Goal: Task Accomplishment & Management: Complete application form

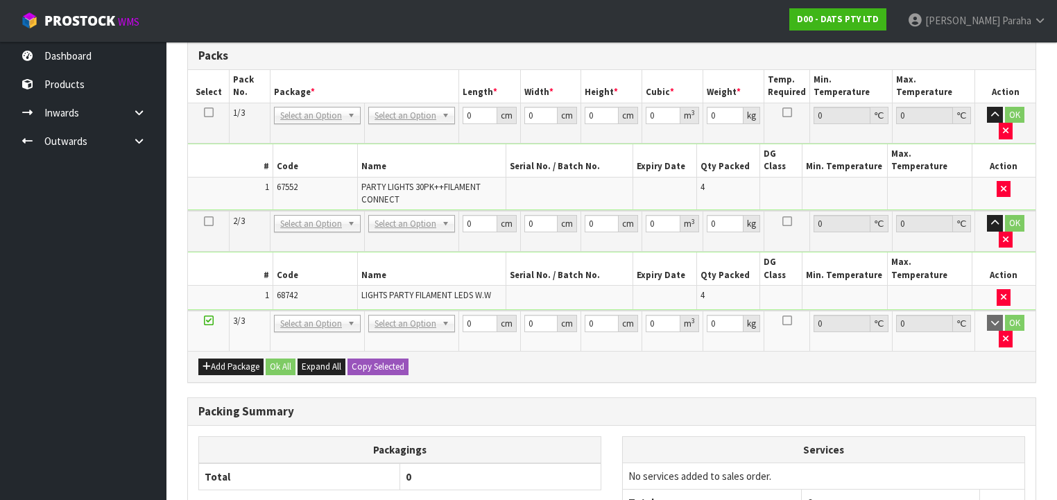
scroll to position [659, 0]
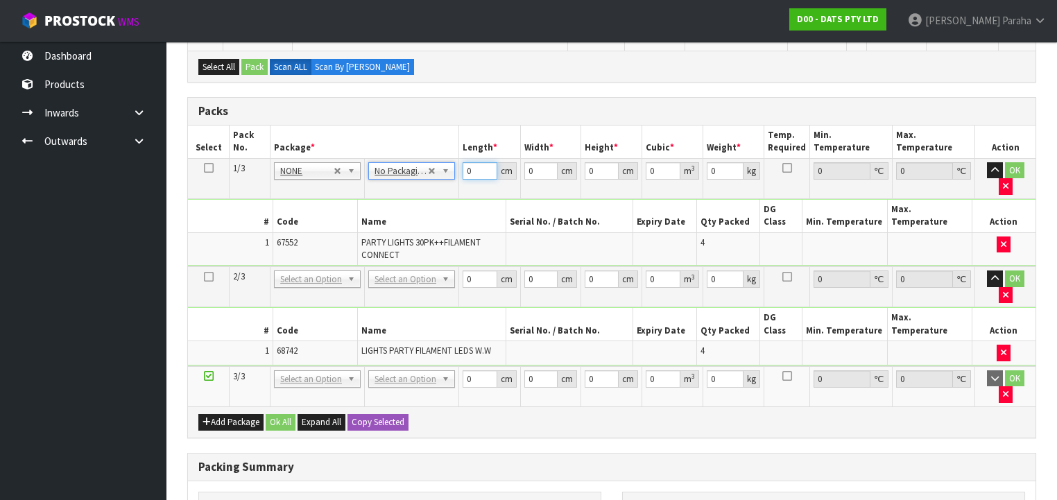
drag, startPoint x: 476, startPoint y: 166, endPoint x: 456, endPoint y: 167, distance: 20.2
click at [451, 171] on tr "1/3 NONE 007-001 007-002 007-004 007-009 007-013 007-014 007-015 007-017 007-01…" at bounding box center [611, 178] width 847 height 40
type input "1"
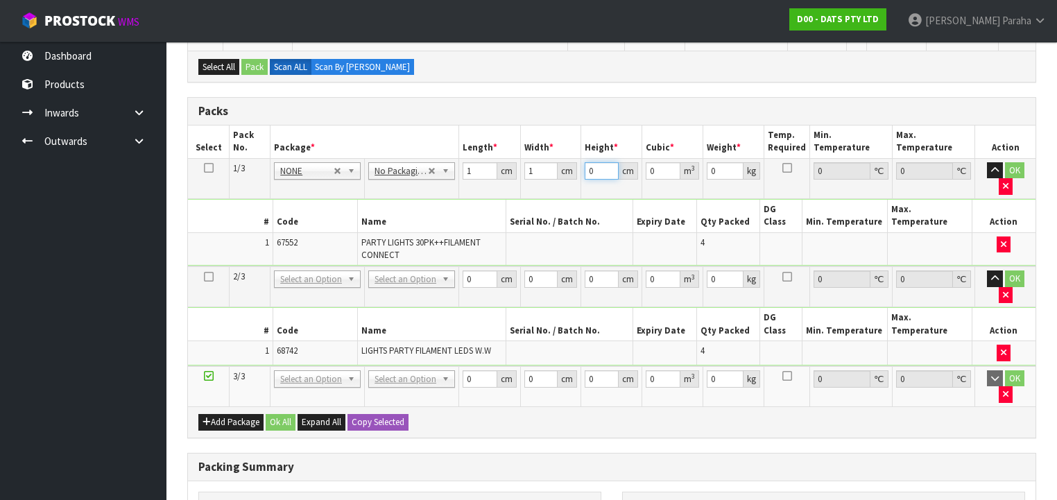
type input "0.000001"
type input "1"
click at [207, 168] on icon at bounding box center [209, 168] width 10 height 1
click at [381, 414] on button "Copy Selected" at bounding box center [377, 422] width 61 height 17
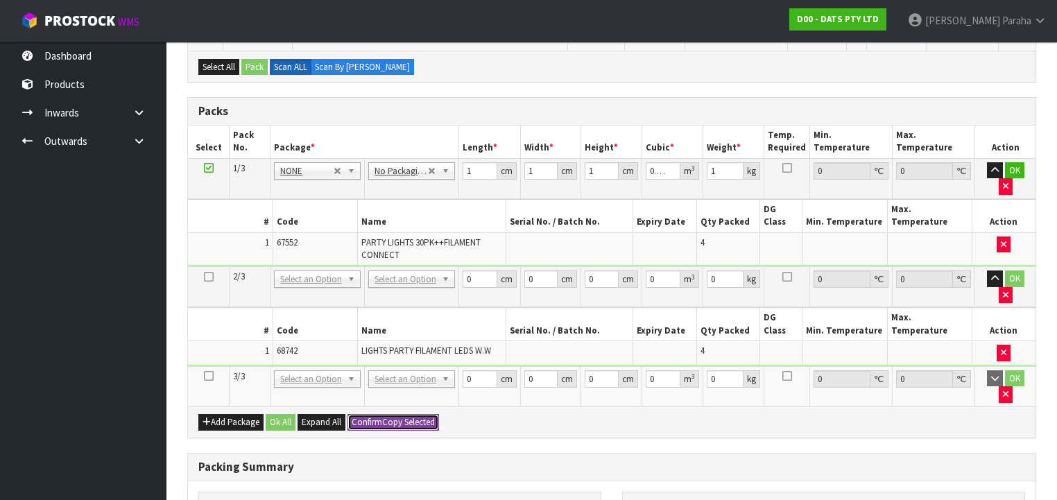
click at [381, 414] on button "Confirm Copy Selected" at bounding box center [393, 422] width 92 height 17
type input "1"
type input "0.000001"
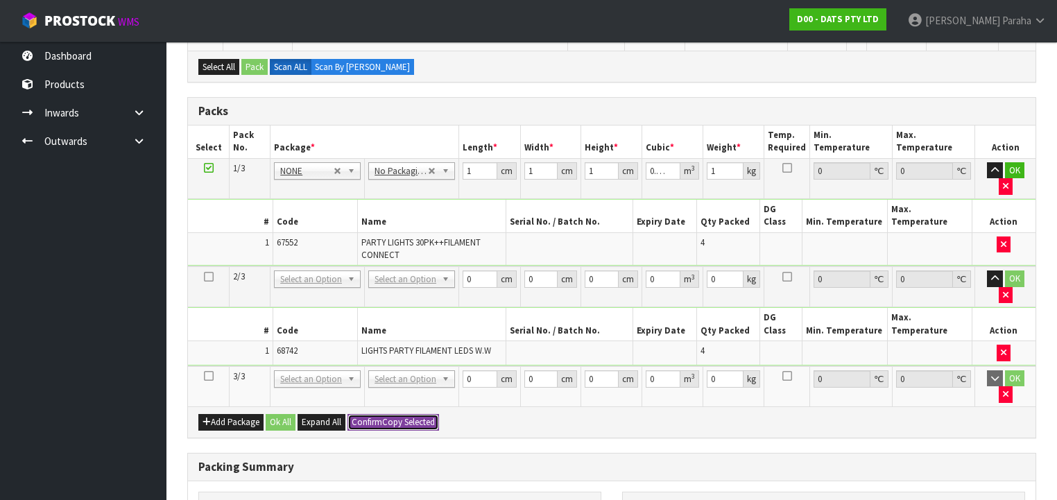
type input "1"
type input "0.000001"
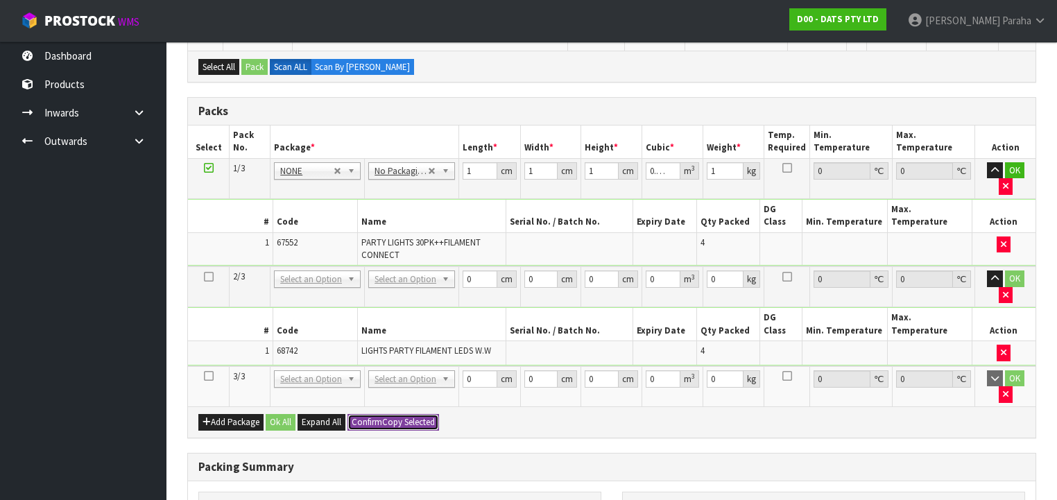
type input "1"
type input "3"
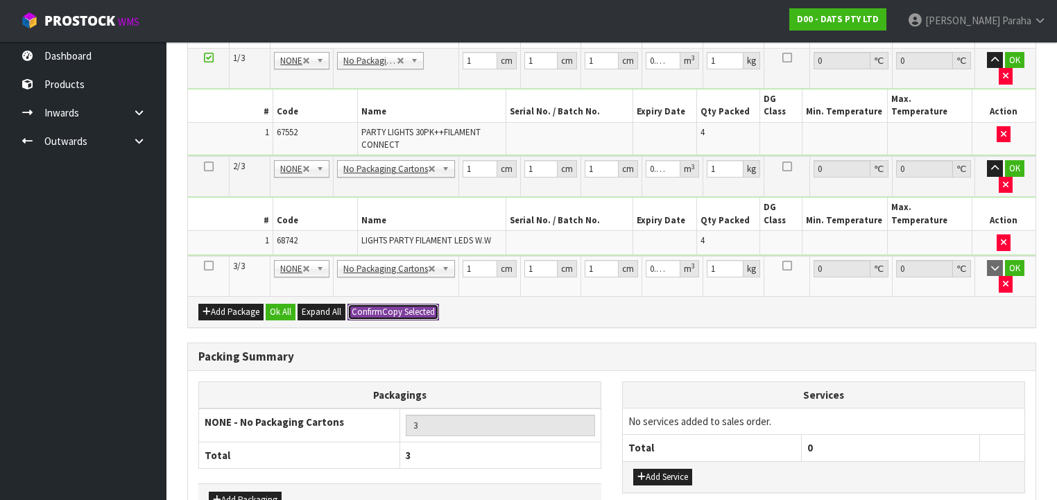
scroll to position [777, 0]
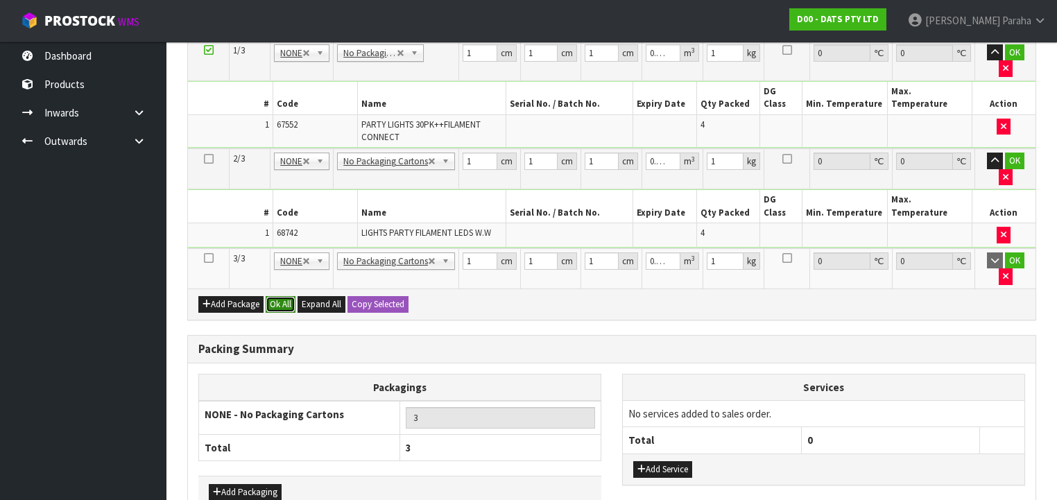
click at [287, 296] on button "Ok All" at bounding box center [281, 304] width 30 height 17
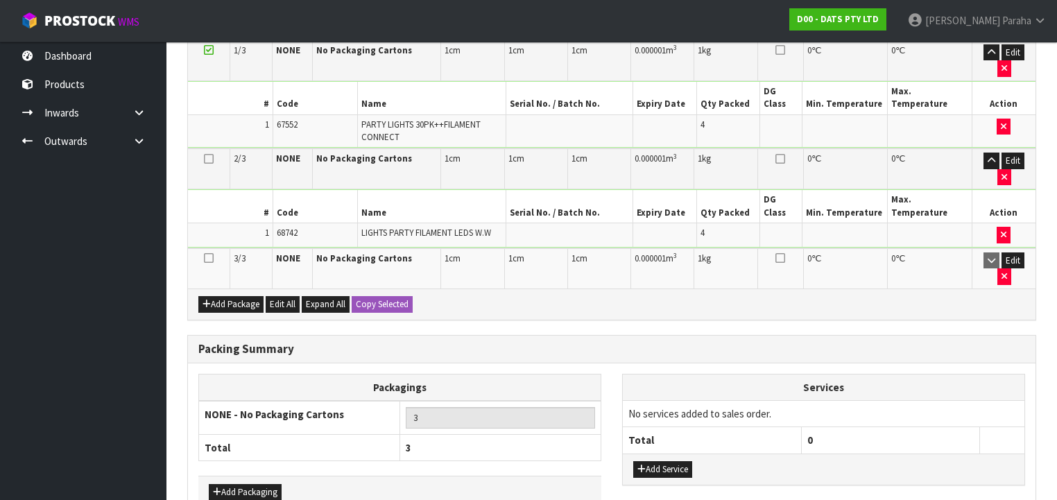
scroll to position [774, 0]
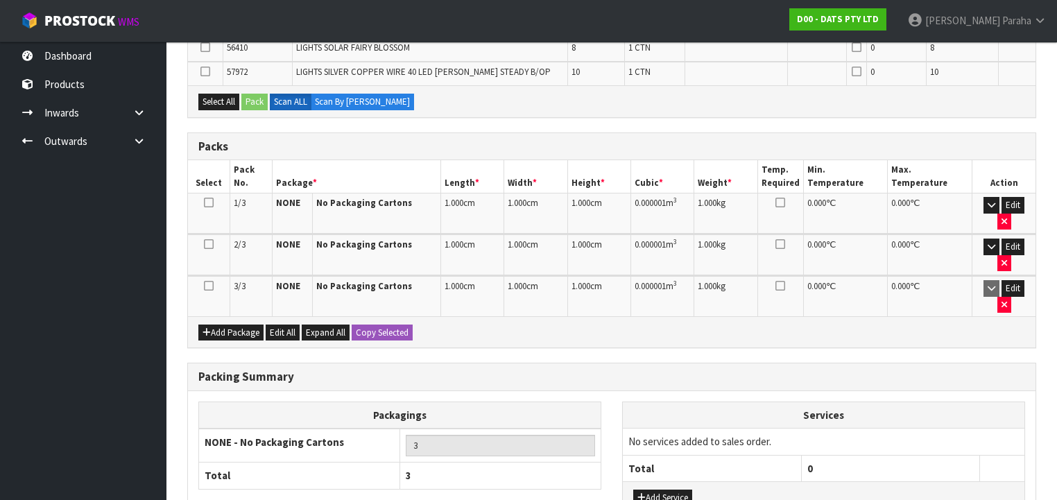
scroll to position [726, 0]
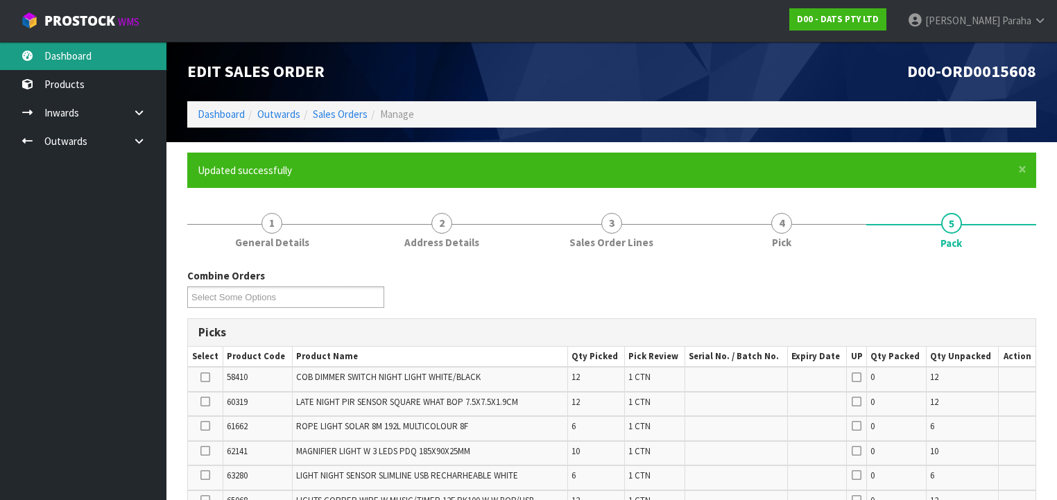
click at [119, 58] on link "Dashboard" at bounding box center [83, 56] width 166 height 28
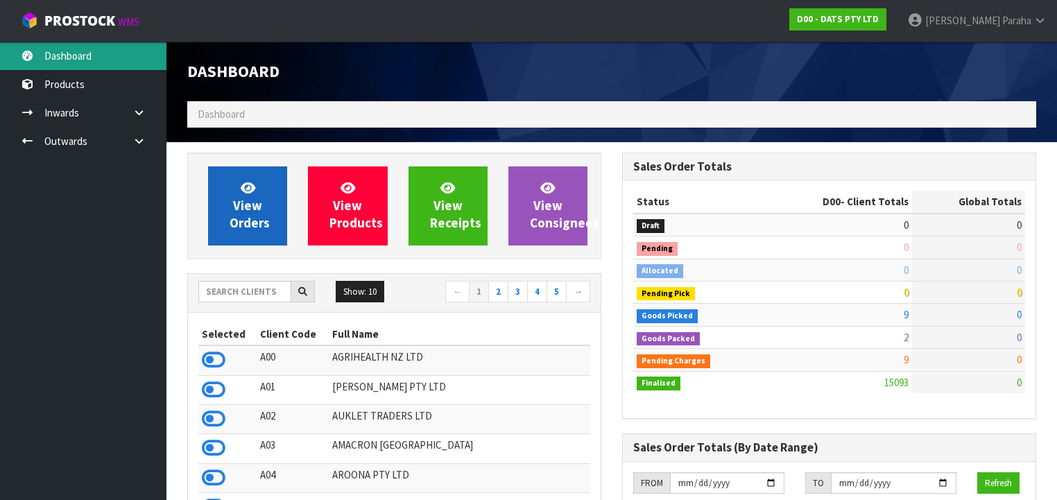
scroll to position [1106, 435]
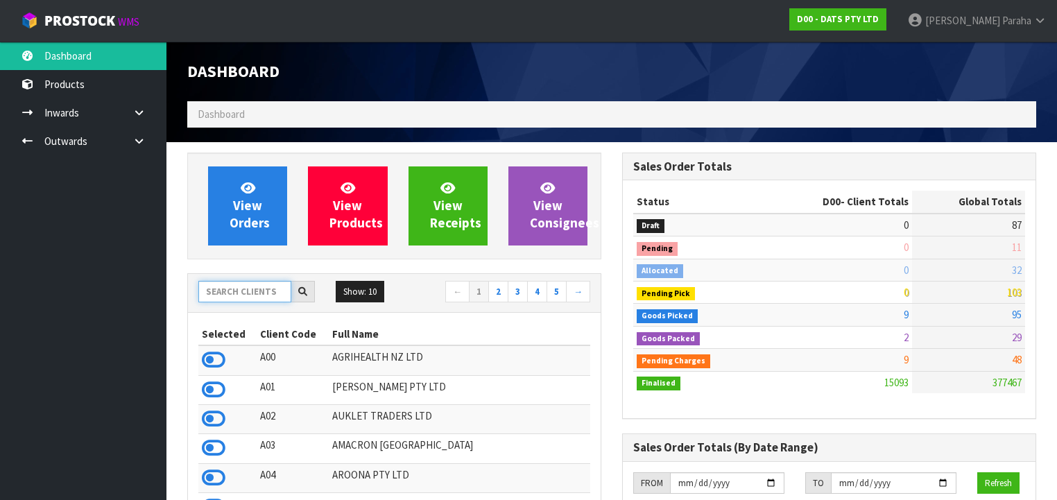
drag, startPoint x: 240, startPoint y: 294, endPoint x: 233, endPoint y: 282, distance: 13.7
click at [241, 293] on input "text" at bounding box center [244, 291] width 93 height 21
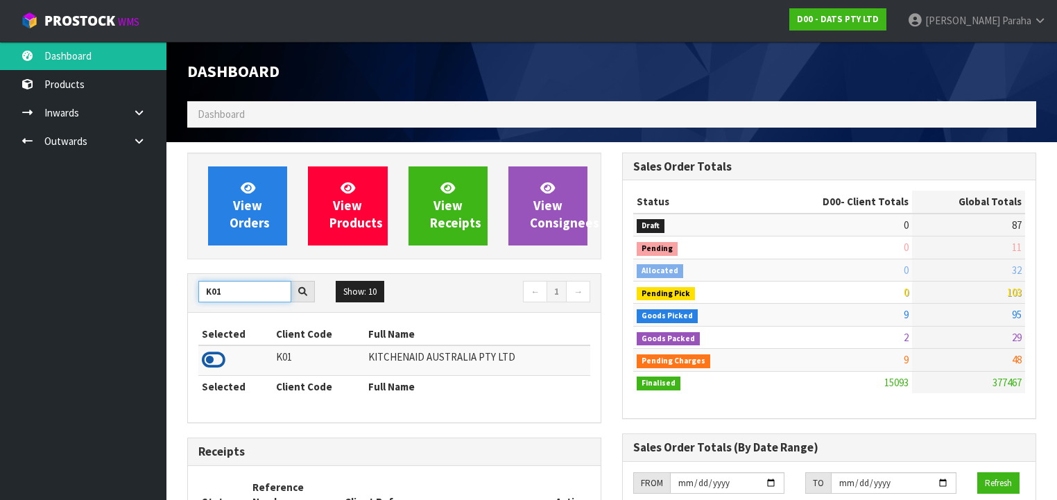
type input "K01"
click at [219, 355] on icon at bounding box center [214, 359] width 24 height 21
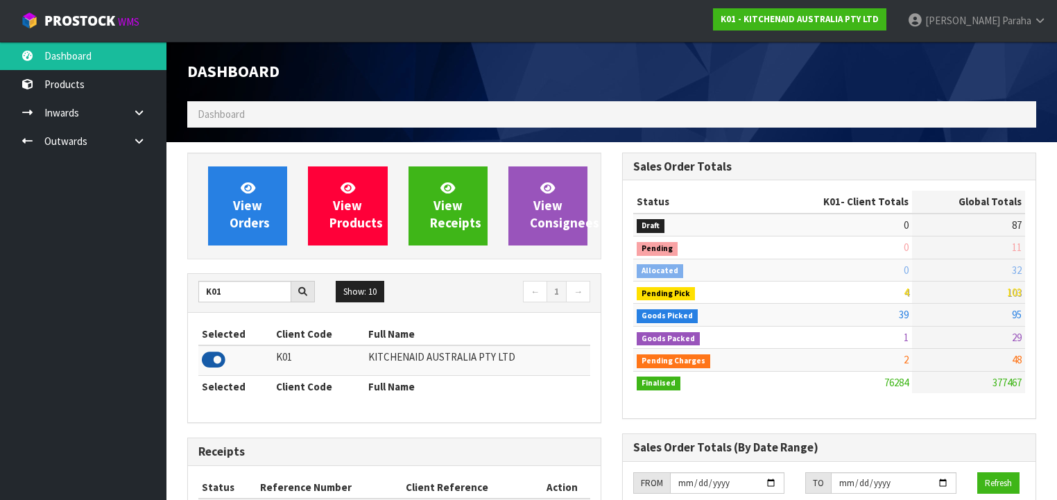
scroll to position [1046, 435]
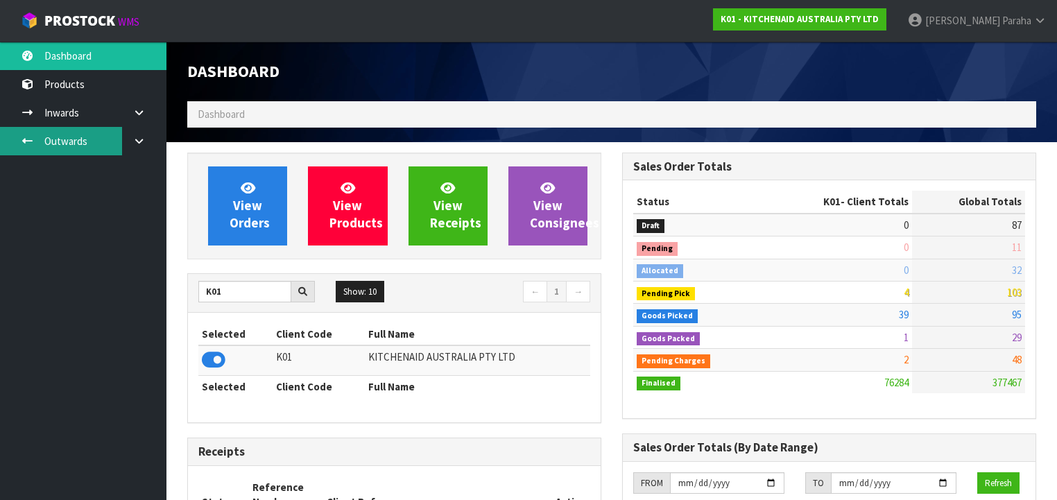
click at [57, 130] on link "Outwards" at bounding box center [83, 141] width 166 height 28
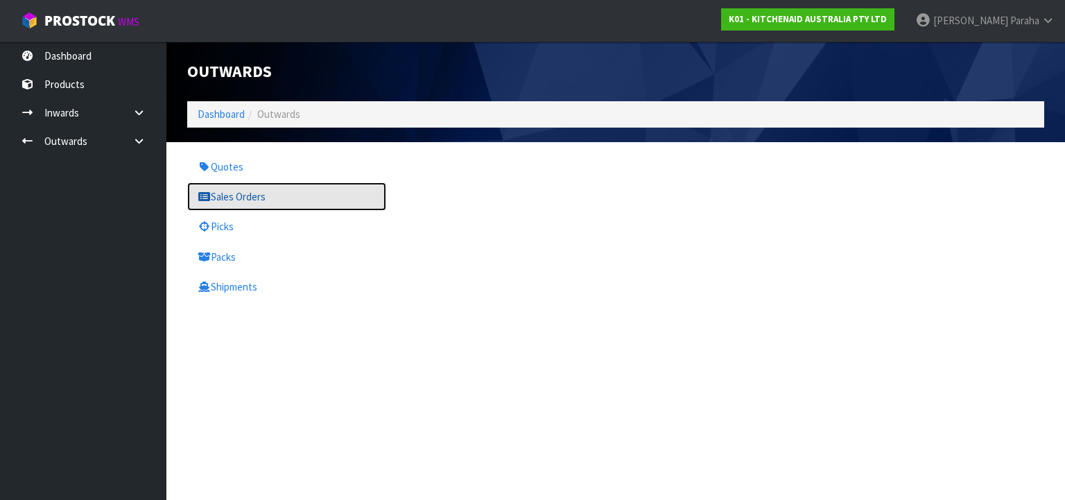
click at [230, 196] on link "Sales Orders" at bounding box center [286, 196] width 199 height 28
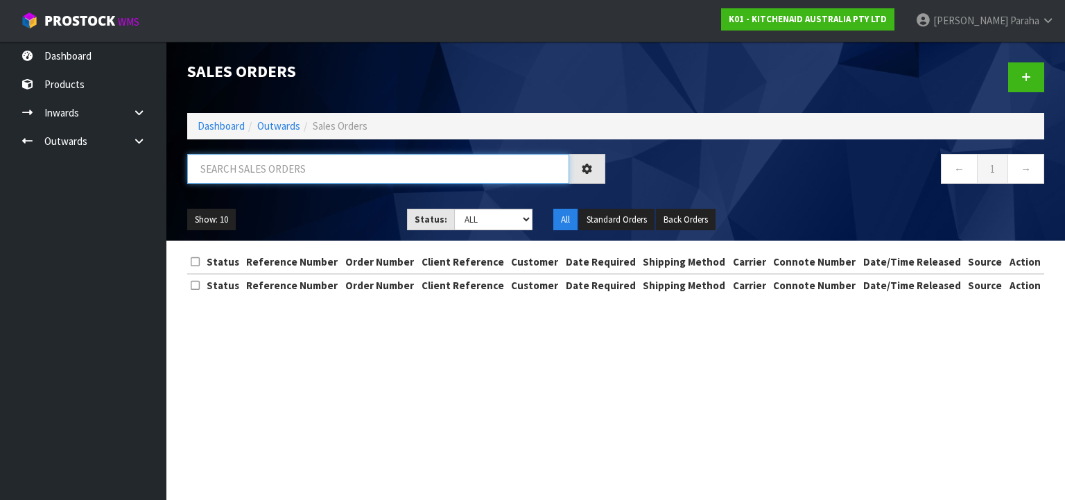
click at [247, 172] on input "text" at bounding box center [378, 169] width 382 height 30
type input "JOB-0408406"
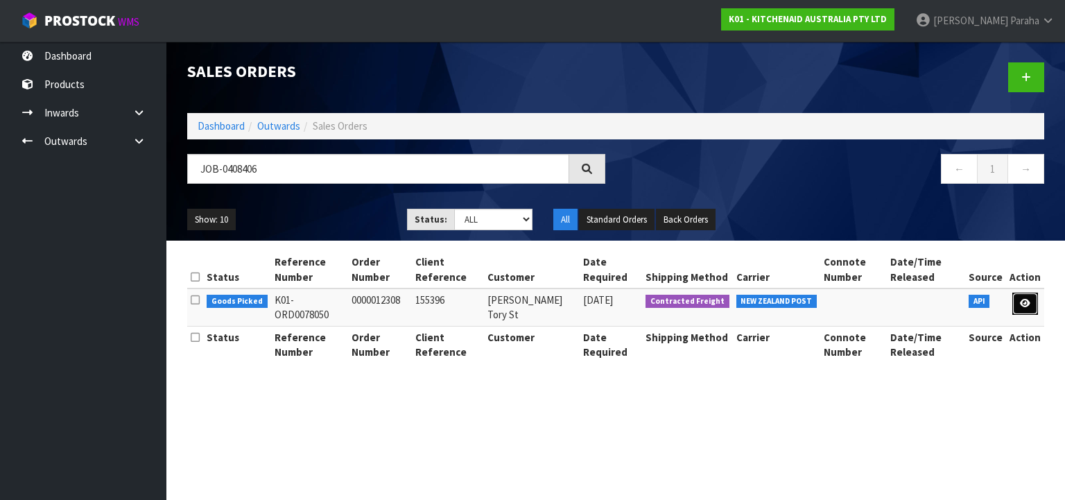
click at [1028, 296] on link at bounding box center [1025, 304] width 26 height 22
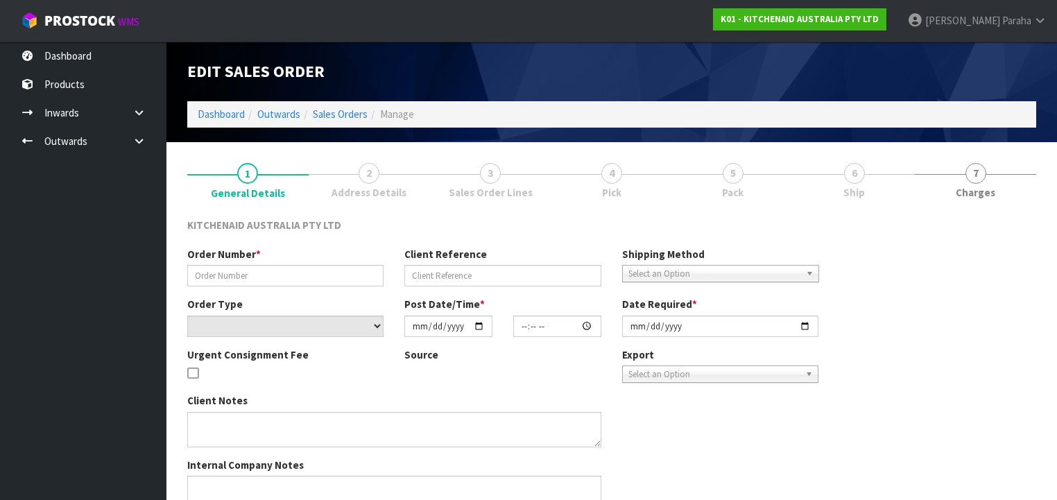
type input "0000012308"
type input "155396"
select select "number:0"
type input "[DATE]"
type input "11:31:34.000"
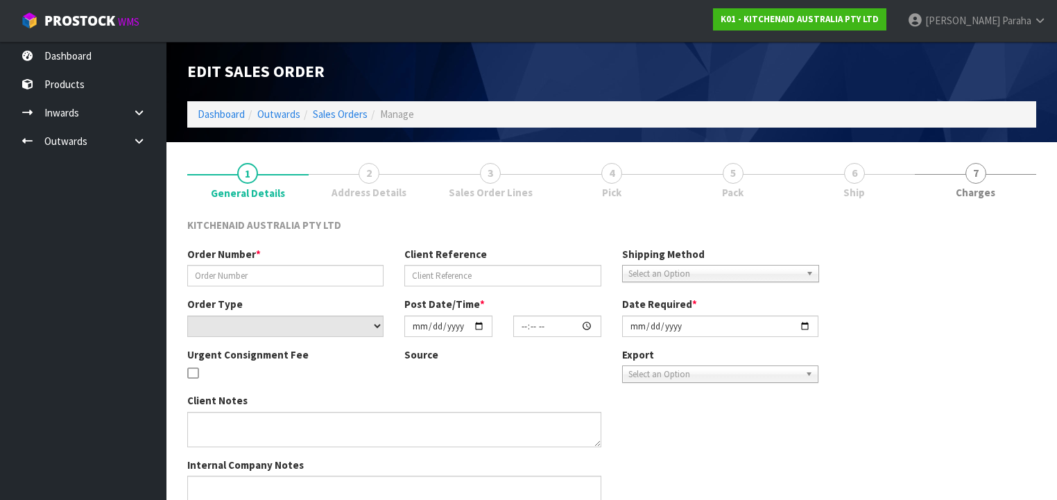
type input "[DATE]"
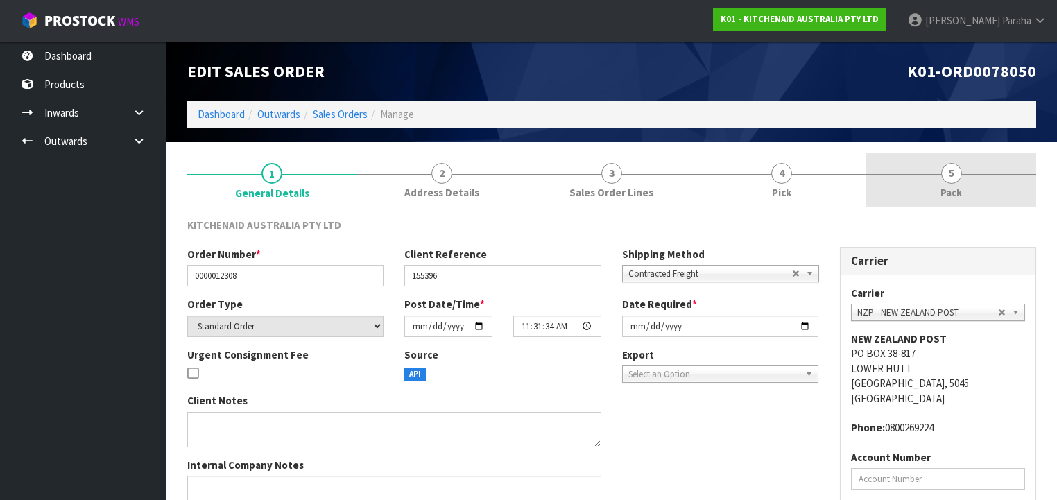
click at [959, 169] on span "5" at bounding box center [951, 173] width 21 height 21
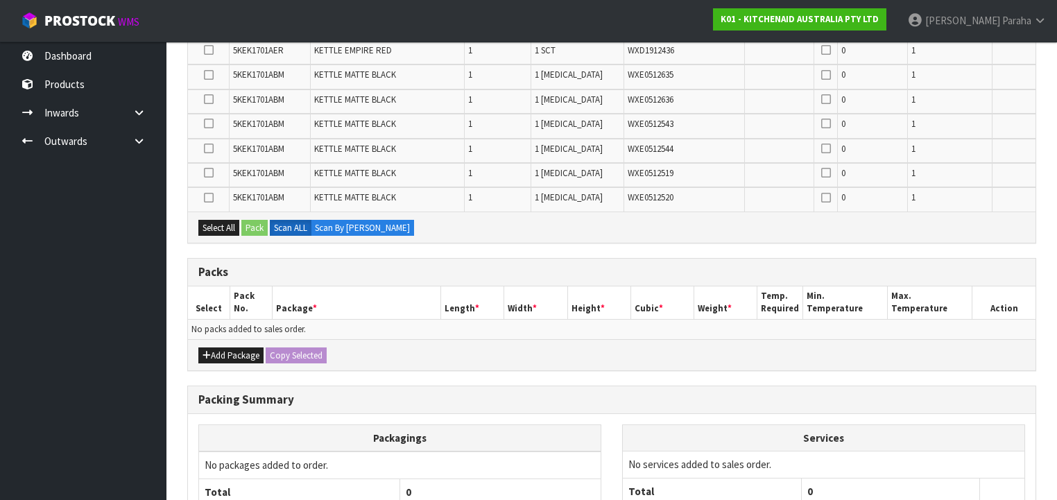
scroll to position [333, 0]
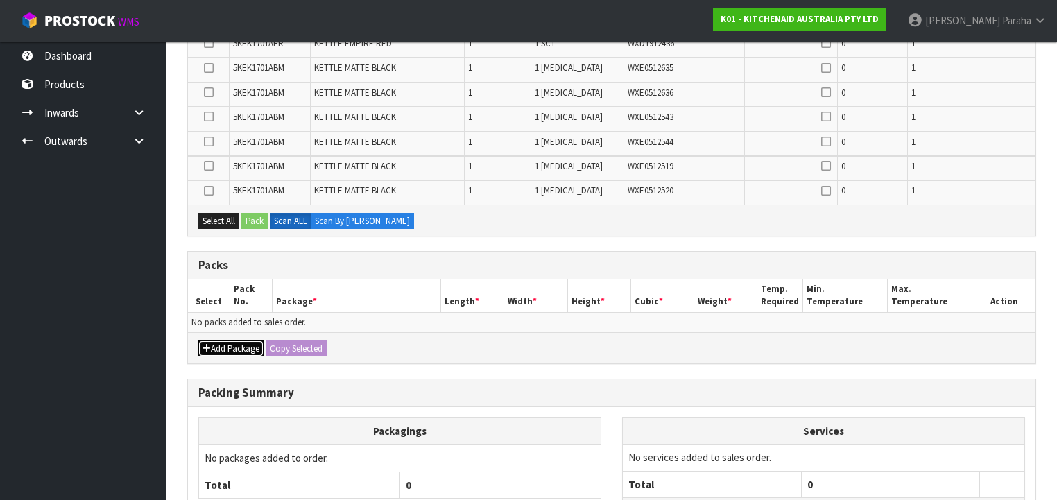
click at [234, 340] on button "Add Package" at bounding box center [230, 348] width 65 height 17
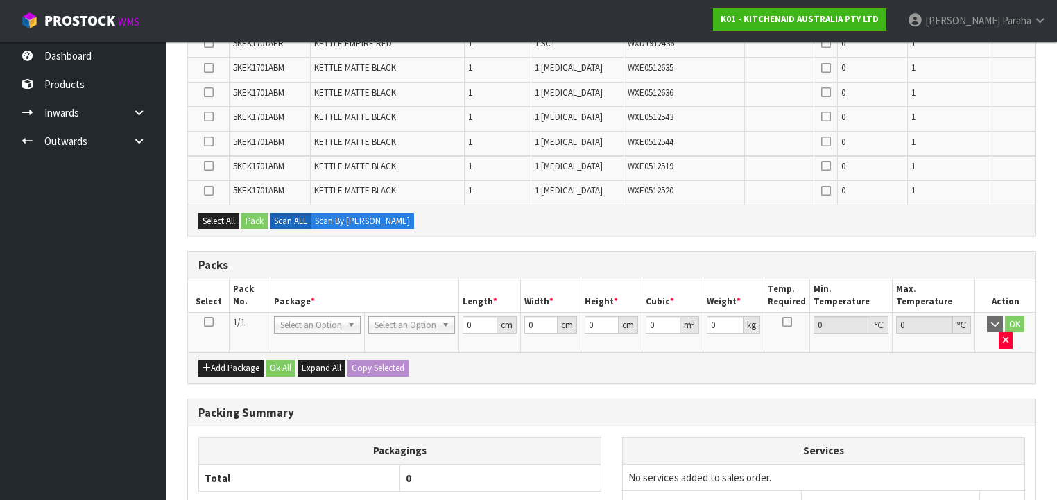
click at [208, 322] on icon at bounding box center [209, 322] width 10 height 1
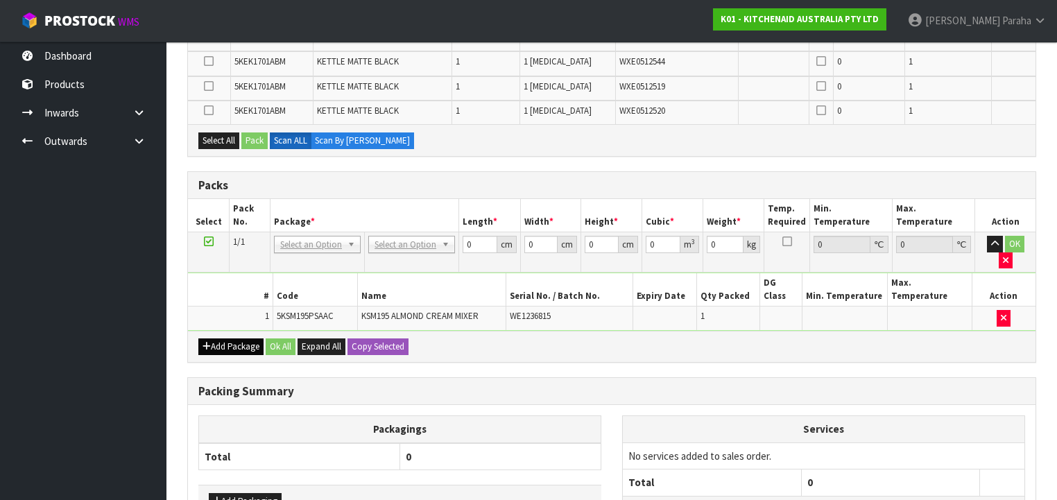
scroll to position [363, 0]
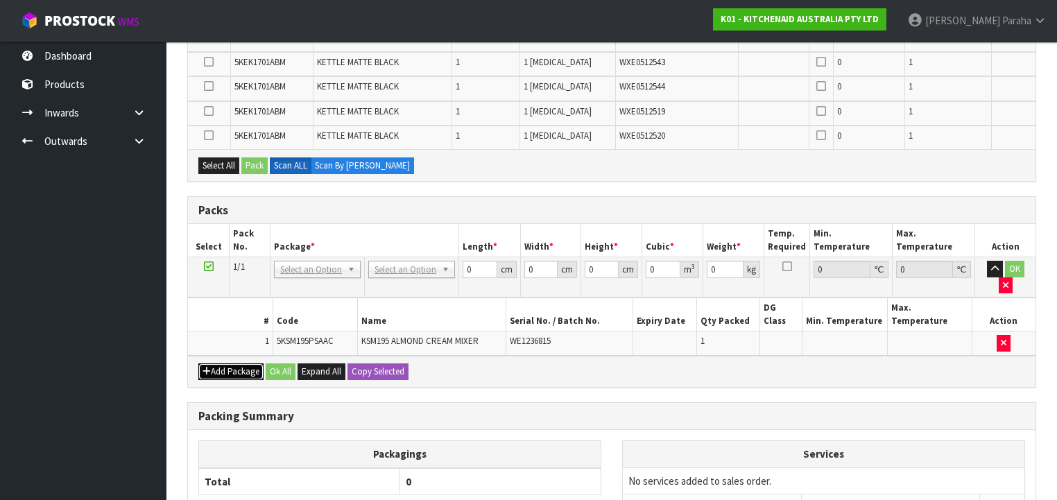
click at [217, 363] on button "Add Package" at bounding box center [230, 371] width 65 height 17
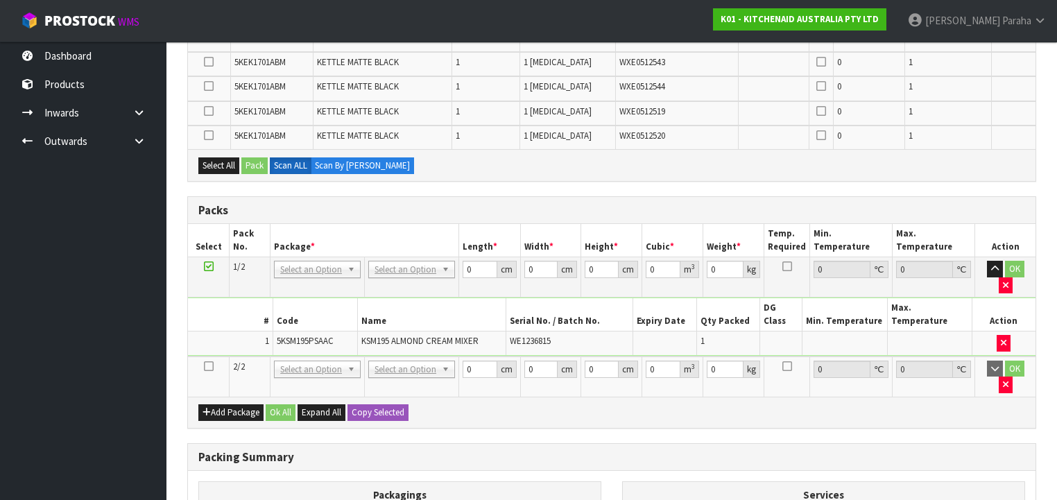
click at [213, 356] on td at bounding box center [209, 376] width 42 height 40
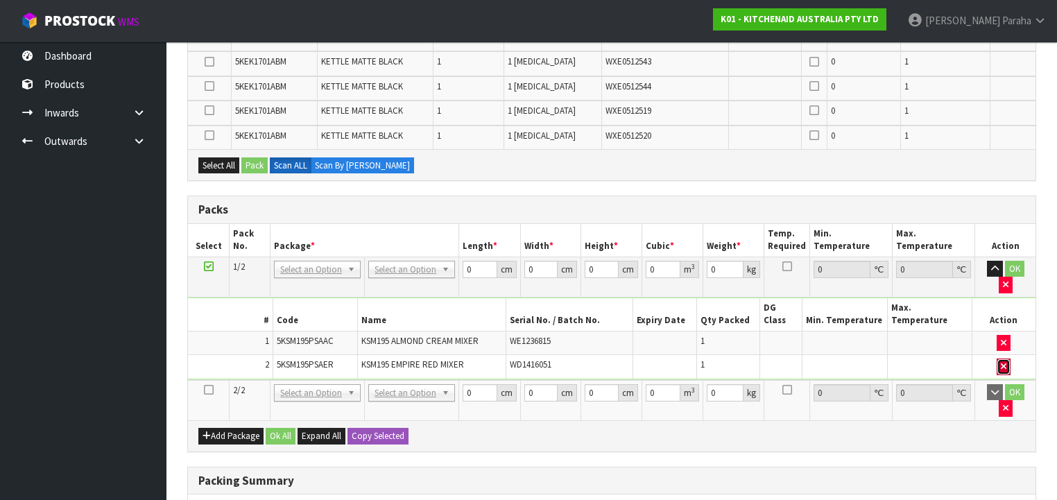
click at [1003, 362] on icon "button" at bounding box center [1003, 366] width 6 height 9
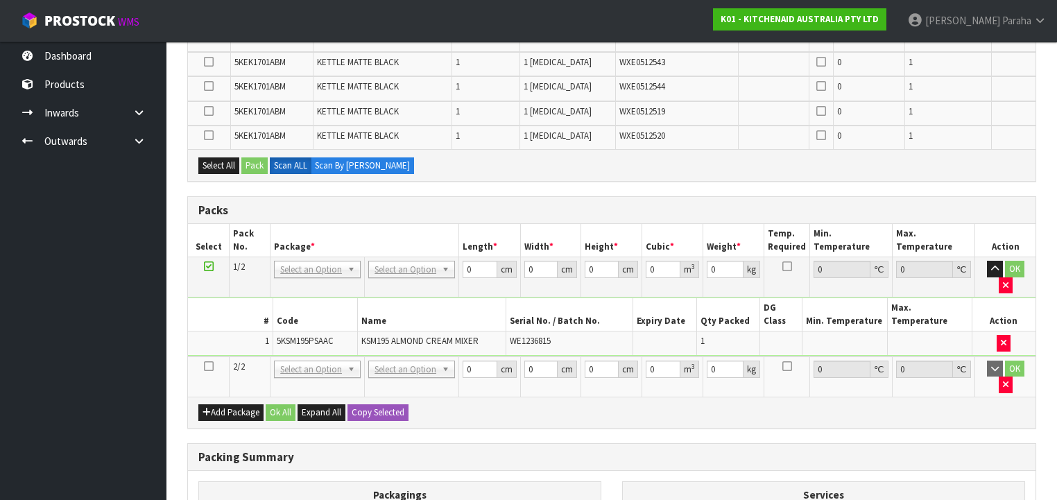
click at [205, 366] on icon at bounding box center [209, 366] width 10 height 1
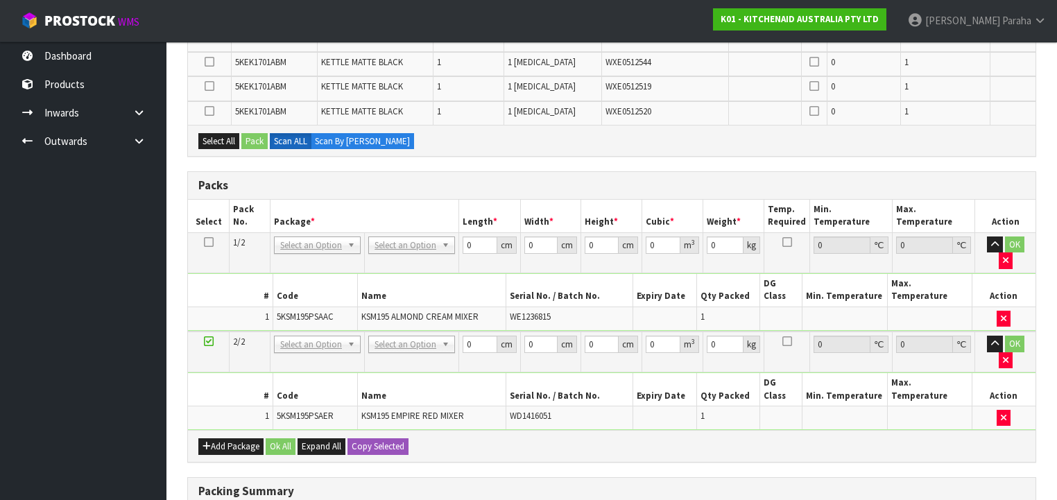
scroll to position [339, 0]
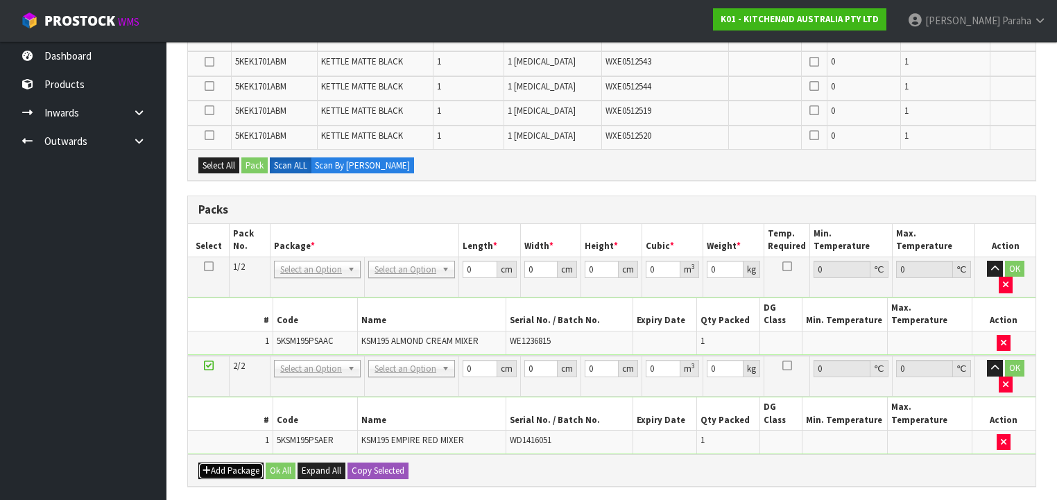
click at [215, 462] on button "Add Package" at bounding box center [230, 470] width 65 height 17
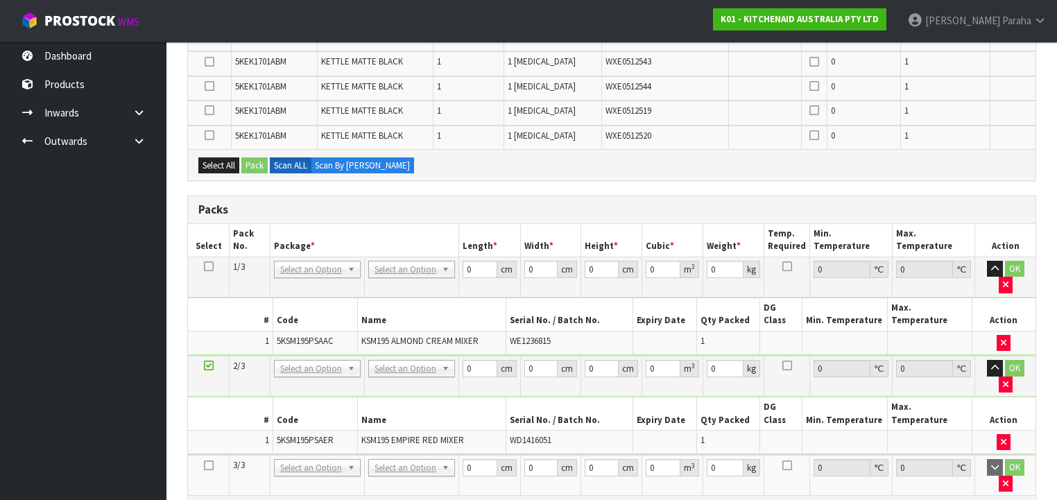
click at [211, 465] on icon at bounding box center [209, 465] width 10 height 1
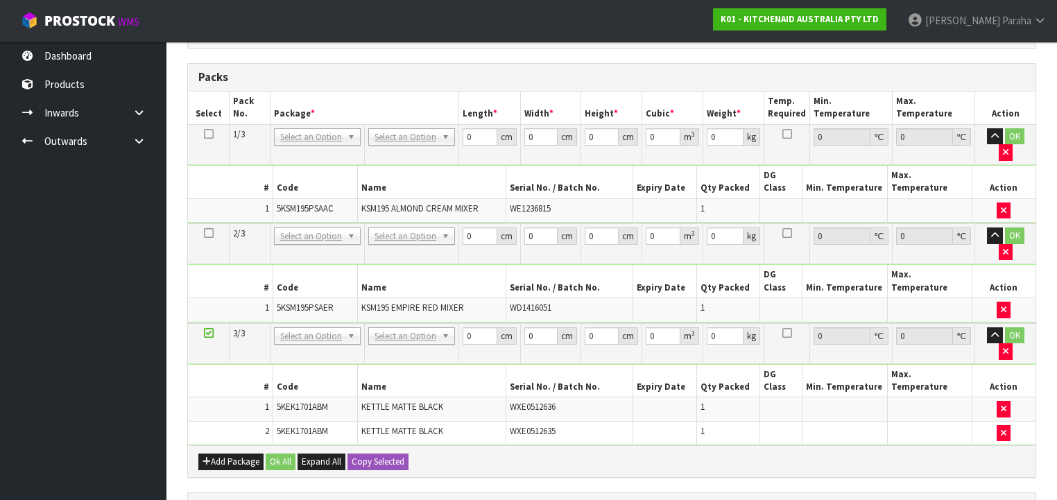
scroll to position [505, 0]
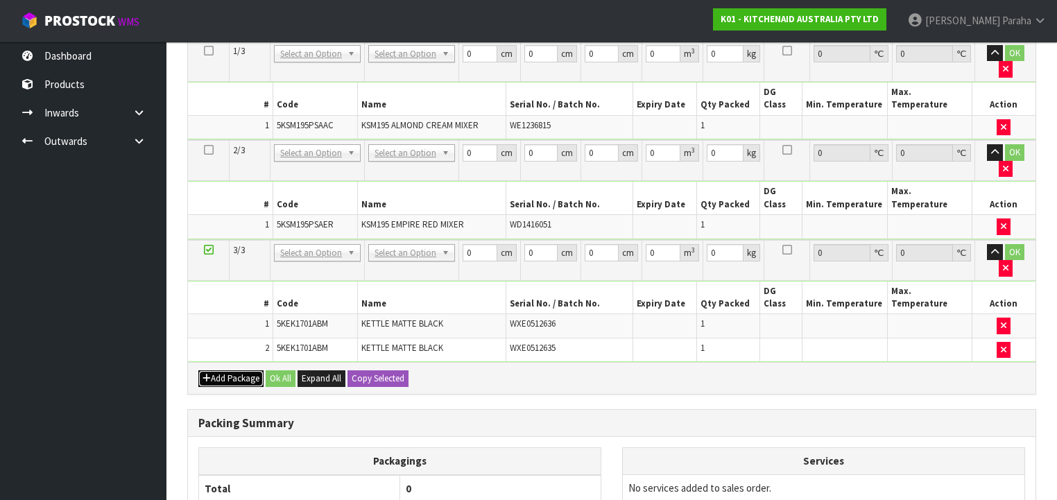
click at [227, 370] on button "Add Package" at bounding box center [230, 378] width 65 height 17
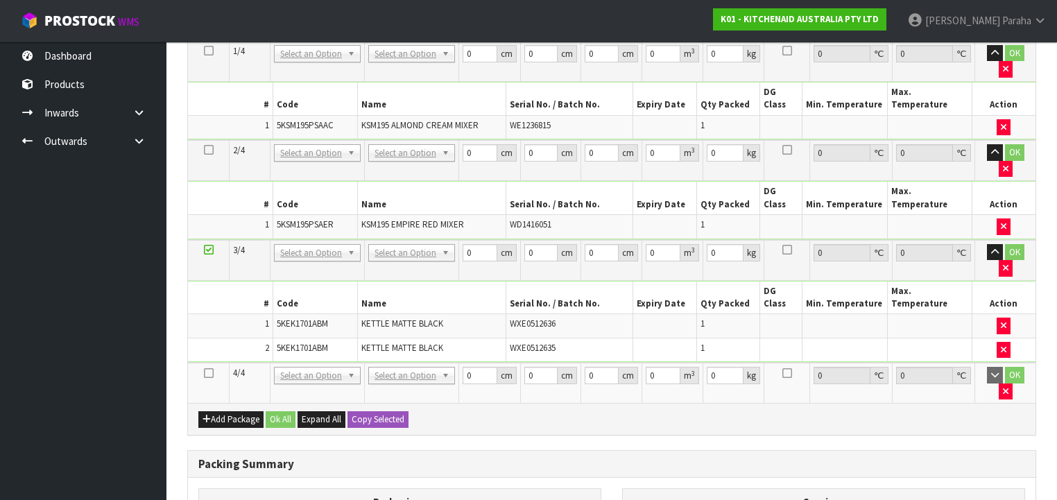
click at [211, 373] on icon at bounding box center [209, 373] width 10 height 1
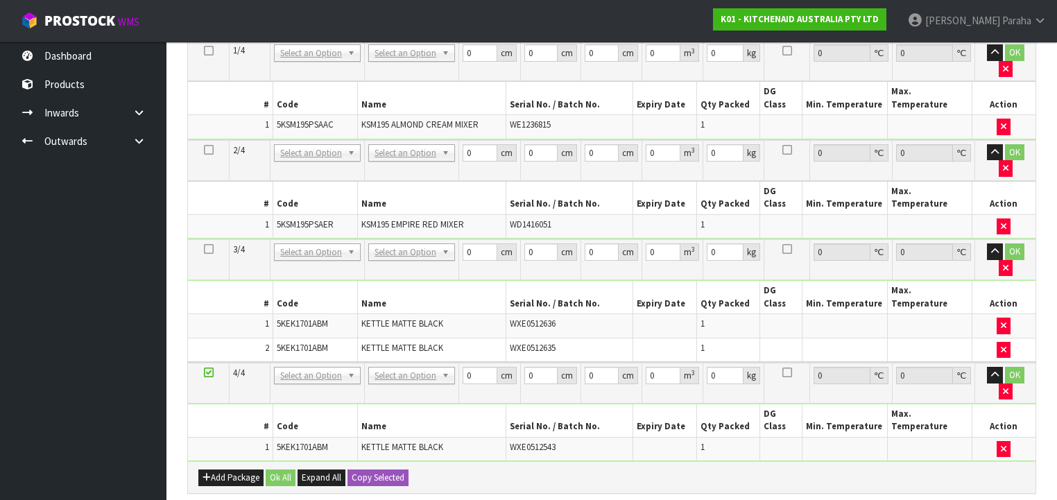
scroll to position [457, 0]
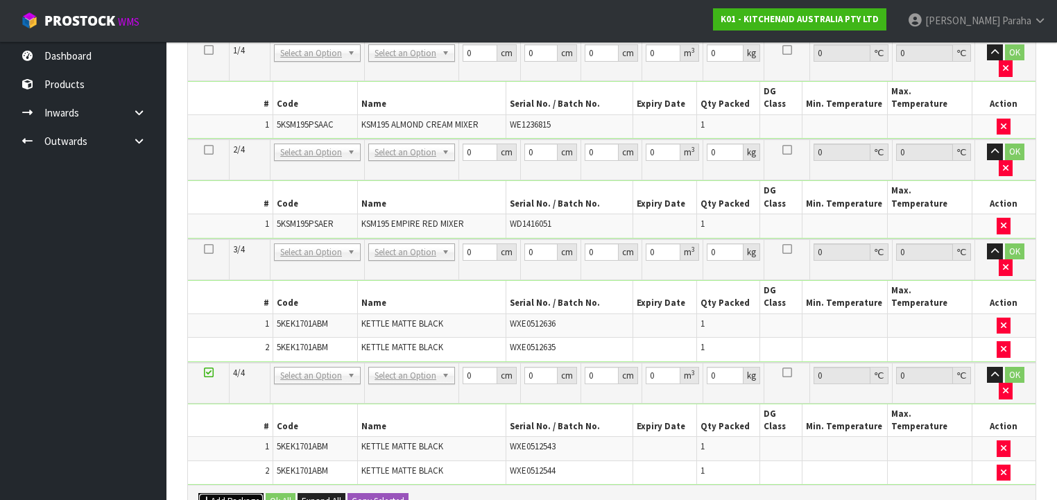
click at [232, 493] on button "Add Package" at bounding box center [230, 501] width 65 height 17
click at [211, 496] on icon at bounding box center [209, 496] width 10 height 1
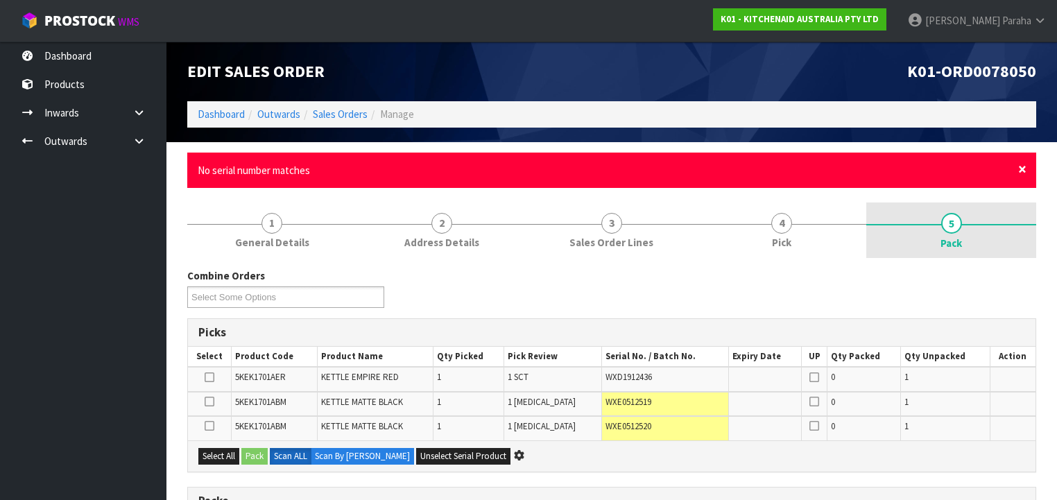
click at [1022, 169] on span "×" at bounding box center [1022, 168] width 8 height 19
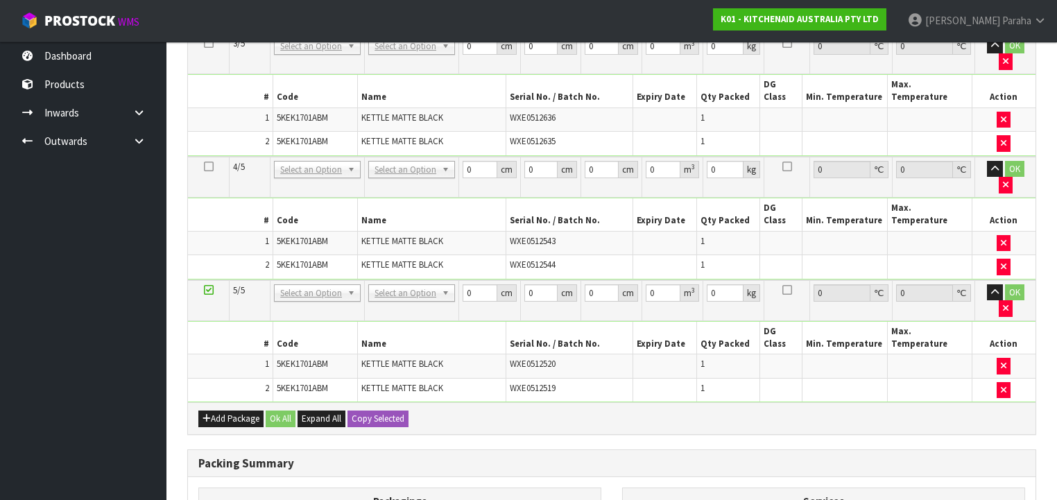
scroll to position [652, 0]
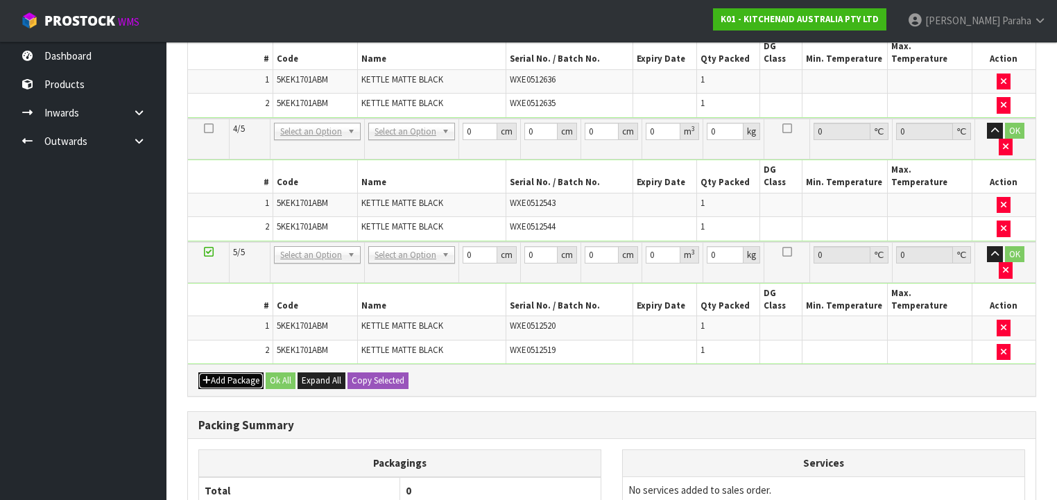
click at [227, 372] on button "Add Package" at bounding box center [230, 380] width 65 height 17
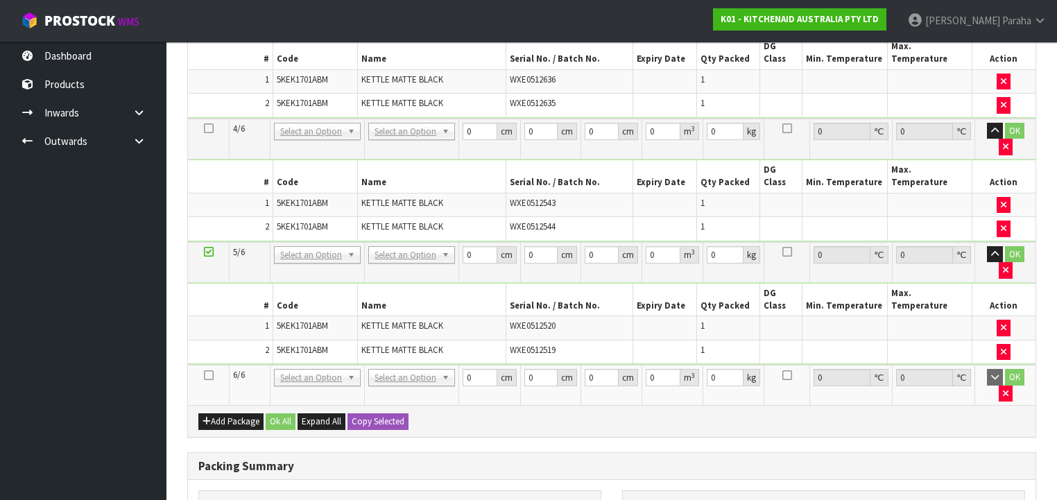
click at [209, 375] on icon at bounding box center [209, 375] width 10 height 1
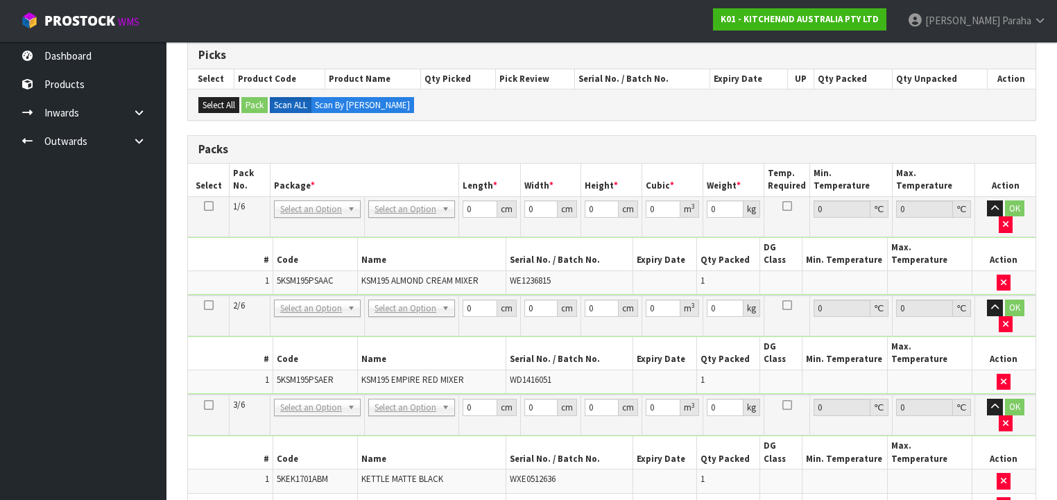
scroll to position [240, 0]
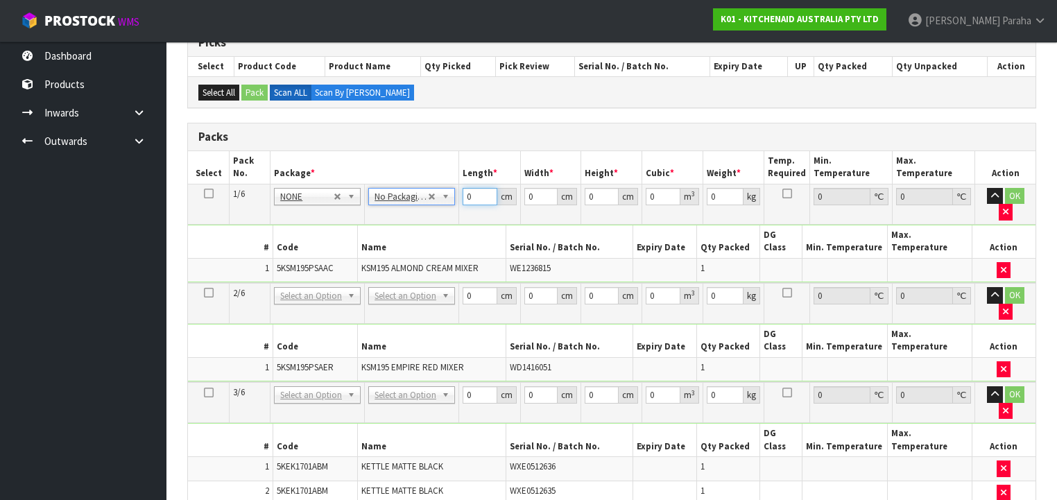
drag, startPoint x: 474, startPoint y: 193, endPoint x: 441, endPoint y: 191, distance: 32.7
click at [441, 191] on tr "1/6 NONE 007-001 007-002 007-004 007-009 007-013 007-014 007-015 007-017 007-01…" at bounding box center [611, 204] width 847 height 40
type input "42"
type input "30"
type input "4"
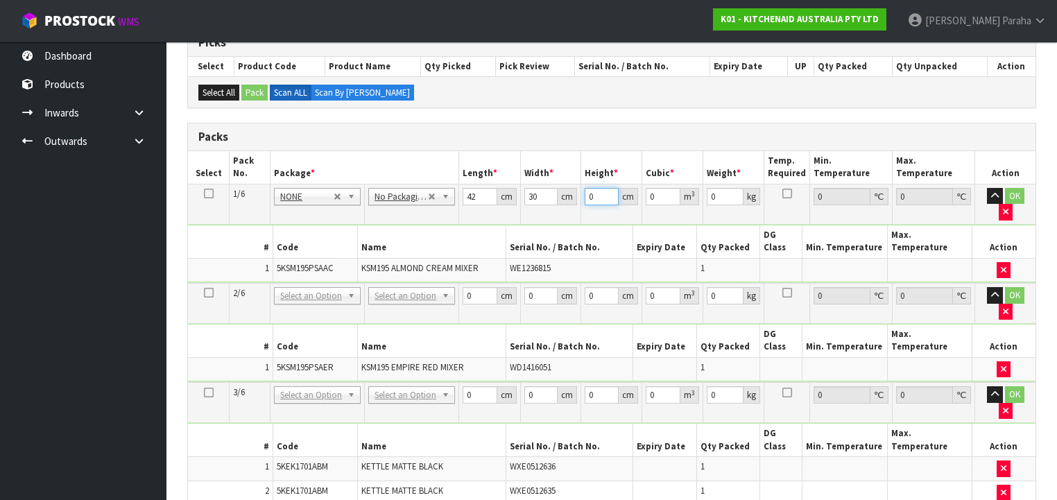
type input "0.00504"
type input "43"
type input "0.05418"
type input "43"
drag, startPoint x: 477, startPoint y: 196, endPoint x: 466, endPoint y: 192, distance: 11.6
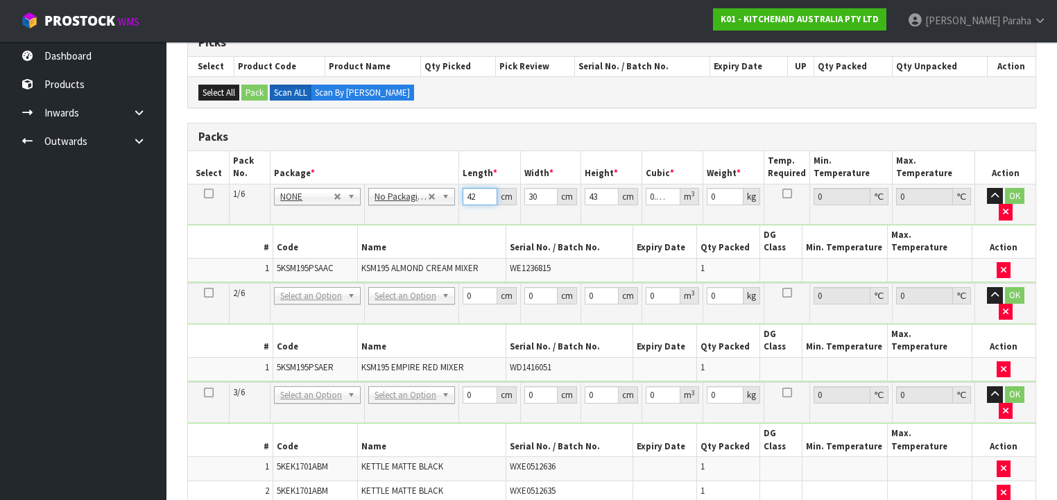
click at [467, 193] on input "42" at bounding box center [479, 196] width 34 height 17
type input "4"
type input "0.00516"
type input "43"
type input "0.05547"
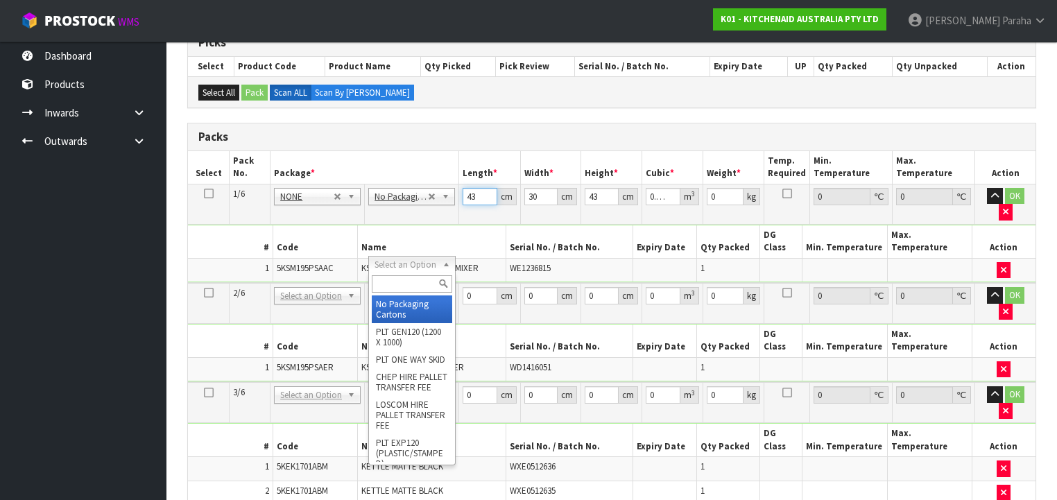
type input "43"
type input "2"
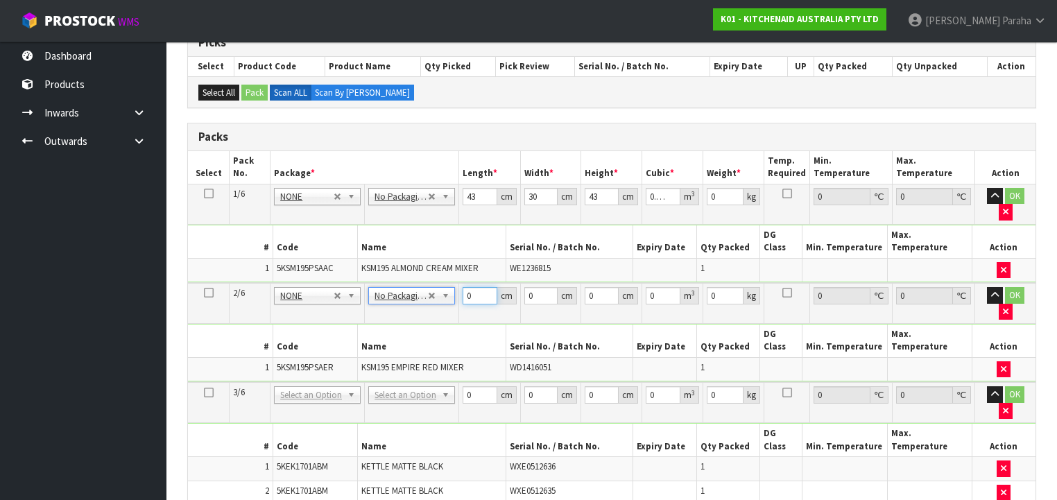
drag, startPoint x: 476, startPoint y: 264, endPoint x: 460, endPoint y: 264, distance: 15.9
click at [461, 283] on td "0 cm" at bounding box center [489, 303] width 61 height 41
type input "43"
type input "30"
type input "4"
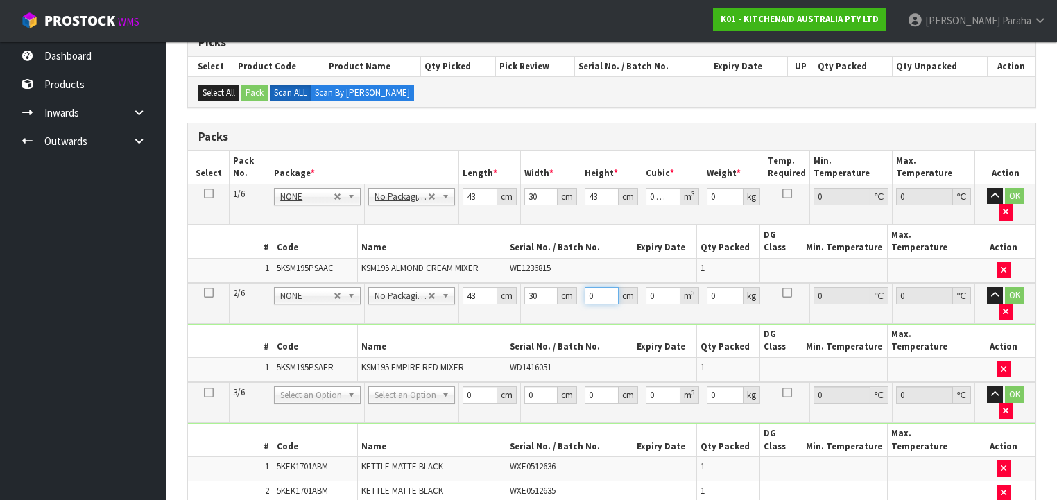
type input "0.00516"
type input "43"
type input "0.05547"
type input "43"
type input "14"
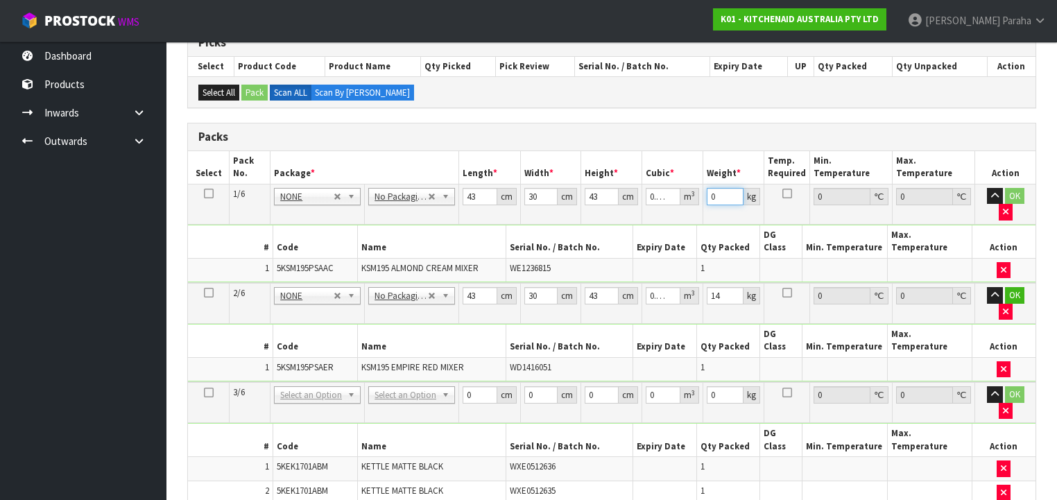
click at [701, 194] on tr "1/6 NONE 007-001 007-002 007-004 007-009 007-013 007-014 007-015 007-017 007-01…" at bounding box center [611, 204] width 847 height 40
type input "14"
click at [1007, 194] on button "OK" at bounding box center [1014, 196] width 19 height 17
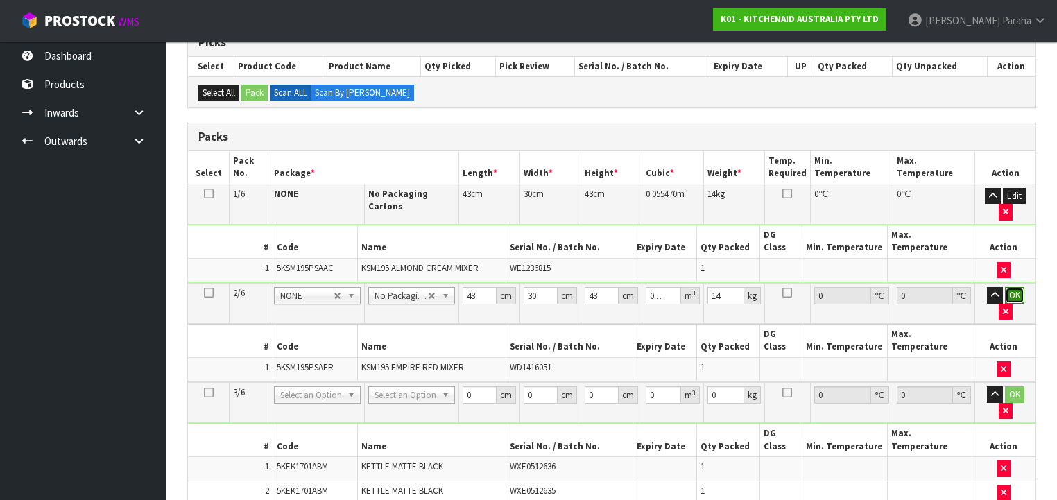
click at [1009, 287] on button "OK" at bounding box center [1014, 295] width 19 height 17
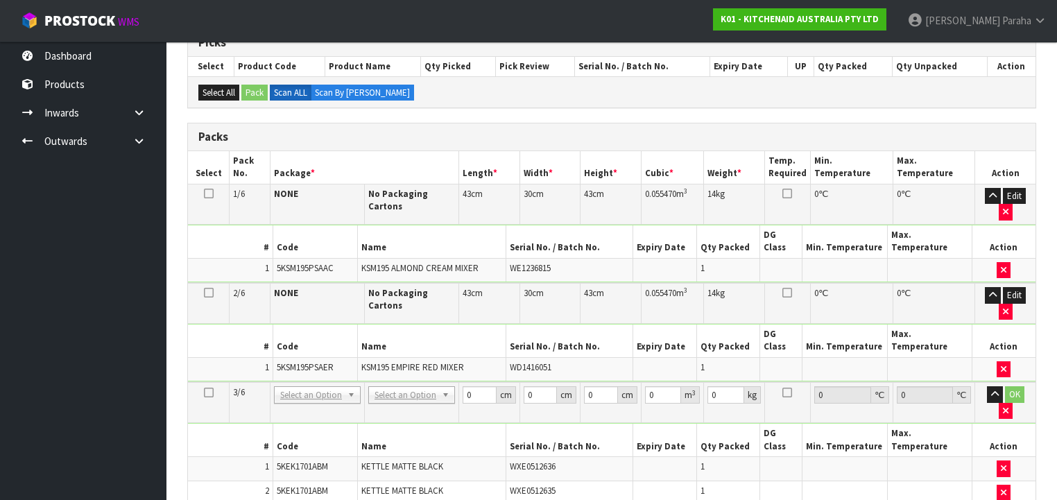
scroll to position [295, 0]
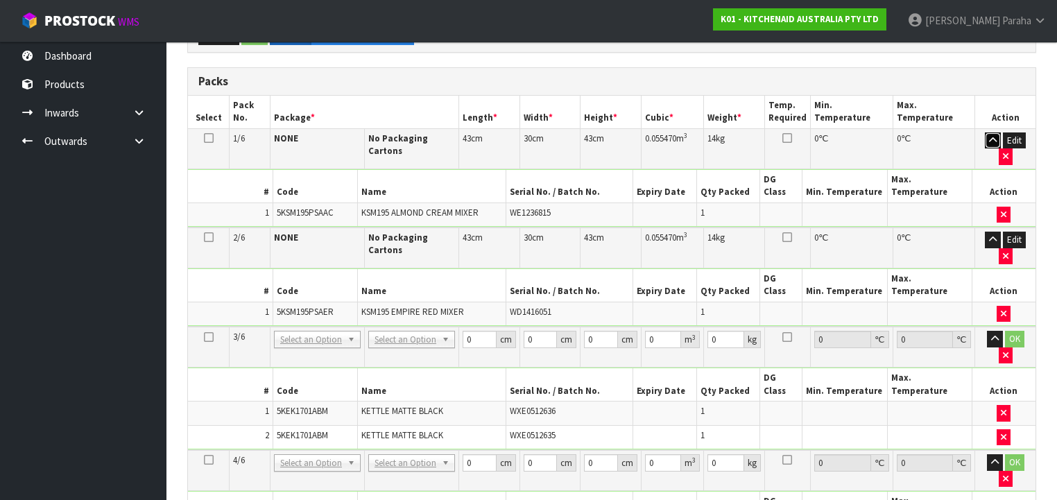
click at [989, 140] on icon "button" at bounding box center [993, 140] width 8 height 9
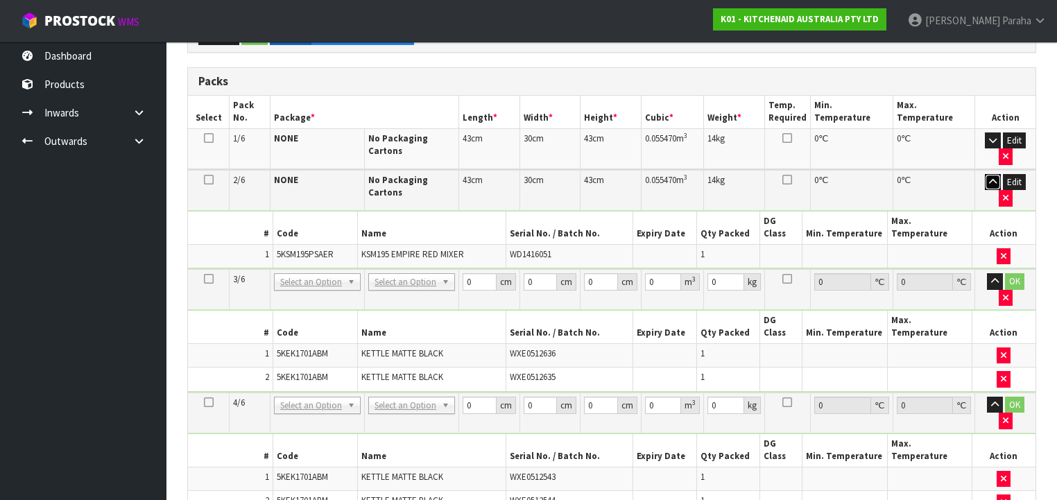
click at [992, 178] on icon "button" at bounding box center [993, 181] width 8 height 9
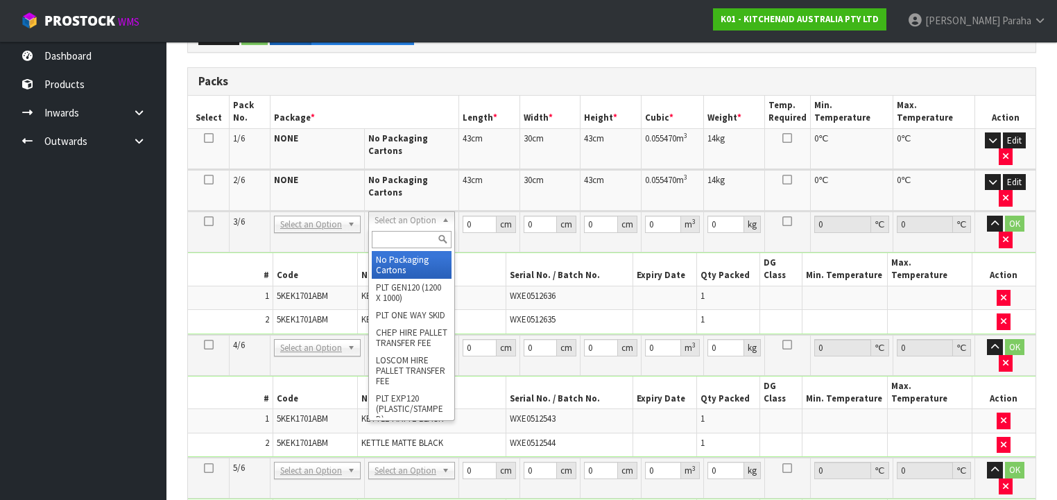
type input "3"
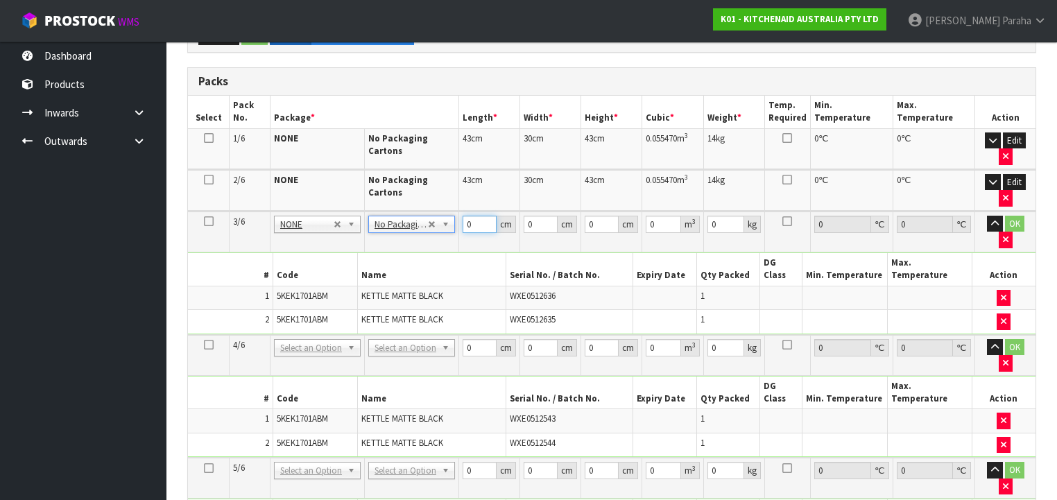
drag, startPoint x: 472, startPoint y: 220, endPoint x: 454, endPoint y: 223, distance: 18.1
click at [455, 224] on tr "3/6 NONE 007-001 007-002 007-004 007-009 007-013 007-014 007-015 007-017 007-01…" at bounding box center [611, 231] width 847 height 41
type input "42"
type input "28"
type input "4"
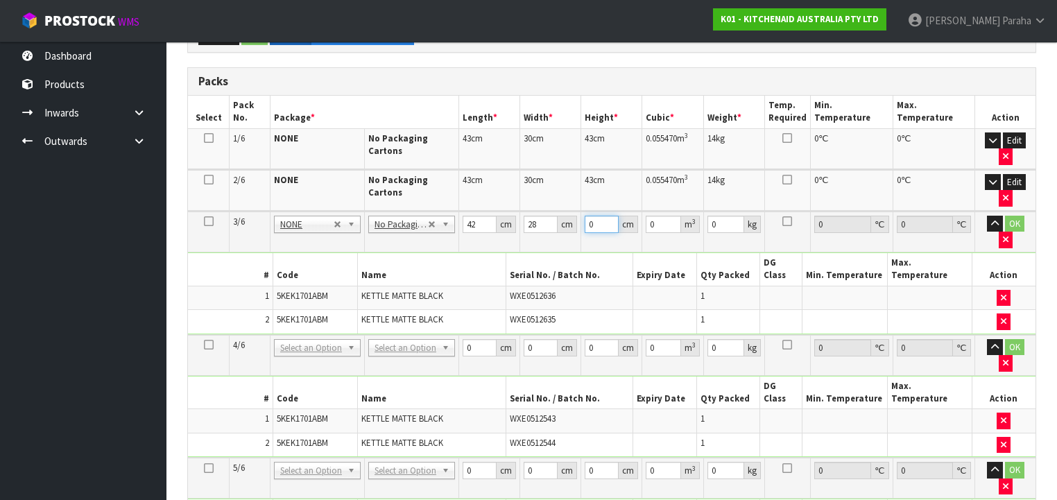
type input "0.004704"
type input "43"
type input "0.050568"
type input "4"
type input "0.004704"
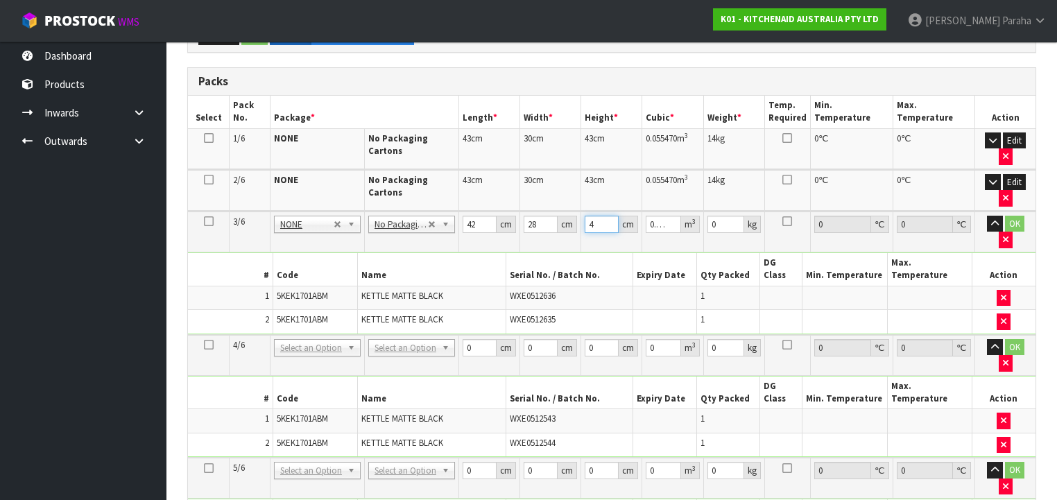
type input "0"
type input "3"
type input "0.003528"
type input "35"
type input "0.04116"
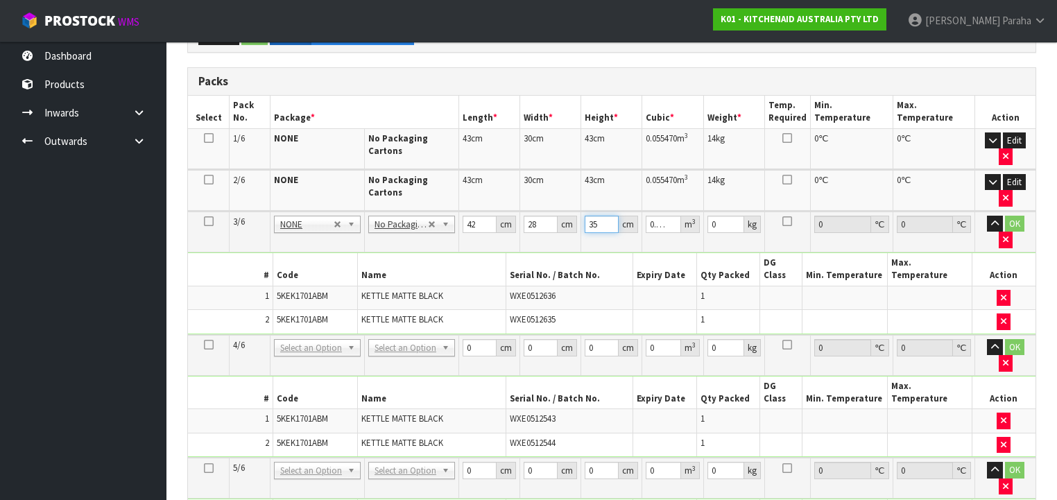
type input "35"
type input "5"
click at [210, 221] on icon at bounding box center [209, 221] width 10 height 1
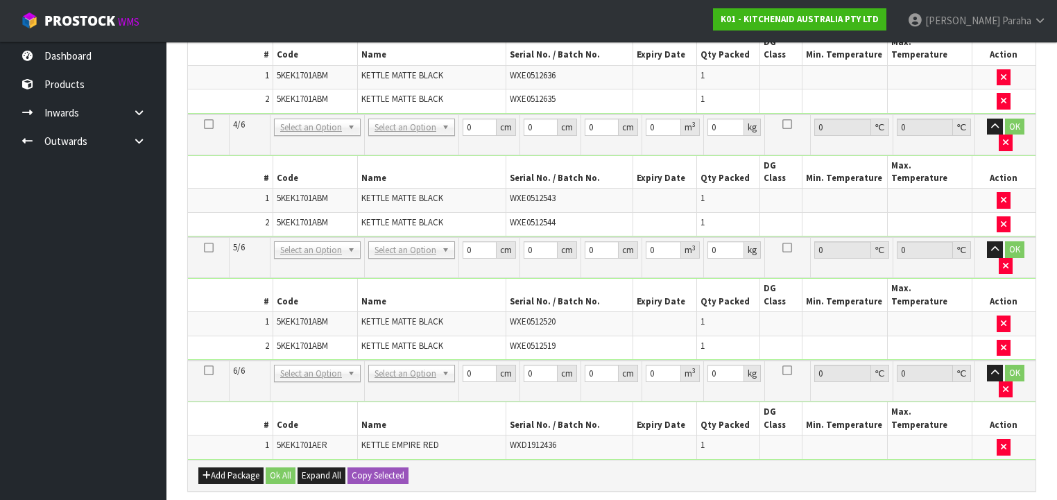
scroll to position [573, 0]
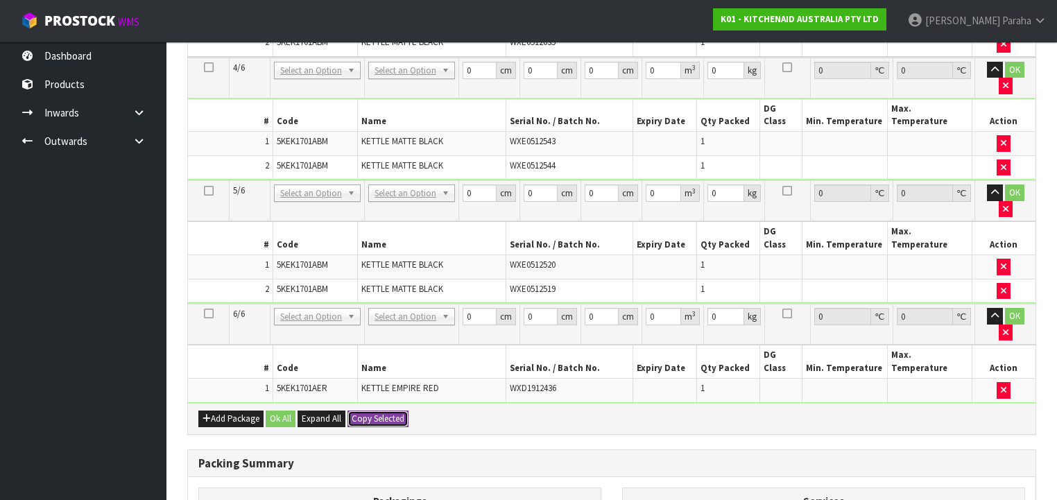
click at [397, 410] on button "Copy Selected" at bounding box center [377, 418] width 61 height 17
click at [397, 410] on button "Confirm Copy Selected" at bounding box center [393, 418] width 92 height 17
type input "42"
type input "28"
type input "35"
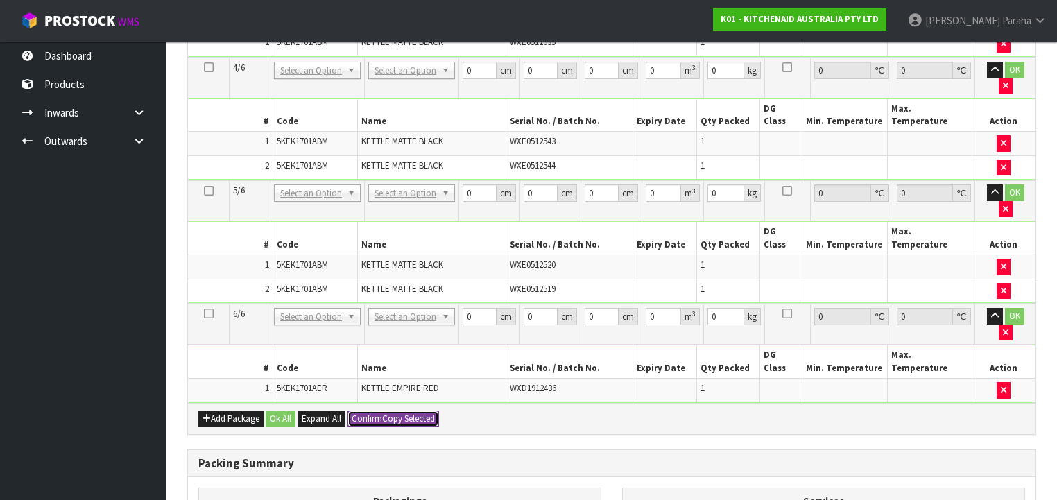
type input "0.04116"
type input "5"
type input "42"
type input "28"
type input "35"
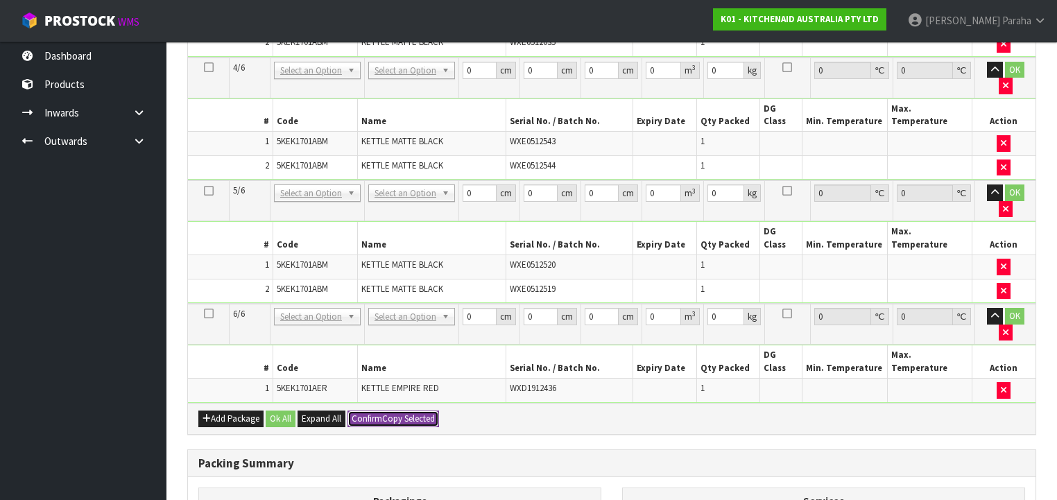
type input "0.04116"
type input "5"
type input "42"
type input "28"
type input "35"
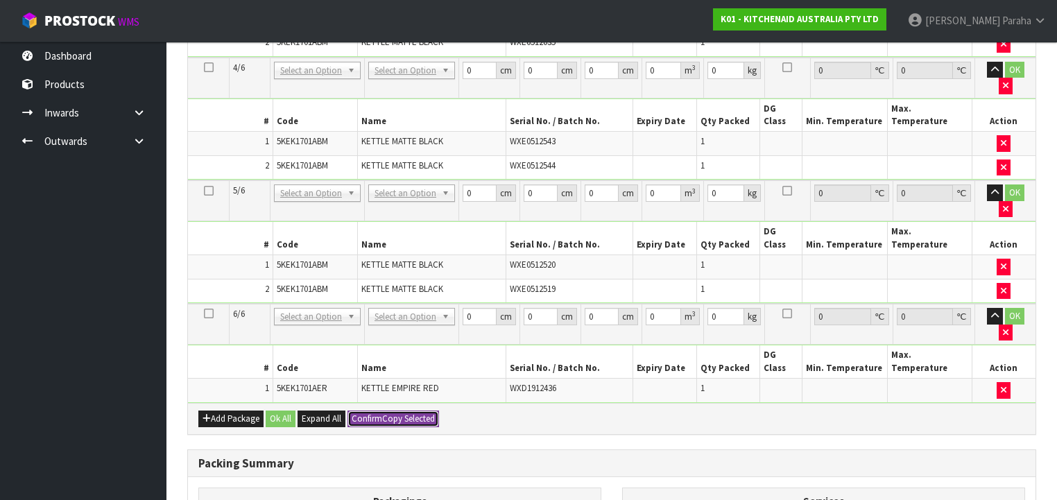
type input "0.04116"
type input "5"
type input "6"
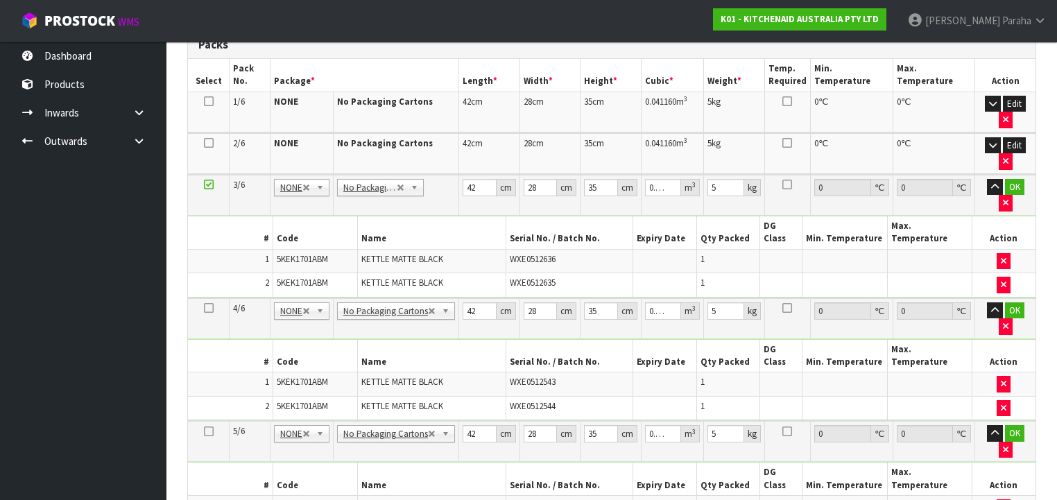
scroll to position [351, 0]
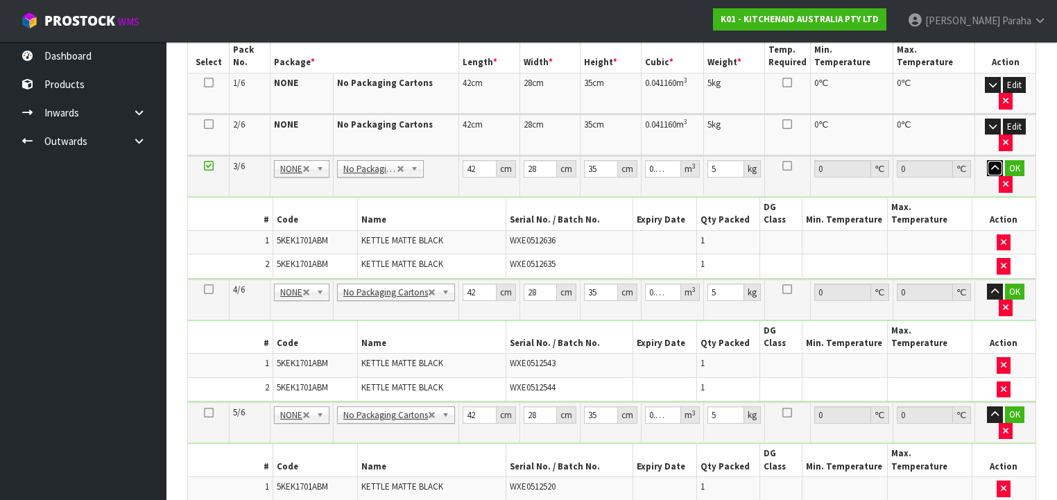
click at [991, 164] on icon "button" at bounding box center [995, 168] width 8 height 9
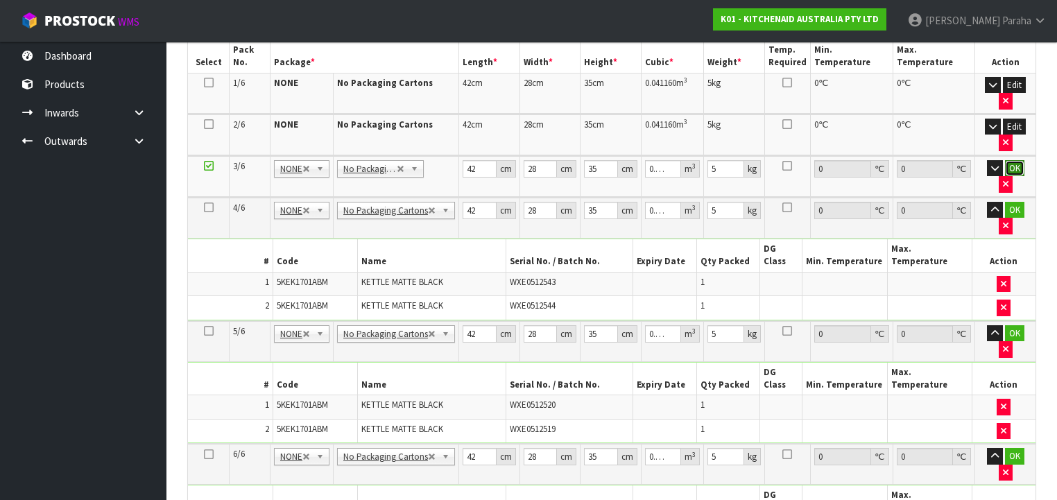
click at [1007, 162] on button "OK" at bounding box center [1014, 168] width 19 height 17
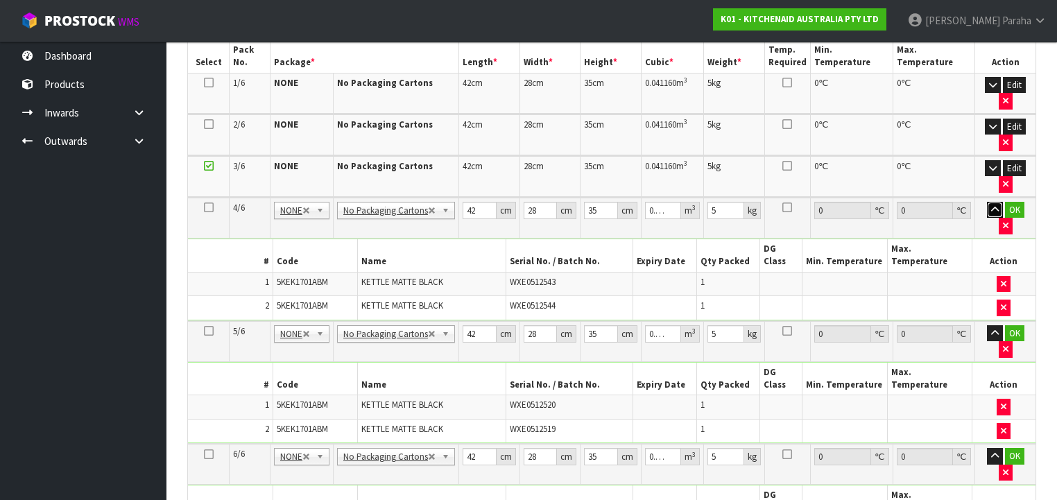
click at [991, 205] on icon "button" at bounding box center [995, 209] width 8 height 9
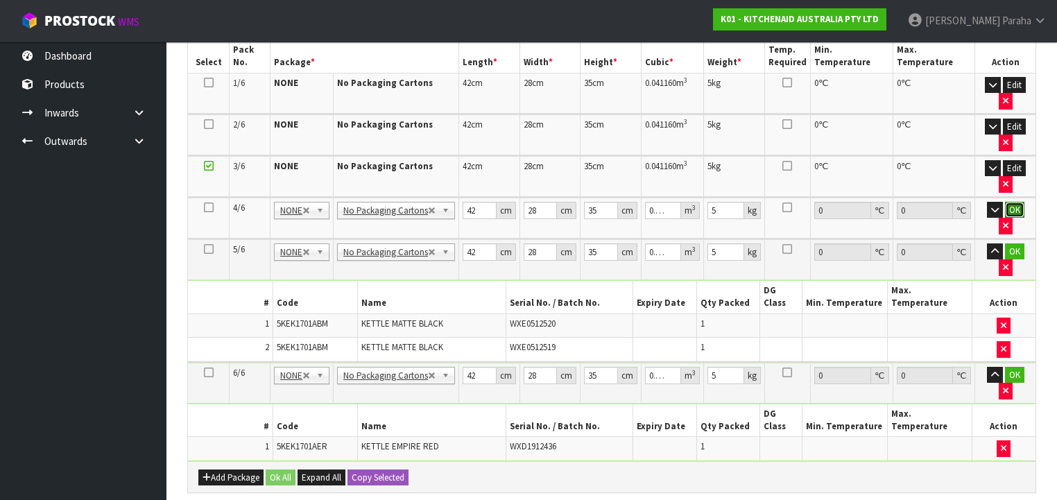
click at [1007, 202] on button "OK" at bounding box center [1014, 210] width 19 height 17
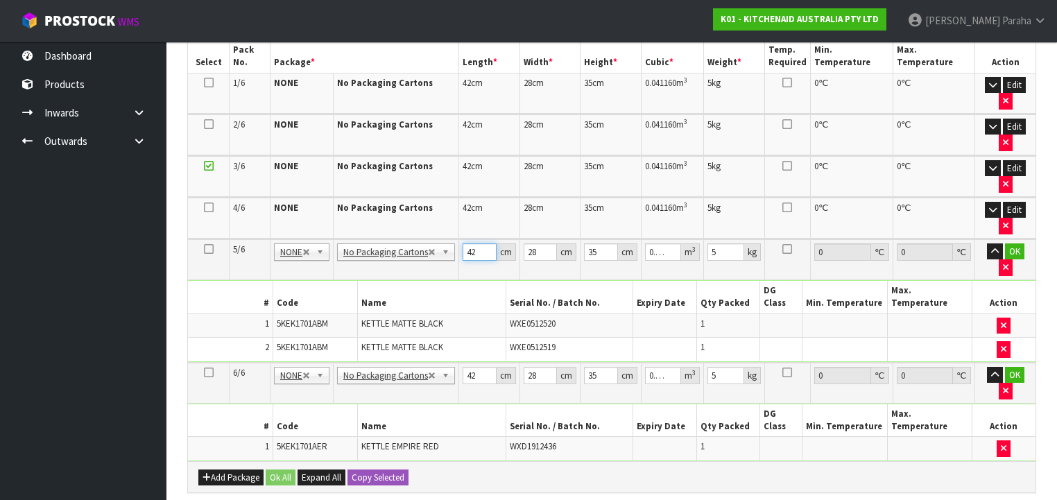
click at [474, 245] on input "42" at bounding box center [479, 251] width 34 height 17
type input "4"
type input "0.00392"
type input "41"
type input "0.04018"
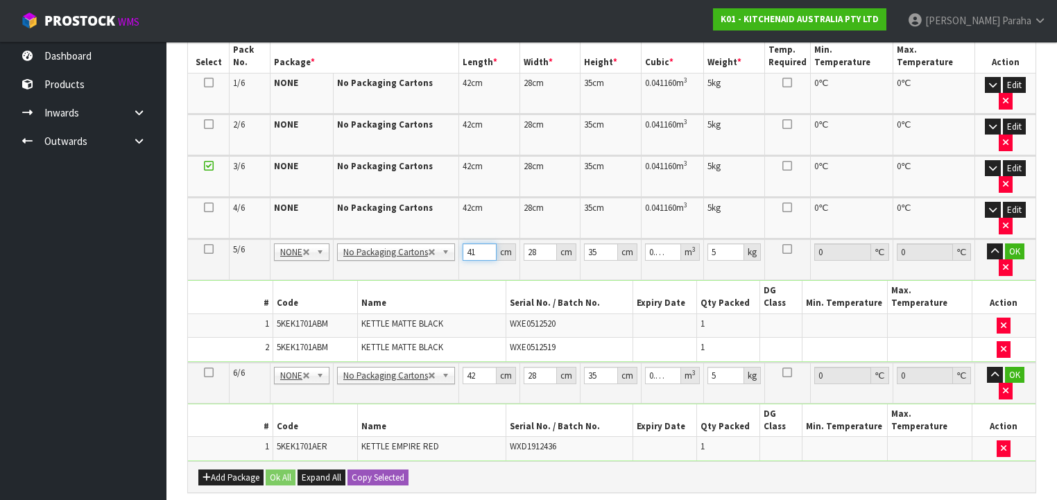
type input "41"
click at [596, 247] on input "35" at bounding box center [601, 251] width 34 height 17
type input "3"
type input "0.003444"
type input "34"
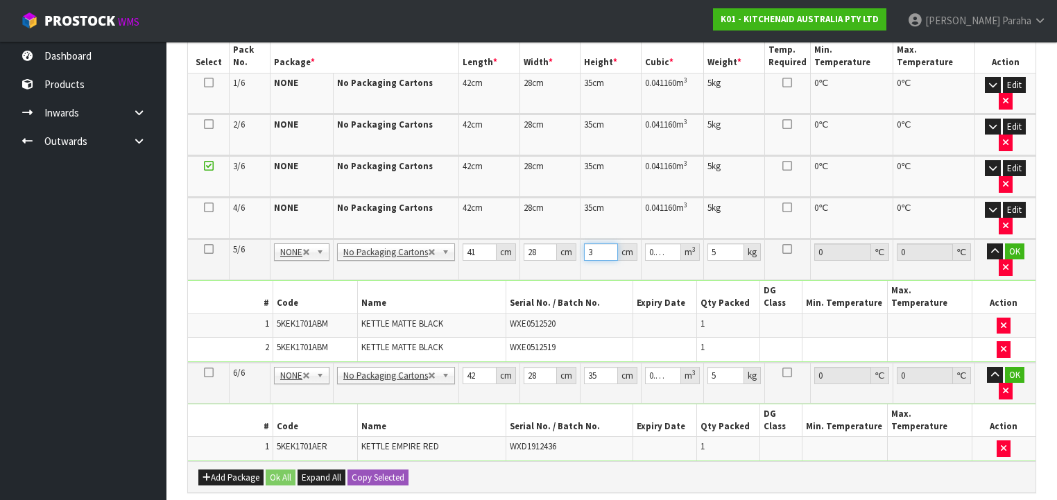
type input "0.039032"
type input "34"
click at [991, 247] on icon "button" at bounding box center [995, 251] width 8 height 9
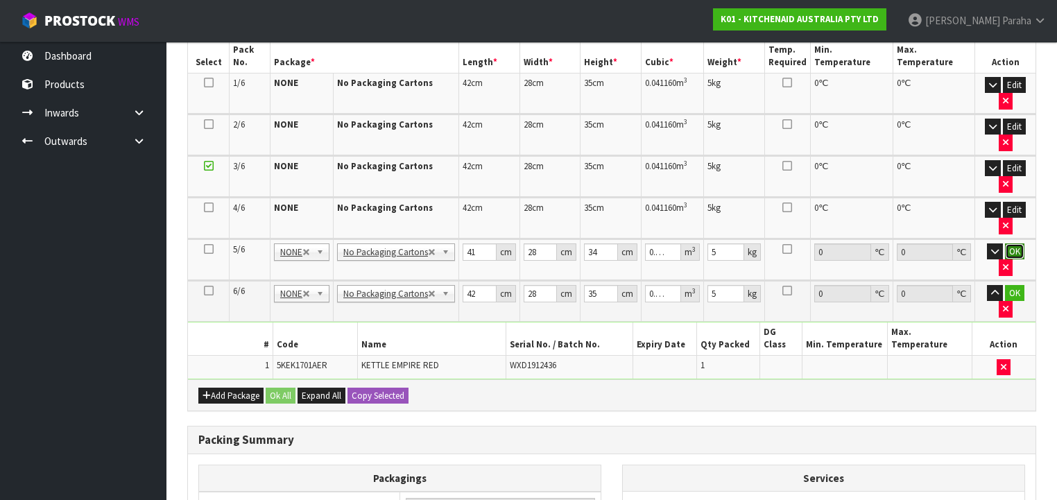
click at [1005, 243] on button "OK" at bounding box center [1014, 251] width 19 height 17
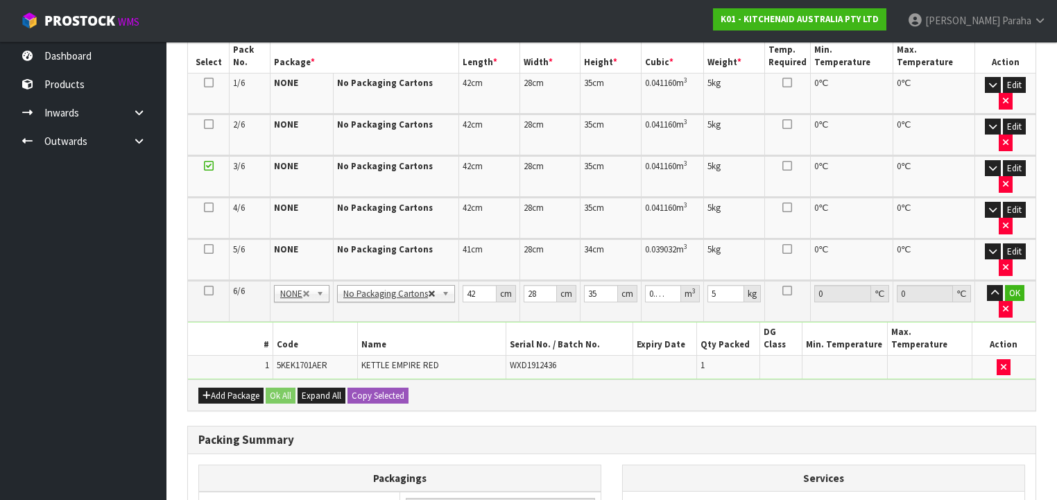
type input "5"
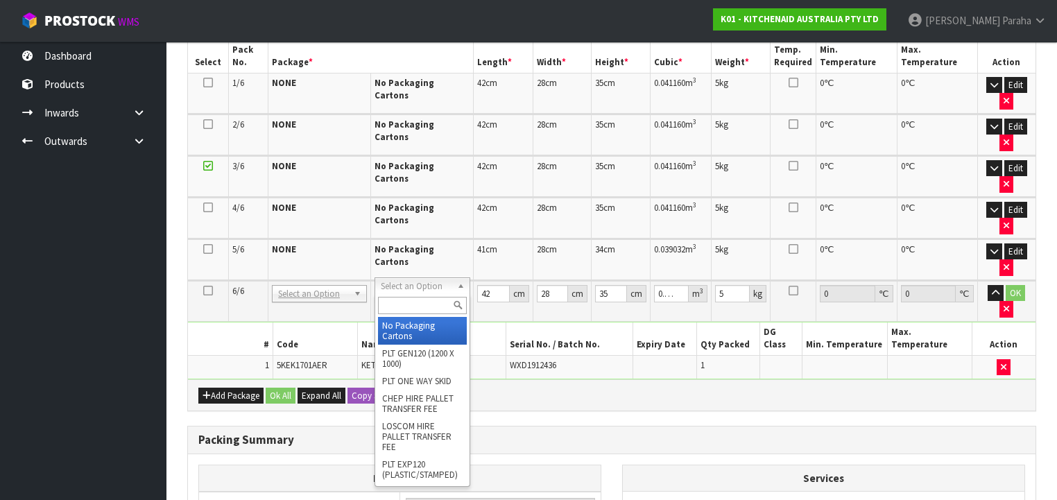
click at [416, 303] on input "text" at bounding box center [422, 305] width 88 height 17
type input "OC"
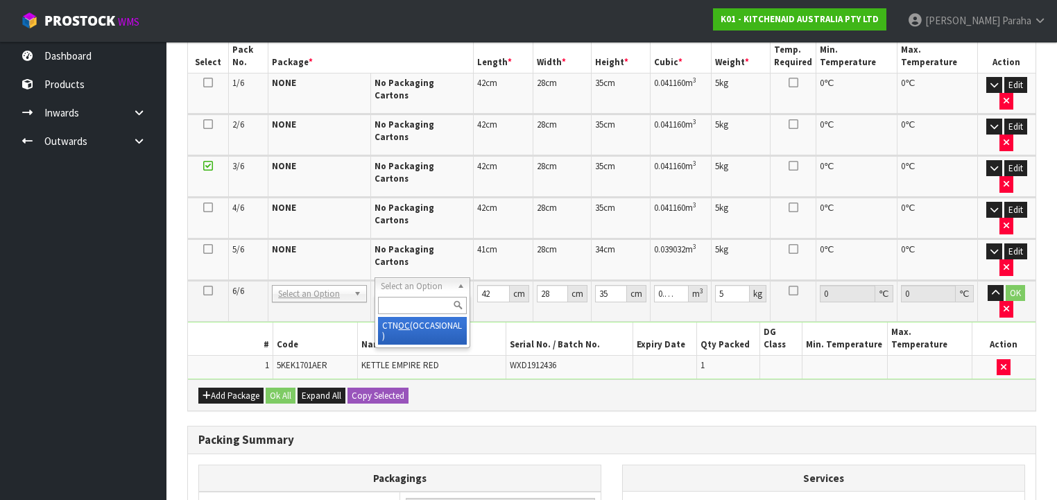
type input "0"
type input "2"
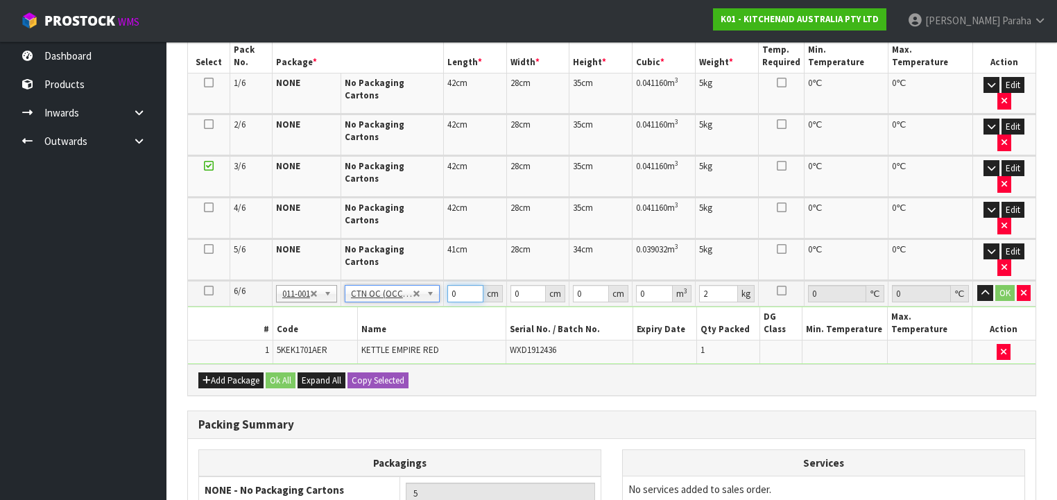
drag, startPoint x: 456, startPoint y: 289, endPoint x: 444, endPoint y: 291, distance: 12.0
click at [444, 291] on tr "6/6 NONE 007-001 007-002 007-004 007-009 007-013 007-014 007-015 007-017 007-01…" at bounding box center [611, 294] width 847 height 26
type input "33"
type input "24"
type input "2"
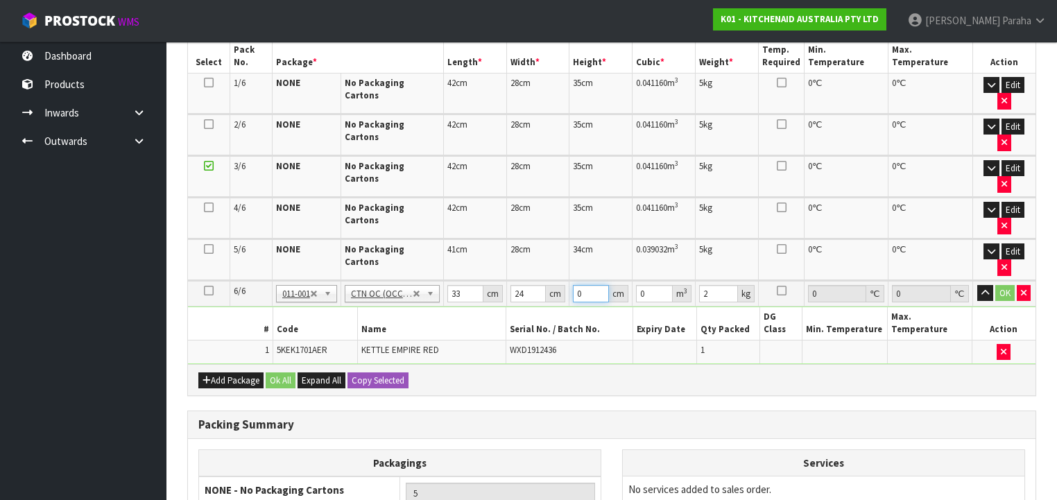
type input "0.001584"
type input "28"
type input "0.022176"
type input "28"
type input "3"
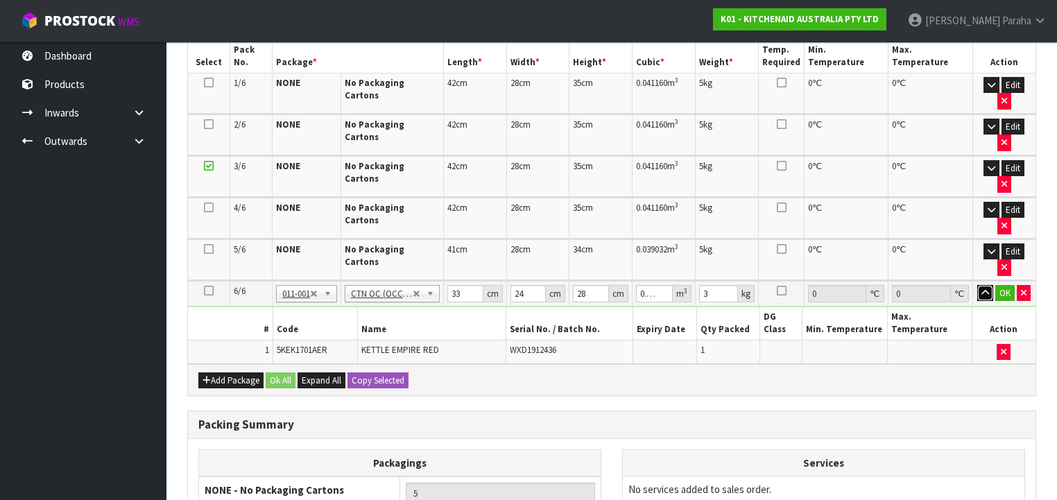
click at [977, 285] on button "button" at bounding box center [985, 293] width 16 height 17
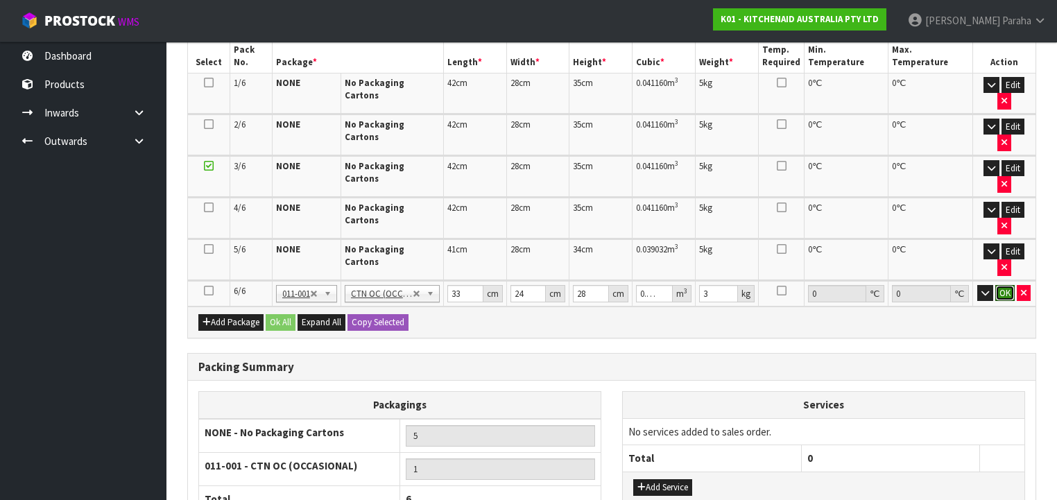
click button "OK" at bounding box center [1004, 293] width 19 height 17
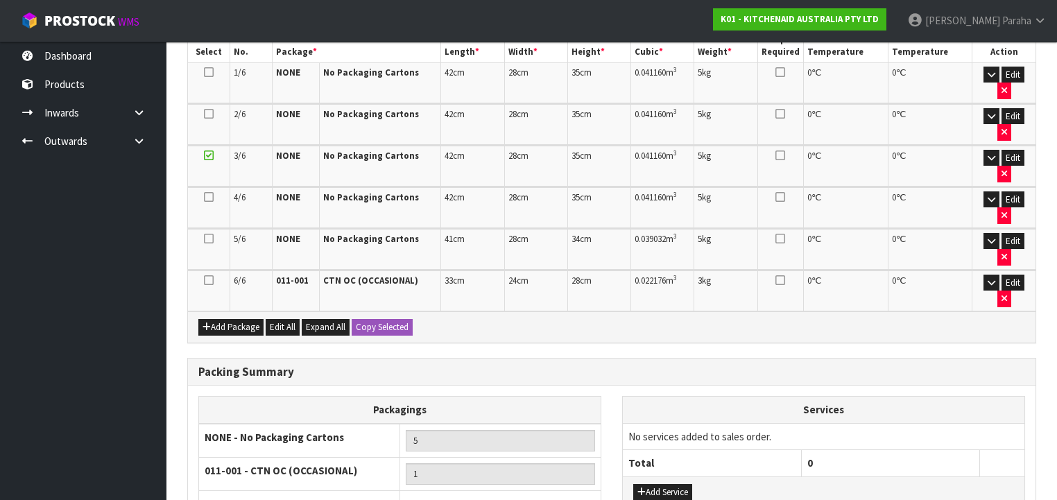
scroll to position [395, 0]
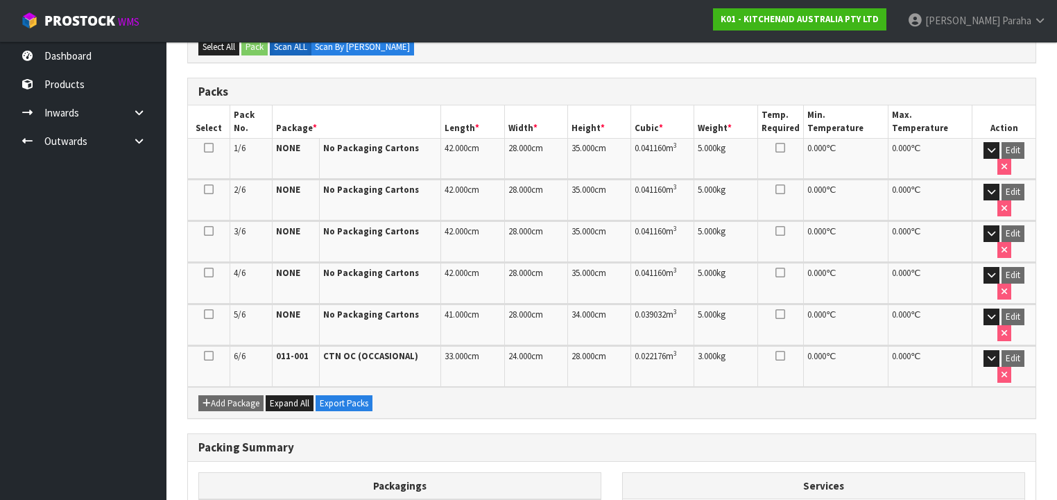
scroll to position [415, 0]
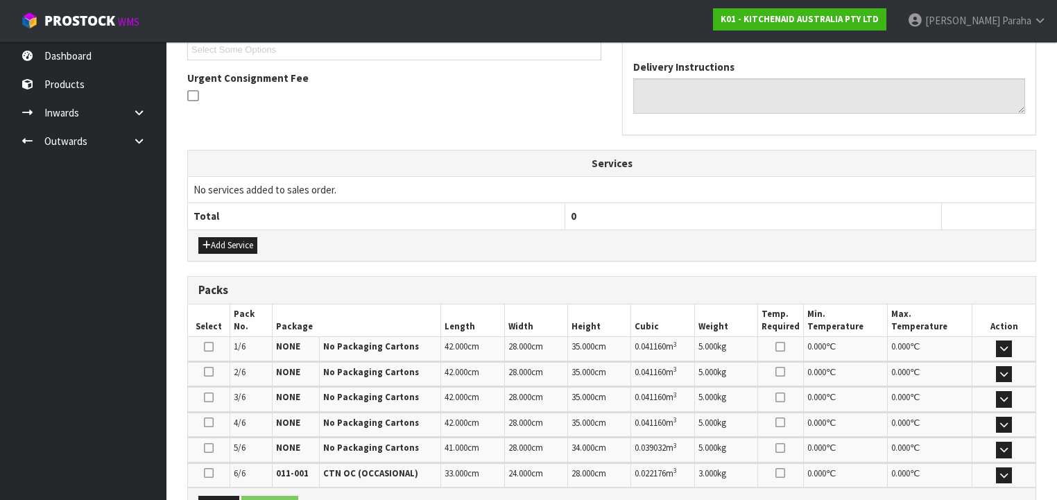
scroll to position [548, 0]
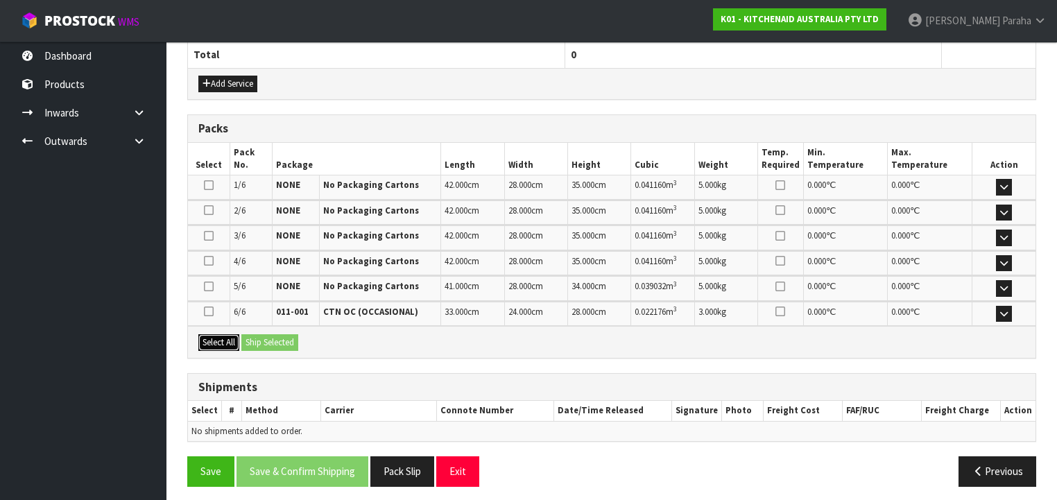
click at [227, 334] on button "Select All" at bounding box center [218, 342] width 41 height 17
click at [258, 334] on button "Ship Selected" at bounding box center [269, 342] width 57 height 17
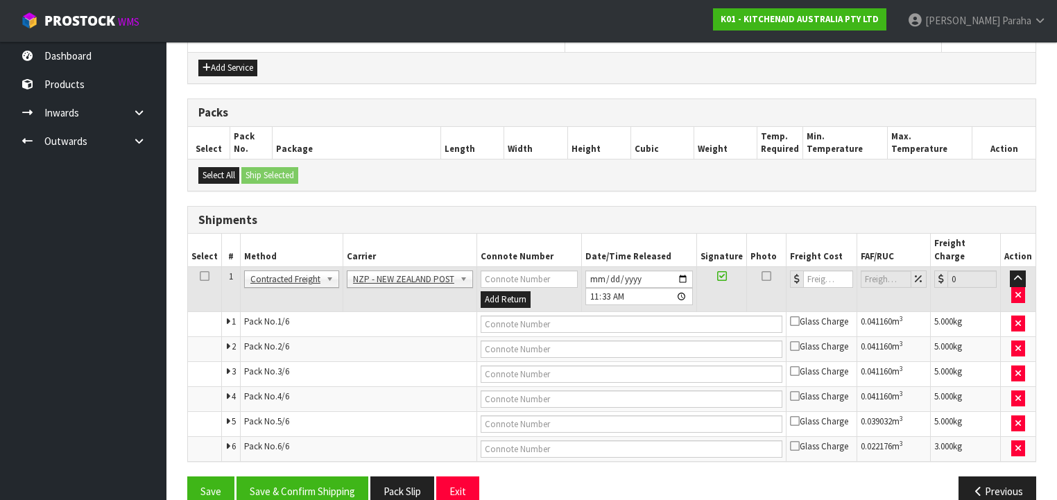
scroll to position [572, 0]
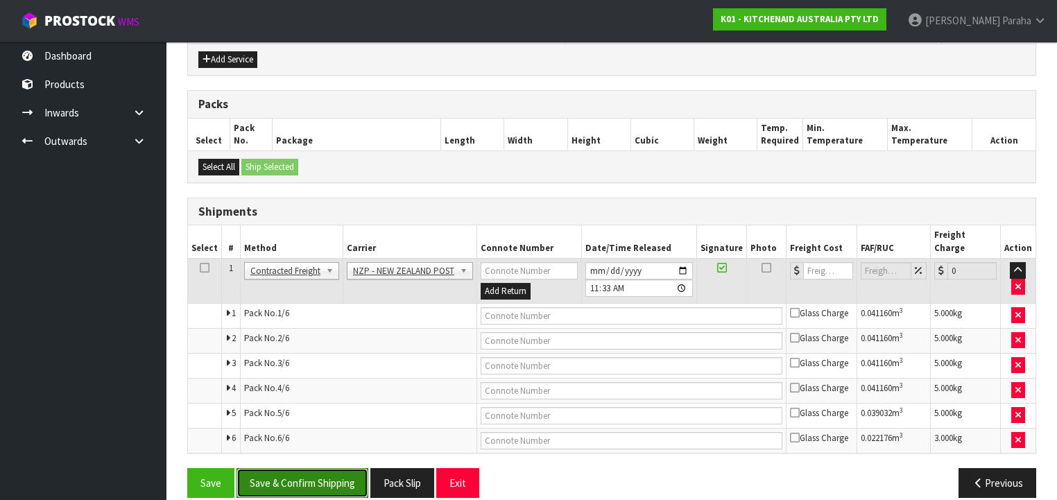
click at [320, 468] on button "Save & Confirm Shipping" at bounding box center [302, 483] width 132 height 30
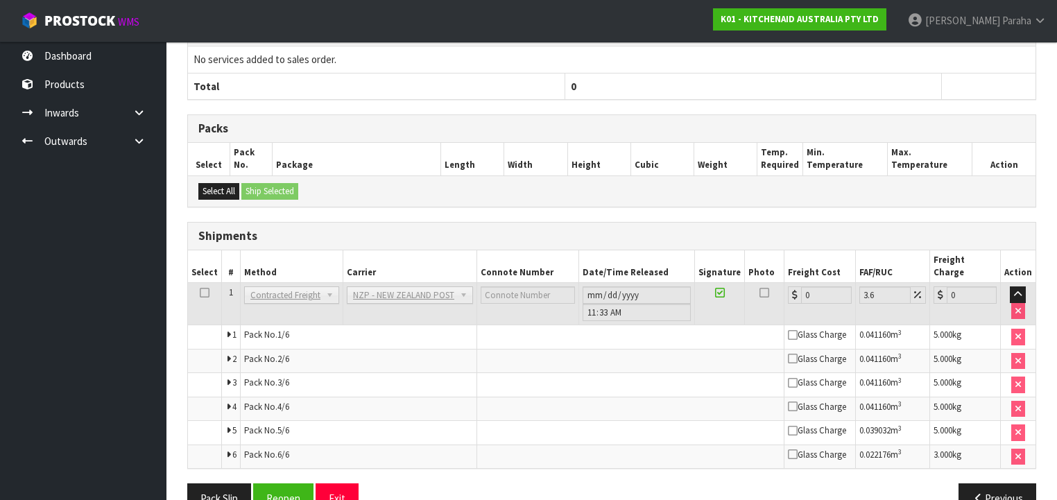
scroll to position [546, 0]
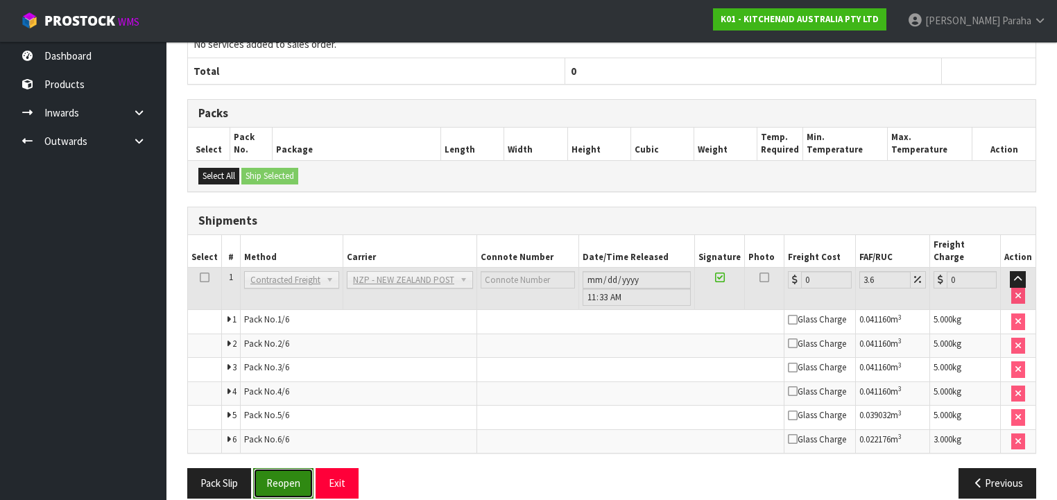
click at [283, 468] on button "Reopen" at bounding box center [283, 483] width 60 height 30
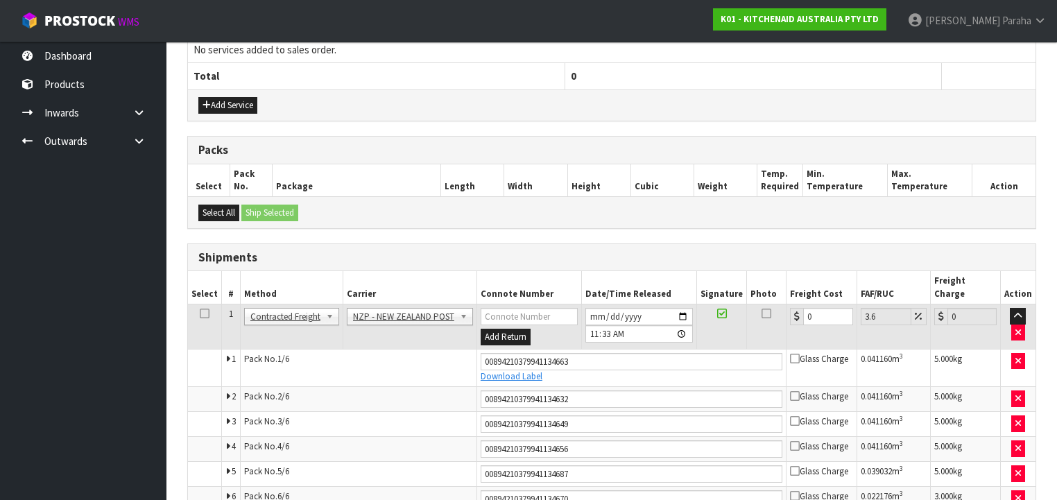
scroll to position [585, 0]
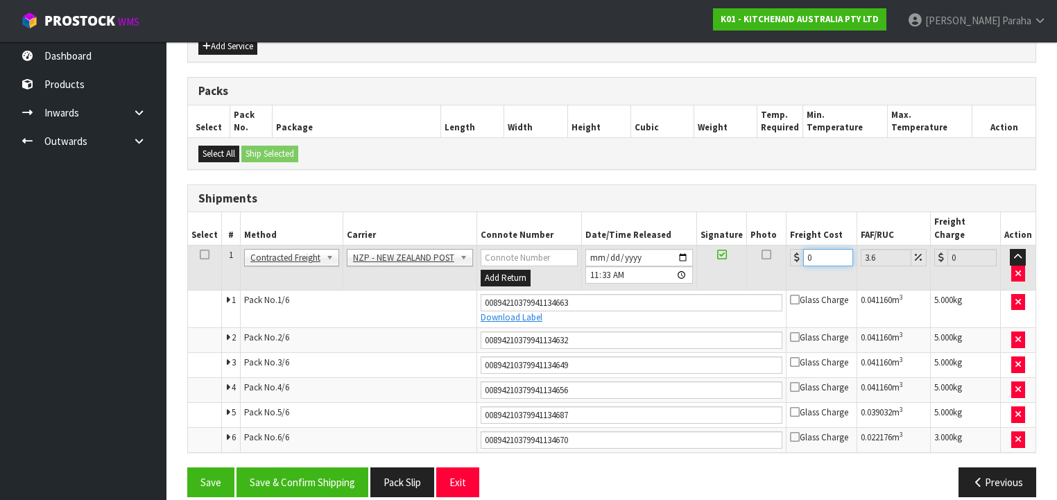
drag, startPoint x: 811, startPoint y: 236, endPoint x: 790, endPoint y: 239, distance: 20.9
click at [790, 249] on div "0" at bounding box center [821, 257] width 62 height 17
type input "5"
type input "5.18"
type input "50"
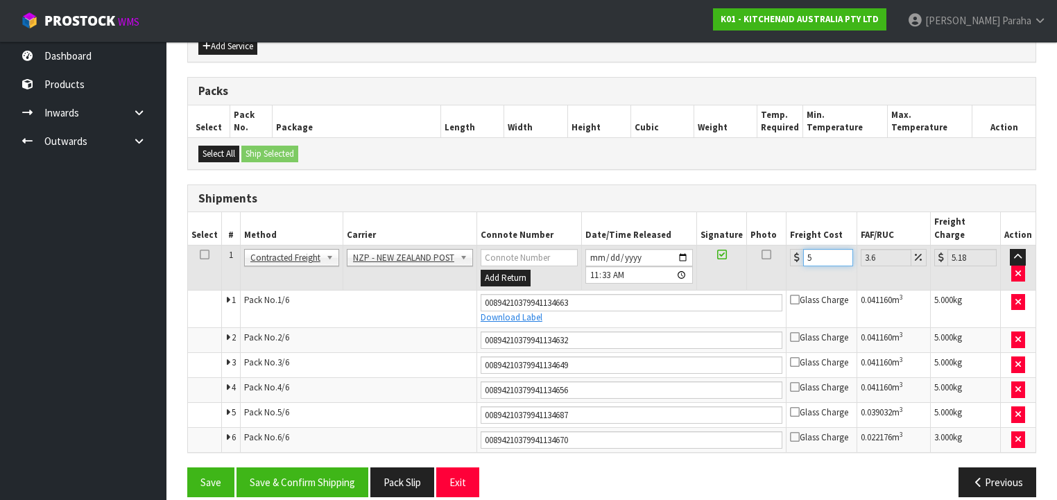
type input "51.8"
type input "50.7"
type input "52.53"
type input "50.70"
click at [310, 467] on button "Save & Confirm Shipping" at bounding box center [302, 482] width 132 height 30
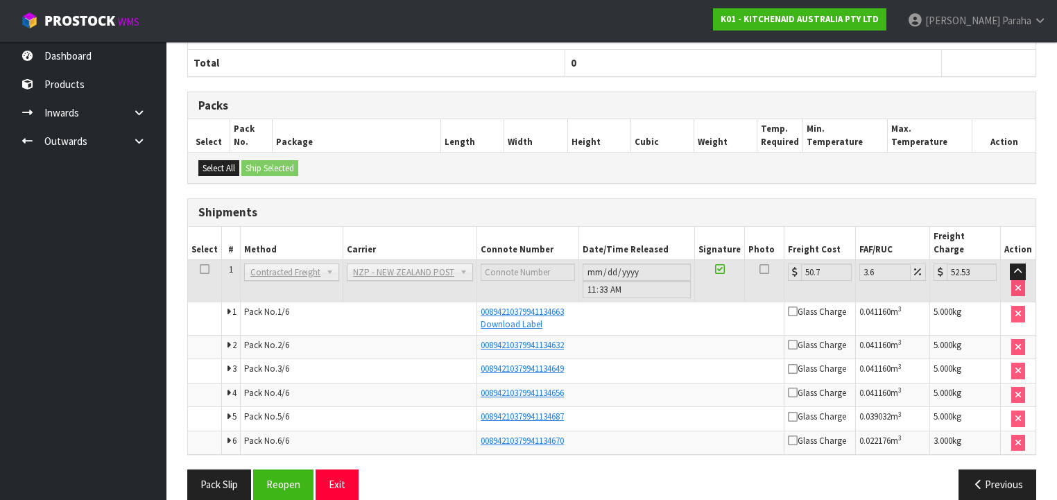
scroll to position [541, 0]
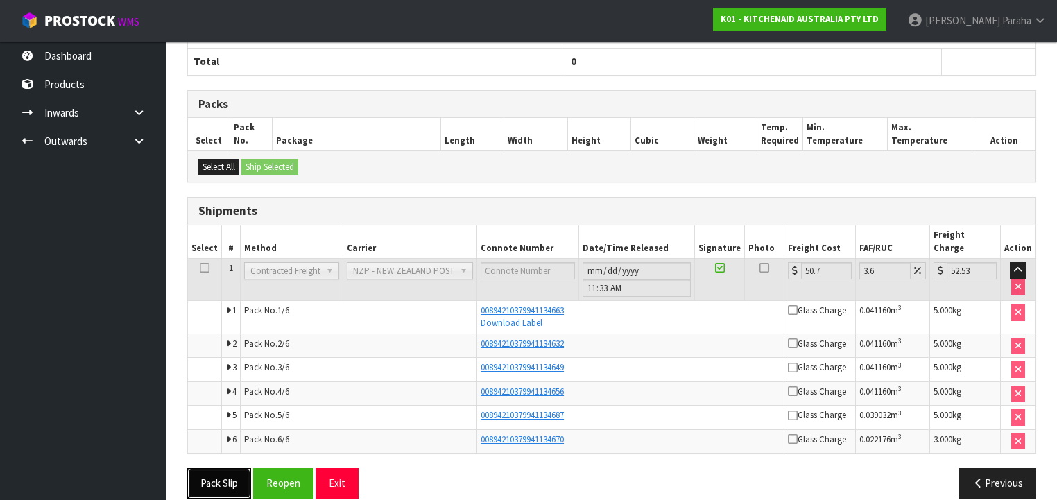
click at [218, 475] on button "Pack Slip" at bounding box center [219, 483] width 64 height 30
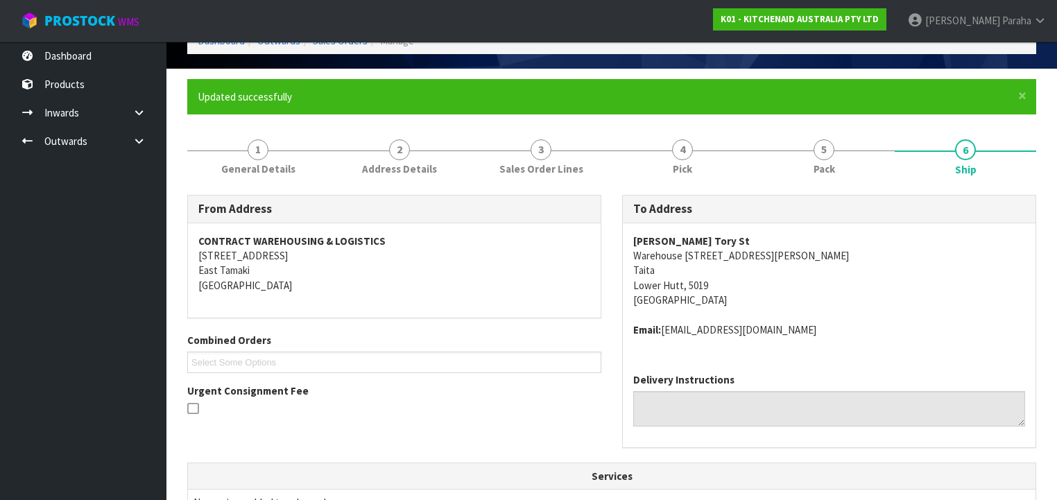
scroll to position [0, 0]
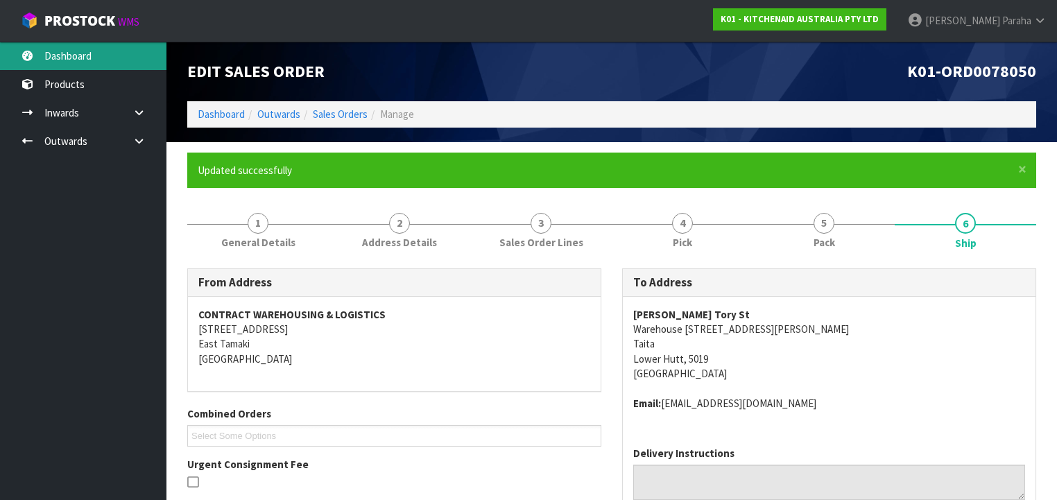
click at [69, 58] on link "Dashboard" at bounding box center [83, 56] width 166 height 28
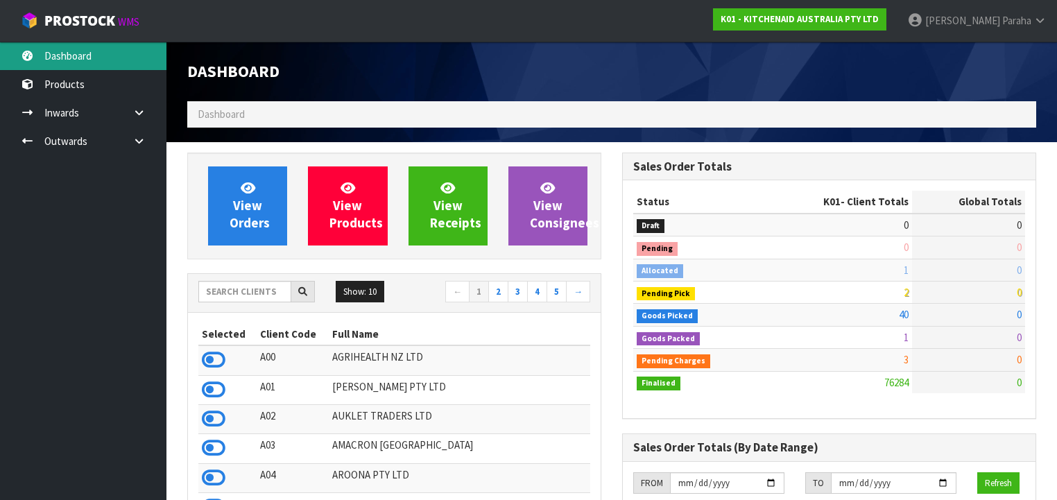
scroll to position [1046, 435]
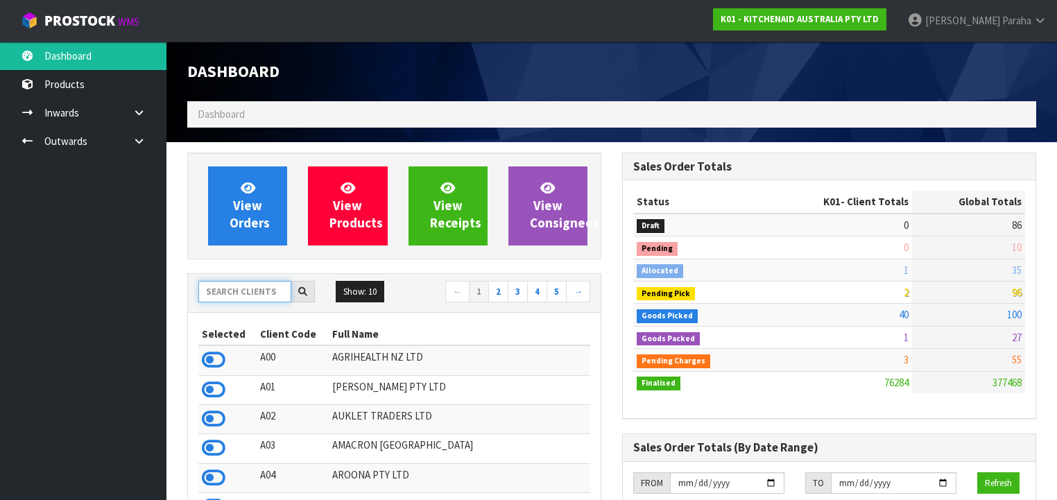
click at [231, 290] on input "text" at bounding box center [244, 291] width 93 height 21
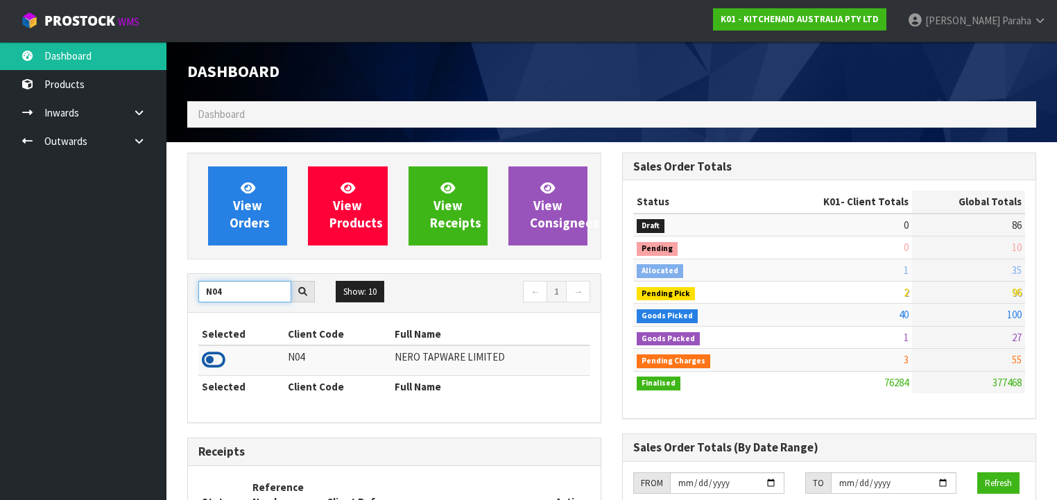
type input "N04"
click at [214, 354] on icon at bounding box center [214, 359] width 24 height 21
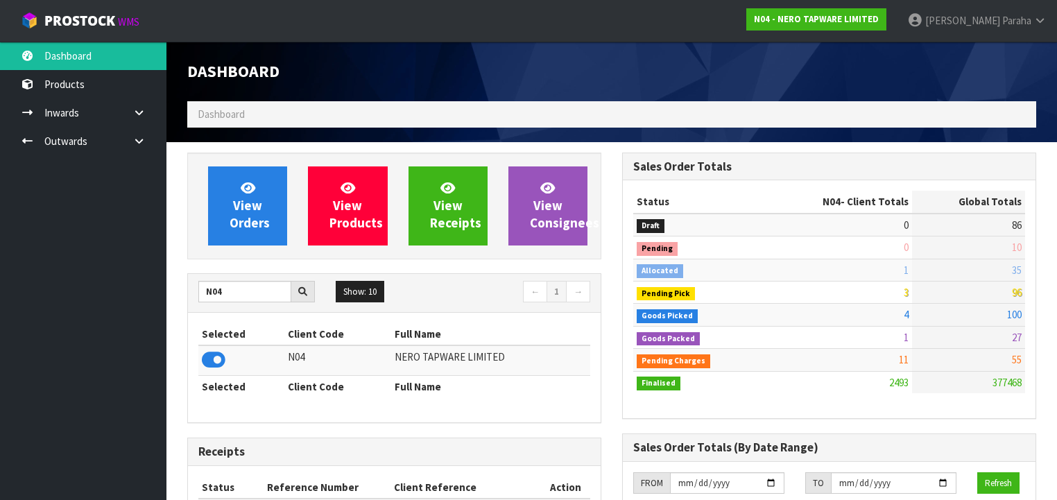
scroll to position [1106, 435]
click at [55, 140] on link "Outwards" at bounding box center [83, 141] width 166 height 28
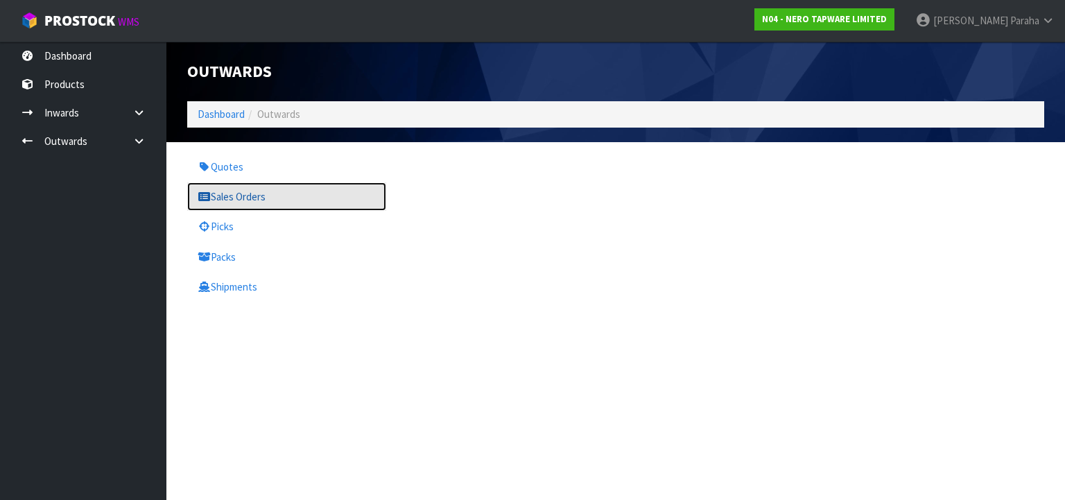
click at [214, 197] on link "Sales Orders" at bounding box center [286, 196] width 199 height 28
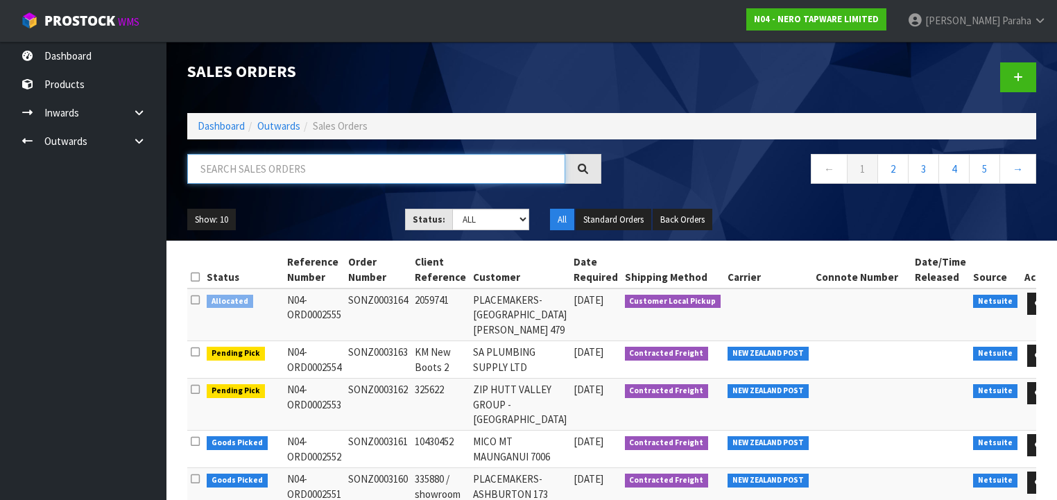
click at [228, 168] on input "text" at bounding box center [376, 169] width 378 height 30
type input "JOB-0408551"
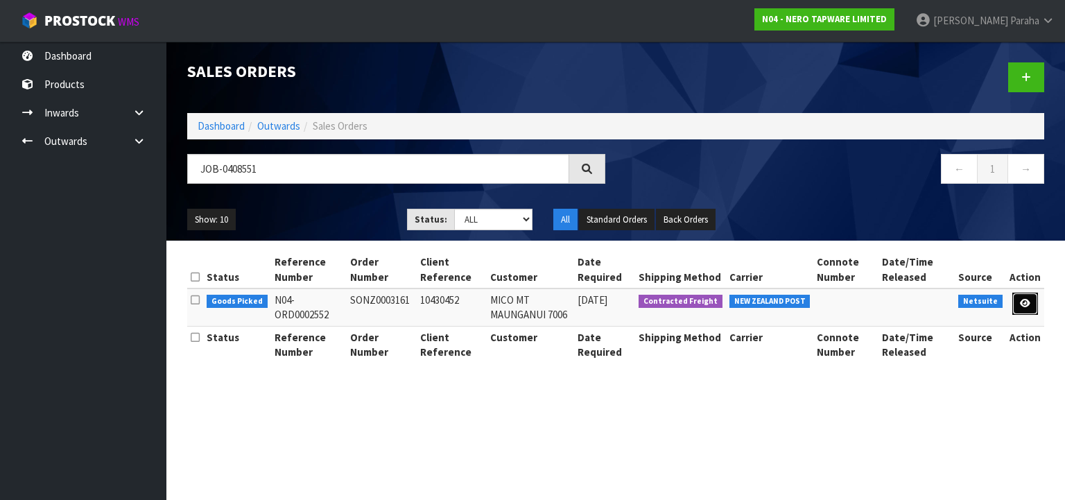
click at [1019, 300] on link at bounding box center [1025, 304] width 26 height 22
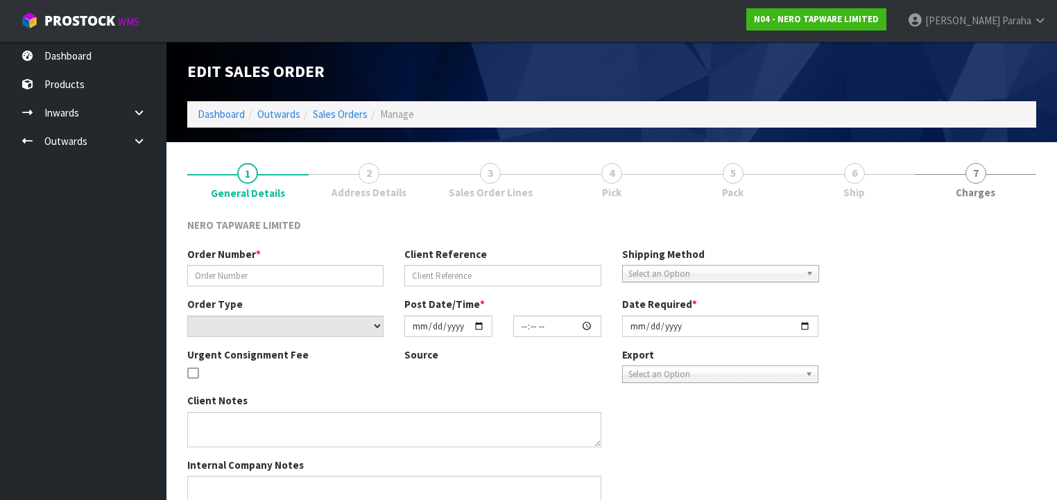
type input "SONZ0003161"
type input "10430452"
select select "number:0"
type input "[DATE]"
type input "10:00:14.000"
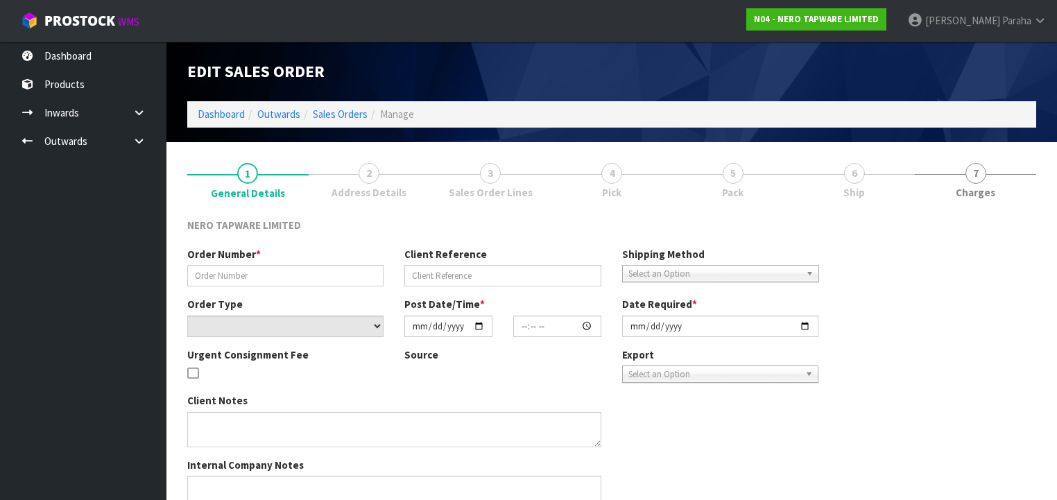
type input "[DATE]"
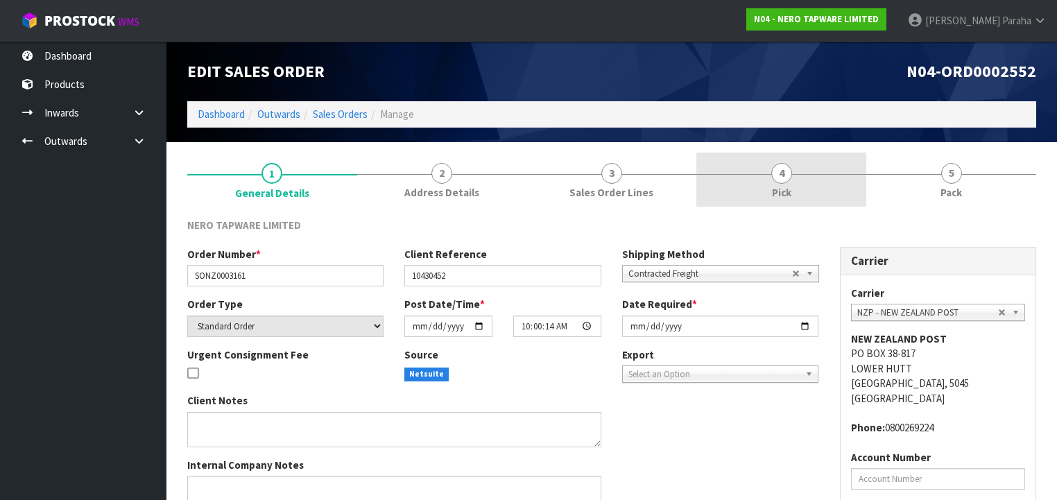
click at [785, 180] on span "4" at bounding box center [781, 173] width 21 height 21
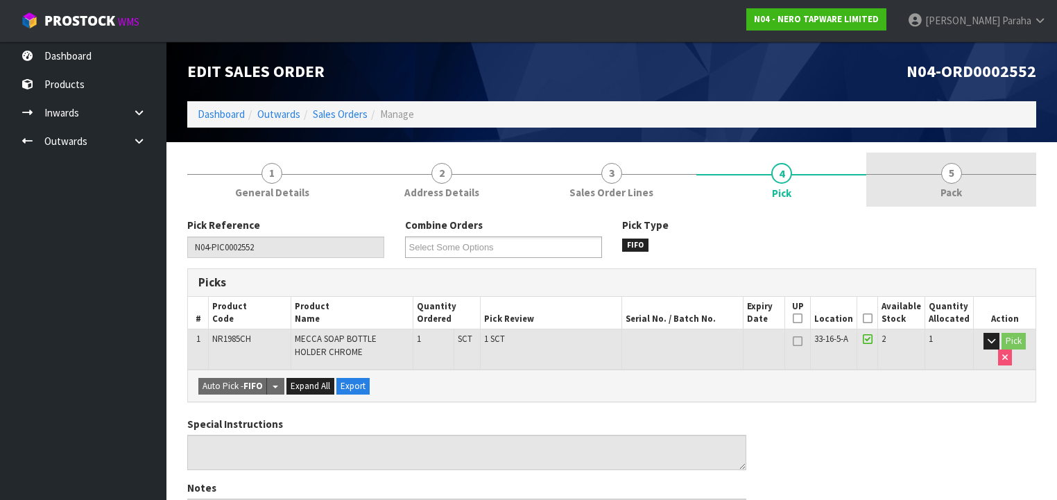
click at [950, 186] on span "Pack" at bounding box center [950, 192] width 21 height 15
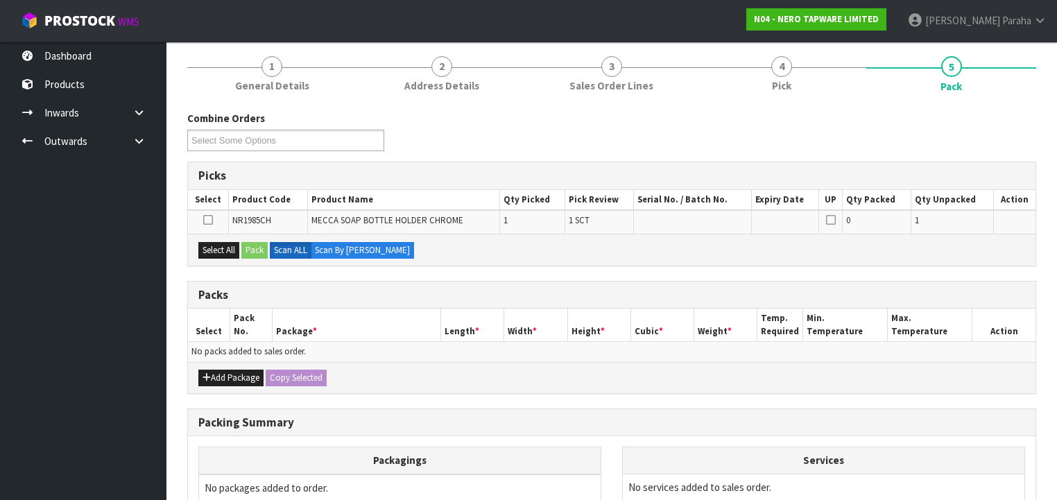
scroll to position [111, 0]
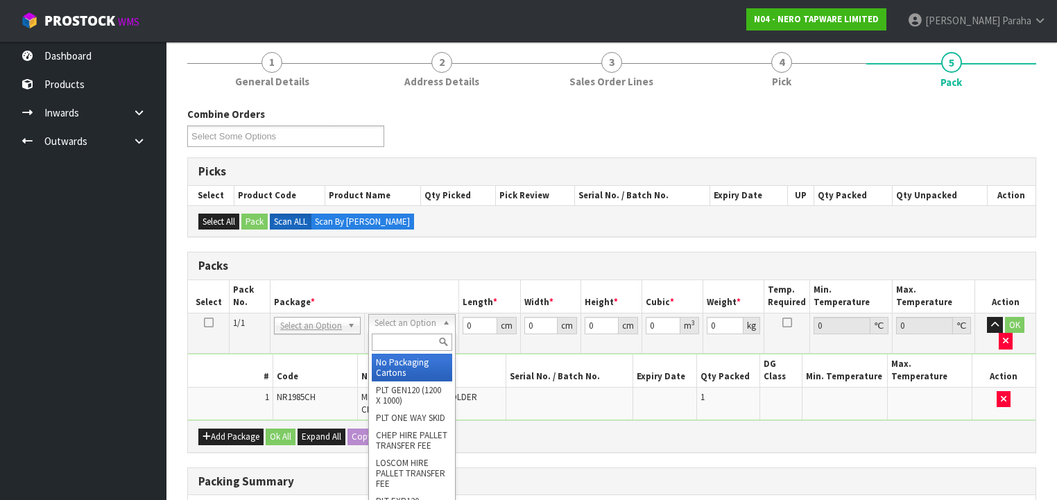
click at [395, 342] on input "text" at bounding box center [412, 341] width 80 height 17
type input "OC"
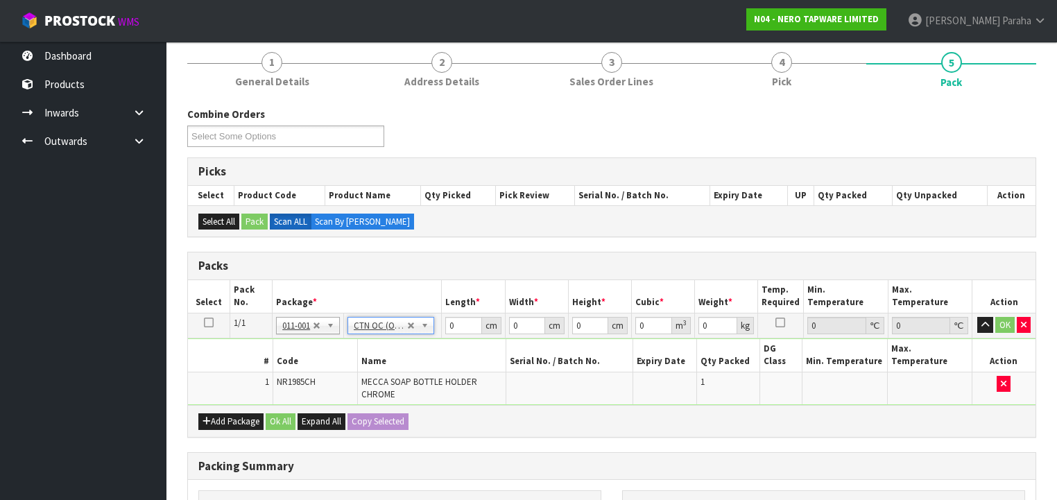
type input "0.18"
drag, startPoint x: 458, startPoint y: 323, endPoint x: 430, endPoint y: 327, distance: 27.9
click at [430, 327] on tr "1/1 NONE 007-001 007-002 007-004 007-009 007-013 007-014 007-015 007-017 007-01…" at bounding box center [611, 325] width 847 height 25
type input "21"
type input "14"
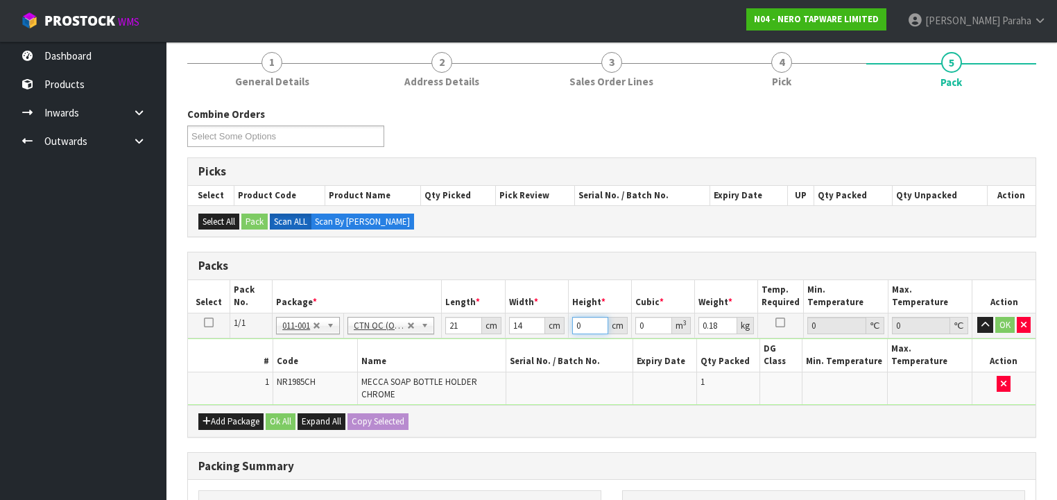
type input "1"
type input "0.000294"
type input "11"
type input "0.003234"
type input "11"
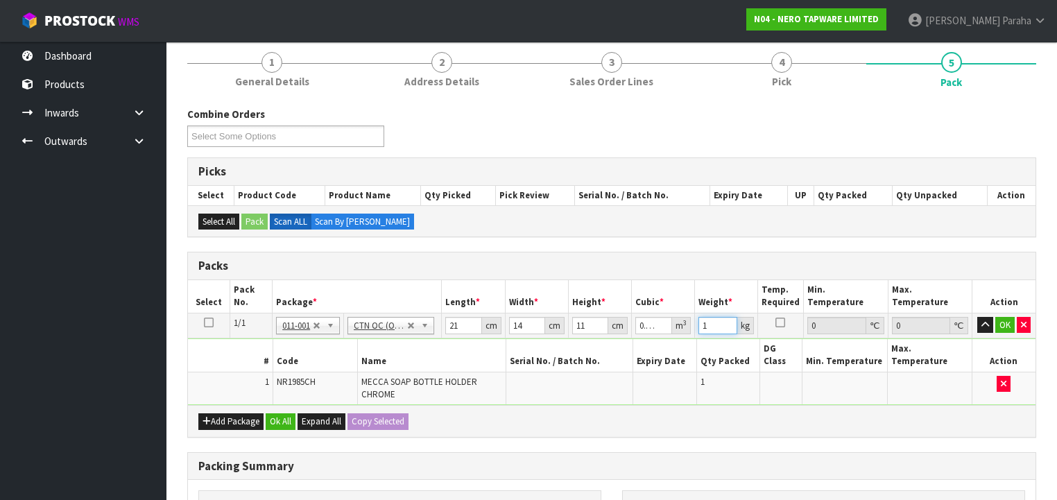
type input "1"
click at [977, 317] on button "button" at bounding box center [985, 325] width 16 height 17
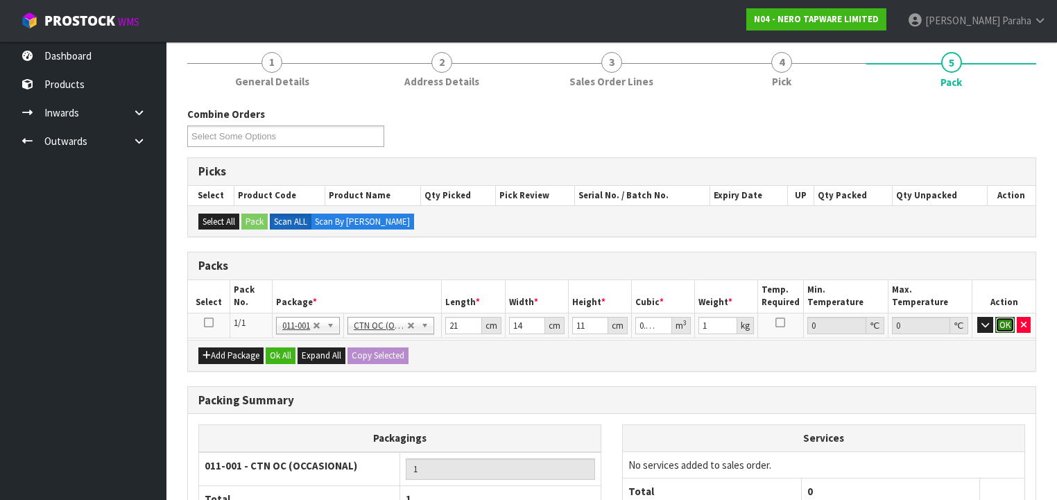
click button "OK" at bounding box center [1004, 325] width 19 height 17
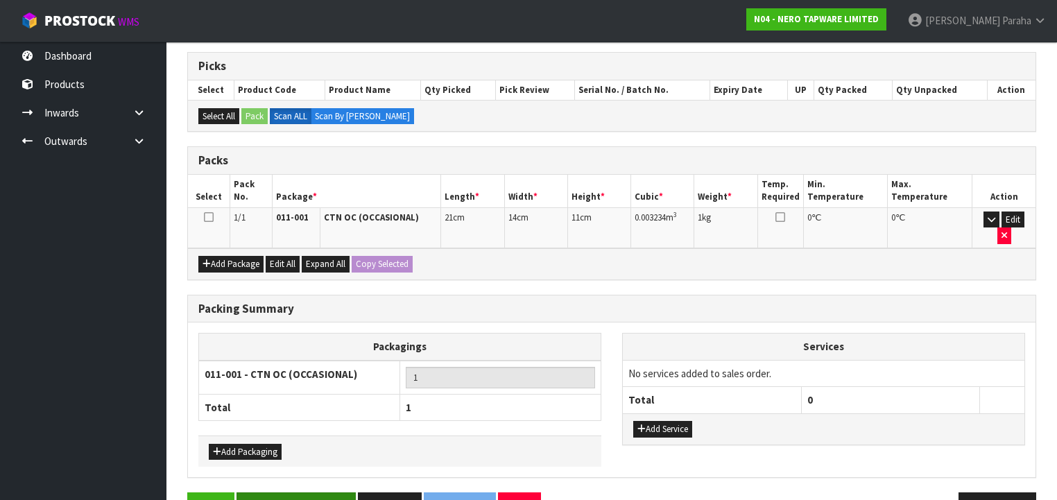
scroll to position [238, 0]
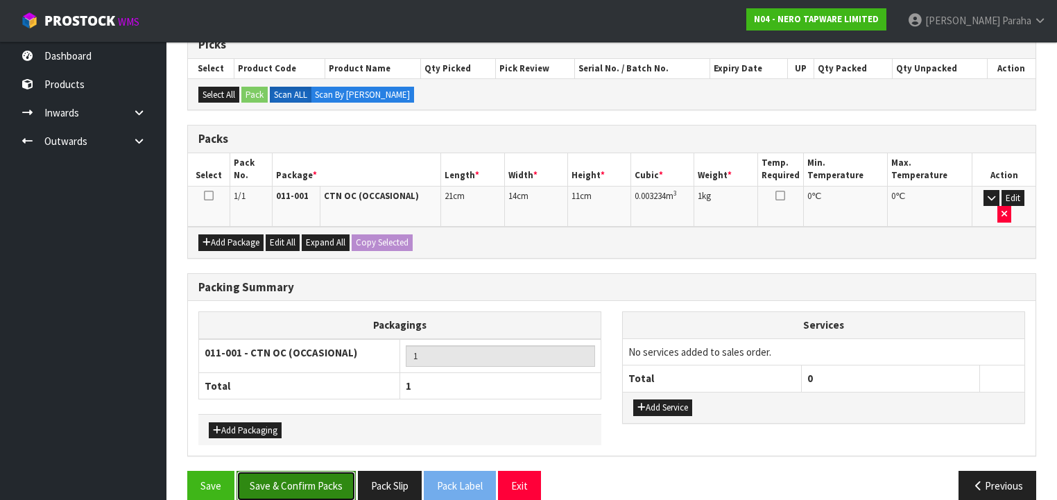
click at [311, 471] on button "Save & Confirm Packs" at bounding box center [295, 486] width 119 height 30
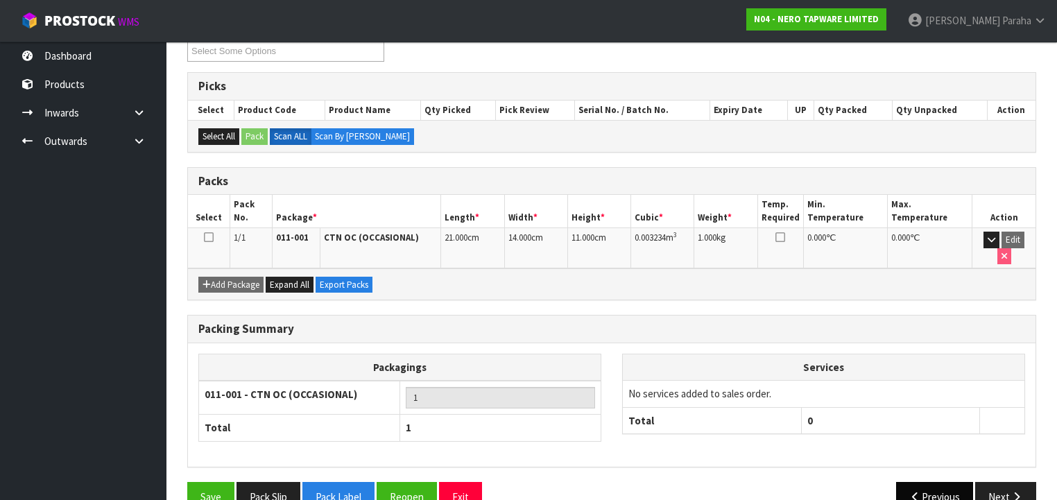
scroll to position [258, 0]
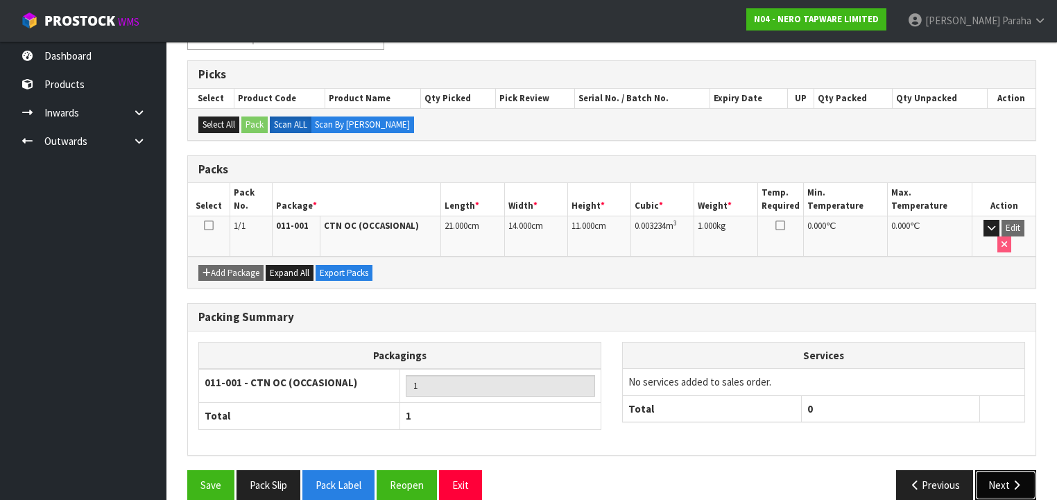
click at [1007, 470] on button "Next" at bounding box center [1005, 485] width 61 height 30
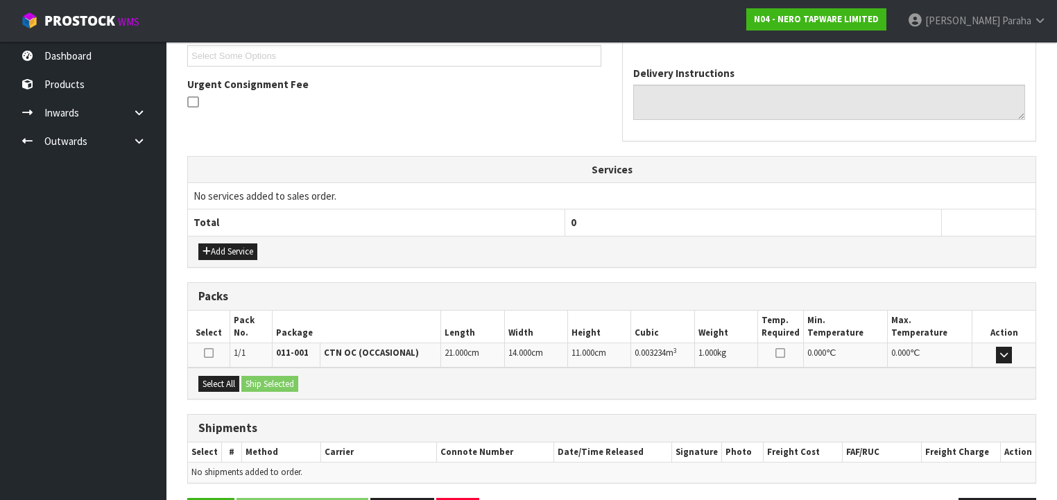
scroll to position [424, 0]
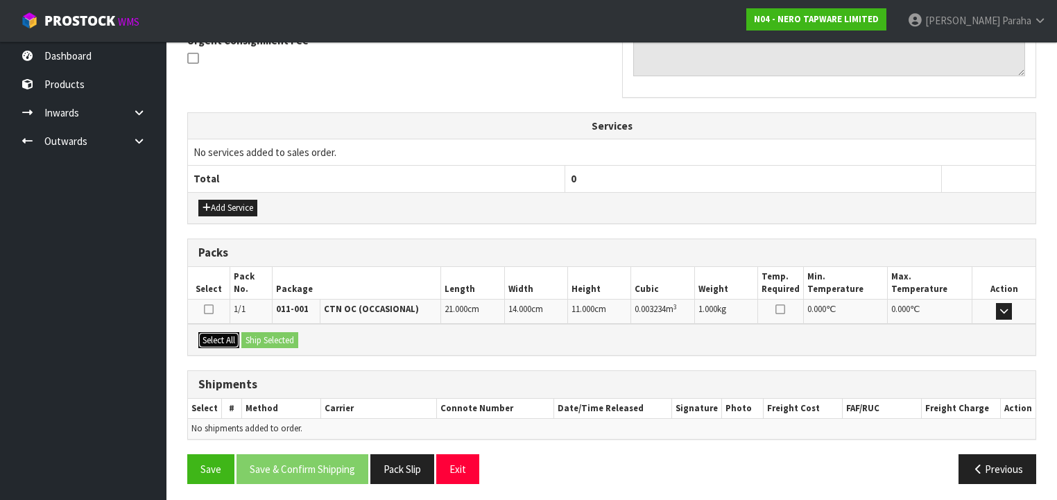
drag, startPoint x: 218, startPoint y: 336, endPoint x: 256, endPoint y: 336, distance: 38.1
click at [223, 336] on button "Select All" at bounding box center [218, 340] width 41 height 17
click at [260, 337] on button "Ship Selected" at bounding box center [269, 340] width 57 height 17
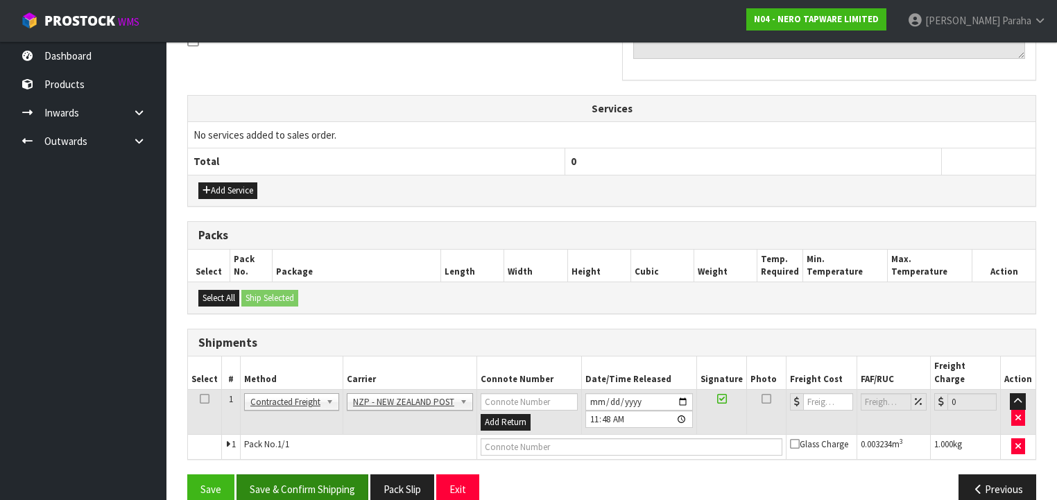
scroll to position [449, 0]
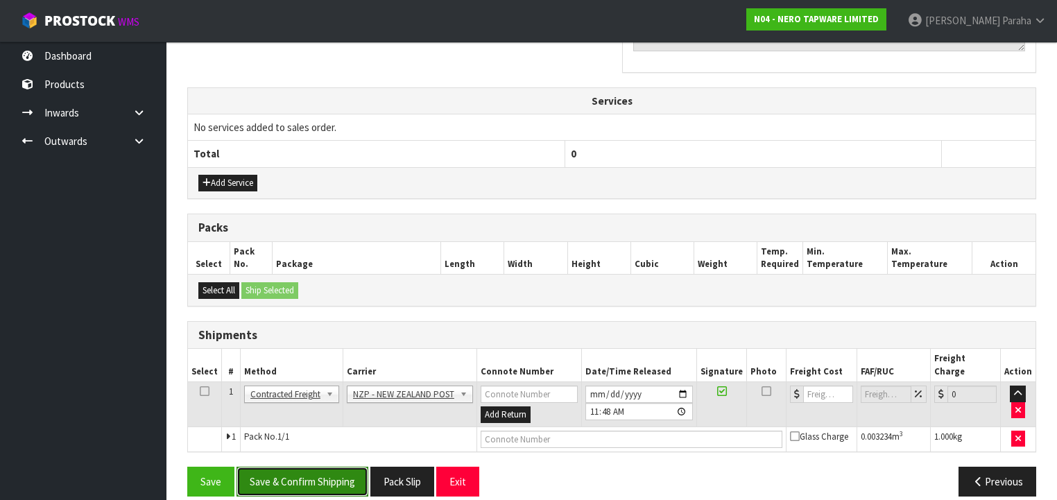
click at [290, 467] on button "Save & Confirm Shipping" at bounding box center [302, 482] width 132 height 30
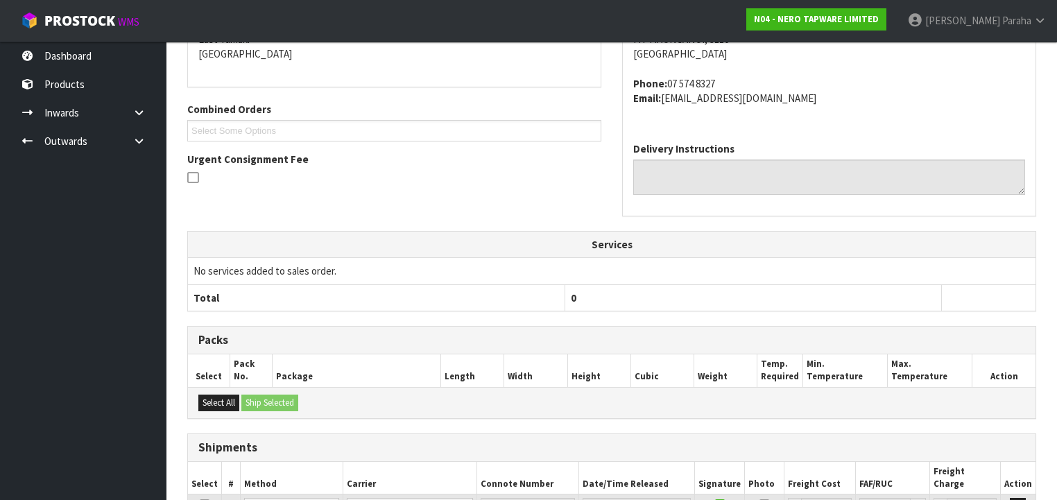
scroll to position [429, 0]
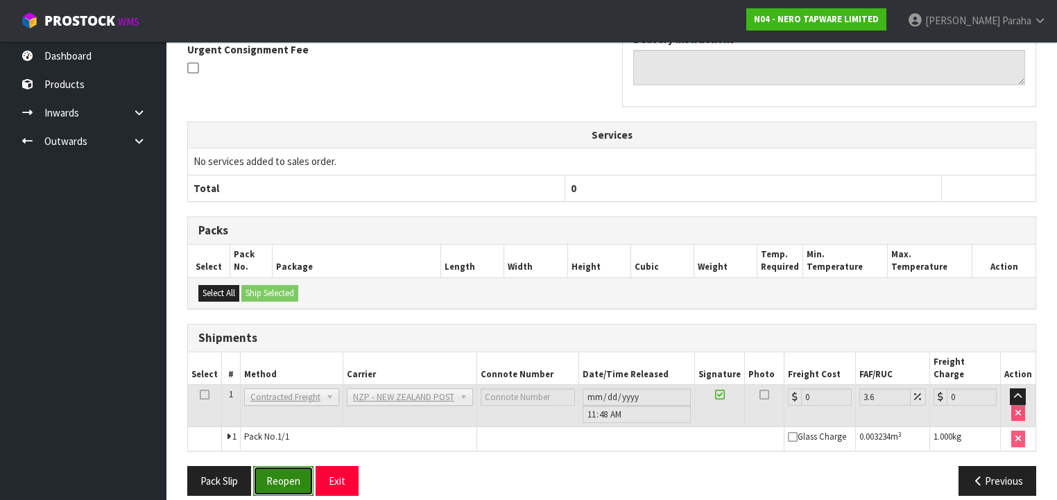
click at [286, 473] on button "Reopen" at bounding box center [283, 481] width 60 height 30
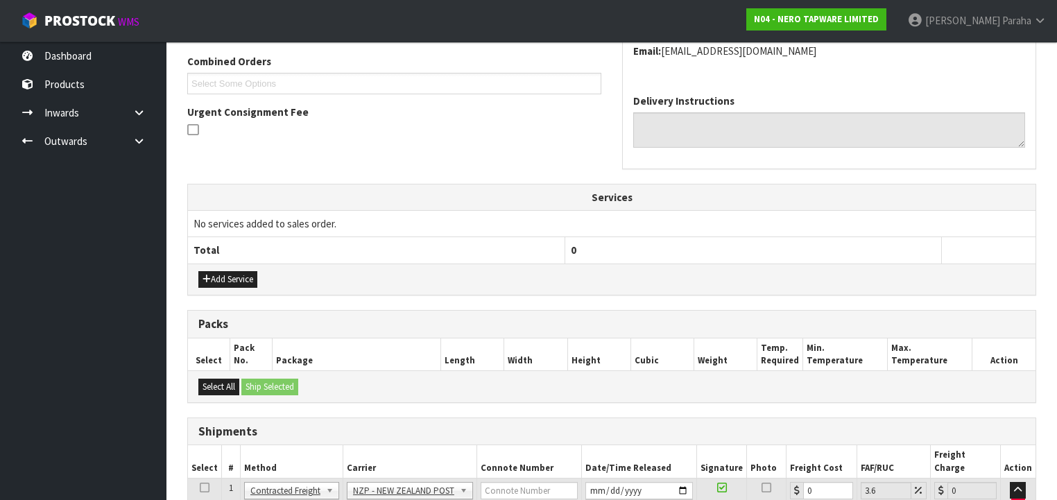
scroll to position [461, 0]
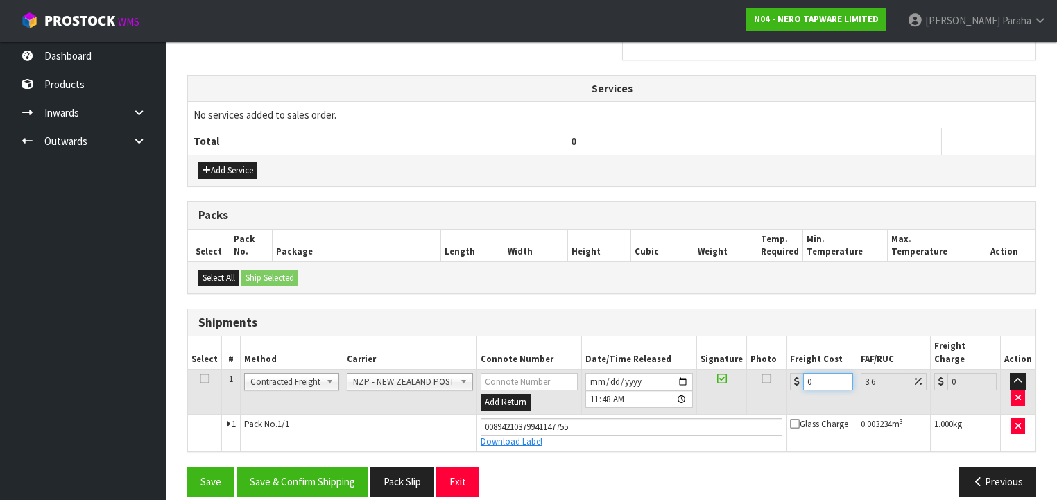
drag, startPoint x: 805, startPoint y: 365, endPoint x: 789, endPoint y: 364, distance: 16.0
click at [790, 373] on div "0" at bounding box center [821, 381] width 62 height 17
type input "8"
type input "8.29"
type input "8.4"
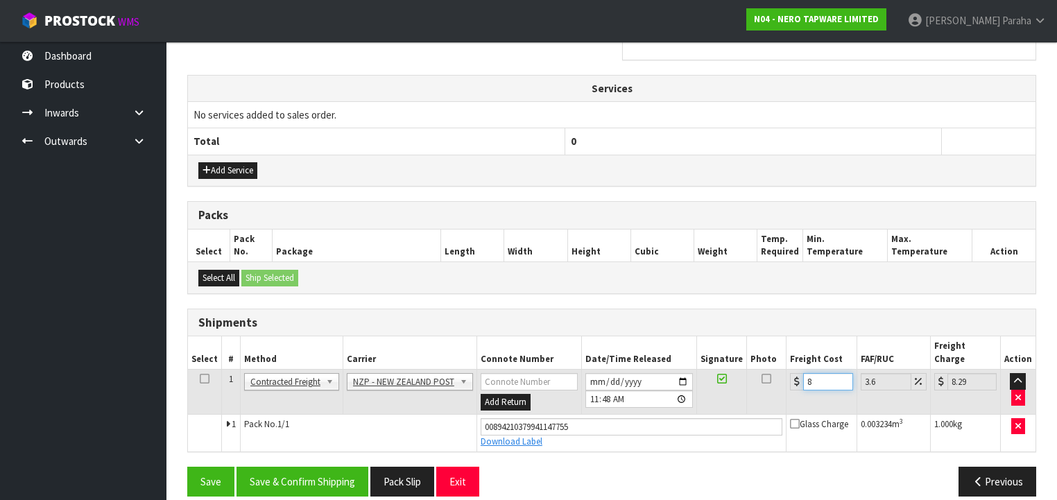
type input "8.7"
type input "8.45"
type input "8.75"
type input "8.45"
click at [338, 467] on button "Save & Confirm Shipping" at bounding box center [302, 482] width 132 height 30
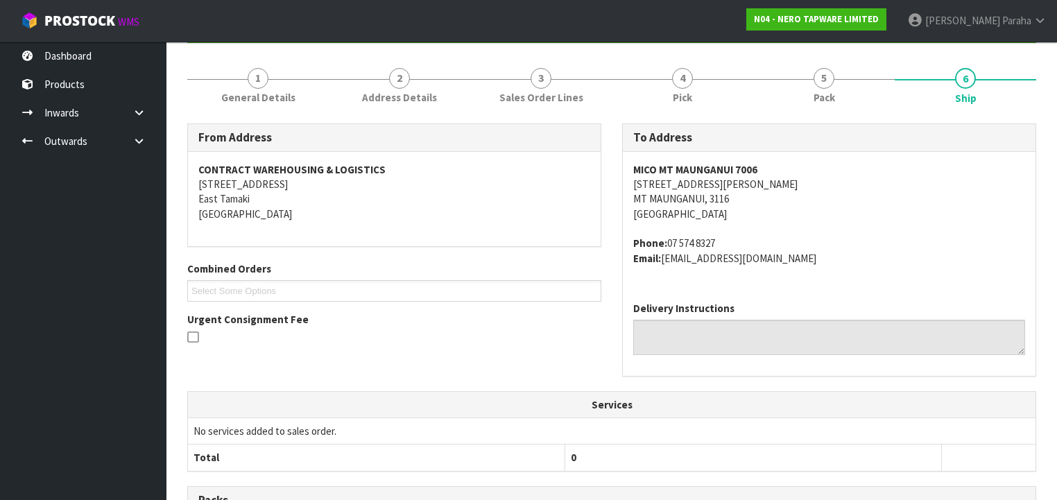
scroll to position [0, 0]
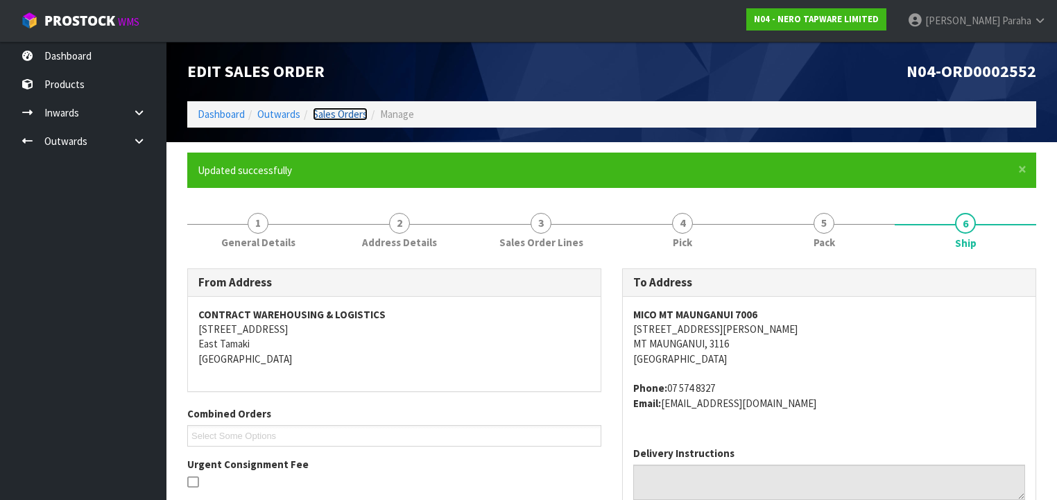
click at [341, 115] on link "Sales Orders" at bounding box center [340, 113] width 55 height 13
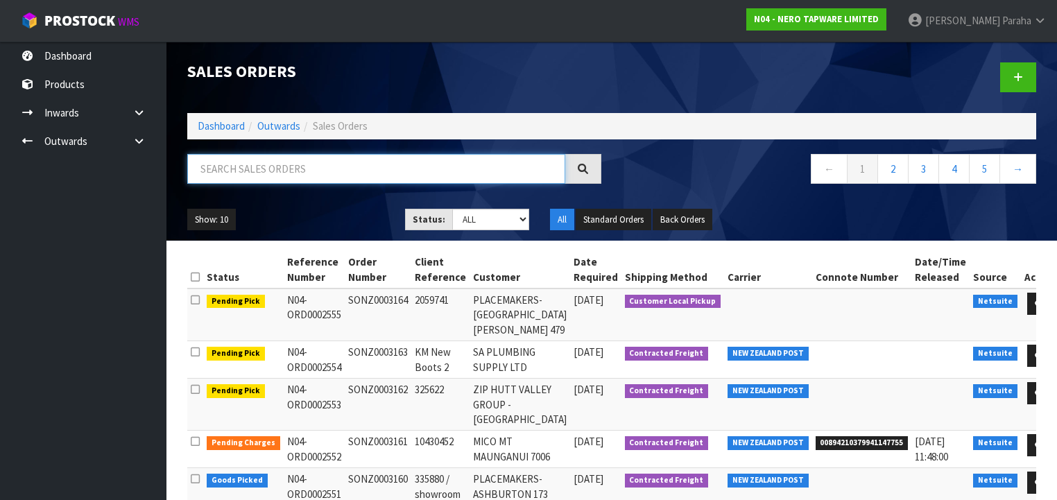
click at [324, 171] on input "text" at bounding box center [376, 169] width 378 height 30
type input "JOB-0408548"
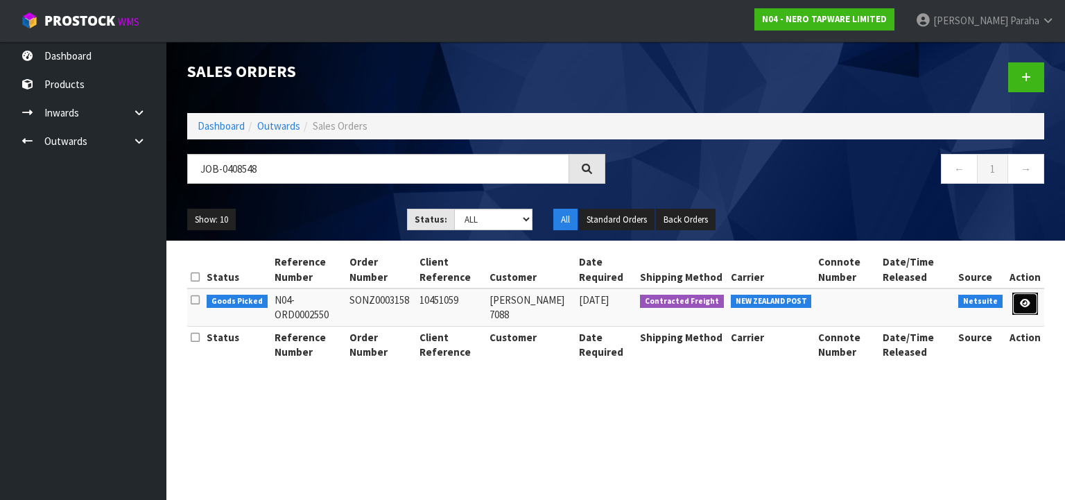
click at [1029, 305] on icon at bounding box center [1025, 303] width 10 height 9
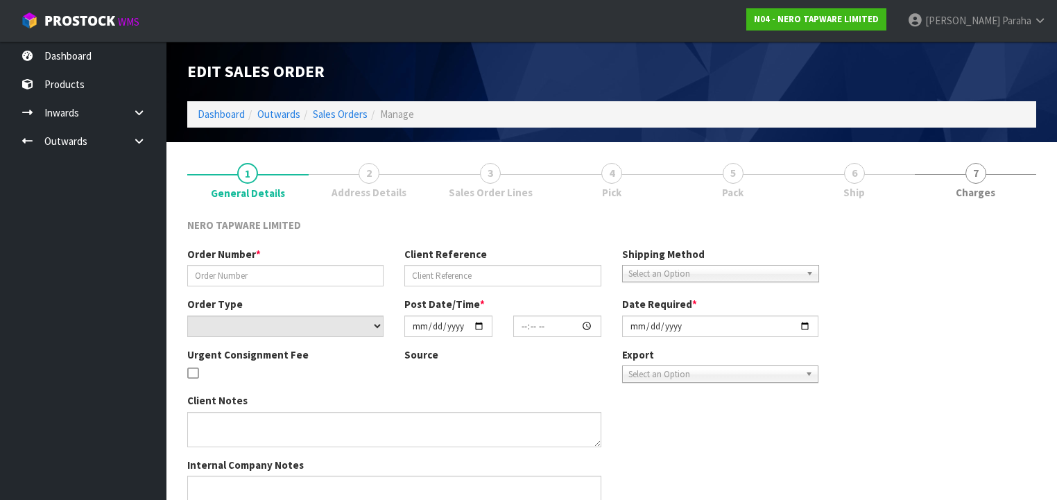
type input "SONZ0003158"
type input "10451059"
select select "number:0"
type input "[DATE]"
type input "10:00:10.000"
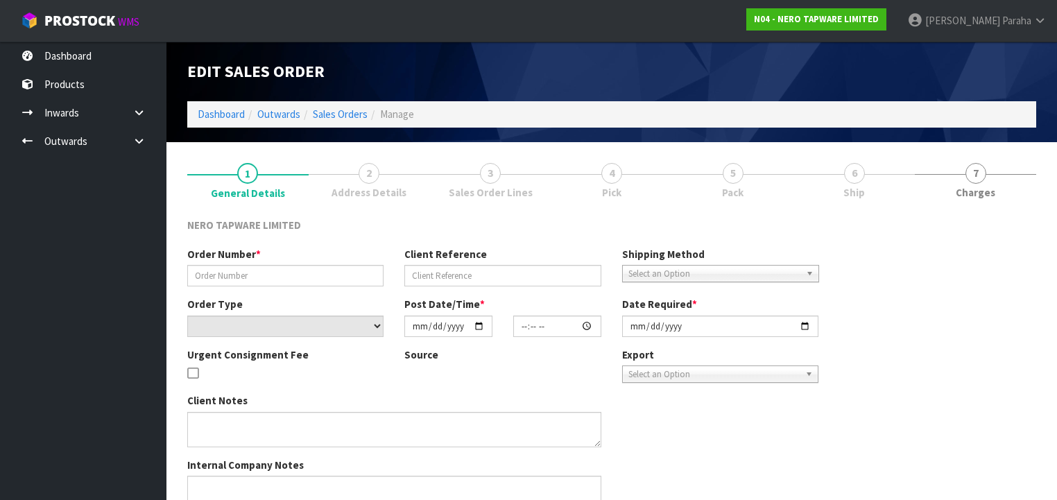
type input "[DATE]"
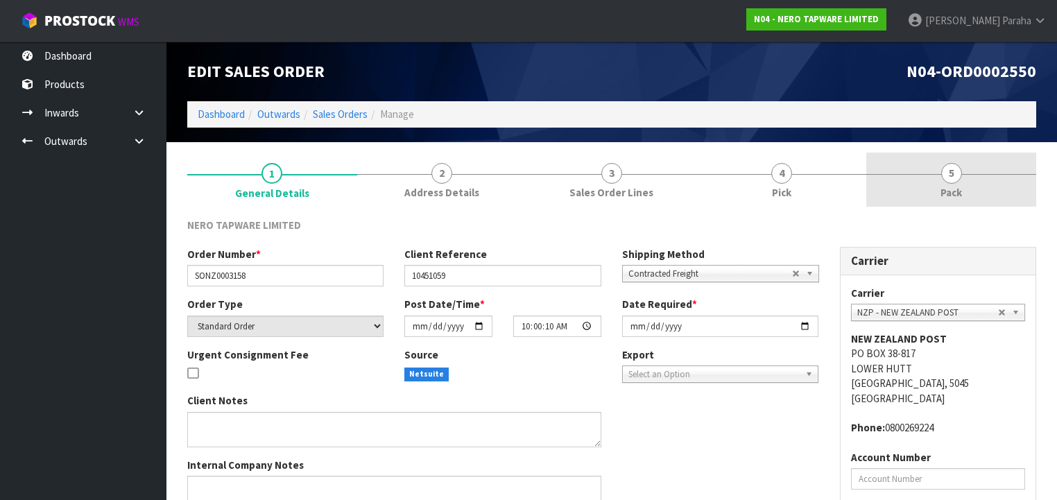
click at [962, 177] on link "5 Pack" at bounding box center [951, 180] width 170 height 55
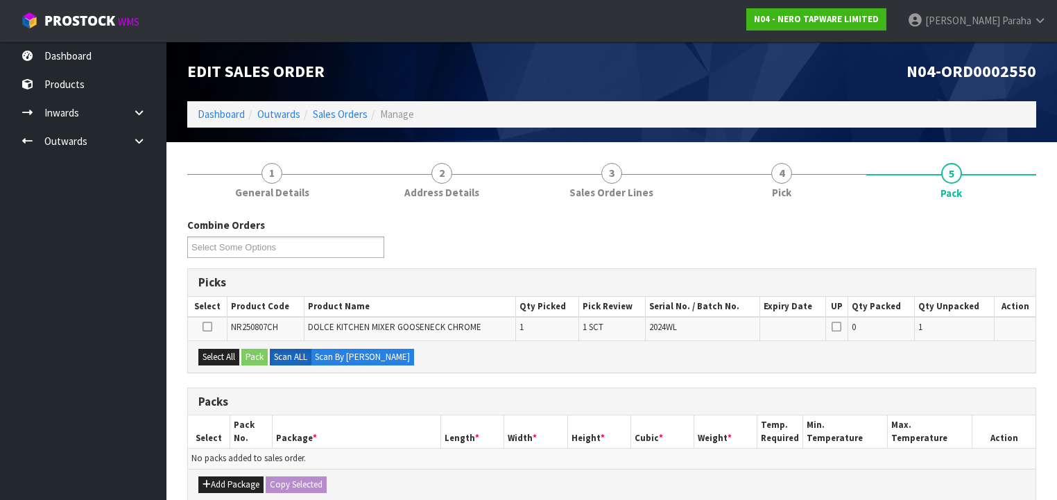
scroll to position [222, 0]
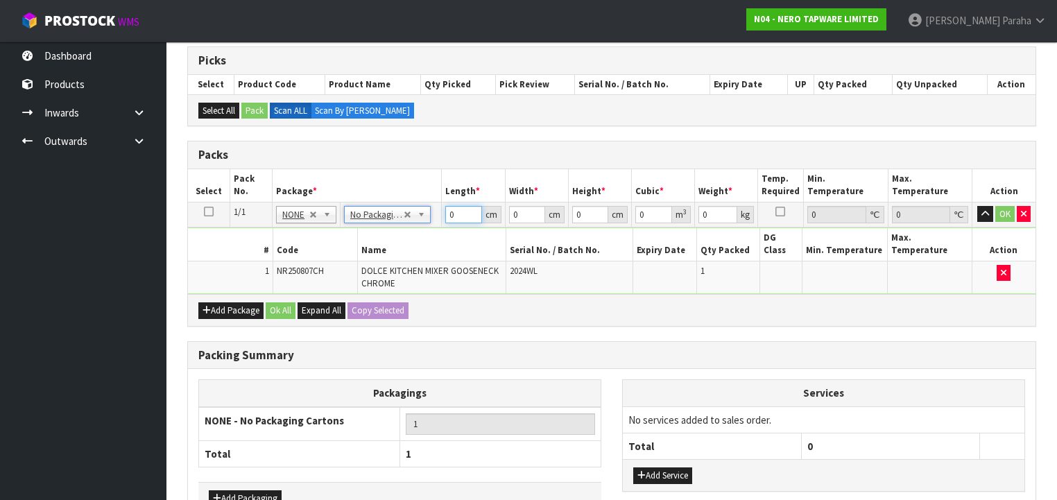
click at [444, 219] on td "0 cm" at bounding box center [473, 214] width 63 height 25
type input "43"
type input "34"
type input "8"
type input "0.011696"
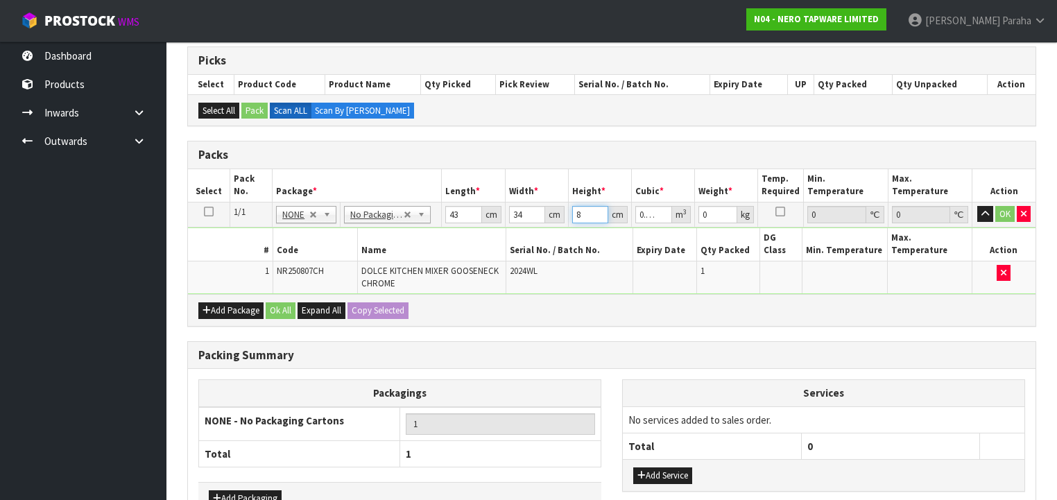
type input "8"
type input "2"
click at [977, 206] on button "button" at bounding box center [985, 214] width 16 height 17
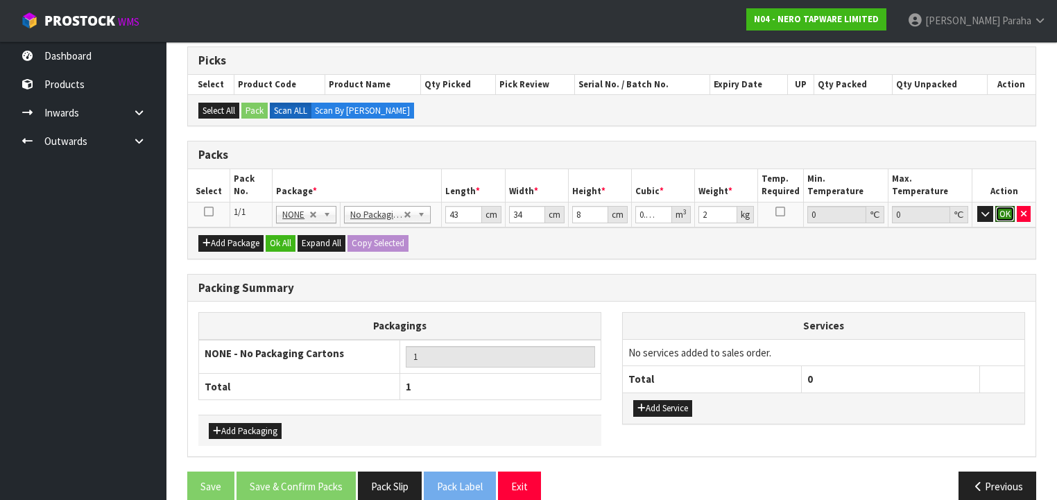
click button "OK" at bounding box center [1004, 214] width 19 height 17
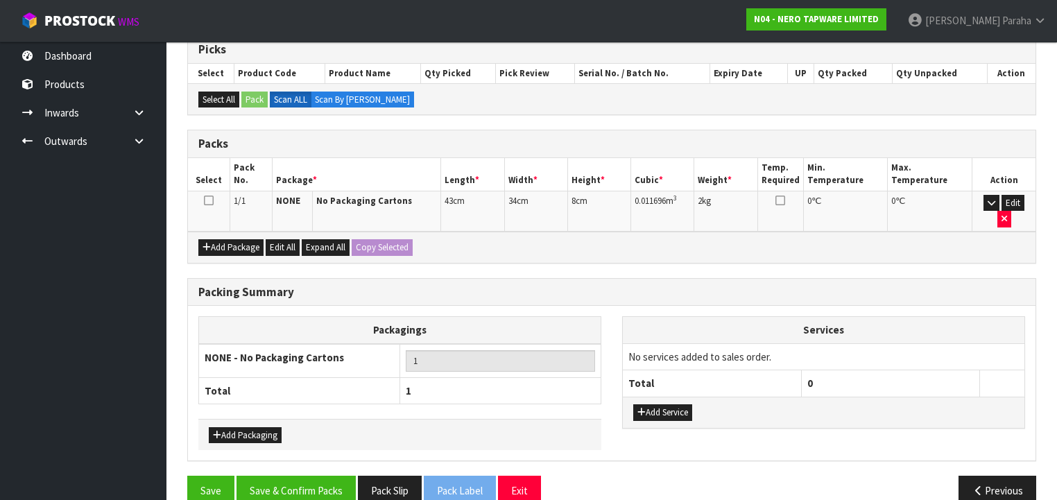
scroll to position [238, 0]
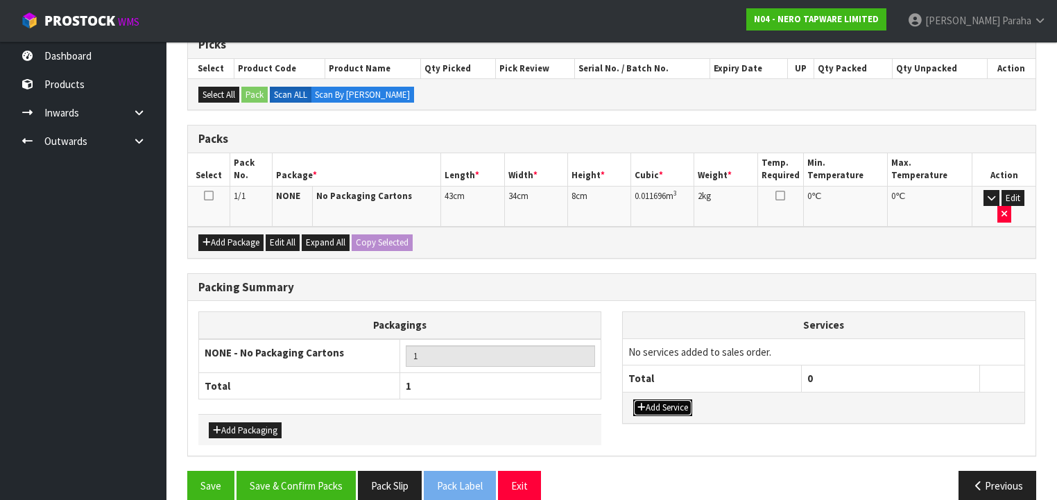
click at [688, 399] on button "Add Service" at bounding box center [662, 407] width 59 height 17
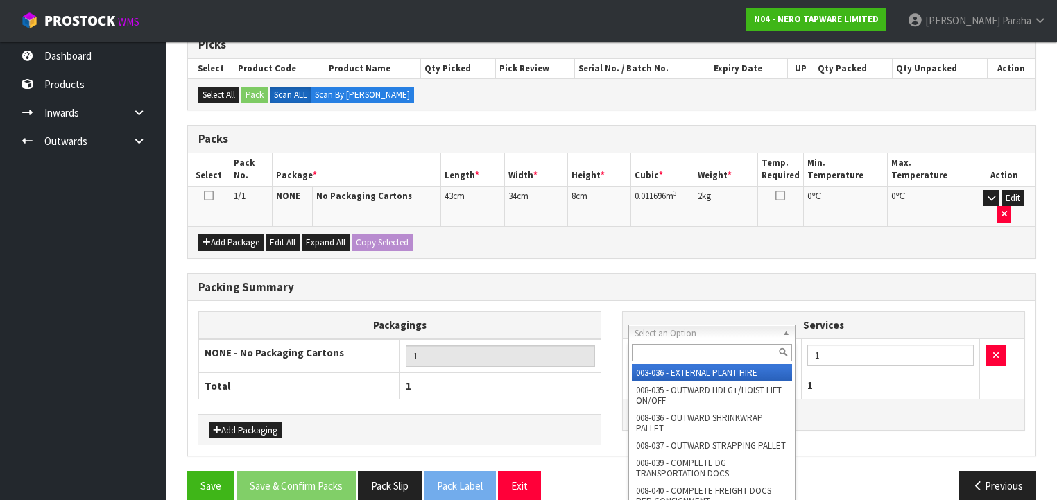
click at [718, 348] on input "text" at bounding box center [712, 352] width 160 height 17
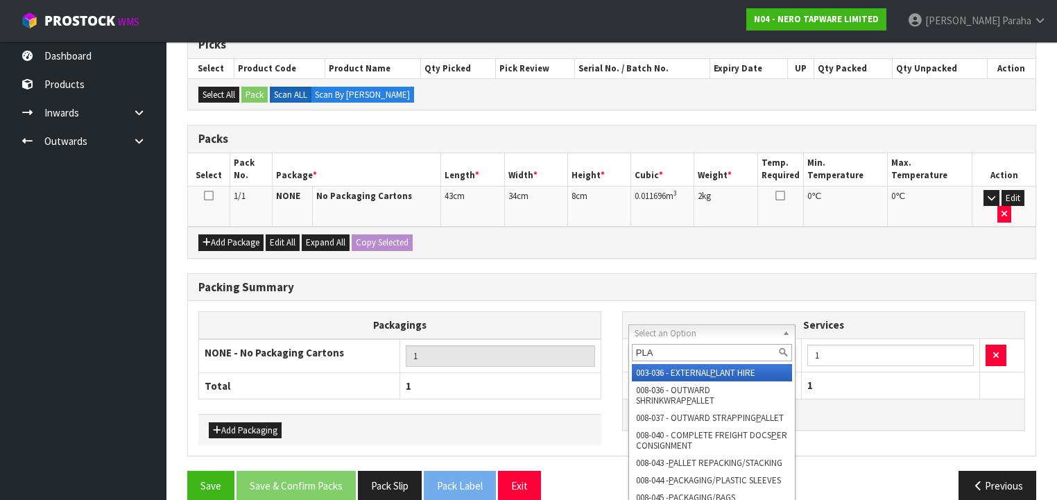
type input "PLAS"
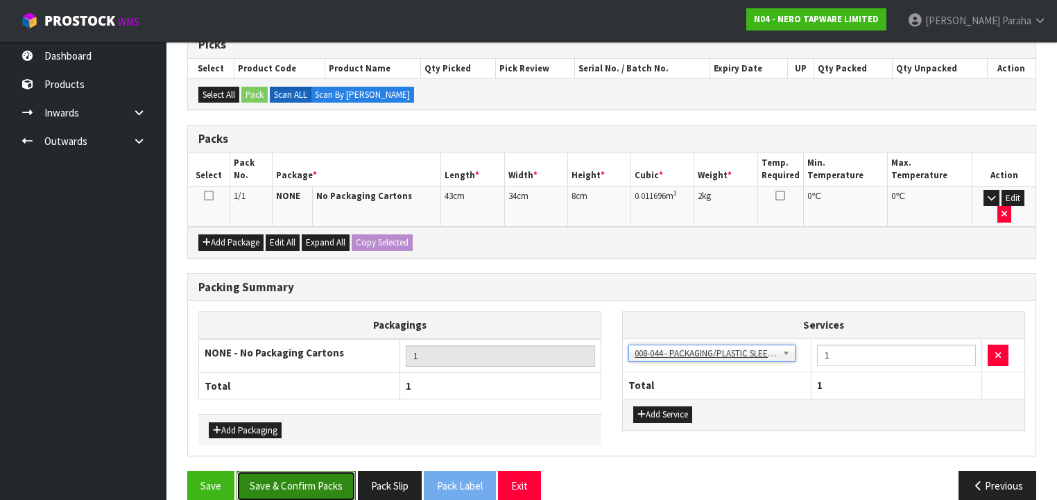
click at [287, 471] on button "Save & Confirm Packs" at bounding box center [295, 486] width 119 height 30
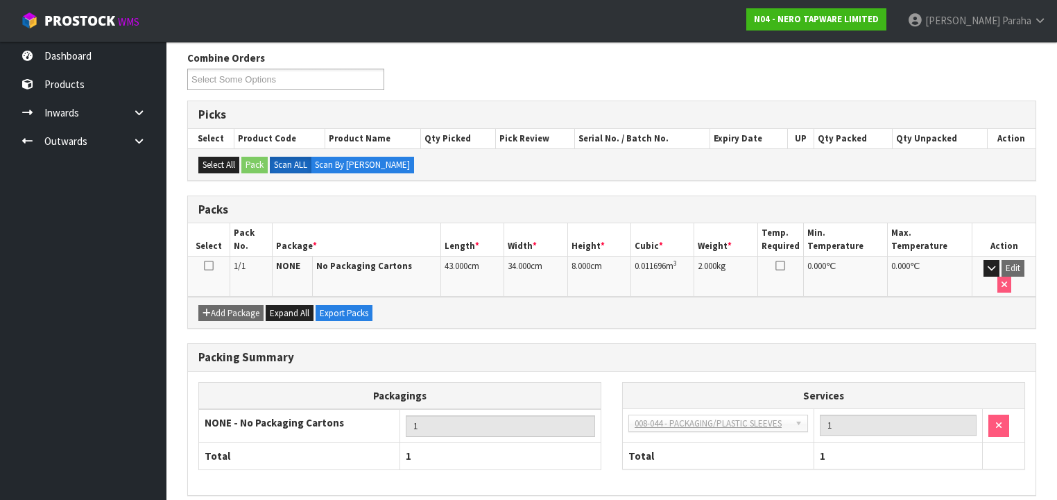
scroll to position [258, 0]
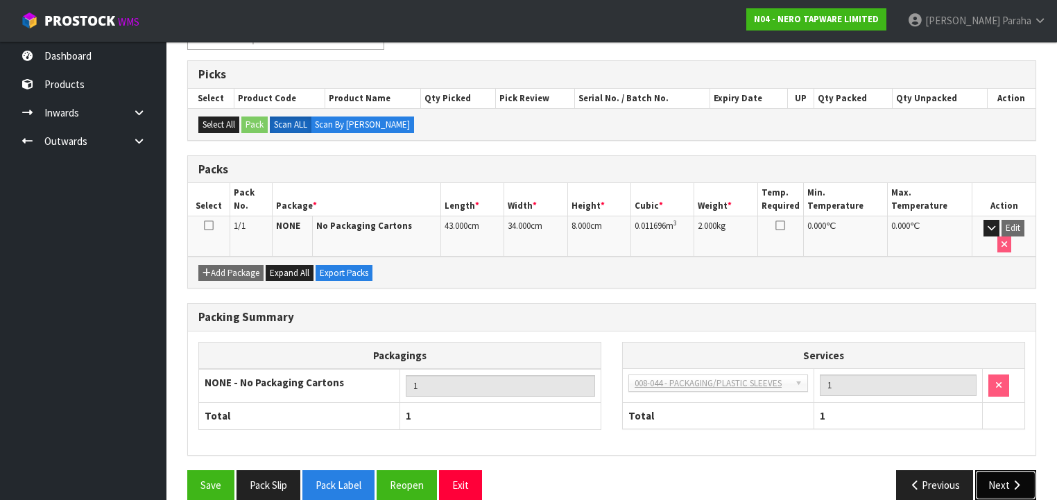
click at [996, 471] on button "Next" at bounding box center [1005, 485] width 61 height 30
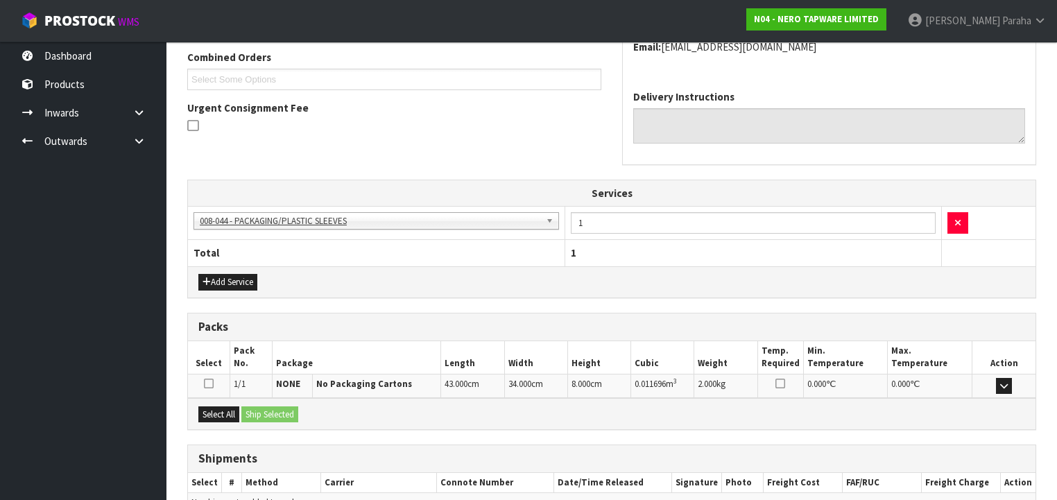
scroll to position [430, 0]
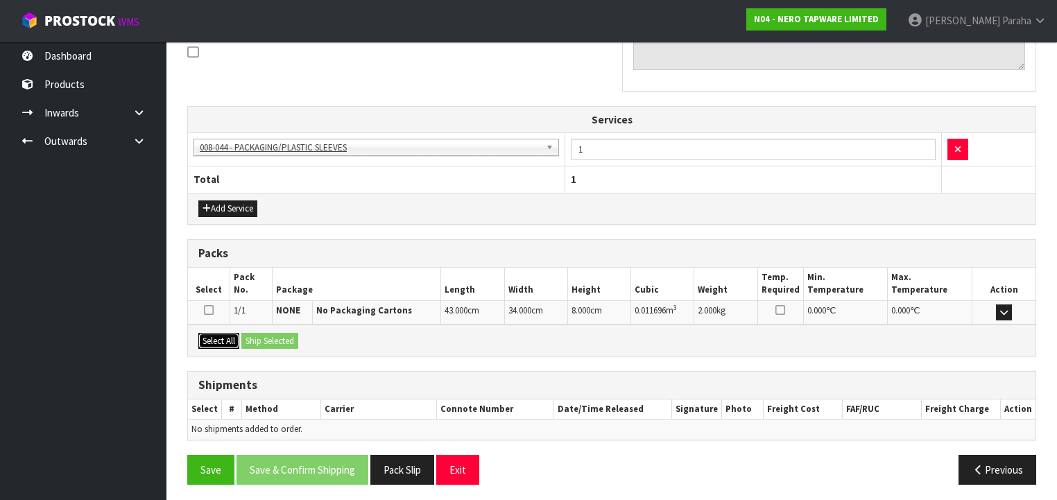
click at [228, 342] on button "Select All" at bounding box center [218, 341] width 41 height 17
click at [267, 336] on button "Ship Selected" at bounding box center [269, 341] width 57 height 17
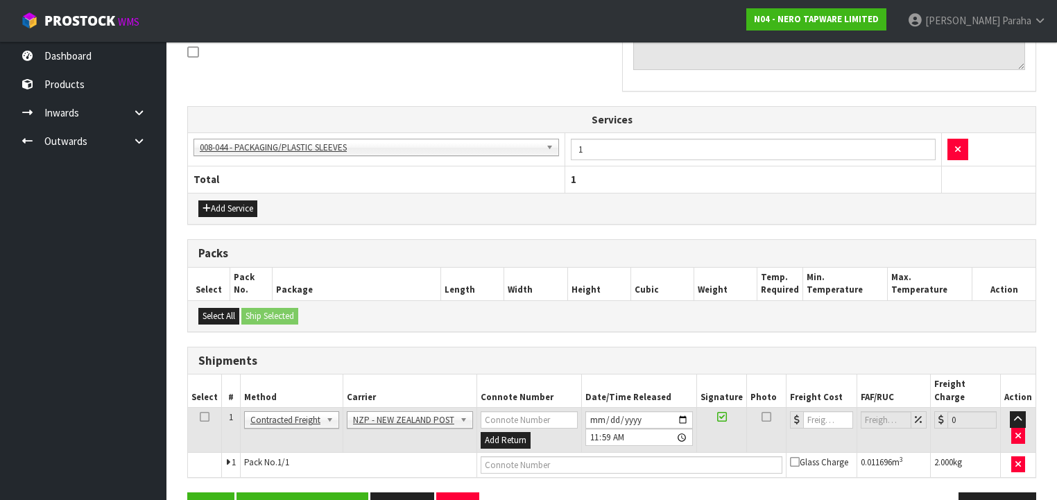
scroll to position [455, 0]
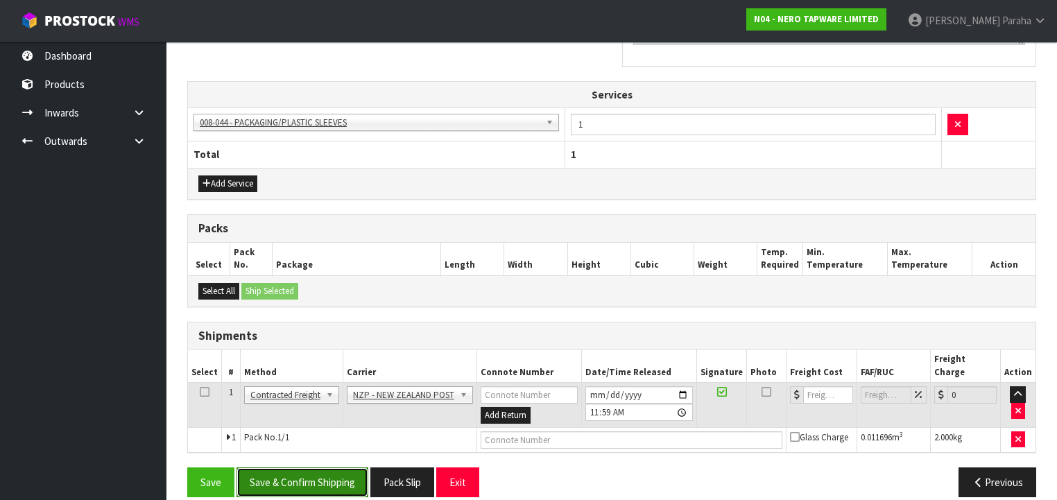
click at [339, 467] on button "Save & Confirm Shipping" at bounding box center [302, 482] width 132 height 30
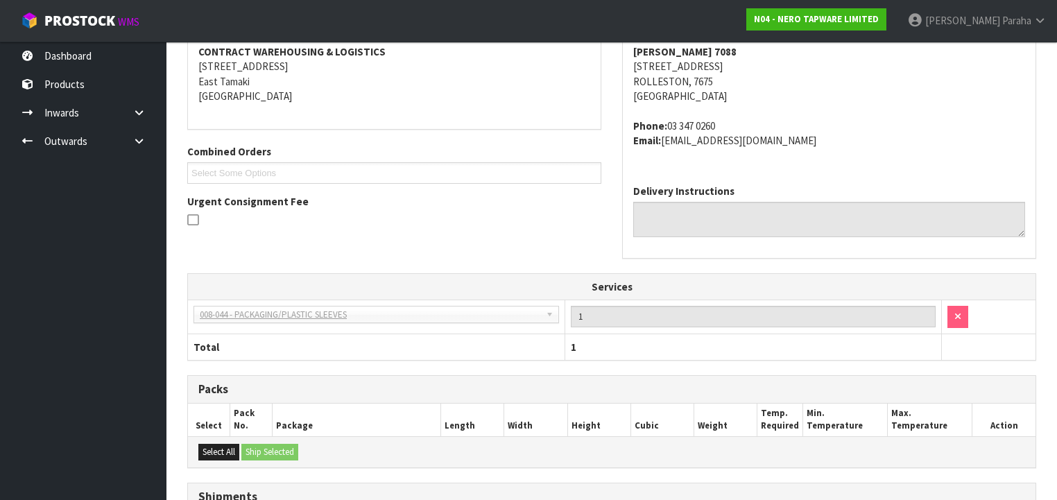
scroll to position [435, 0]
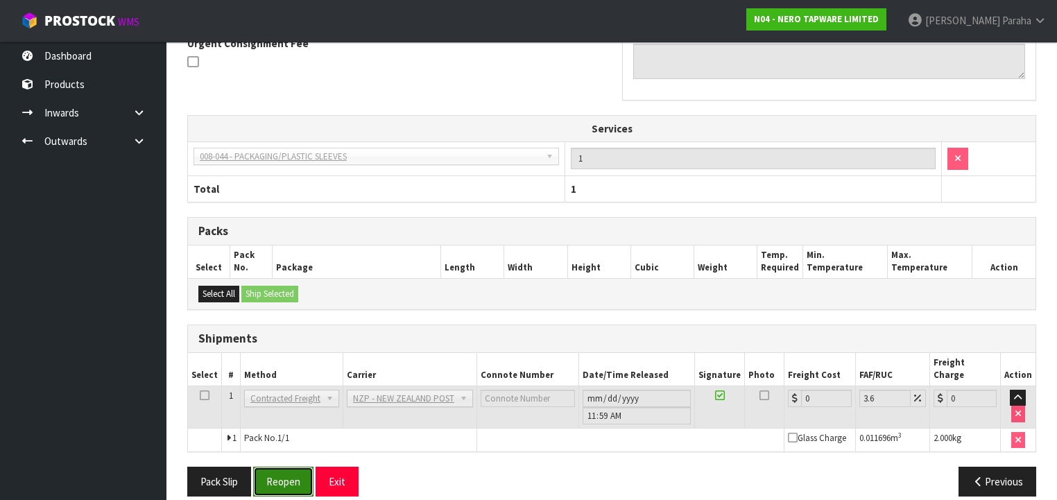
click at [284, 467] on button "Reopen" at bounding box center [283, 482] width 60 height 30
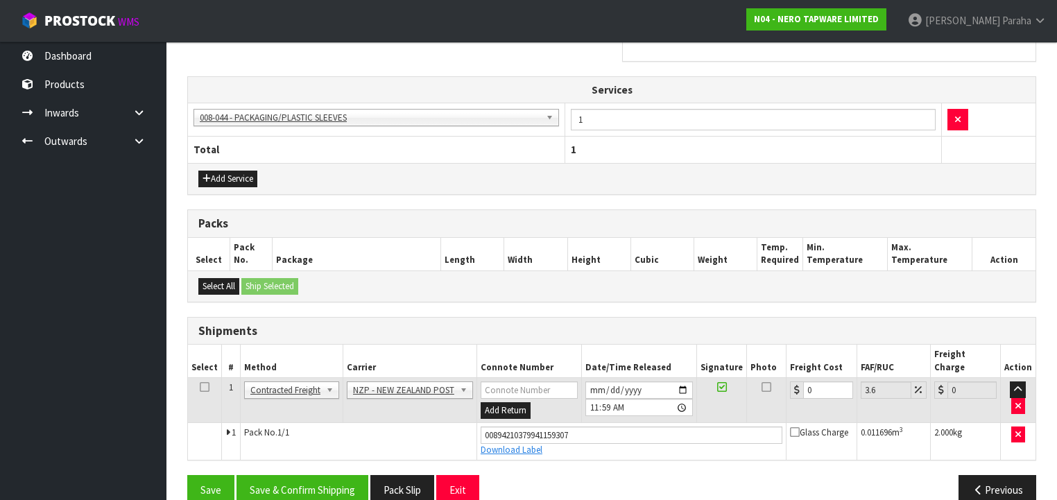
scroll to position [468, 0]
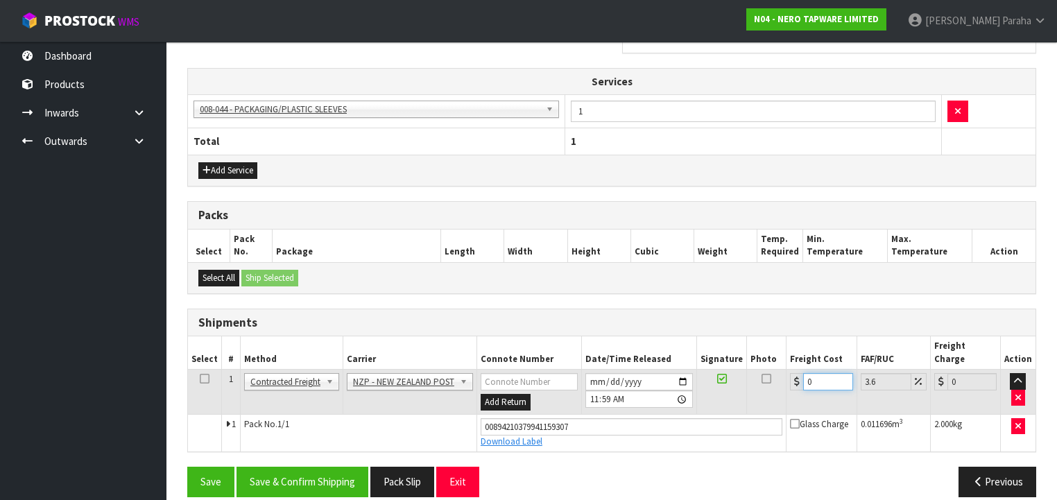
drag, startPoint x: 804, startPoint y: 367, endPoint x: 784, endPoint y: 363, distance: 20.4
click at [795, 373] on div "0" at bounding box center [821, 381] width 62 height 17
type input "1"
type input "1.04"
type input "16"
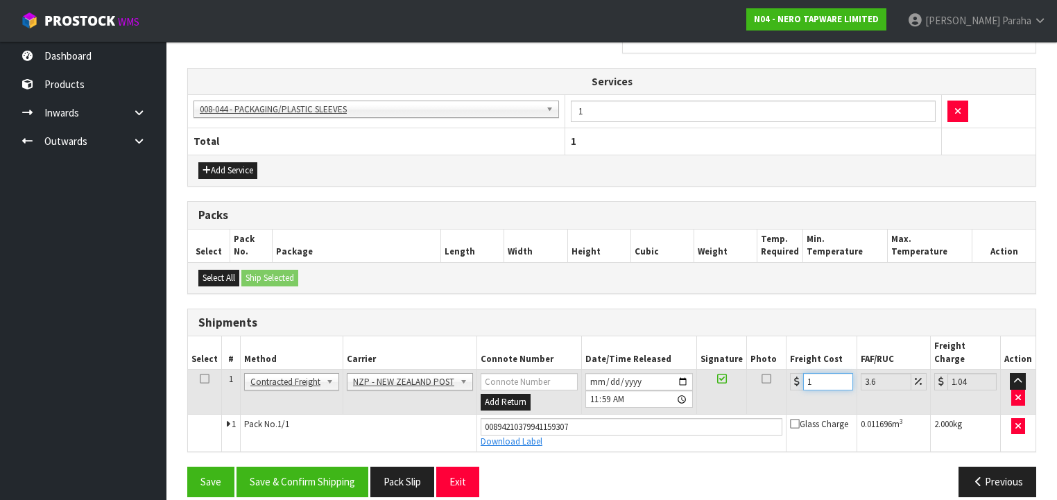
type input "16.58"
type input "16.2"
type input "16.78"
type input "16.20"
click at [352, 467] on button "Save & Confirm Shipping" at bounding box center [302, 482] width 132 height 30
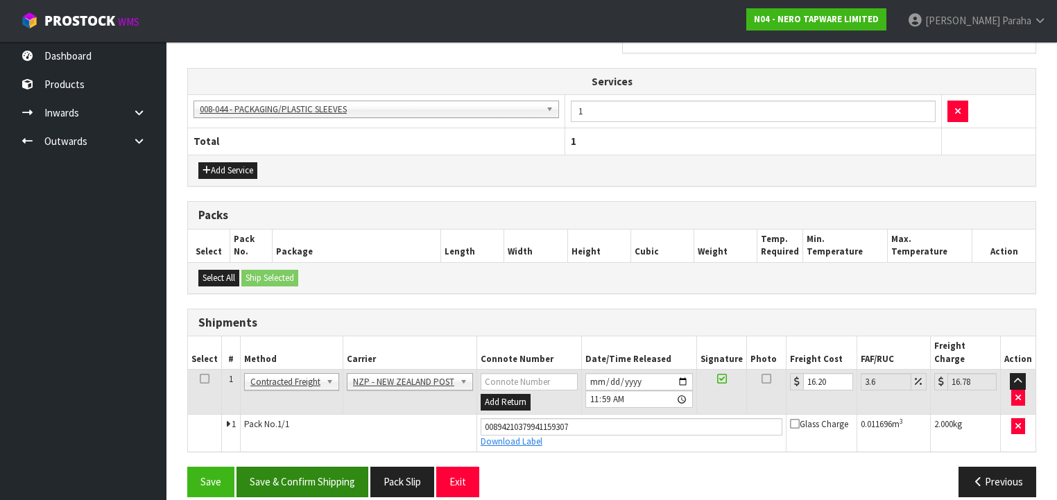
scroll to position [0, 0]
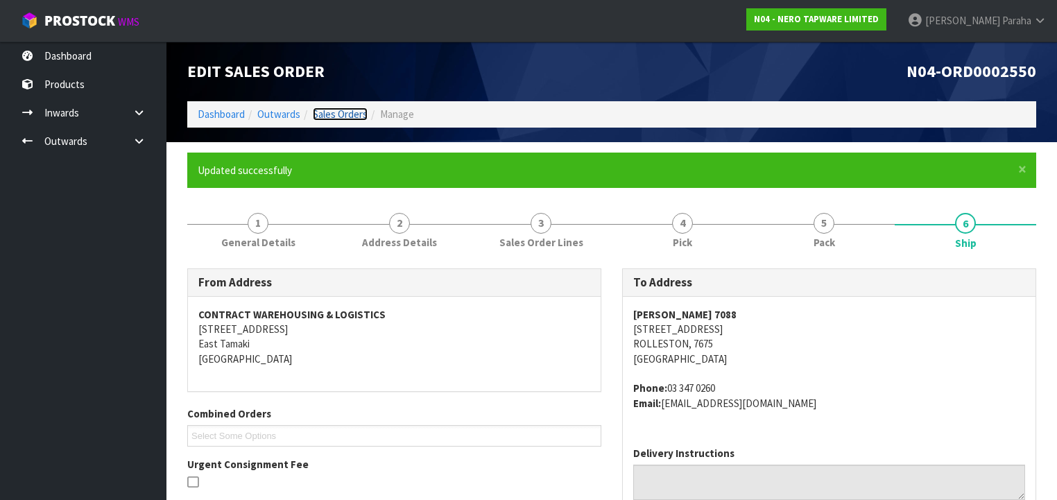
click at [338, 114] on link "Sales Orders" at bounding box center [340, 113] width 55 height 13
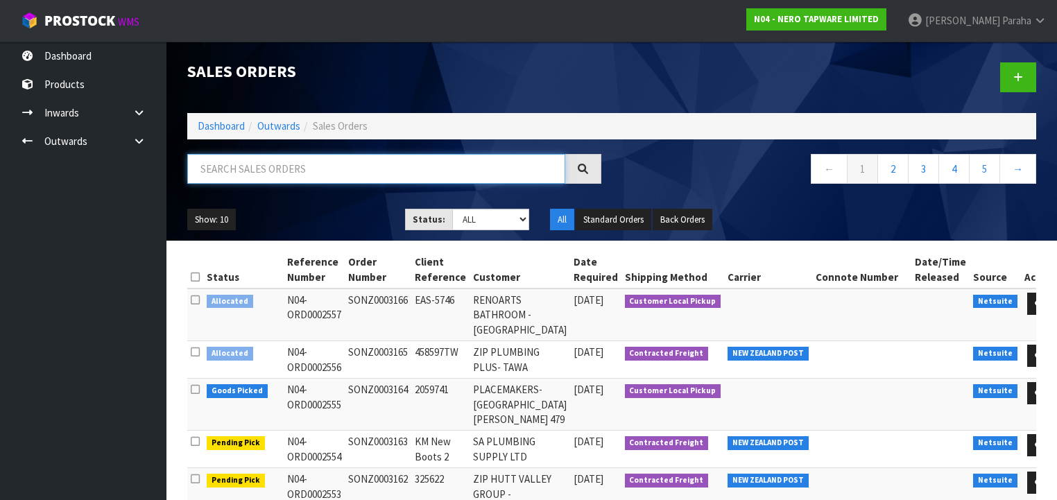
click at [331, 173] on input "text" at bounding box center [376, 169] width 378 height 30
type input "JOB-0408604"
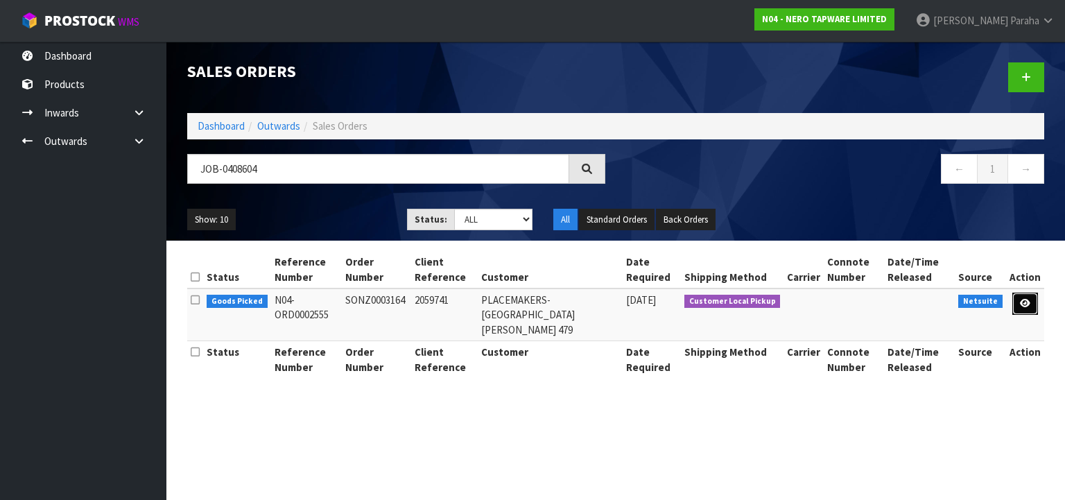
click at [1023, 305] on icon at bounding box center [1025, 303] width 10 height 9
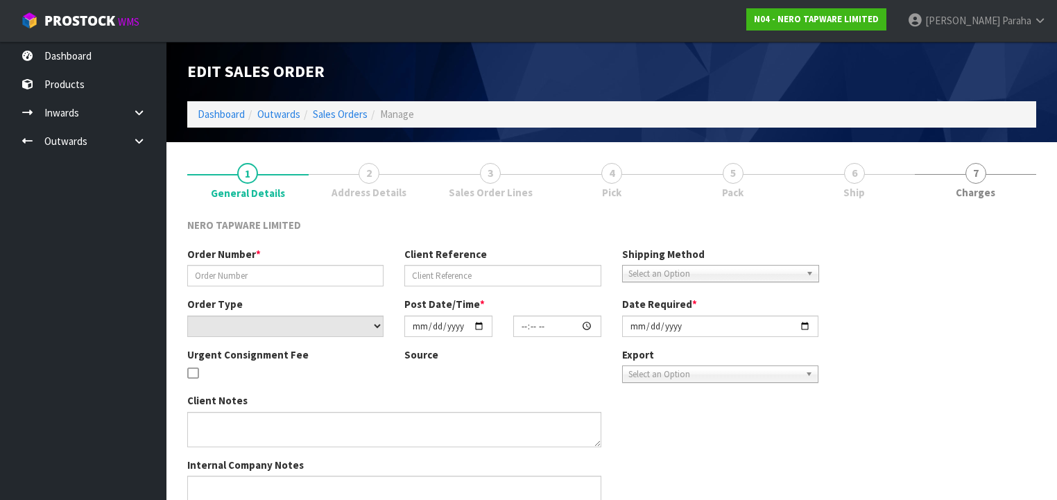
type input "SONZ0003164"
type input "2059741"
select select "number:0"
type input "[DATE]"
type input "11:30:06.000"
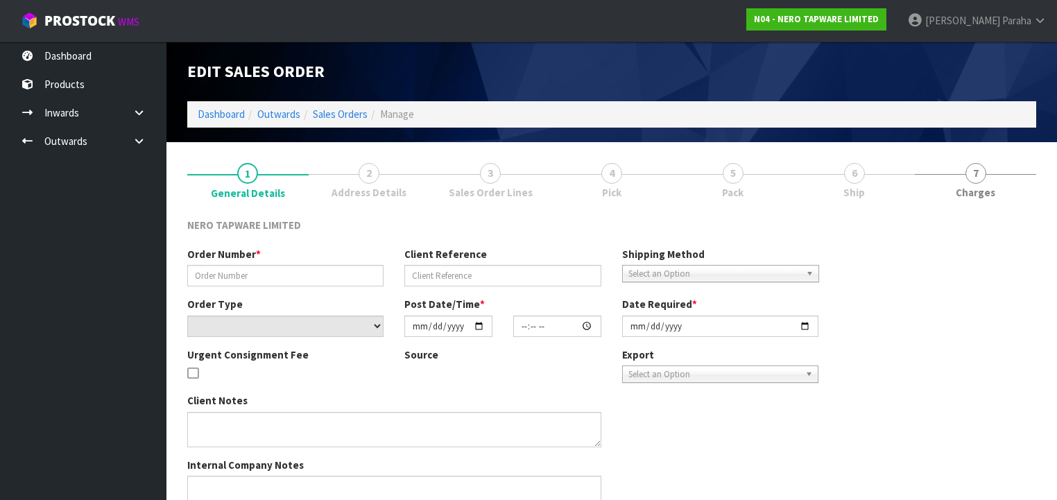
type input "[DATE]"
type textarea "customer pick up 20/08"
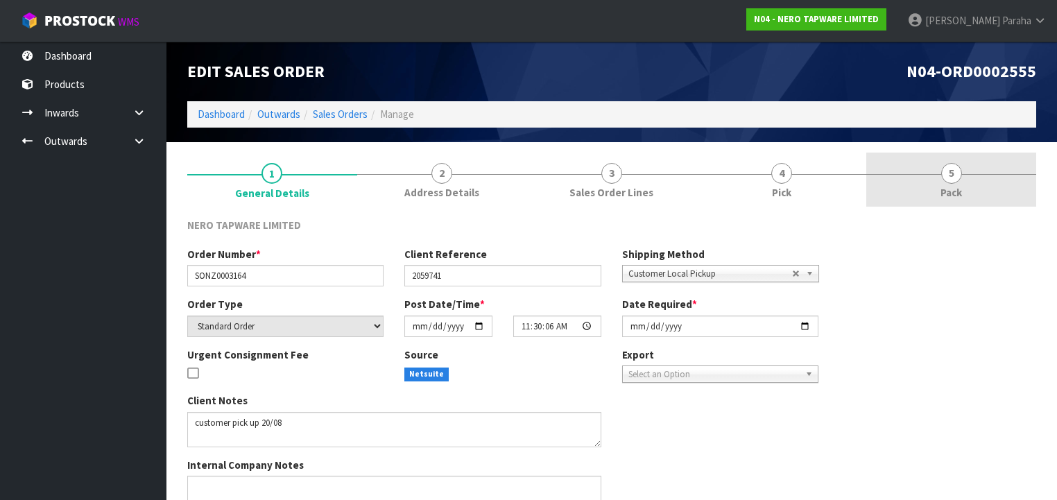
click at [948, 177] on span "5" at bounding box center [951, 173] width 21 height 21
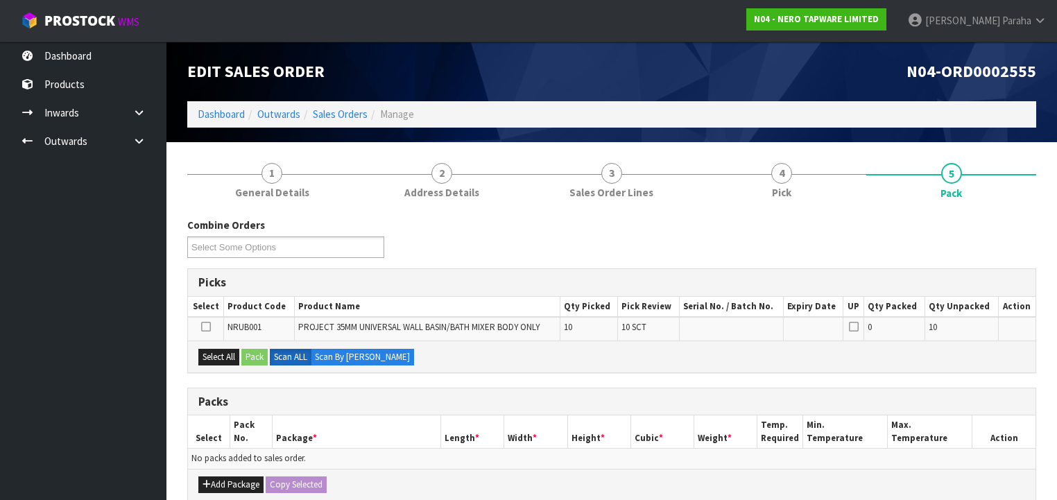
scroll to position [111, 0]
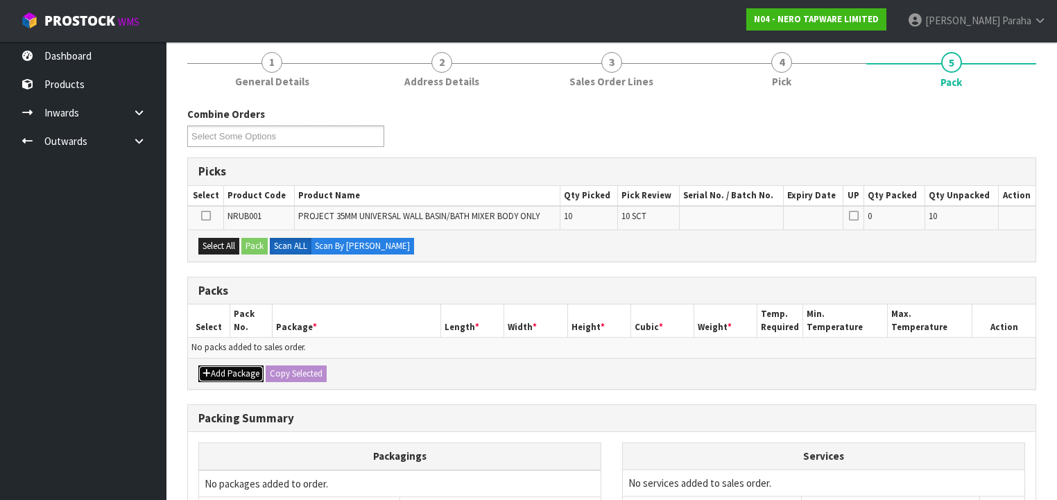
click at [239, 376] on button "Add Package" at bounding box center [230, 373] width 65 height 17
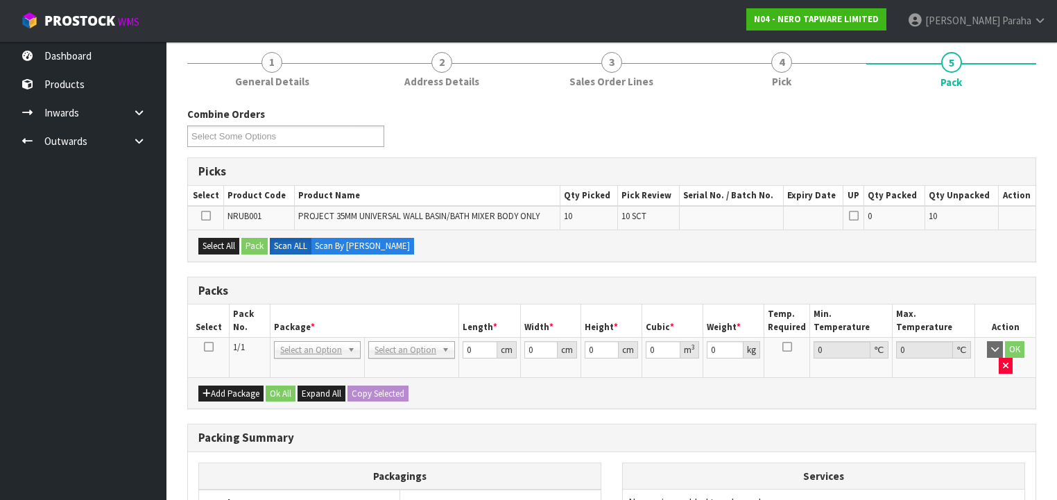
click at [205, 347] on icon at bounding box center [209, 347] width 10 height 1
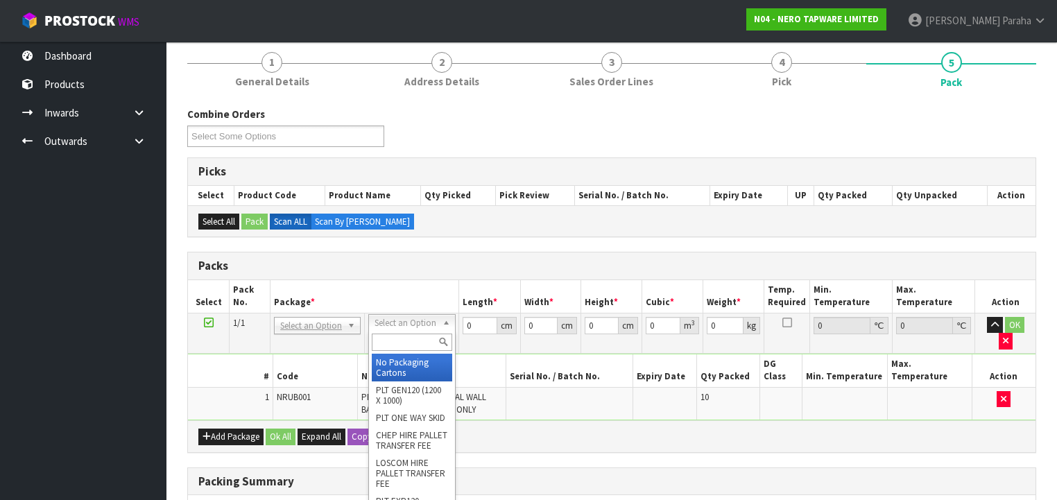
click at [397, 342] on input "text" at bounding box center [412, 341] width 80 height 17
type input "OC"
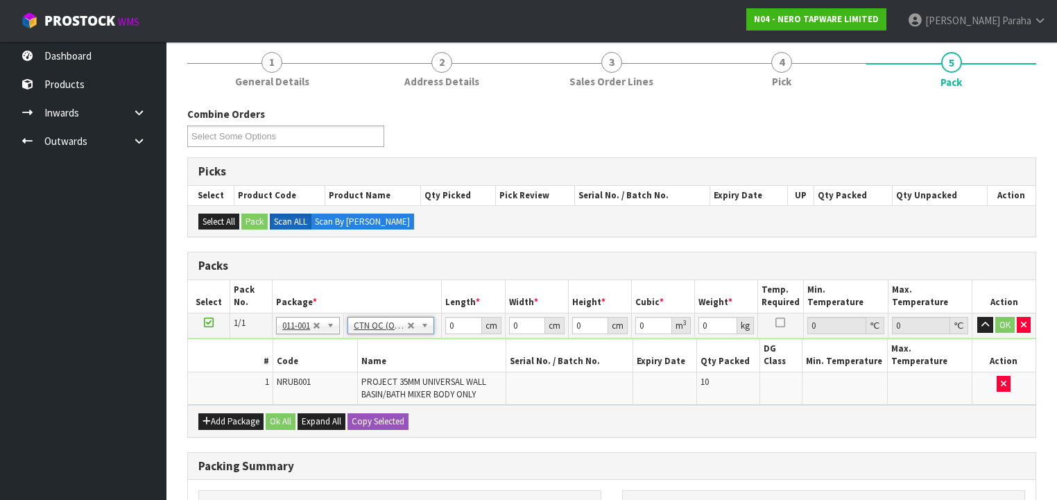
type input "8.4"
drag, startPoint x: 456, startPoint y: 322, endPoint x: 444, endPoint y: 324, distance: 12.1
click at [444, 324] on td "0 cm" at bounding box center [473, 325] width 63 height 25
type input "41"
type input "26"
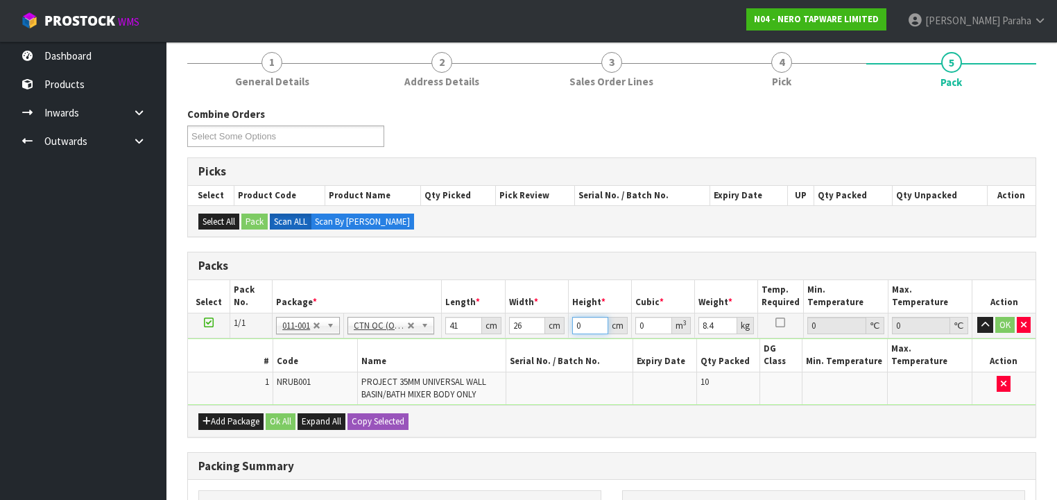
type input "2"
type input "0.002132"
type input "25"
type input "0.02665"
type input "25"
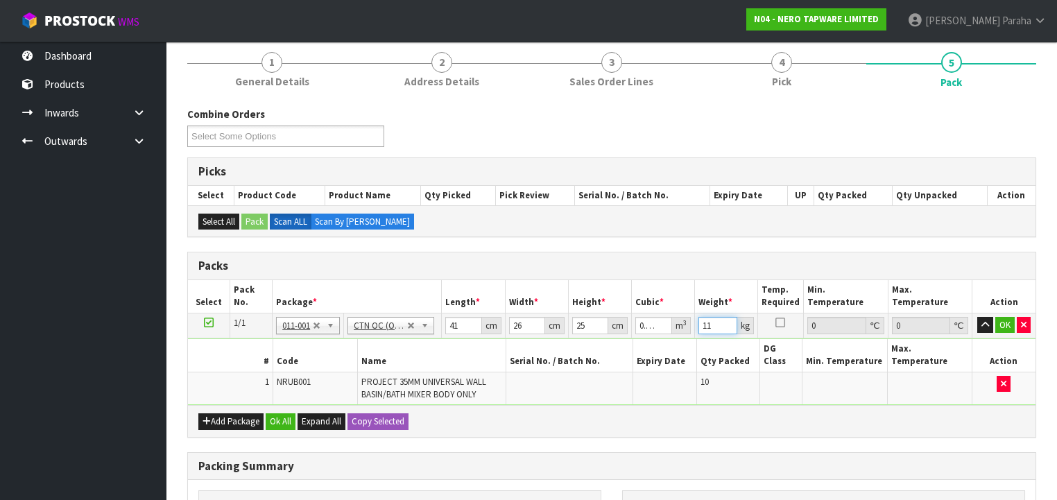
type input "11"
click at [977, 317] on button "button" at bounding box center [985, 325] width 16 height 17
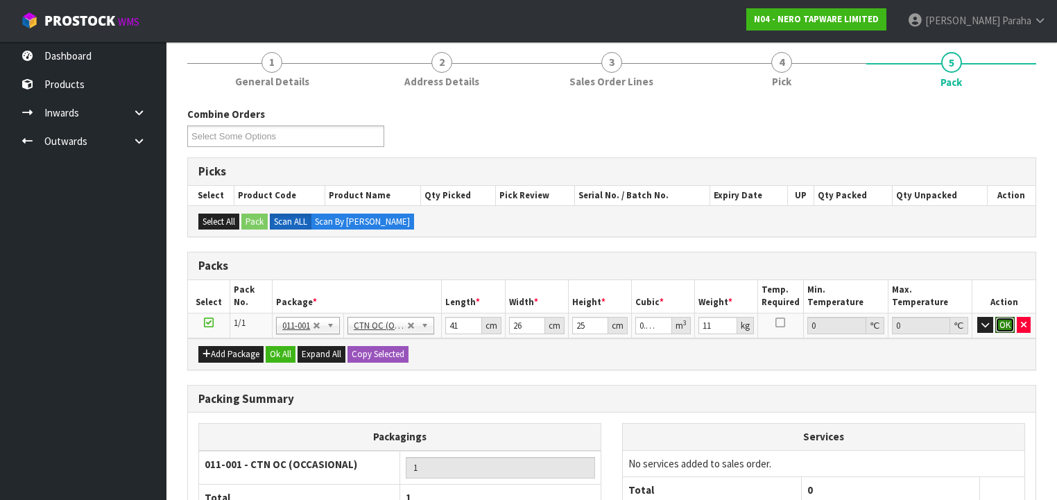
click button "OK" at bounding box center [1004, 325] width 19 height 17
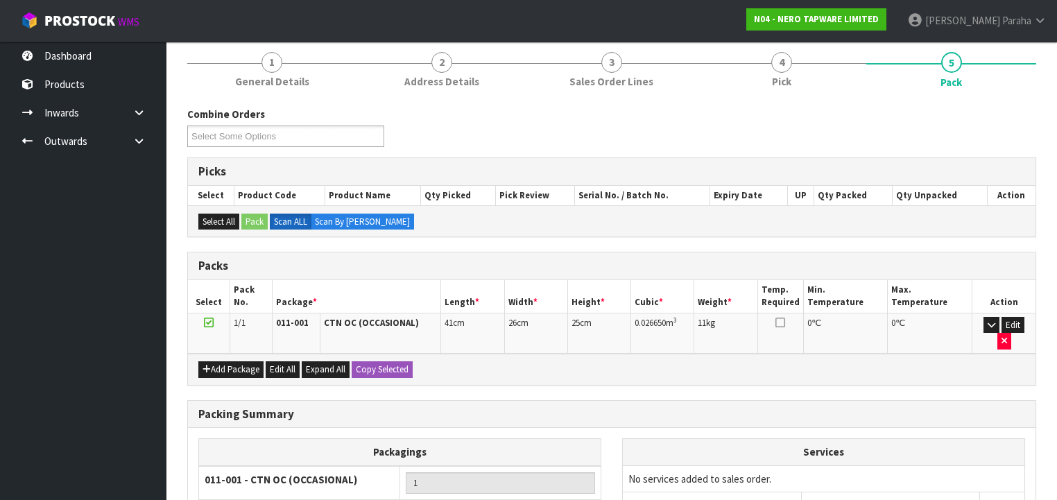
scroll to position [238, 0]
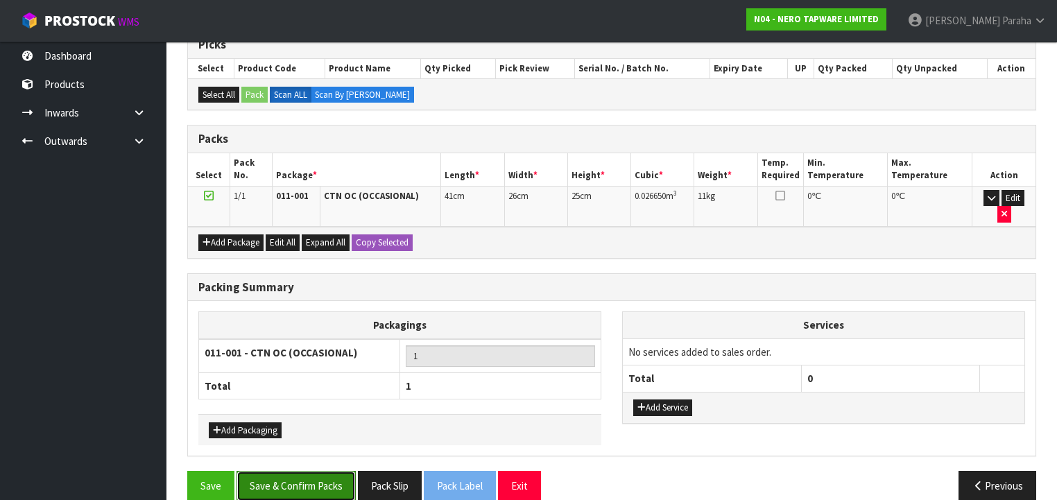
click at [313, 471] on button "Save & Confirm Packs" at bounding box center [295, 486] width 119 height 30
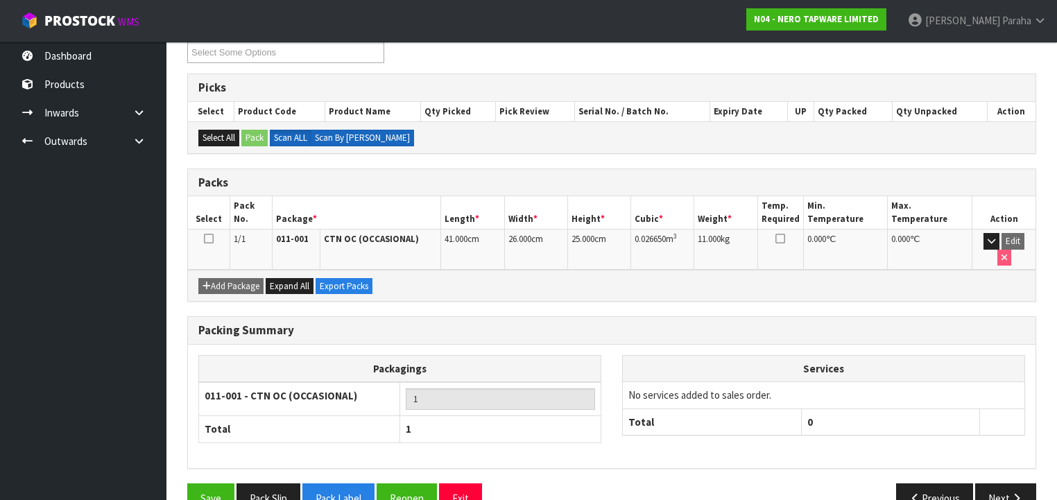
scroll to position [258, 0]
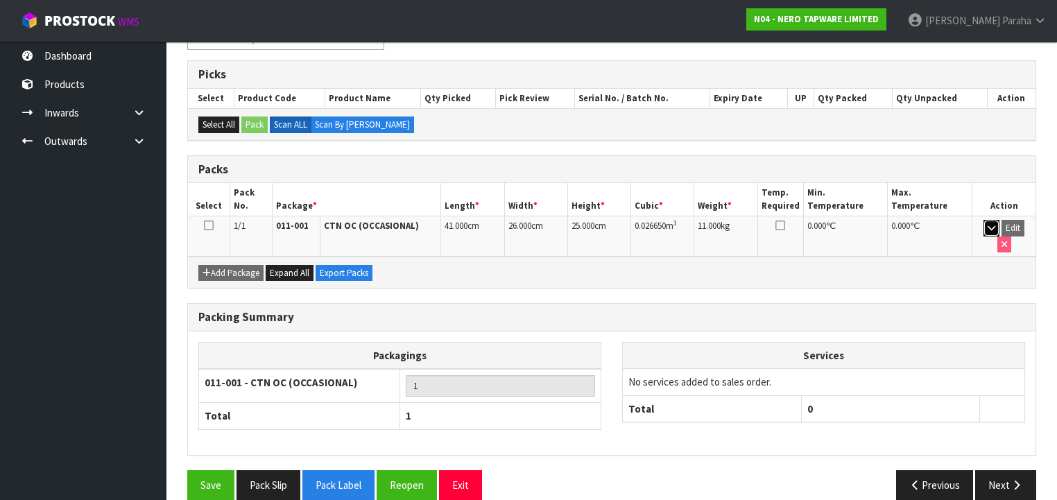
click at [987, 229] on icon "button" at bounding box center [991, 227] width 8 height 9
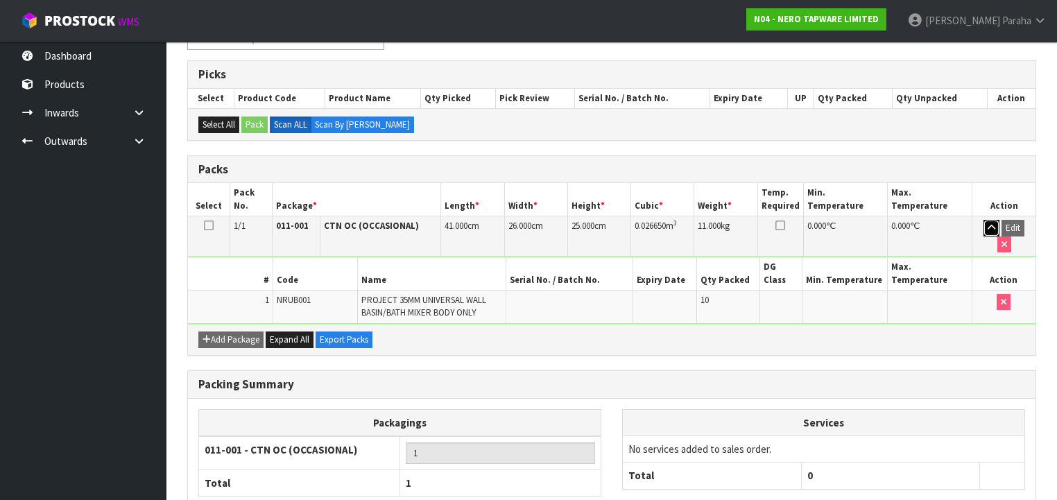
click at [987, 229] on icon "button" at bounding box center [991, 227] width 8 height 9
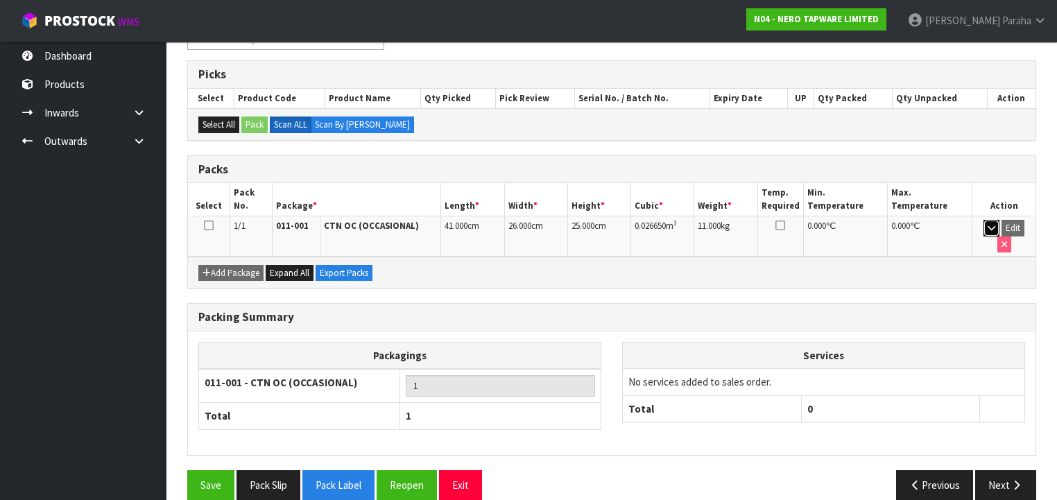
scroll to position [36, 0]
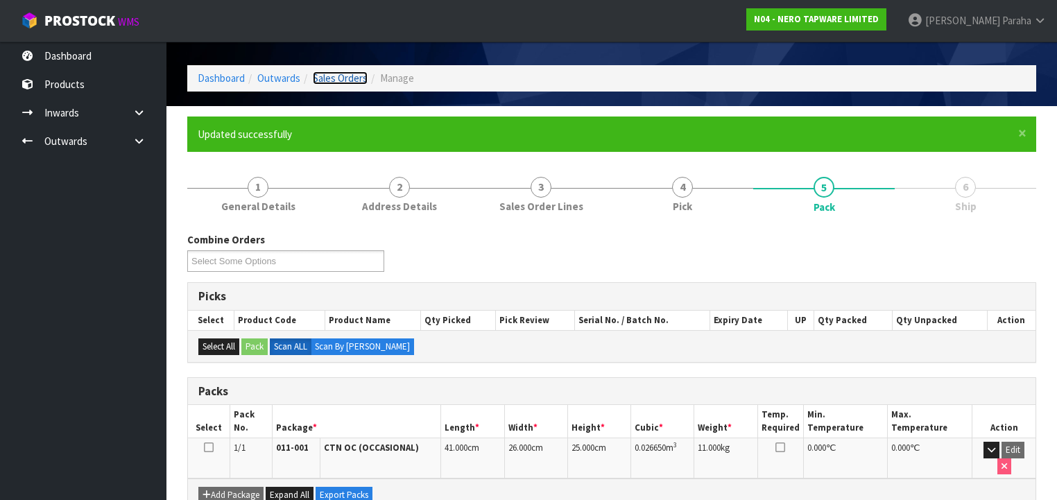
click at [348, 73] on link "Sales Orders" at bounding box center [340, 77] width 55 height 13
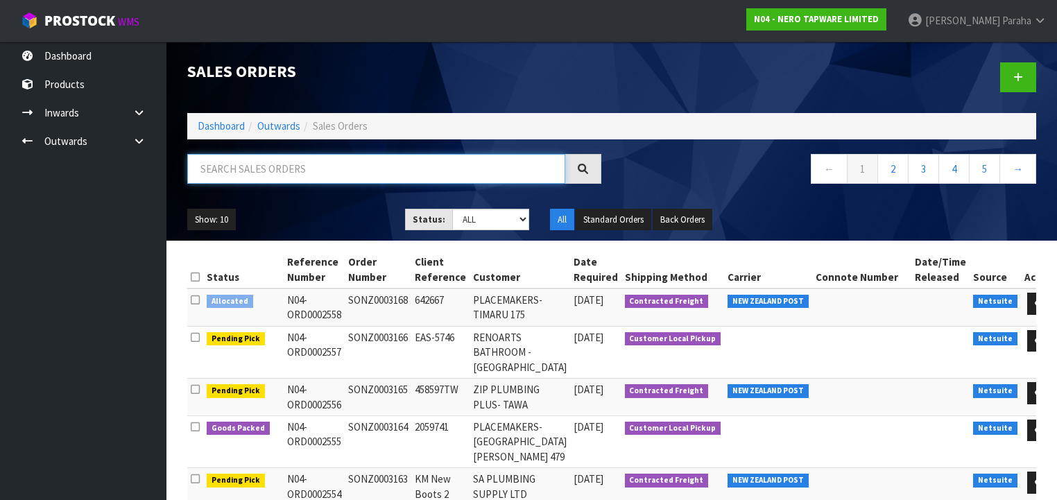
click at [308, 173] on input "text" at bounding box center [376, 169] width 378 height 30
type input "JOB-0408550"
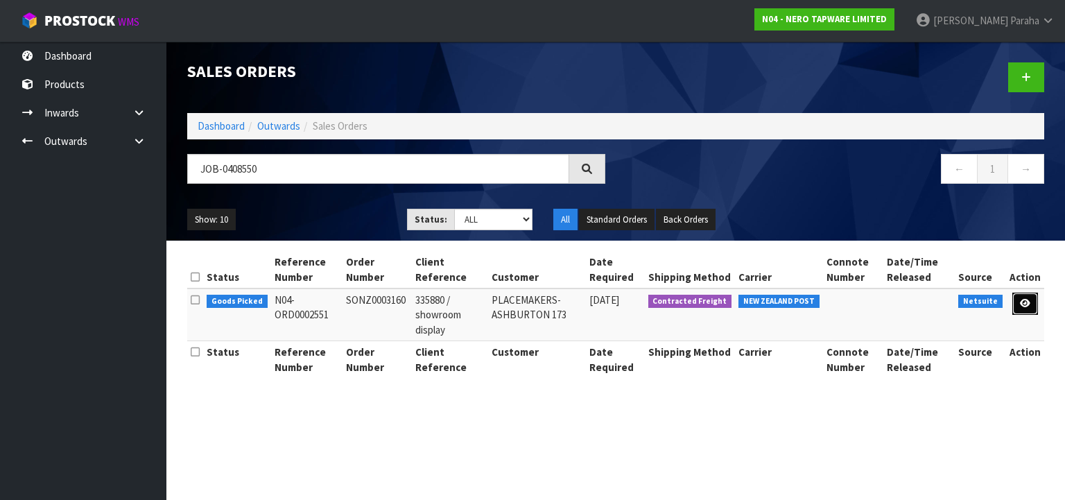
click at [1023, 302] on icon at bounding box center [1025, 303] width 10 height 9
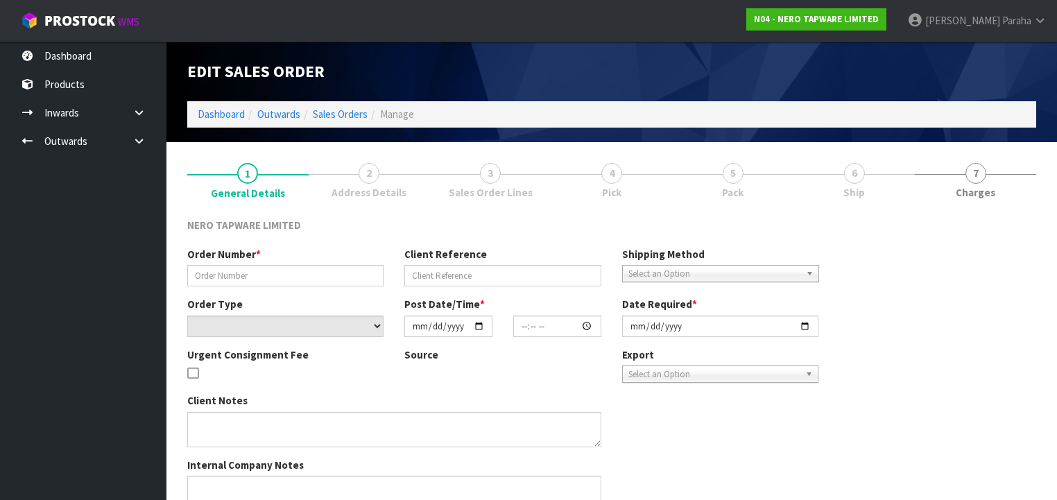
type input "SONZ0003160"
type input "335880 / showroom display"
select select "number:0"
type input "[DATE]"
type input "10:00:11.000"
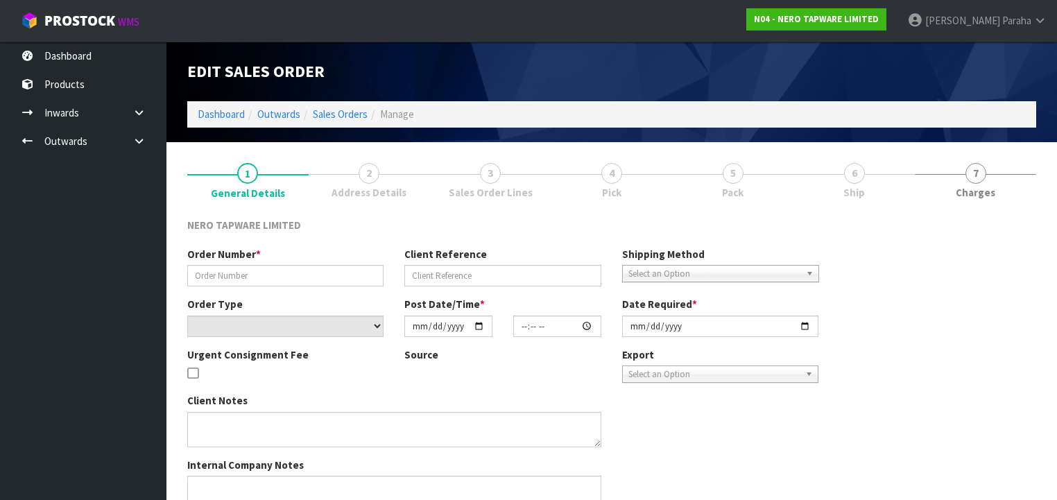
type input "[DATE]"
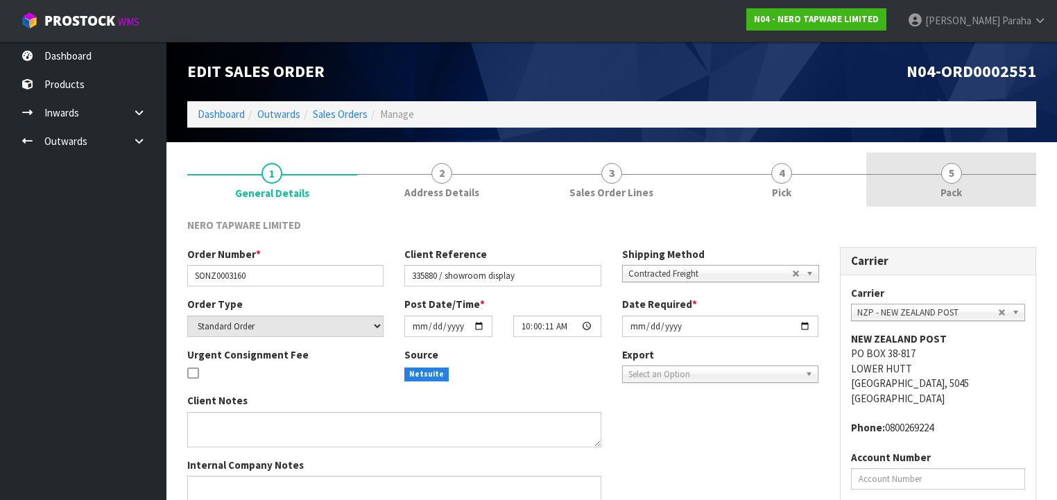
click at [947, 177] on span "5" at bounding box center [951, 173] width 21 height 21
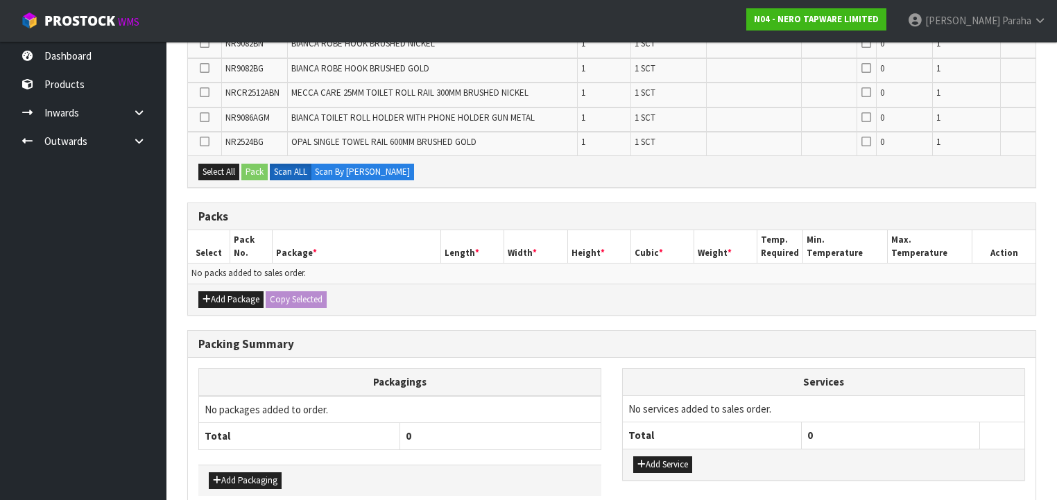
scroll to position [907, 0]
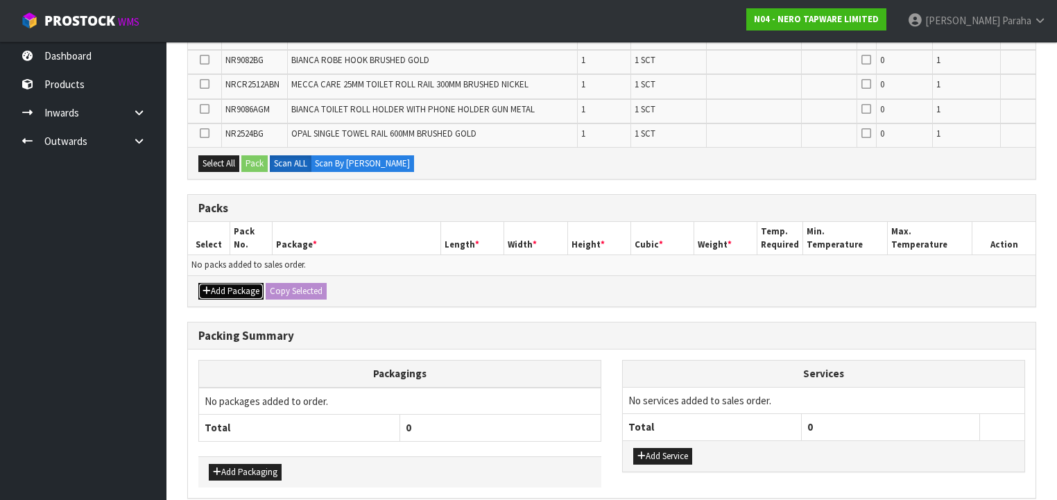
click at [218, 283] on button "Add Package" at bounding box center [230, 291] width 65 height 17
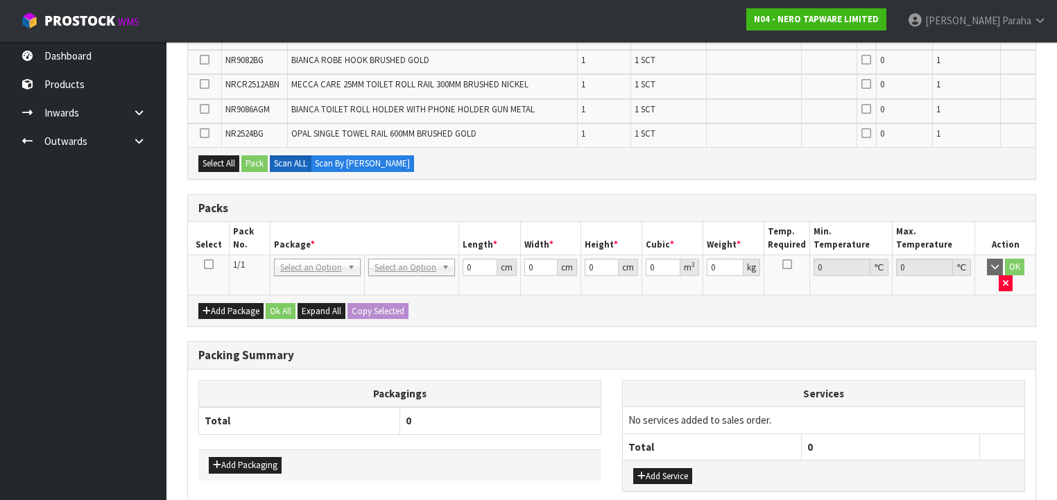
click at [209, 264] on icon at bounding box center [209, 264] width 10 height 1
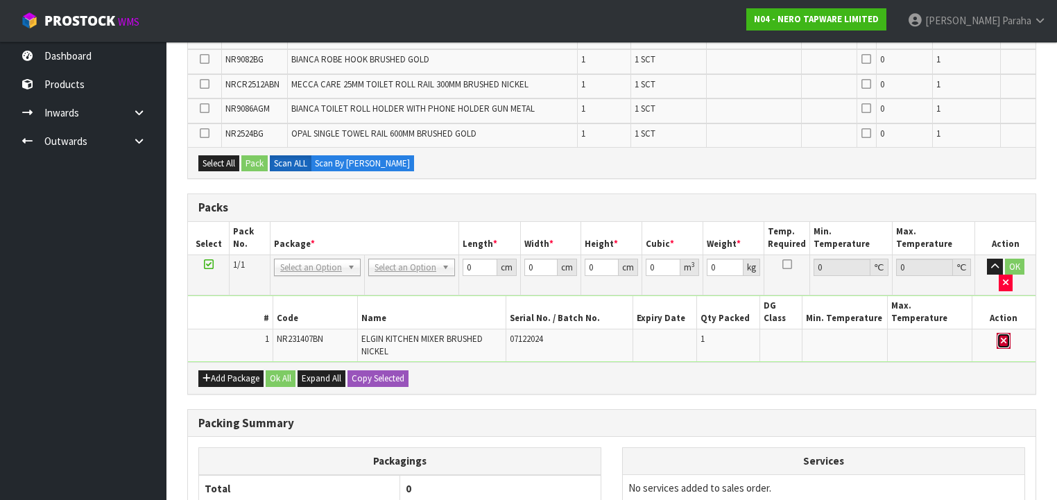
click at [1007, 333] on button "button" at bounding box center [1003, 341] width 14 height 17
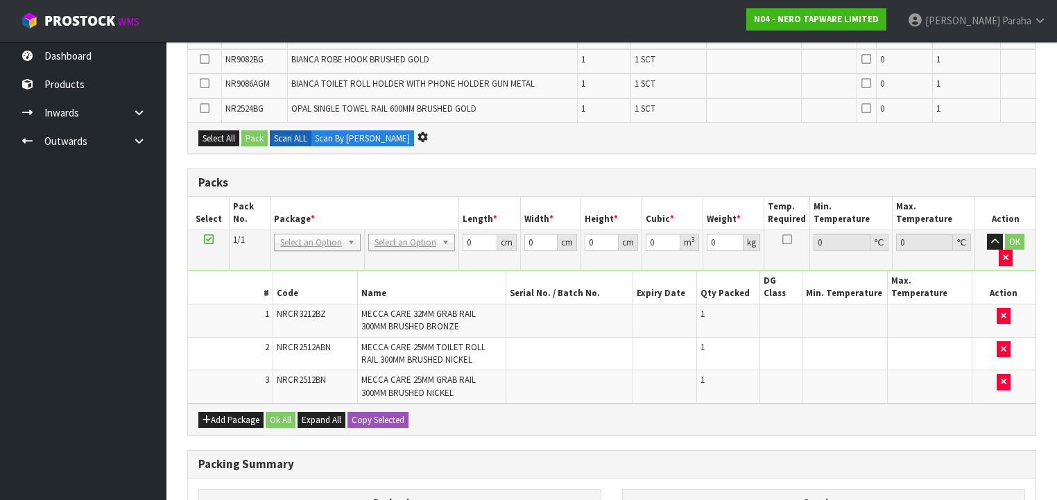
scroll to position [835, 0]
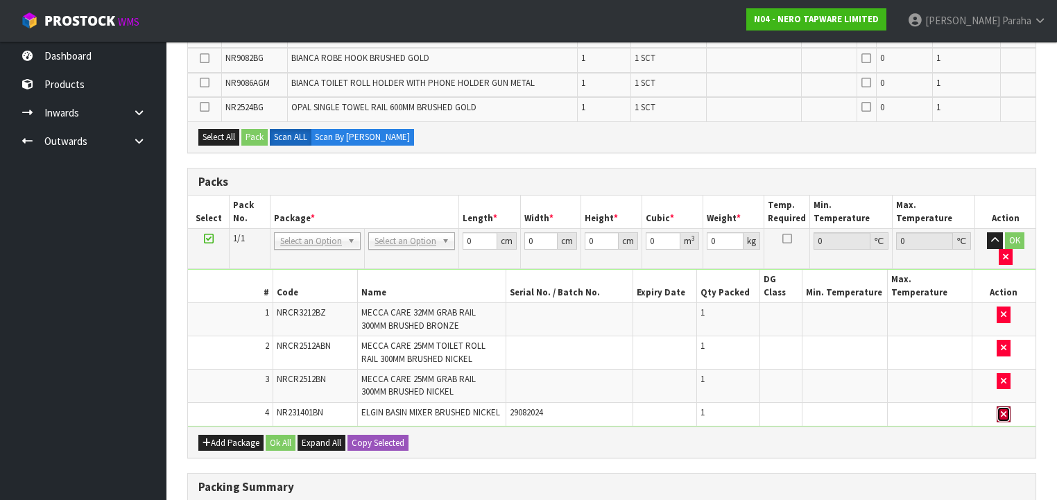
click at [1007, 406] on button "button" at bounding box center [1003, 414] width 14 height 17
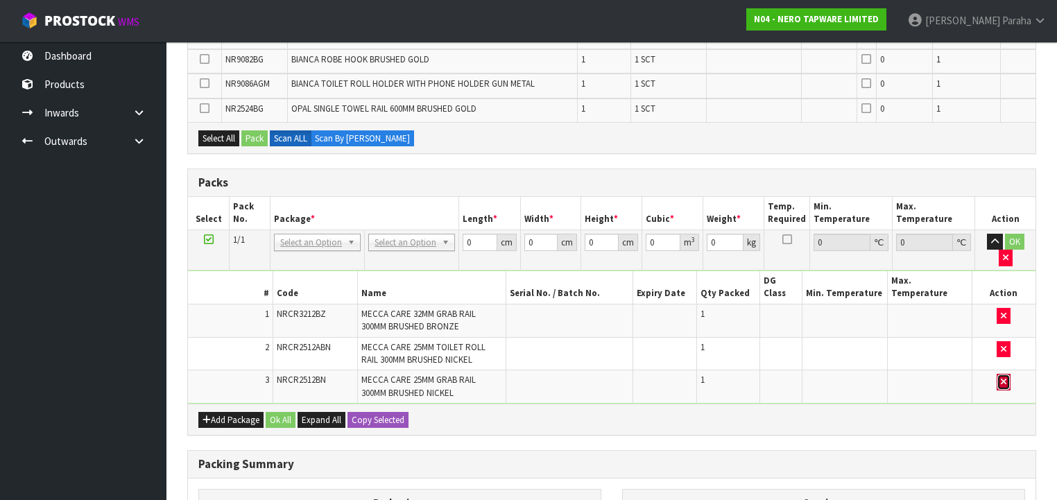
click at [1006, 377] on icon "button" at bounding box center [1003, 381] width 6 height 9
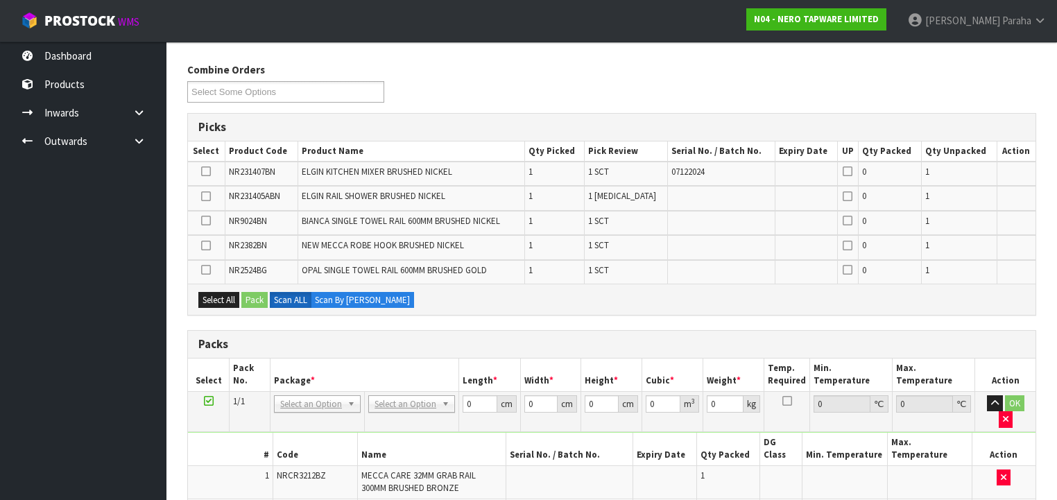
scroll to position [166, 0]
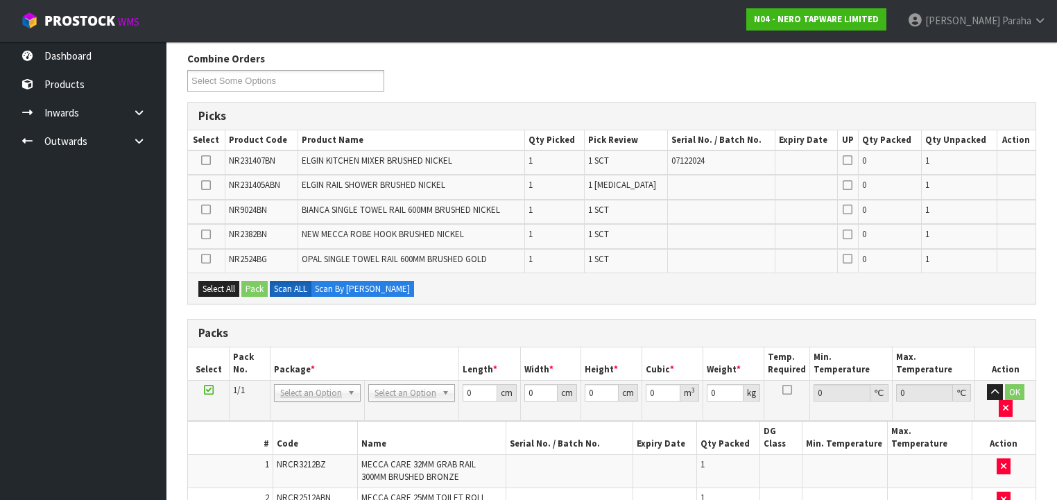
click at [210, 234] on icon at bounding box center [206, 234] width 10 height 1
click at [0, 0] on input "checkbox" at bounding box center [0, 0] width 0 height 0
click at [260, 293] on button "Pack" at bounding box center [254, 289] width 26 height 17
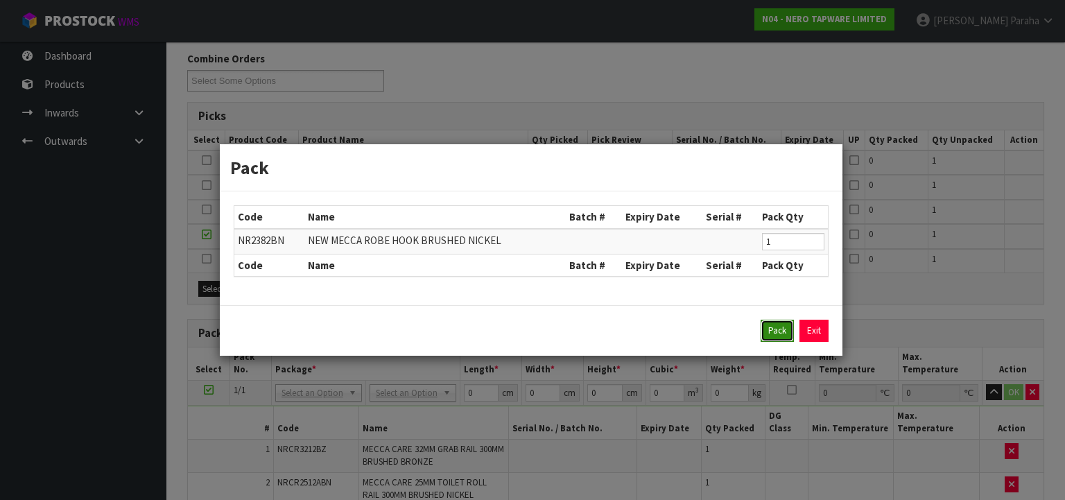
click at [765, 333] on button "Pack" at bounding box center [777, 331] width 33 height 22
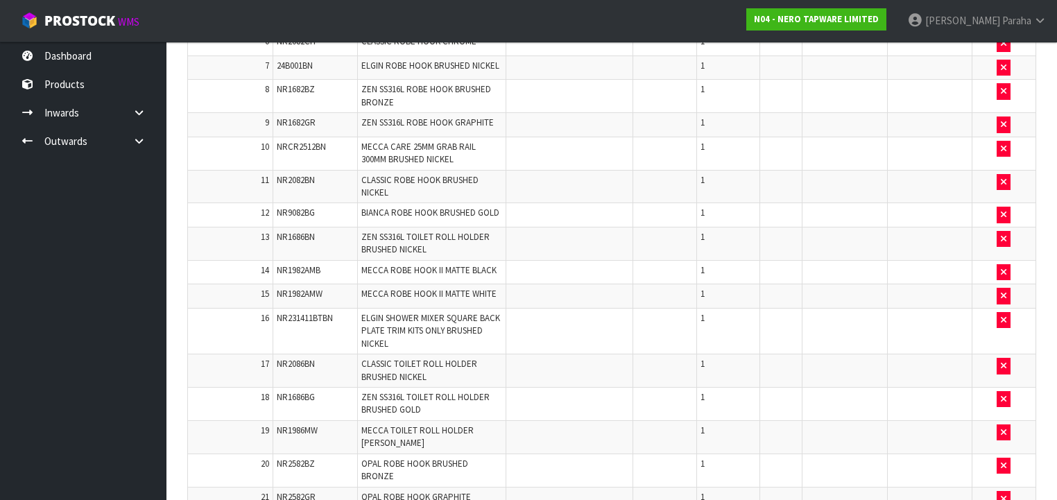
scroll to position [848, 0]
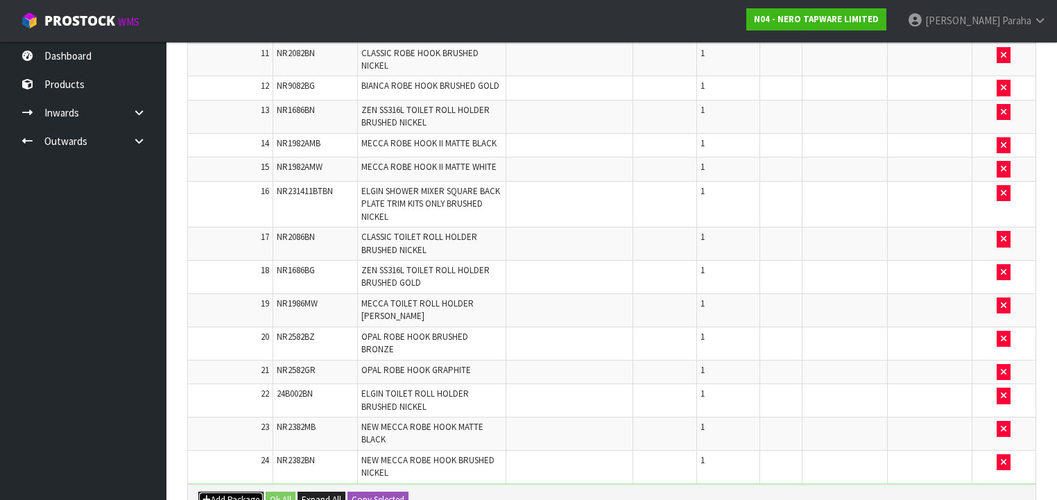
click at [230, 492] on button "Add Package" at bounding box center [230, 500] width 65 height 17
click at [205, 494] on icon at bounding box center [209, 494] width 10 height 1
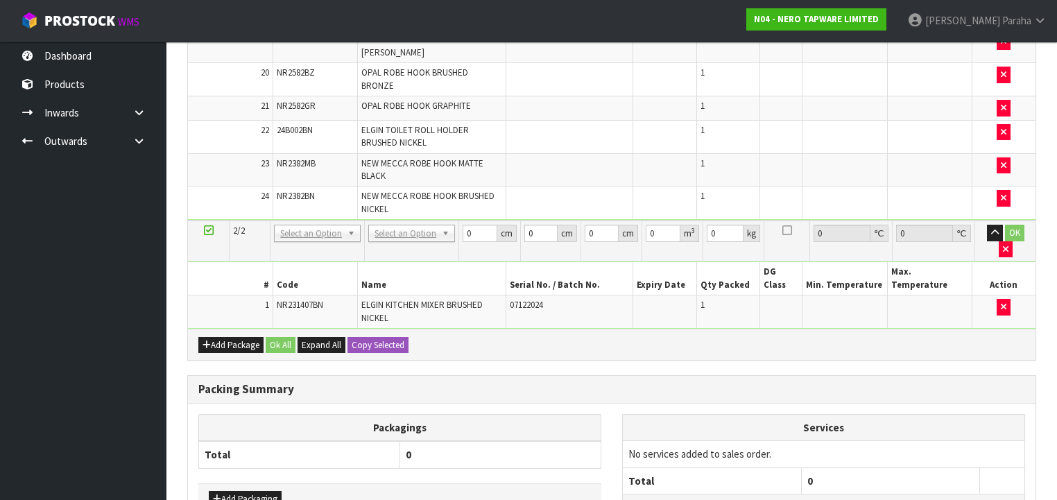
scroll to position [1125, 0]
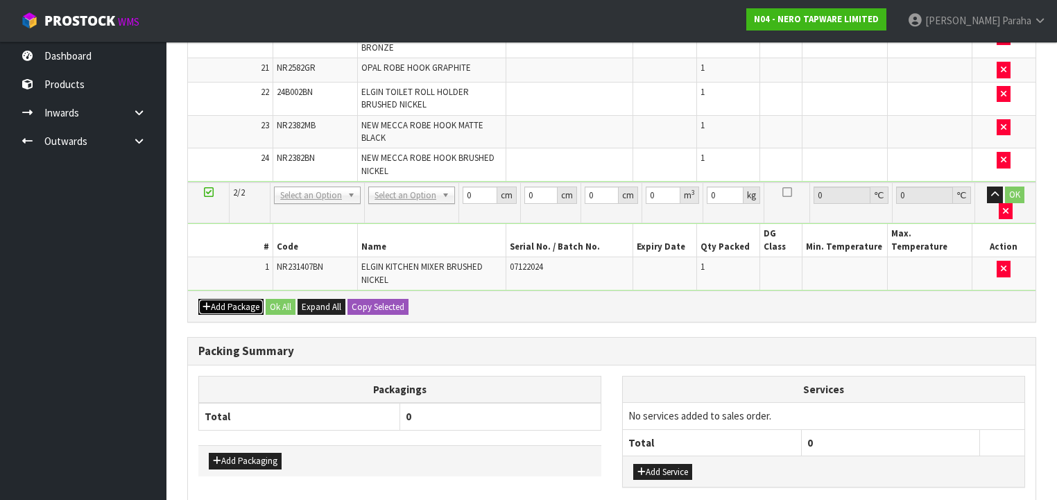
click at [239, 299] on button "Add Package" at bounding box center [230, 307] width 65 height 17
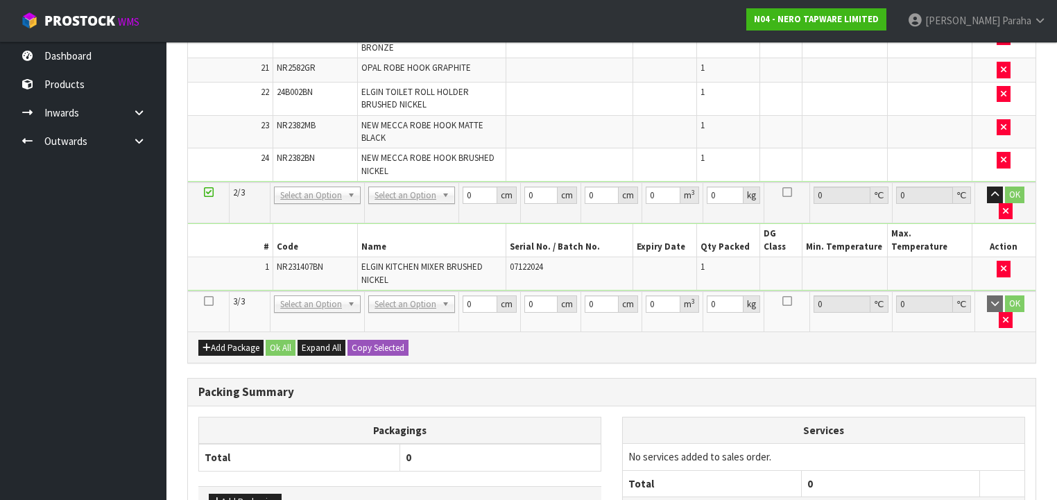
click at [208, 301] on icon at bounding box center [209, 301] width 10 height 1
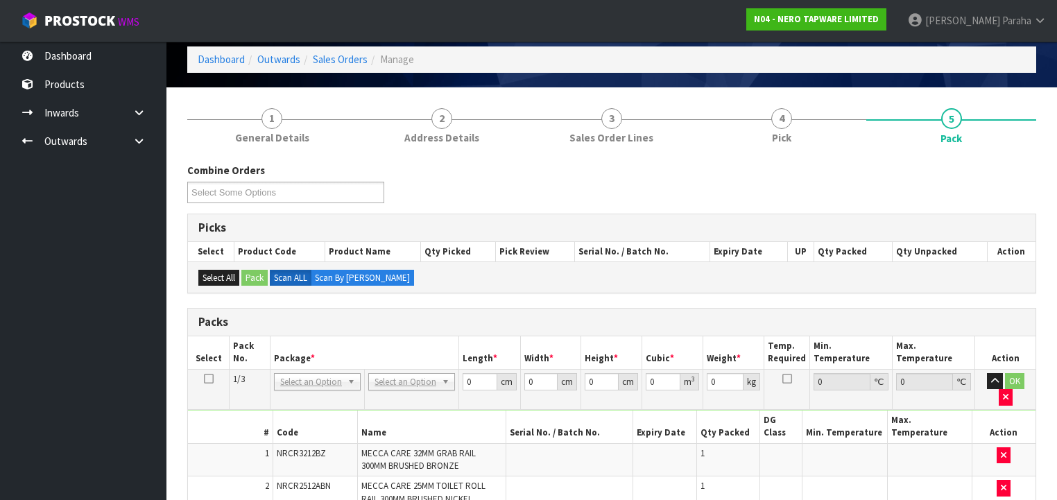
scroll to position [53, 0]
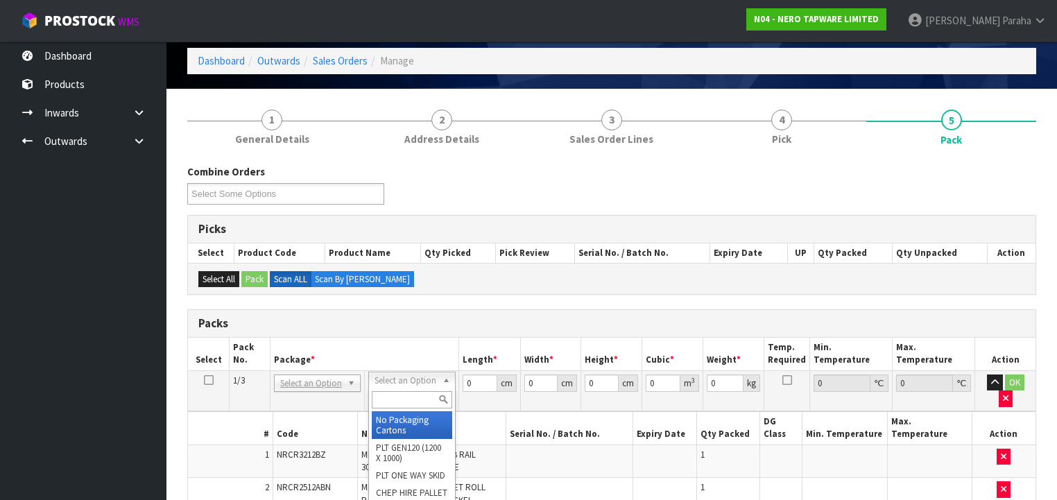
click at [399, 399] on input "text" at bounding box center [412, 399] width 80 height 17
type input "CTN6"
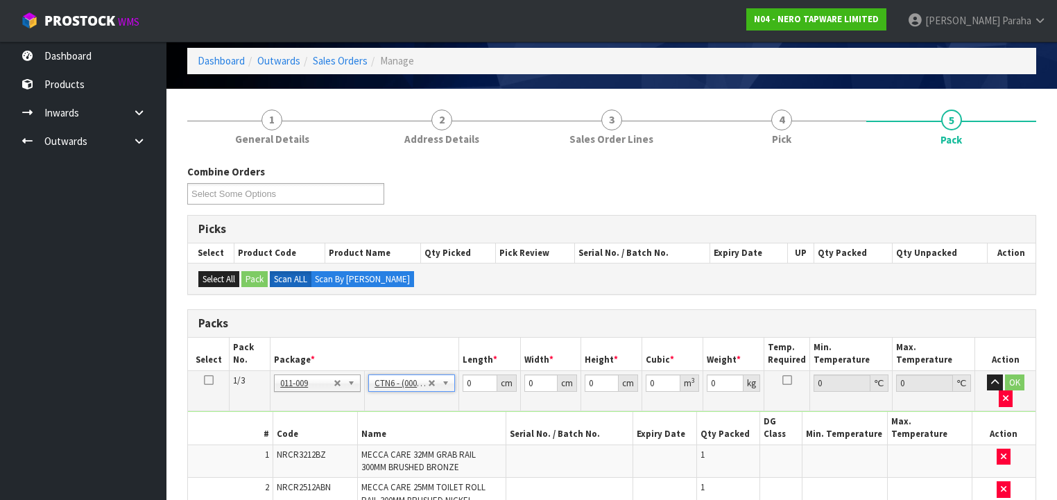
type input "45.5"
type input "30.5"
type input "0.042326"
type input "12.46"
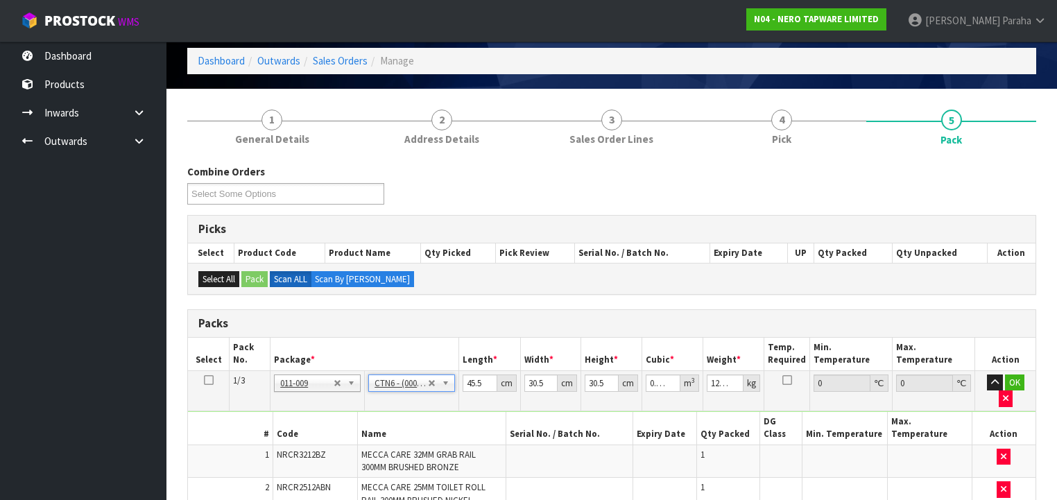
scroll to position [164, 0]
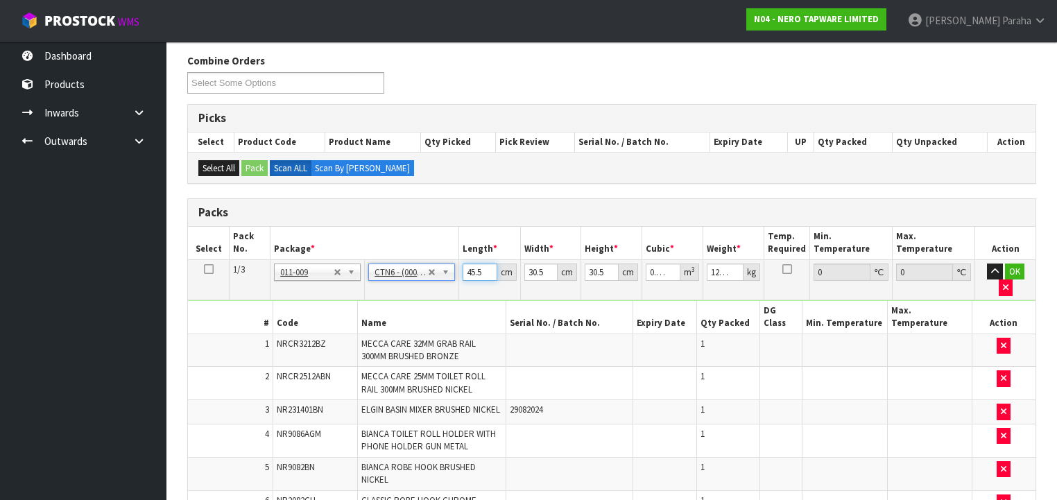
click at [481, 269] on input "45.5" at bounding box center [479, 271] width 34 height 17
drag, startPoint x: 481, startPoint y: 269, endPoint x: 452, endPoint y: 273, distance: 29.4
click at [453, 273] on tr "1/3 NONE 007-001 007-002 007-004 007-009 007-013 007-014 007-015 007-017 007-01…" at bounding box center [611, 279] width 847 height 40
type input "4"
type input "0.003721"
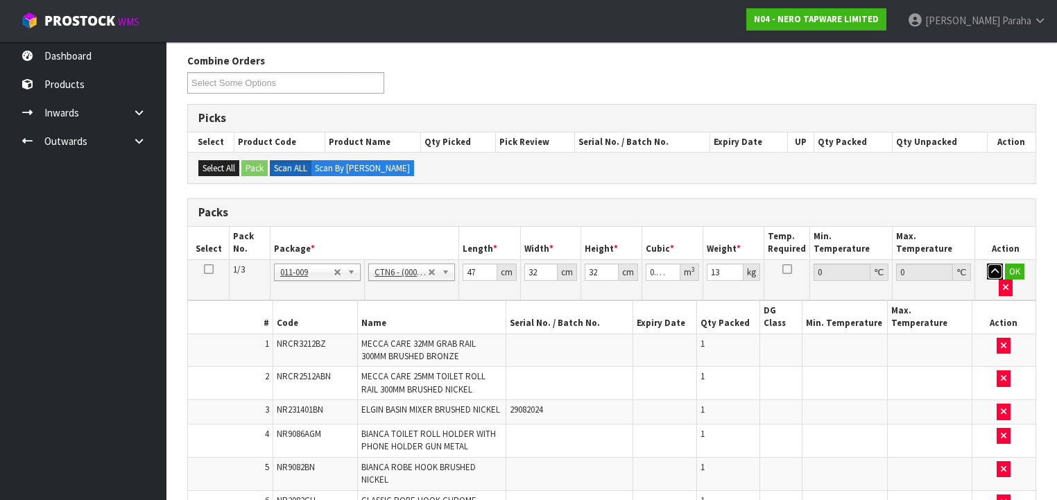
click at [987, 263] on button "button" at bounding box center [995, 271] width 16 height 17
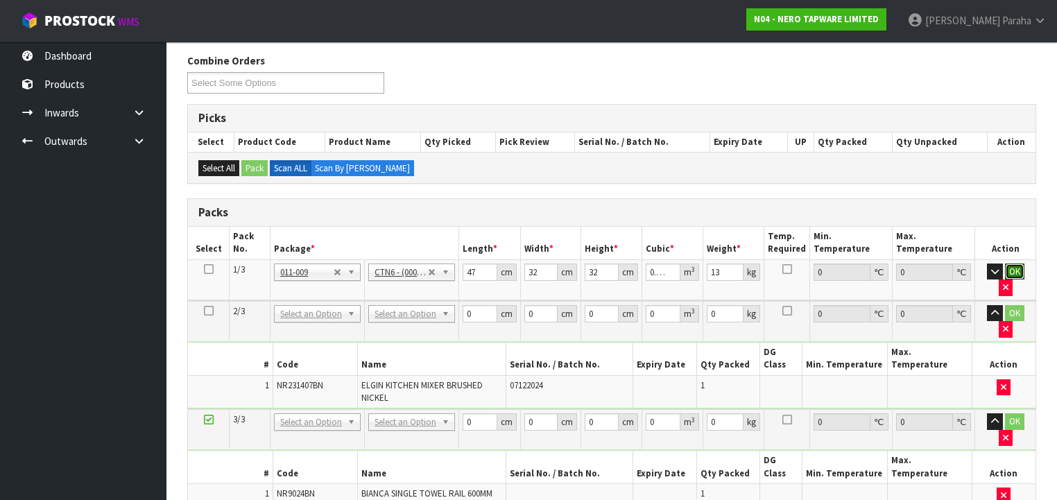
click button "OK" at bounding box center [1014, 271] width 19 height 17
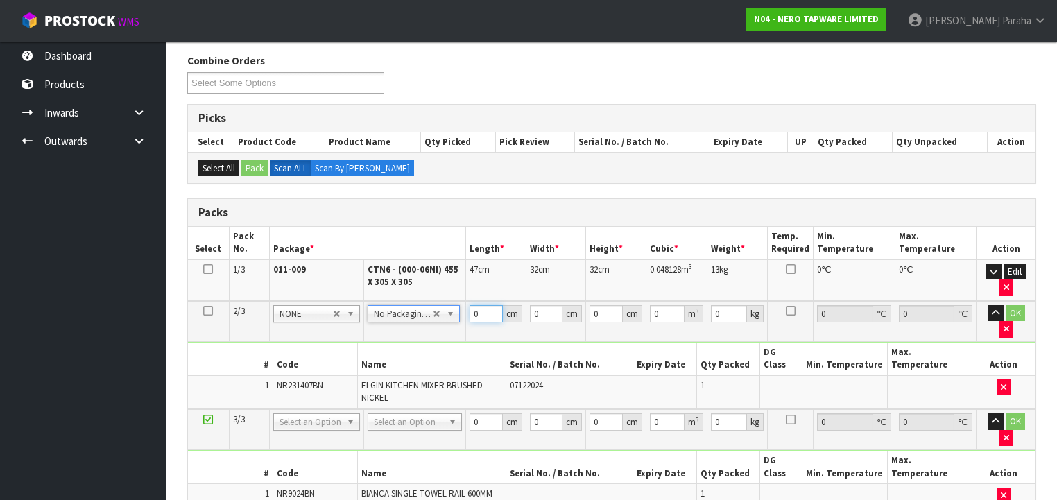
drag, startPoint x: 478, startPoint y: 313, endPoint x: 470, endPoint y: 313, distance: 8.3
click at [470, 313] on input "0" at bounding box center [485, 313] width 33 height 17
click at [987, 305] on button "button" at bounding box center [995, 313] width 16 height 17
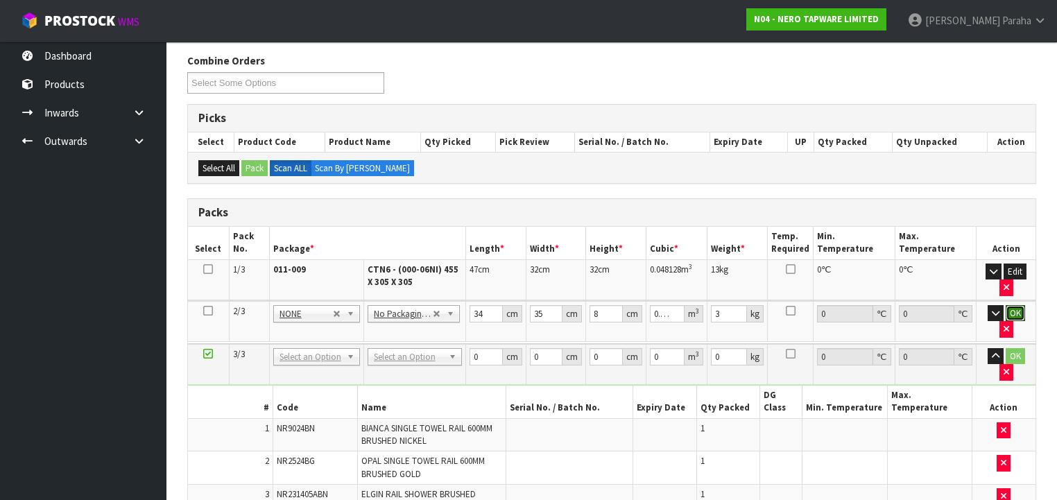
click button "OK" at bounding box center [1014, 313] width 19 height 17
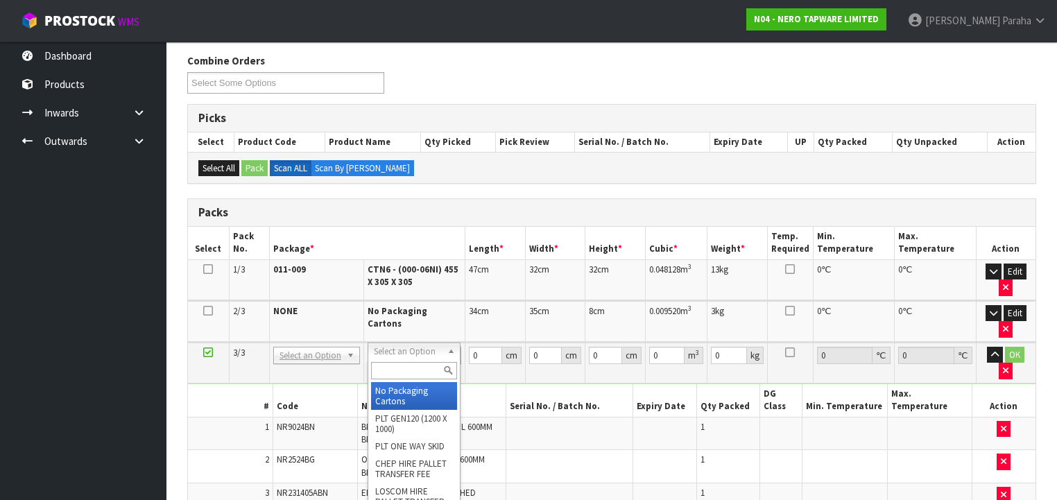
click at [419, 370] on input "text" at bounding box center [413, 370] width 85 height 17
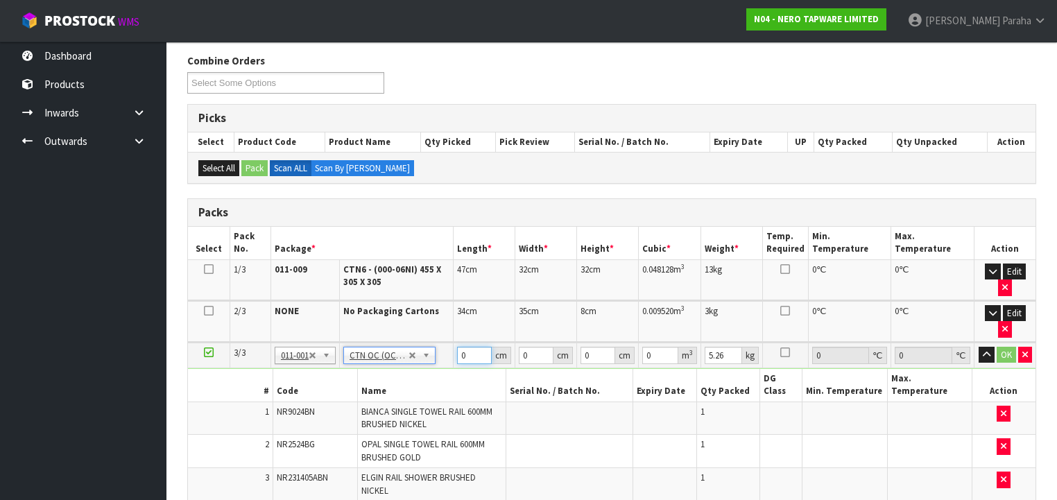
drag, startPoint x: 466, startPoint y: 352, endPoint x: 453, endPoint y: 351, distance: 13.2
click at [453, 351] on td "0 cm" at bounding box center [484, 356] width 62 height 26
click at [982, 350] on icon "button" at bounding box center [986, 354] width 8 height 9
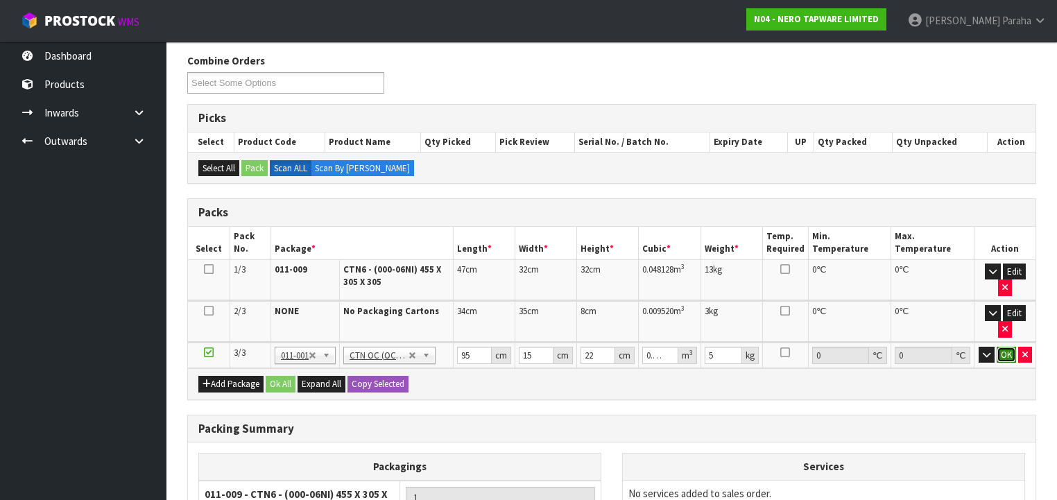
click at [1005, 350] on button "OK" at bounding box center [1005, 355] width 19 height 17
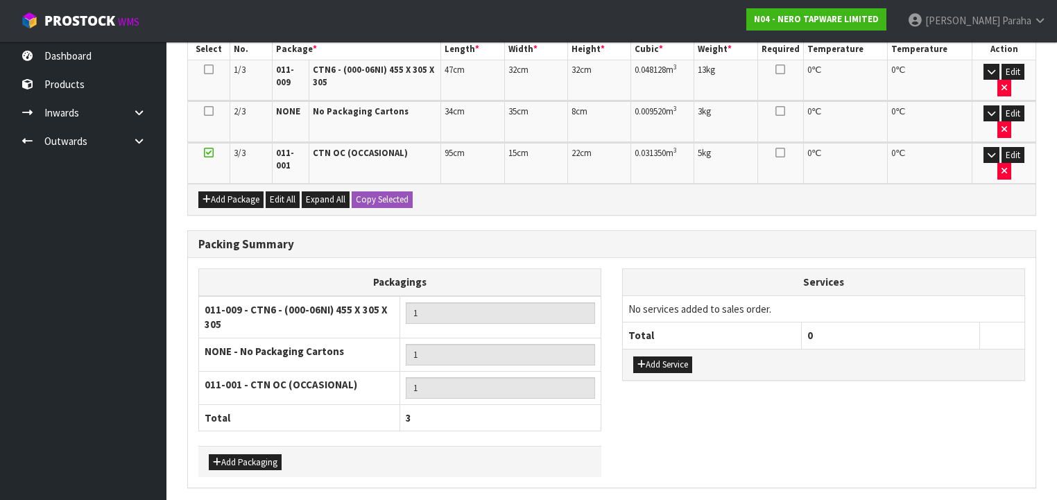
scroll to position [381, 0]
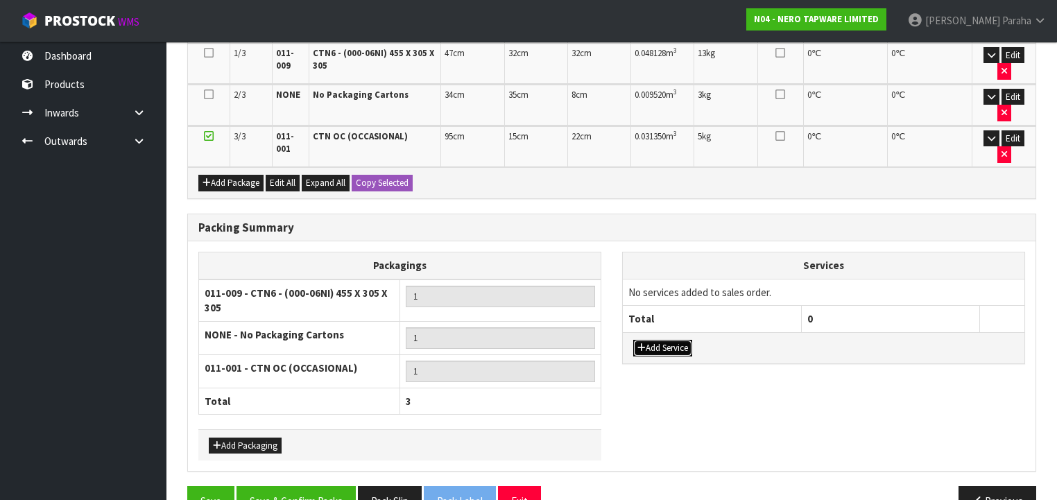
click at [677, 340] on button "Add Service" at bounding box center [662, 348] width 59 height 17
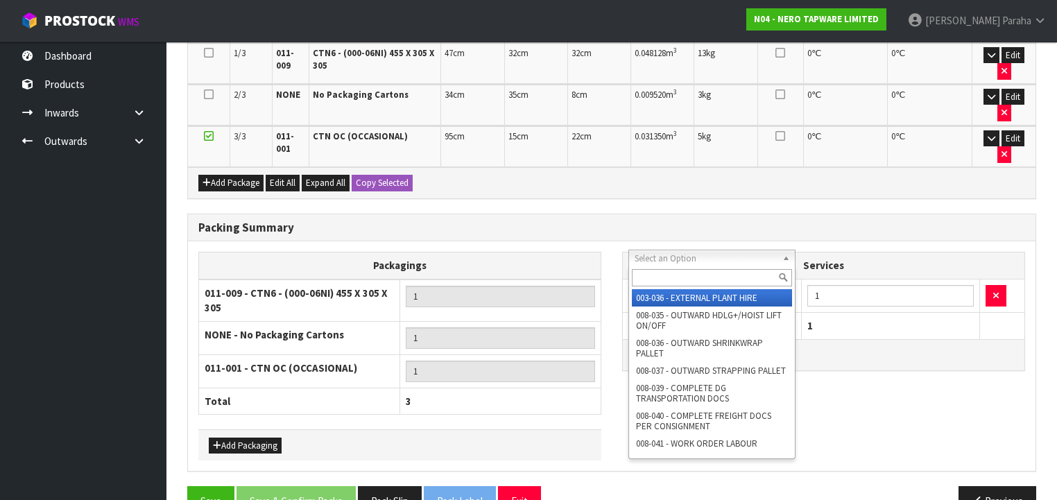
click at [686, 279] on input "text" at bounding box center [712, 277] width 160 height 17
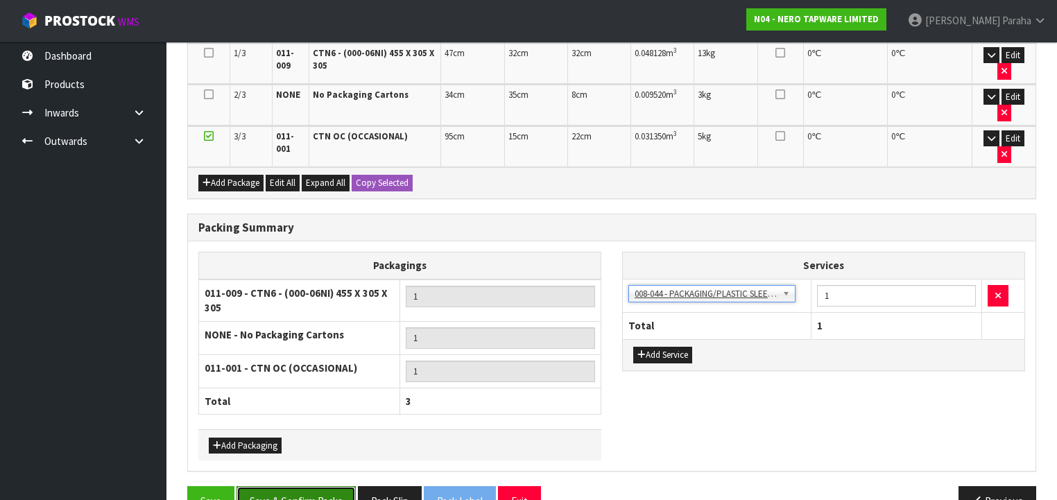
click at [288, 486] on button "Save & Confirm Packs" at bounding box center [295, 501] width 119 height 30
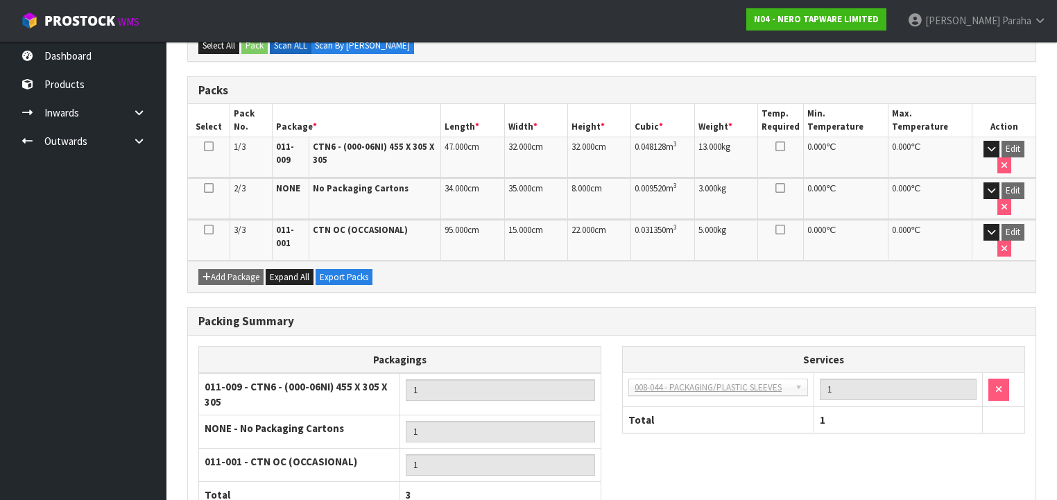
scroll to position [400, 0]
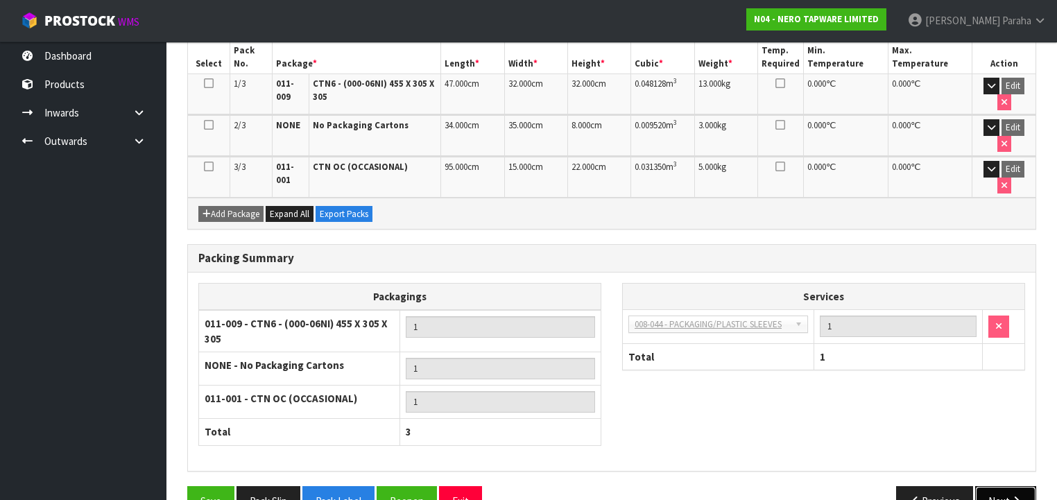
click at [1002, 486] on button "Next" at bounding box center [1005, 501] width 61 height 30
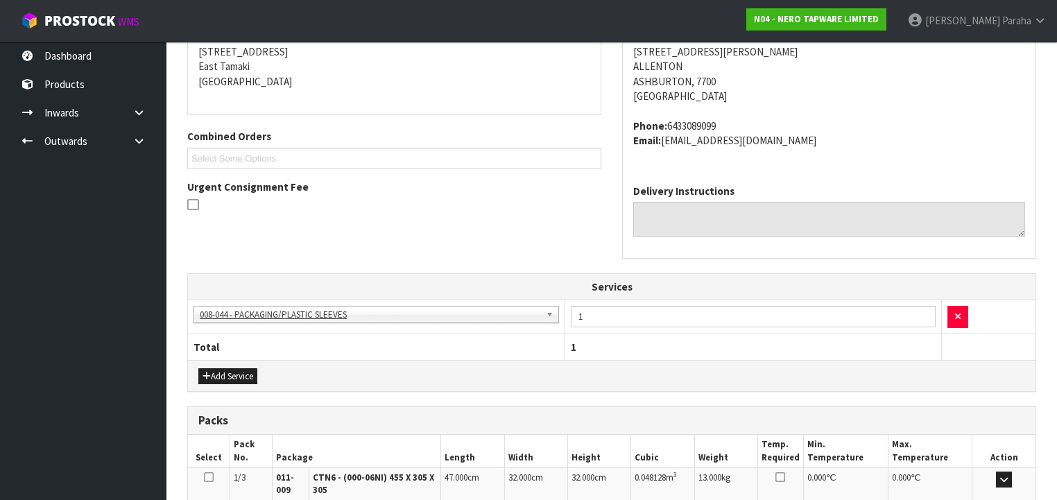
scroll to position [513, 0]
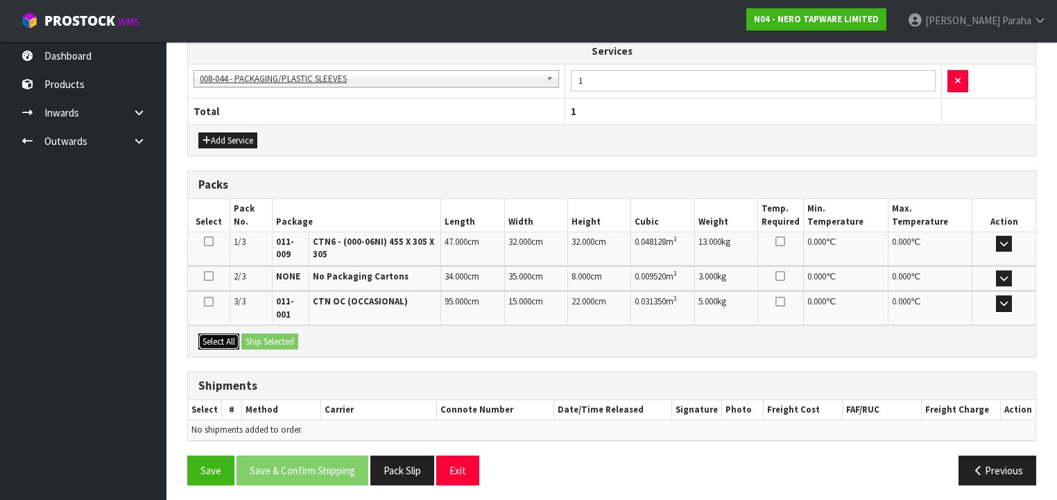
click at [208, 338] on button "Select All" at bounding box center [218, 341] width 41 height 17
click at [258, 338] on button "Ship Selected" at bounding box center [269, 341] width 57 height 17
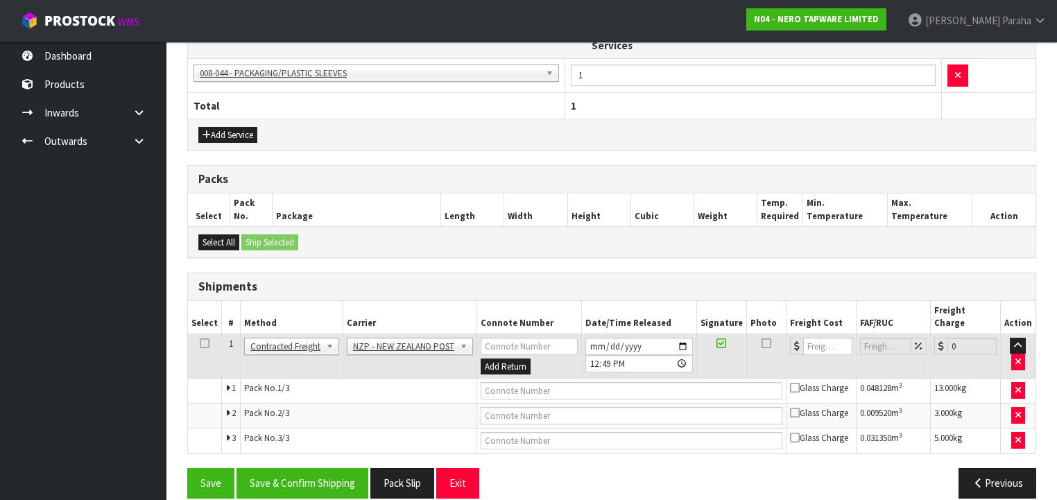
scroll to position [519, 0]
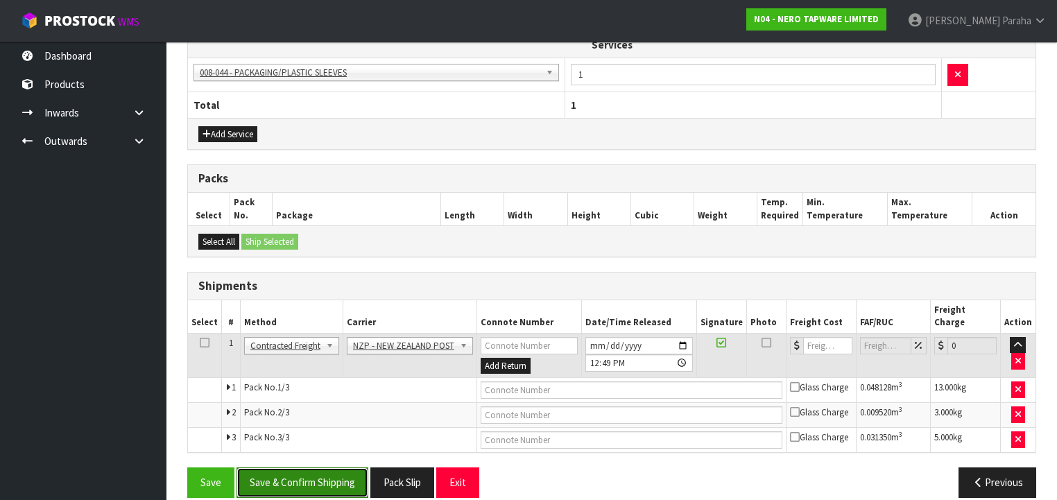
click at [318, 467] on button "Save & Confirm Shipping" at bounding box center [302, 482] width 132 height 30
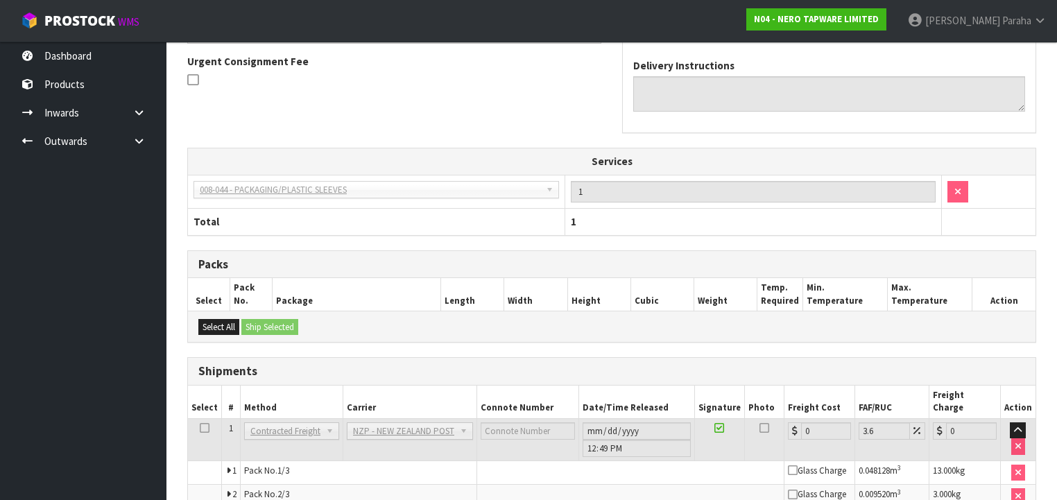
scroll to position [498, 0]
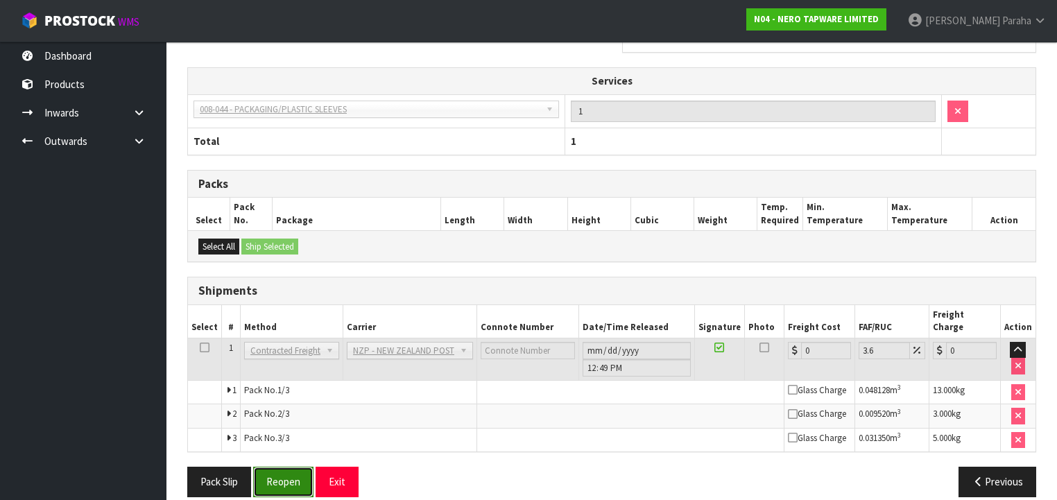
click at [277, 469] on button "Reopen" at bounding box center [283, 482] width 60 height 30
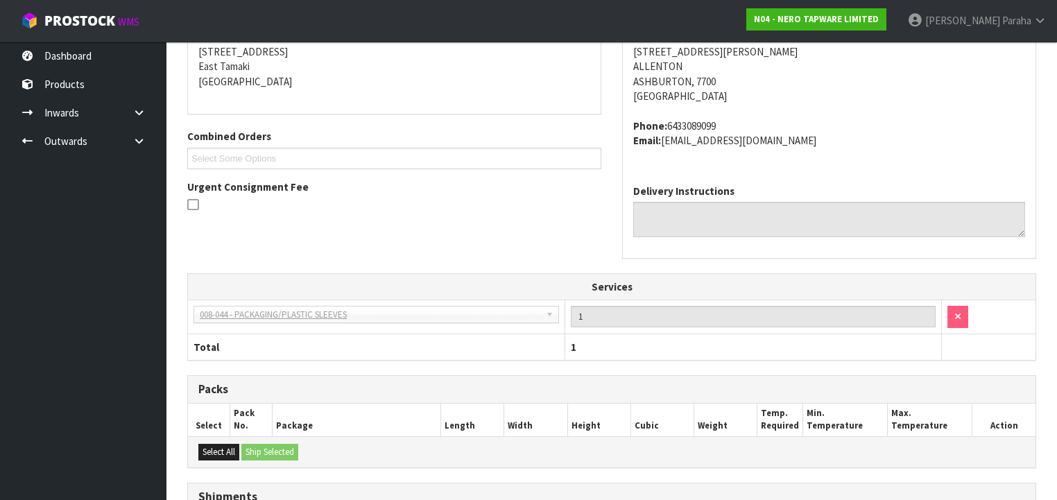
scroll to position [483, 0]
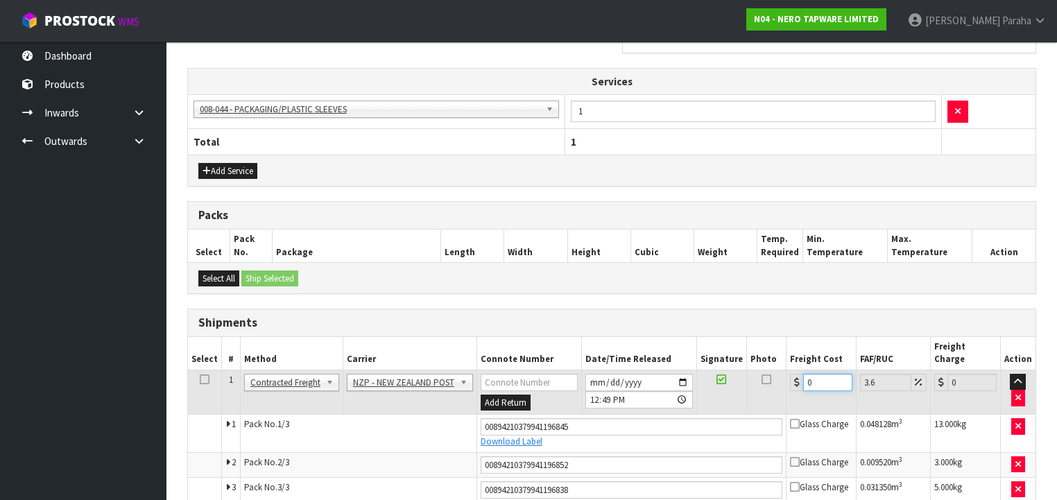
drag, startPoint x: 808, startPoint y: 363, endPoint x: 792, endPoint y: 366, distance: 16.3
click at [792, 374] on div "0" at bounding box center [821, 382] width 62 height 17
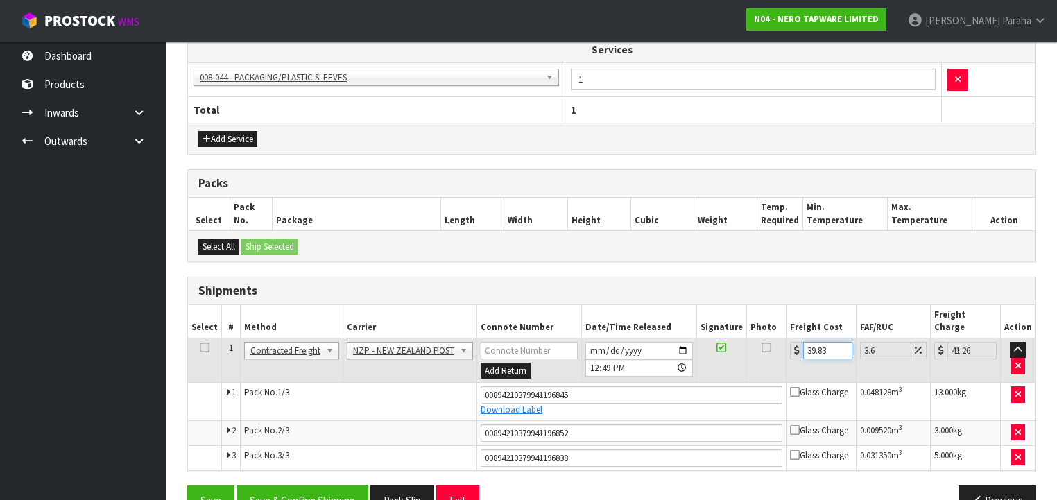
scroll to position [532, 0]
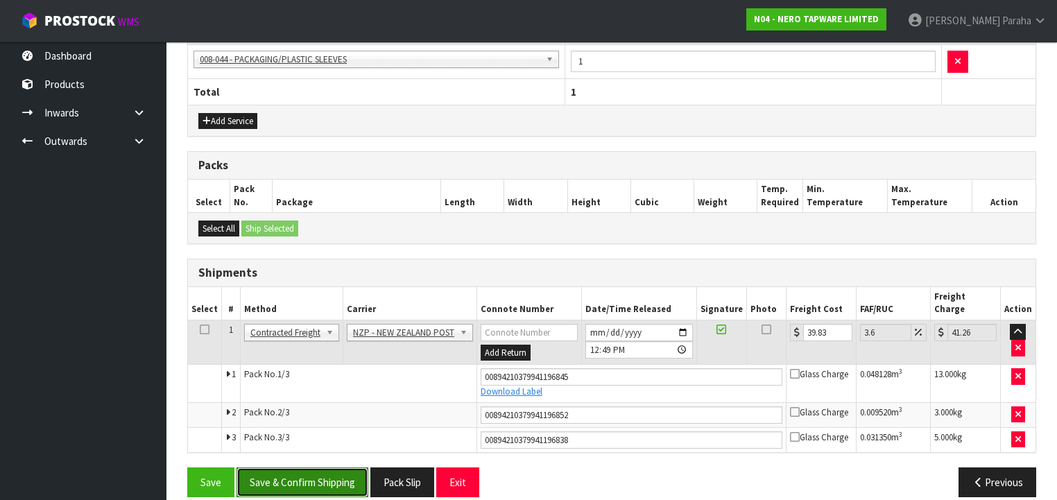
click at [292, 473] on button "Save & Confirm Shipping" at bounding box center [302, 482] width 132 height 30
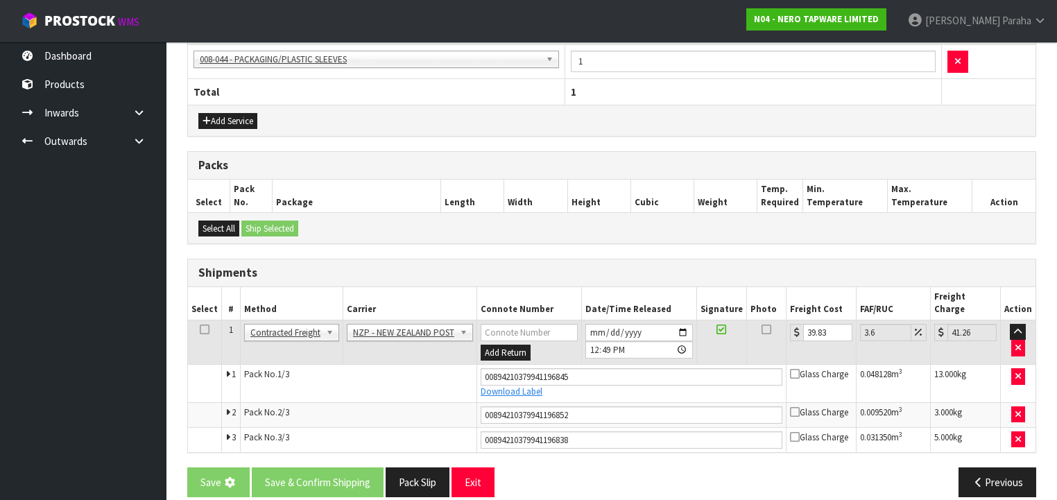
scroll to position [0, 0]
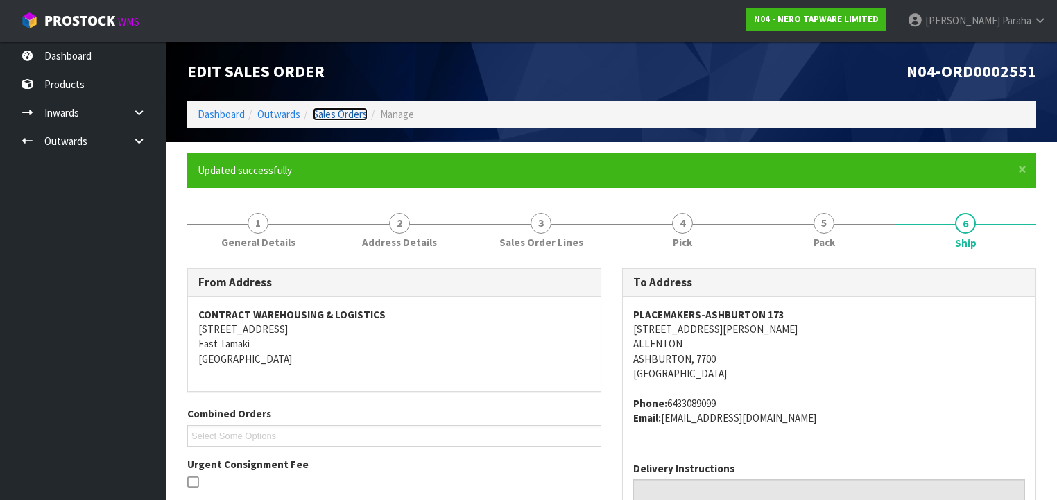
click at [336, 114] on link "Sales Orders" at bounding box center [340, 113] width 55 height 13
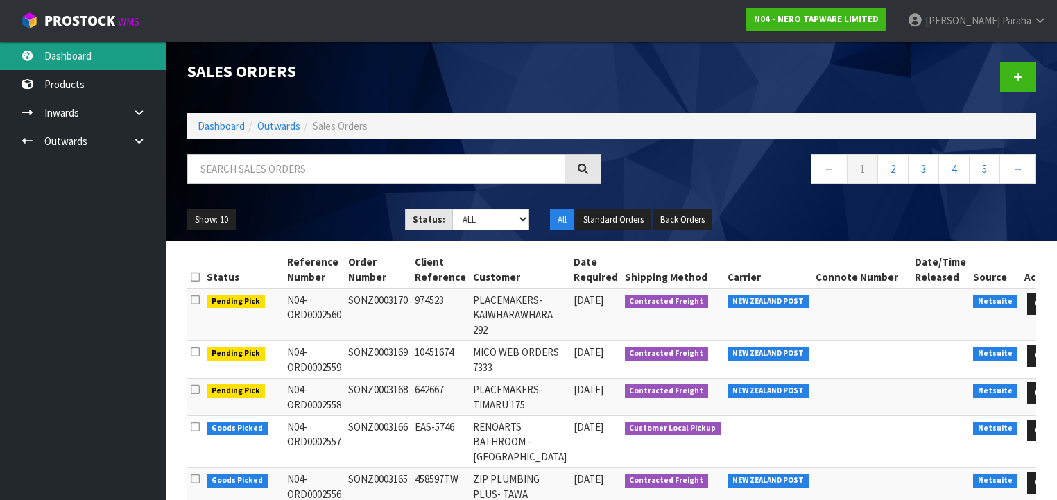
click at [110, 52] on link "Dashboard" at bounding box center [83, 56] width 166 height 28
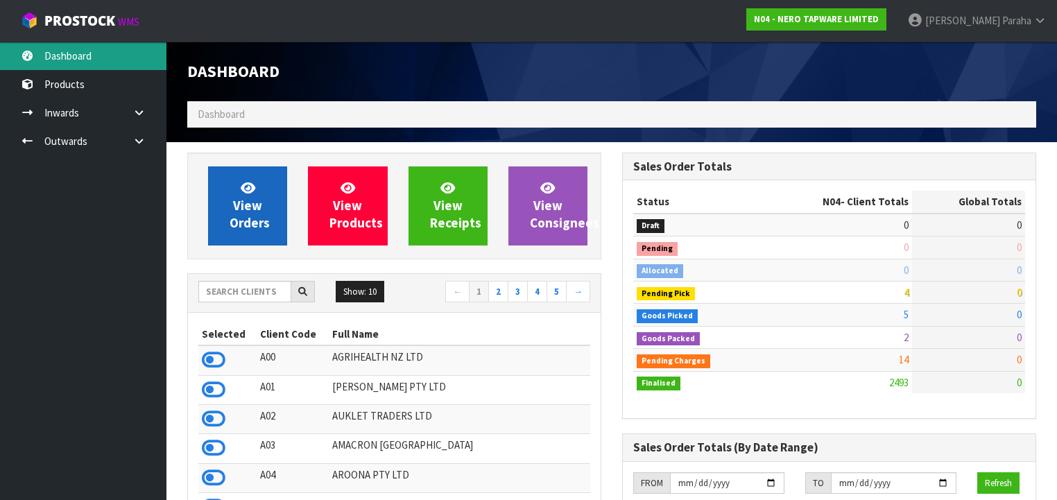
scroll to position [1106, 435]
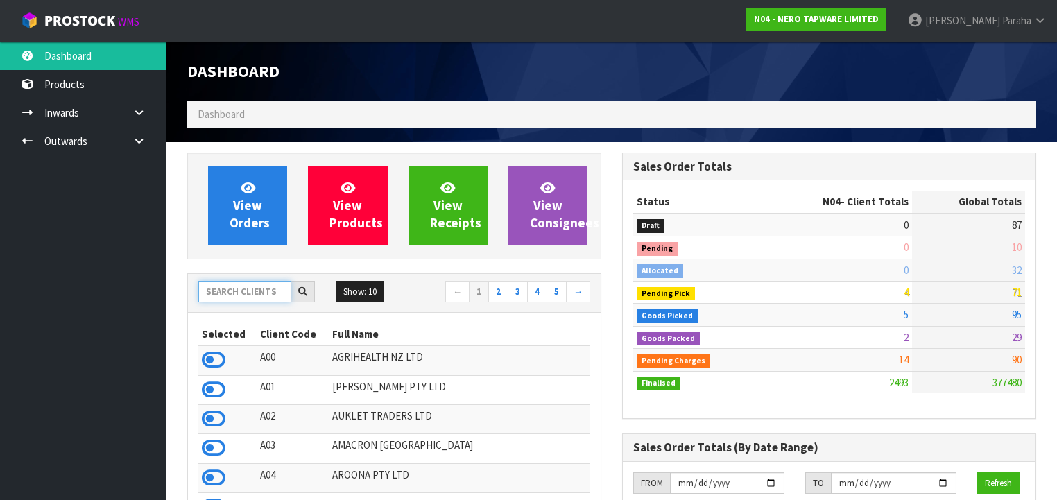
click at [242, 291] on input "text" at bounding box center [244, 291] width 93 height 21
click at [240, 291] on input "text" at bounding box center [244, 291] width 93 height 21
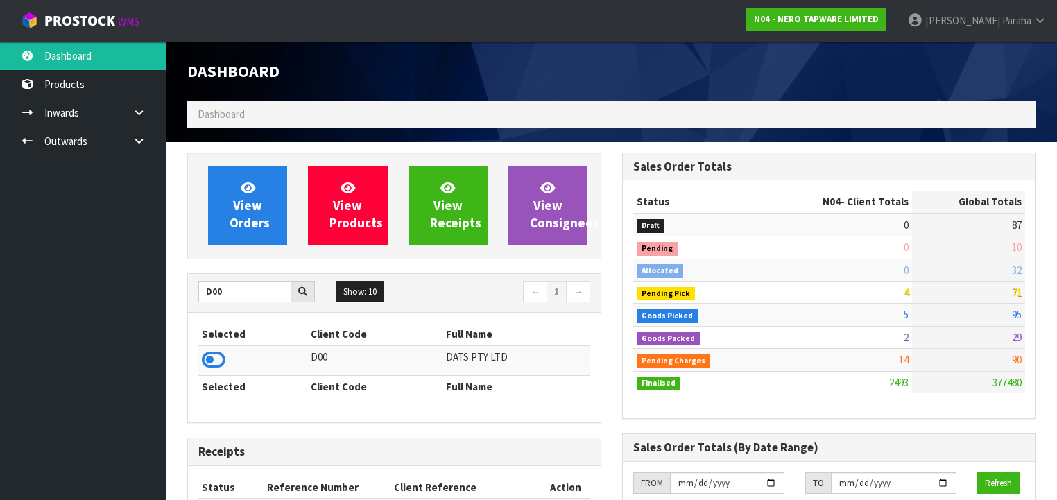
click at [225, 361] on td at bounding box center [252, 360] width 109 height 30
click at [220, 361] on icon at bounding box center [214, 359] width 24 height 21
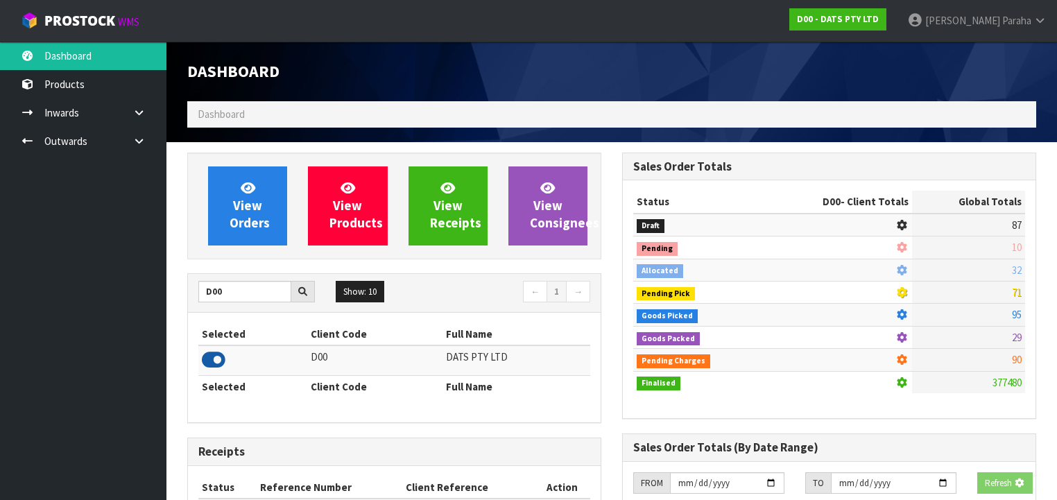
scroll to position [692475, 692902]
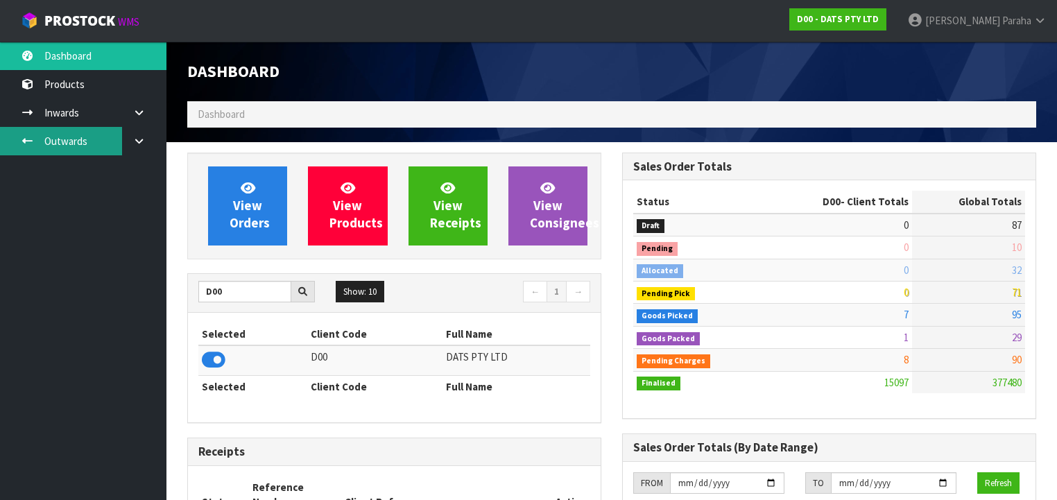
click at [86, 145] on link "Outwards" at bounding box center [83, 141] width 166 height 28
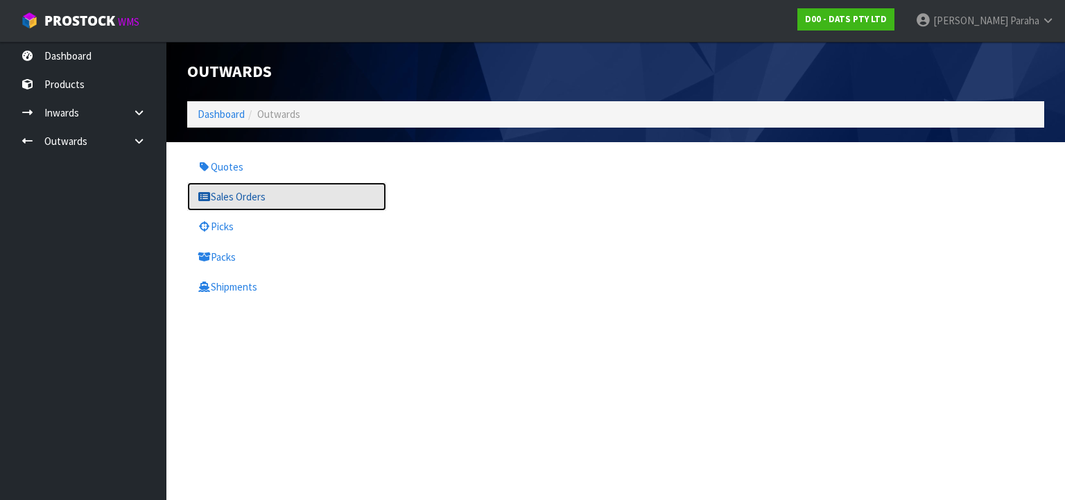
click at [274, 200] on link "Sales Orders" at bounding box center [286, 196] width 199 height 28
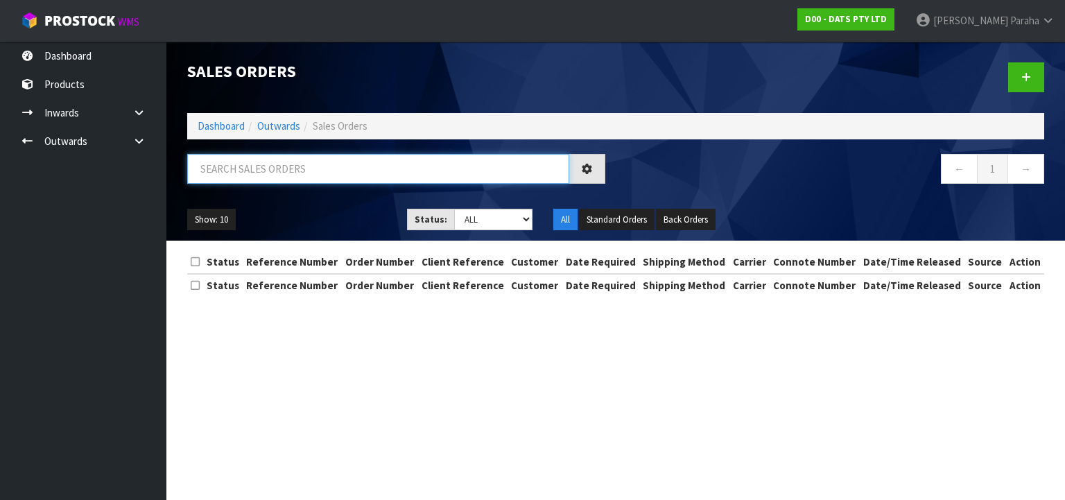
click at [259, 172] on input "text" at bounding box center [378, 169] width 382 height 30
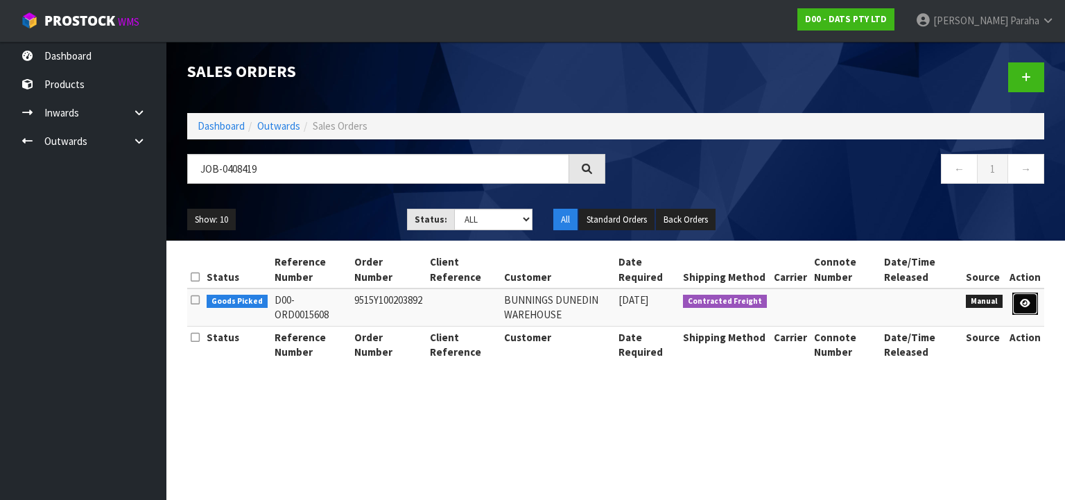
click at [1025, 300] on icon at bounding box center [1025, 303] width 10 height 9
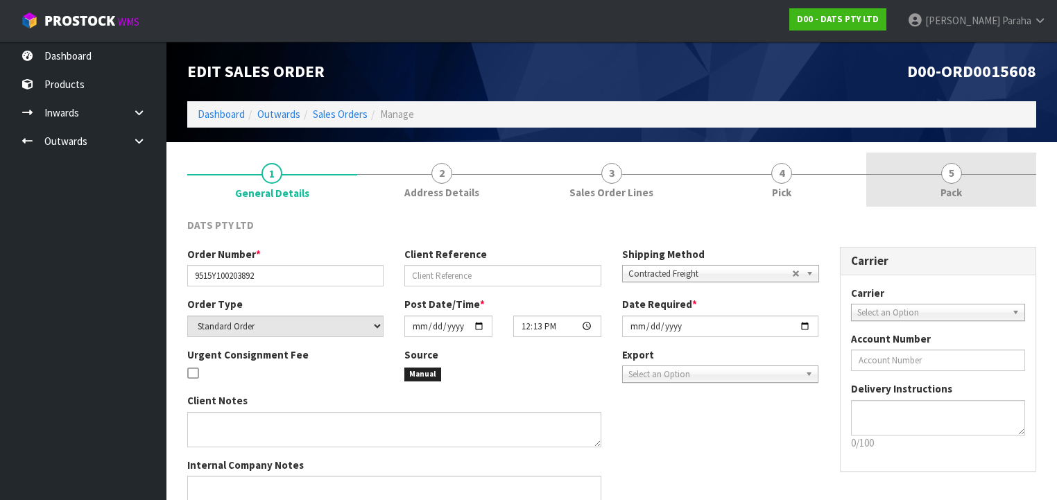
click at [943, 181] on link "5 Pack" at bounding box center [951, 180] width 170 height 55
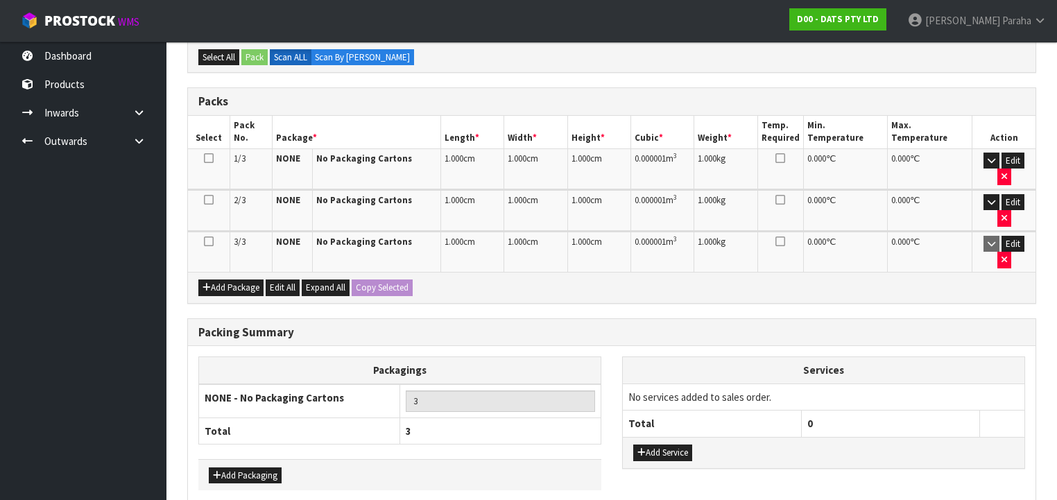
scroll to position [675, 0]
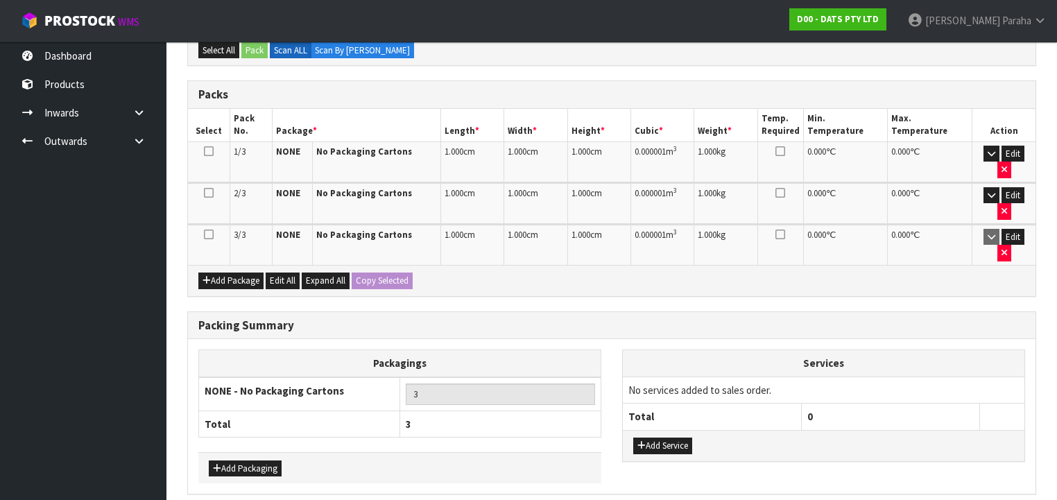
click at [211, 234] on icon at bounding box center [209, 234] width 10 height 1
click at [323, 275] on span "Expand All" at bounding box center [326, 281] width 40 height 12
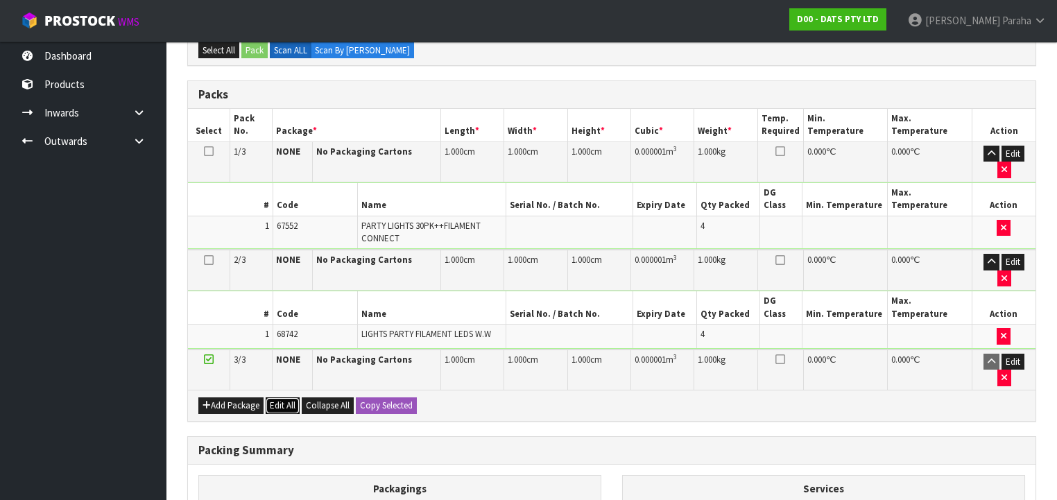
click at [285, 397] on button "Edit All" at bounding box center [283, 405] width 34 height 17
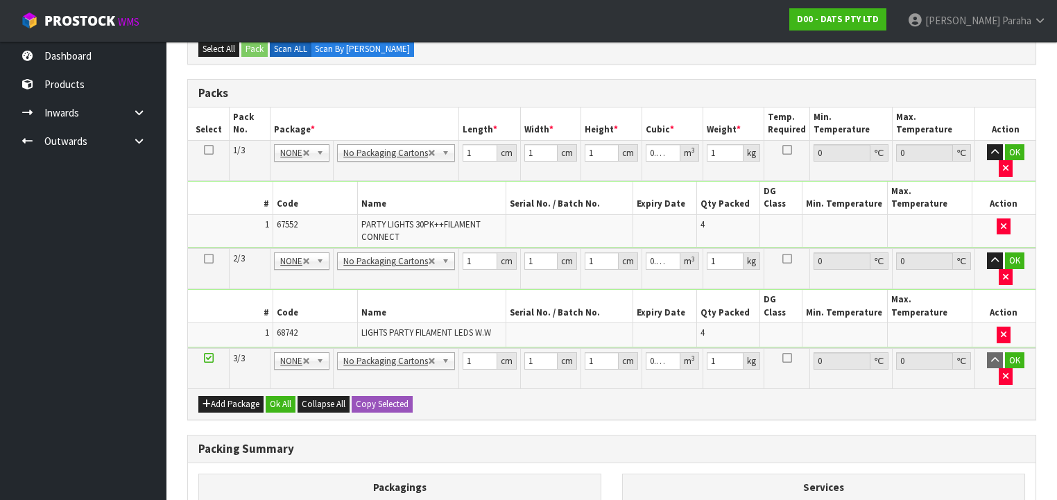
scroll to position [666, 0]
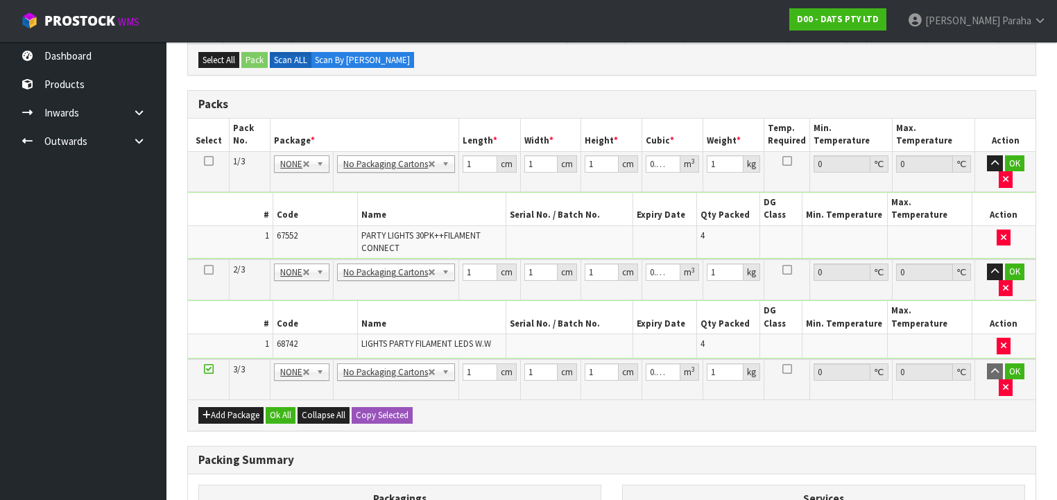
drag, startPoint x: 264, startPoint y: 365, endPoint x: 538, endPoint y: 338, distance: 275.2
click at [538, 399] on div "Add Package Ok All Collapse All Copy Selected" at bounding box center [611, 414] width 847 height 31
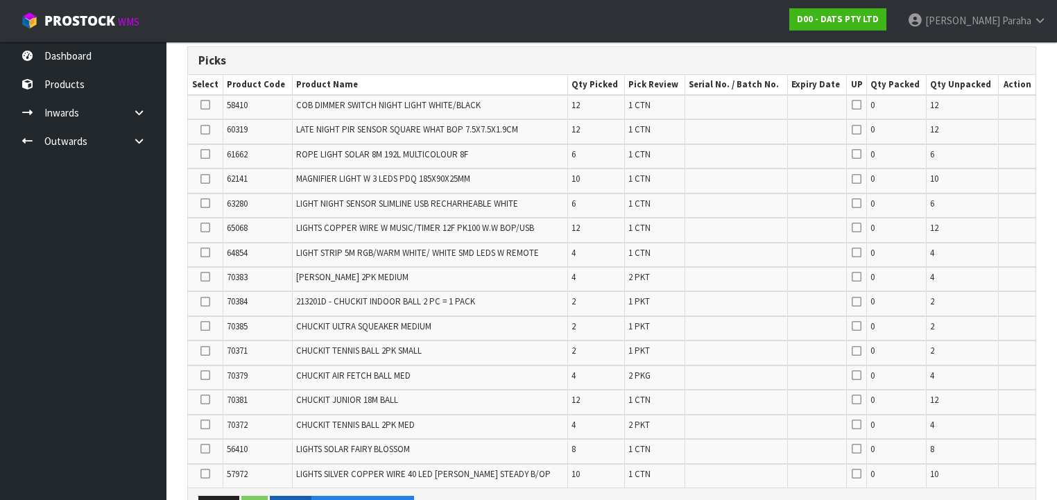
scroll to position [222, 0]
click at [205, 449] on icon at bounding box center [205, 449] width 10 height 1
click at [0, 0] on input "checkbox" at bounding box center [0, 0] width 0 height 0
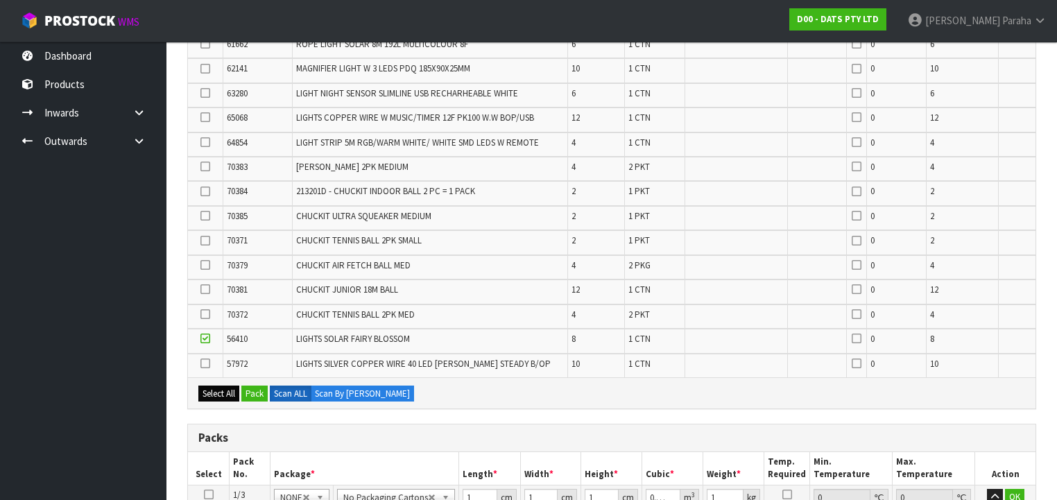
scroll to position [333, 0]
click at [256, 385] on button "Pack" at bounding box center [254, 393] width 26 height 17
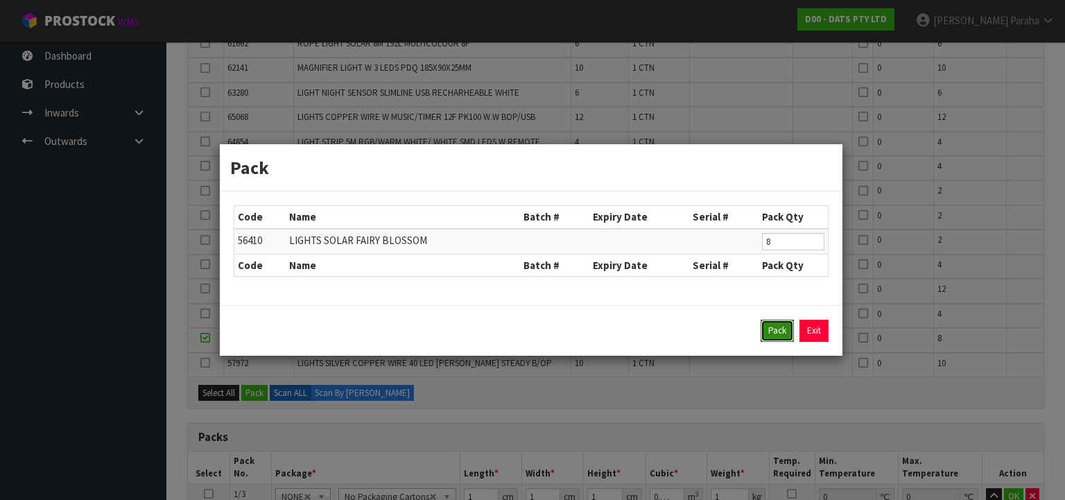
click at [786, 334] on button "Pack" at bounding box center [777, 331] width 33 height 22
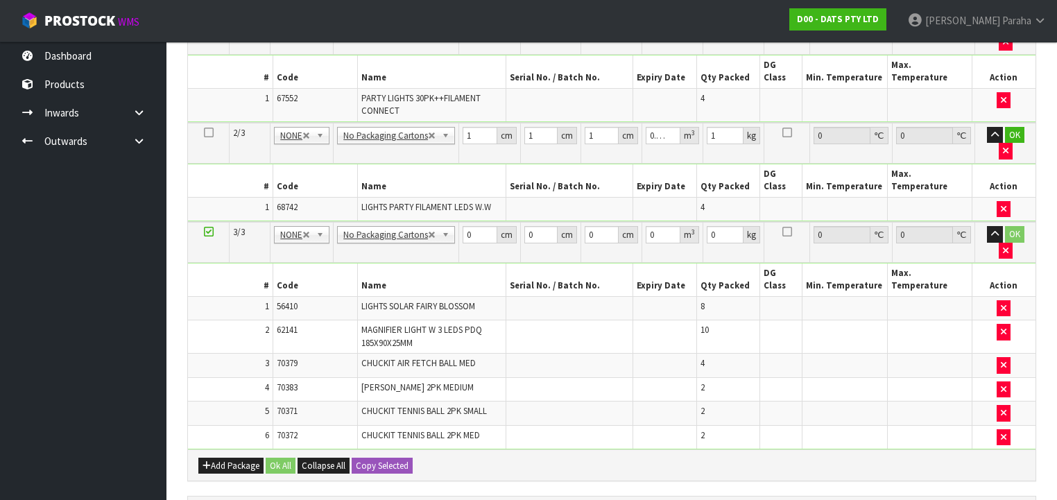
scroll to position [679, 0]
click at [232, 458] on button "Add Package" at bounding box center [230, 466] width 65 height 17
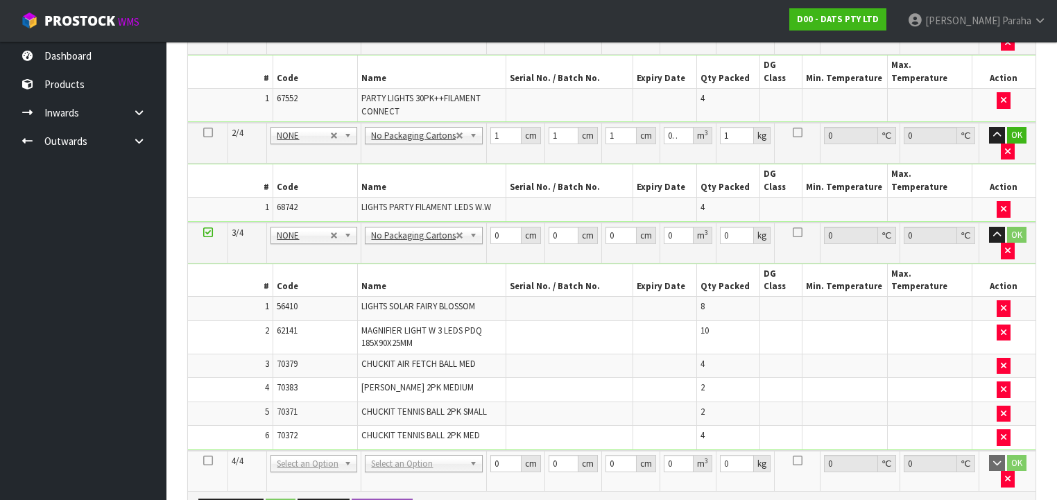
click at [207, 460] on icon at bounding box center [208, 460] width 10 height 1
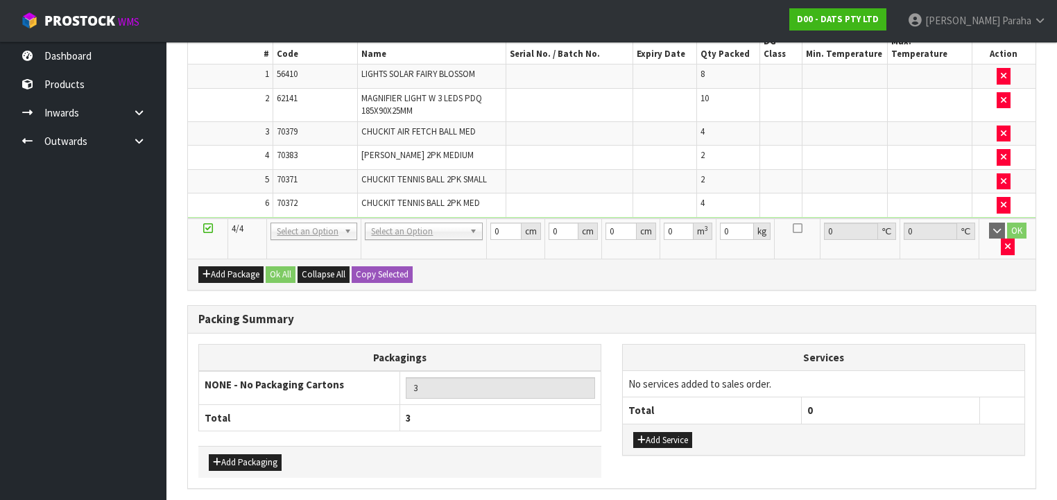
scroll to position [0, 0]
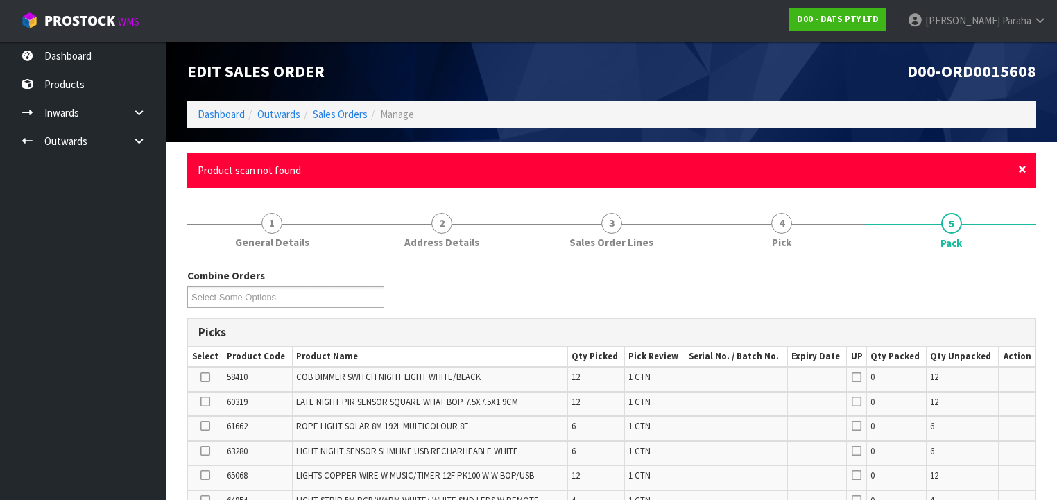
click at [1025, 170] on span "×" at bounding box center [1022, 168] width 8 height 19
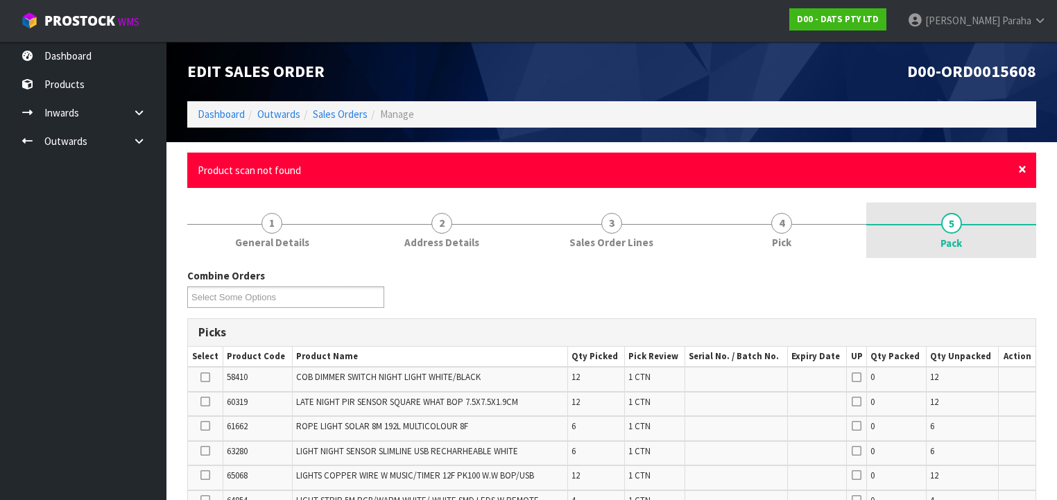
click at [1021, 168] on span "×" at bounding box center [1022, 168] width 8 height 19
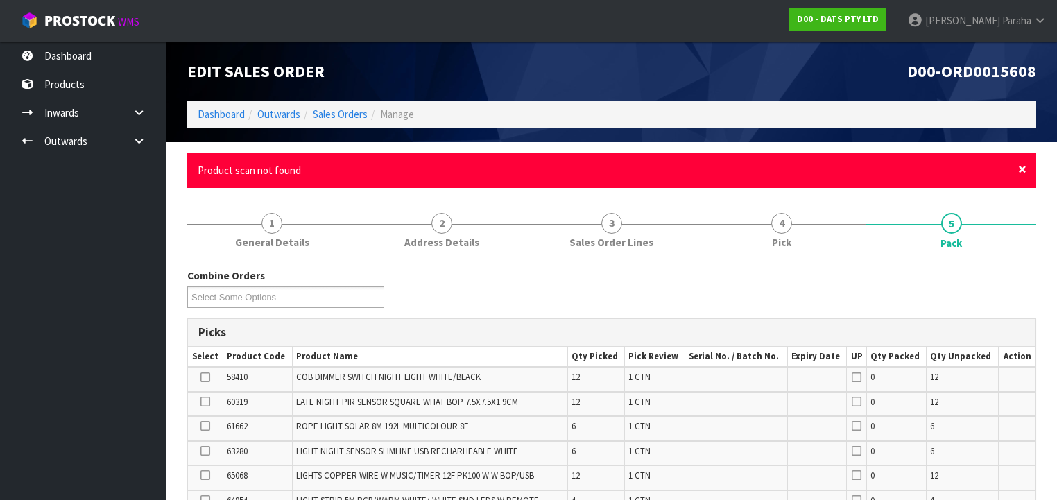
click at [1025, 169] on span "×" at bounding box center [1022, 168] width 8 height 19
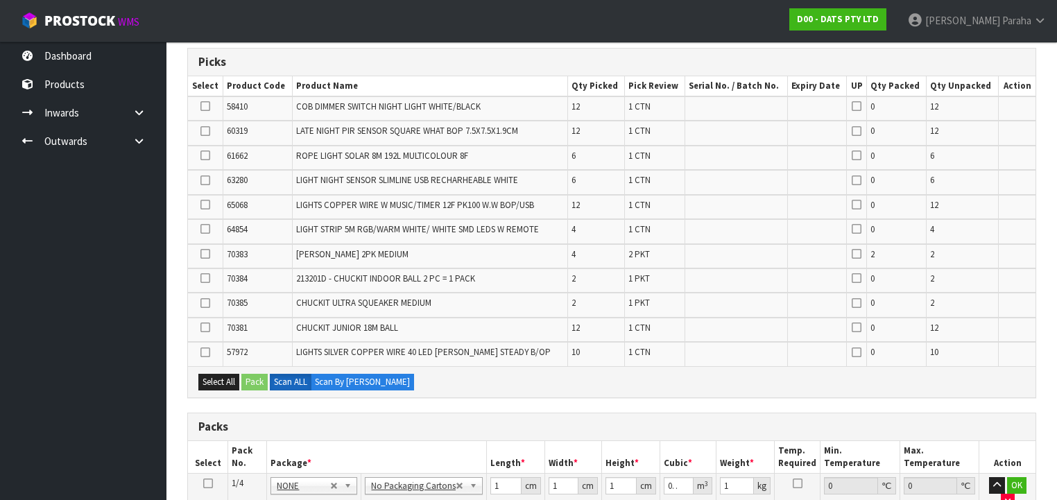
scroll to position [222, 0]
click at [208, 326] on icon at bounding box center [205, 326] width 10 height 1
click at [0, 0] on input "checkbox" at bounding box center [0, 0] width 0 height 0
click at [250, 376] on button "Pack" at bounding box center [254, 380] width 26 height 17
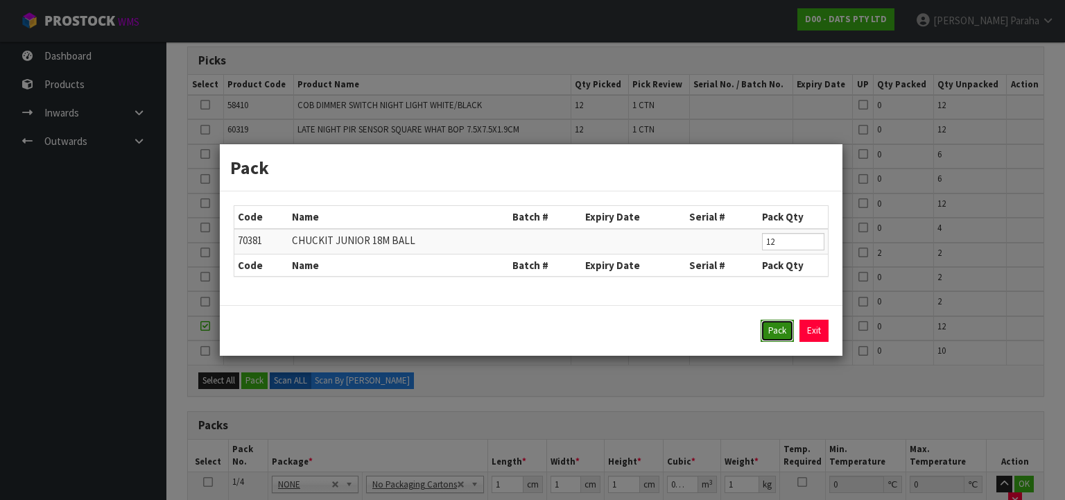
click at [779, 330] on button "Pack" at bounding box center [777, 331] width 33 height 22
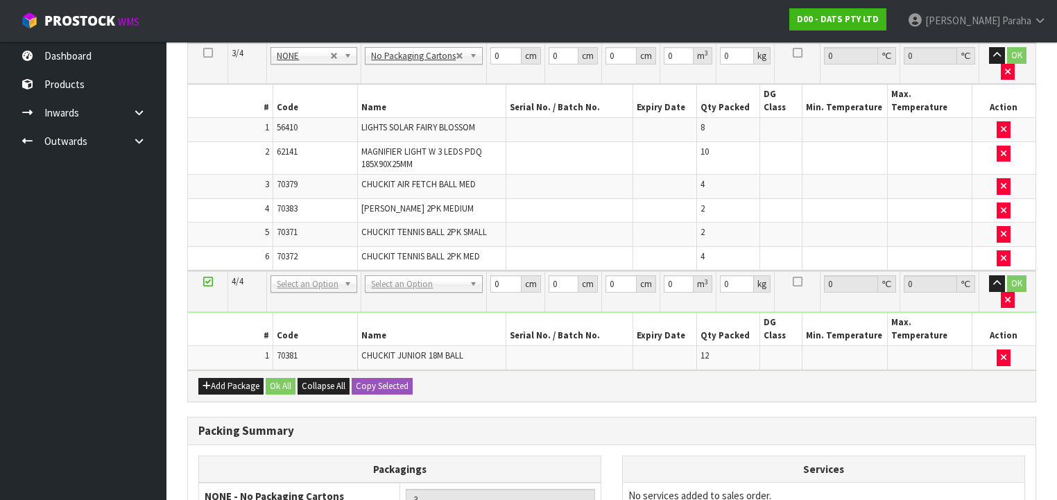
scroll to position [932, 0]
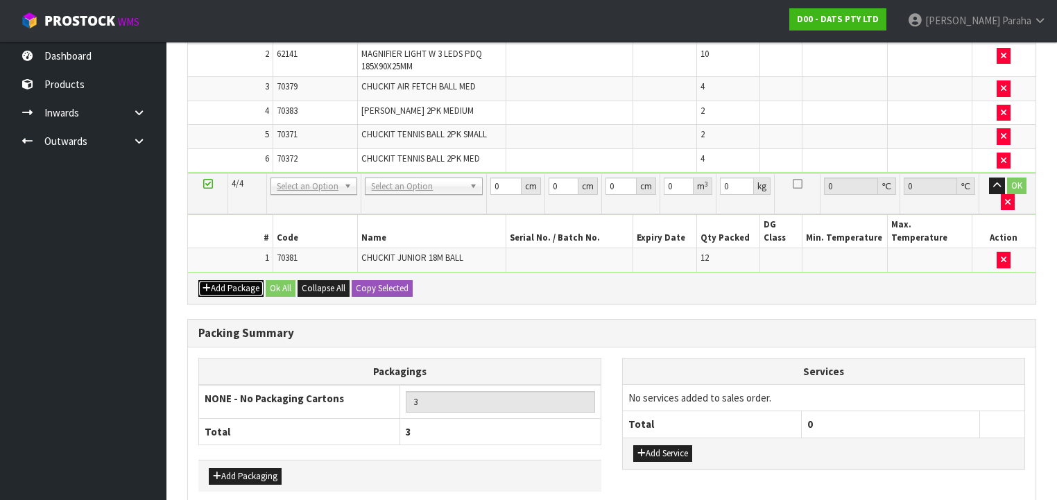
click at [232, 280] on button "Add Package" at bounding box center [230, 288] width 65 height 17
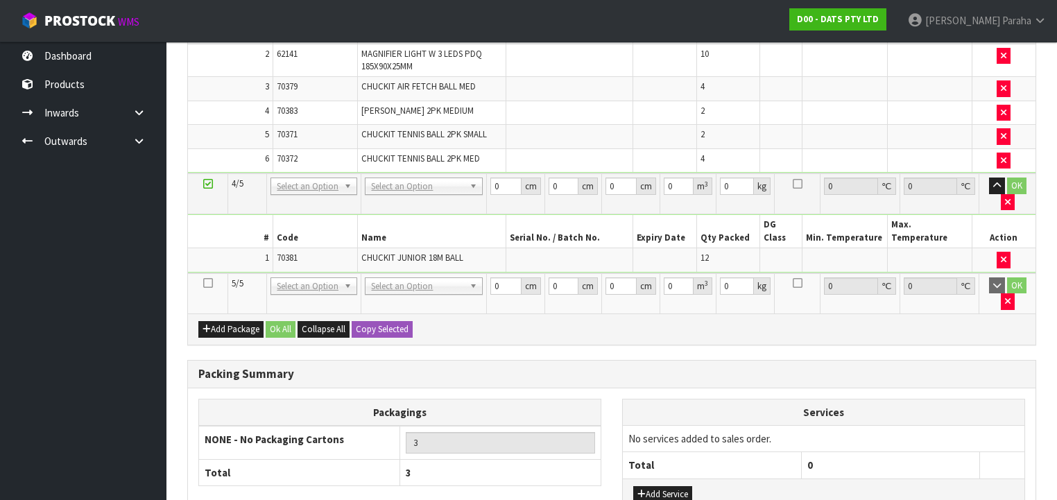
click at [208, 283] on icon at bounding box center [208, 283] width 10 height 1
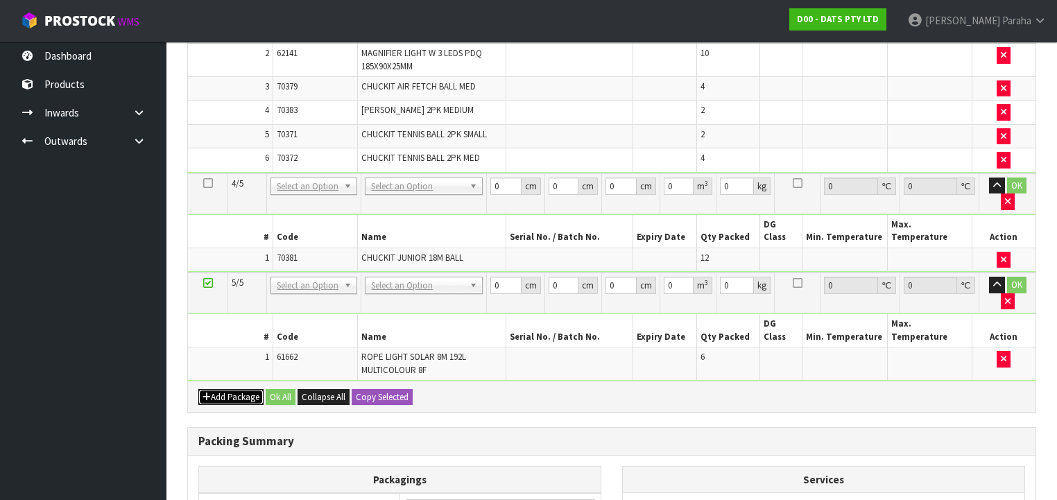
click at [225, 389] on button "Add Package" at bounding box center [230, 397] width 65 height 17
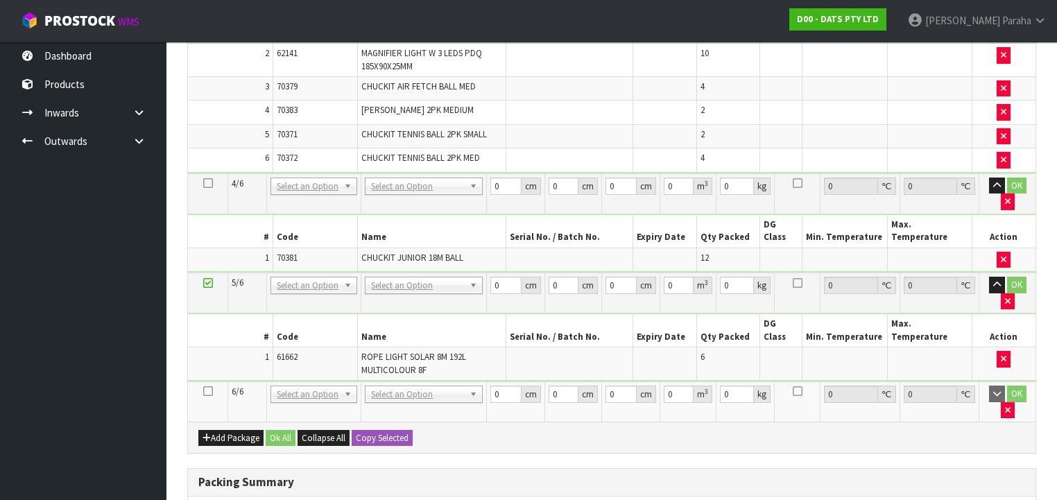
click at [212, 381] on td at bounding box center [208, 401] width 40 height 40
click at [206, 391] on icon at bounding box center [208, 391] width 10 height 1
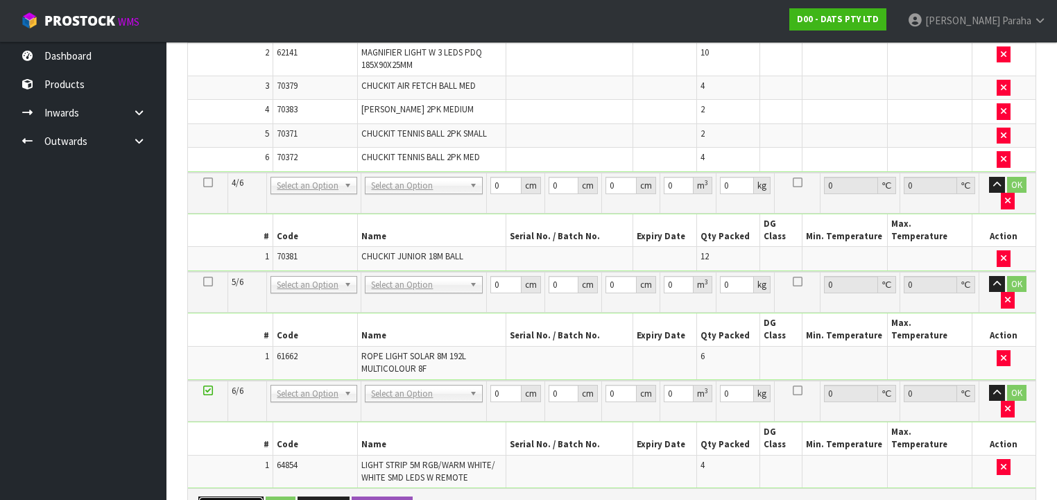
click at [240, 496] on button "Add Package" at bounding box center [230, 504] width 65 height 17
click at [209, 499] on icon at bounding box center [208, 499] width 10 height 1
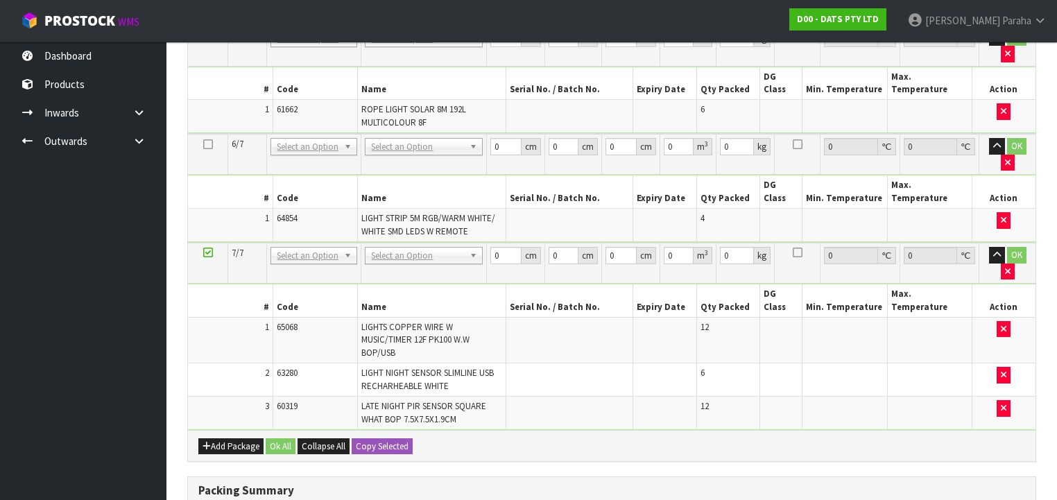
scroll to position [1032, 0]
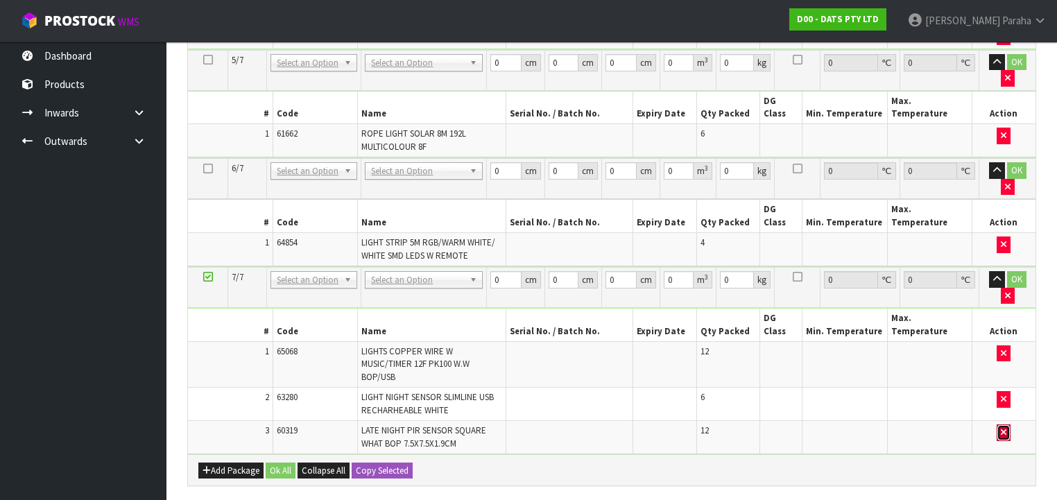
click at [999, 424] on button "button" at bounding box center [1003, 432] width 14 height 17
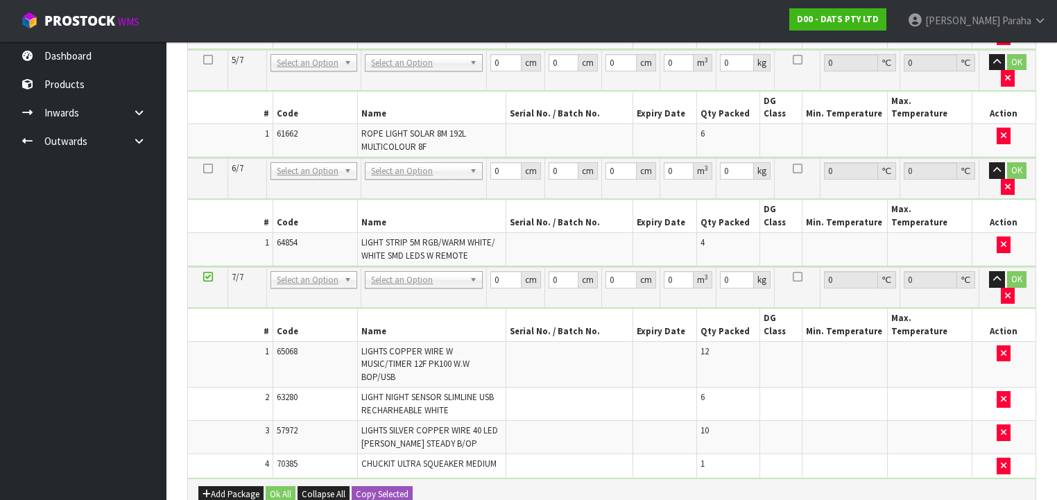
scroll to position [1008, 0]
click at [206, 277] on icon at bounding box center [208, 277] width 10 height 1
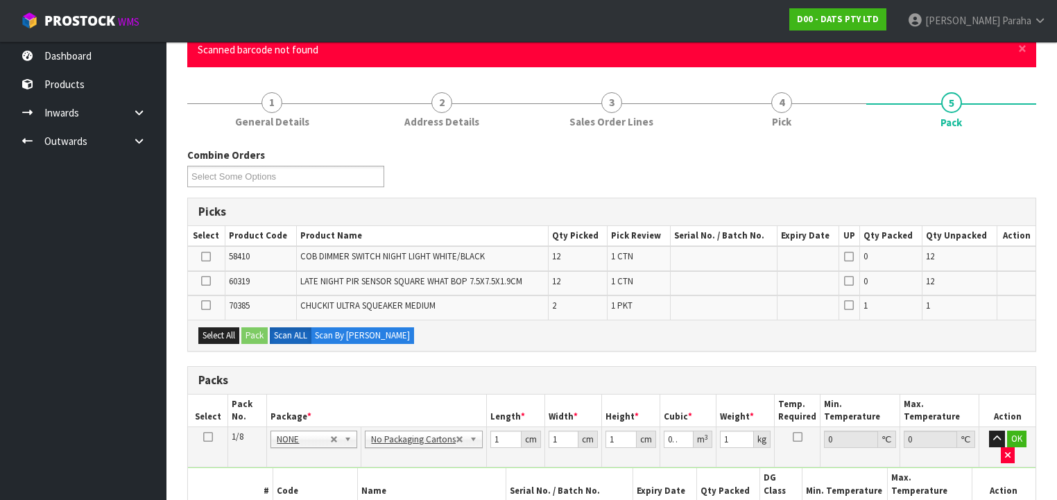
scroll to position [0, 0]
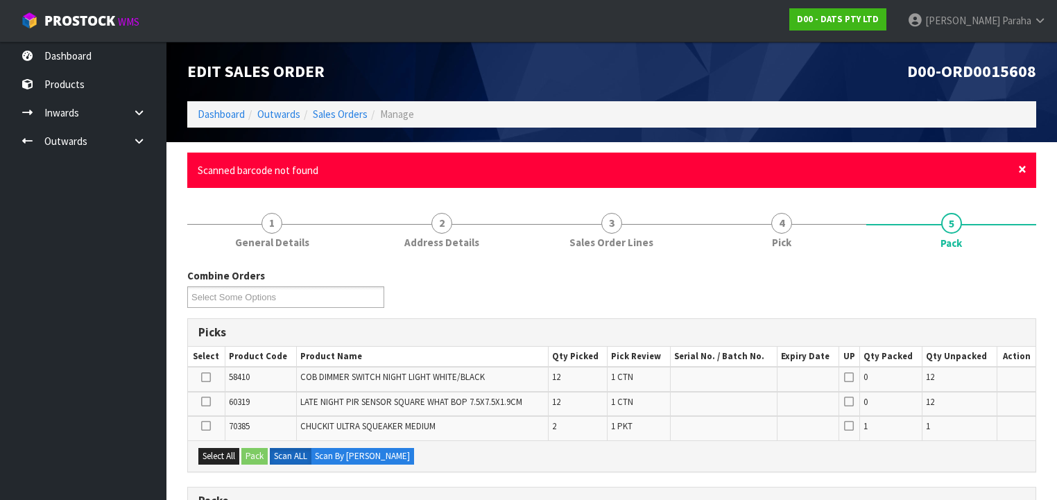
click at [1021, 171] on span "×" at bounding box center [1022, 168] width 8 height 19
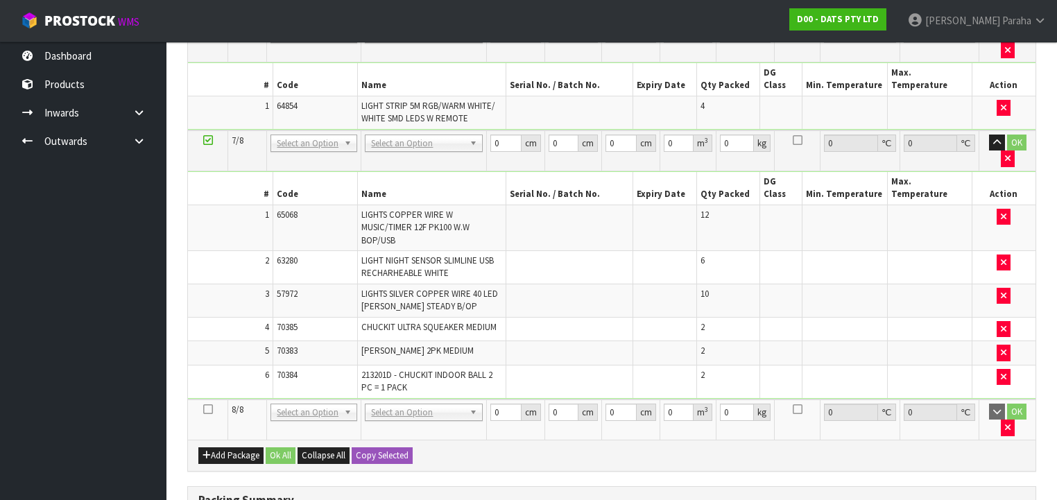
scroll to position [1220, 0]
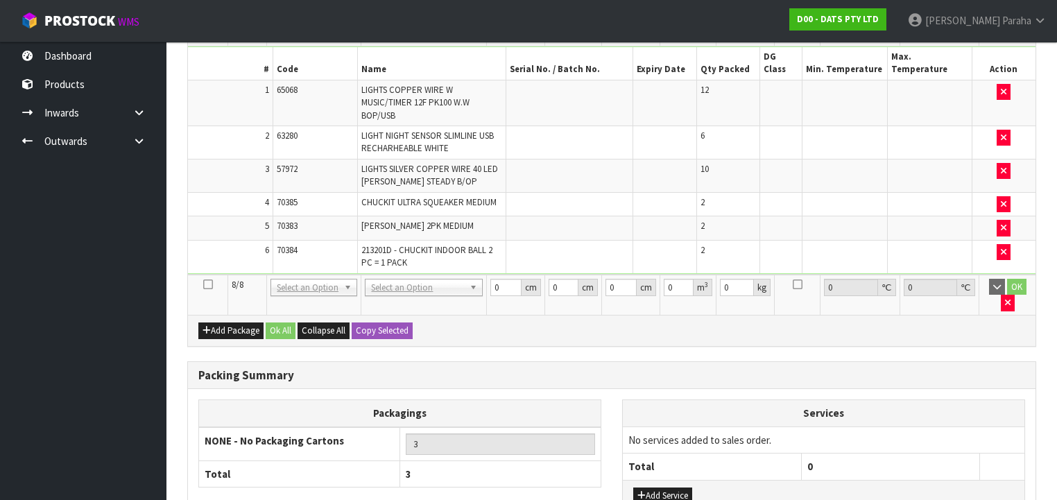
click at [209, 284] on icon at bounding box center [208, 284] width 10 height 1
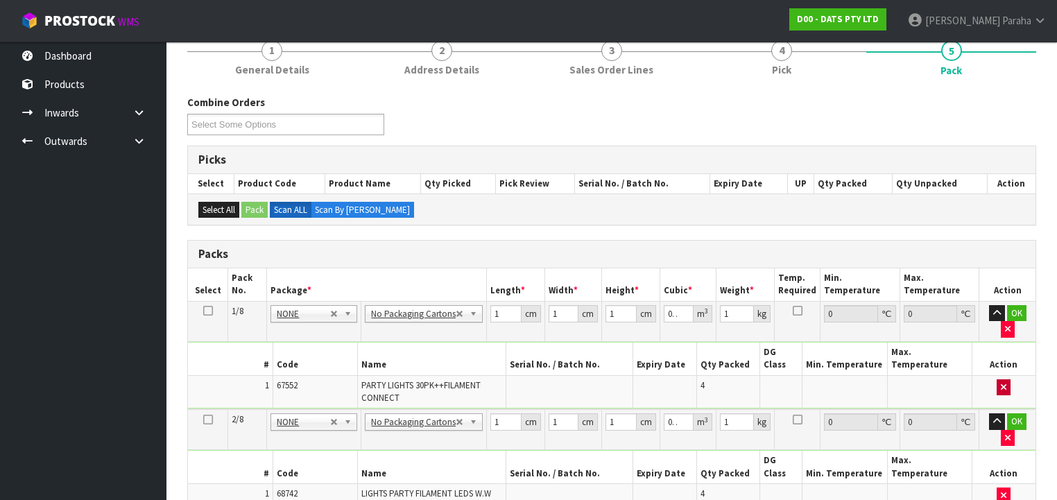
scroll to position [118, 0]
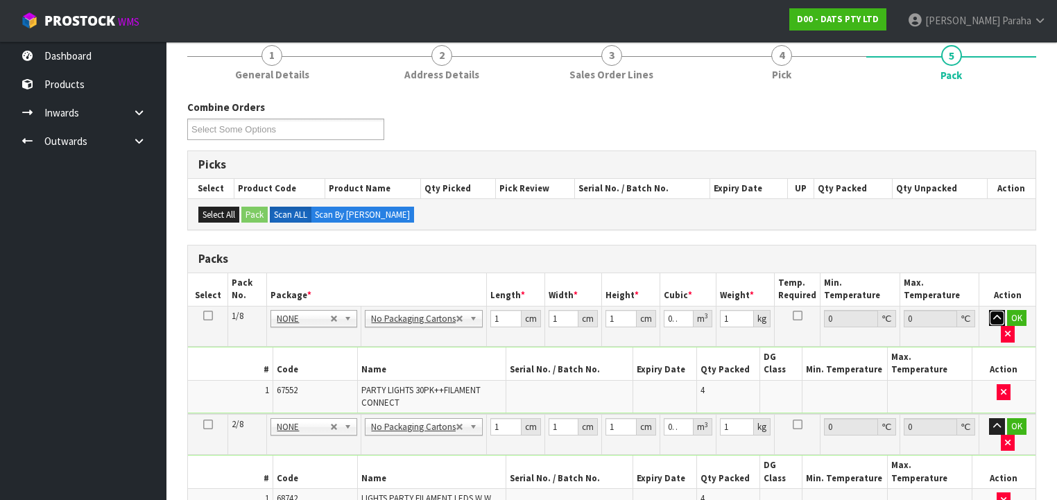
click at [996, 319] on icon "button" at bounding box center [997, 317] width 8 height 9
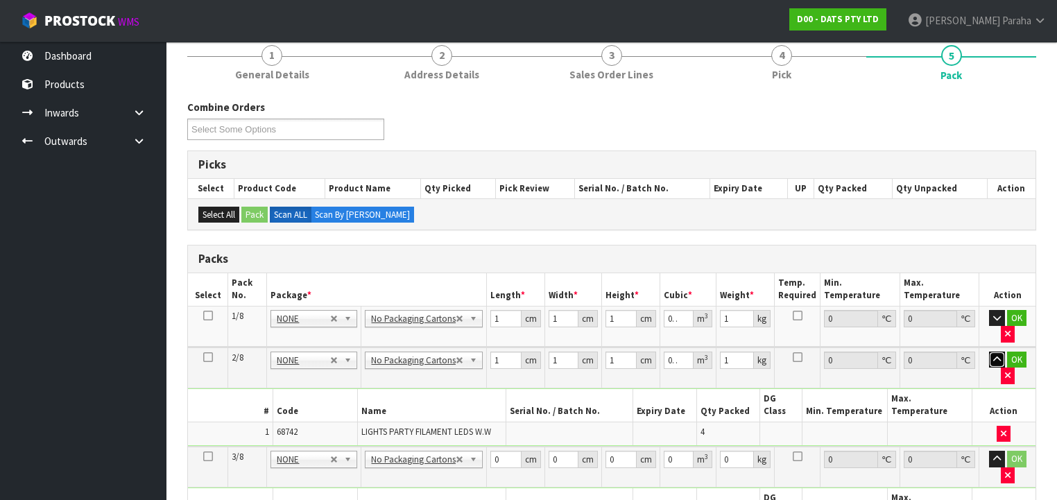
click at [996, 358] on icon "button" at bounding box center [997, 359] width 8 height 9
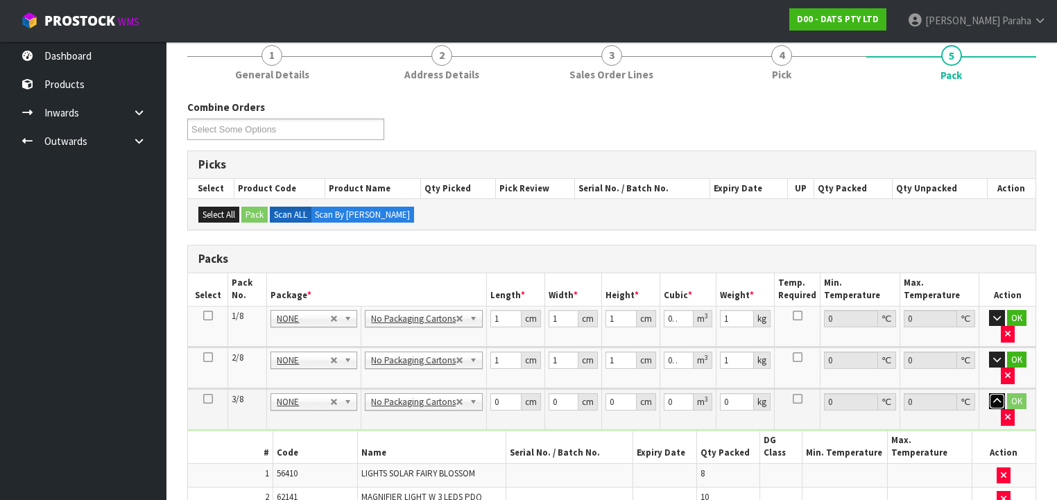
click at [993, 399] on icon "button" at bounding box center [997, 401] width 8 height 9
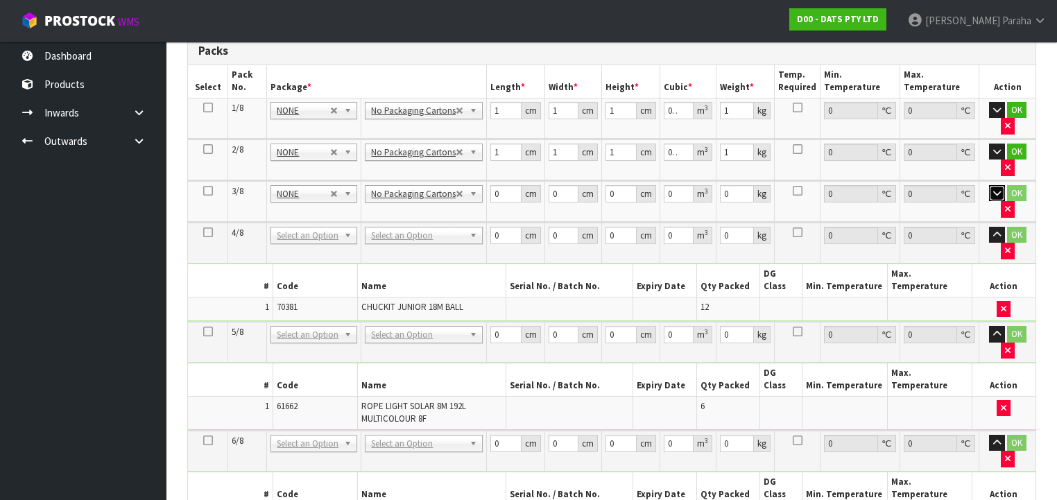
scroll to position [388, 0]
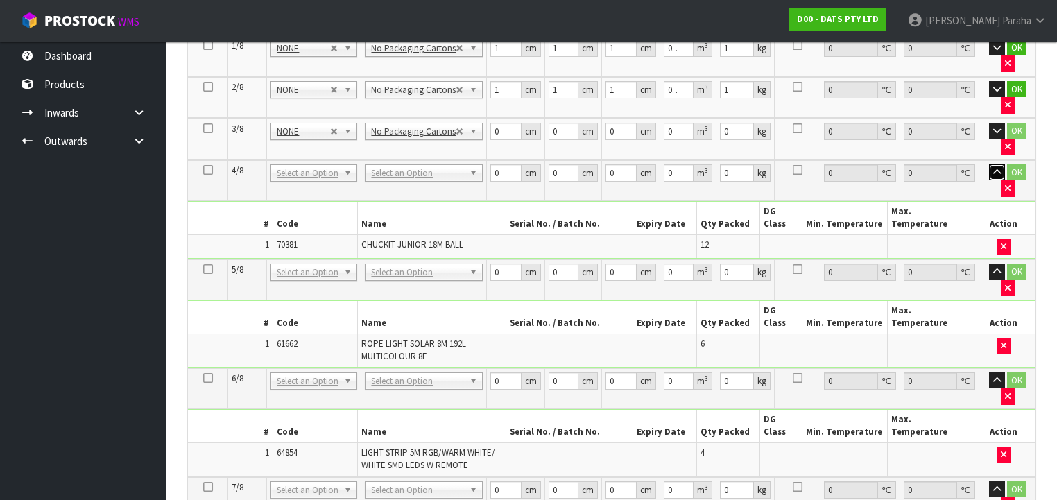
click at [994, 168] on icon "button" at bounding box center [997, 172] width 8 height 9
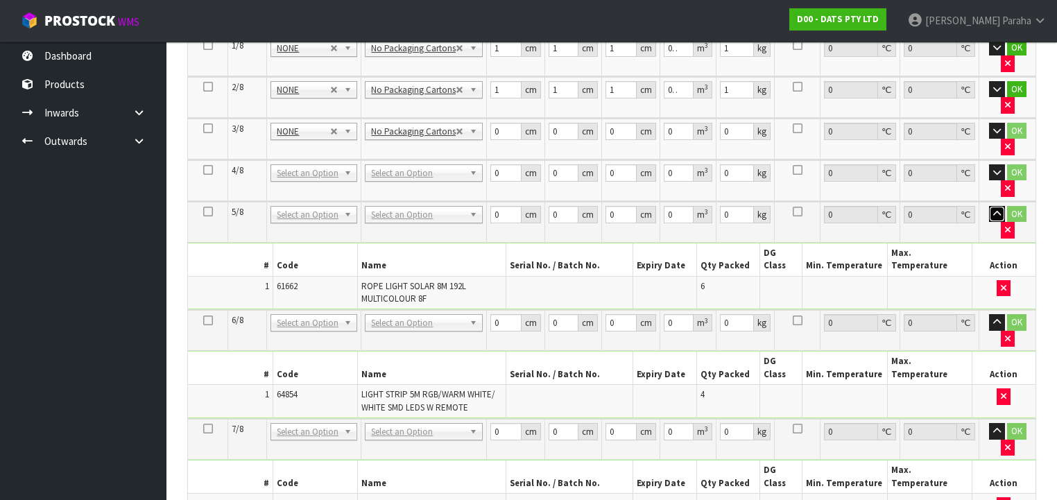
click at [993, 211] on icon "button" at bounding box center [997, 213] width 8 height 9
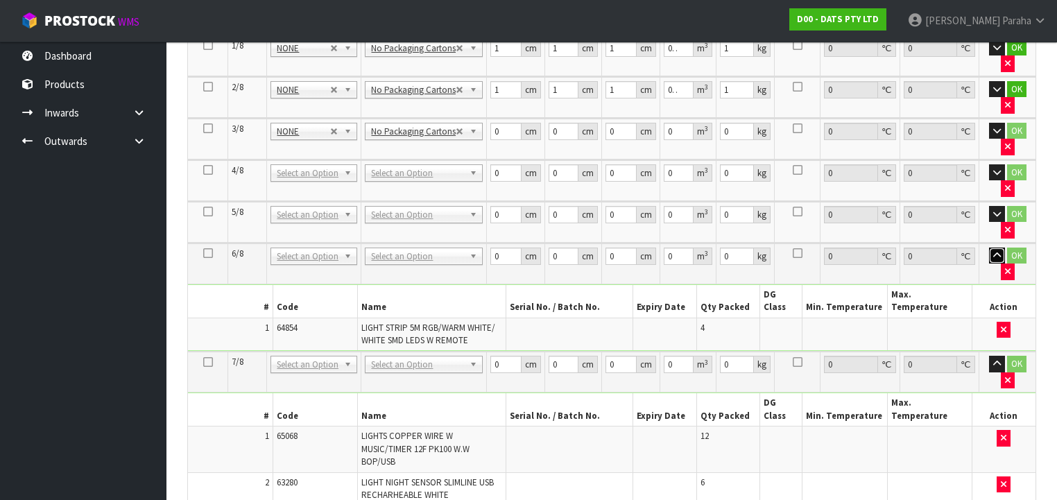
click at [995, 251] on icon "button" at bounding box center [997, 255] width 8 height 9
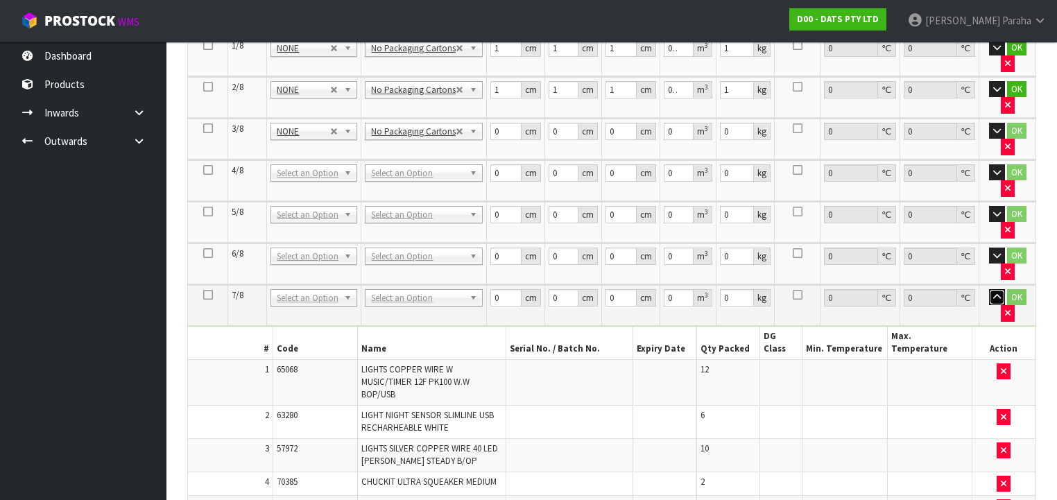
click at [994, 293] on icon "button" at bounding box center [997, 297] width 8 height 9
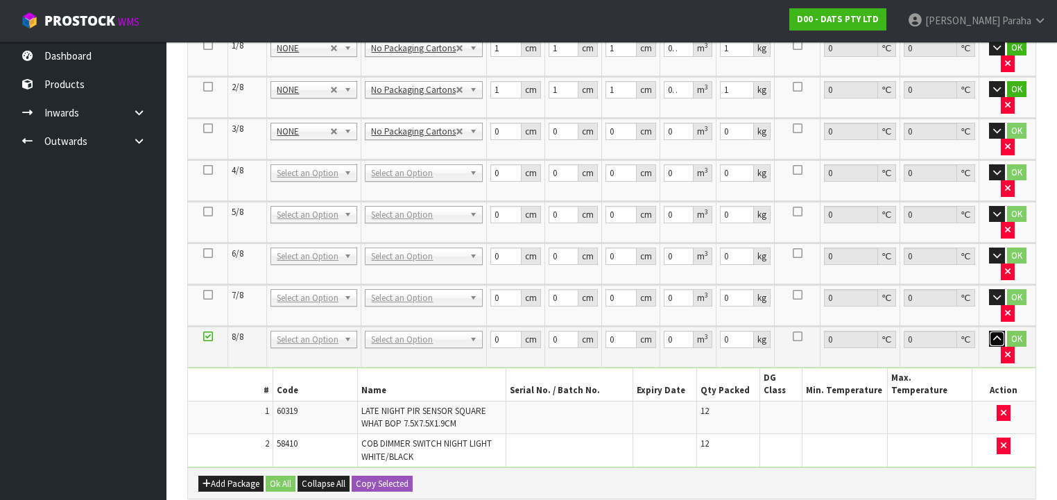
click at [999, 331] on button "button" at bounding box center [997, 339] width 16 height 17
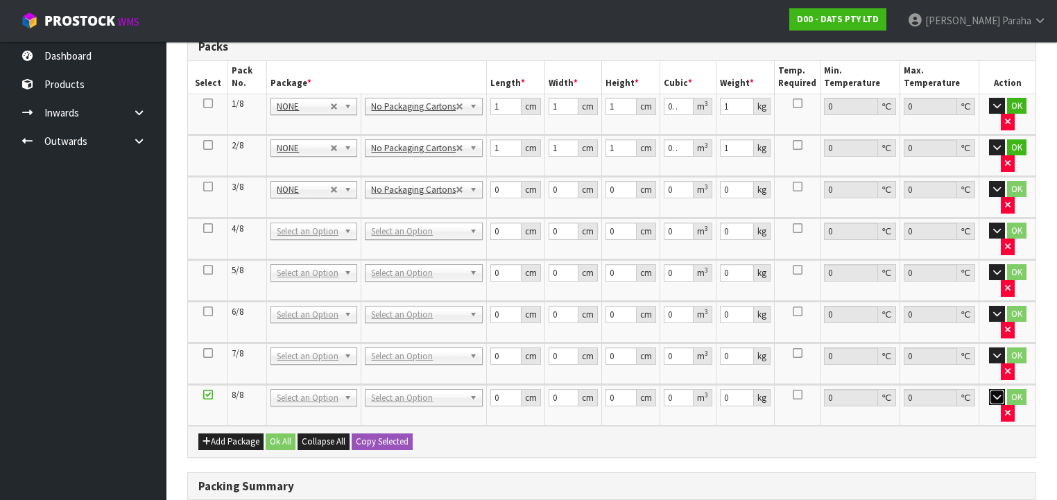
scroll to position [333, 0]
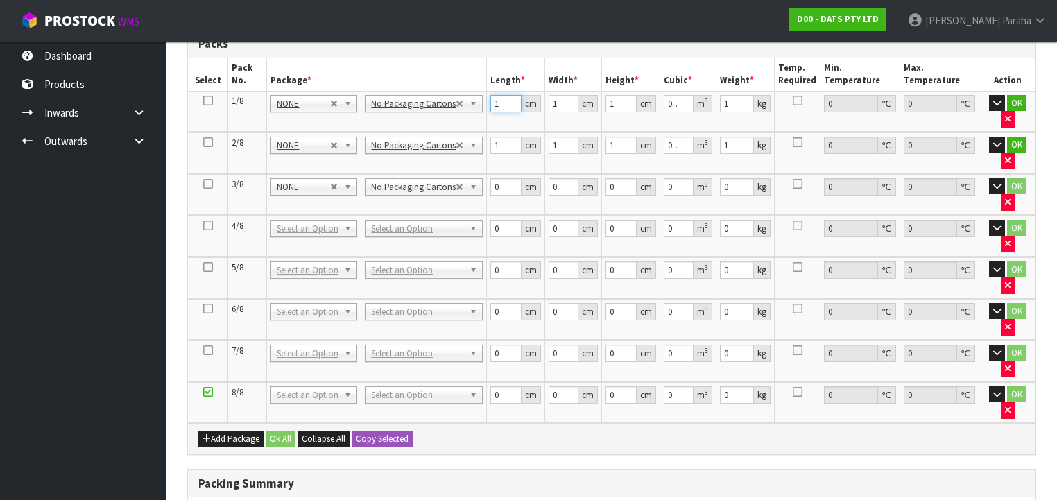
click at [482, 103] on tr "1/8 NONE 007-001 007-002 007-004 007-009 007-013 007-014 007-015 007-017 007-01…" at bounding box center [611, 111] width 847 height 40
click button "OK" at bounding box center [1016, 103] width 19 height 17
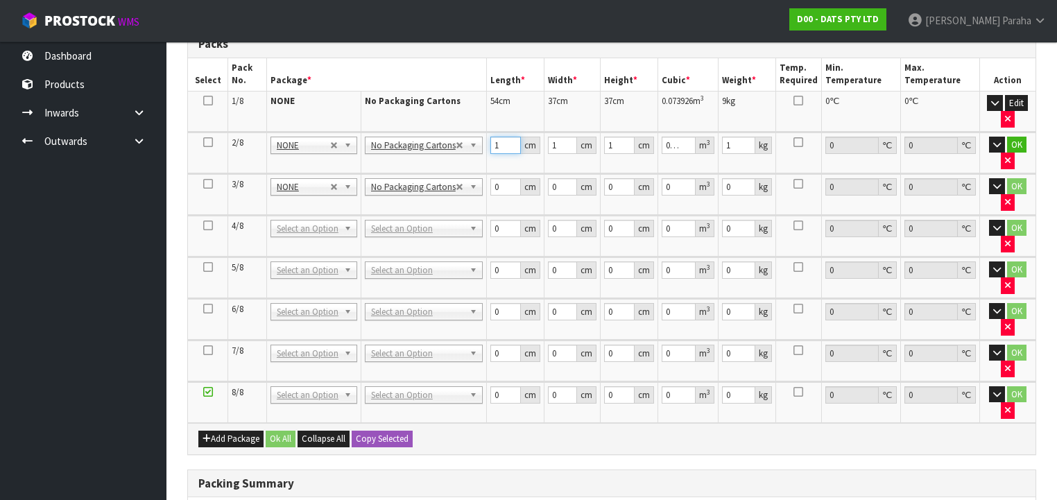
drag, startPoint x: 499, startPoint y: 141, endPoint x: 480, endPoint y: 146, distance: 19.3
click at [480, 146] on tr "2/8 NONE 007-001 007-002 007-004 007-009 007-013 007-014 007-015 007-017 007-01…" at bounding box center [611, 152] width 847 height 41
click button "OK" at bounding box center [1016, 145] width 19 height 17
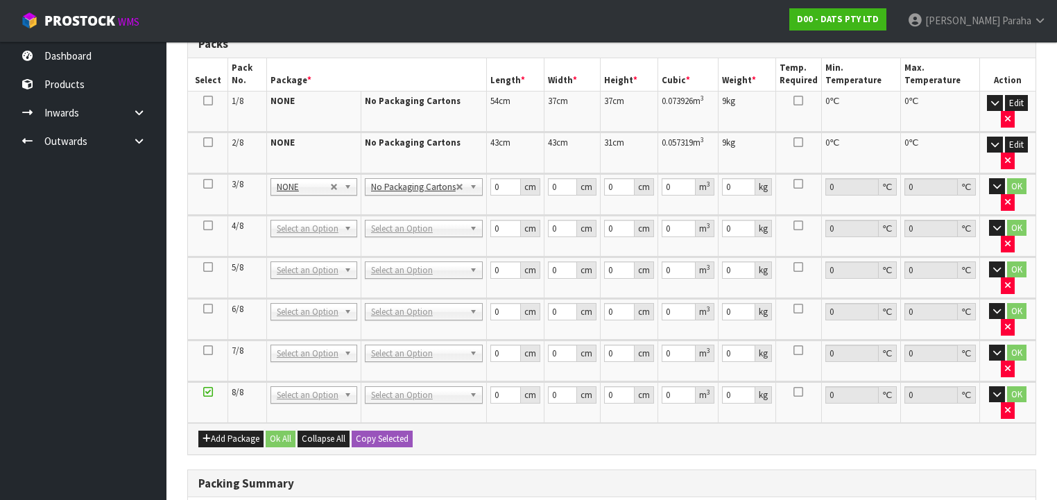
scroll to position [388, 0]
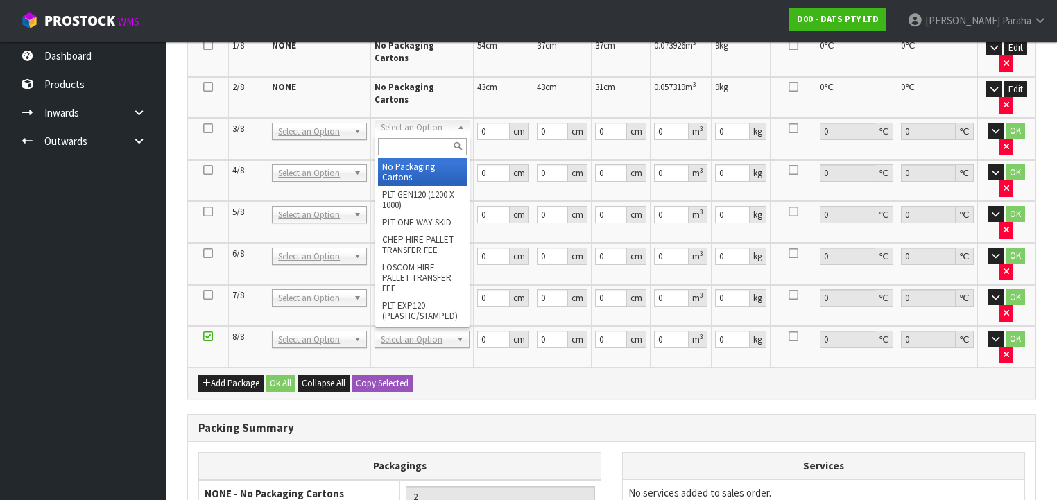
click at [421, 139] on input "text" at bounding box center [422, 146] width 88 height 17
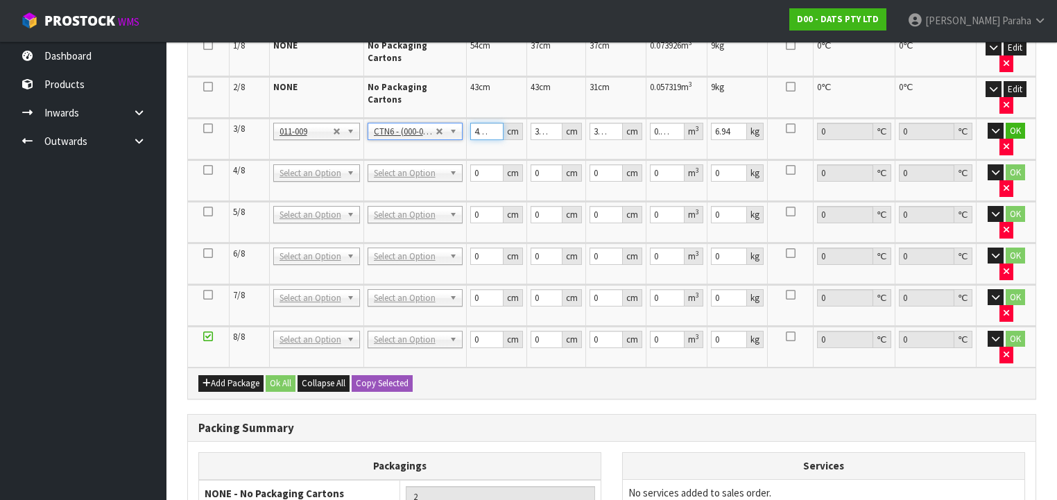
click at [483, 129] on input "45.5" at bounding box center [486, 131] width 33 height 17
drag, startPoint x: 471, startPoint y: 127, endPoint x: 491, endPoint y: 127, distance: 20.1
click at [491, 127] on input "45.5" at bounding box center [486, 131] width 33 height 17
click button "OK" at bounding box center [1014, 131] width 19 height 17
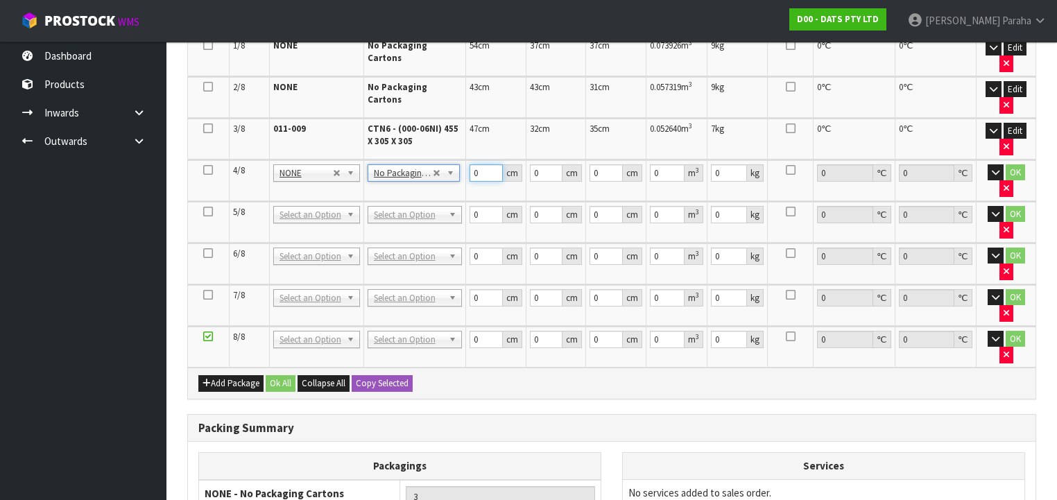
drag, startPoint x: 478, startPoint y: 171, endPoint x: 469, endPoint y: 172, distance: 8.4
click at [469, 172] on input "0" at bounding box center [485, 172] width 33 height 17
click button "OK" at bounding box center [1014, 172] width 19 height 17
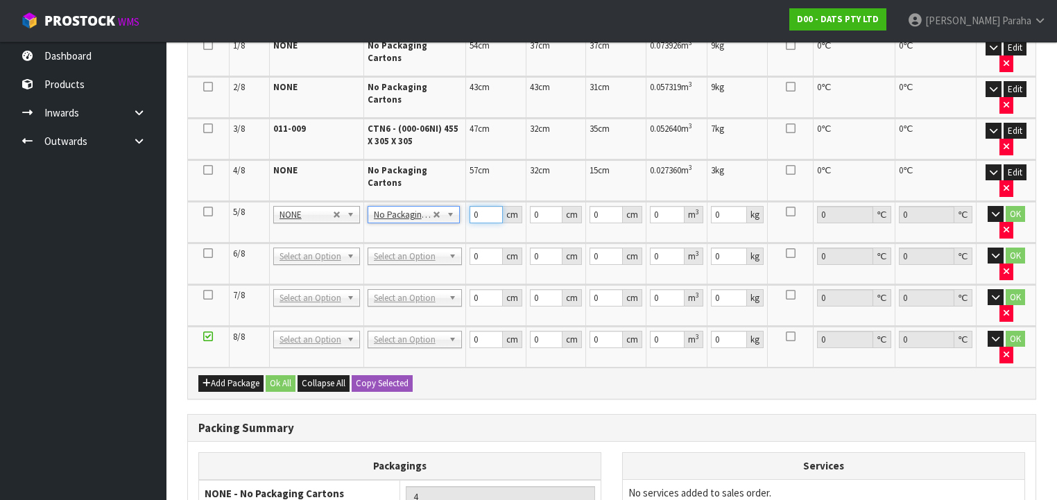
drag, startPoint x: 478, startPoint y: 208, endPoint x: 469, endPoint y: 209, distance: 9.1
click at [469, 209] on input "0" at bounding box center [485, 214] width 33 height 17
click button "OK" at bounding box center [1014, 214] width 19 height 17
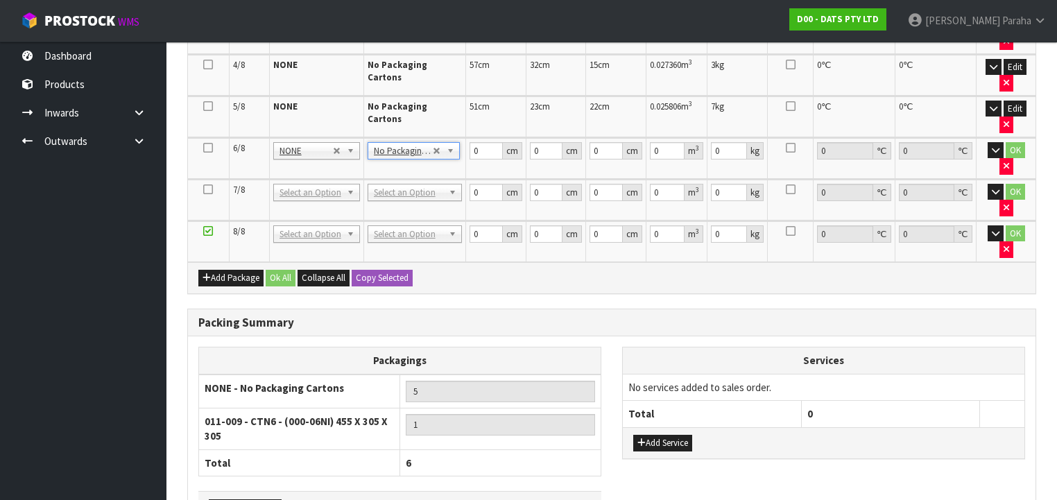
scroll to position [499, 0]
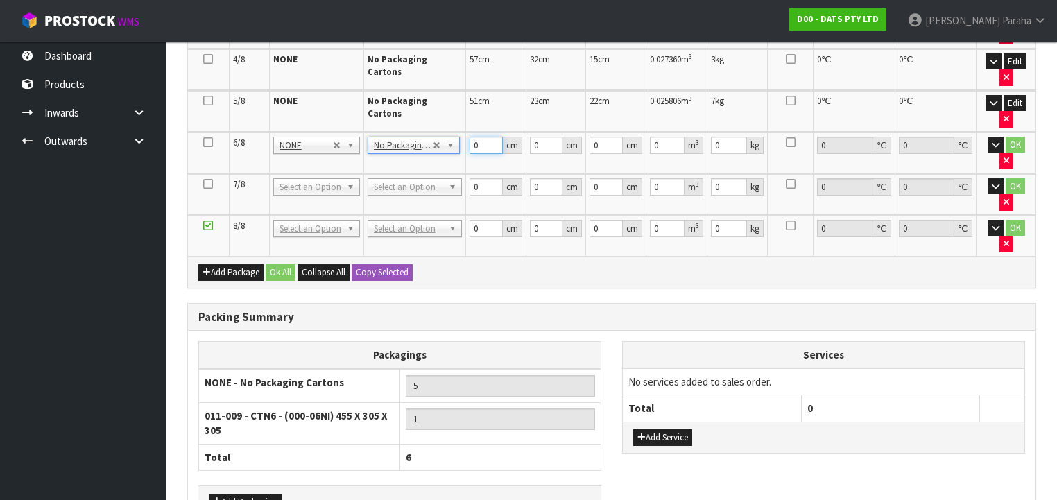
drag, startPoint x: 475, startPoint y: 137, endPoint x: 467, endPoint y: 137, distance: 7.7
click at [469, 137] on input "0" at bounding box center [485, 145] width 33 height 17
click button "OK" at bounding box center [1014, 145] width 19 height 17
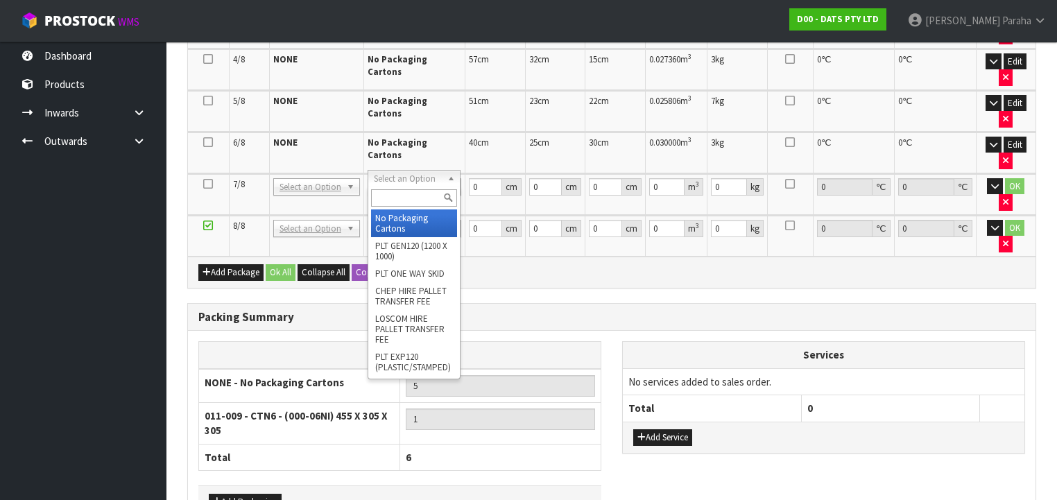
click at [420, 196] on input "text" at bounding box center [413, 197] width 85 height 17
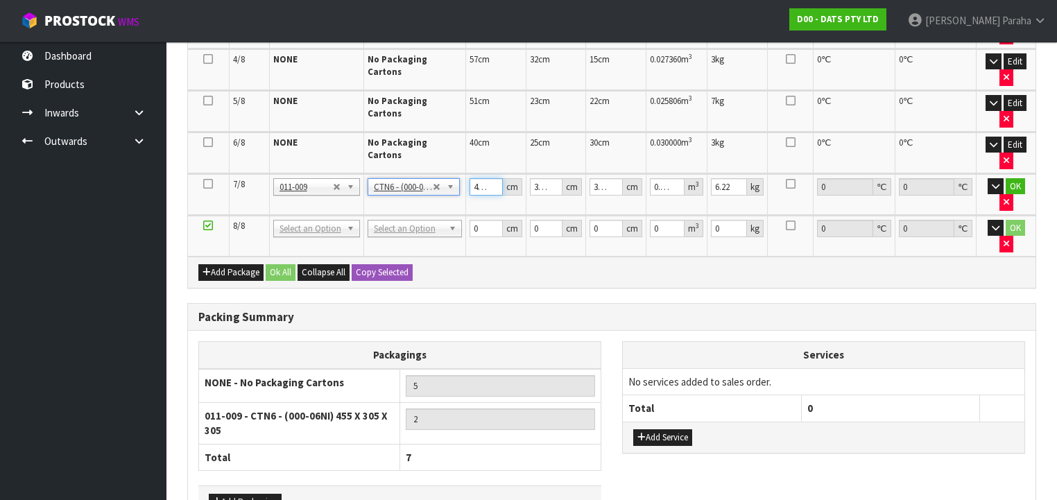
drag, startPoint x: 469, startPoint y: 177, endPoint x: 500, endPoint y: 177, distance: 30.5
click at [500, 178] on input "45.5" at bounding box center [485, 186] width 33 height 17
click button "OK" at bounding box center [1014, 186] width 19 height 17
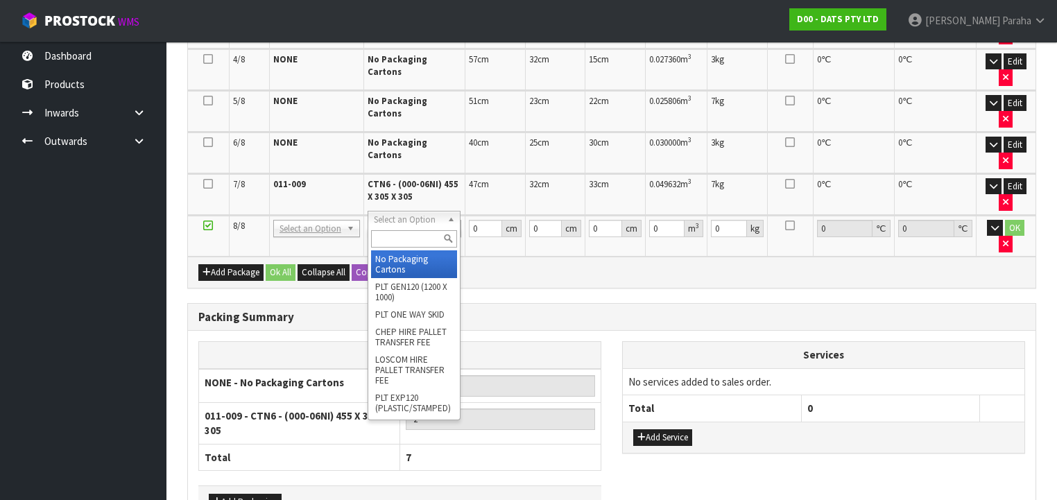
click at [410, 239] on input "text" at bounding box center [413, 238] width 85 height 17
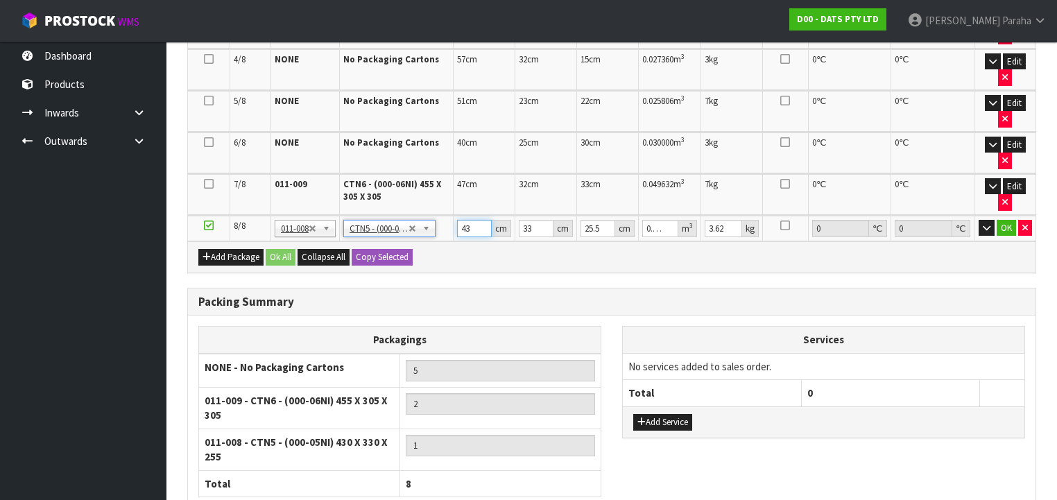
drag, startPoint x: 471, startPoint y: 220, endPoint x: 459, endPoint y: 220, distance: 12.5
click at [459, 220] on input "43" at bounding box center [474, 228] width 35 height 17
click button "OK" at bounding box center [1005, 228] width 19 height 17
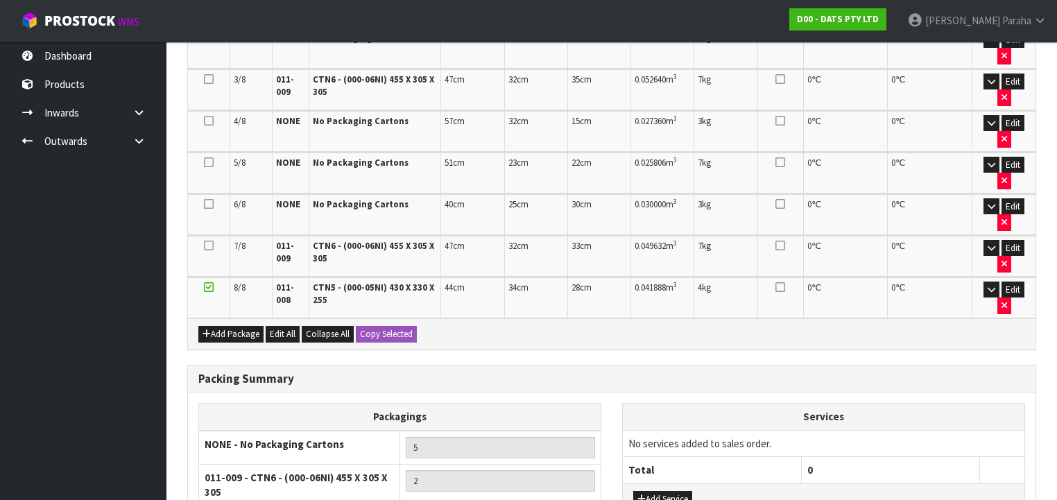
scroll to position [522, 0]
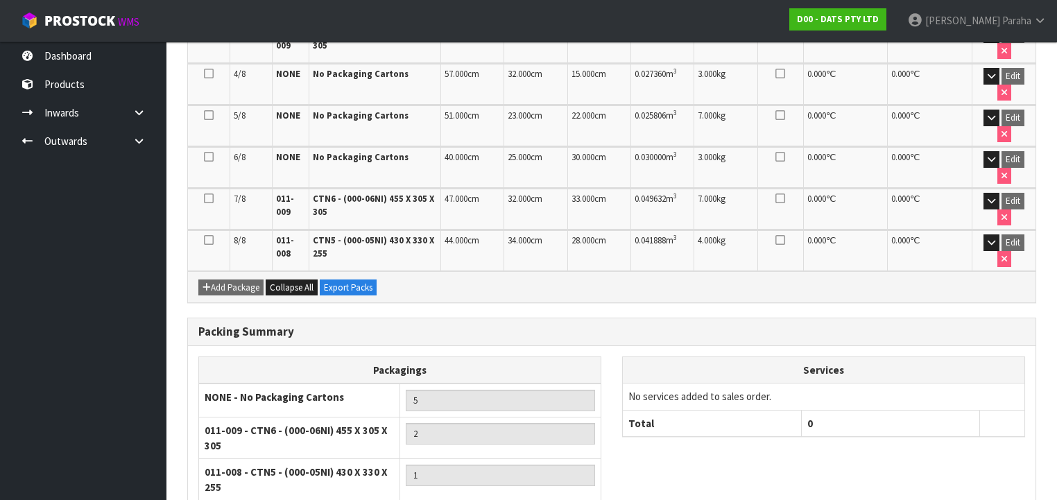
scroll to position [542, 0]
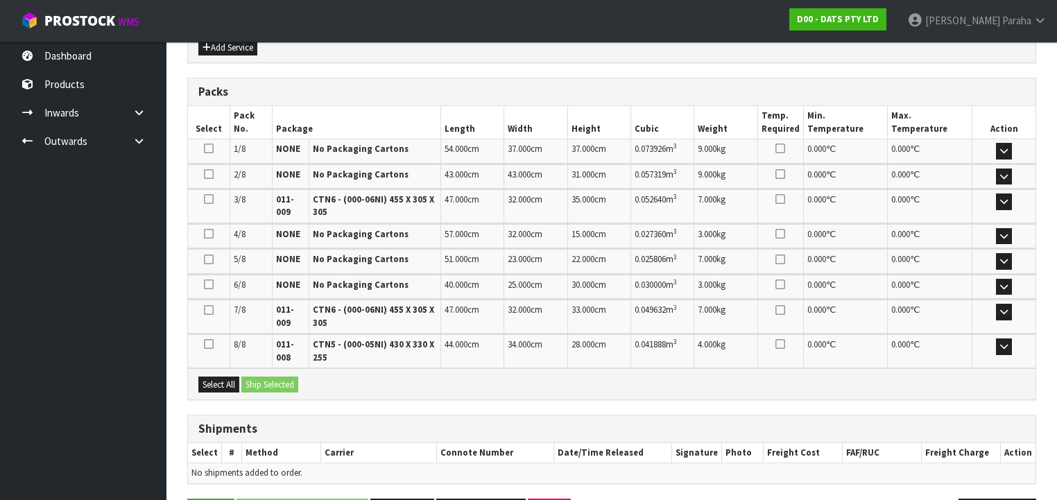
scroll to position [596, 0]
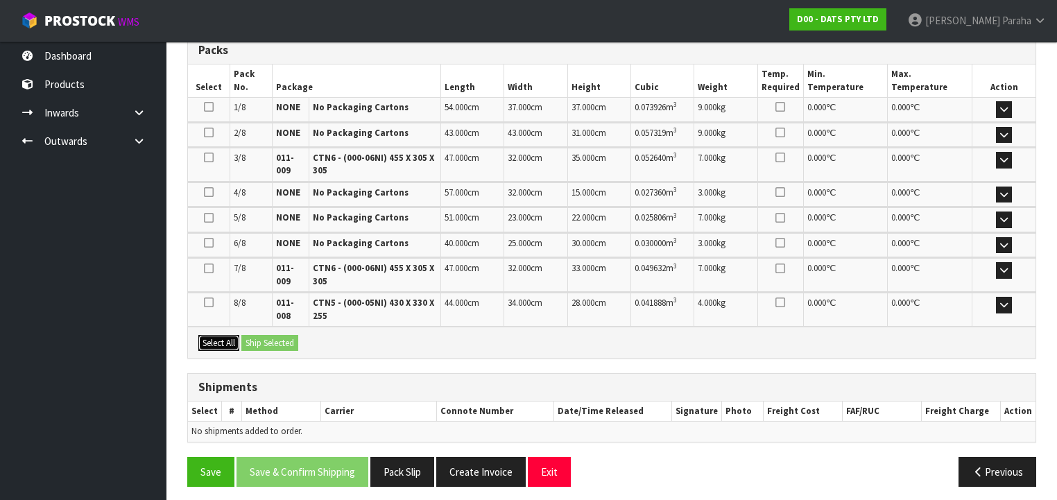
click at [225, 335] on button "Select All" at bounding box center [218, 343] width 41 height 17
click at [269, 335] on button "Ship Selected" at bounding box center [269, 343] width 57 height 17
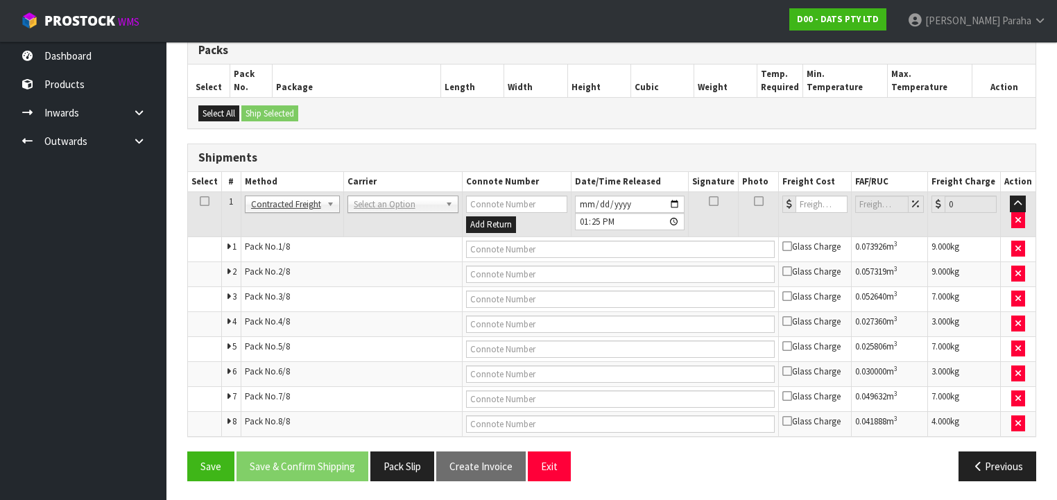
scroll to position [593, 0]
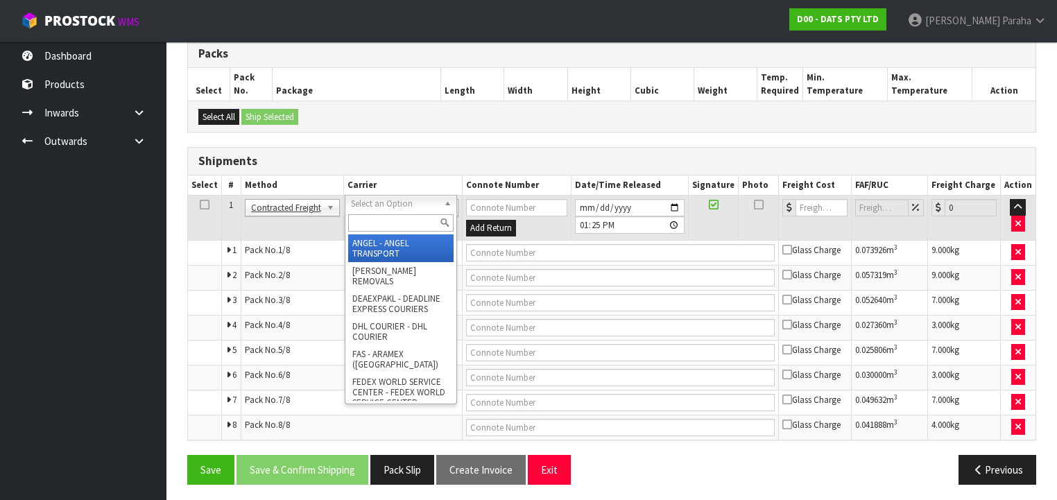
click at [388, 225] on input "text" at bounding box center [400, 222] width 105 height 17
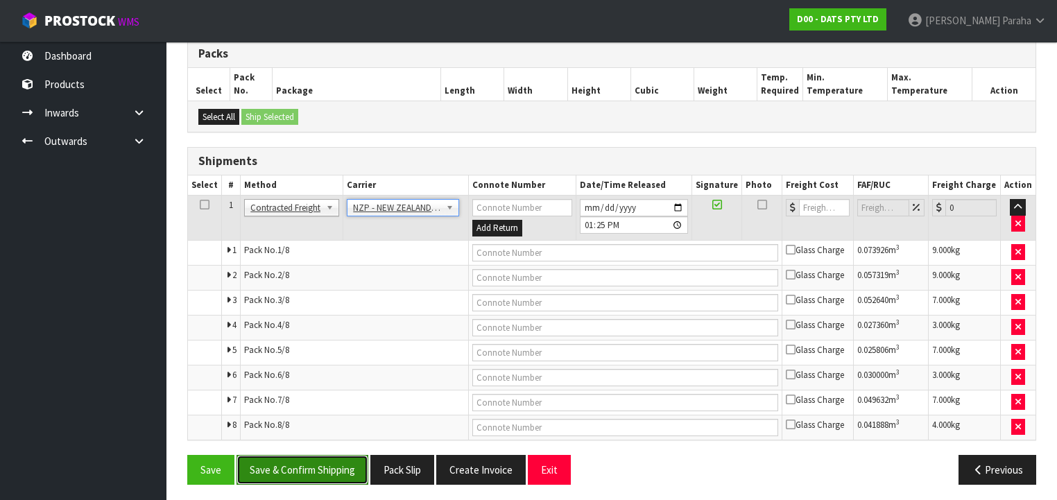
click at [327, 465] on button "Save & Confirm Shipping" at bounding box center [302, 470] width 132 height 30
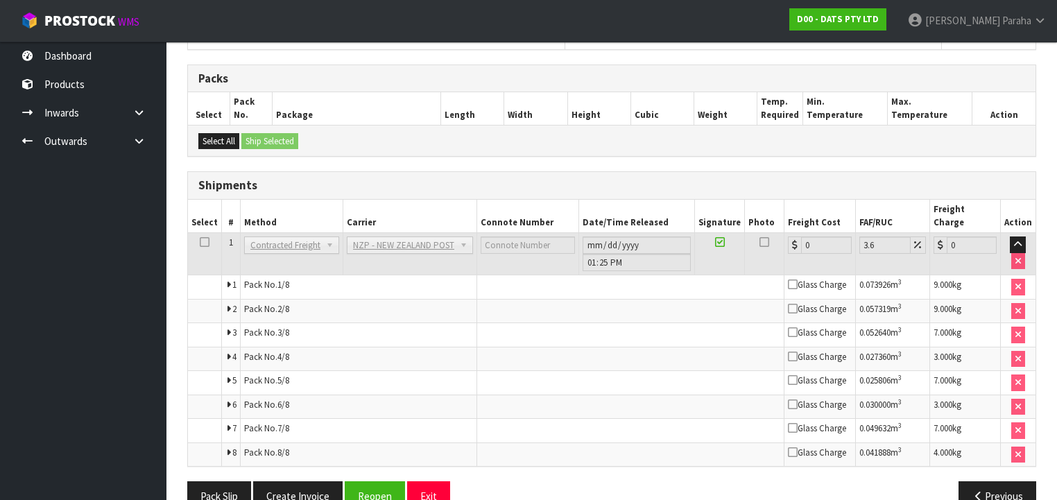
scroll to position [564, 0]
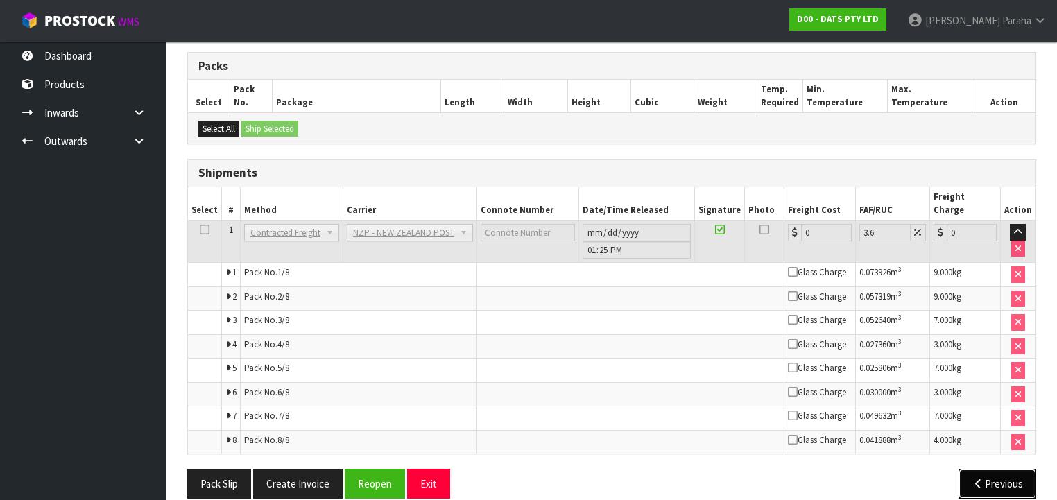
click at [1009, 469] on button "Previous" at bounding box center [997, 484] width 78 height 30
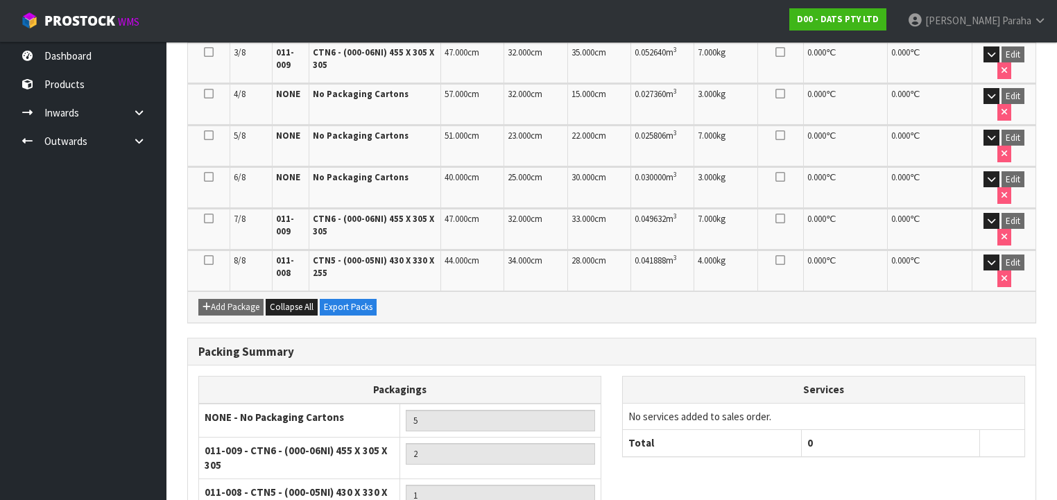
scroll to position [557, 0]
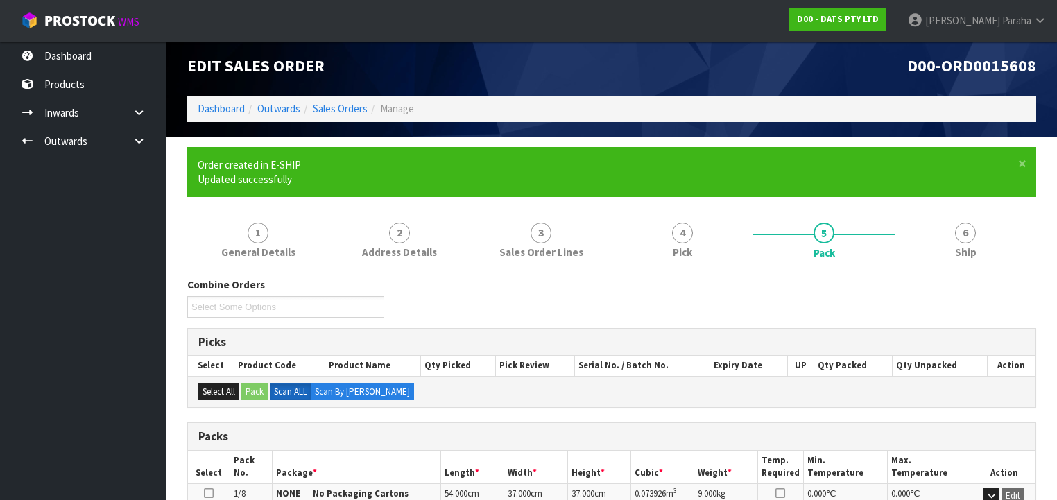
scroll to position [0, 0]
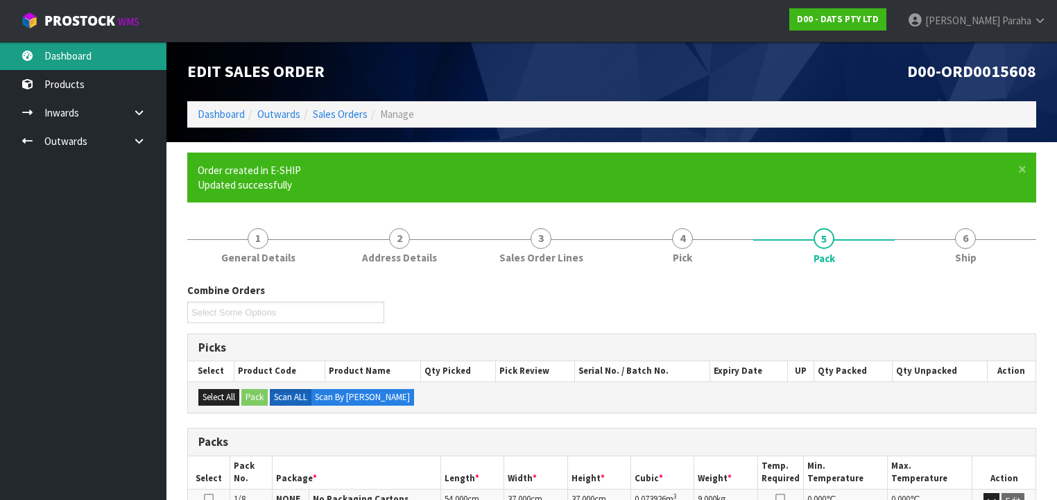
click at [69, 58] on link "Dashboard" at bounding box center [83, 56] width 166 height 28
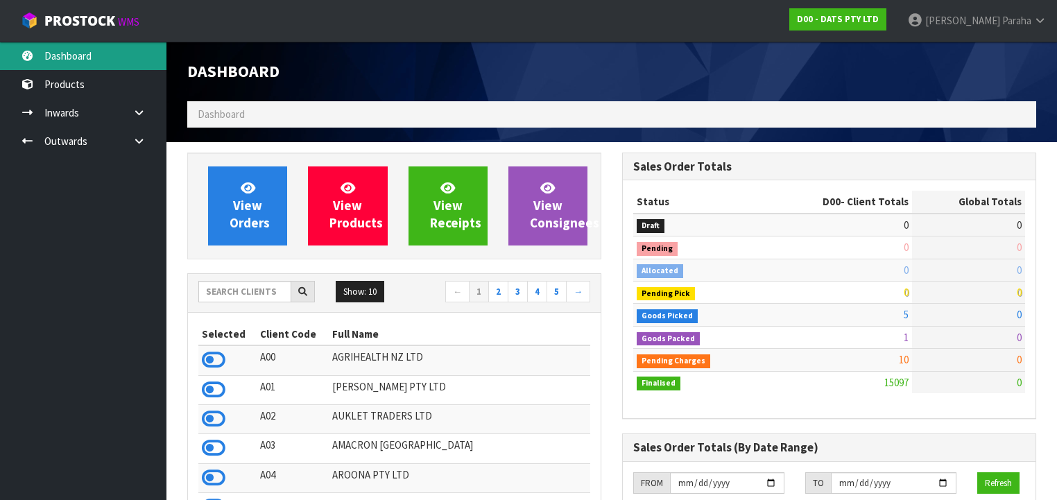
scroll to position [1106, 435]
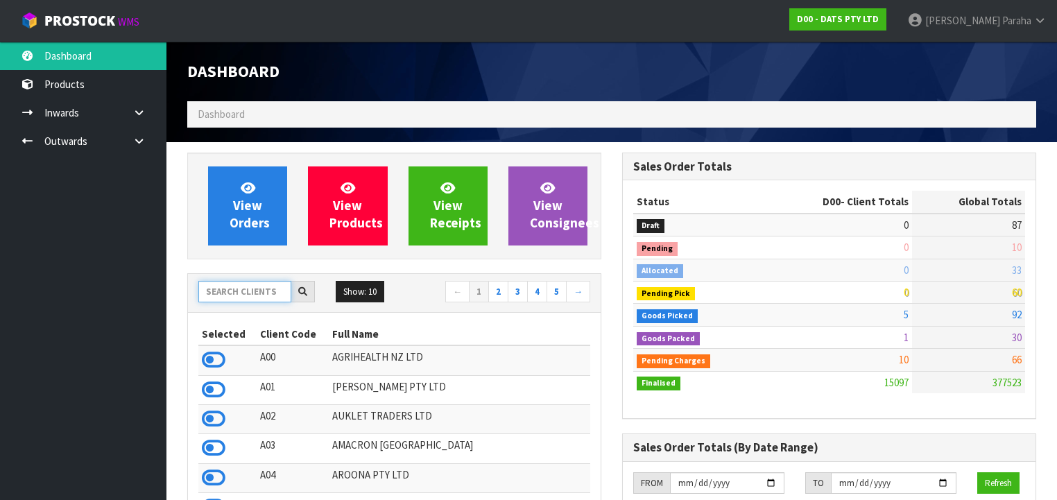
click at [246, 293] on input "text" at bounding box center [244, 291] width 93 height 21
click at [246, 291] on input "text" at bounding box center [244, 291] width 93 height 21
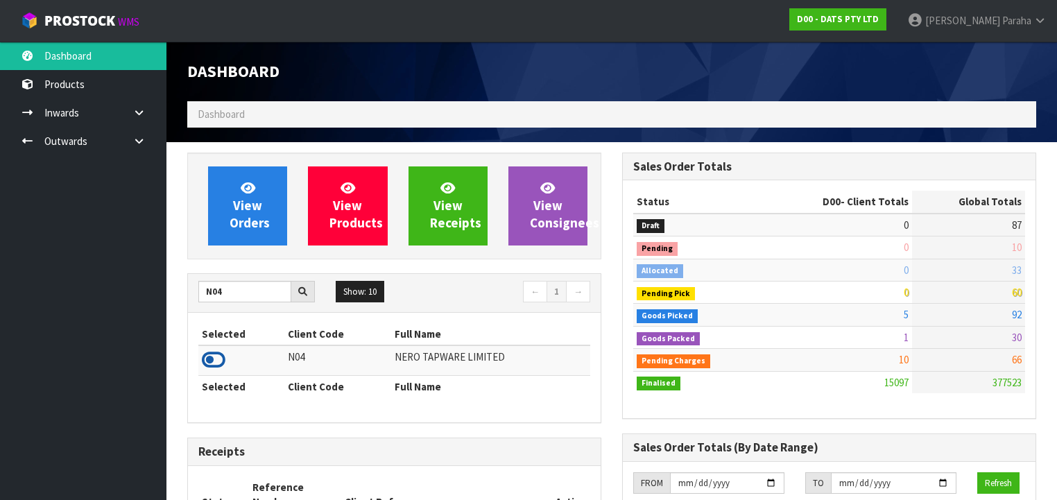
click at [222, 363] on icon at bounding box center [214, 359] width 24 height 21
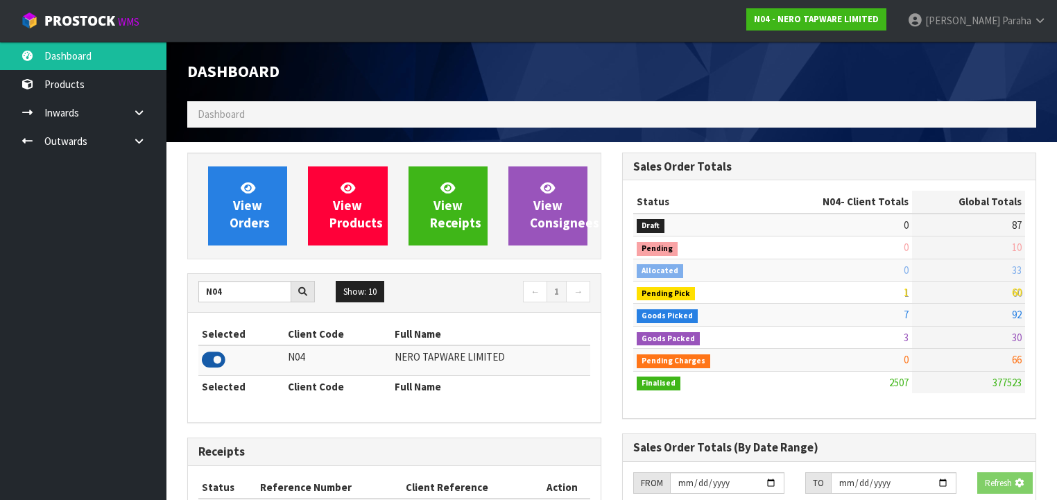
scroll to position [1135, 435]
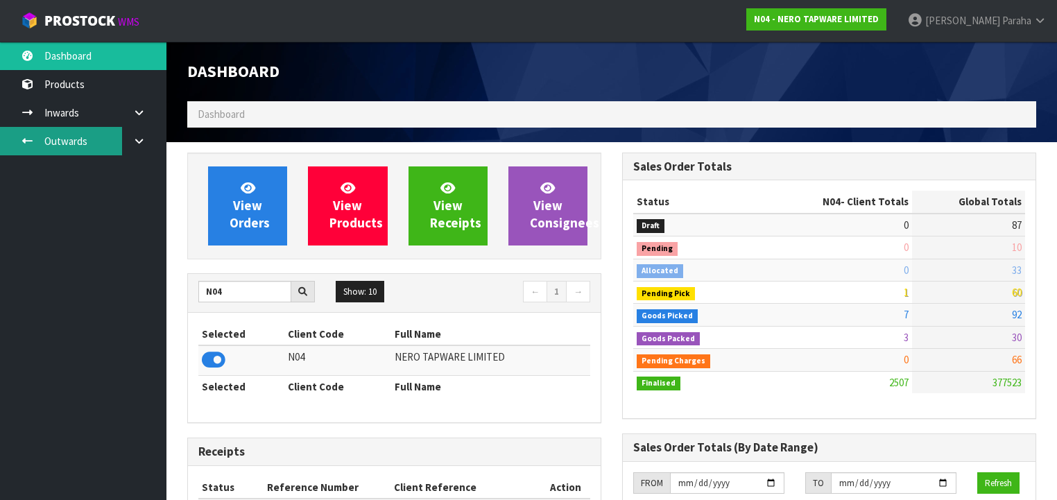
click at [82, 139] on link "Outwards" at bounding box center [83, 141] width 166 height 28
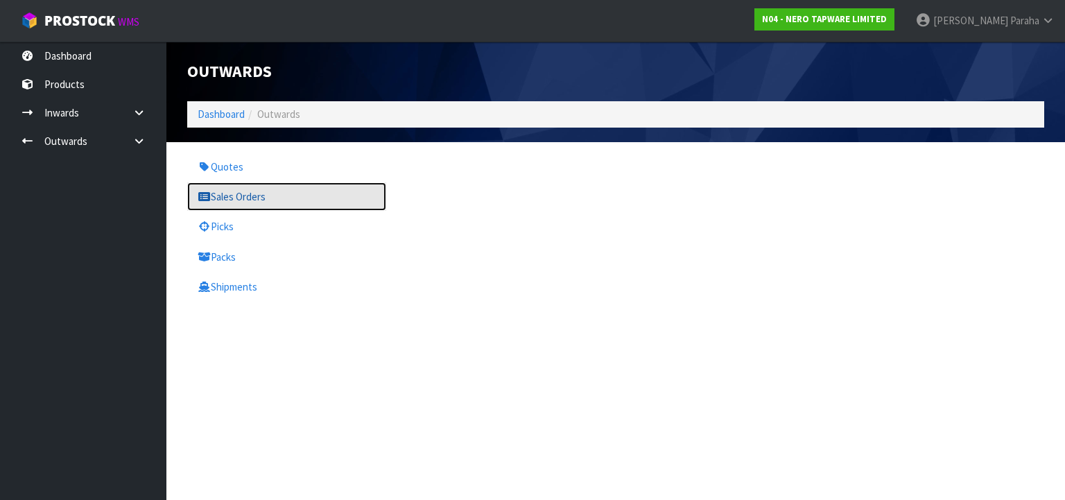
click at [249, 198] on link "Sales Orders" at bounding box center [286, 196] width 199 height 28
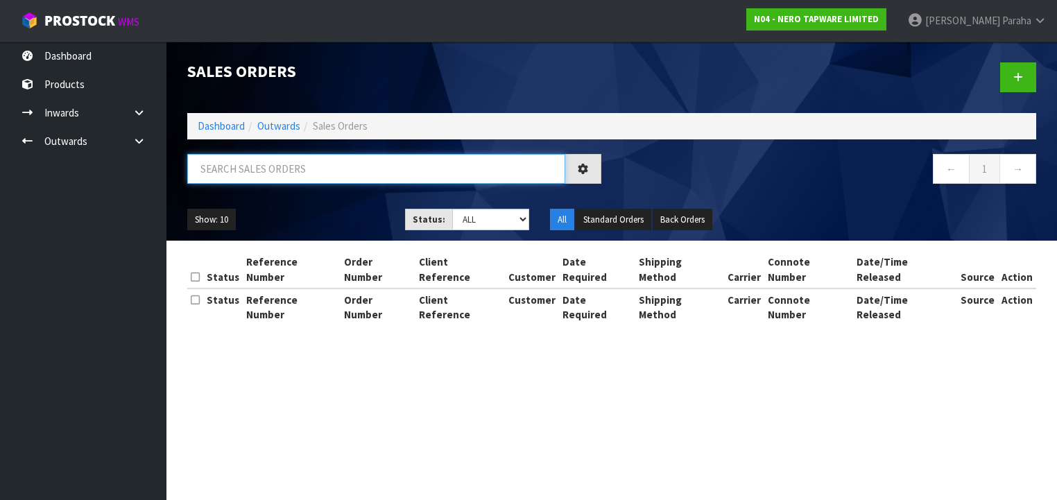
click at [244, 173] on input "text" at bounding box center [376, 169] width 378 height 30
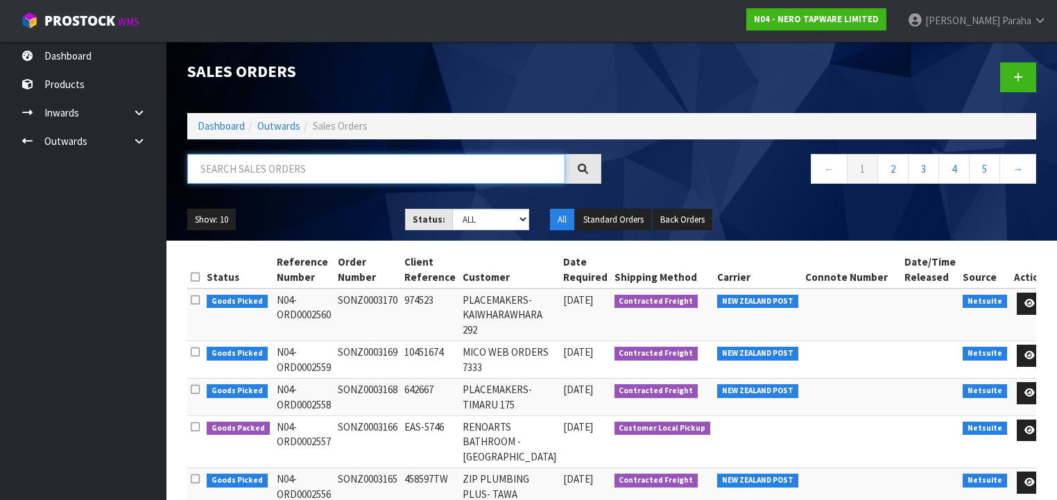
click at [243, 172] on input "text" at bounding box center [376, 169] width 378 height 30
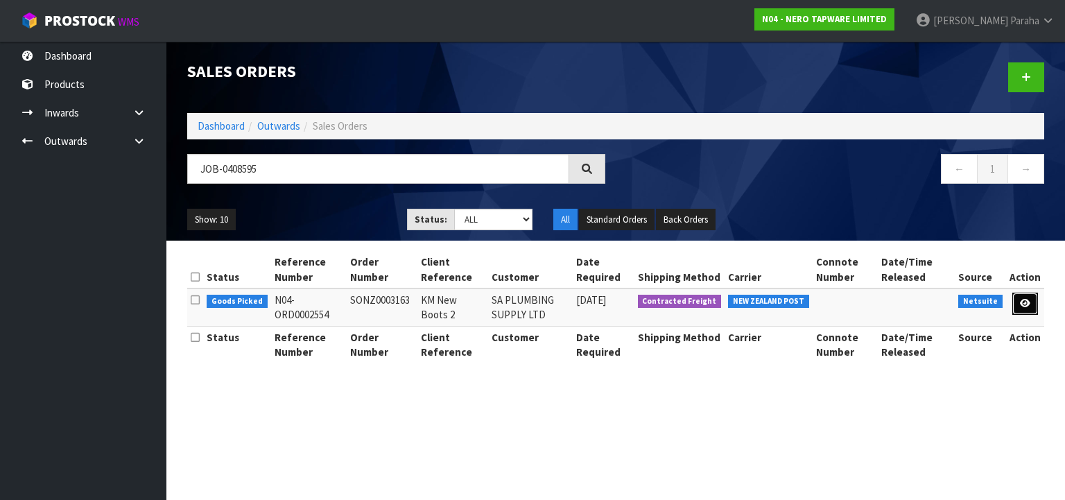
click at [1025, 310] on link at bounding box center [1025, 304] width 26 height 22
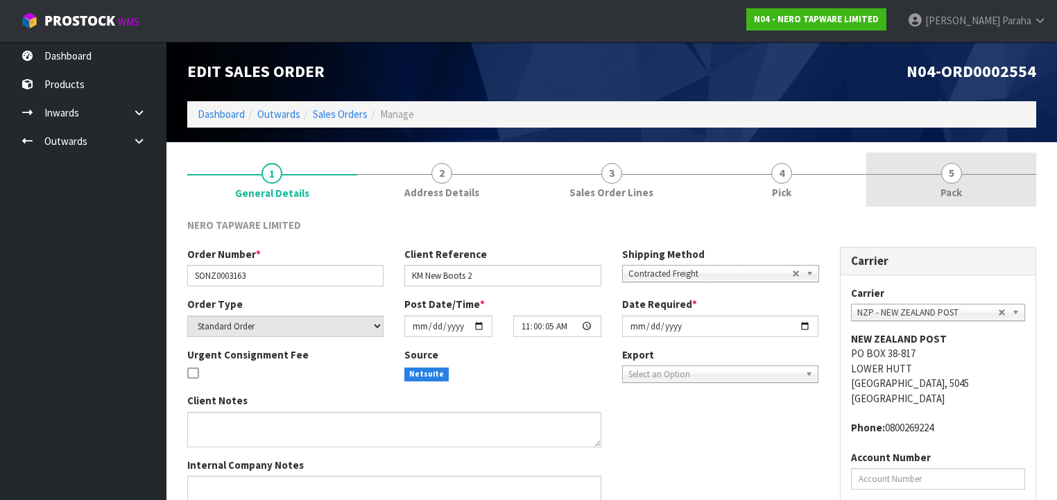
click at [956, 183] on link "5 Pack" at bounding box center [951, 180] width 170 height 55
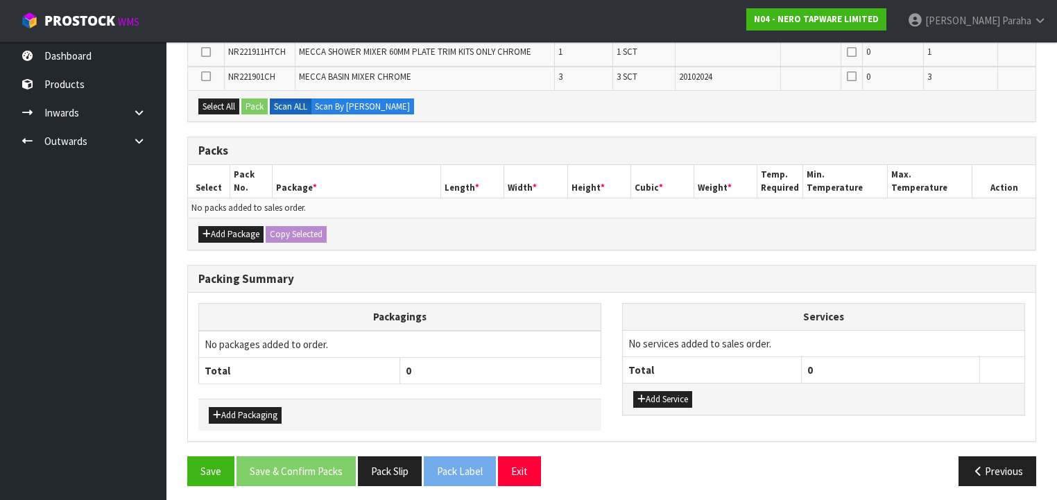
scroll to position [300, 0]
click at [222, 231] on button "Add Package" at bounding box center [230, 234] width 65 height 17
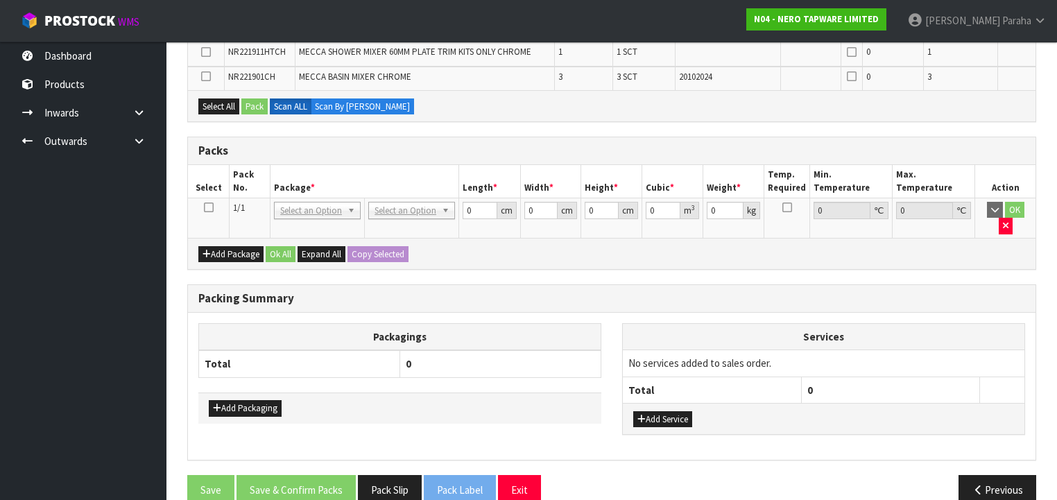
click at [207, 208] on icon at bounding box center [209, 207] width 10 height 1
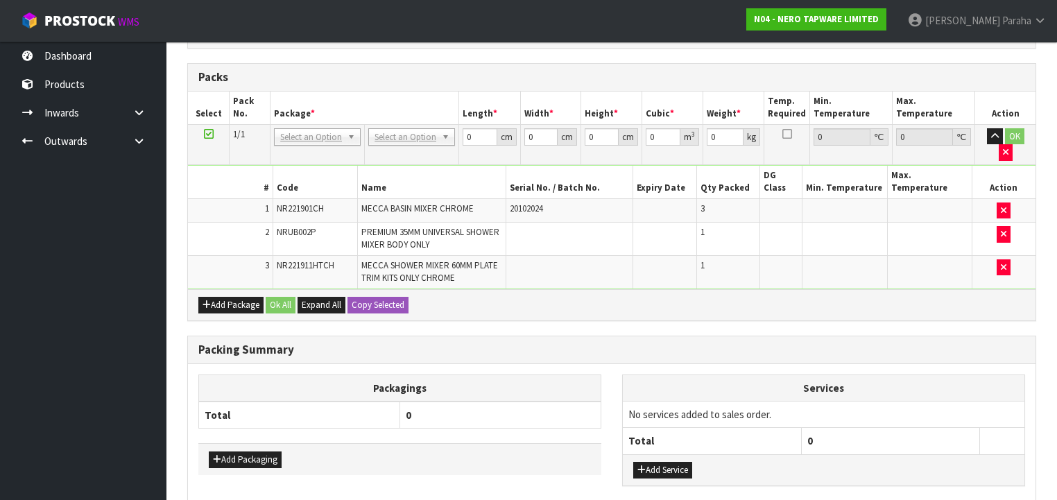
scroll to position [78, 0]
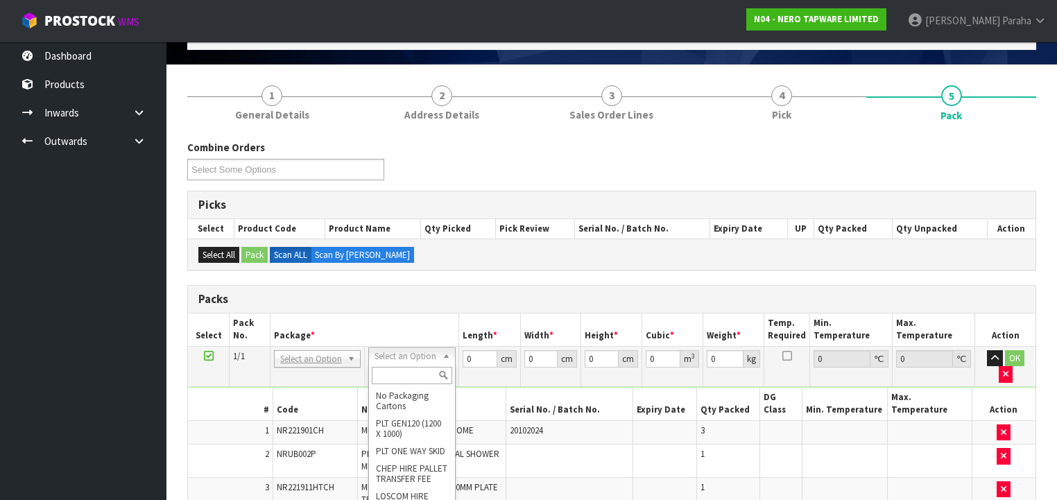
click at [401, 369] on input "text" at bounding box center [412, 375] width 80 height 17
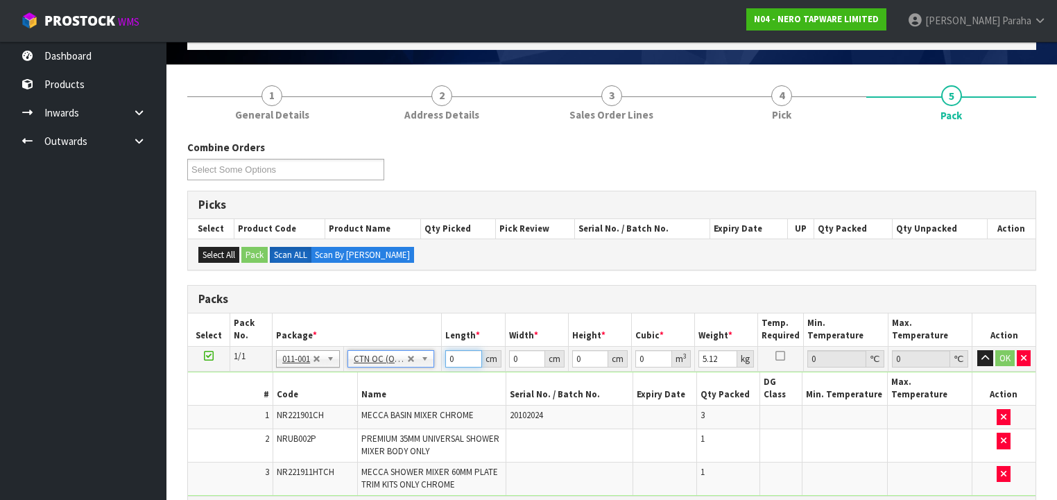
drag, startPoint x: 449, startPoint y: 357, endPoint x: 440, endPoint y: 356, distance: 9.0
click at [440, 356] on tr "1/1 NONE 007-001 007-002 007-004 007-009 007-013 007-014 007-015 007-017 007-01…" at bounding box center [611, 358] width 847 height 25
click at [977, 350] on button "button" at bounding box center [985, 358] width 16 height 17
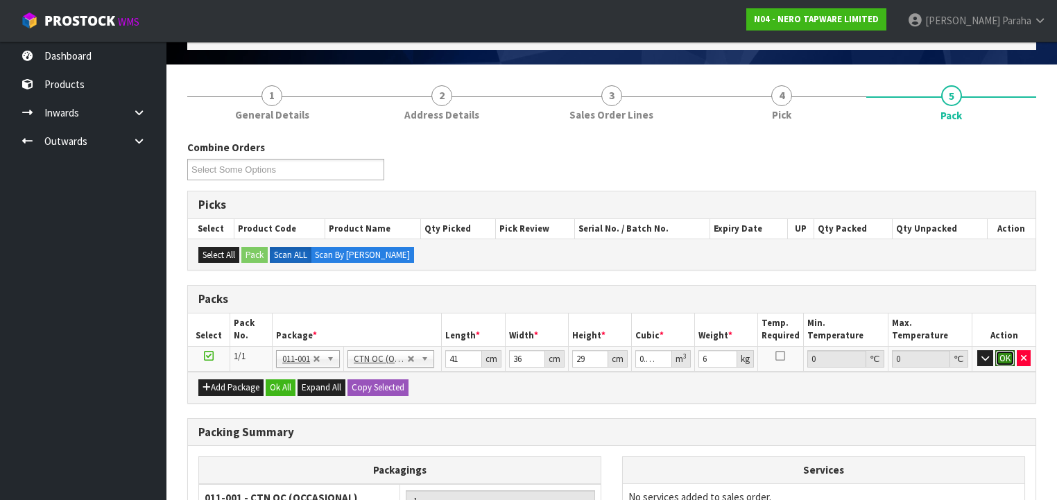
click button "OK" at bounding box center [1004, 358] width 19 height 17
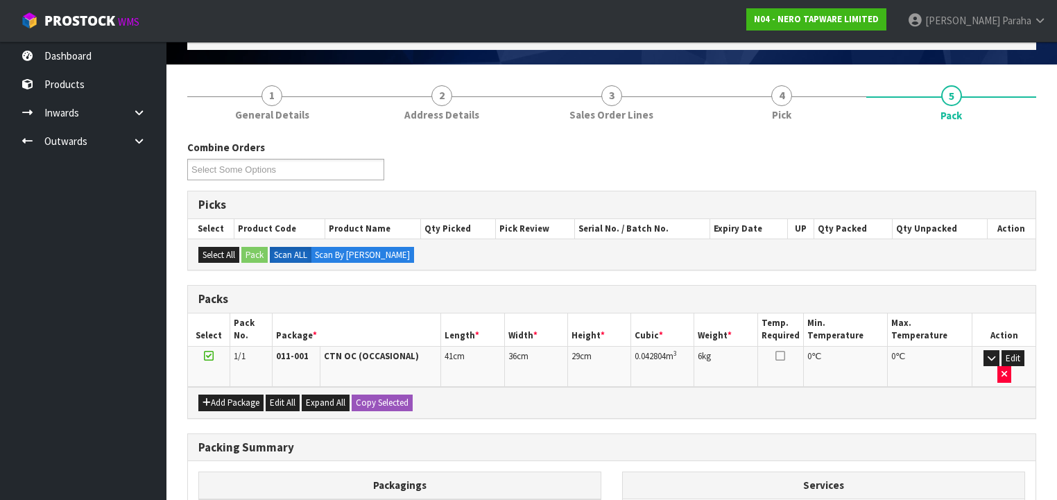
scroll to position [238, 0]
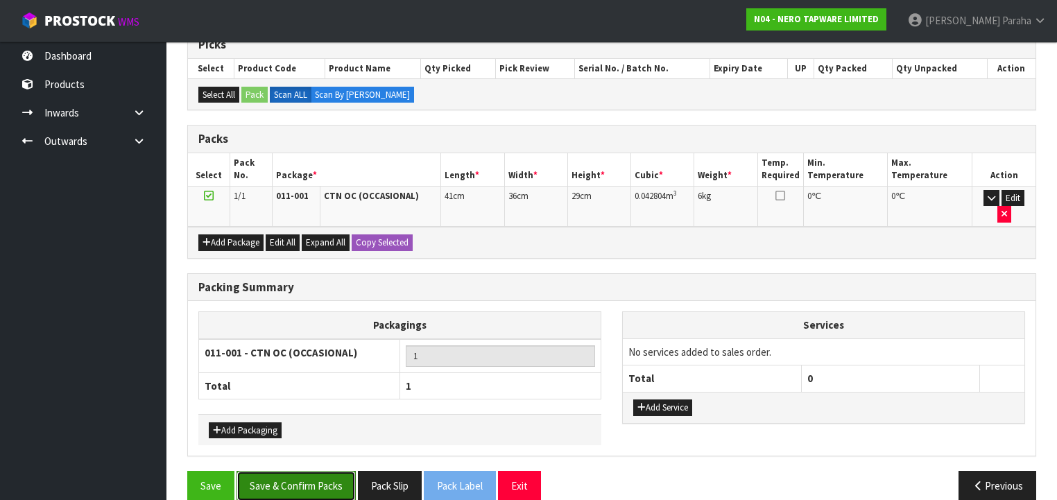
click at [284, 478] on button "Save & Confirm Packs" at bounding box center [295, 486] width 119 height 30
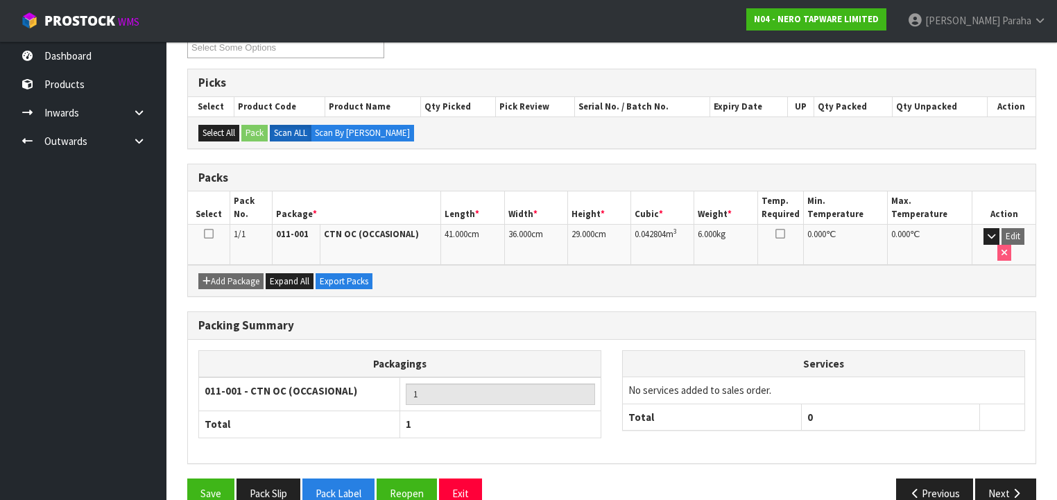
scroll to position [258, 0]
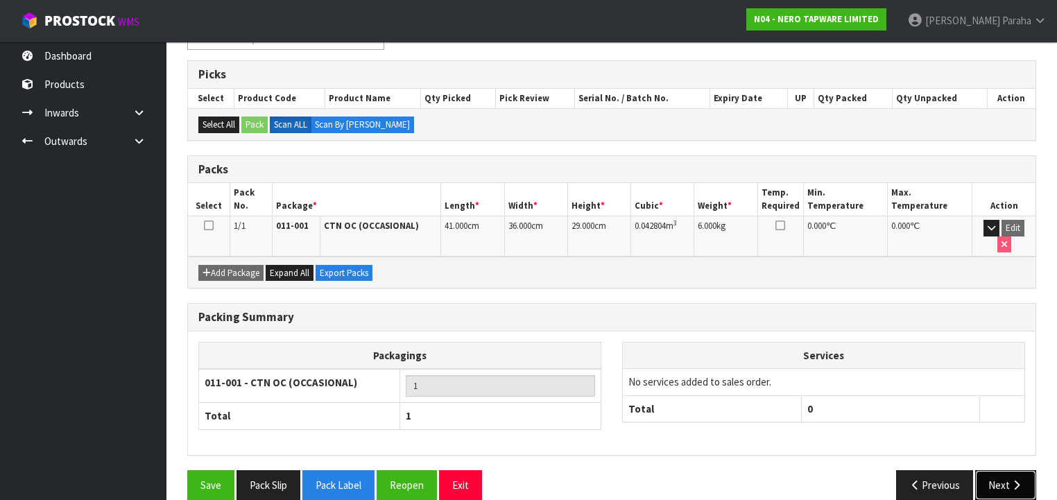
click at [996, 470] on button "Next" at bounding box center [1005, 485] width 61 height 30
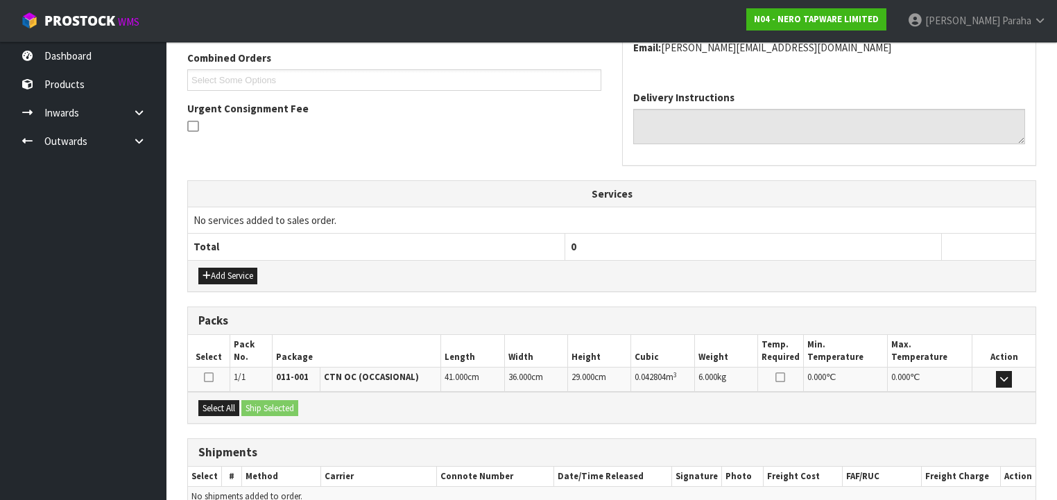
scroll to position [424, 0]
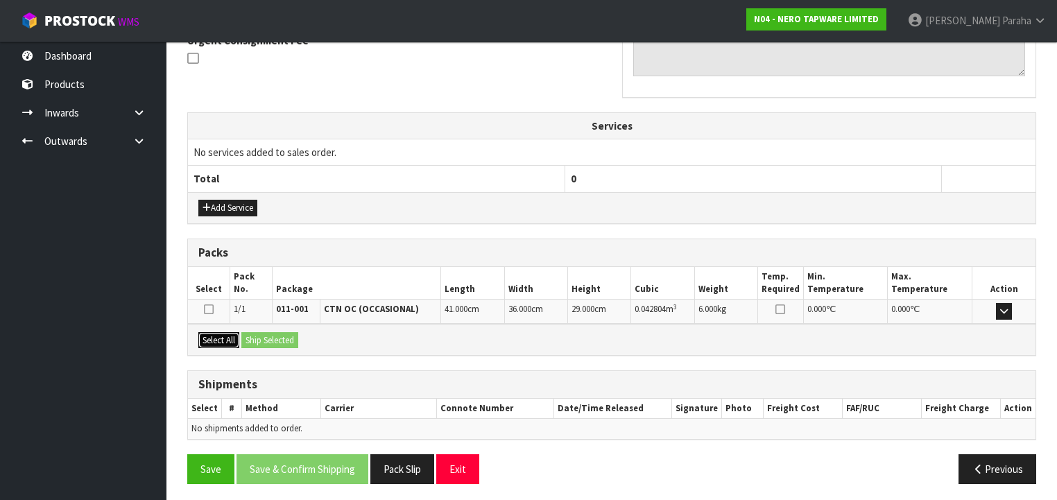
click at [232, 338] on button "Select All" at bounding box center [218, 340] width 41 height 17
click at [259, 338] on button "Ship Selected" at bounding box center [269, 340] width 57 height 17
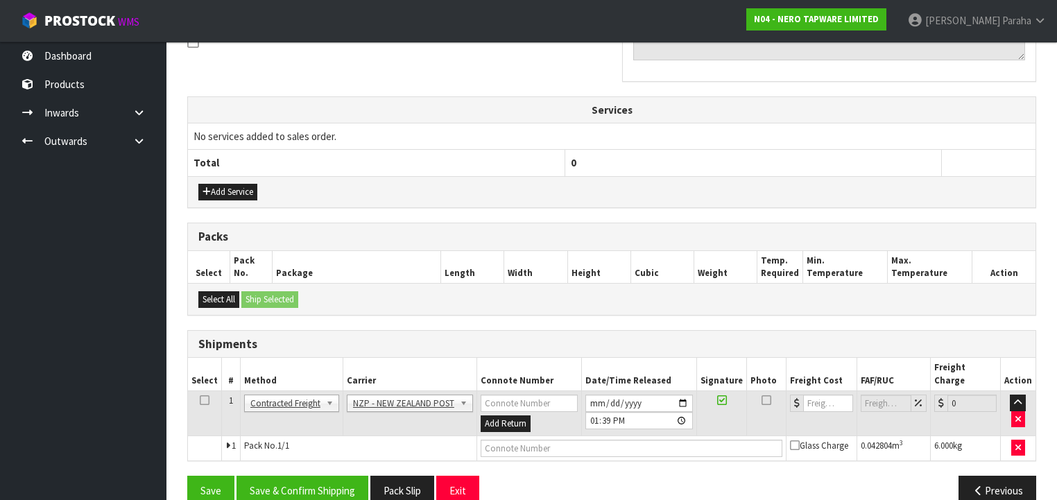
scroll to position [449, 0]
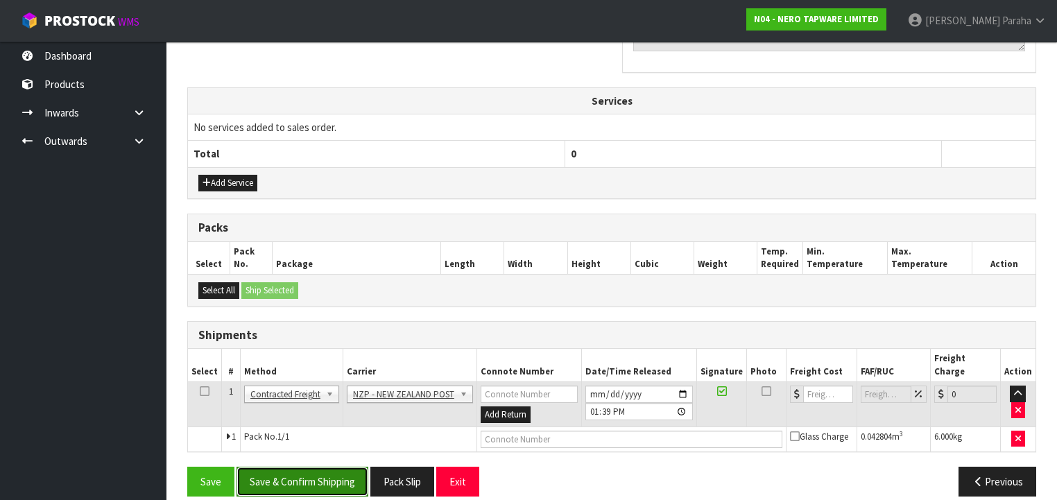
click at [307, 467] on button "Save & Confirm Shipping" at bounding box center [302, 482] width 132 height 30
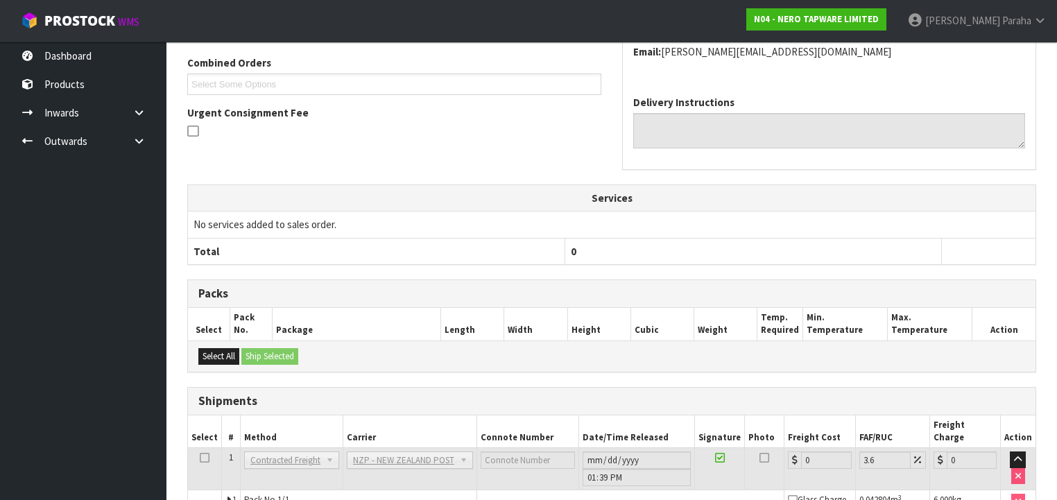
scroll to position [429, 0]
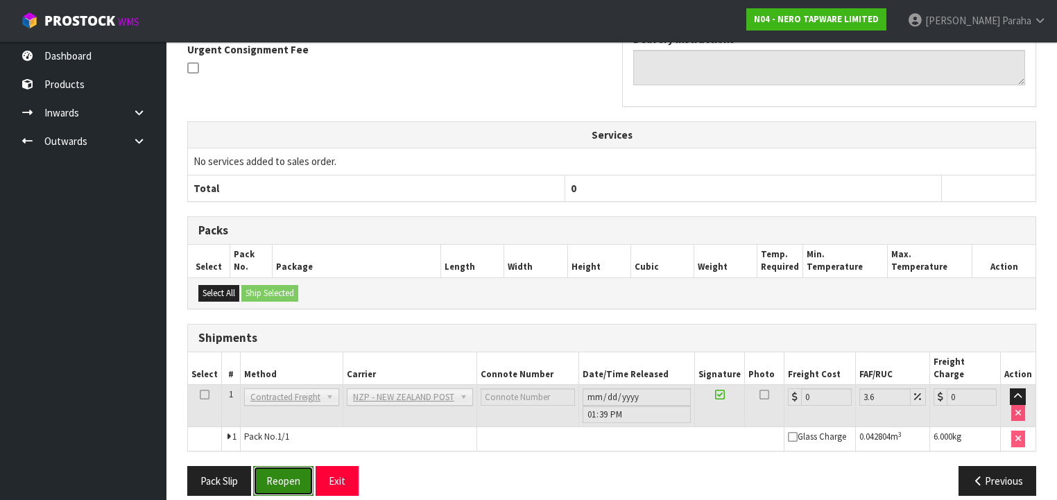
click at [288, 466] on button "Reopen" at bounding box center [283, 481] width 60 height 30
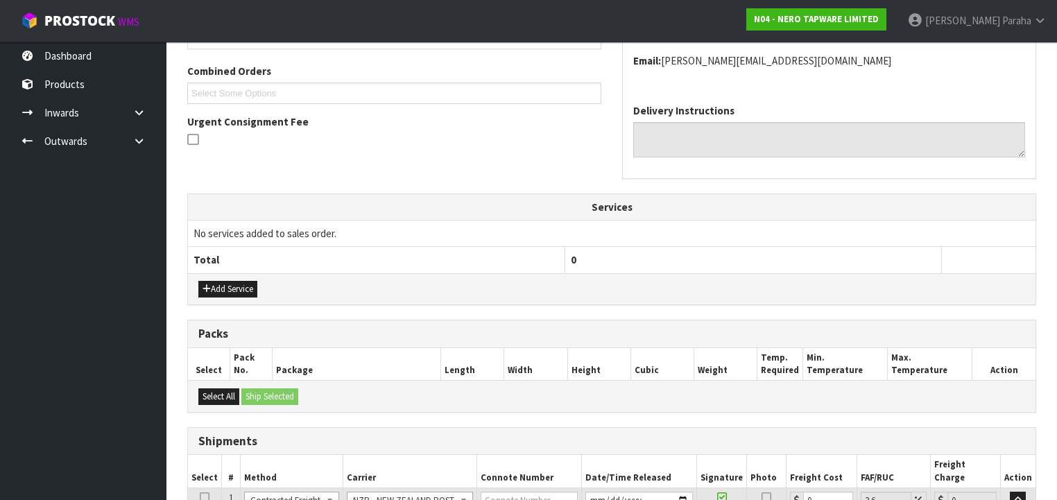
scroll to position [461, 0]
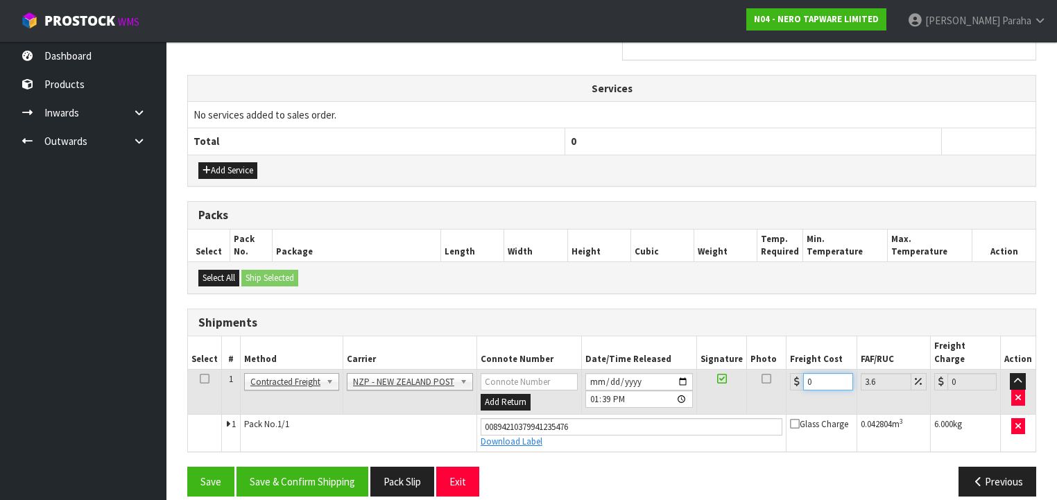
drag, startPoint x: 813, startPoint y: 361, endPoint x: 783, endPoint y: 363, distance: 29.2
click at [786, 370] on td "0" at bounding box center [821, 392] width 70 height 45
click at [337, 467] on button "Save & Confirm Shipping" at bounding box center [302, 482] width 132 height 30
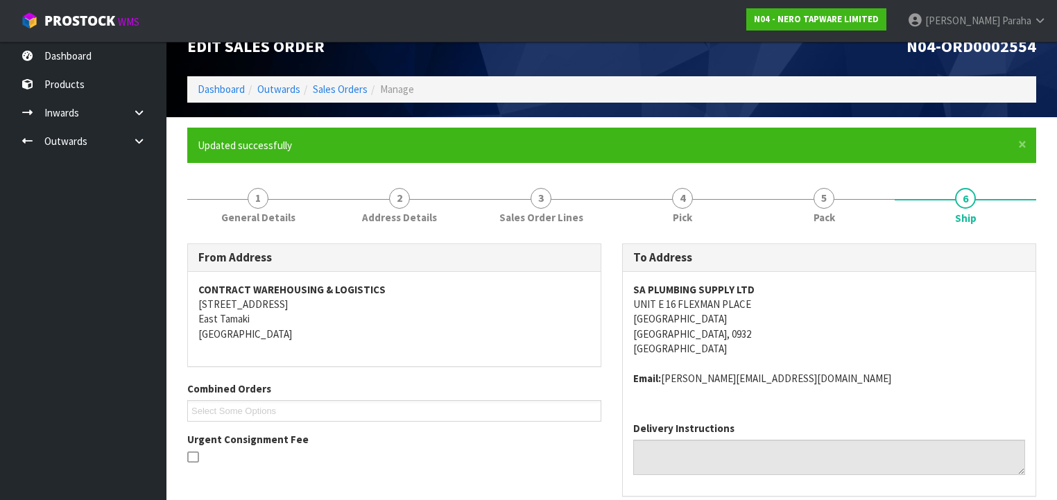
scroll to position [0, 0]
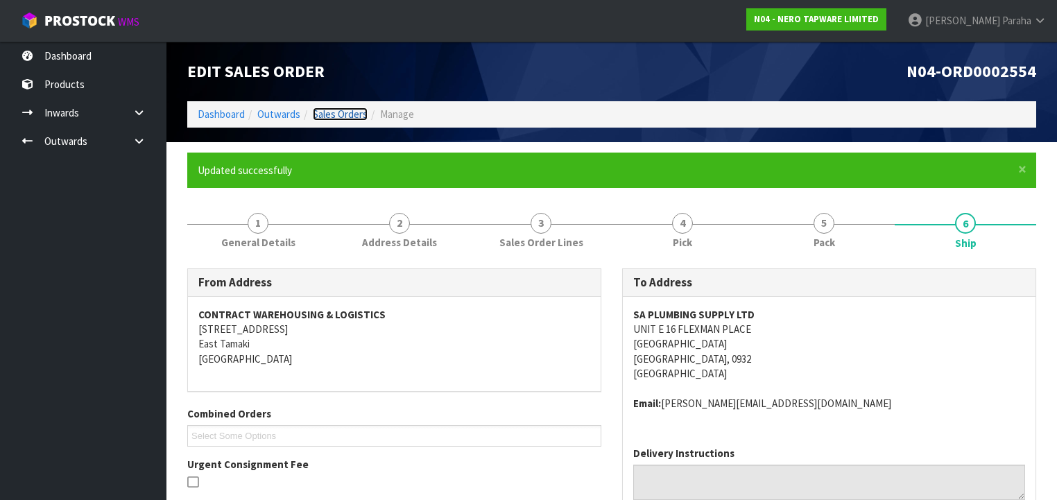
click at [332, 114] on link "Sales Orders" at bounding box center [340, 113] width 55 height 13
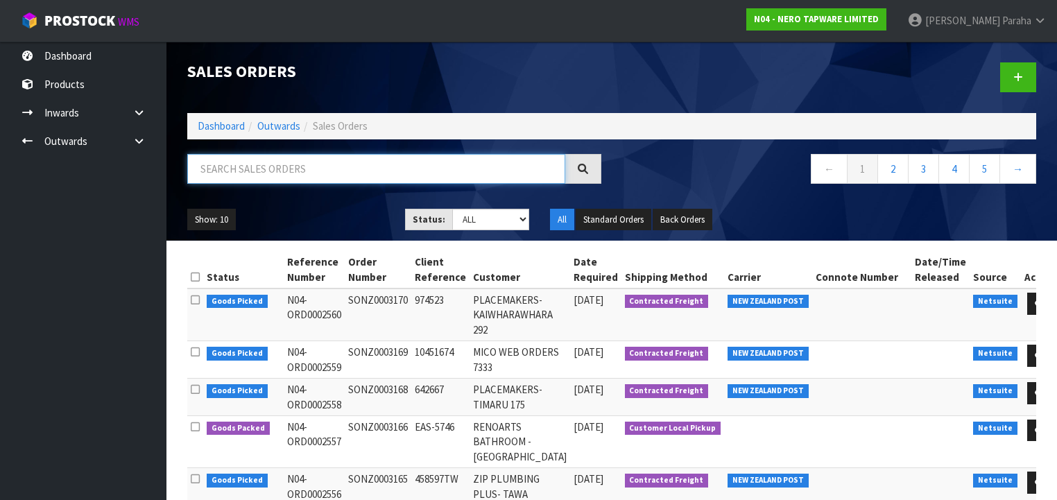
click at [313, 168] on input "text" at bounding box center [376, 169] width 378 height 30
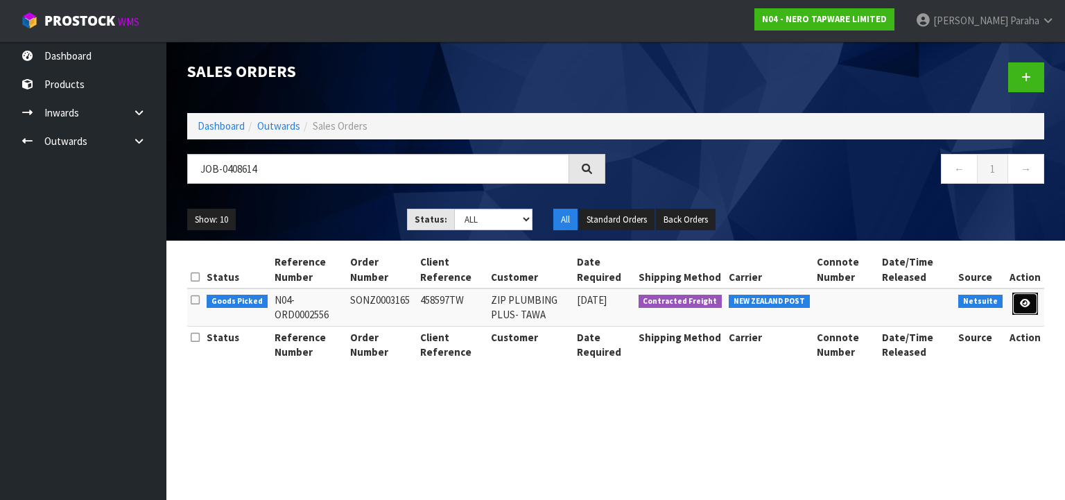
click at [1031, 307] on link at bounding box center [1025, 304] width 26 height 22
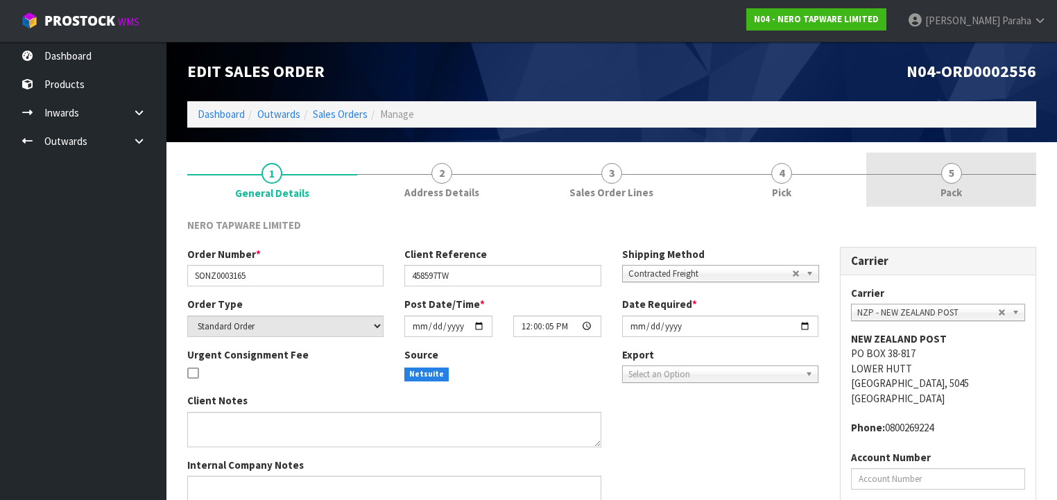
click at [948, 176] on span "5" at bounding box center [951, 173] width 21 height 21
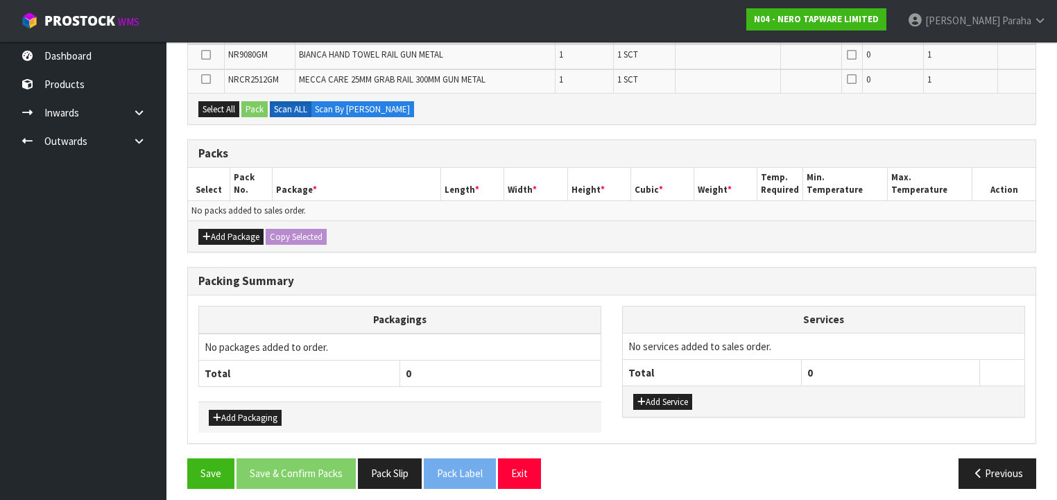
scroll to position [349, 0]
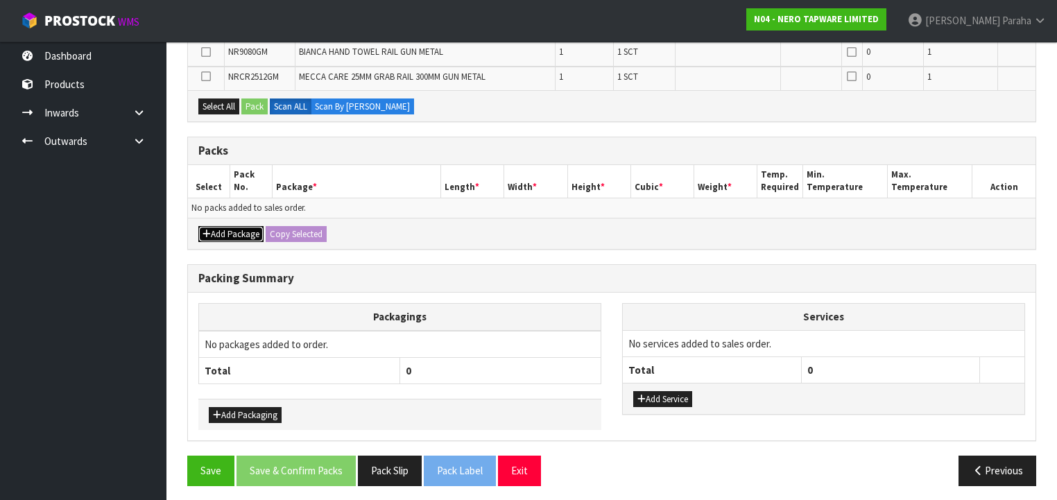
click at [250, 226] on button "Add Package" at bounding box center [230, 234] width 65 height 17
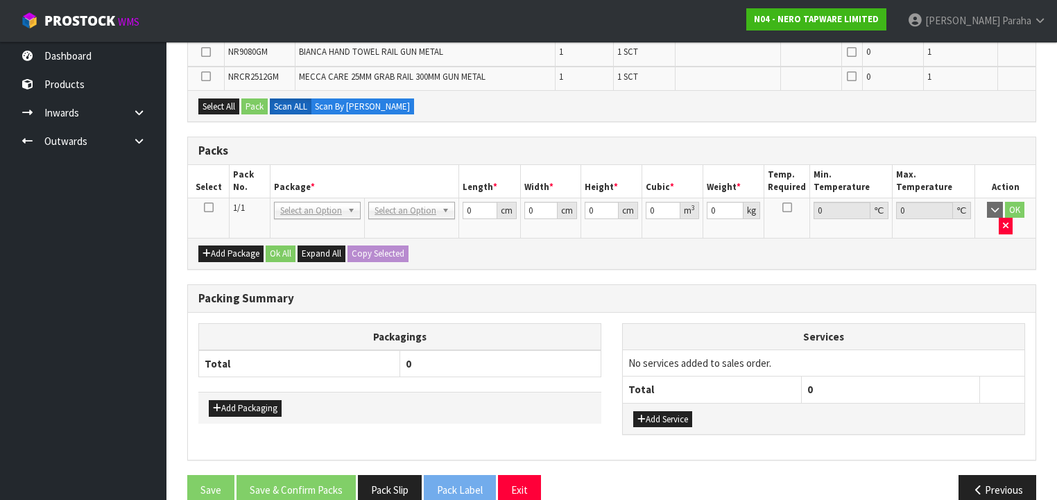
click at [209, 207] on icon at bounding box center [209, 207] width 10 height 1
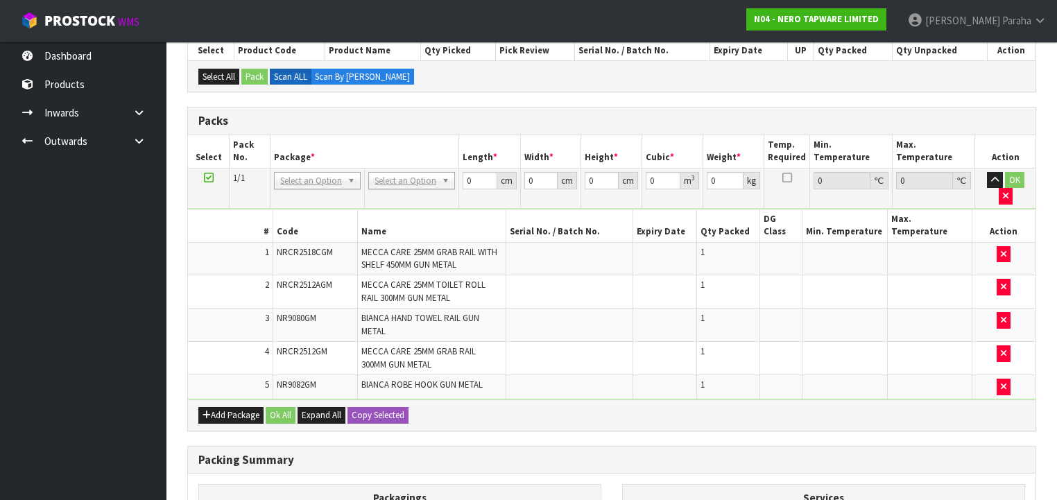
scroll to position [355, 0]
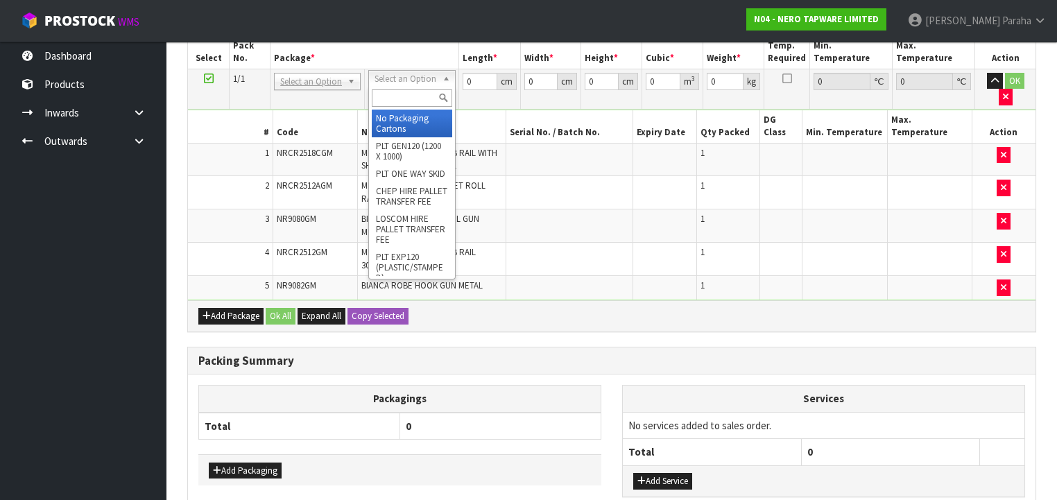
click at [424, 100] on input "text" at bounding box center [412, 97] width 80 height 17
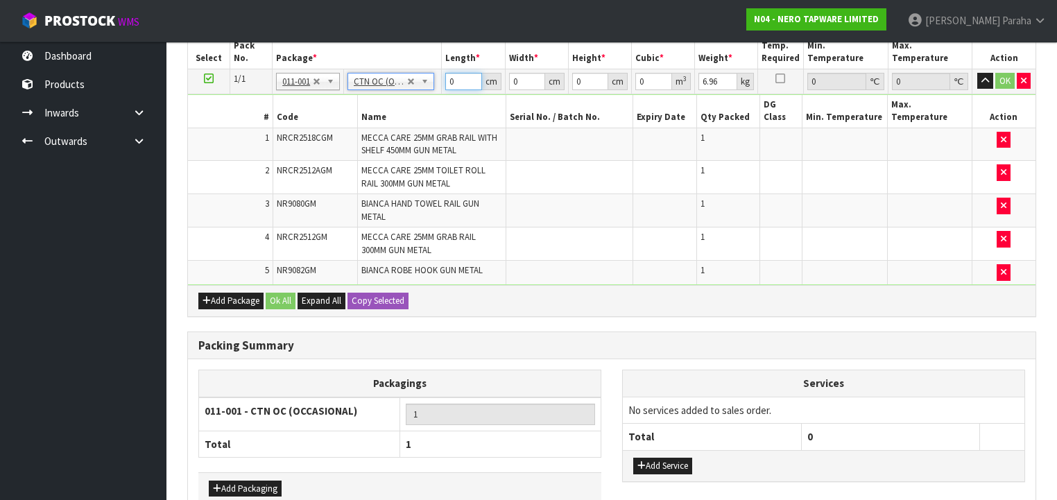
drag, startPoint x: 452, startPoint y: 79, endPoint x: 437, endPoint y: 81, distance: 15.4
click at [437, 81] on tr "1/1 NONE 007-001 007-002 007-004 007-009 007-013 007-014 007-015 007-017 007-01…" at bounding box center [611, 81] width 847 height 25
click at [977, 73] on button "button" at bounding box center [985, 81] width 16 height 17
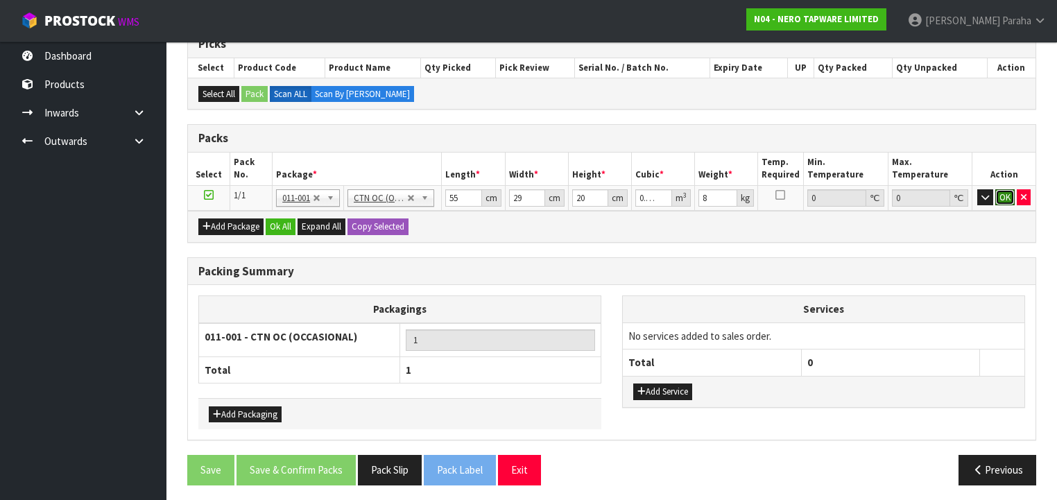
click button "OK" at bounding box center [1004, 197] width 19 height 17
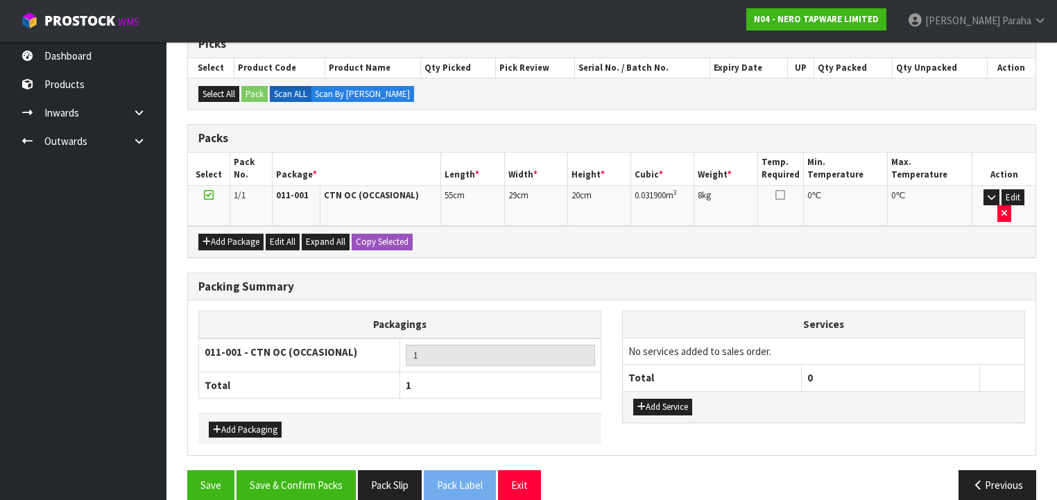
scroll to position [238, 0]
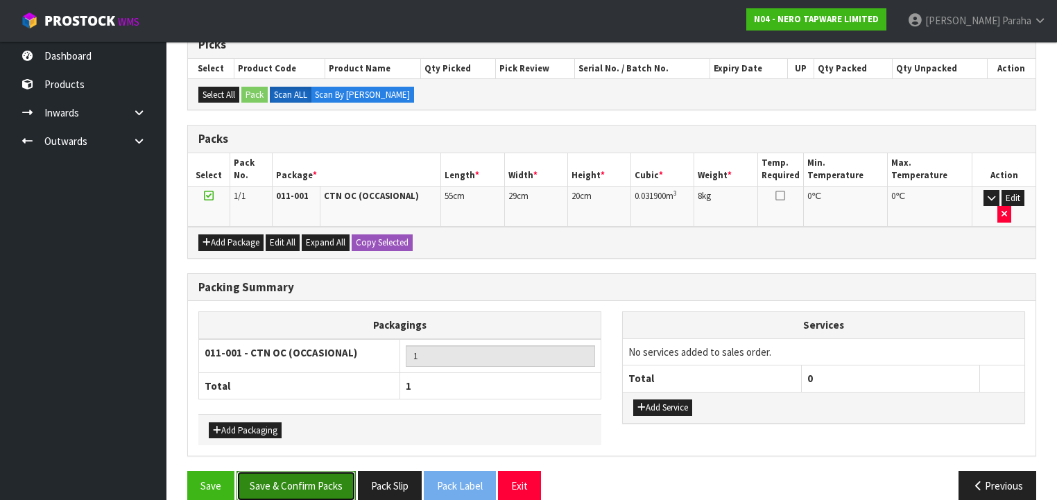
click at [281, 471] on button "Save & Confirm Packs" at bounding box center [295, 486] width 119 height 30
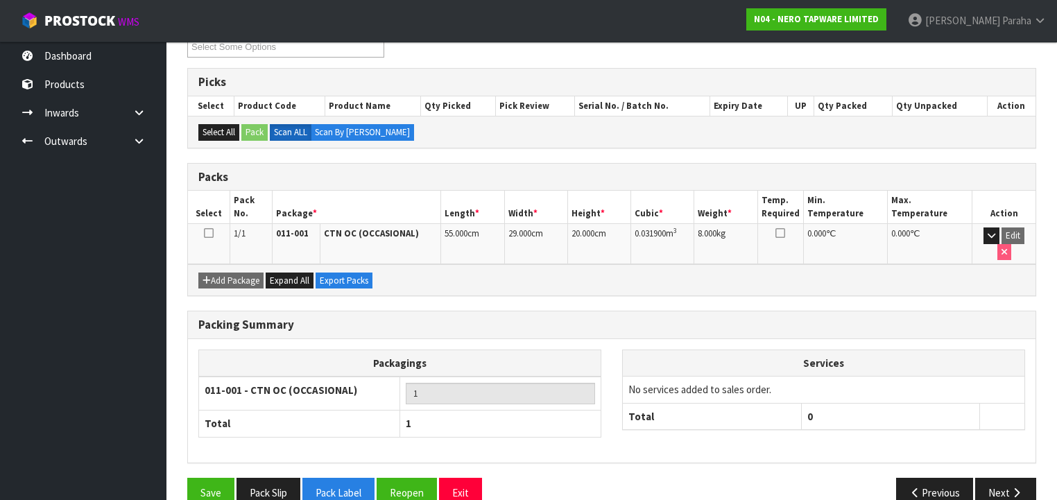
scroll to position [258, 0]
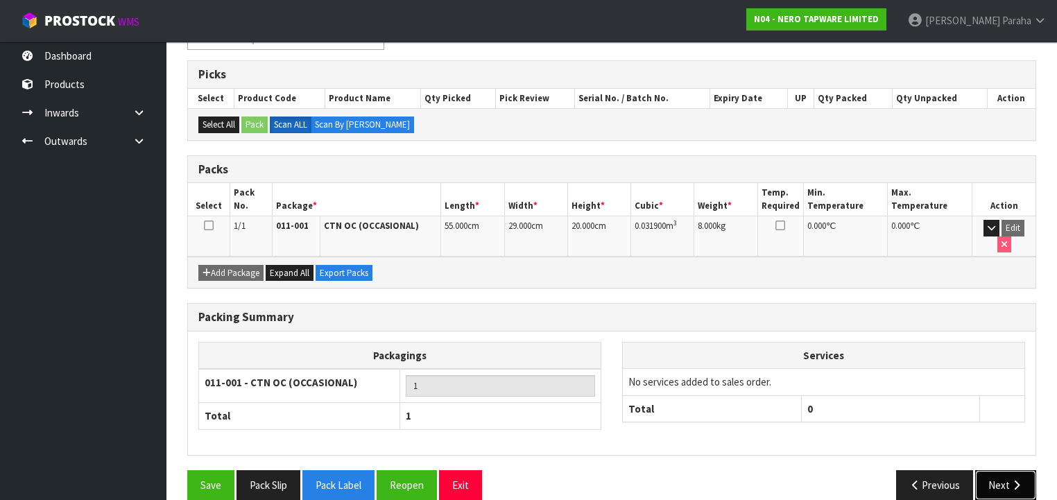
click at [1023, 470] on button "Next" at bounding box center [1005, 485] width 61 height 30
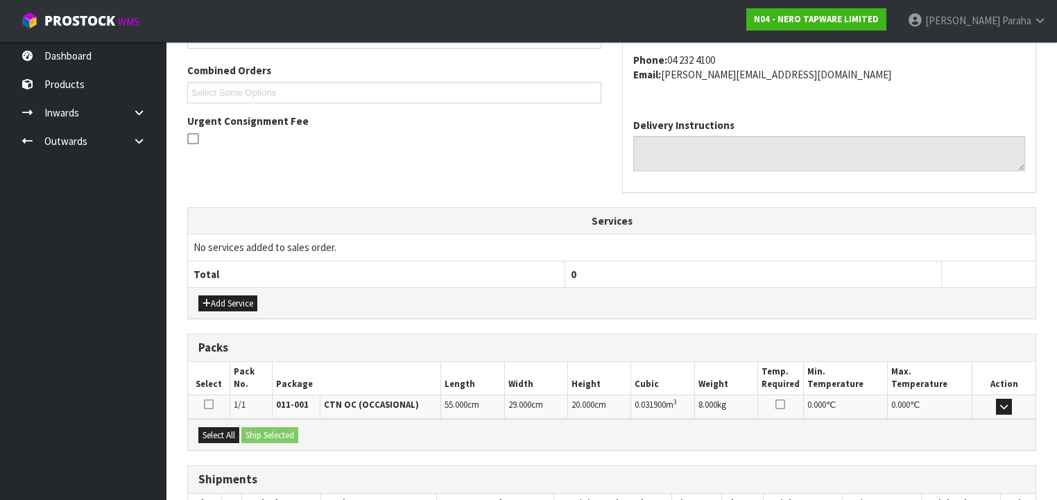
scroll to position [438, 0]
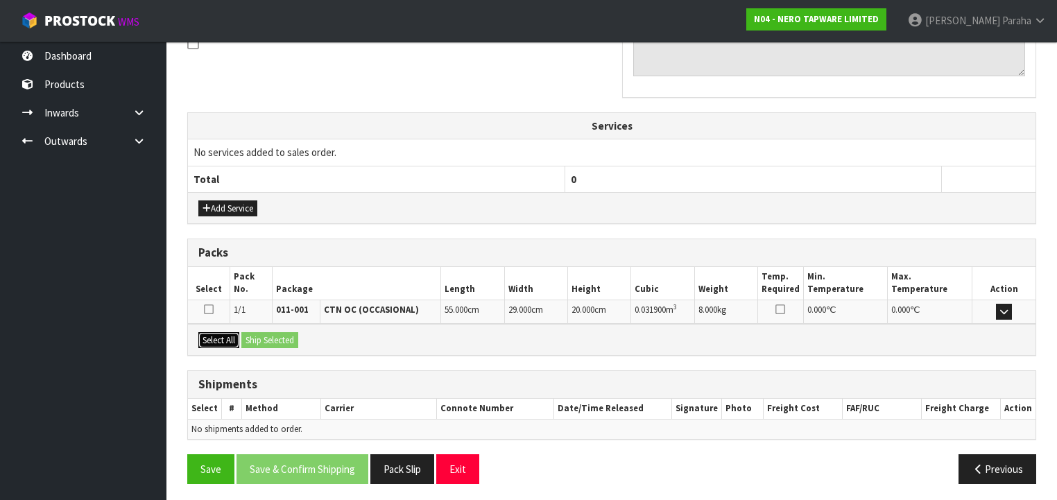
click at [214, 336] on button "Select All" at bounding box center [218, 340] width 41 height 17
click at [270, 336] on button "Ship Selected" at bounding box center [269, 340] width 57 height 17
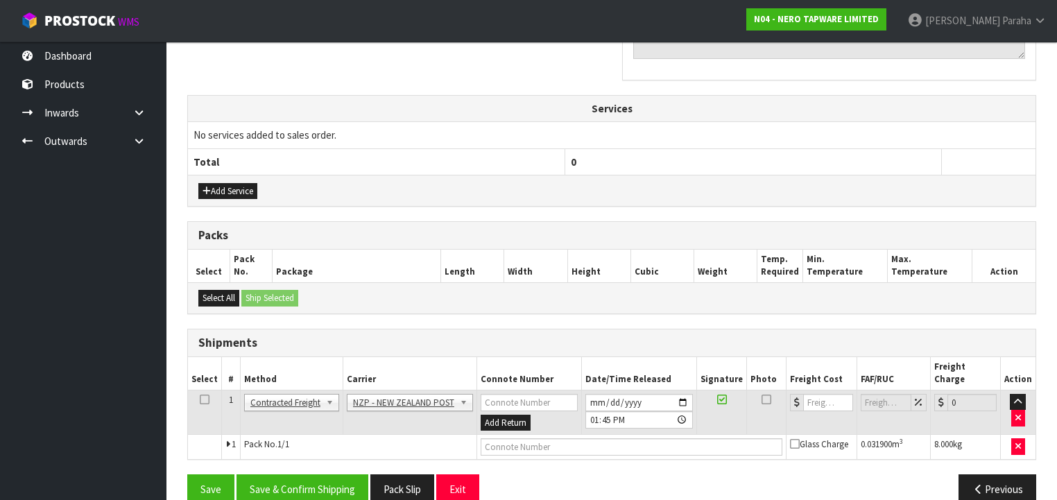
scroll to position [463, 0]
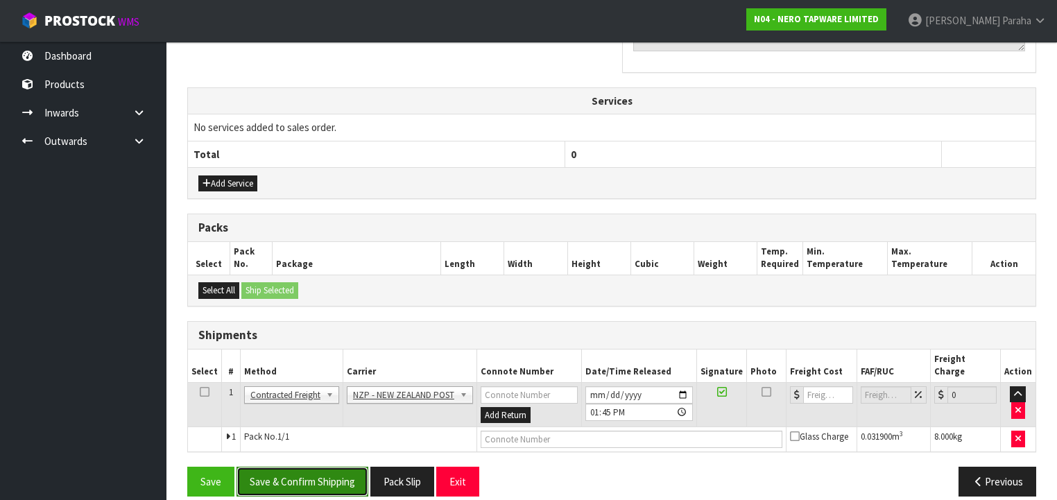
click at [313, 467] on button "Save & Confirm Shipping" at bounding box center [302, 482] width 132 height 30
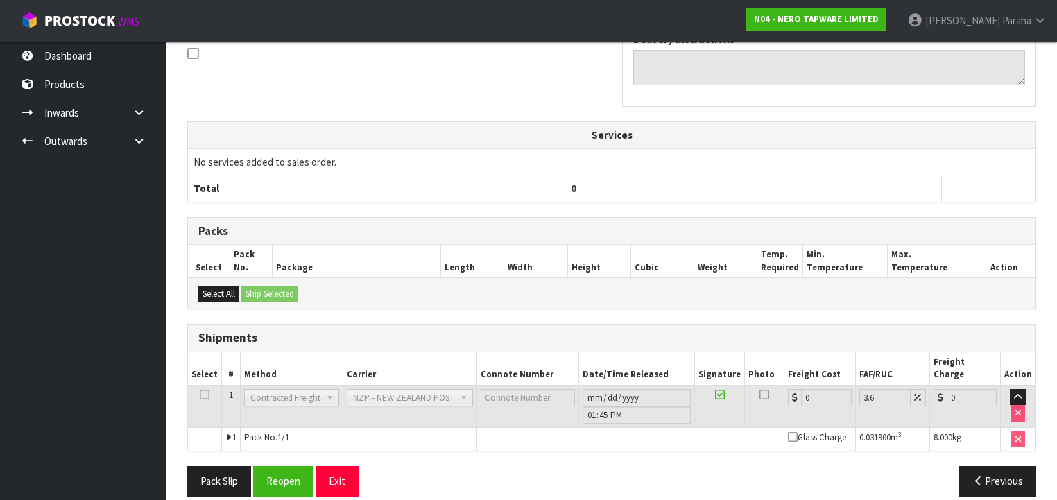
scroll to position [444, 0]
click at [292, 466] on button "Reopen" at bounding box center [283, 481] width 60 height 30
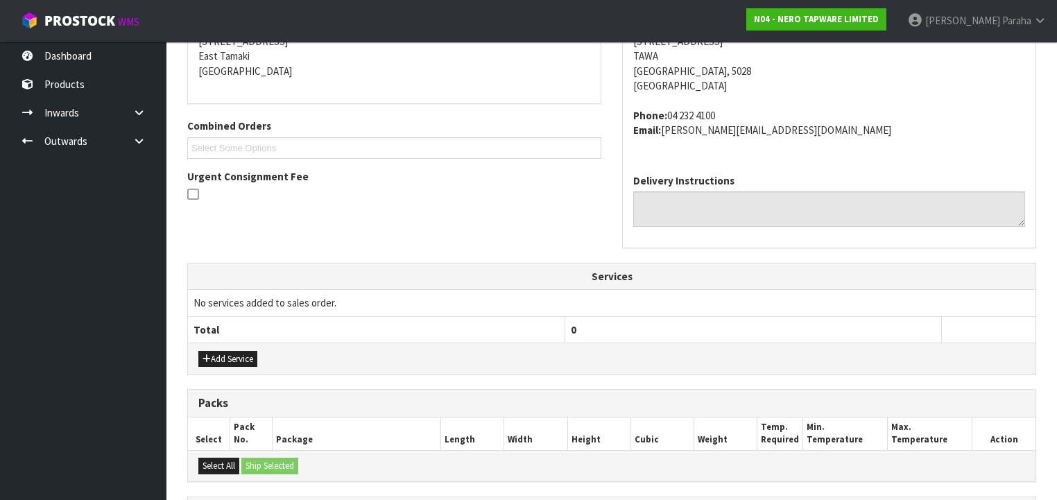
scroll to position [476, 0]
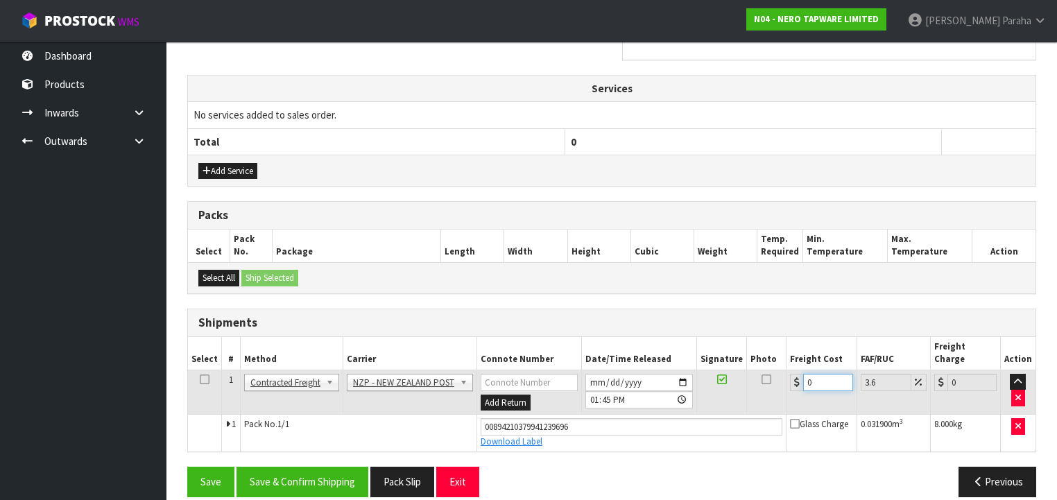
drag, startPoint x: 815, startPoint y: 368, endPoint x: 779, endPoint y: 375, distance: 36.7
click at [779, 375] on tr "1 Client Local Pickup Customer Local Pickup Company Freight Contracted Freight …" at bounding box center [611, 392] width 847 height 45
click at [315, 469] on button "Save & Confirm Shipping" at bounding box center [302, 482] width 132 height 30
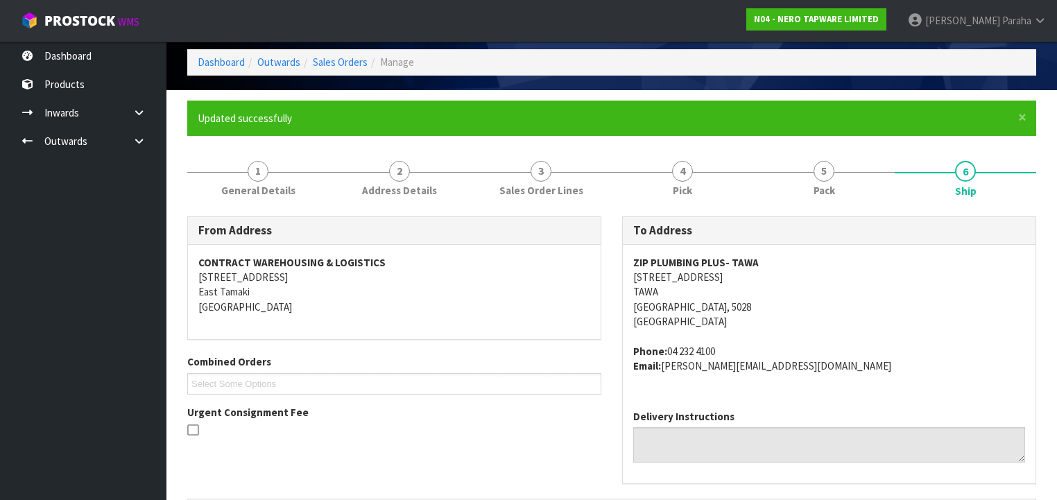
scroll to position [0, 0]
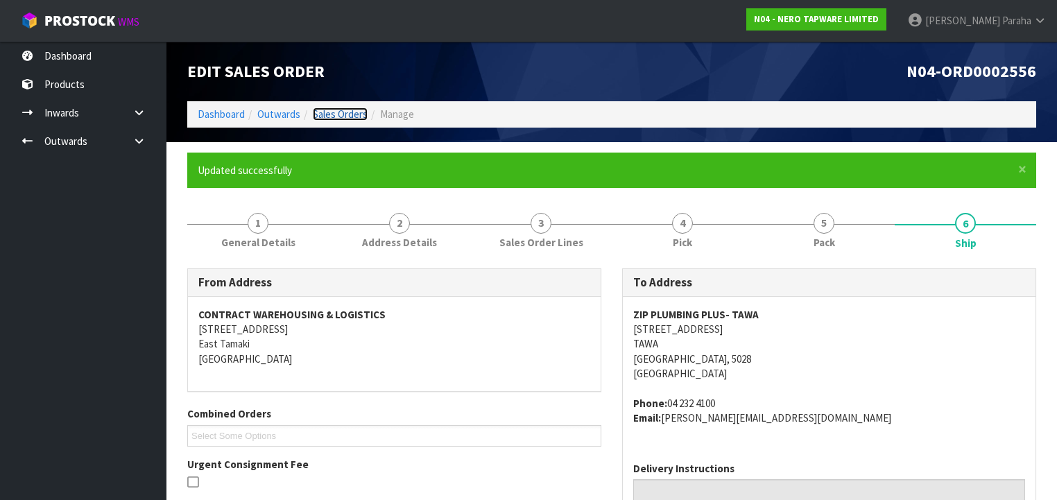
click at [343, 112] on link "Sales Orders" at bounding box center [340, 113] width 55 height 13
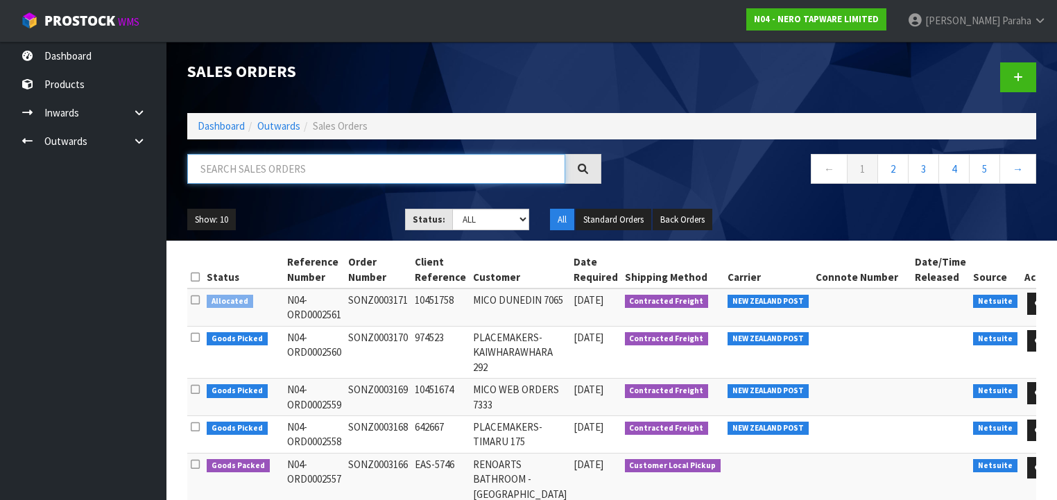
click at [289, 161] on input "text" at bounding box center [376, 169] width 378 height 30
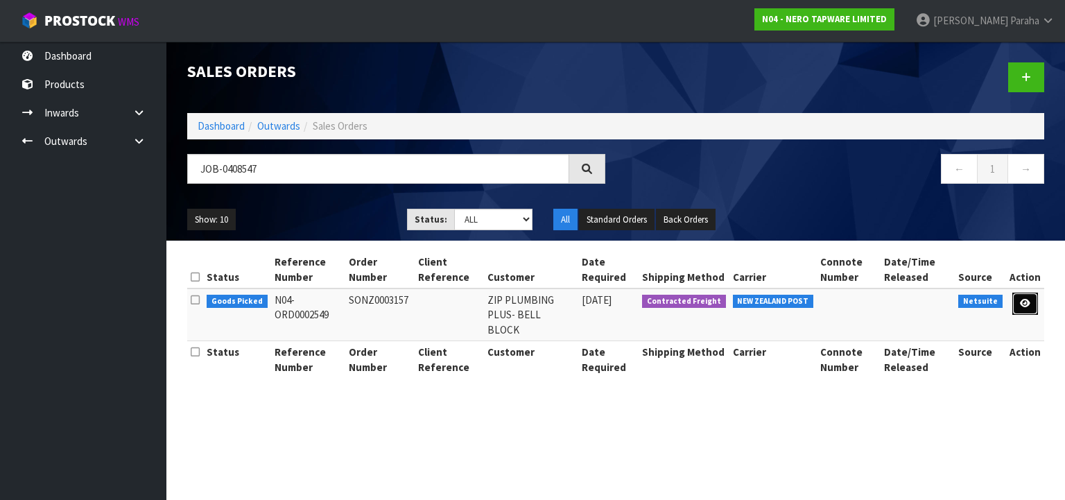
click at [1026, 308] on link at bounding box center [1025, 304] width 26 height 22
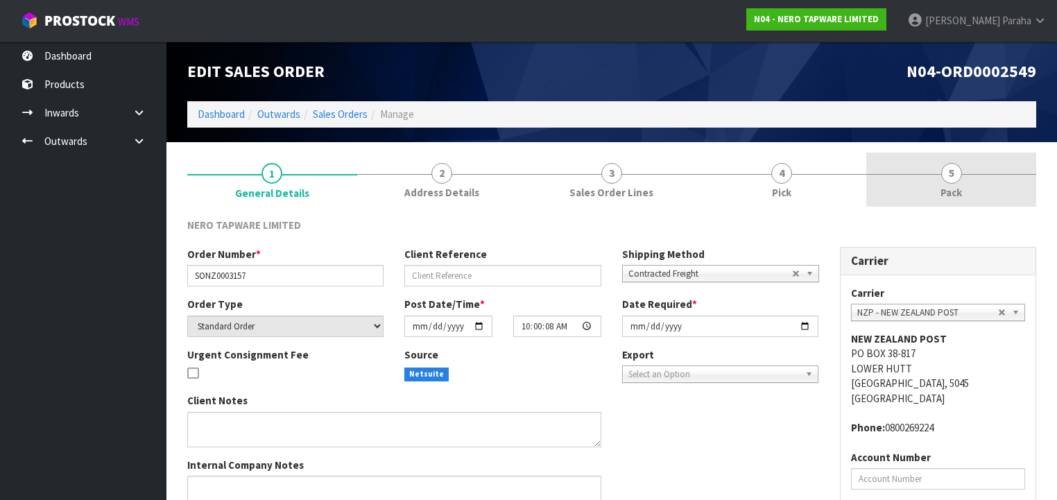
click at [960, 182] on link "5 Pack" at bounding box center [951, 180] width 170 height 55
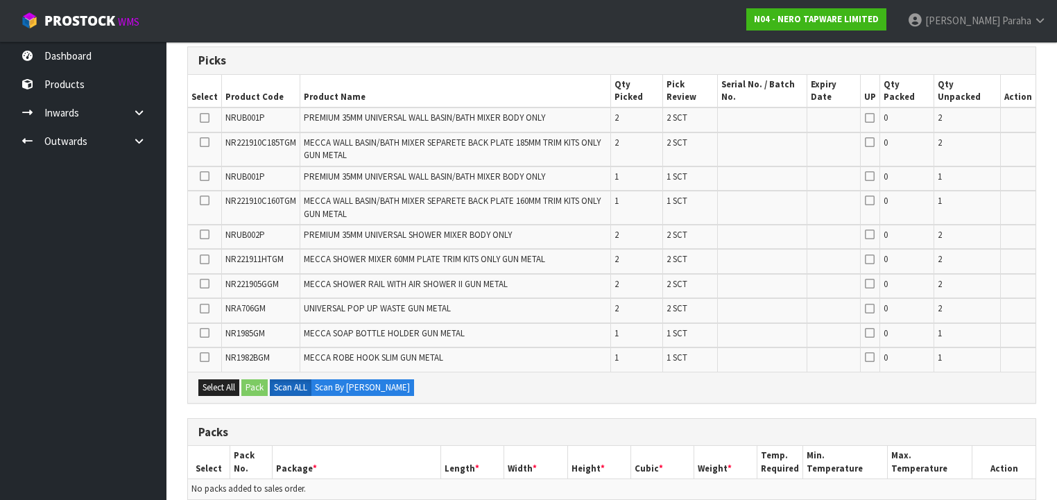
scroll to position [444, 0]
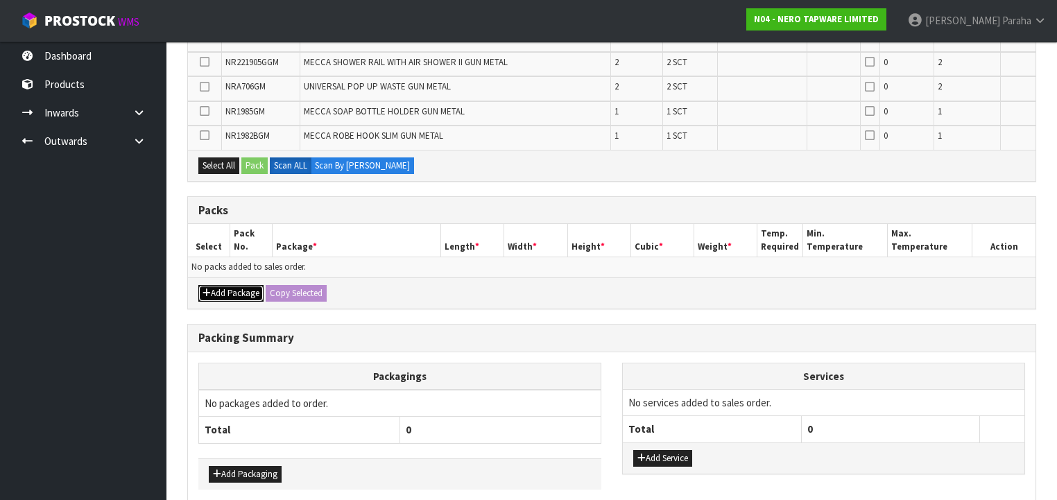
click at [242, 291] on button "Add Package" at bounding box center [230, 293] width 65 height 17
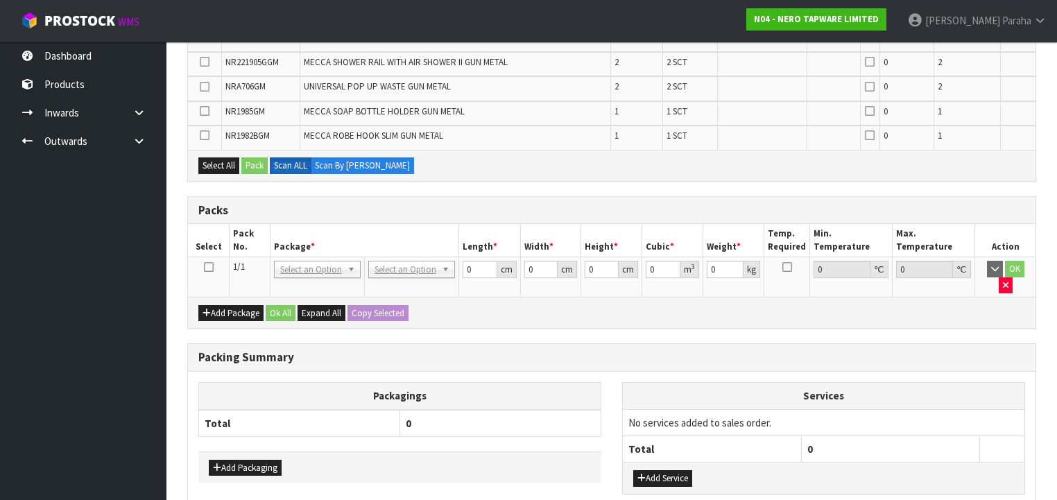
click at [211, 267] on icon at bounding box center [209, 267] width 10 height 1
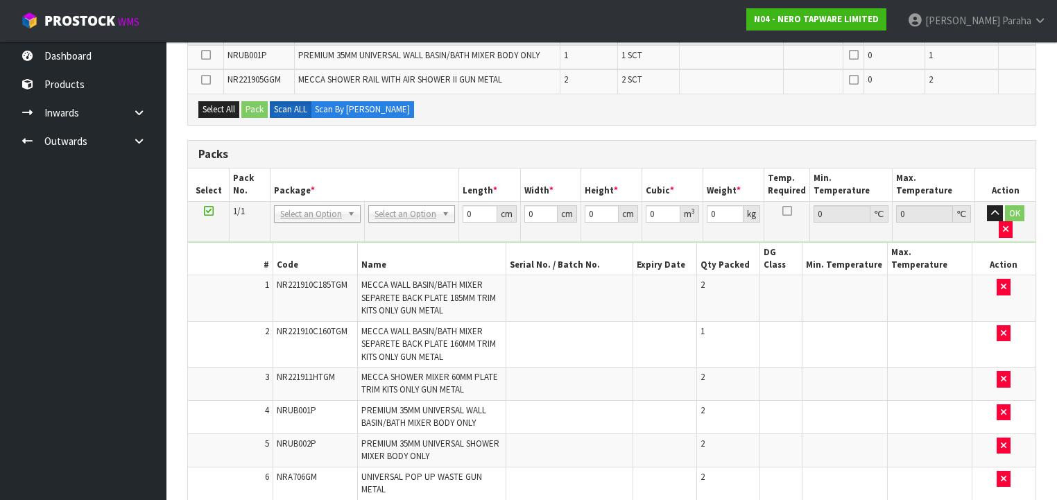
scroll to position [394, 0]
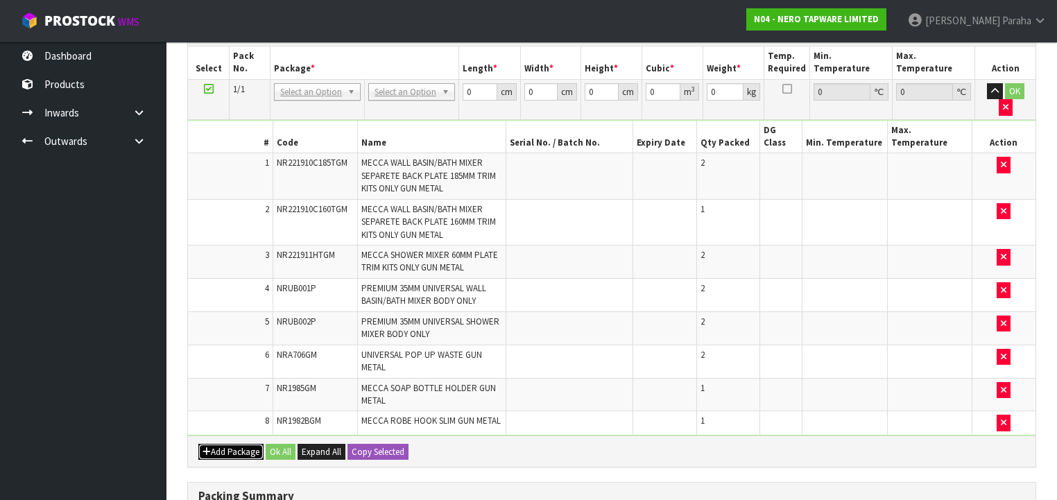
click at [225, 444] on button "Add Package" at bounding box center [230, 452] width 65 height 17
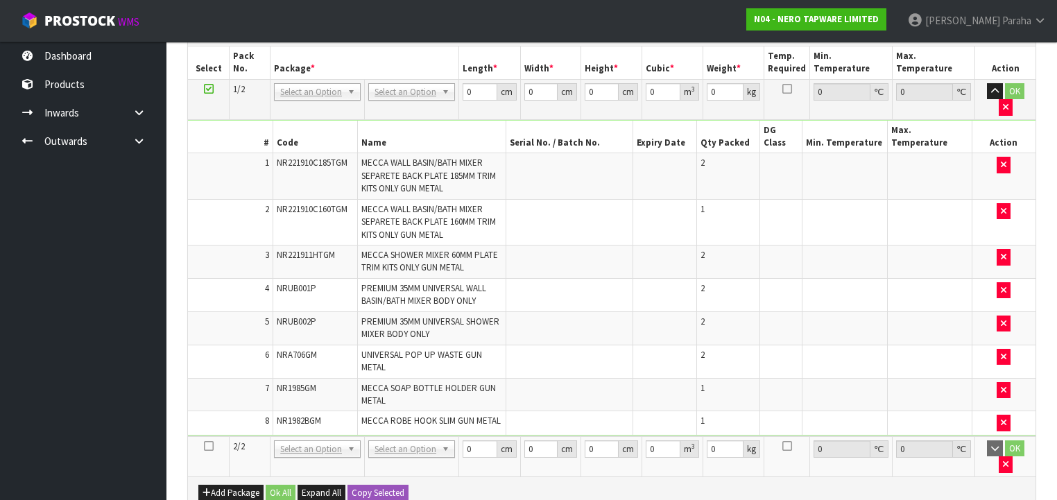
click at [212, 446] on icon at bounding box center [209, 446] width 10 height 1
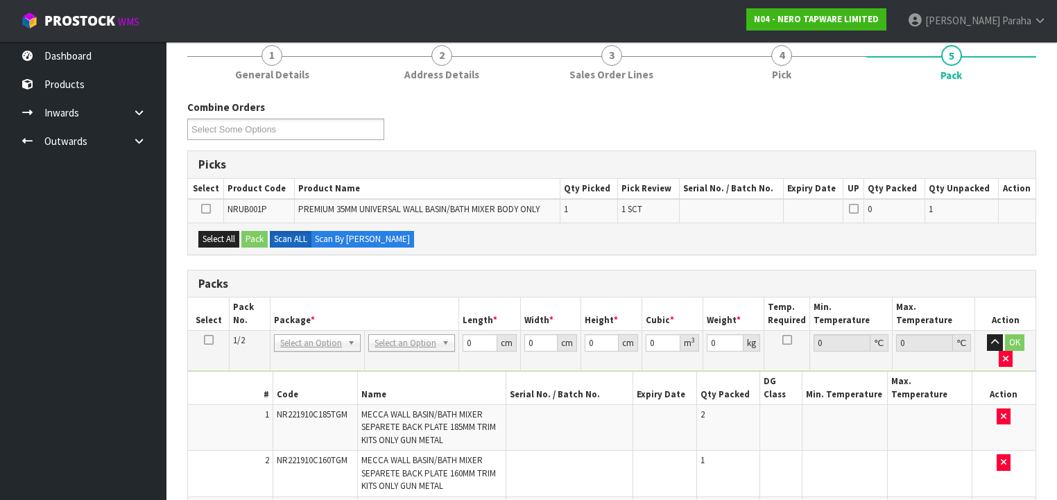
scroll to position [116, 0]
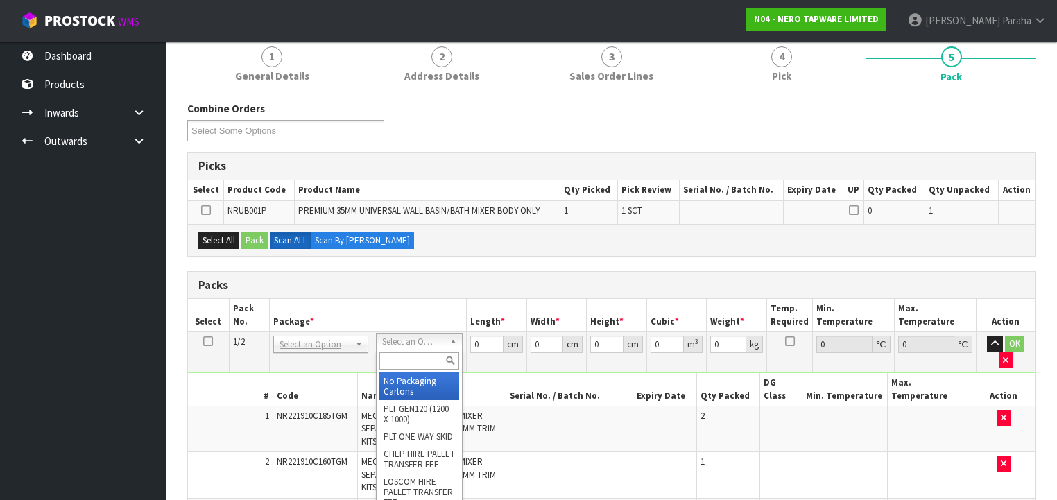
click at [414, 355] on input "text" at bounding box center [419, 360] width 80 height 17
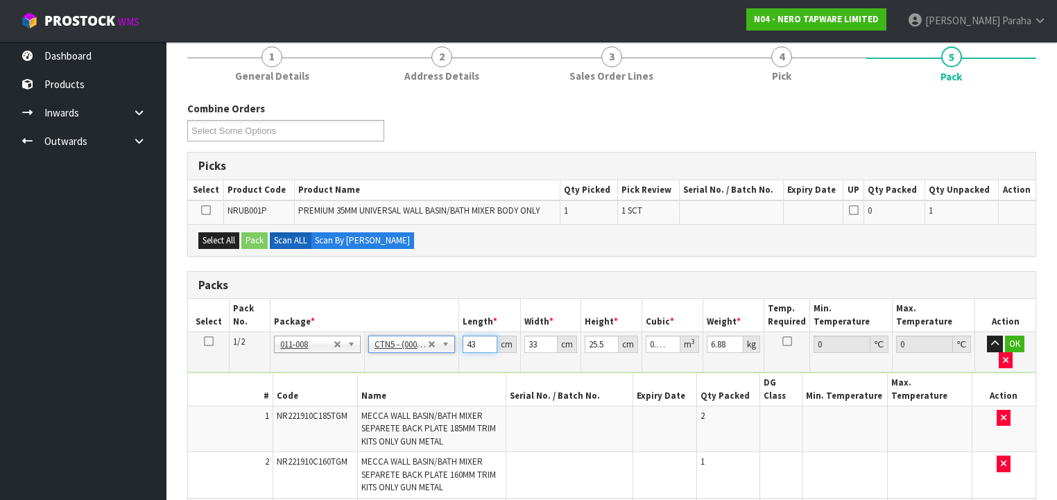
drag, startPoint x: 477, startPoint y: 340, endPoint x: 457, endPoint y: 338, distance: 20.2
click at [459, 339] on td "43 cm" at bounding box center [489, 352] width 61 height 40
click at [987, 336] on button "button" at bounding box center [995, 344] width 16 height 17
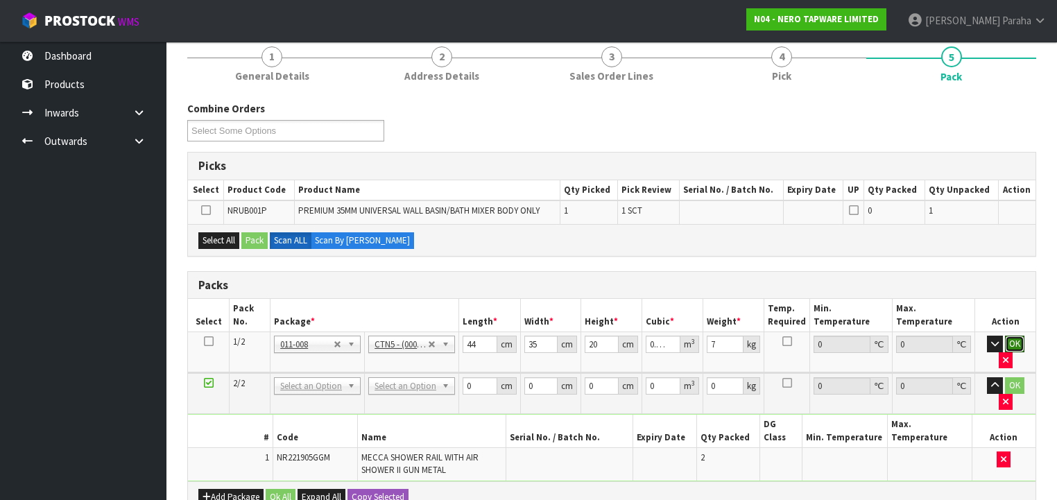
click button "OK" at bounding box center [1014, 344] width 19 height 17
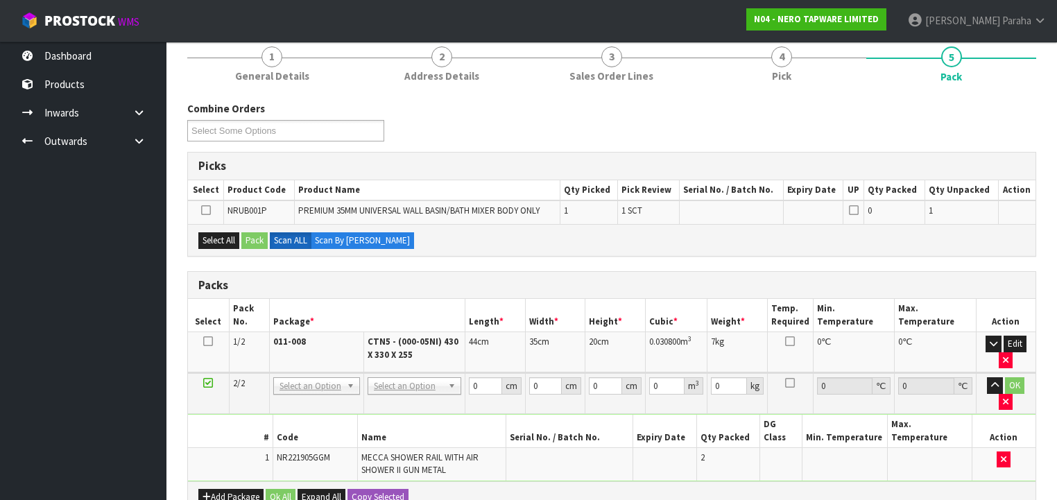
scroll to position [283, 0]
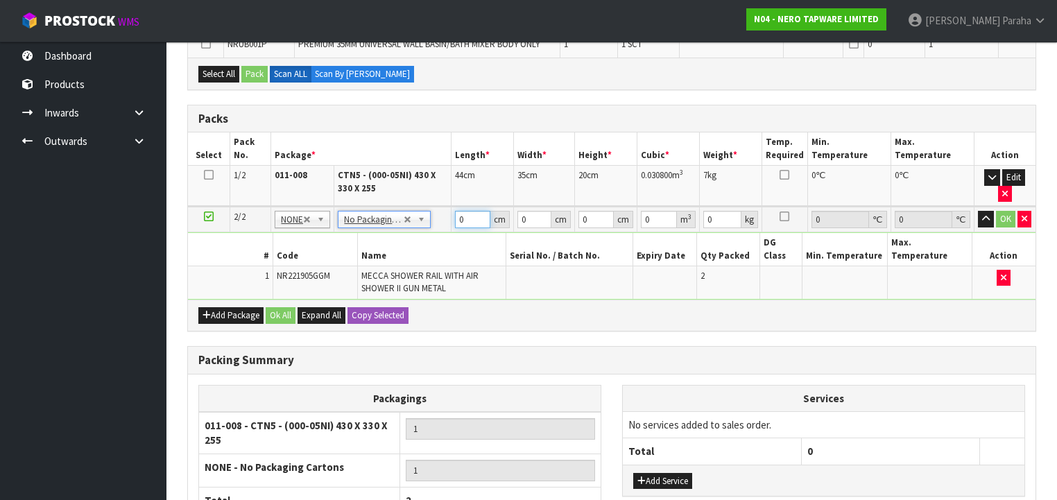
click at [455, 216] on input "0" at bounding box center [472, 219] width 35 height 17
click at [978, 211] on button "button" at bounding box center [986, 219] width 16 height 17
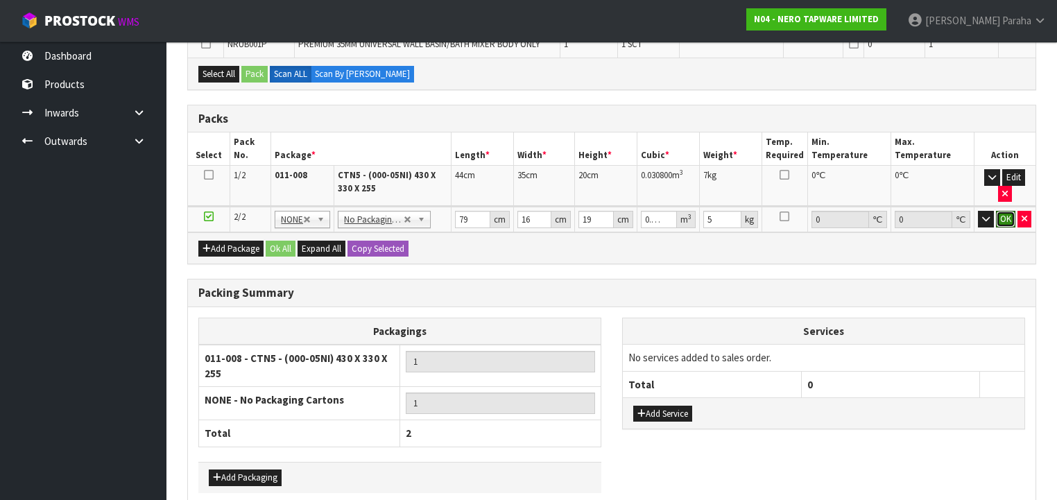
click button "OK" at bounding box center [1005, 219] width 19 height 17
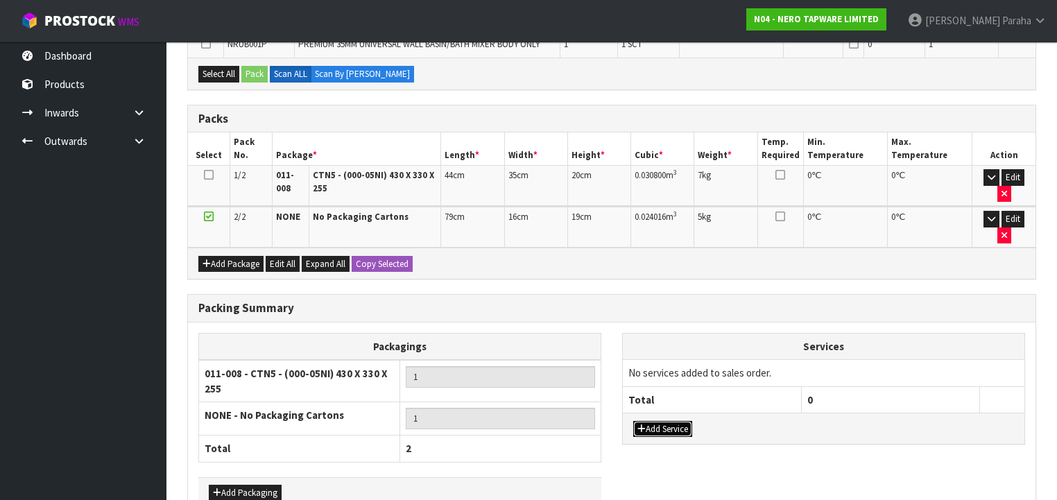
click at [661, 421] on button "Add Service" at bounding box center [662, 429] width 59 height 17
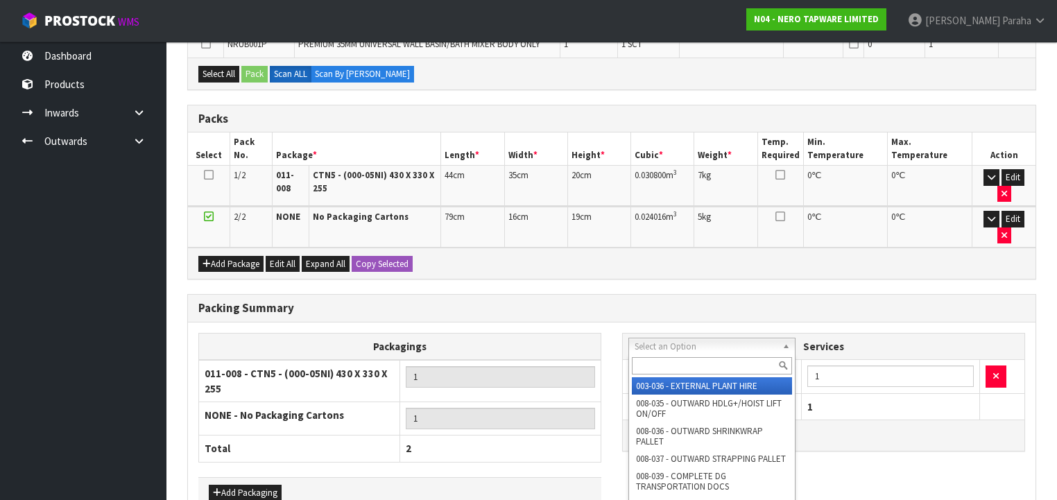
click at [652, 369] on input "text" at bounding box center [712, 365] width 160 height 17
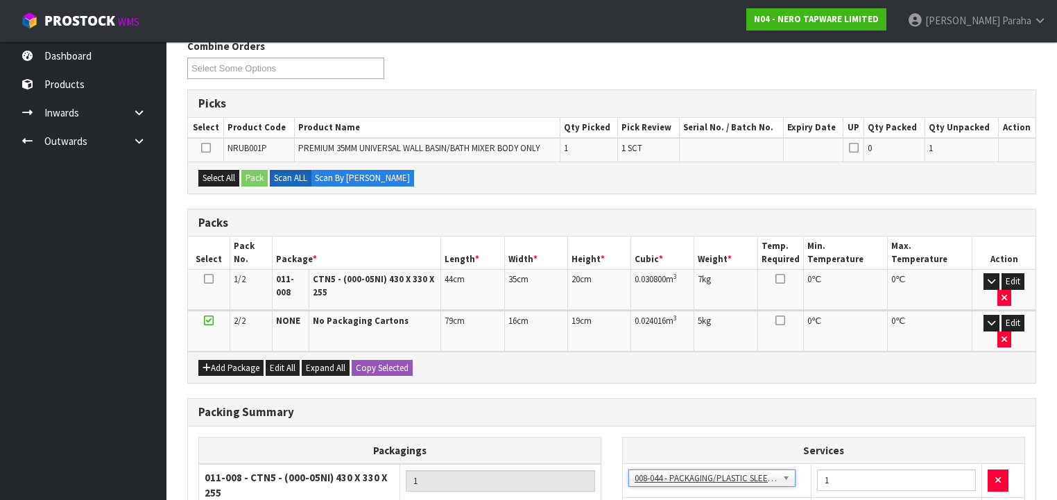
scroll to position [171, 0]
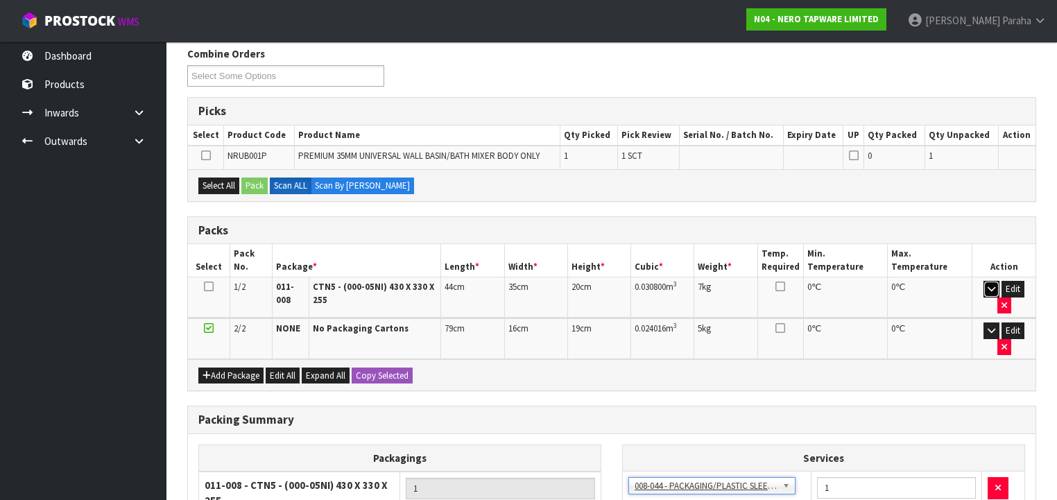
click at [987, 290] on icon "button" at bounding box center [991, 288] width 8 height 9
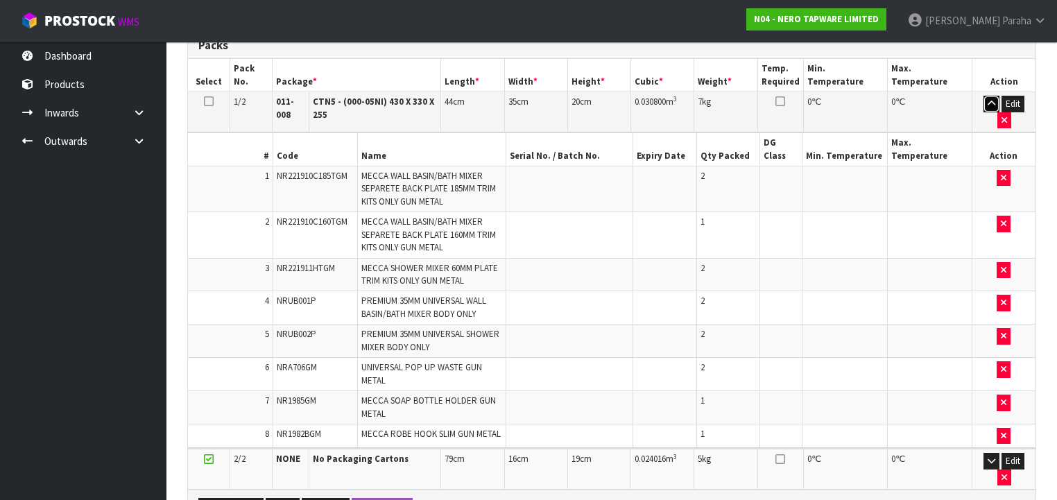
scroll to position [338, 0]
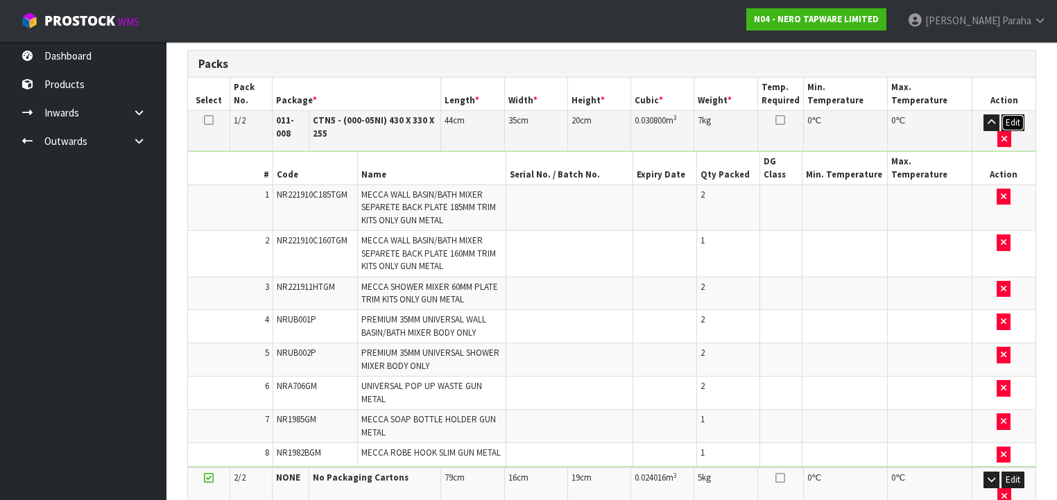
click at [1007, 121] on button "Edit" at bounding box center [1012, 122] width 23 height 17
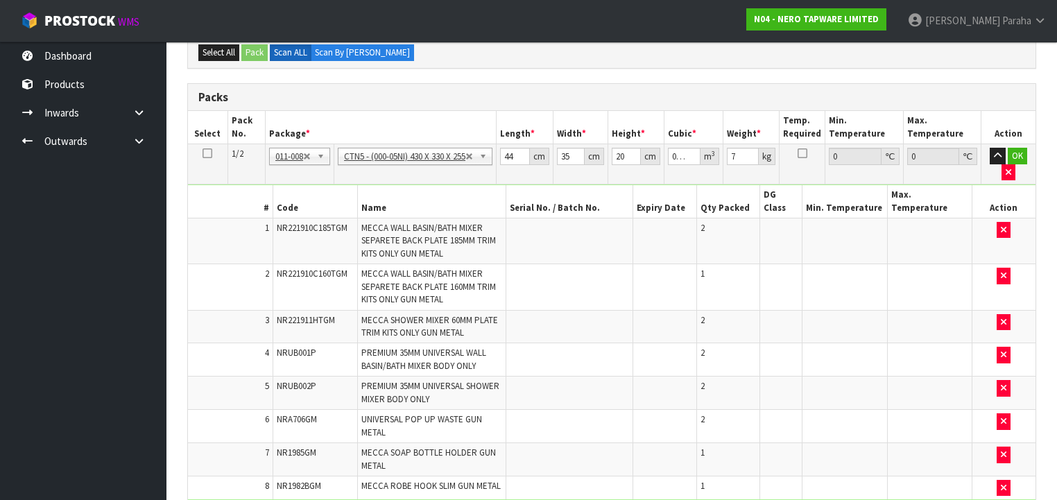
scroll to position [272, 0]
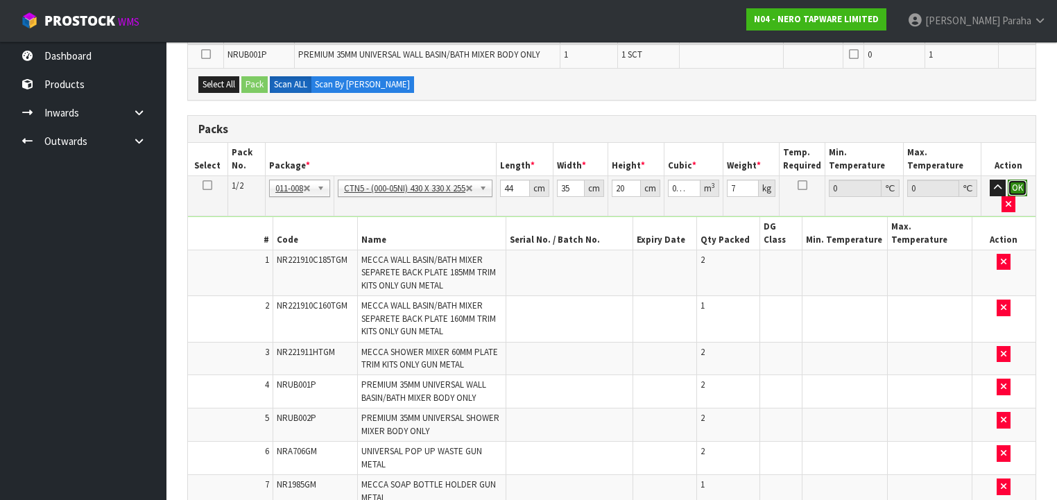
click at [1016, 182] on button "OK" at bounding box center [1016, 188] width 19 height 17
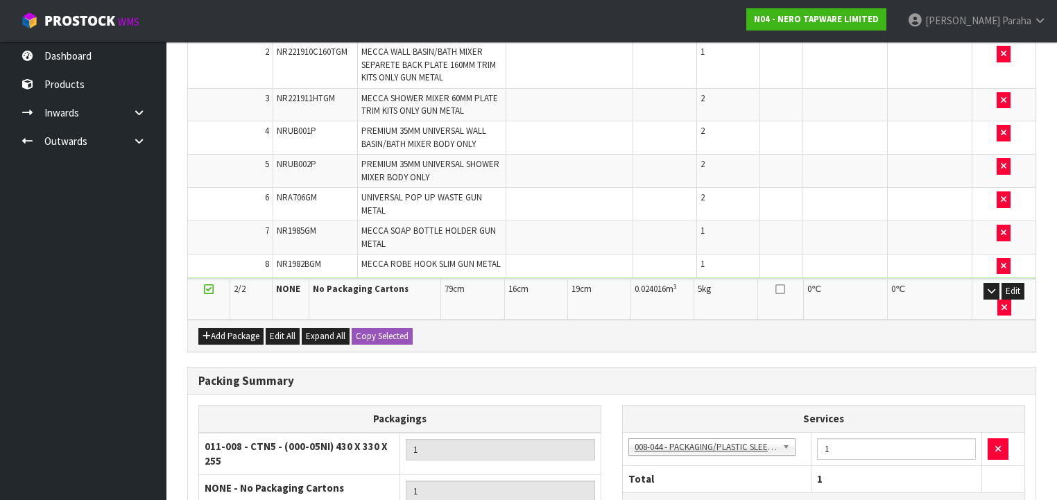
scroll to position [639, 0]
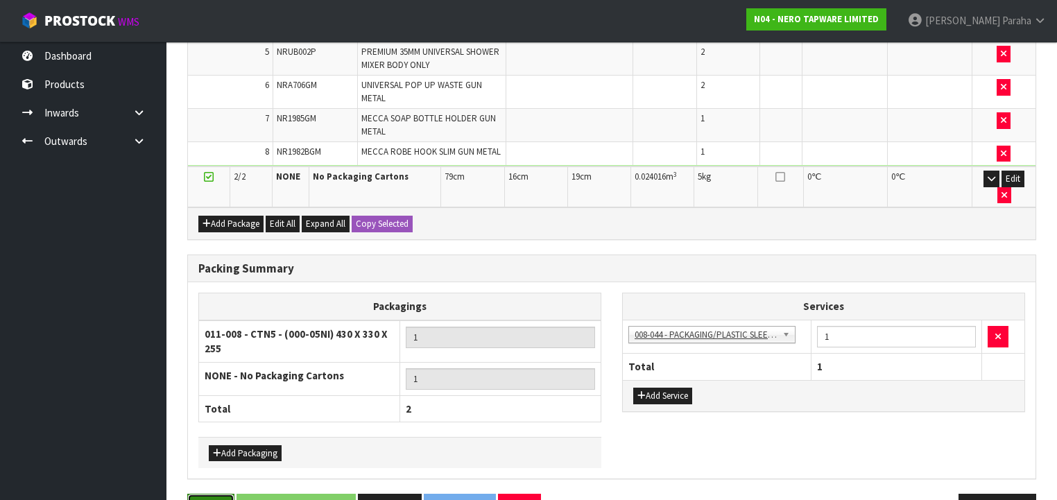
click at [200, 494] on button "Save" at bounding box center [210, 509] width 47 height 30
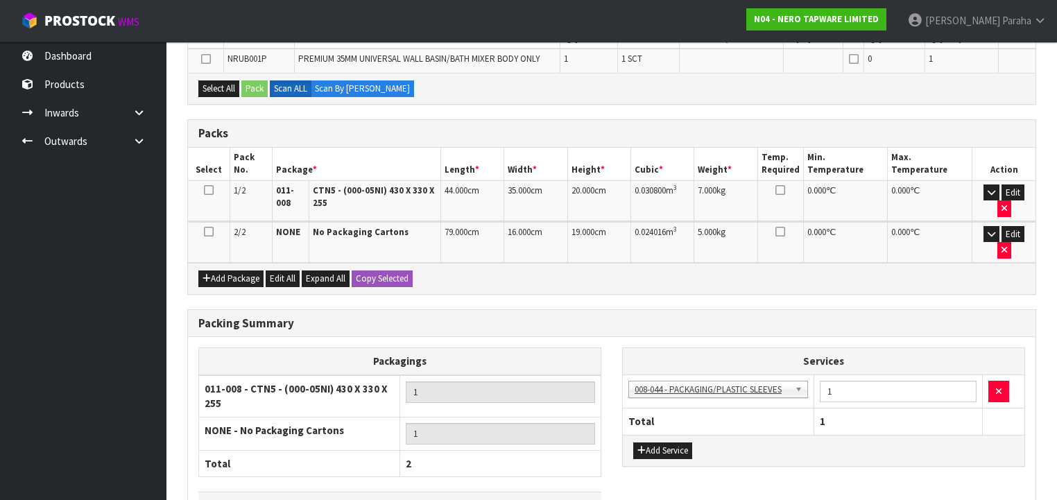
scroll to position [388, 0]
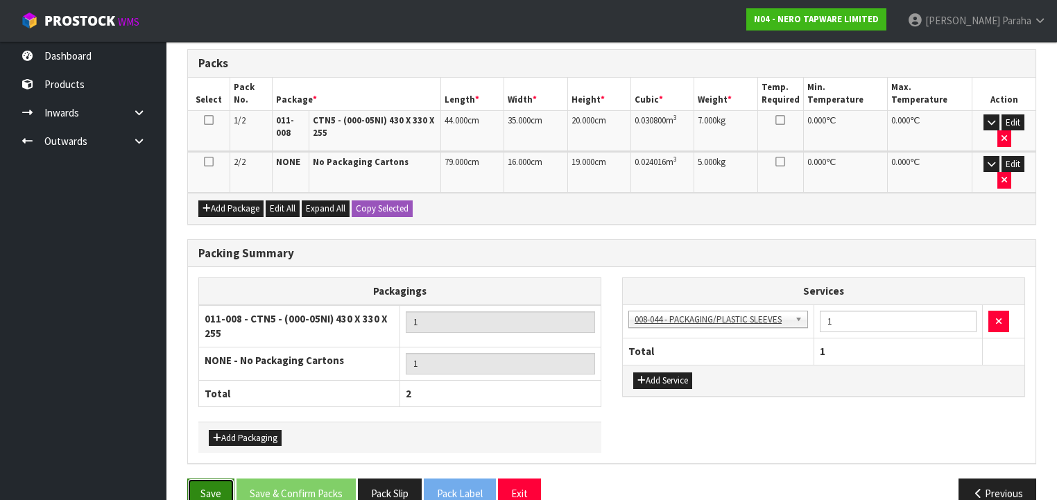
click at [211, 478] on button "Save" at bounding box center [210, 493] width 47 height 30
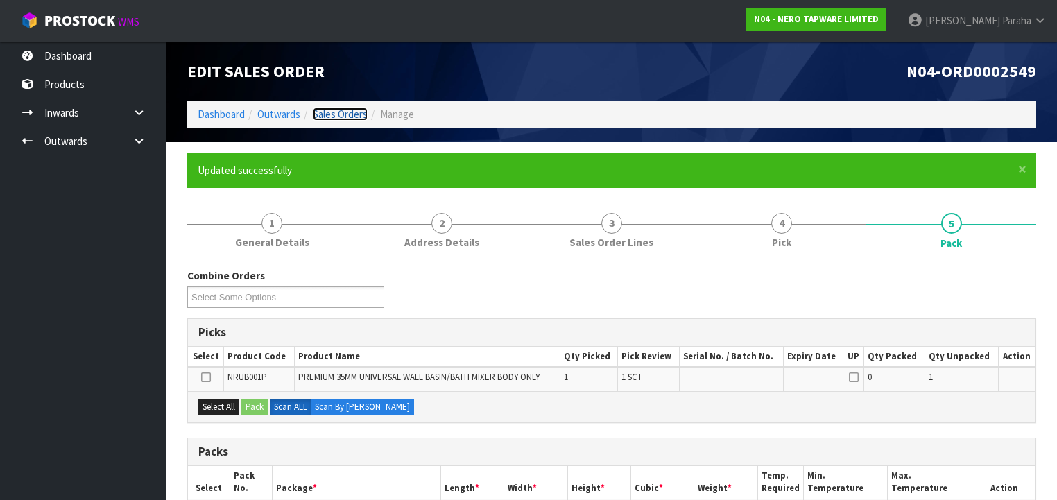
click at [336, 114] on link "Sales Orders" at bounding box center [340, 113] width 55 height 13
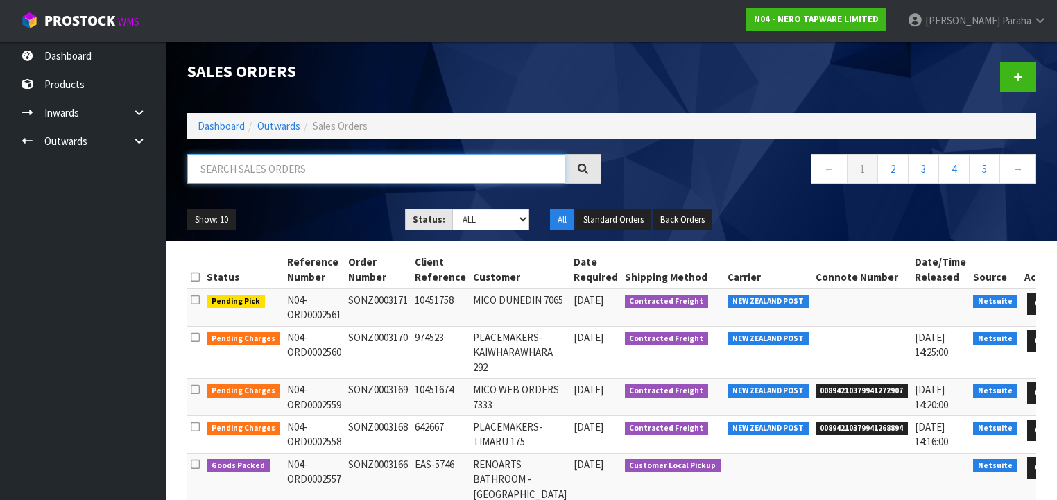
click at [315, 169] on input "text" at bounding box center [376, 169] width 378 height 30
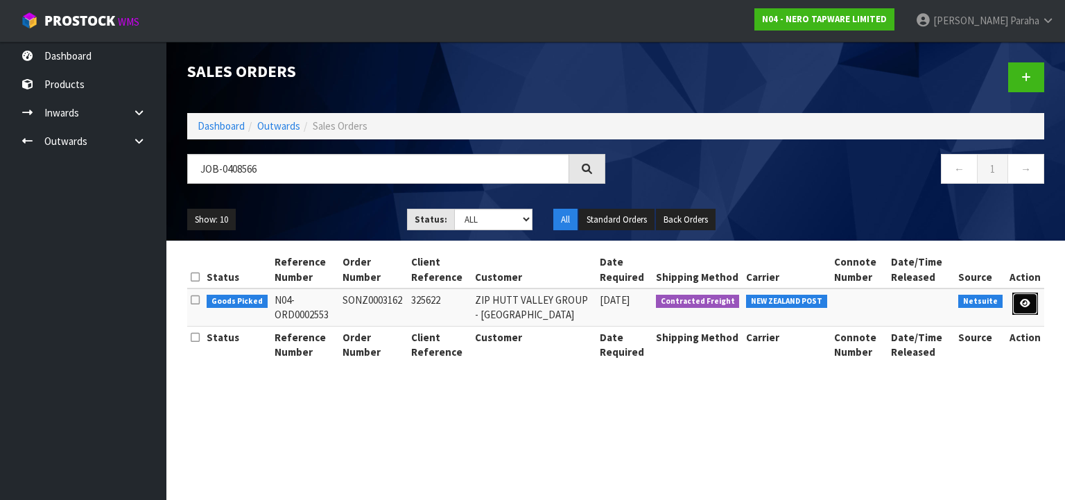
click at [1029, 309] on link at bounding box center [1025, 304] width 26 height 22
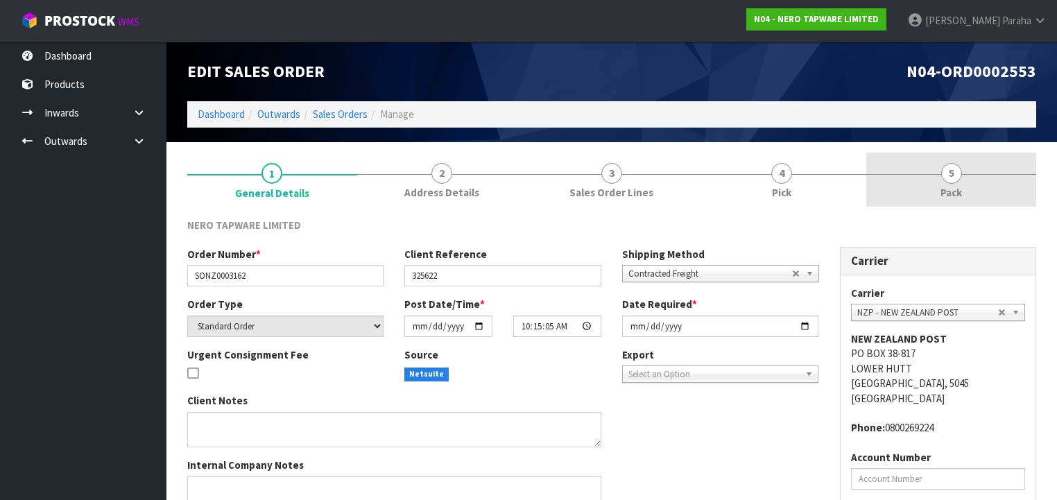
click at [948, 177] on span "5" at bounding box center [951, 173] width 21 height 21
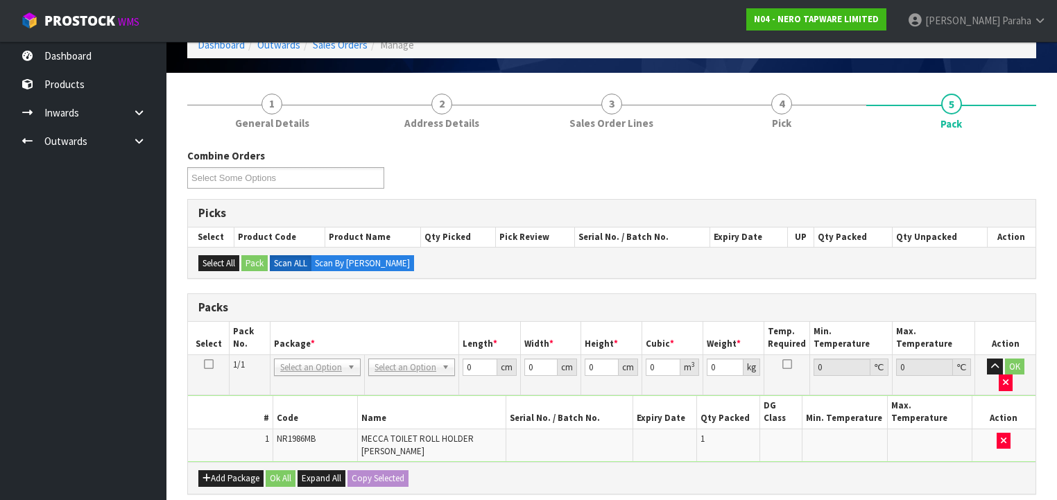
scroll to position [166, 0]
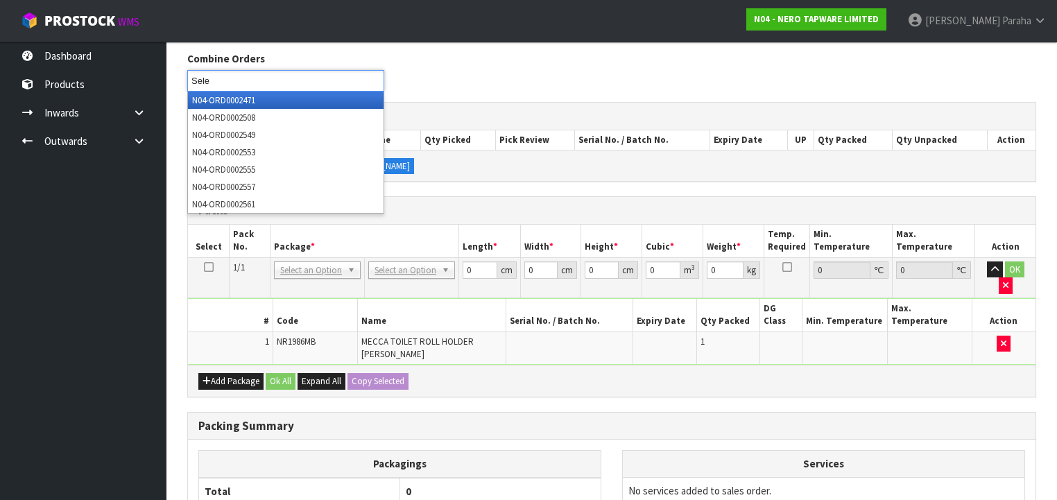
click at [677, 85] on div "Combine Orders N04-ORD0002471 N04-ORD0002508 N04-ORD0002549 N04-ORD0002553 N04-…" at bounding box center [611, 76] width 869 height 50
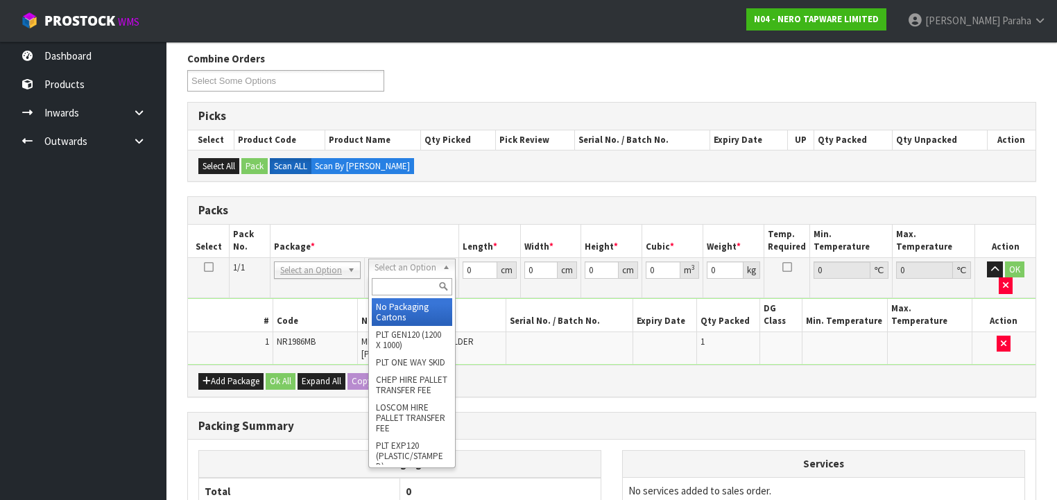
click at [394, 288] on input "text" at bounding box center [412, 286] width 80 height 17
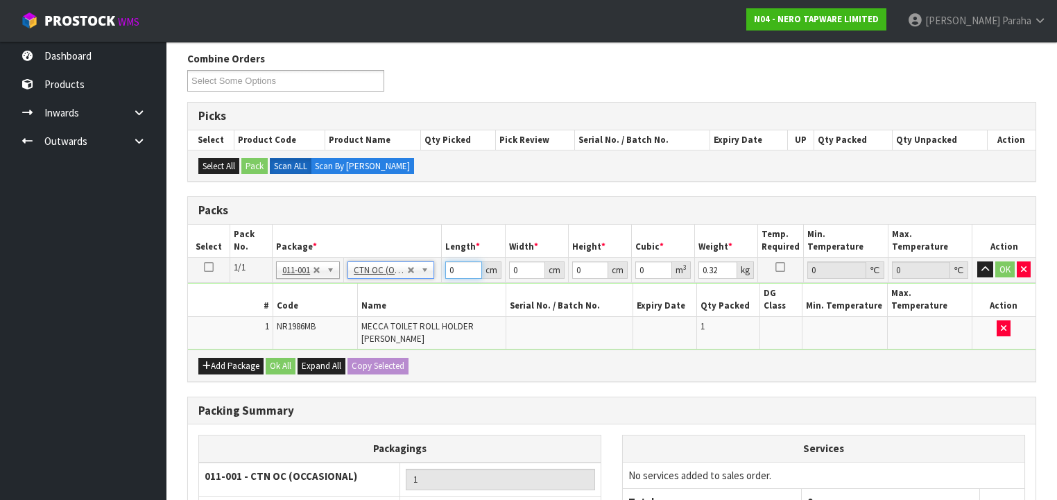
drag, startPoint x: 458, startPoint y: 266, endPoint x: 431, endPoint y: 273, distance: 27.9
click at [431, 273] on tr "1/1 NONE 007-001 007-002 007-004 007-009 007-013 007-014 007-015 007-017 007-01…" at bounding box center [611, 269] width 847 height 25
click at [977, 261] on button "button" at bounding box center [985, 269] width 16 height 17
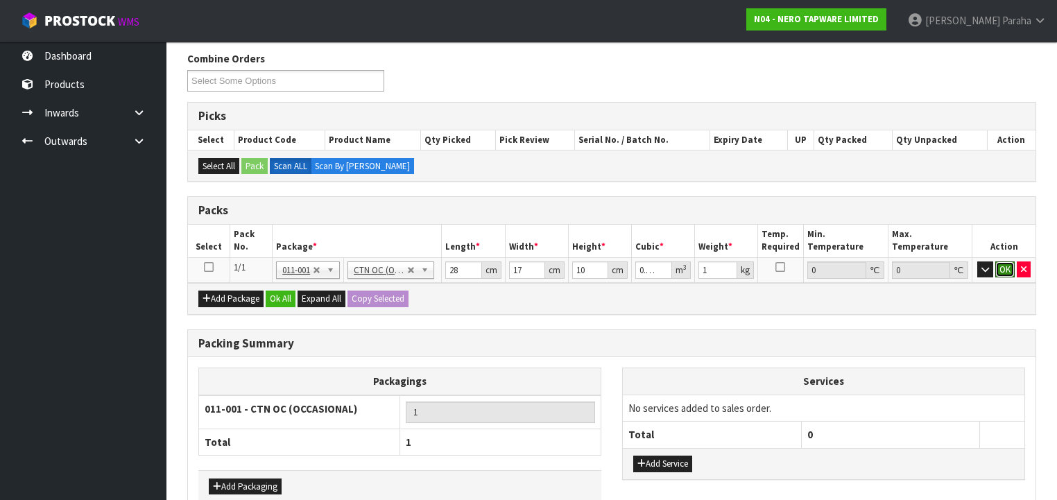
click button "OK" at bounding box center [1004, 269] width 19 height 17
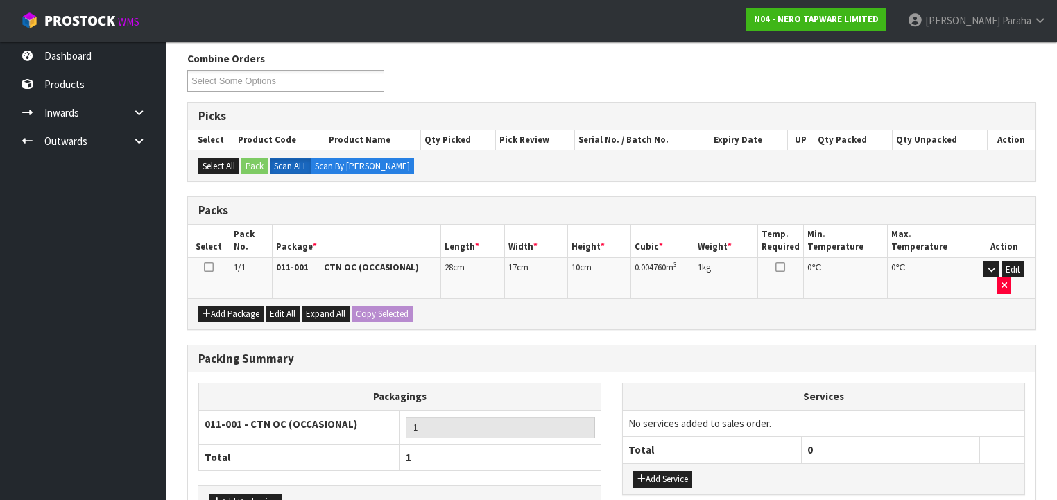
scroll to position [238, 0]
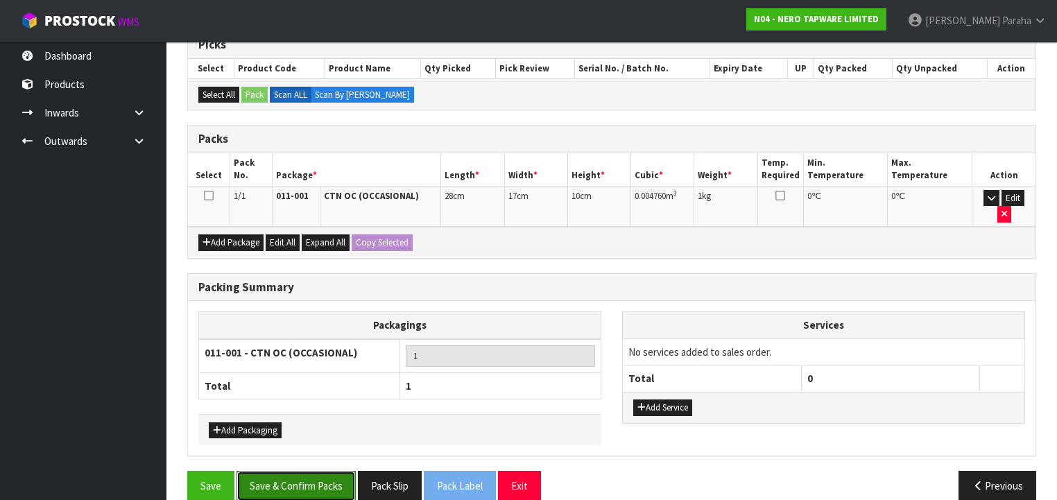
click at [307, 471] on button "Save & Confirm Packs" at bounding box center [295, 486] width 119 height 30
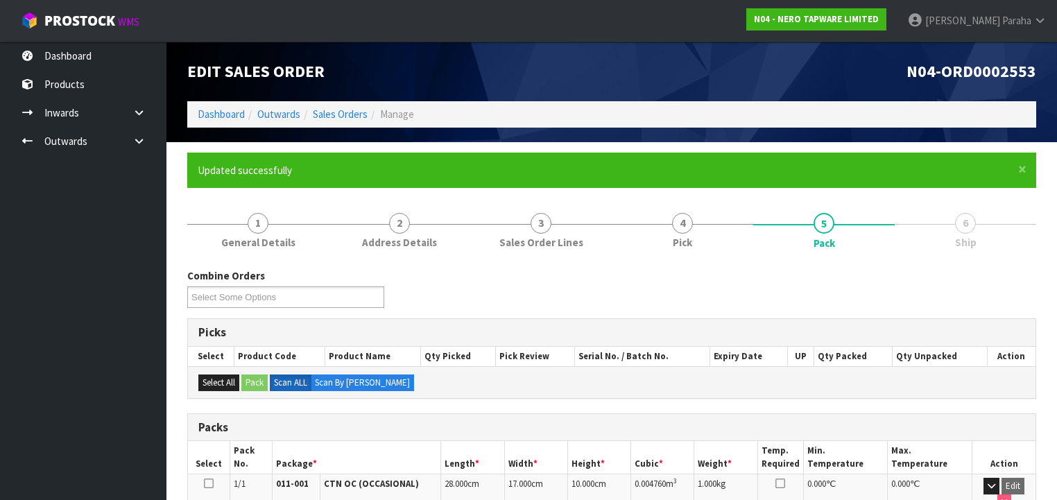
scroll to position [258, 0]
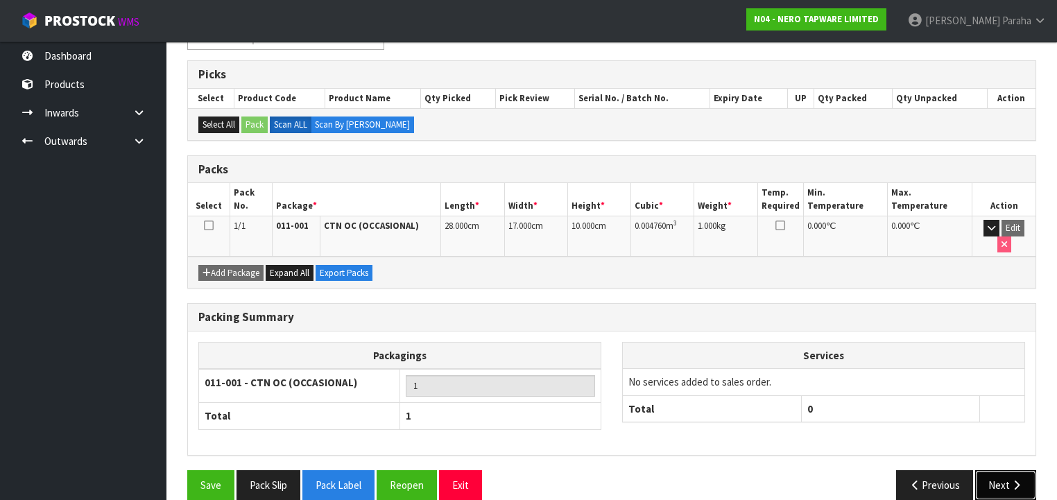
click at [1003, 470] on button "Next" at bounding box center [1005, 485] width 61 height 30
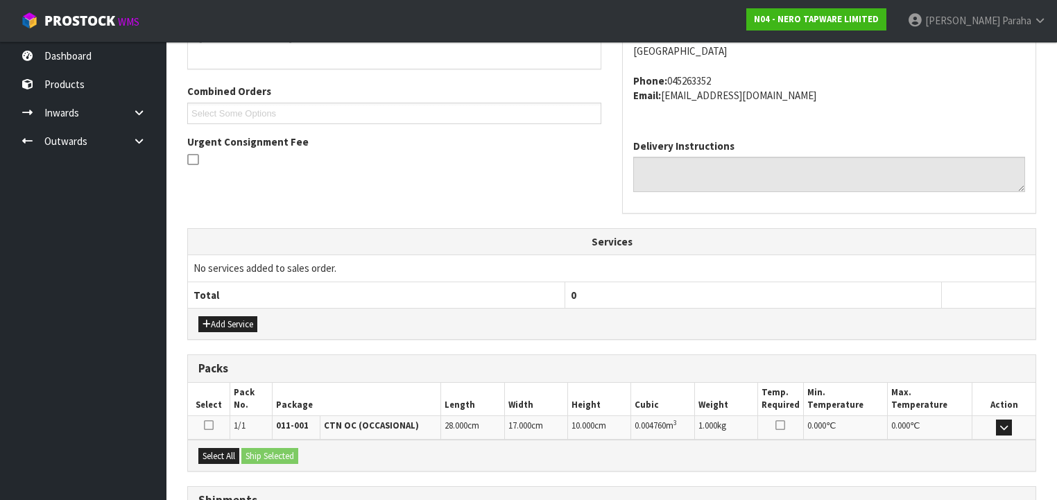
scroll to position [388, 0]
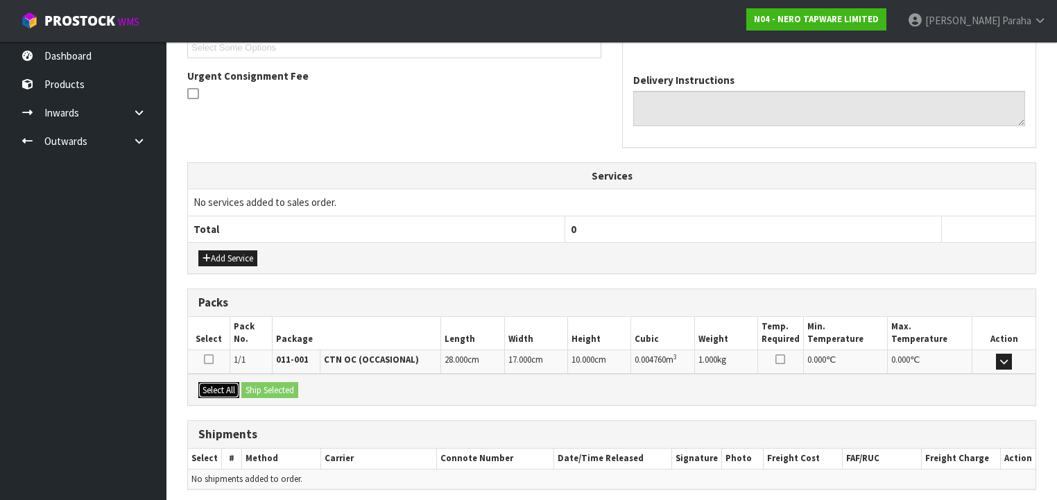
click at [216, 388] on button "Select All" at bounding box center [218, 390] width 41 height 17
click at [255, 384] on button "Ship Selected" at bounding box center [269, 390] width 57 height 17
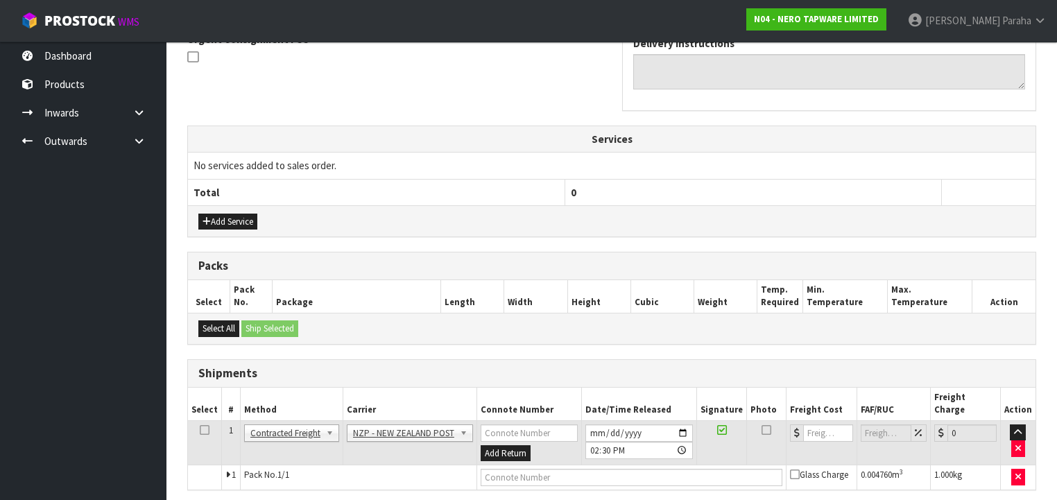
scroll to position [463, 0]
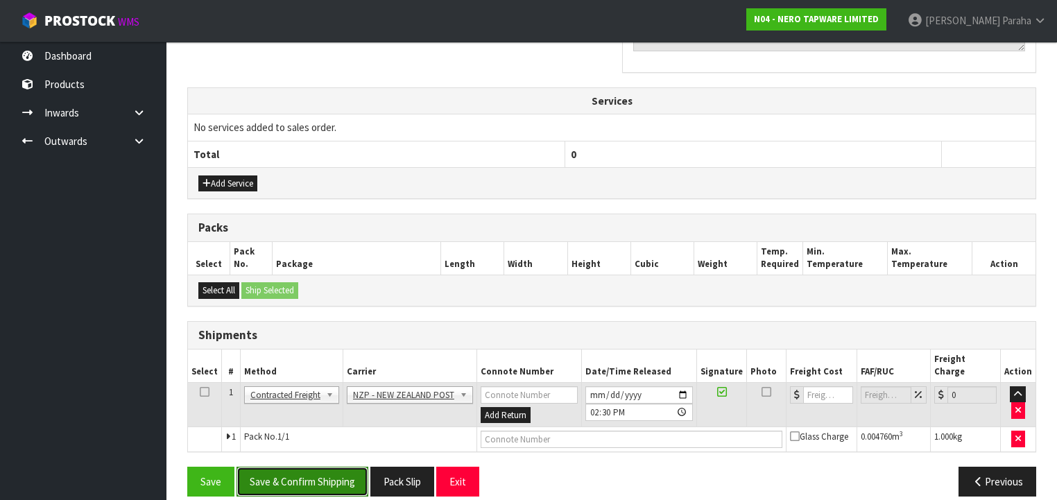
click at [277, 467] on button "Save & Confirm Shipping" at bounding box center [302, 482] width 132 height 30
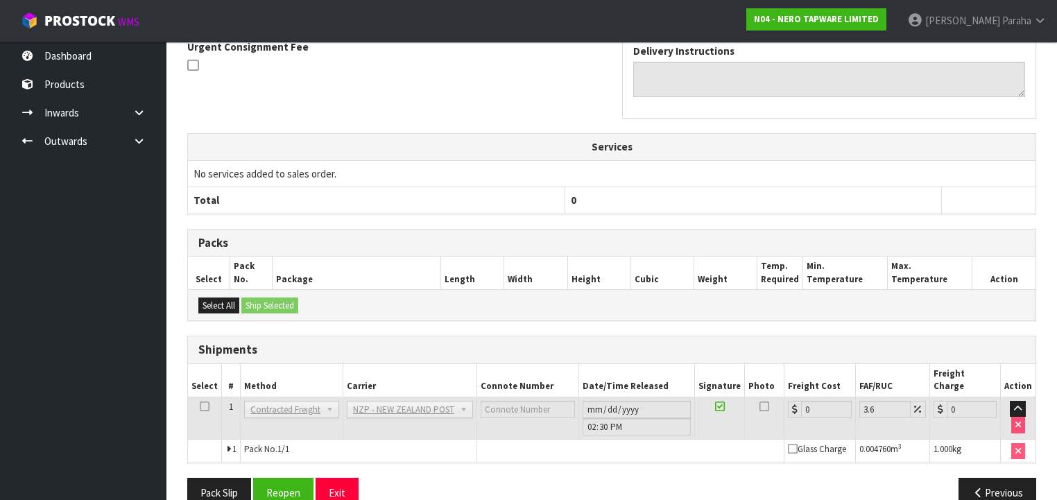
scroll to position [444, 0]
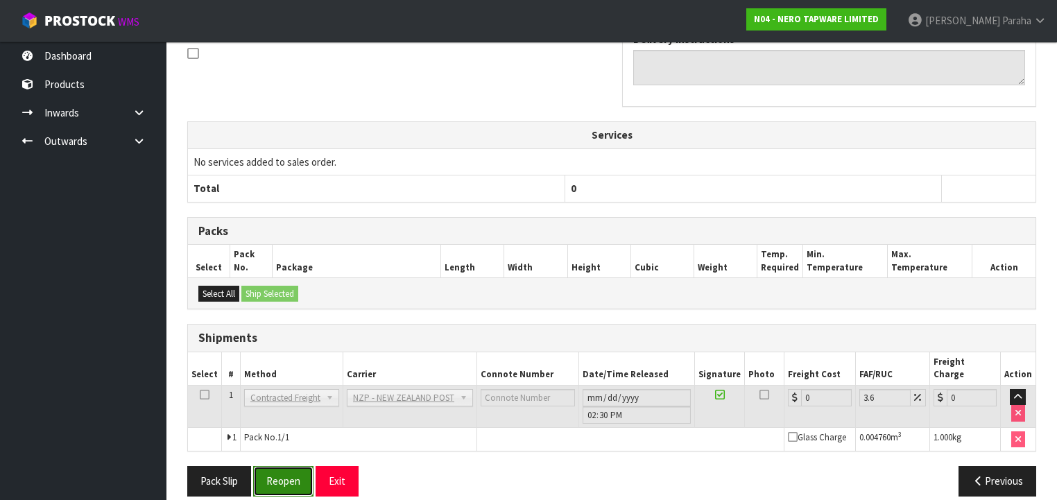
click at [293, 466] on button "Reopen" at bounding box center [283, 481] width 60 height 30
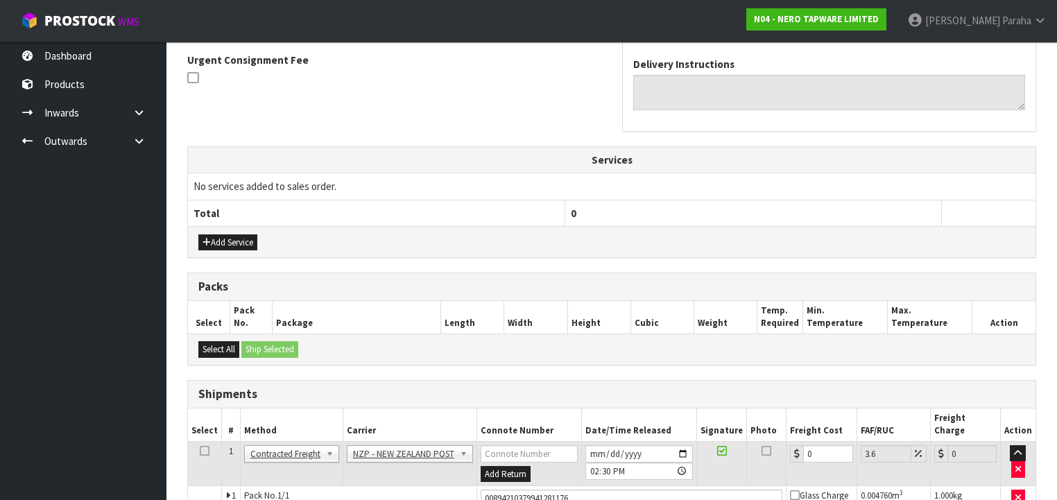
scroll to position [476, 0]
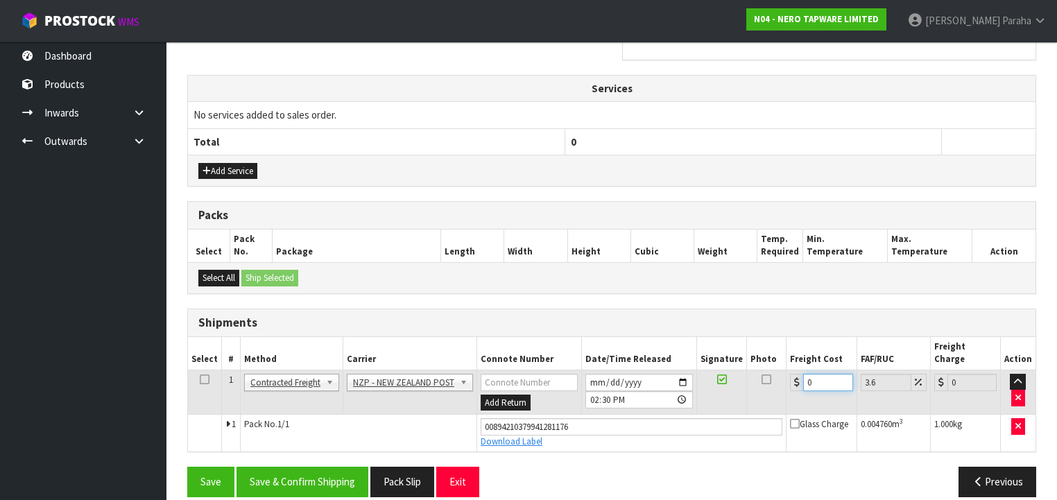
drag, startPoint x: 811, startPoint y: 369, endPoint x: 790, endPoint y: 366, distance: 21.0
click at [792, 374] on div "0" at bounding box center [821, 382] width 62 height 17
click at [327, 467] on button "Save & Confirm Shipping" at bounding box center [302, 482] width 132 height 30
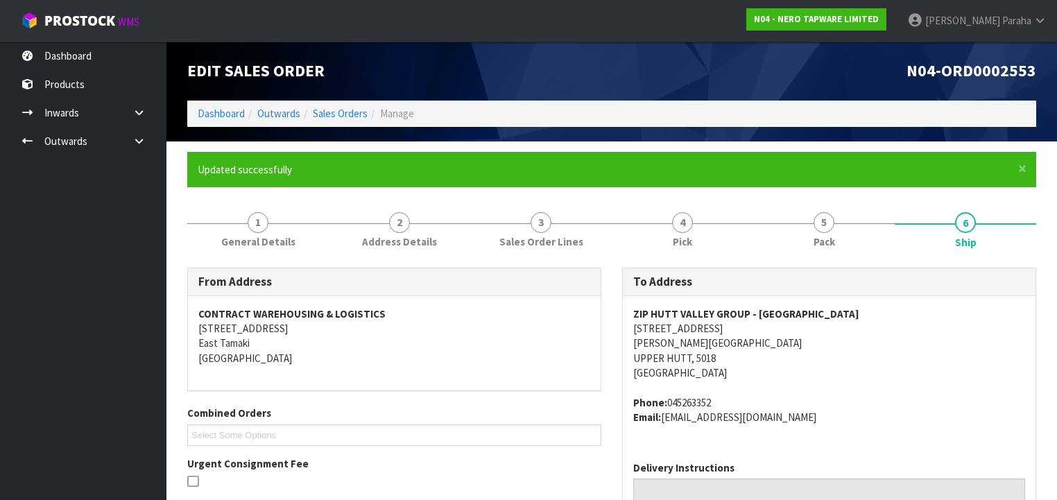
scroll to position [0, 0]
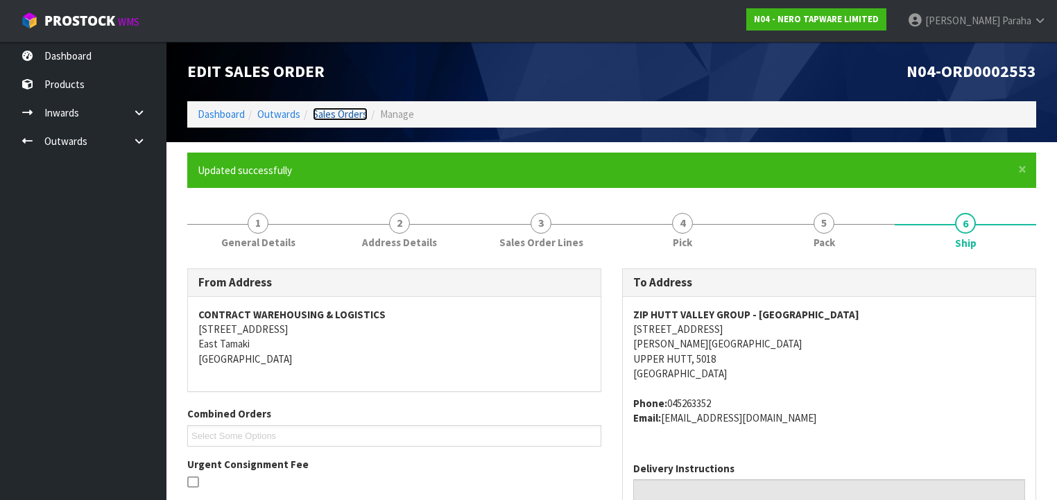
click at [351, 113] on link "Sales Orders" at bounding box center [340, 113] width 55 height 13
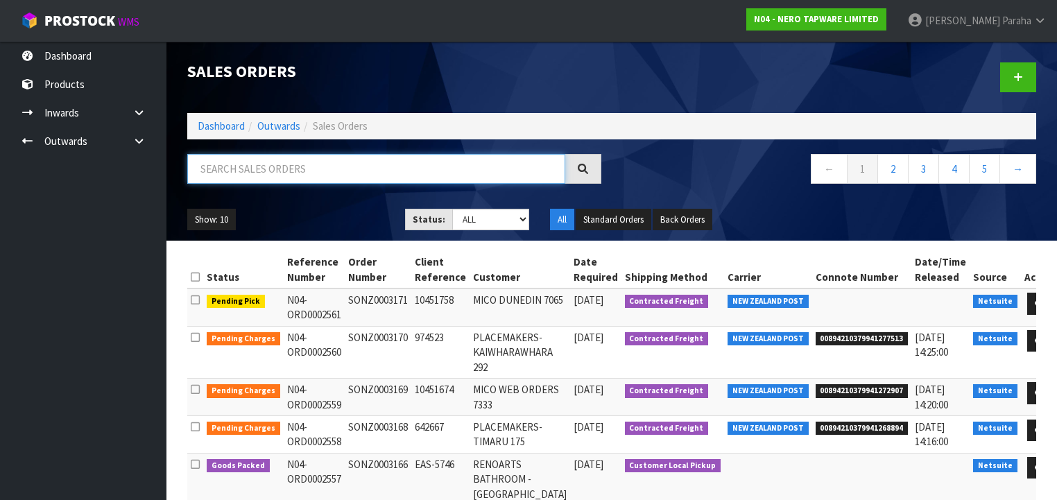
click at [333, 172] on input "text" at bounding box center [376, 169] width 378 height 30
click at [324, 169] on input "text" at bounding box center [376, 169] width 378 height 30
click at [327, 172] on input "text" at bounding box center [376, 169] width 378 height 30
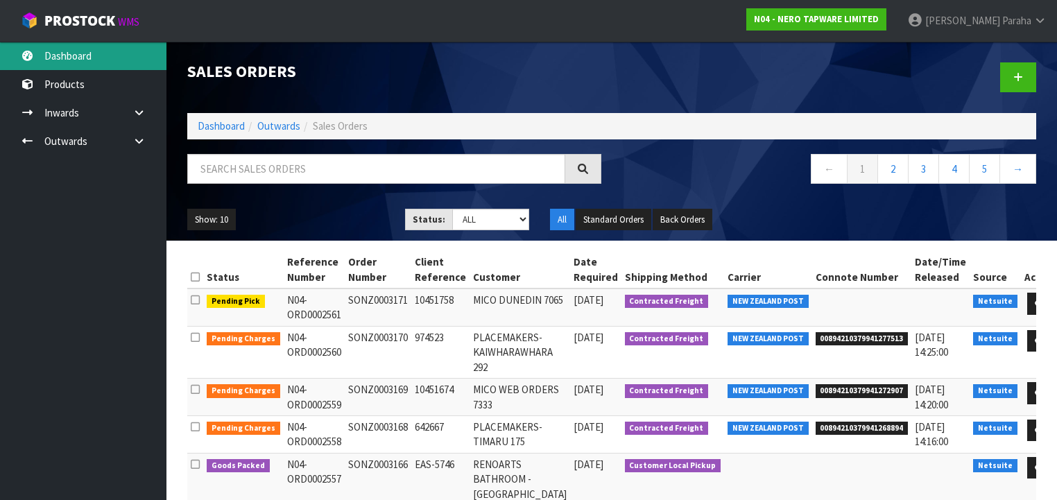
click at [73, 55] on link "Dashboard" at bounding box center [83, 56] width 166 height 28
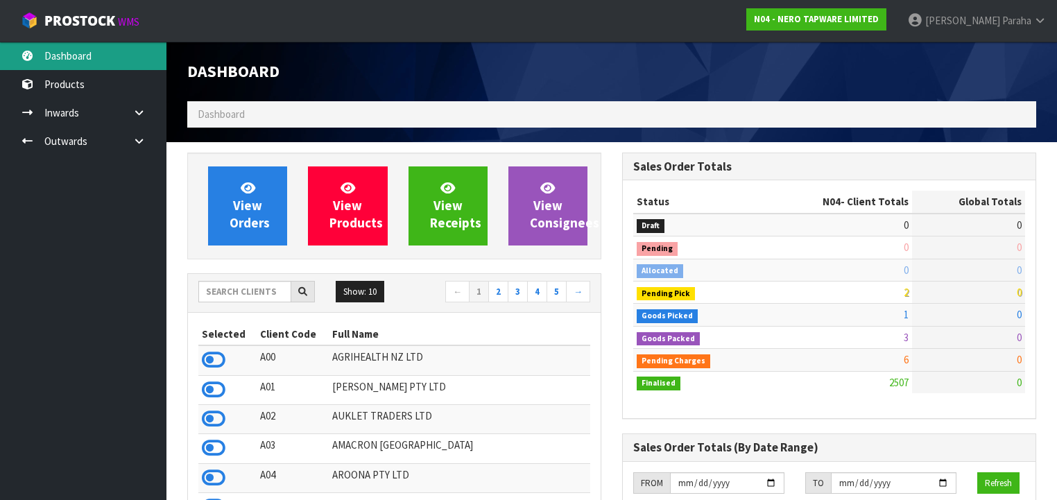
scroll to position [1106, 435]
click at [248, 297] on input "text" at bounding box center [244, 291] width 93 height 21
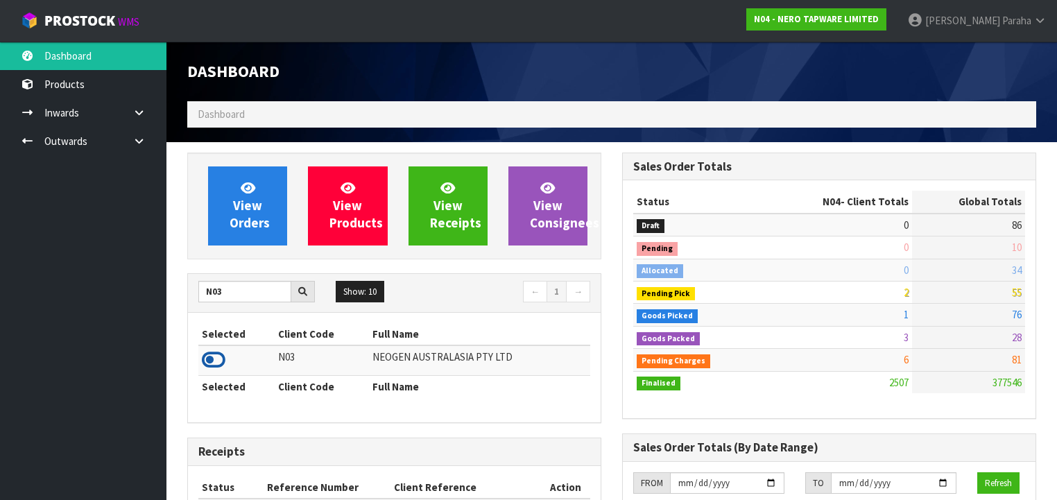
click at [219, 357] on icon at bounding box center [214, 359] width 24 height 21
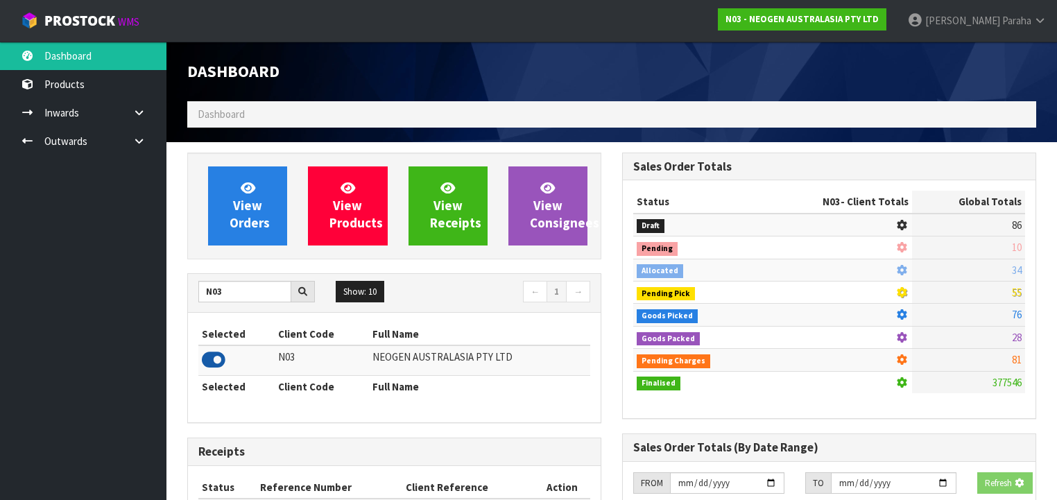
scroll to position [1209, 435]
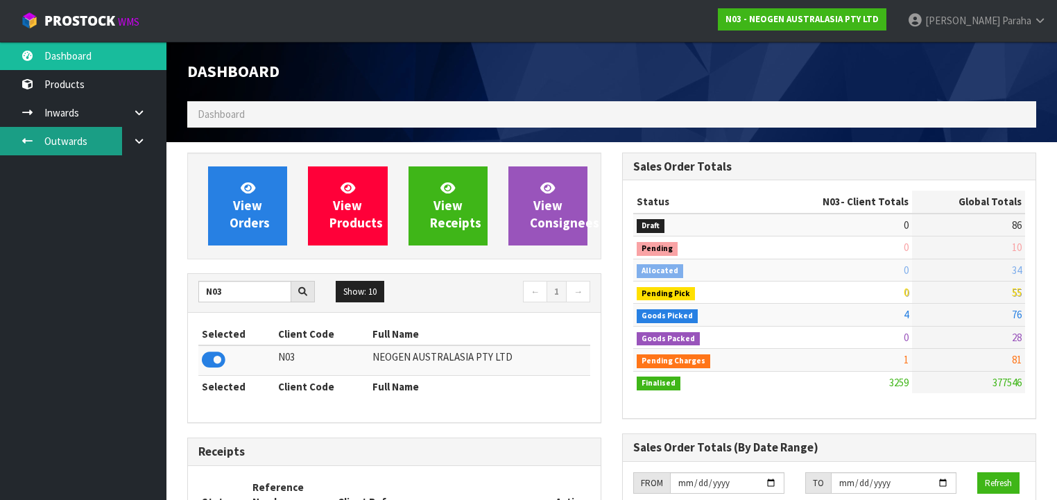
click at [96, 144] on link "Outwards" at bounding box center [83, 141] width 166 height 28
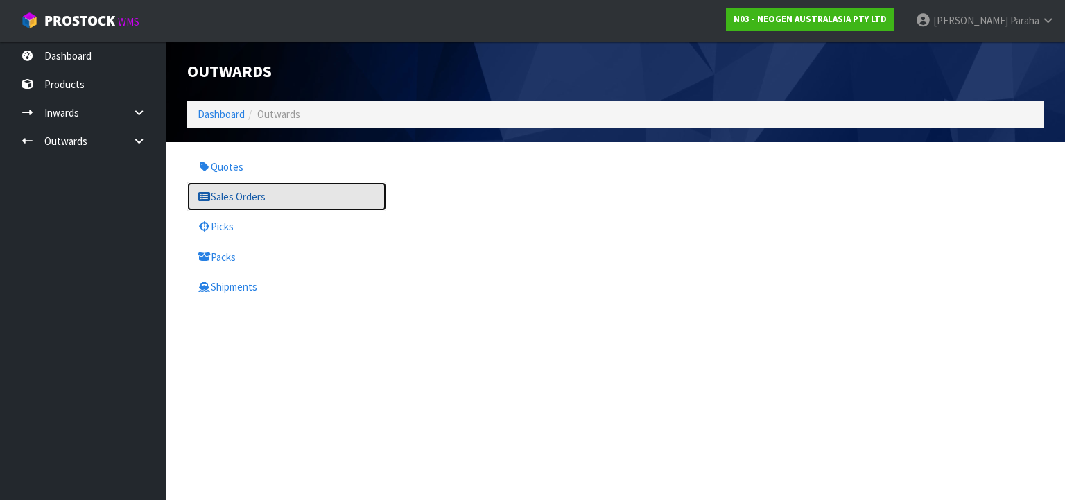
click at [227, 199] on link "Sales Orders" at bounding box center [286, 196] width 199 height 28
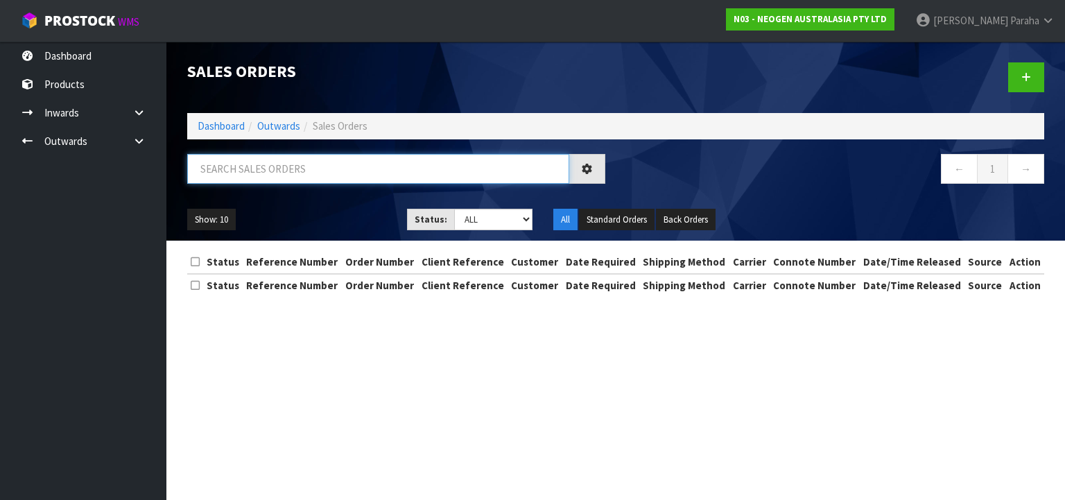
click at [242, 170] on input "text" at bounding box center [378, 169] width 382 height 30
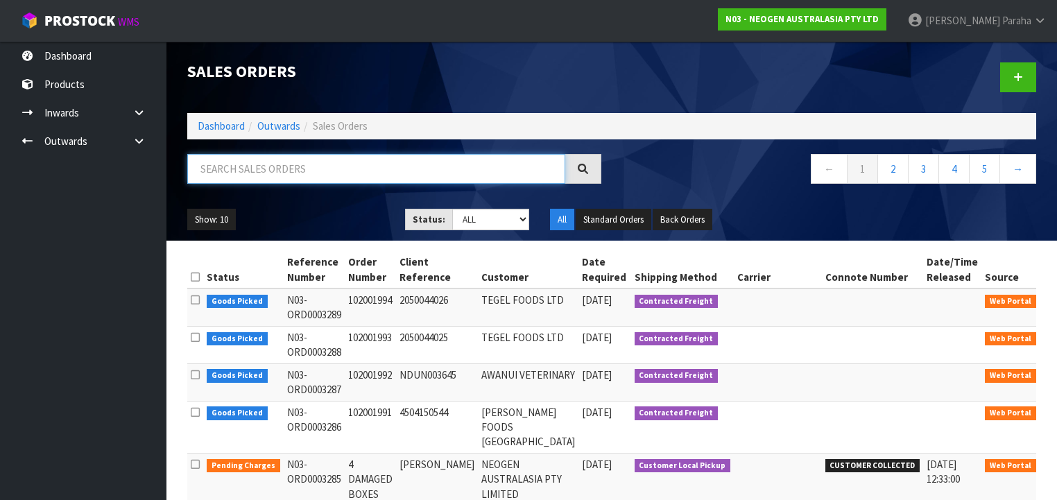
click at [272, 172] on input "text" at bounding box center [376, 169] width 378 height 30
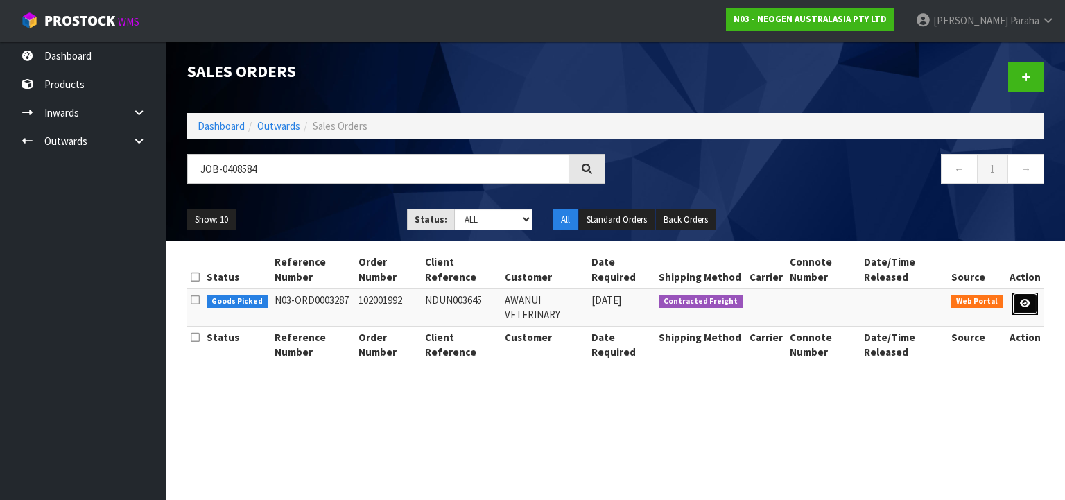
click at [1020, 303] on link at bounding box center [1025, 304] width 26 height 22
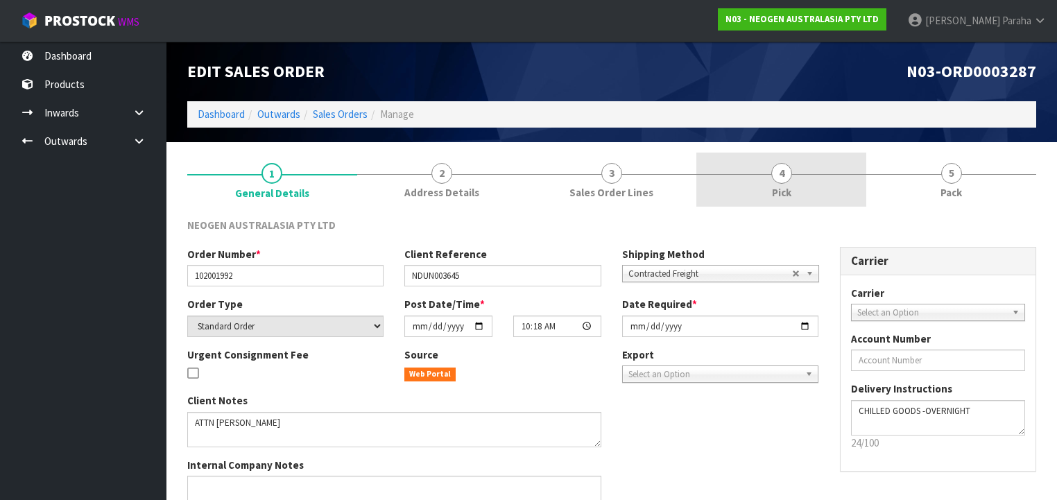
click at [784, 182] on span "4" at bounding box center [781, 173] width 21 height 21
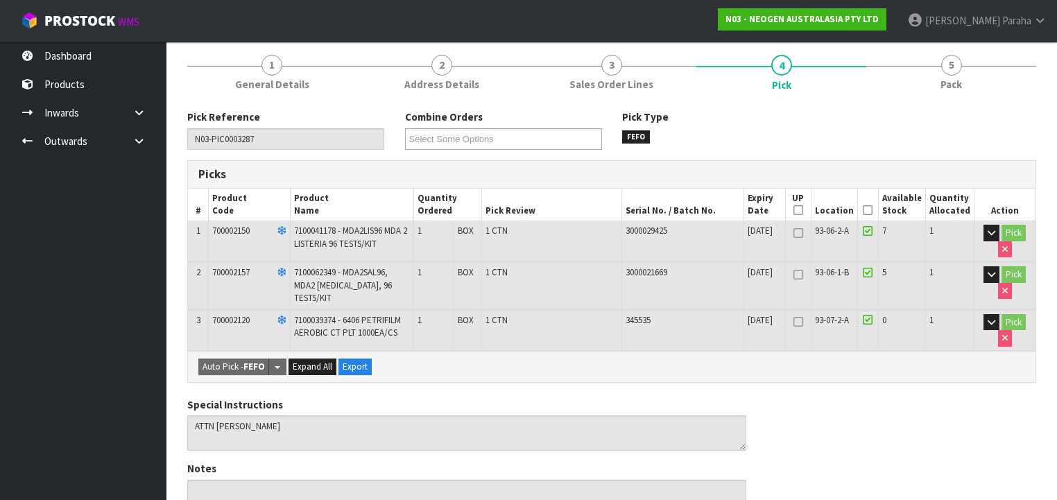
scroll to position [222, 0]
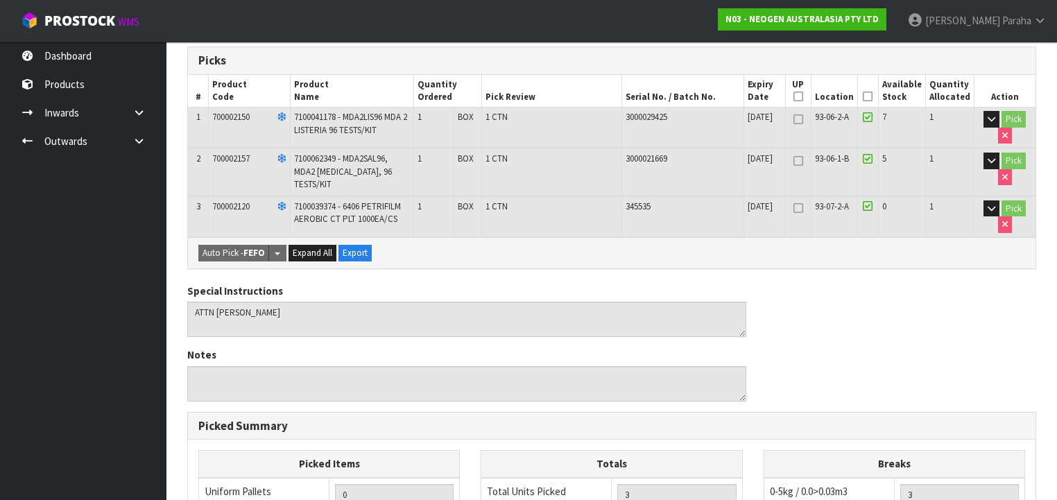
click at [872, 97] on icon at bounding box center [868, 96] width 10 height 1
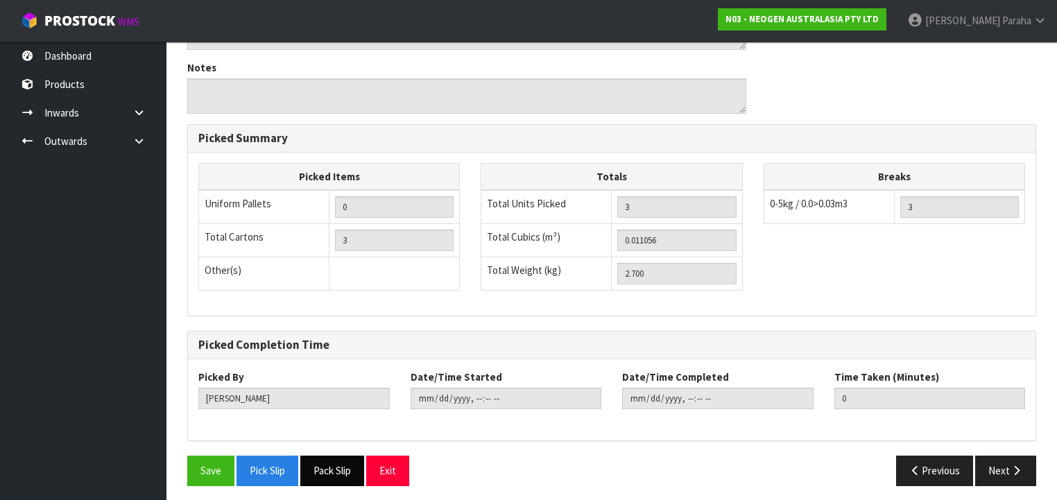
scroll to position [560, 0]
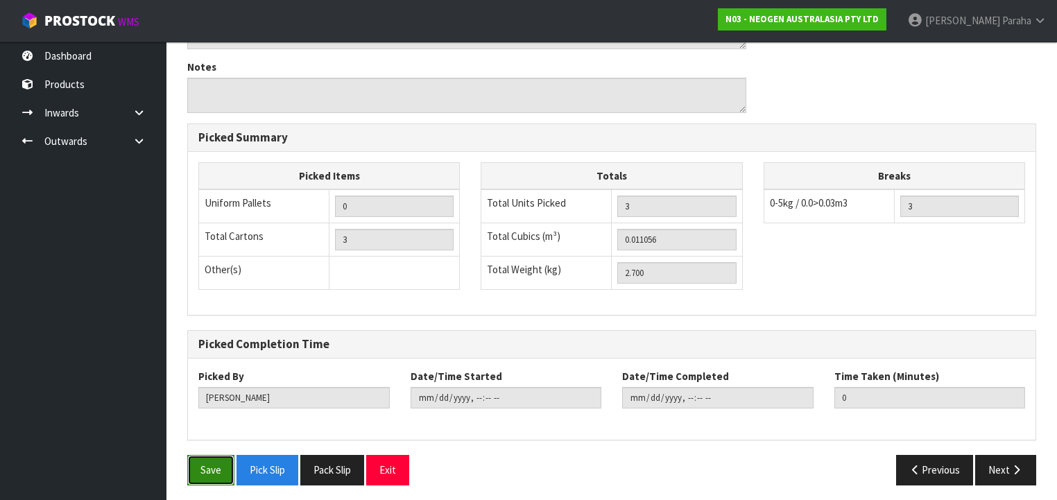
click at [207, 464] on button "Save" at bounding box center [210, 470] width 47 height 30
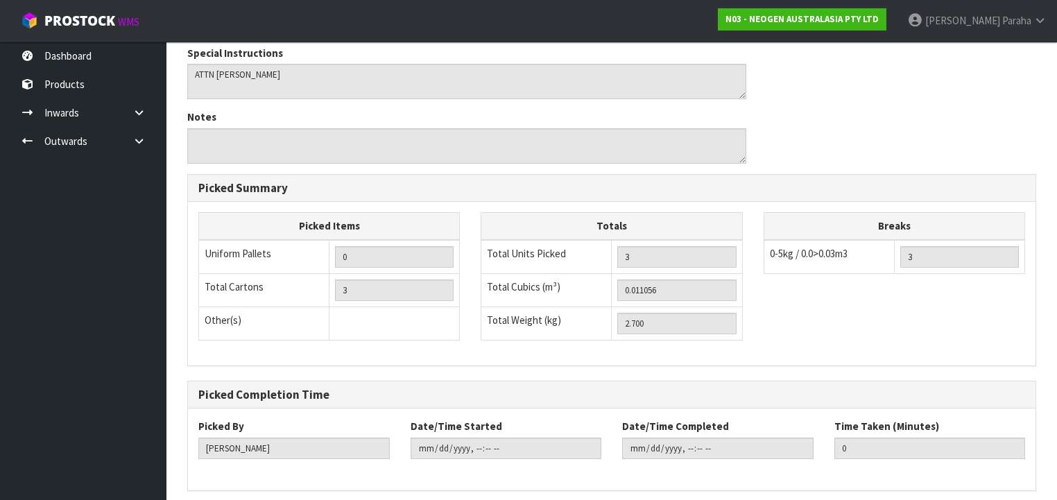
scroll to position [0, 0]
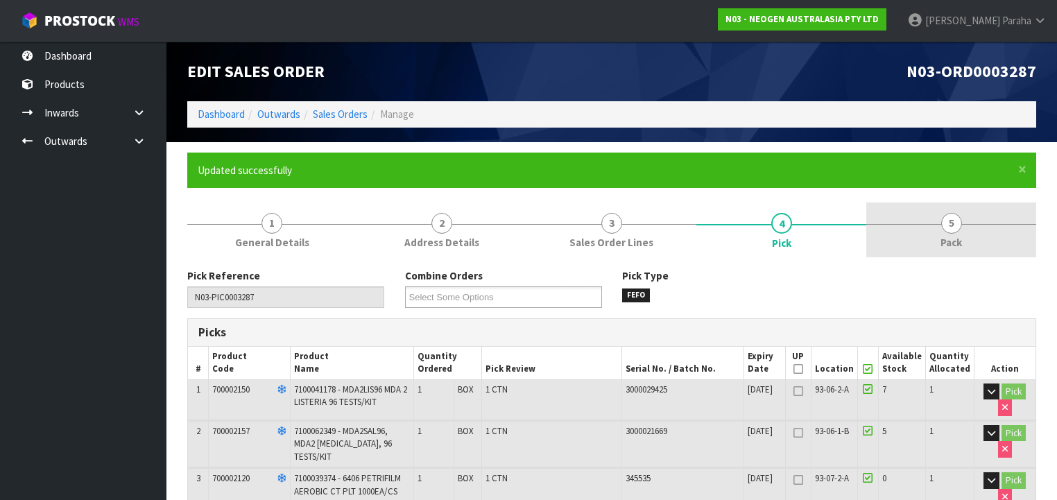
click at [960, 232] on link "5 Pack" at bounding box center [951, 229] width 170 height 55
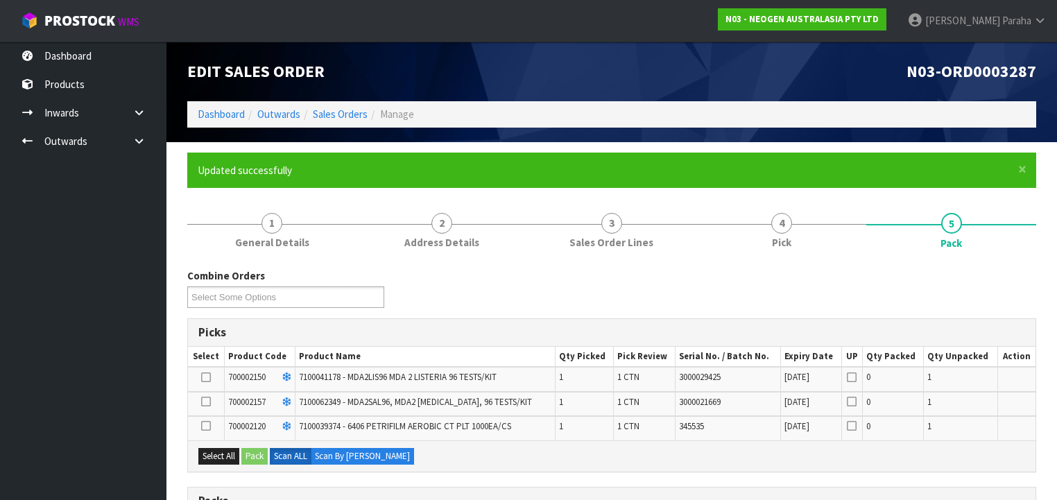
scroll to position [222, 0]
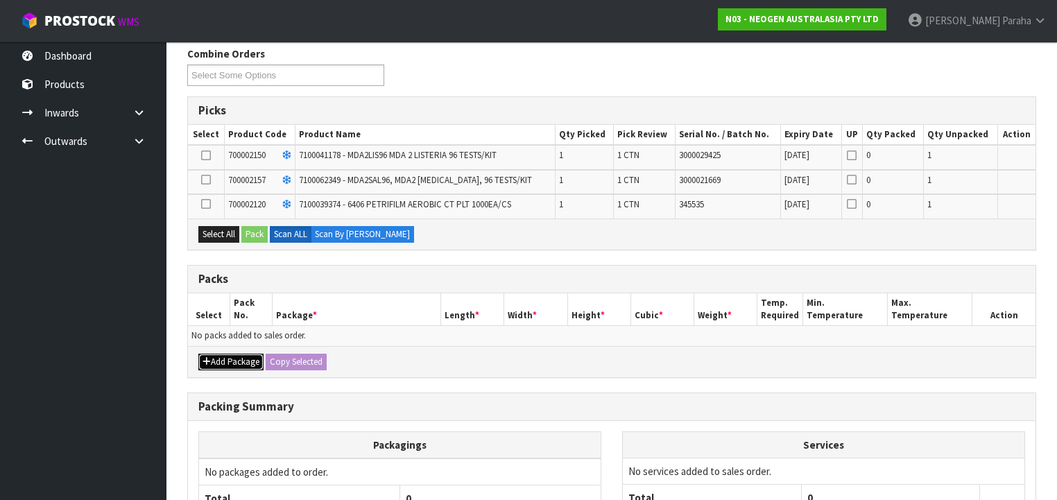
click at [213, 362] on button "Add Package" at bounding box center [230, 362] width 65 height 17
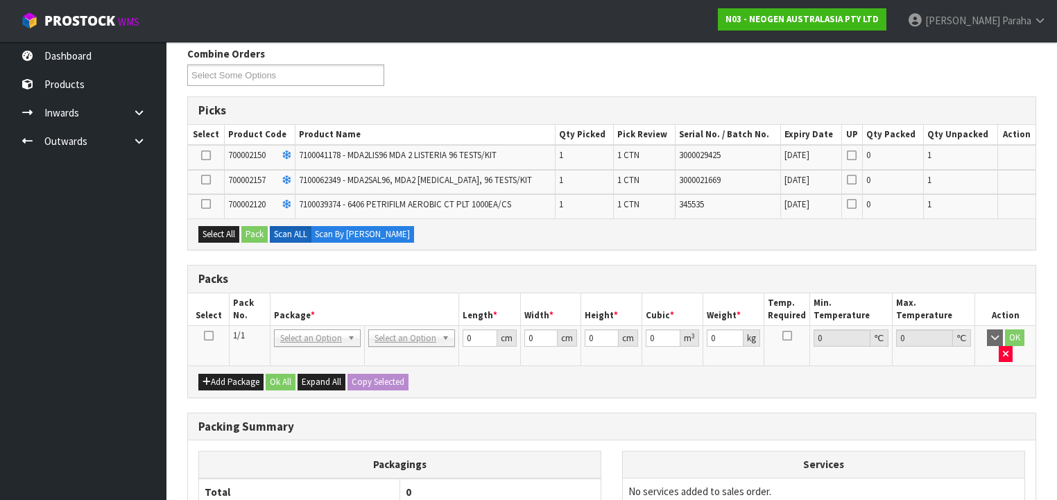
click at [207, 336] on icon at bounding box center [209, 336] width 10 height 1
click at [222, 228] on button "Select All" at bounding box center [218, 234] width 41 height 17
click at [252, 231] on button "Pack" at bounding box center [254, 234] width 26 height 17
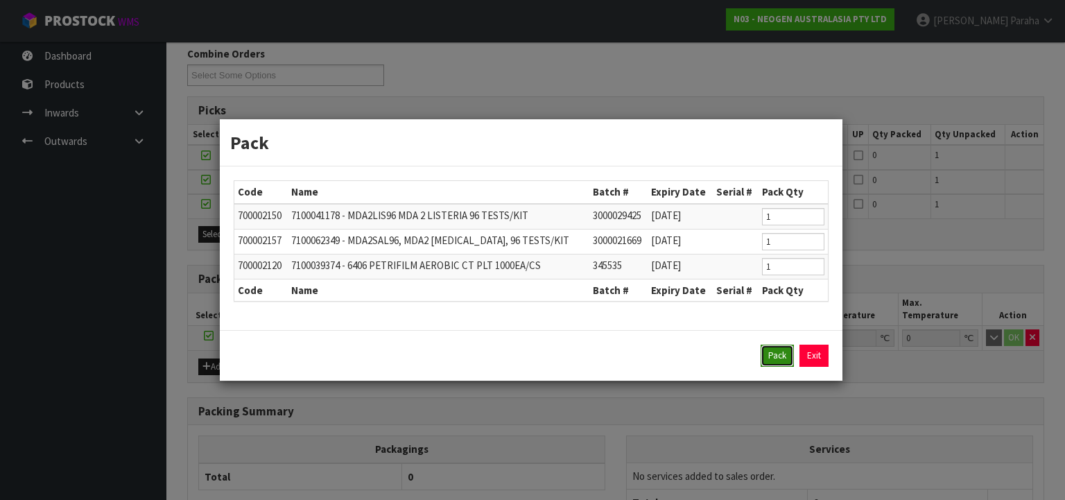
click at [771, 356] on button "Pack" at bounding box center [777, 356] width 33 height 22
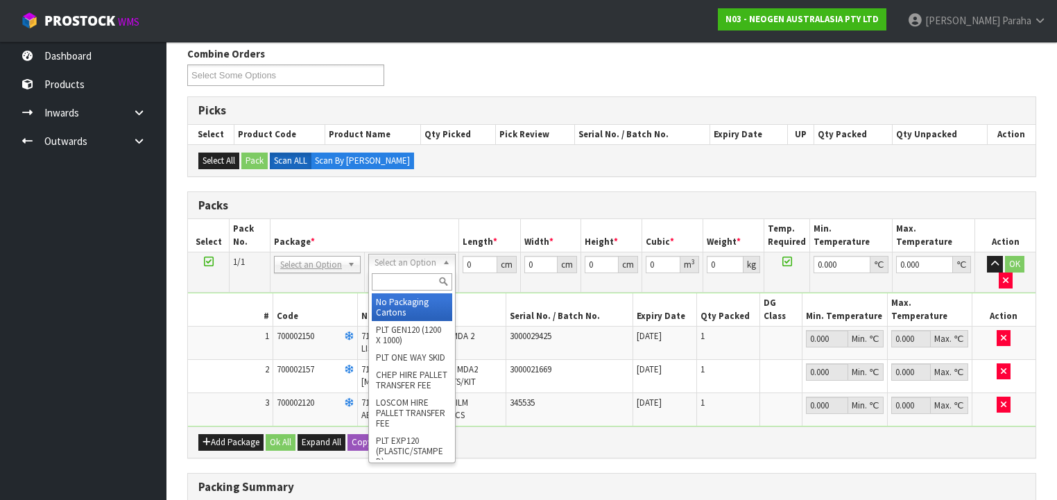
click at [423, 278] on input "text" at bounding box center [412, 281] width 80 height 17
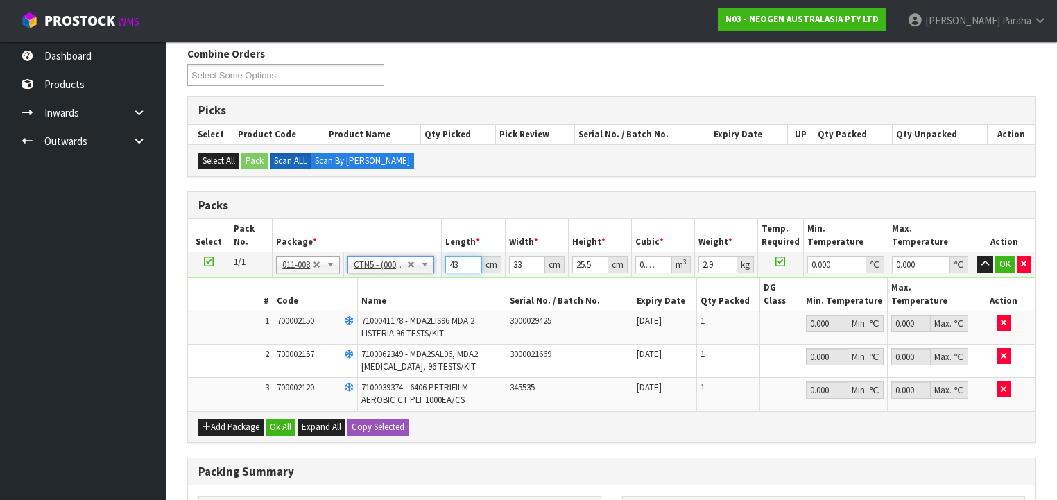
drag, startPoint x: 459, startPoint y: 265, endPoint x: 403, endPoint y: 277, distance: 57.5
click at [403, 277] on tbody "1/1 NONE 007-001 007-002 007-004 007-009 007-013 007-014 007-015 007-017 007-01…" at bounding box center [611, 331] width 847 height 159
click at [977, 256] on button "button" at bounding box center [985, 264] width 16 height 17
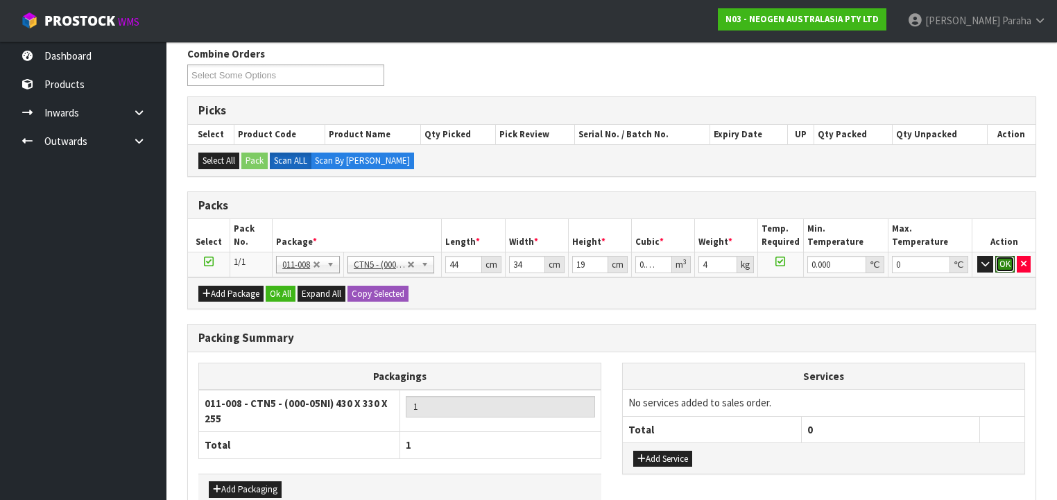
click button "OK" at bounding box center [1004, 264] width 19 height 17
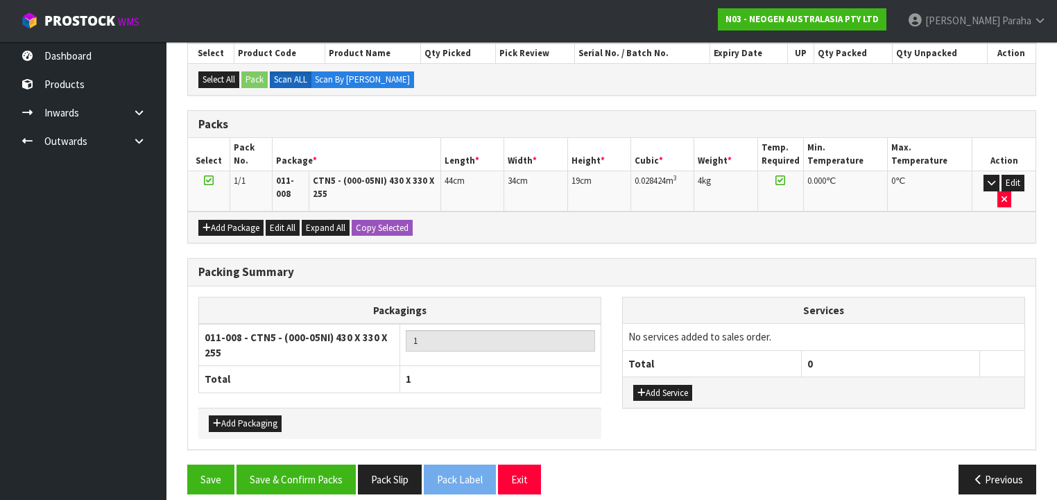
scroll to position [305, 0]
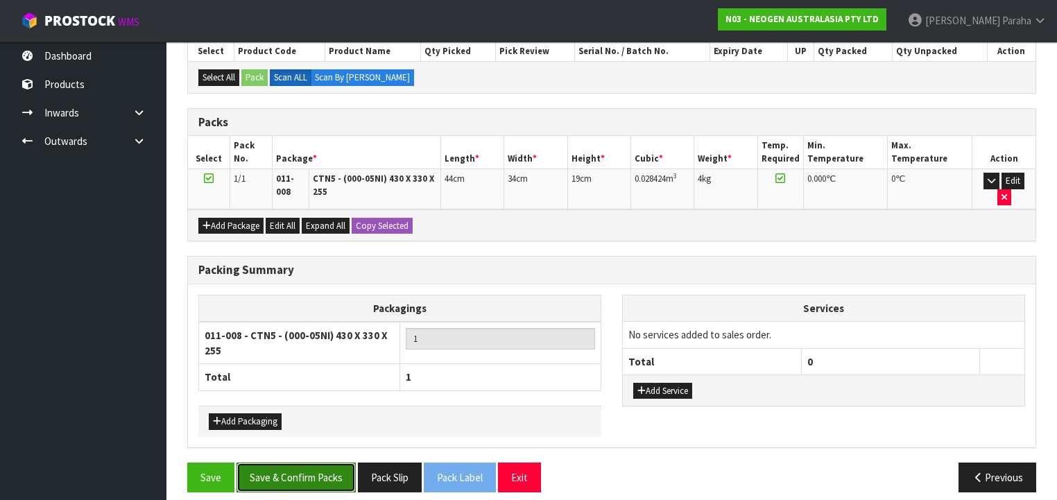
click at [304, 462] on button "Save & Confirm Packs" at bounding box center [295, 477] width 119 height 30
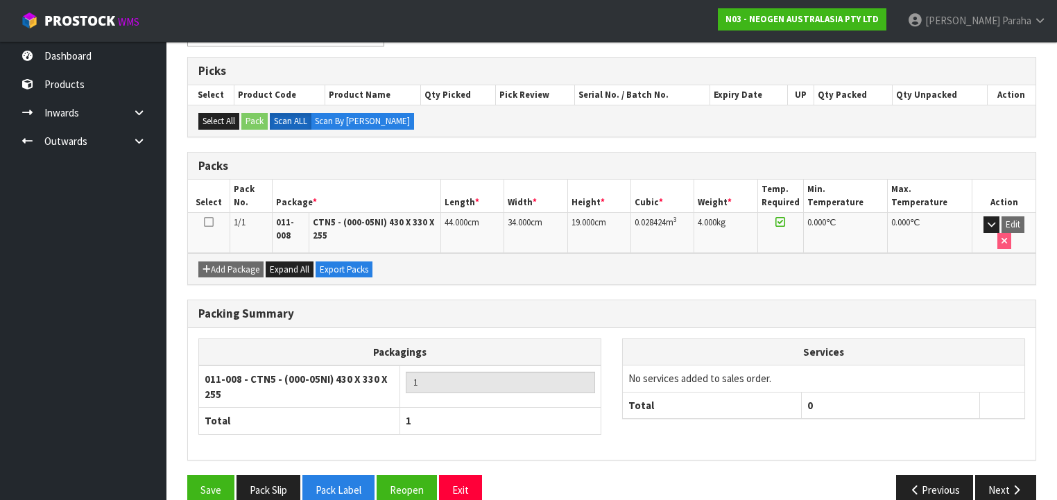
scroll to position [275, 0]
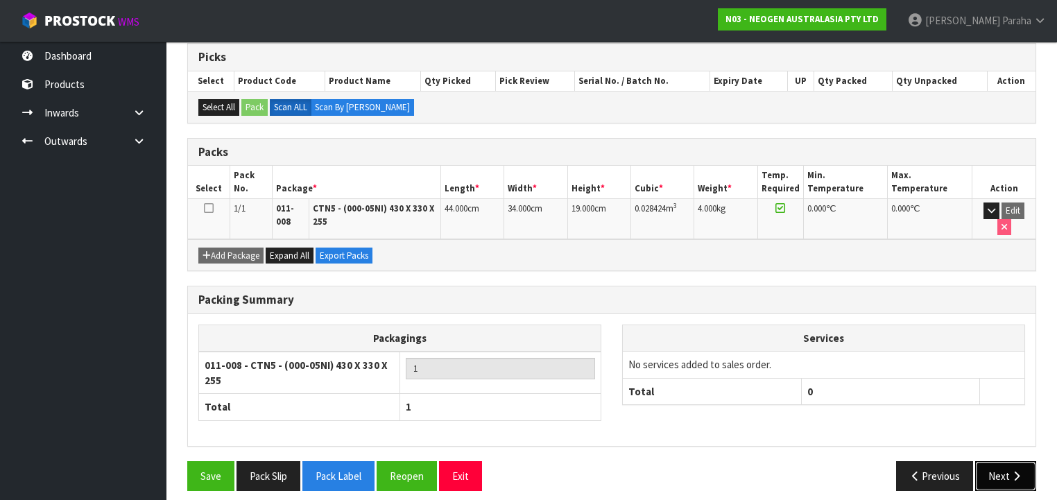
click at [998, 466] on button "Next" at bounding box center [1005, 476] width 61 height 30
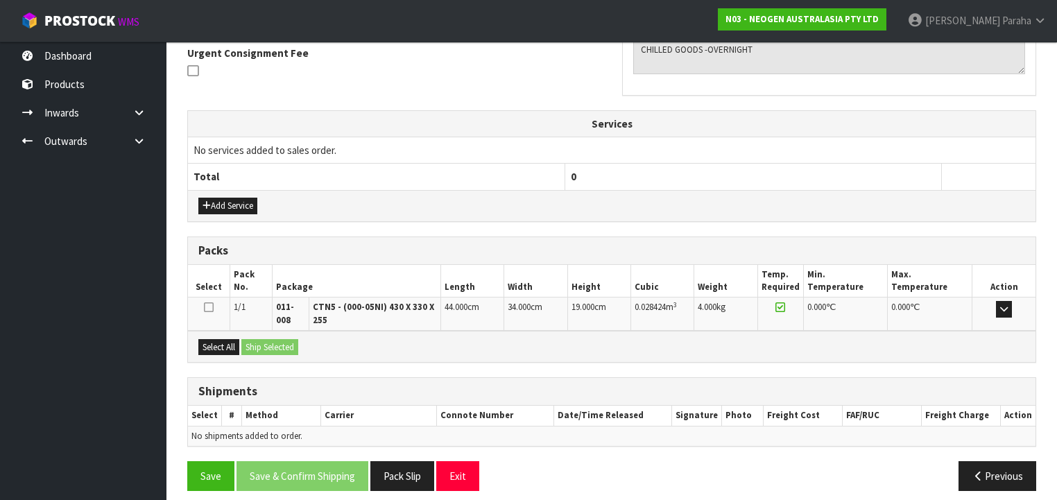
scroll to position [419, 0]
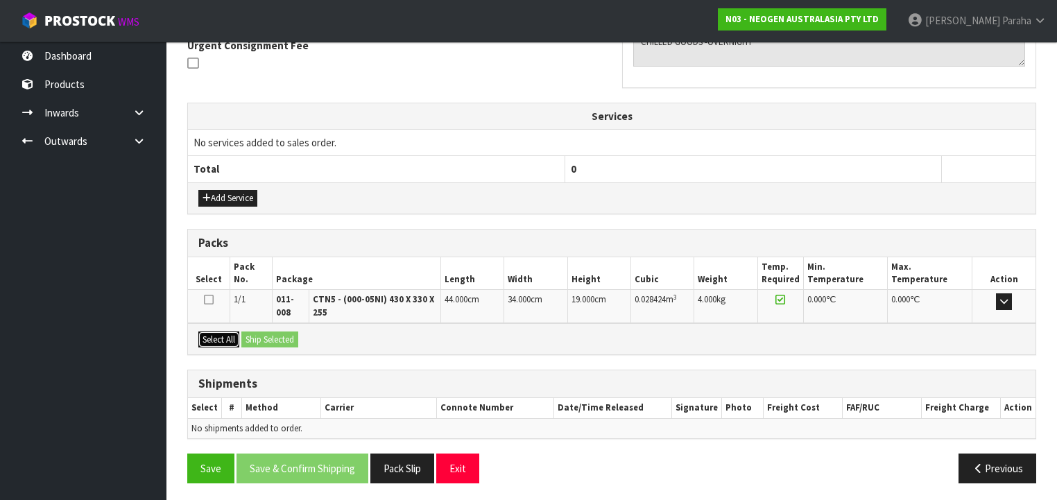
click at [226, 332] on button "Select All" at bounding box center [218, 339] width 41 height 17
click at [268, 335] on button "Ship Selected" at bounding box center [269, 339] width 57 height 17
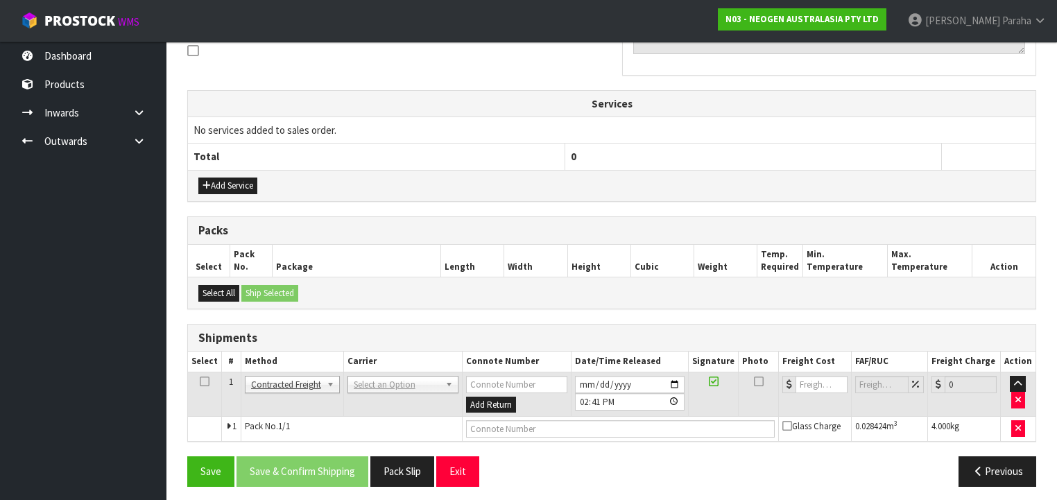
scroll to position [433, 0]
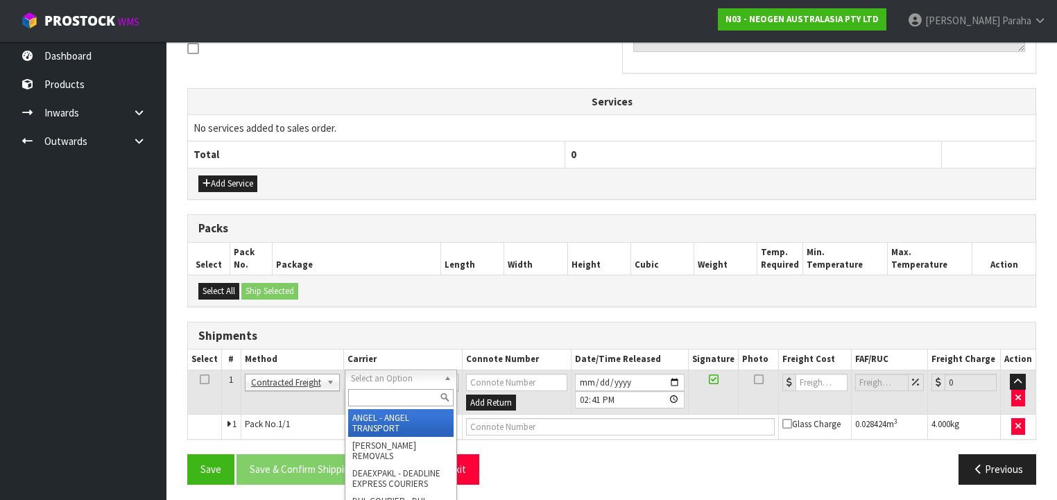
click at [395, 398] on input "text" at bounding box center [400, 397] width 105 height 17
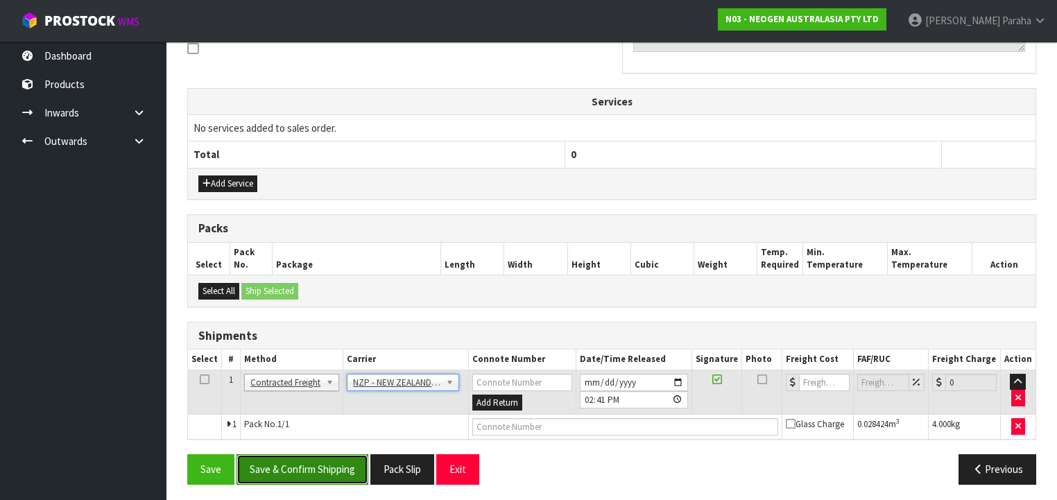
click at [331, 471] on button "Save & Confirm Shipping" at bounding box center [302, 469] width 132 height 30
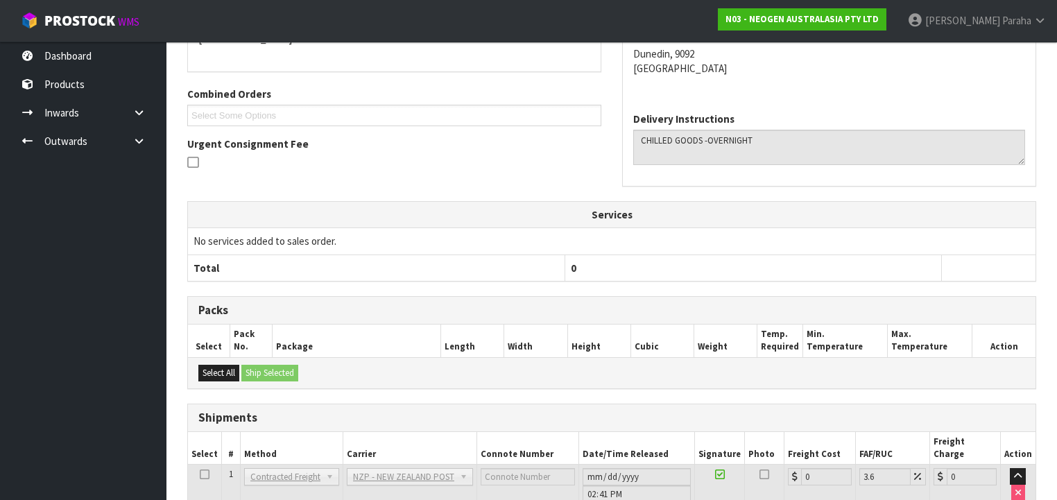
scroll to position [415, 0]
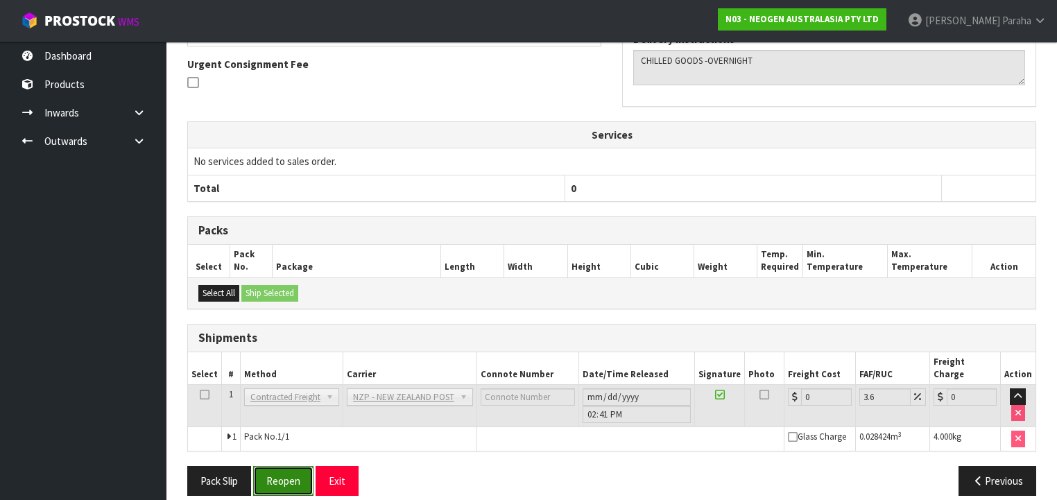
click at [297, 469] on button "Reopen" at bounding box center [283, 481] width 60 height 30
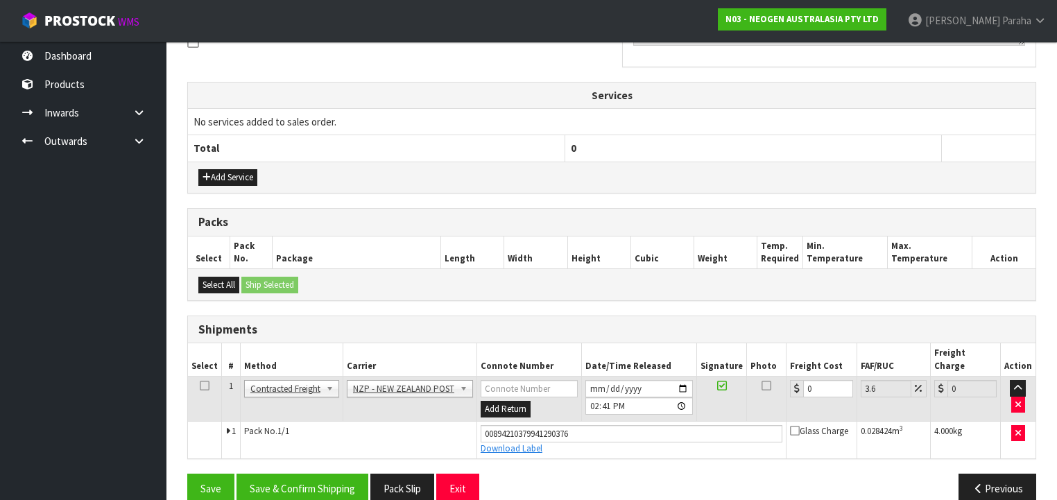
scroll to position [447, 0]
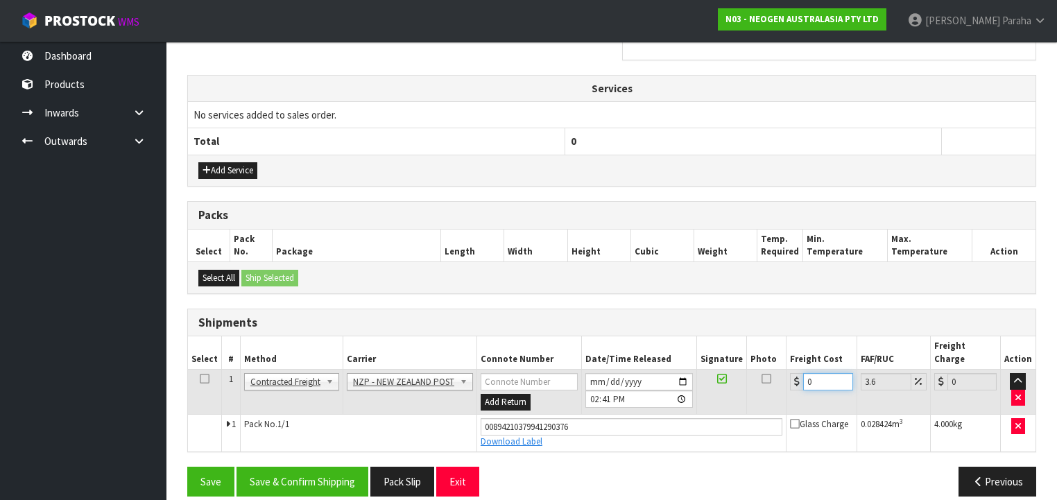
drag, startPoint x: 809, startPoint y: 369, endPoint x: 787, endPoint y: 376, distance: 23.2
click at [787, 376] on td "0" at bounding box center [821, 392] width 70 height 45
click at [341, 467] on button "Save & Confirm Shipping" at bounding box center [302, 482] width 132 height 30
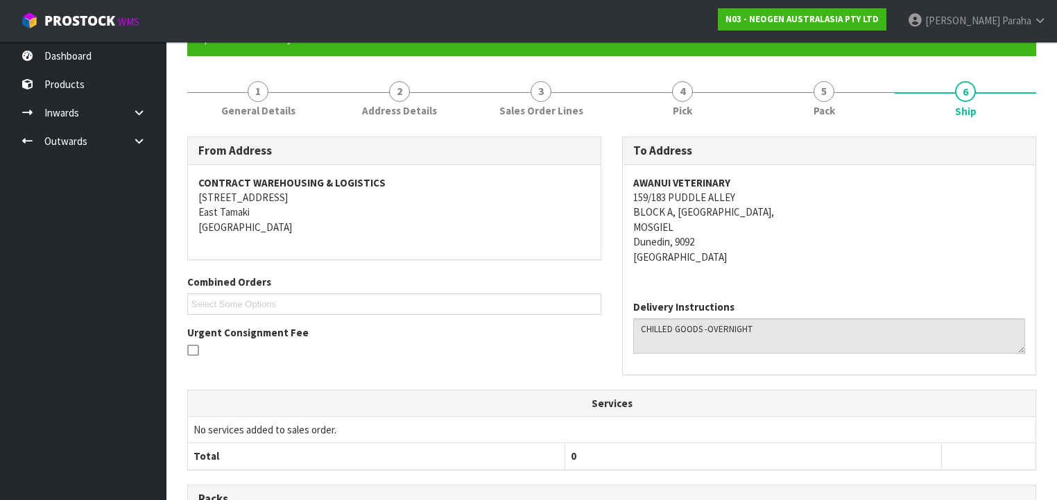
scroll to position [0, 0]
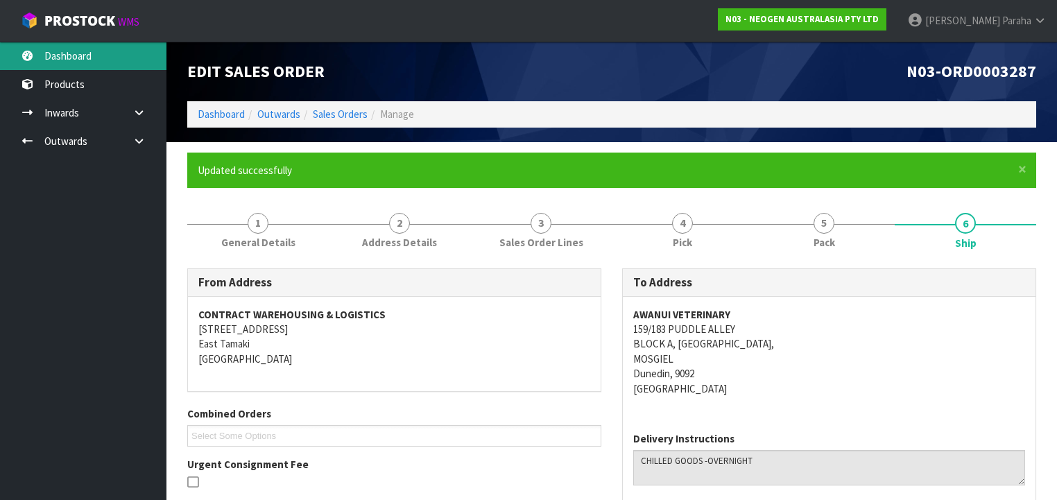
click at [49, 50] on link "Dashboard" at bounding box center [83, 56] width 166 height 28
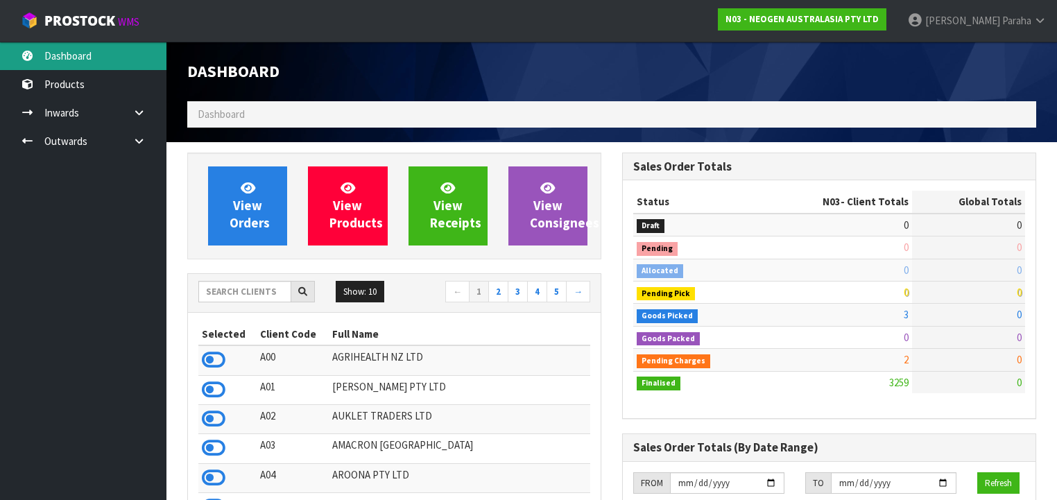
scroll to position [1195, 435]
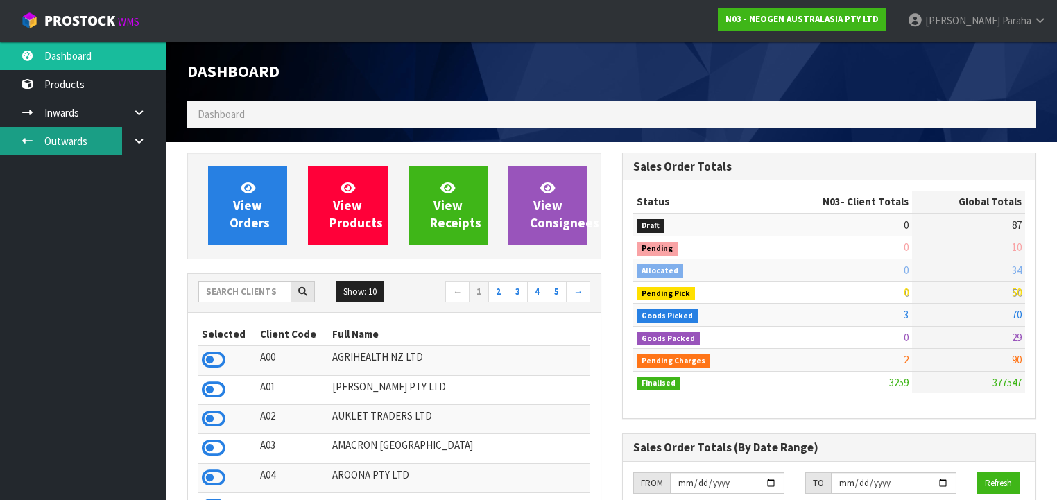
click at [67, 141] on link "Outwards" at bounding box center [83, 141] width 166 height 28
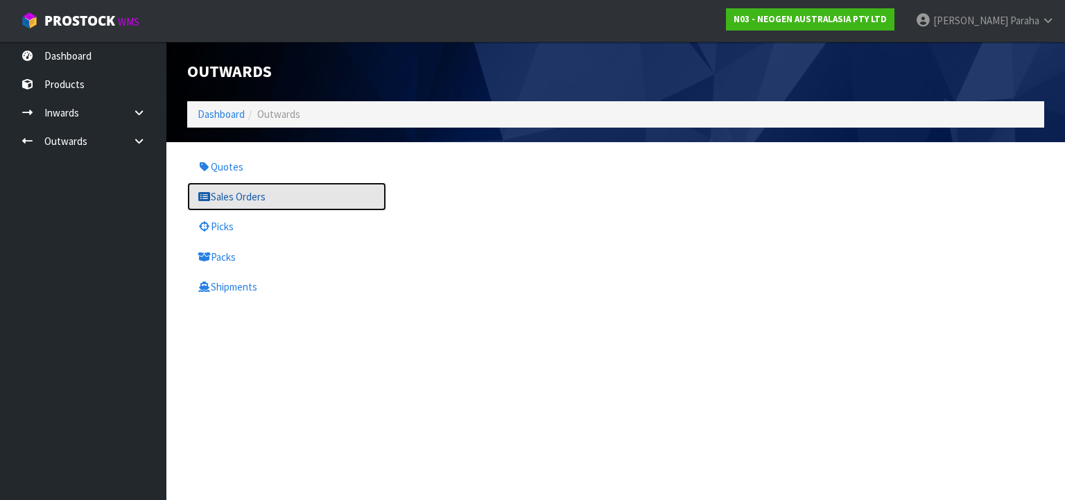
click at [233, 196] on link "Sales Orders" at bounding box center [286, 196] width 199 height 28
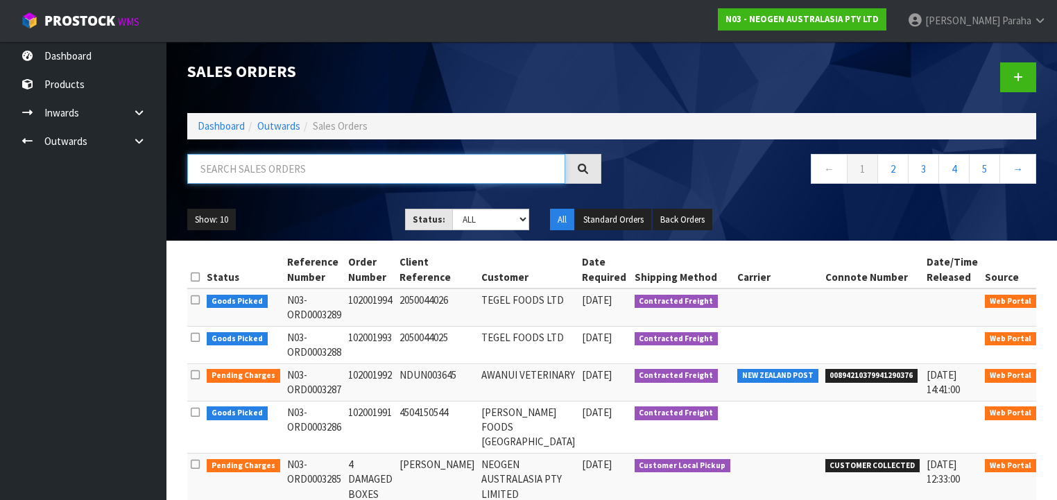
click at [261, 172] on input "text" at bounding box center [376, 169] width 378 height 30
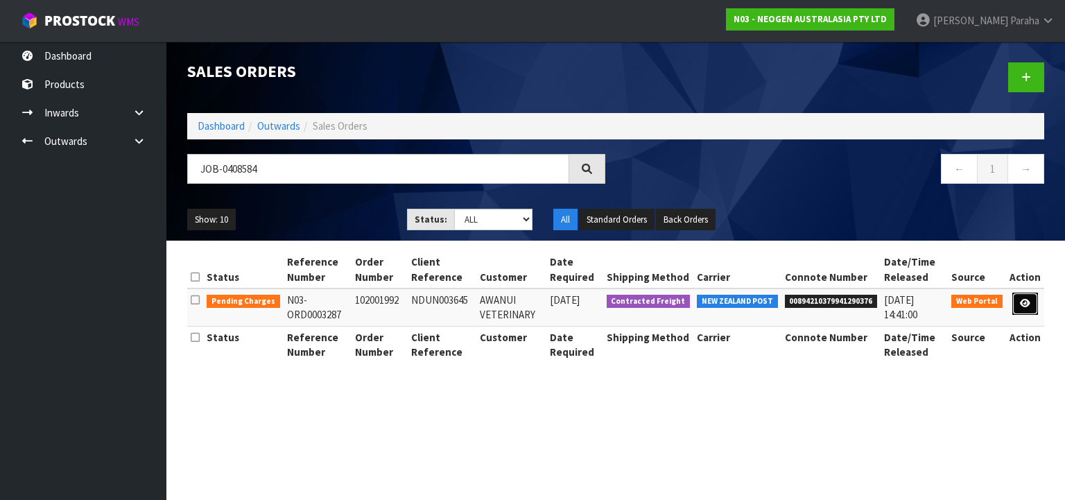
click at [1016, 305] on link at bounding box center [1025, 304] width 26 height 22
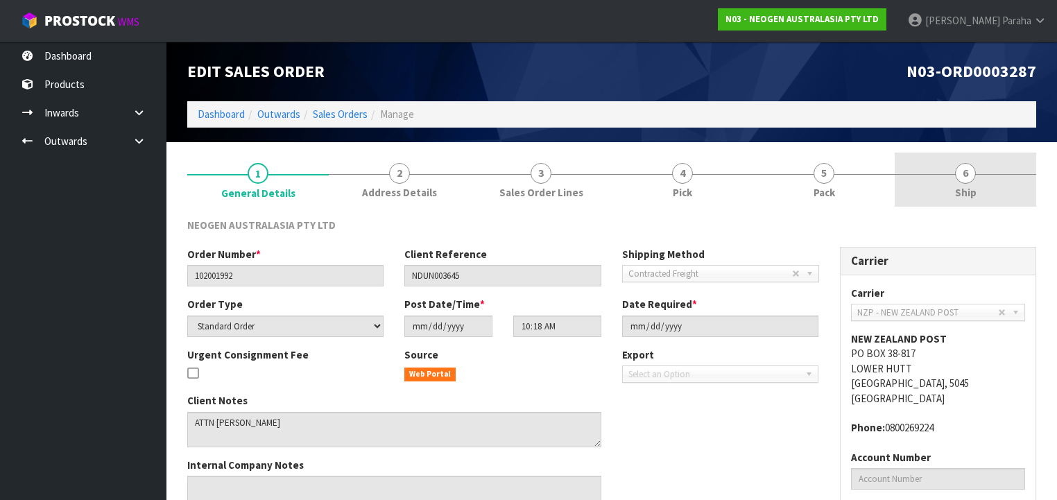
click at [955, 179] on link "6 Ship" at bounding box center [964, 180] width 141 height 55
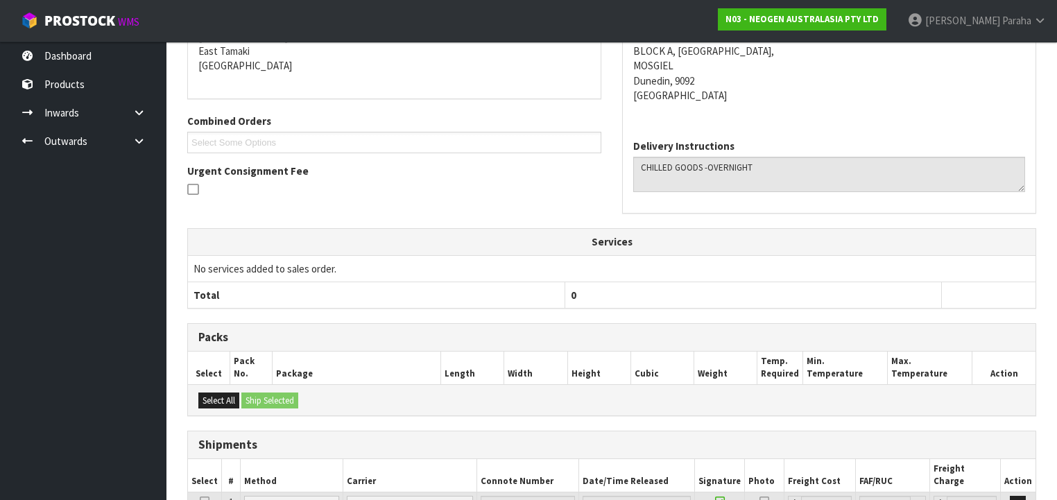
scroll to position [359, 0]
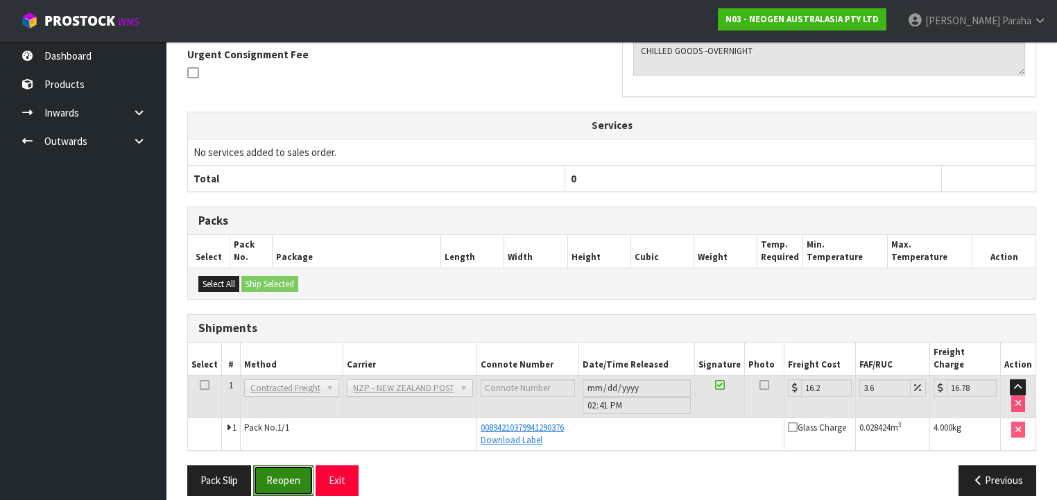
click at [291, 465] on button "Reopen" at bounding box center [283, 480] width 60 height 30
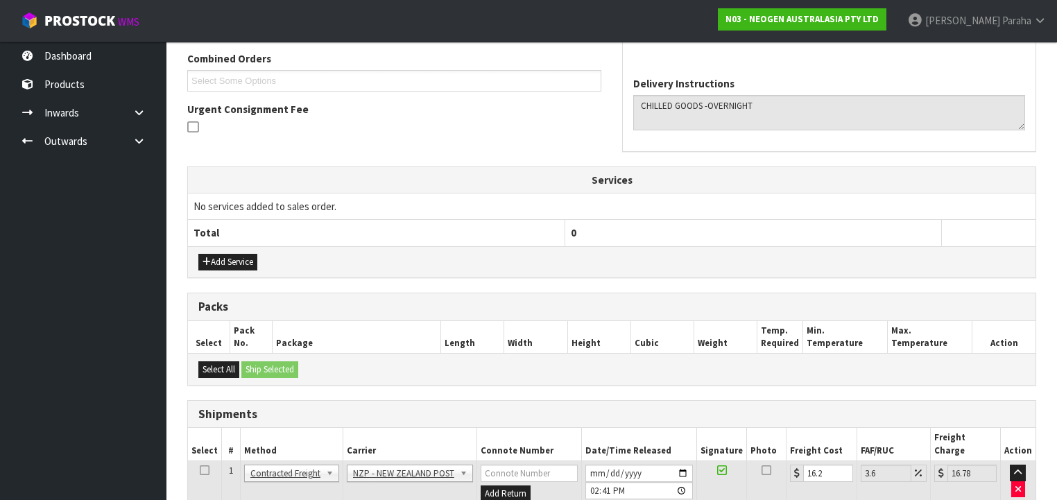
scroll to position [447, 0]
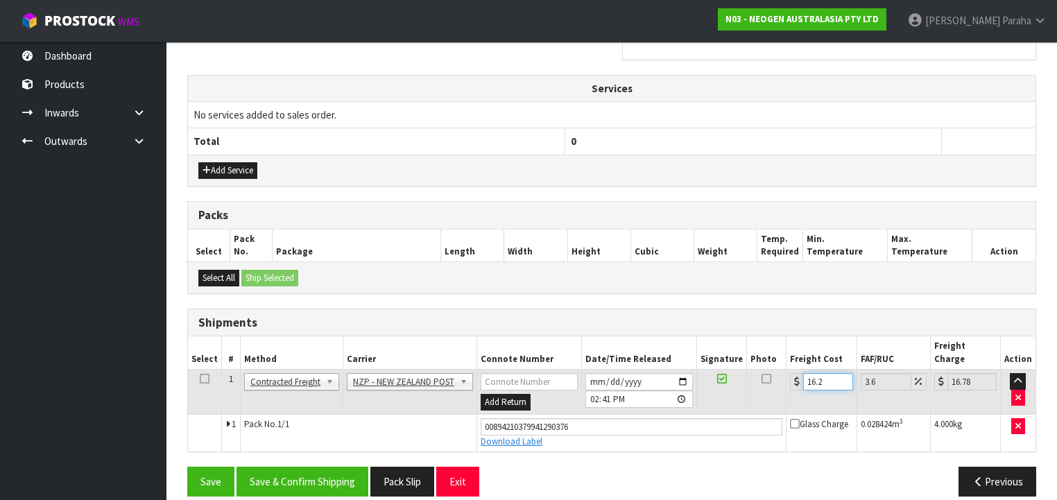
drag, startPoint x: 823, startPoint y: 367, endPoint x: 799, endPoint y: 367, distance: 24.3
click at [799, 373] on div "16.2" at bounding box center [821, 381] width 62 height 17
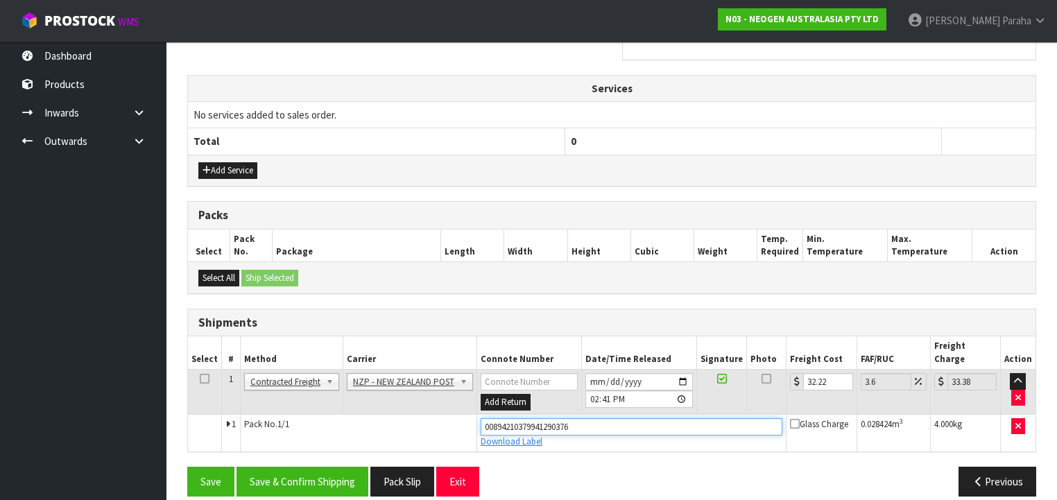
drag, startPoint x: 585, startPoint y: 413, endPoint x: 463, endPoint y: 428, distance: 123.0
click at [463, 428] on tr "1 Pack No. 1/1 00894210379941290376 Download Label Glass Charge 0.028424 m 3 4.…" at bounding box center [611, 432] width 847 height 37
click at [187, 467] on button "Save" at bounding box center [210, 482] width 47 height 30
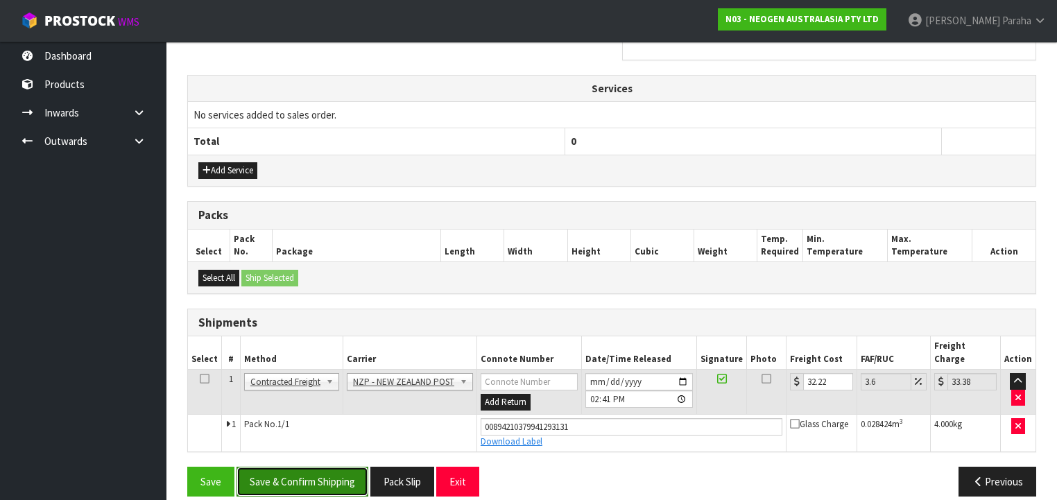
click at [337, 473] on button "Save & Confirm Shipping" at bounding box center [302, 482] width 132 height 30
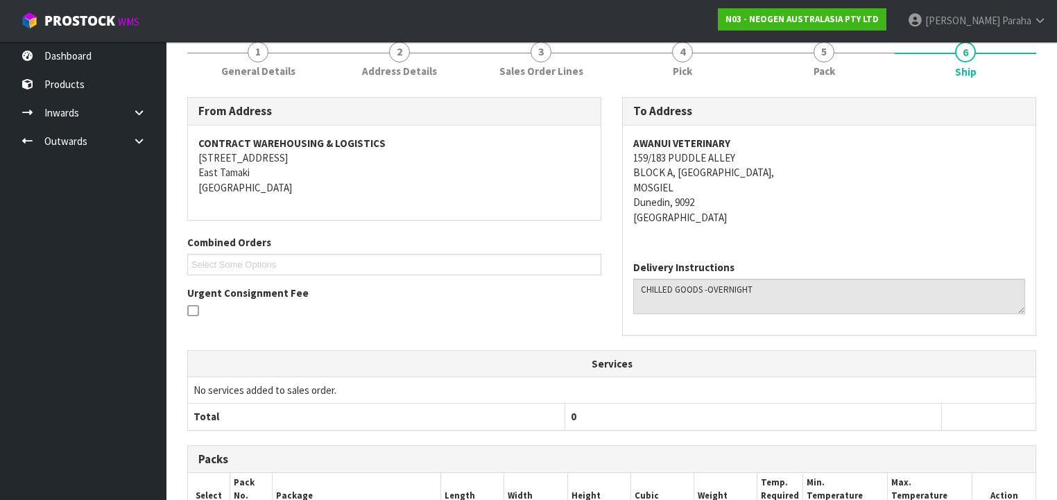
scroll to position [0, 0]
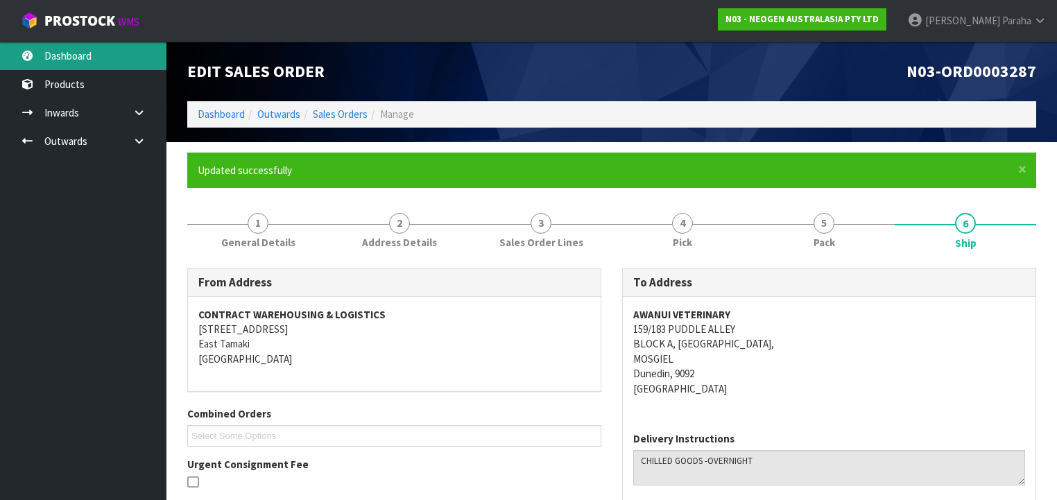
click at [54, 63] on link "Dashboard" at bounding box center [83, 56] width 166 height 28
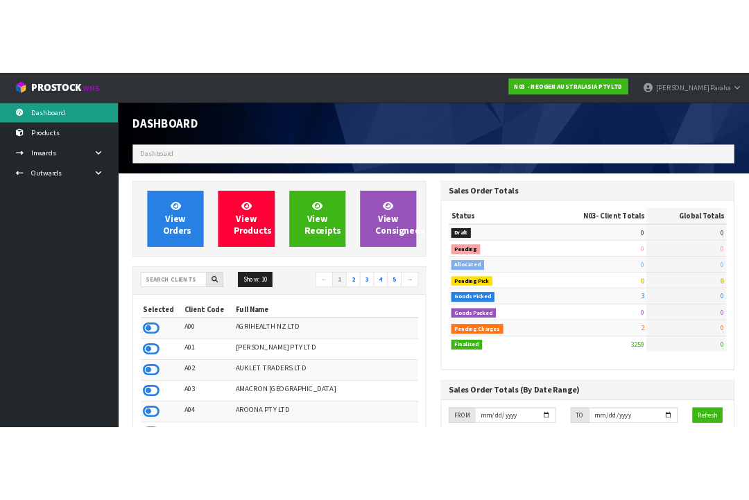
scroll to position [1179, 435]
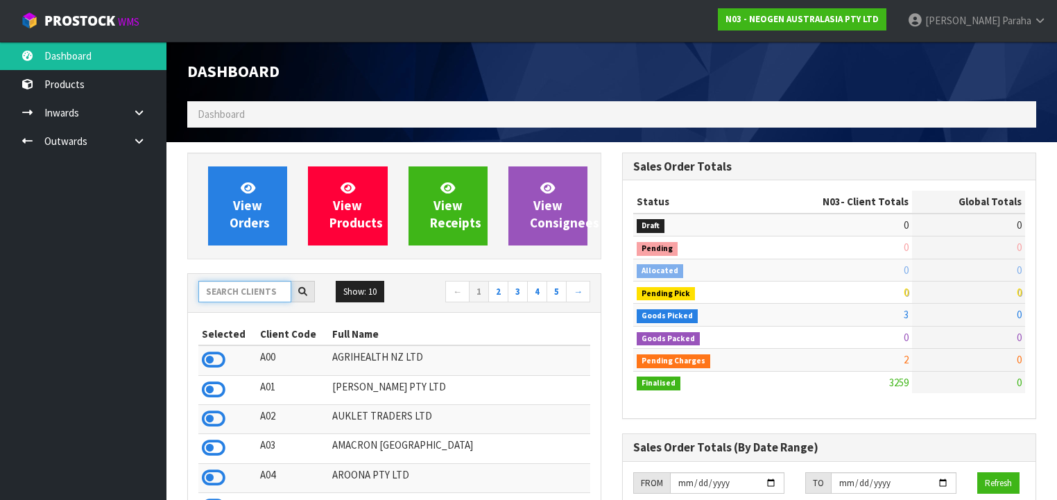
click at [245, 284] on input "text" at bounding box center [244, 291] width 93 height 21
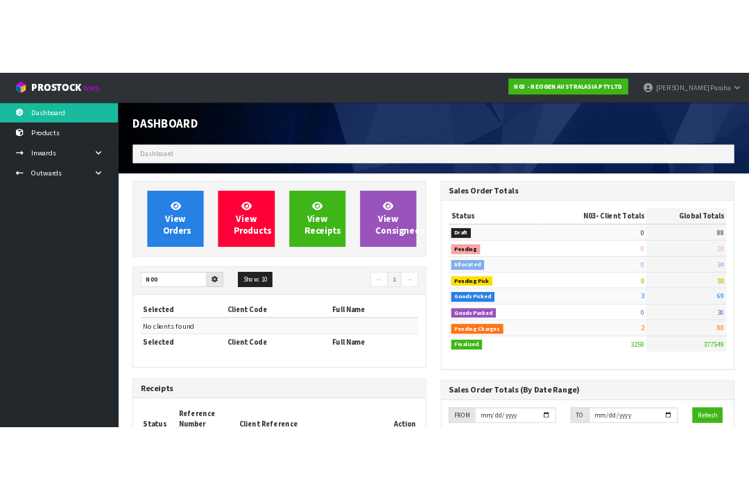
scroll to position [1095, 561]
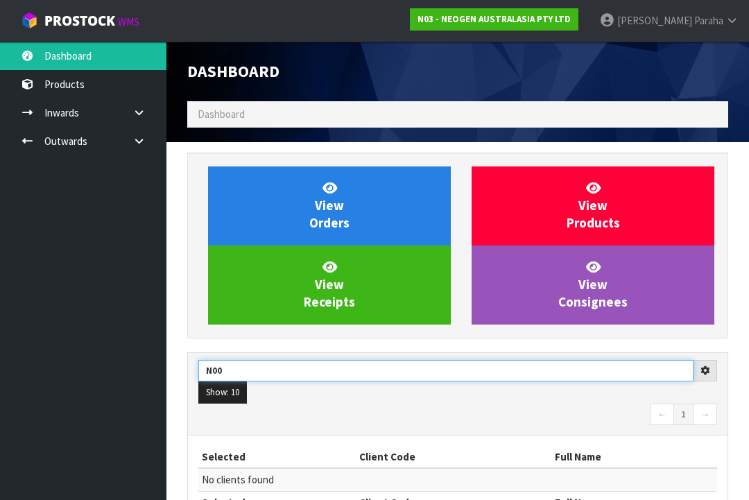
click at [291, 369] on input "N00" at bounding box center [445, 370] width 495 height 21
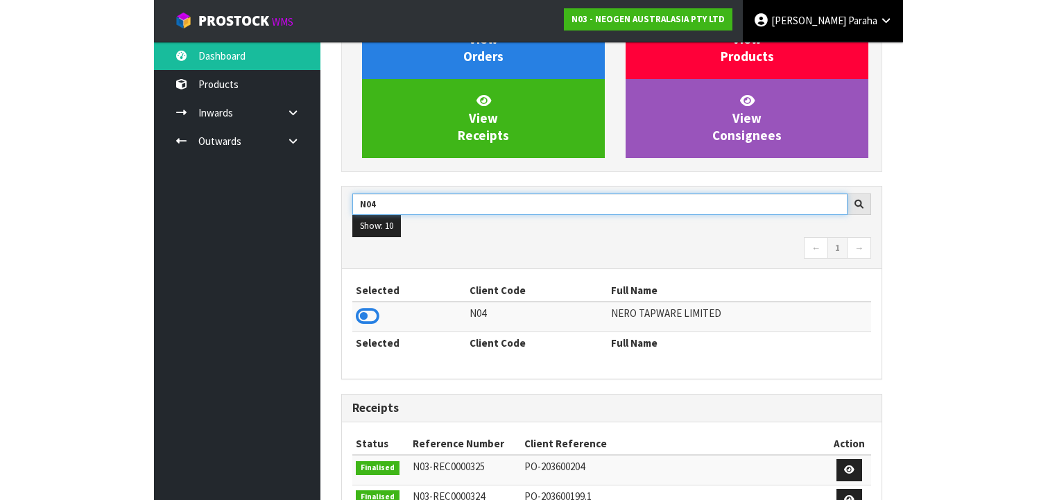
scroll to position [1179, 435]
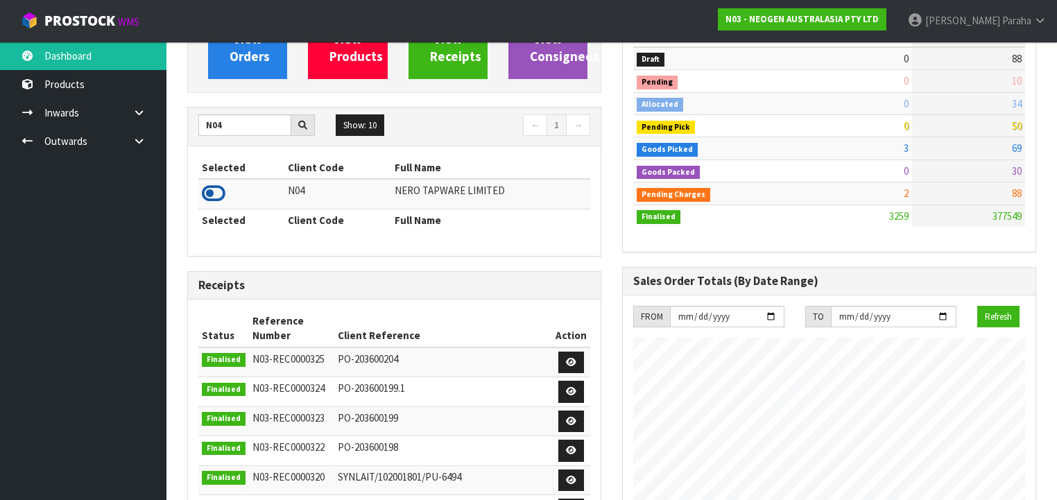
click at [217, 194] on icon at bounding box center [214, 193] width 24 height 21
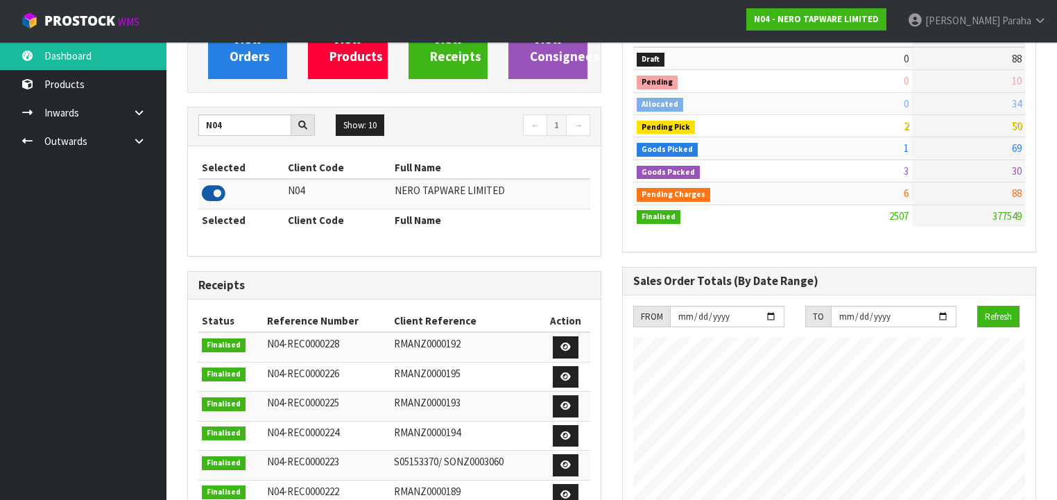
scroll to position [1135, 435]
click at [68, 148] on link "Outwards" at bounding box center [83, 141] width 166 height 28
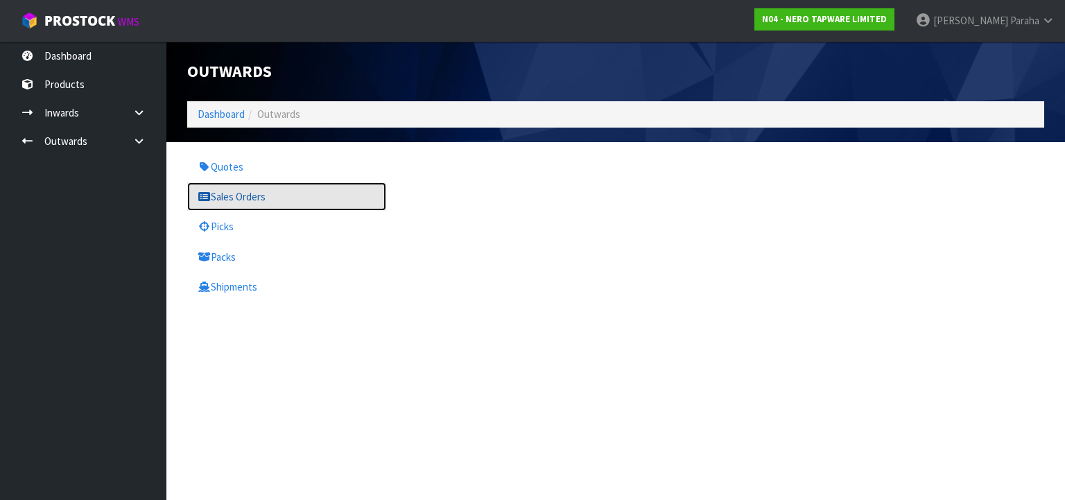
click at [275, 191] on link "Sales Orders" at bounding box center [286, 196] width 199 height 28
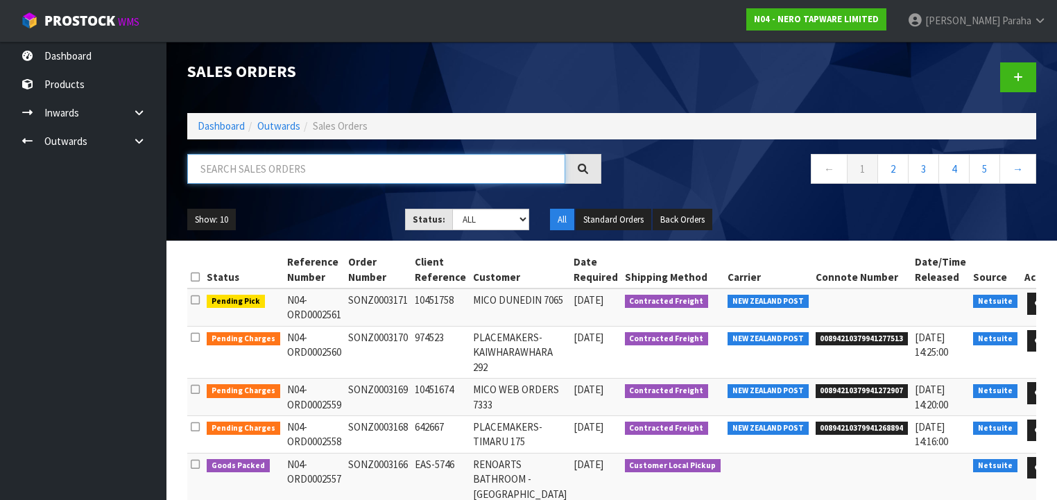
click at [272, 175] on input "text" at bounding box center [376, 169] width 378 height 30
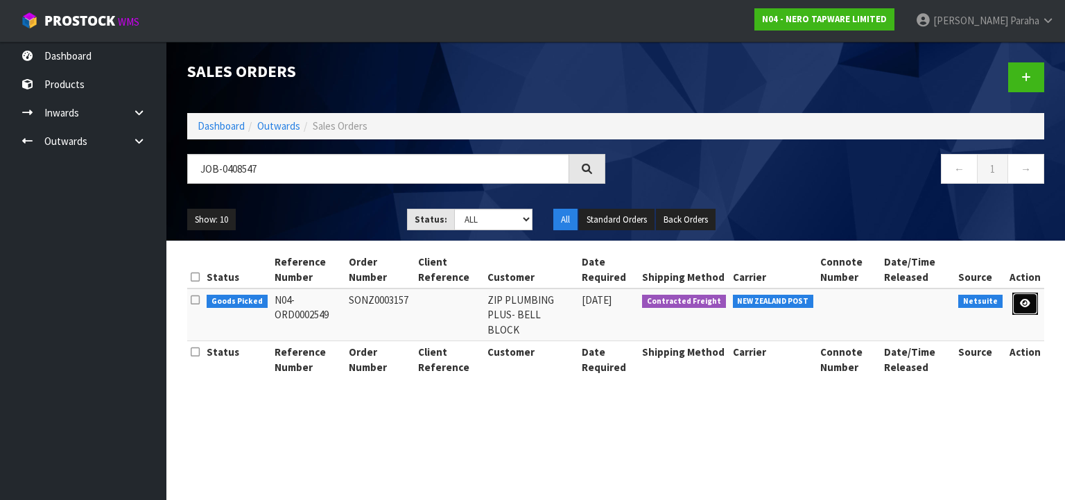
click at [1026, 301] on icon at bounding box center [1025, 303] width 10 height 9
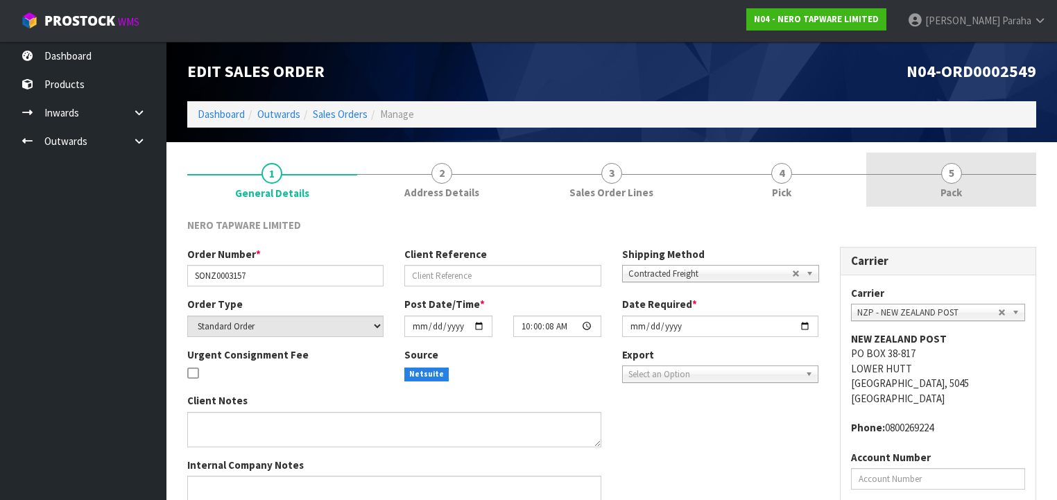
click at [953, 171] on span "5" at bounding box center [951, 173] width 21 height 21
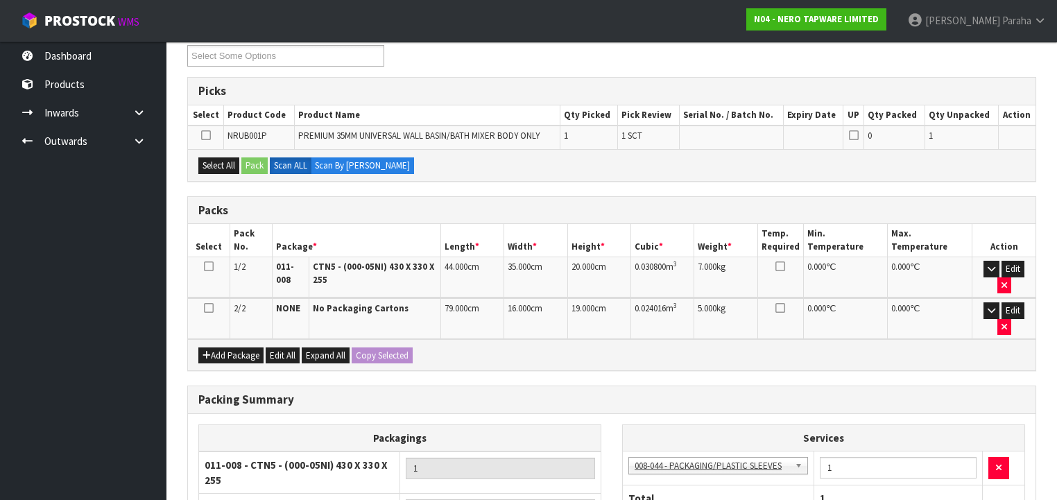
scroll to position [277, 0]
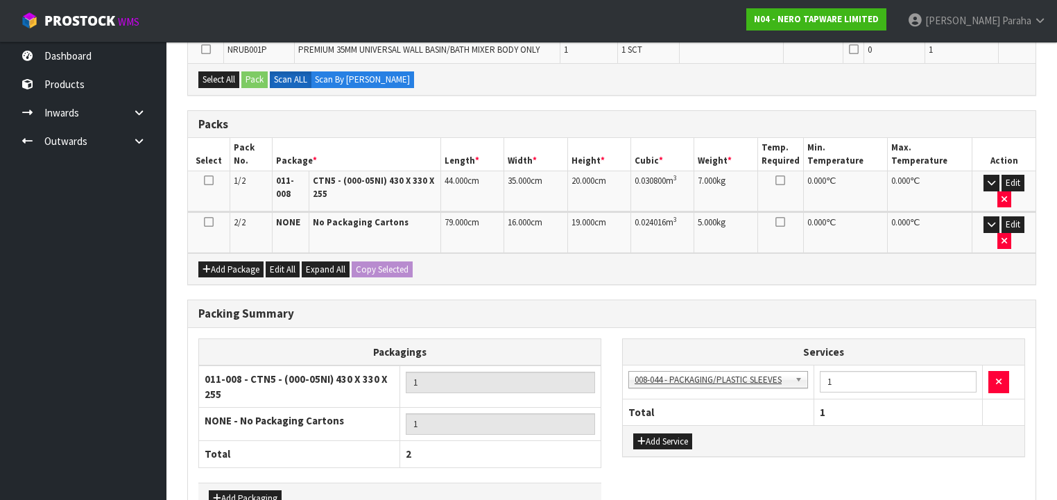
click at [210, 180] on icon at bounding box center [209, 180] width 10 height 1
click at [987, 180] on icon "button" at bounding box center [991, 182] width 8 height 9
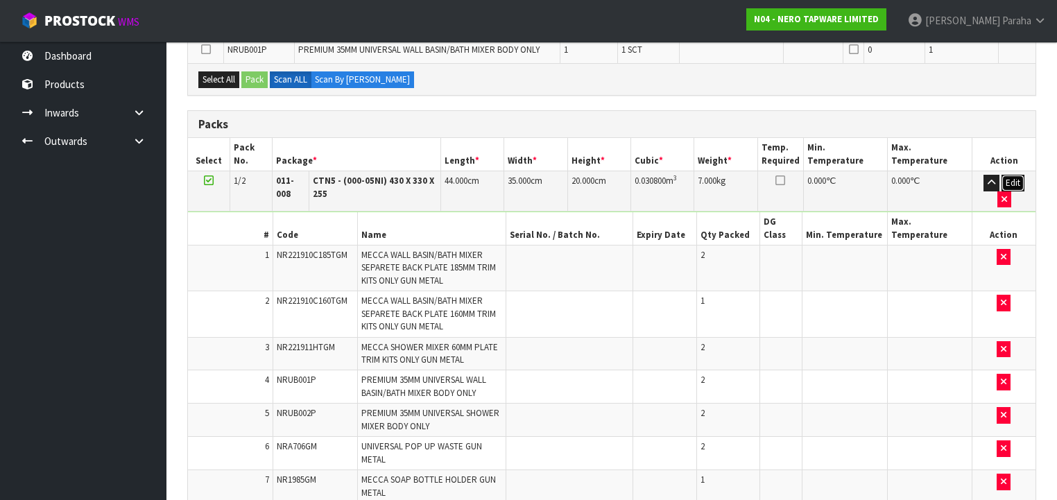
click at [1005, 182] on button "Edit" at bounding box center [1012, 183] width 23 height 17
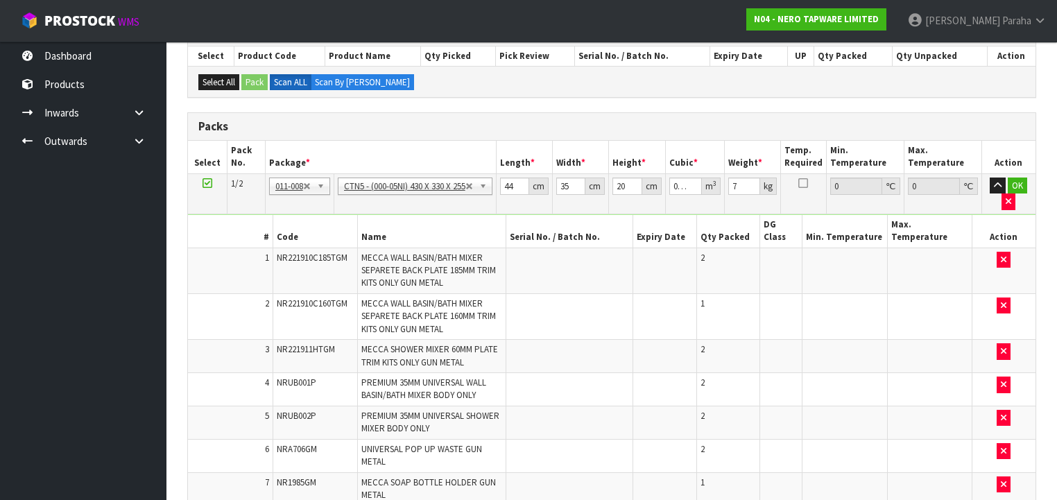
scroll to position [141, 0]
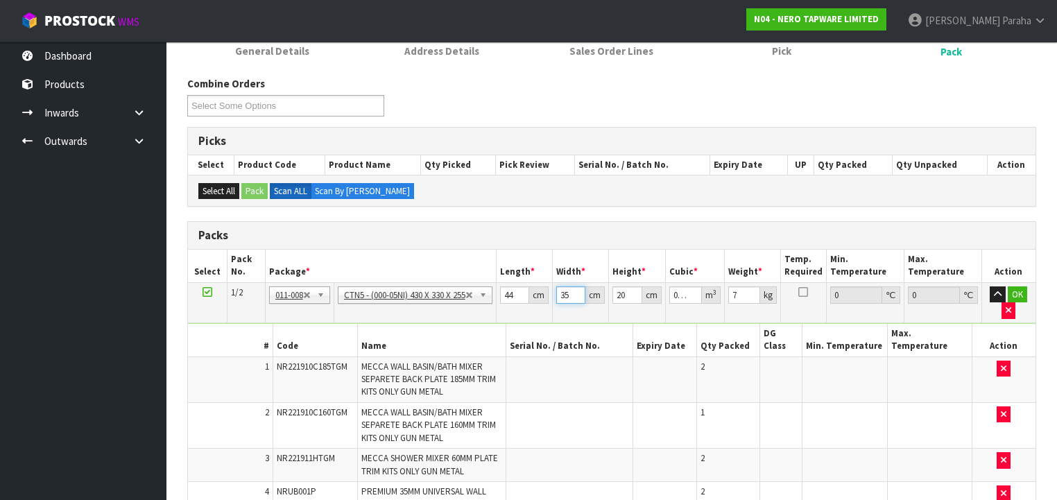
click at [573, 293] on input "35" at bounding box center [570, 294] width 29 height 17
click at [630, 293] on input "20" at bounding box center [626, 294] width 29 height 17
click at [1024, 293] on button "OK" at bounding box center [1016, 294] width 19 height 17
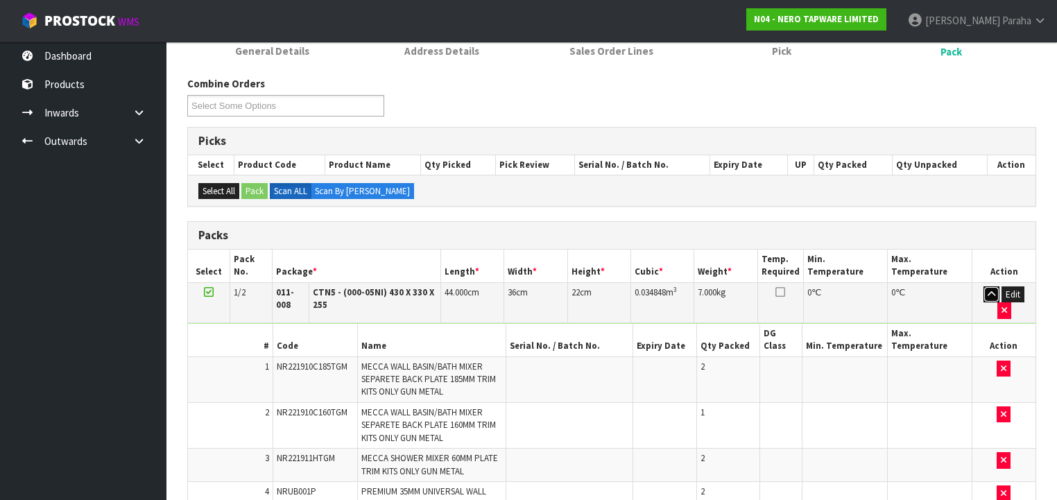
click at [987, 293] on icon "button" at bounding box center [991, 294] width 8 height 9
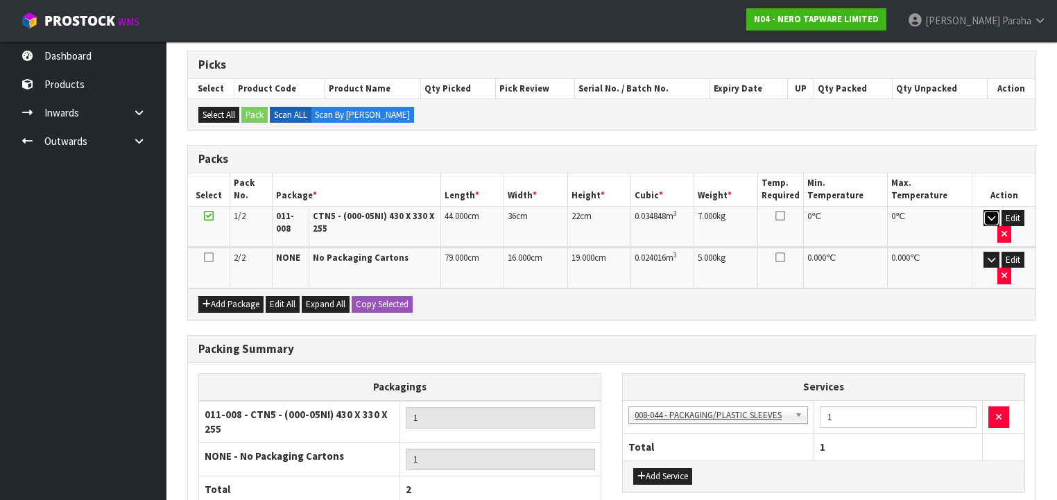
scroll to position [313, 0]
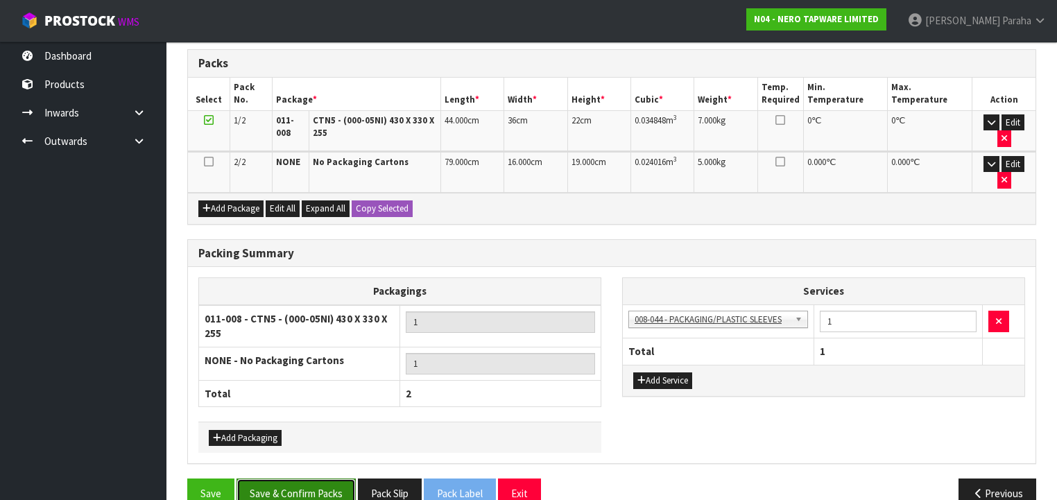
click at [288, 478] on button "Save & Confirm Packs" at bounding box center [295, 493] width 119 height 30
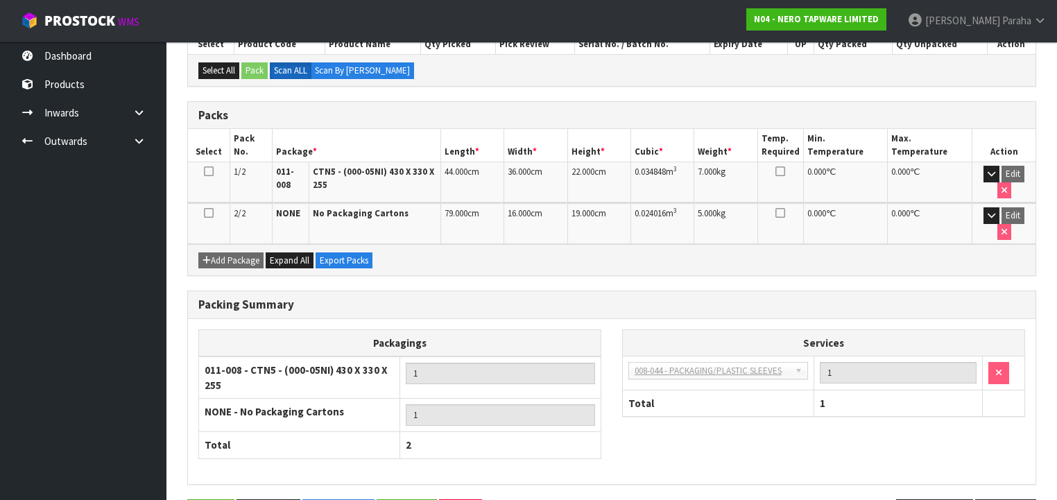
scroll to position [333, 0]
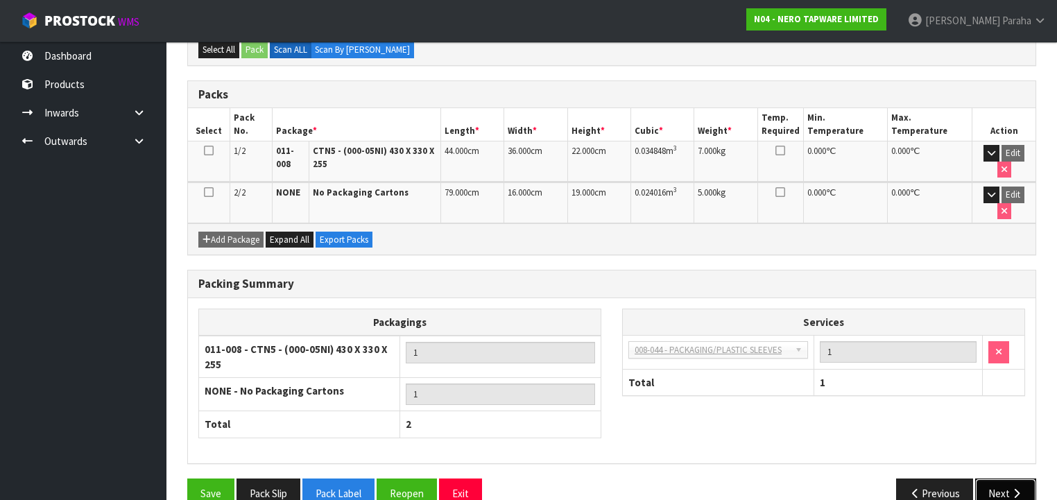
click at [1017, 478] on button "Next" at bounding box center [1005, 493] width 61 height 30
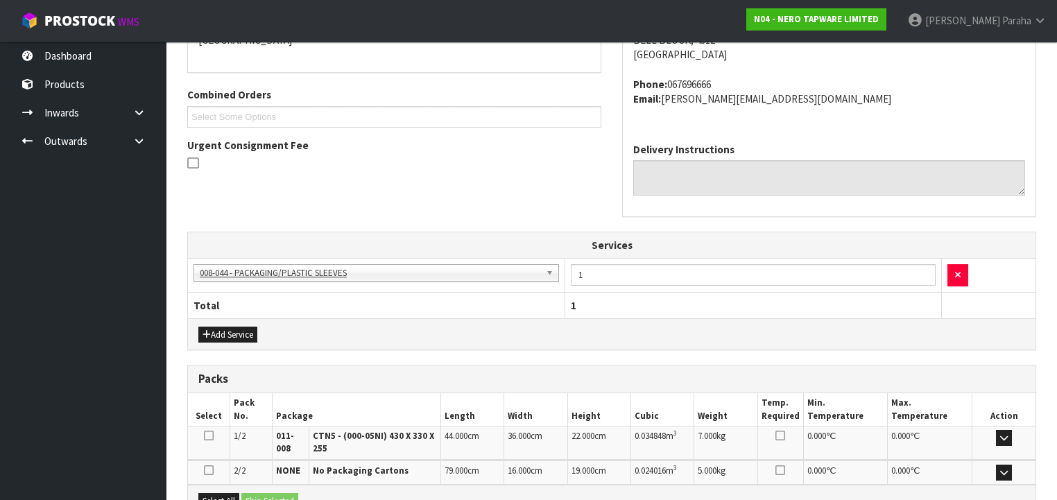
scroll to position [444, 0]
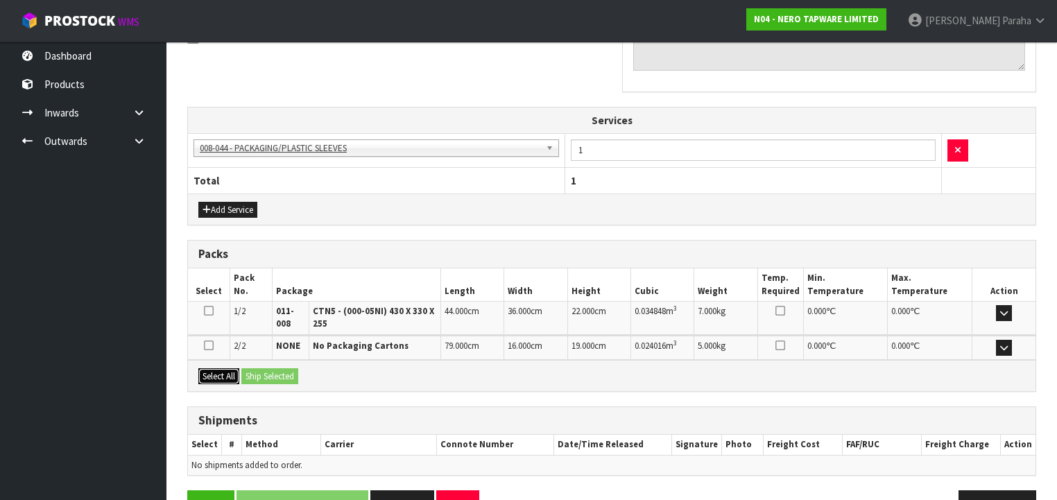
click at [225, 372] on button "Select All" at bounding box center [218, 376] width 41 height 17
click at [263, 372] on button "Ship Selected" at bounding box center [269, 376] width 57 height 17
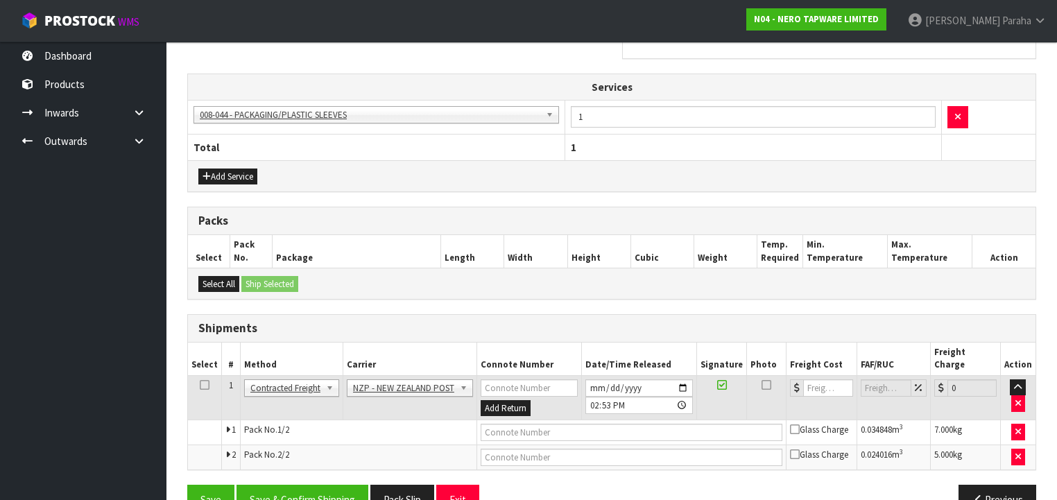
scroll to position [494, 0]
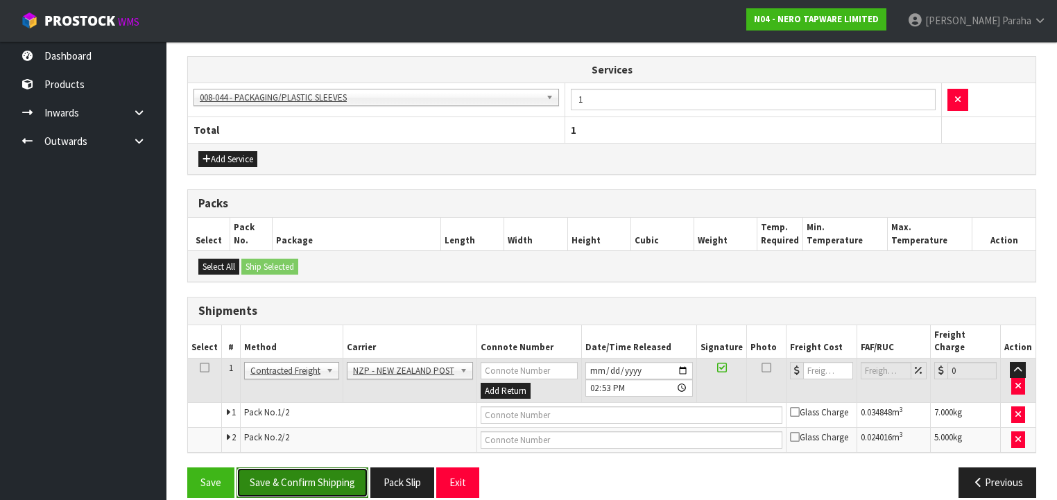
click at [298, 467] on button "Save & Confirm Shipping" at bounding box center [302, 482] width 132 height 30
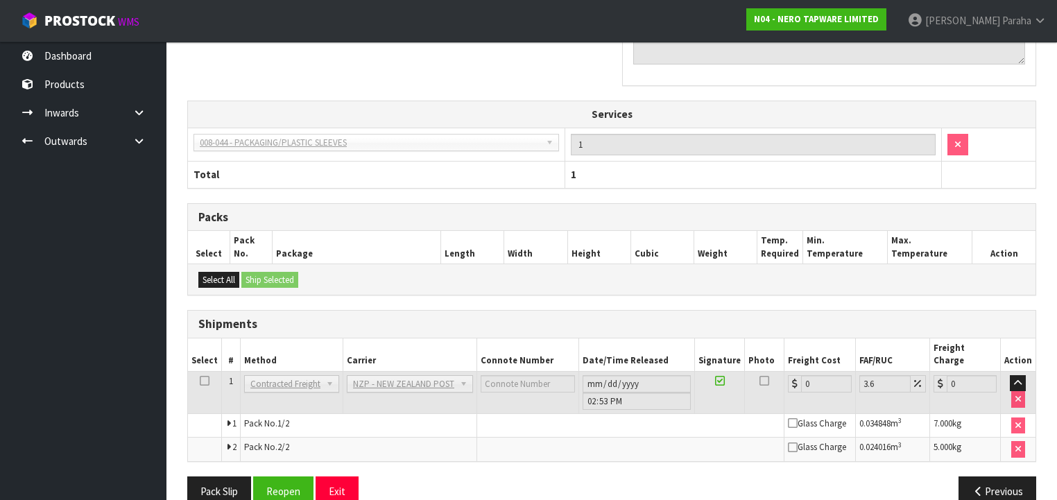
scroll to position [474, 0]
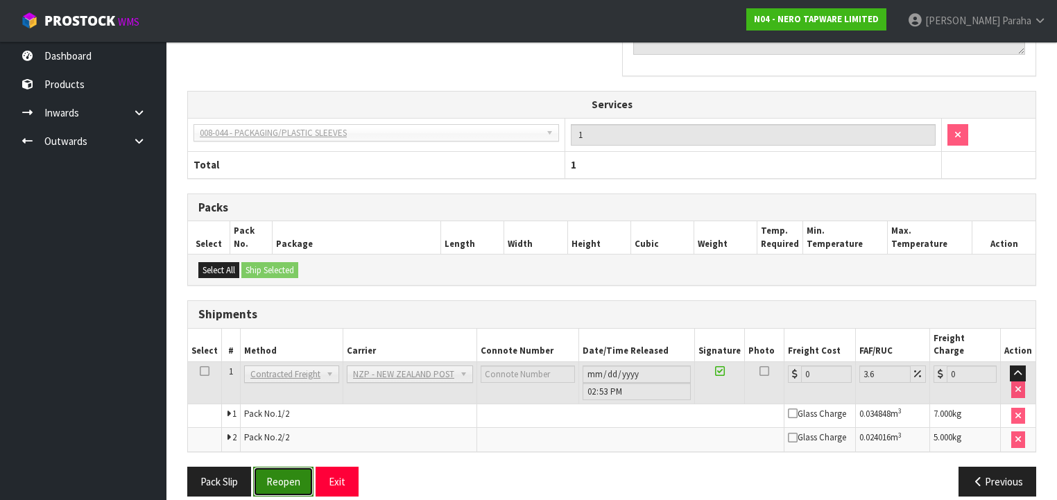
click at [282, 467] on button "Reopen" at bounding box center [283, 482] width 60 height 30
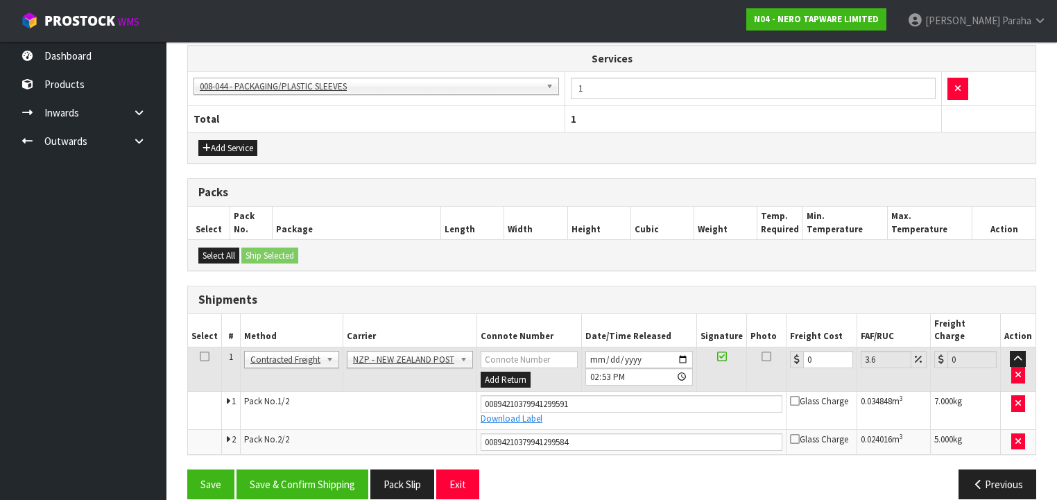
scroll to position [508, 0]
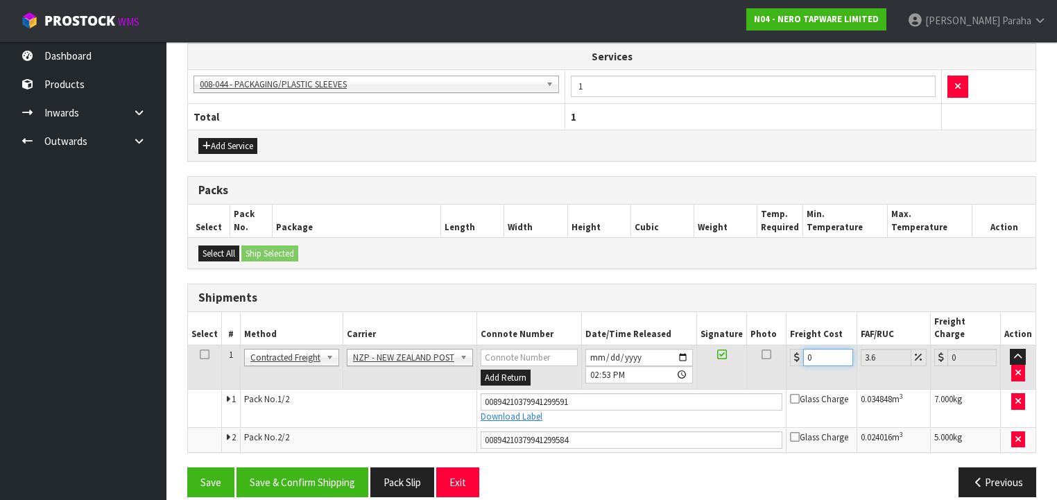
drag, startPoint x: 813, startPoint y: 340, endPoint x: 786, endPoint y: 338, distance: 26.4
click at [790, 349] on div "0" at bounding box center [821, 357] width 62 height 17
click at [300, 467] on button "Save & Confirm Shipping" at bounding box center [302, 482] width 132 height 30
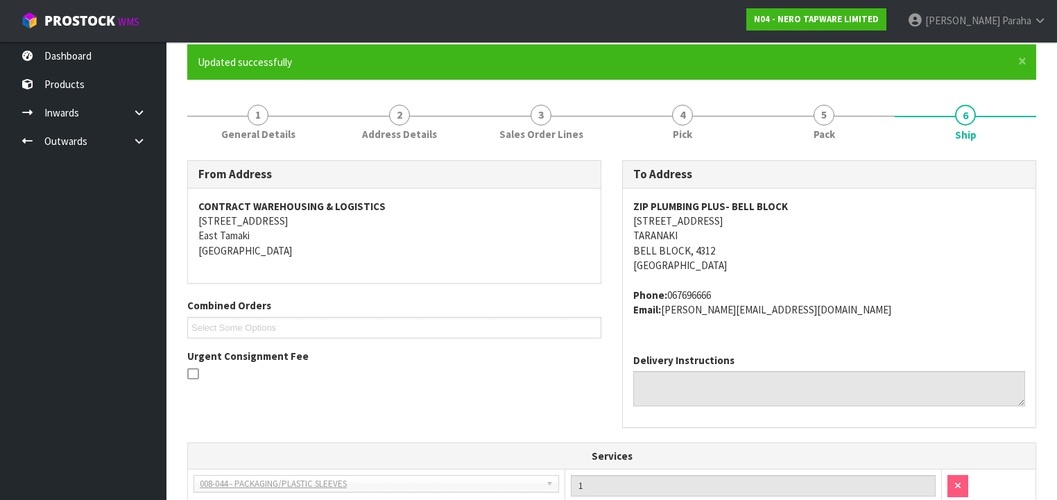
scroll to position [0, 0]
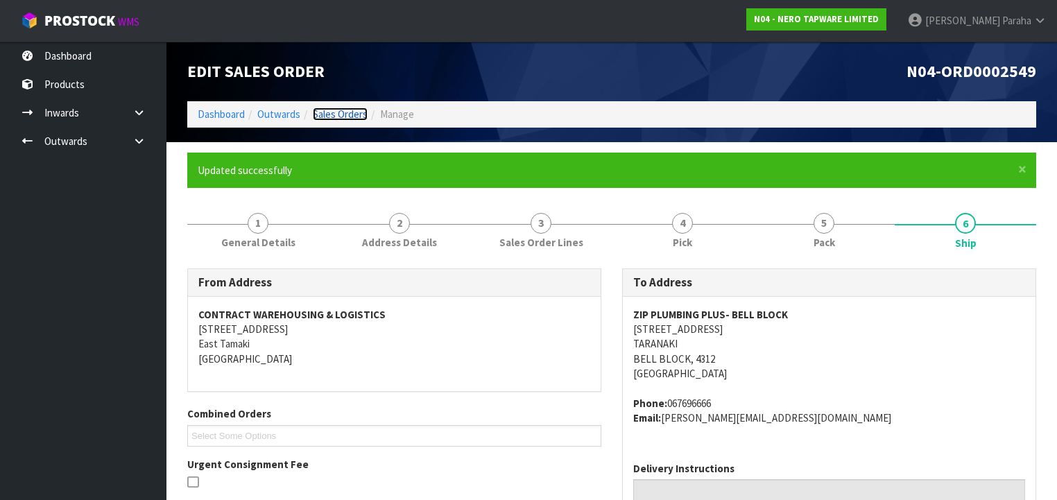
click at [337, 118] on link "Sales Orders" at bounding box center [340, 113] width 55 height 13
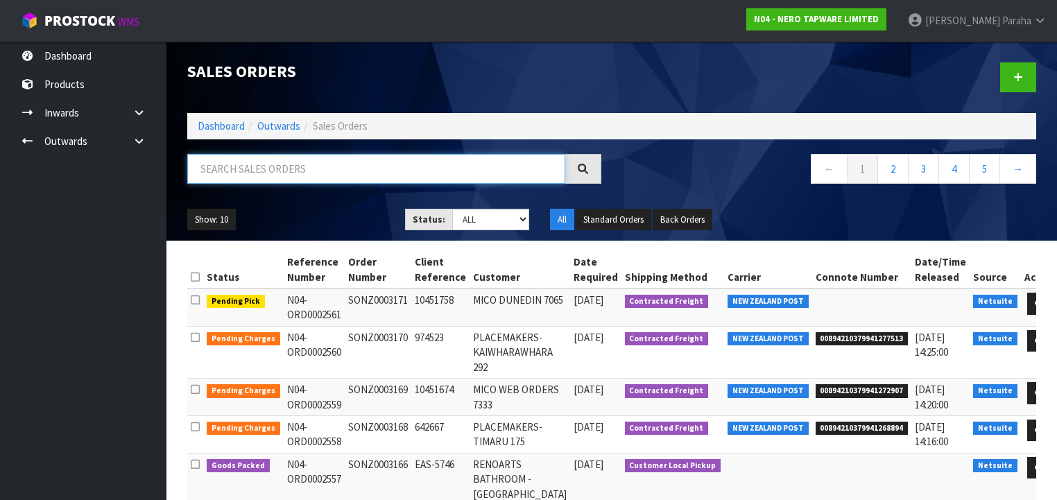
click at [208, 167] on input "text" at bounding box center [376, 169] width 378 height 30
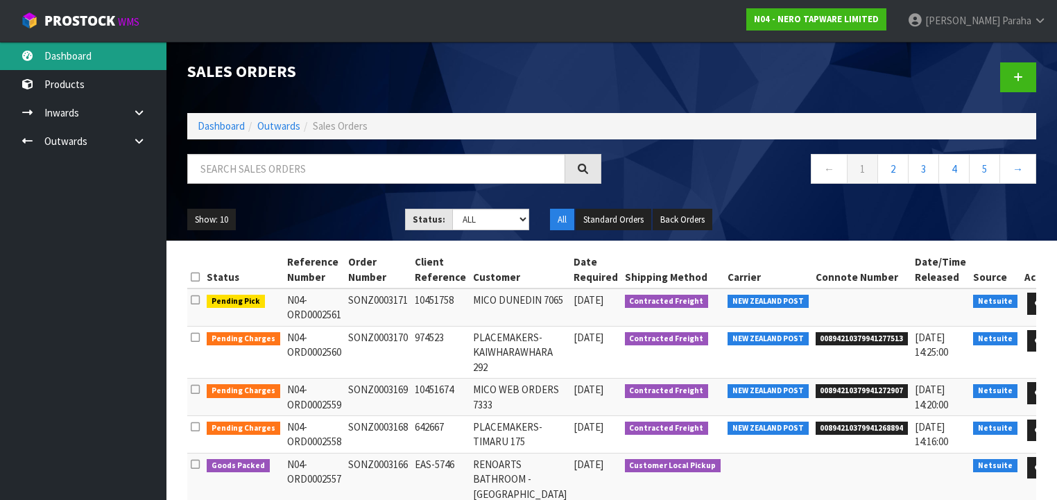
click at [71, 64] on link "Dashboard" at bounding box center [83, 56] width 166 height 28
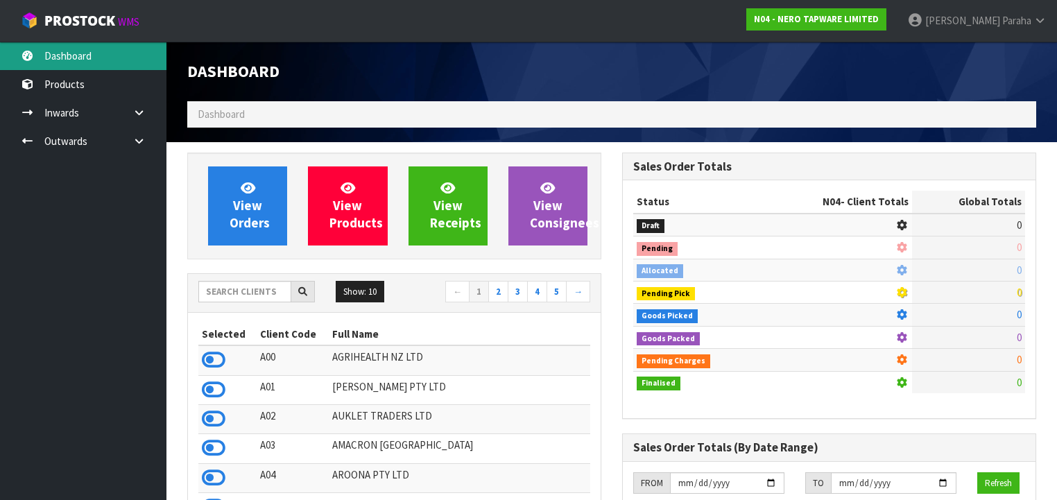
scroll to position [1106, 435]
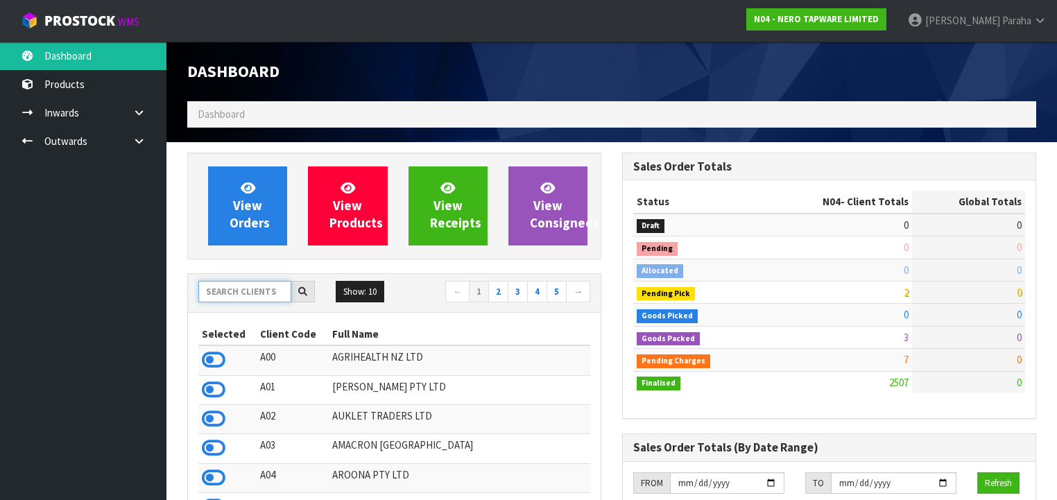
click at [255, 294] on input "text" at bounding box center [244, 291] width 93 height 21
click at [258, 300] on input "text" at bounding box center [244, 291] width 93 height 21
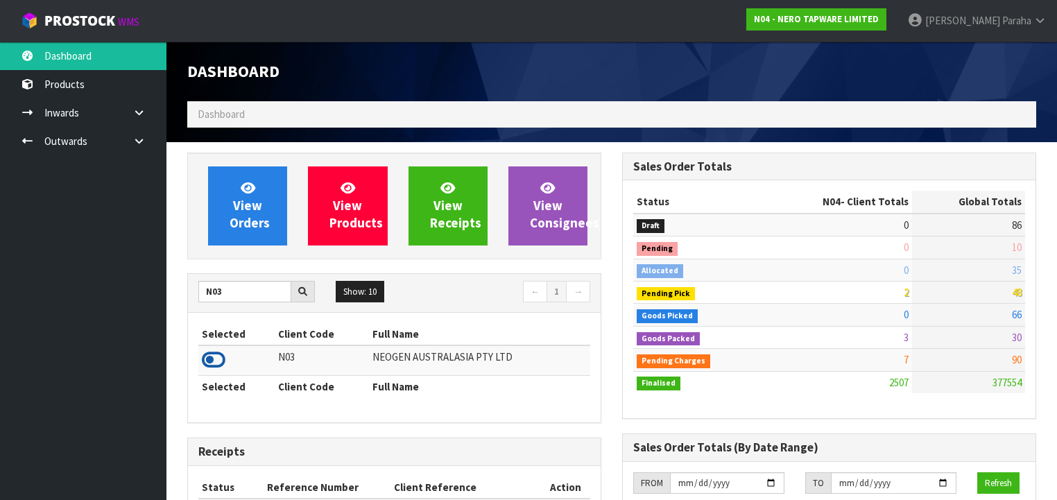
click at [222, 361] on icon at bounding box center [214, 359] width 24 height 21
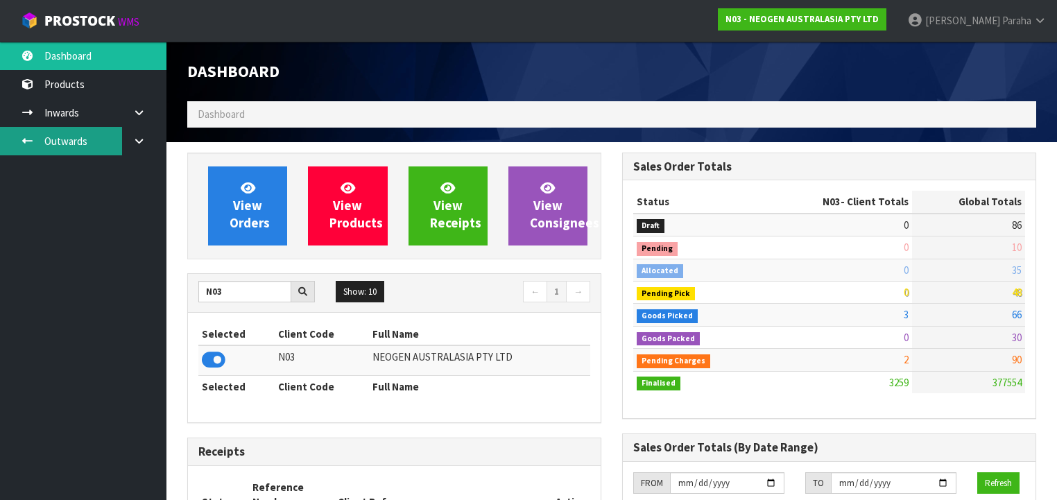
click at [59, 132] on link "Outwards" at bounding box center [83, 141] width 166 height 28
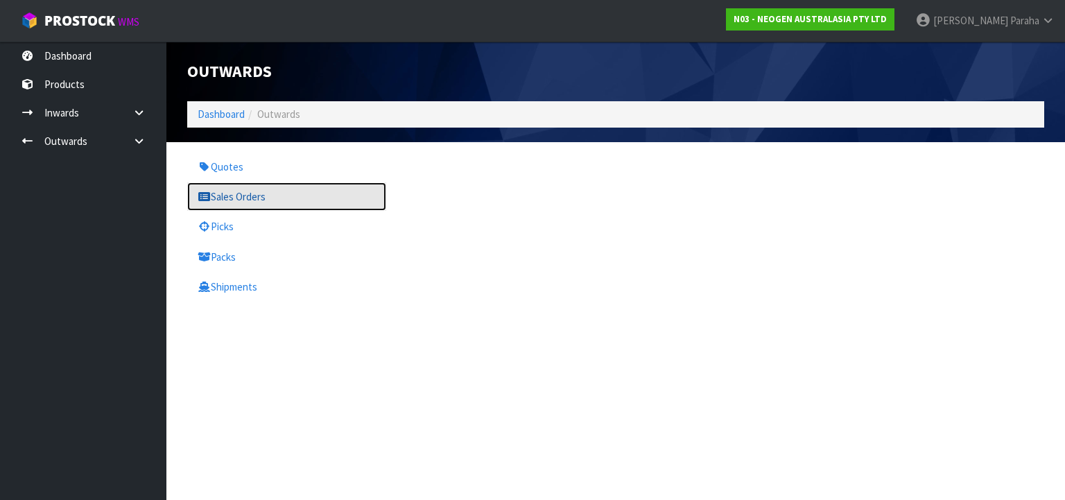
click at [248, 189] on link "Sales Orders" at bounding box center [286, 196] width 199 height 28
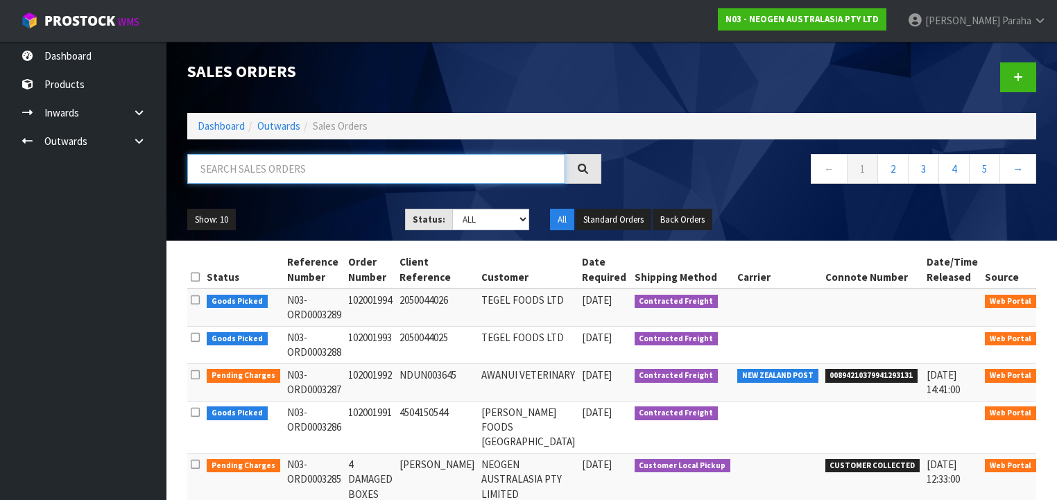
click at [258, 163] on input "text" at bounding box center [376, 169] width 378 height 30
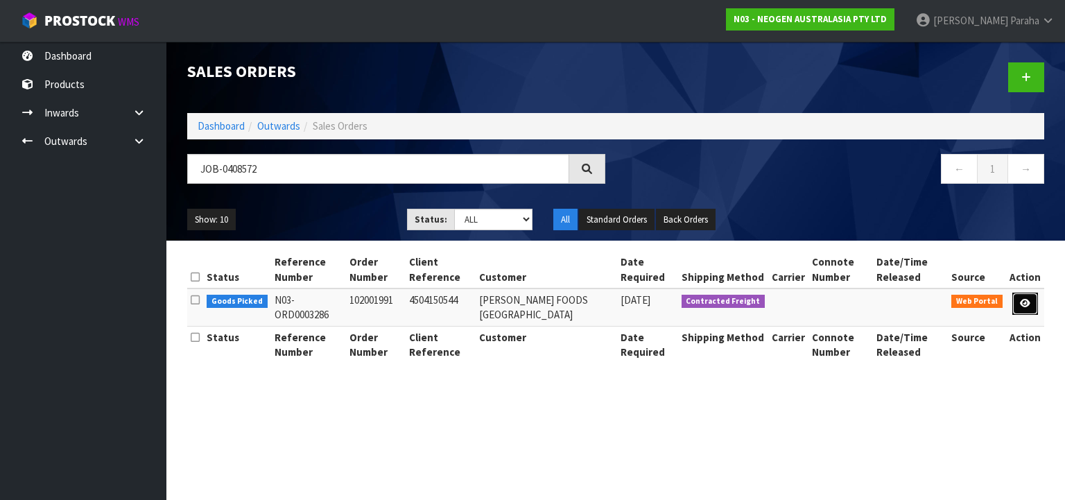
click at [1023, 312] on link at bounding box center [1025, 304] width 26 height 22
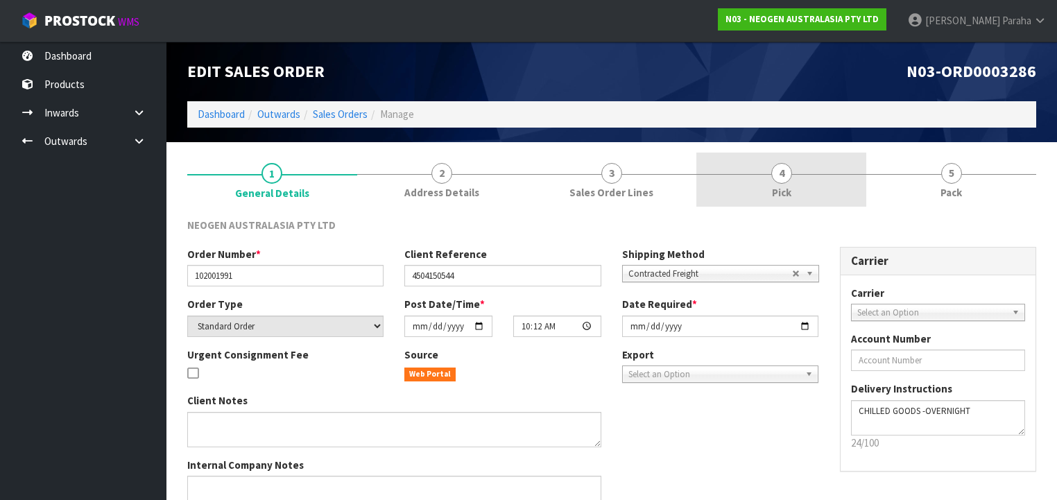
click at [781, 172] on span "4" at bounding box center [781, 173] width 21 height 21
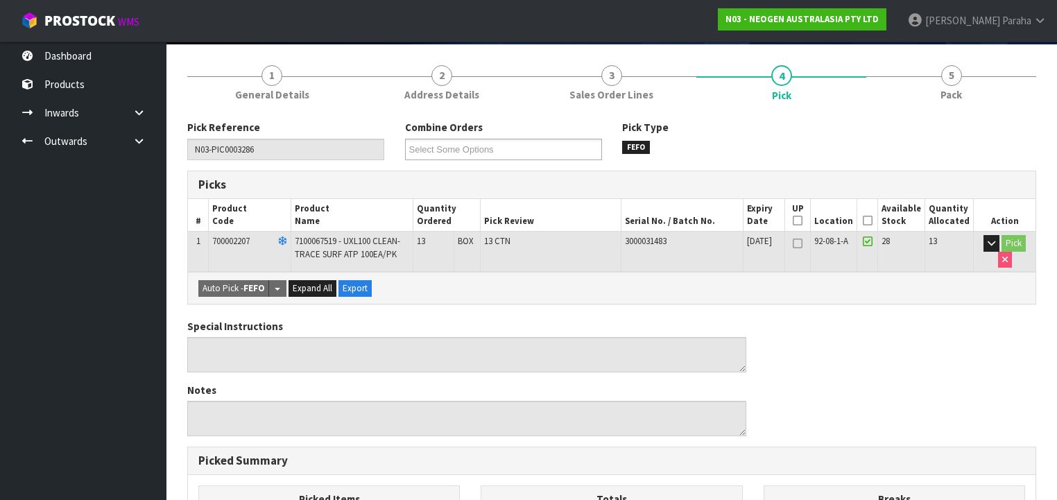
scroll to position [222, 0]
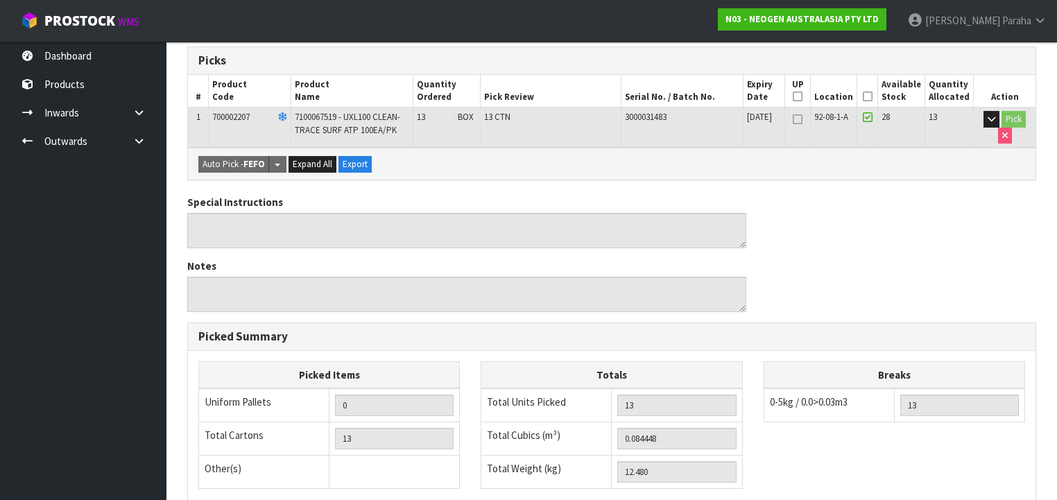
click at [872, 97] on icon at bounding box center [868, 96] width 10 height 1
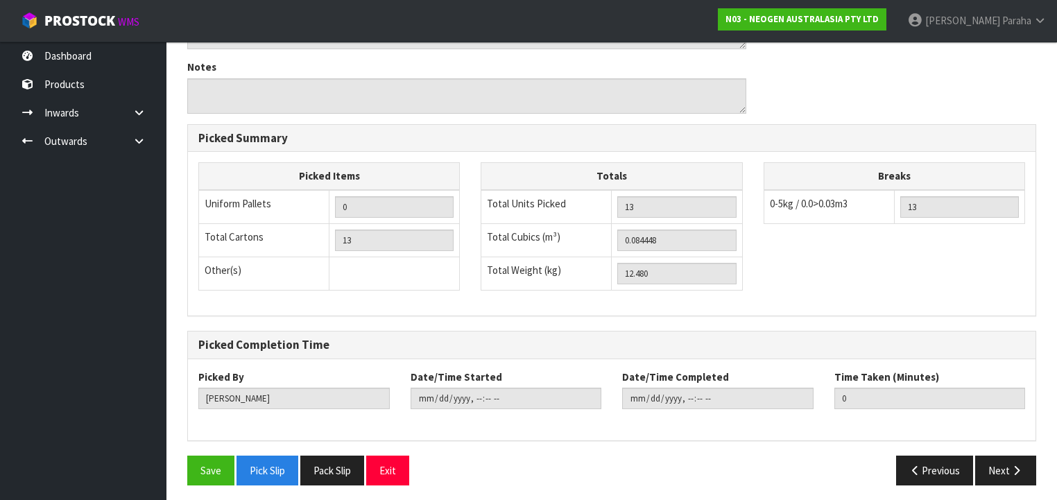
scroll to position [472, 0]
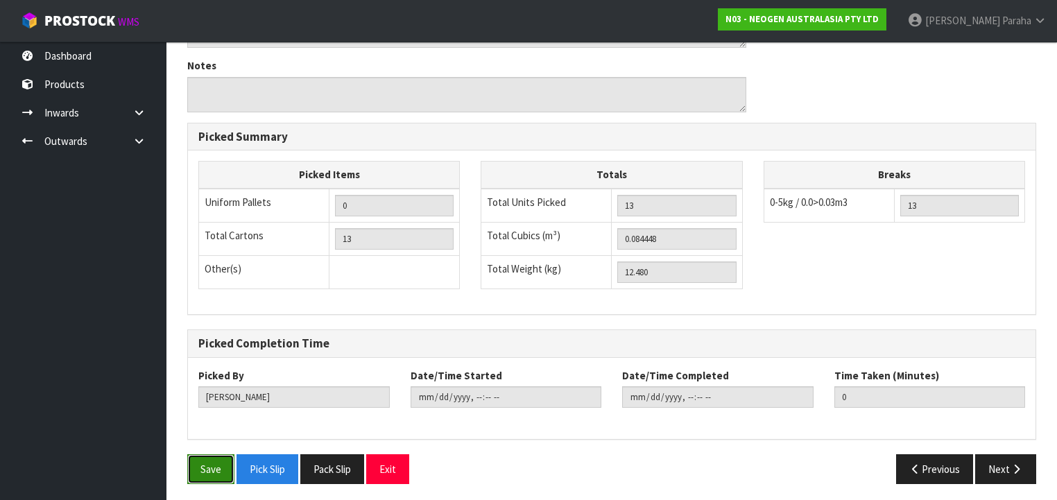
click at [203, 474] on button "Save" at bounding box center [210, 469] width 47 height 30
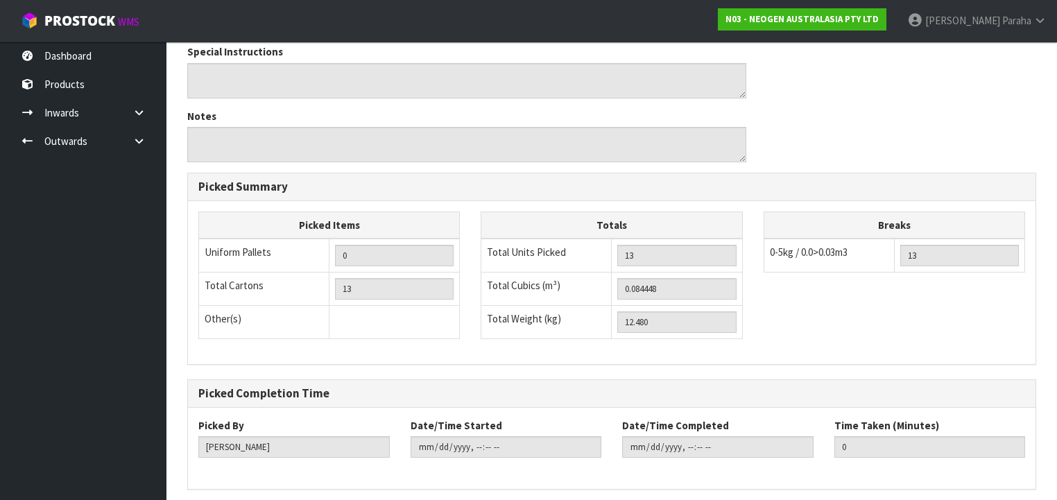
scroll to position [0, 0]
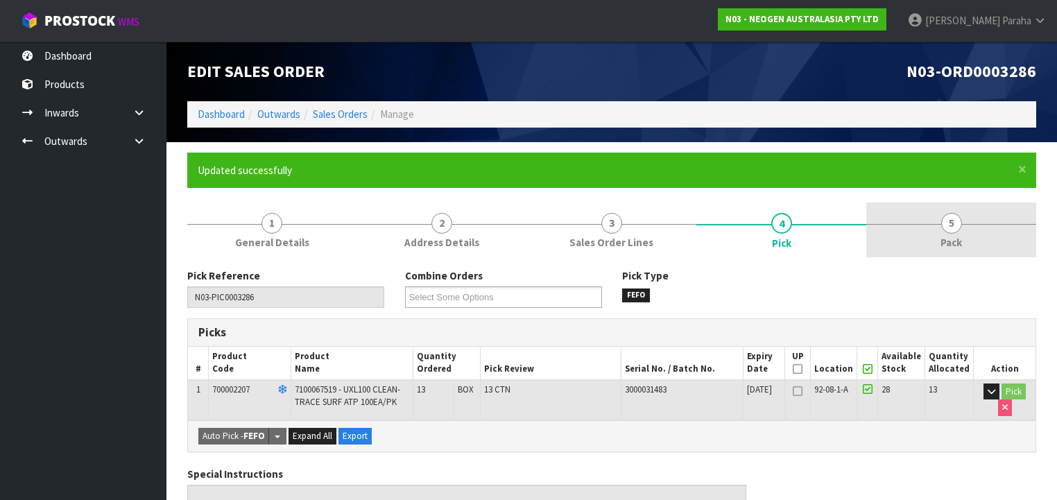
click at [952, 227] on span "5" at bounding box center [951, 223] width 21 height 21
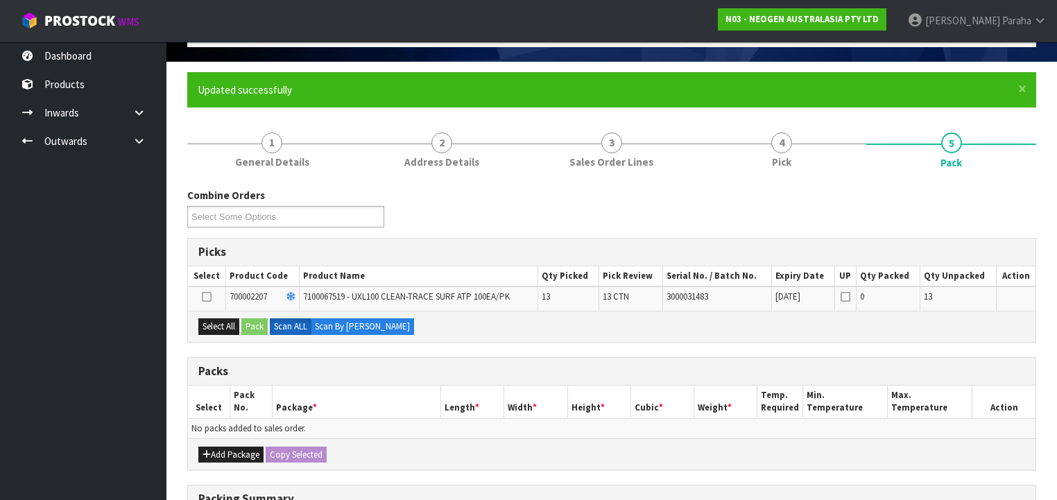
scroll to position [166, 0]
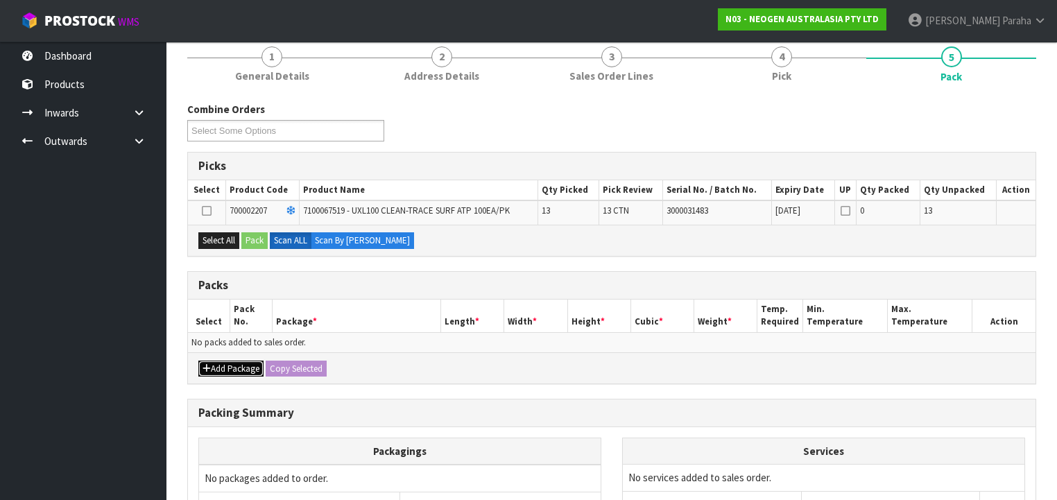
click at [240, 366] on button "Add Package" at bounding box center [230, 369] width 65 height 17
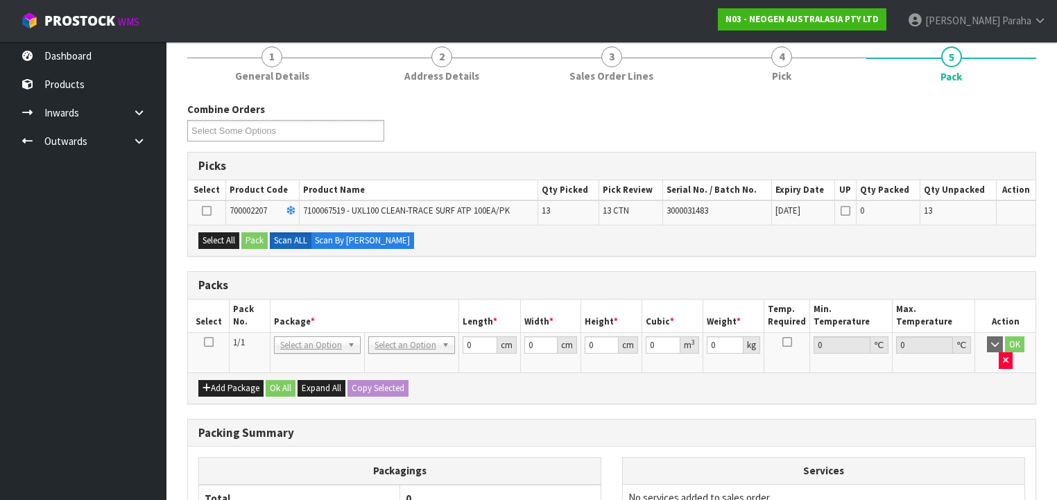
click at [210, 343] on icon at bounding box center [209, 342] width 10 height 1
click at [204, 211] on icon at bounding box center [207, 211] width 10 height 1
click at [0, 0] on input "checkbox" at bounding box center [0, 0] width 0 height 0
click at [259, 239] on button "Pack" at bounding box center [254, 240] width 26 height 17
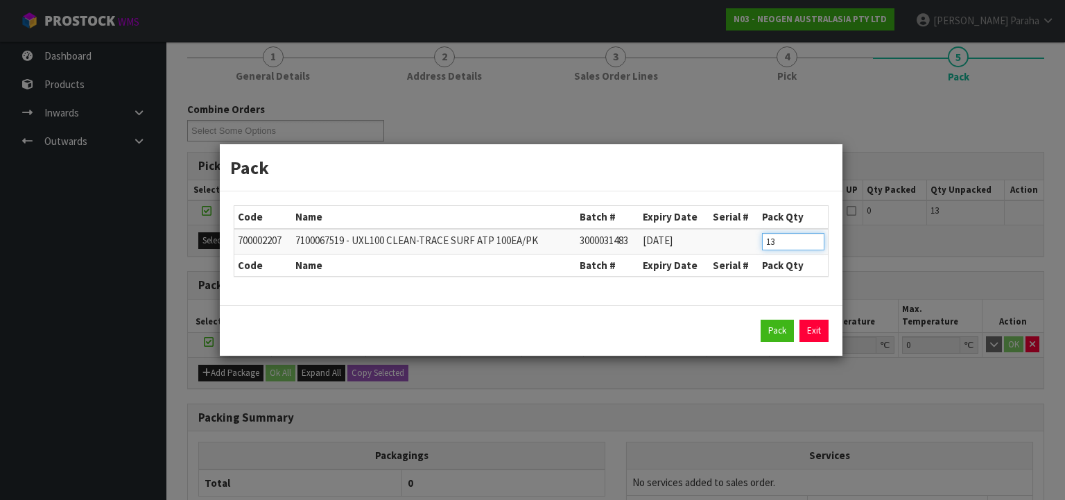
drag, startPoint x: 783, startPoint y: 241, endPoint x: 749, endPoint y: 244, distance: 34.1
click at [749, 244] on tr "700002207 7100067519 - UXL100 CLEAN-TRACE SURF ATP 100EA/PK 3000031483 [DATE] 13" at bounding box center [530, 242] width 593 height 26
click at [777, 331] on button "Pack" at bounding box center [777, 331] width 33 height 22
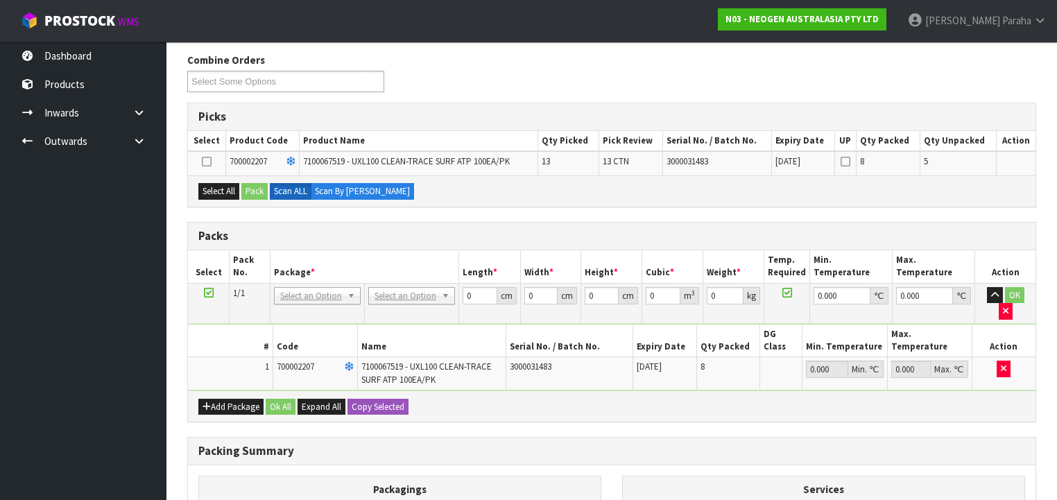
scroll to position [277, 0]
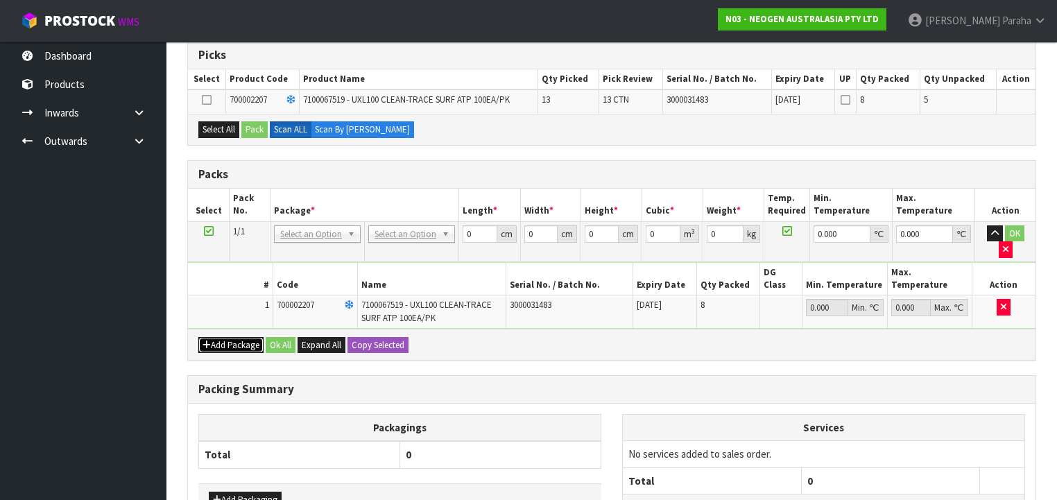
click at [241, 337] on button "Add Package" at bounding box center [230, 345] width 65 height 17
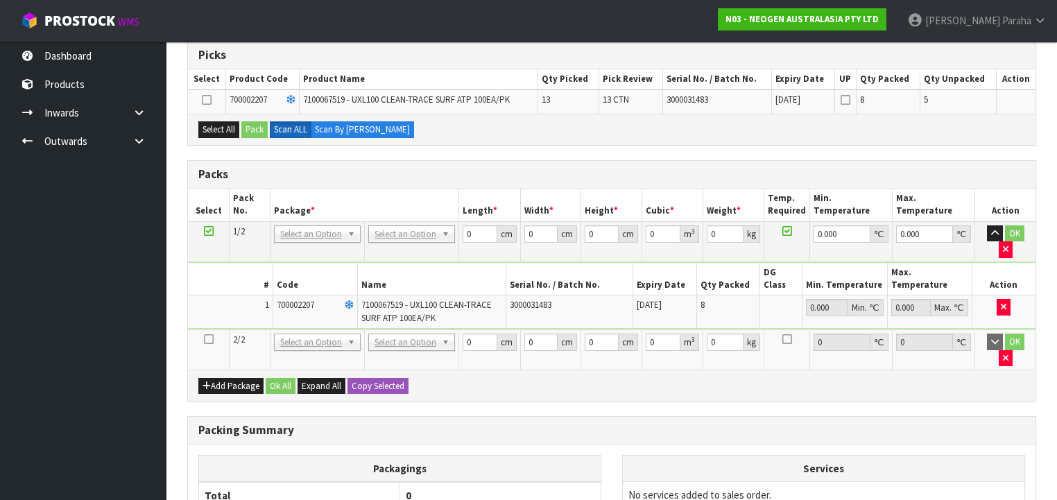
click at [211, 339] on icon at bounding box center [209, 339] width 10 height 1
click at [222, 130] on button "Select All" at bounding box center [218, 129] width 41 height 17
click at [254, 127] on button "Pack" at bounding box center [254, 129] width 26 height 17
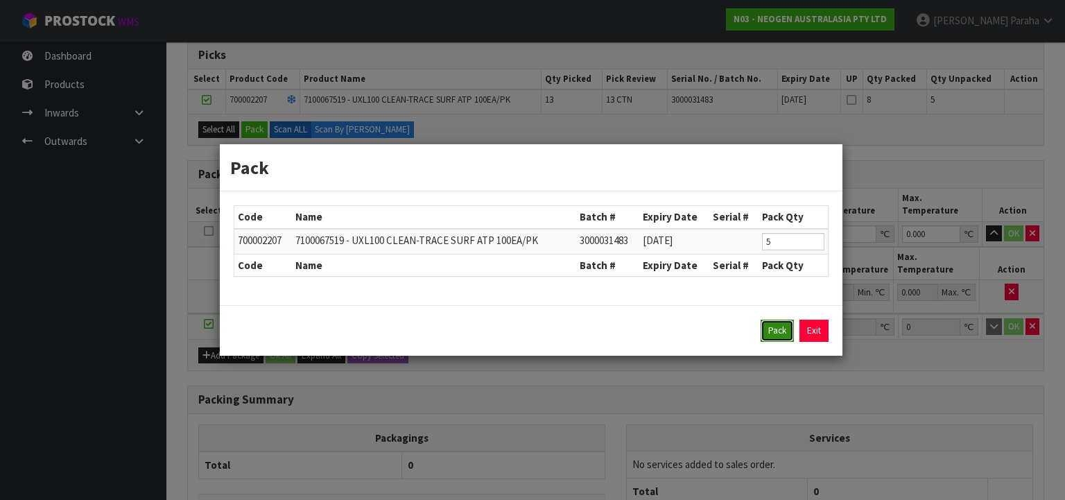
click at [773, 331] on button "Pack" at bounding box center [777, 331] width 33 height 22
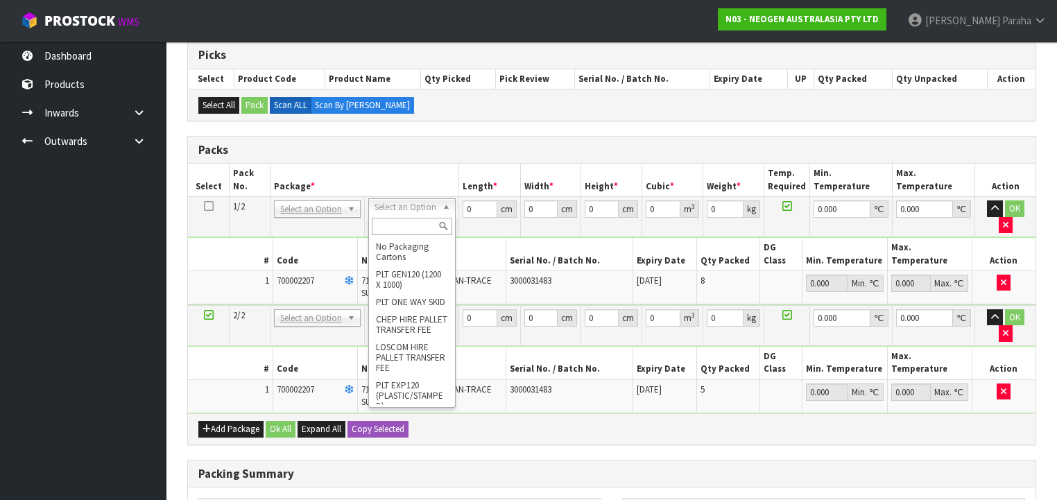
click at [425, 223] on input "text" at bounding box center [412, 226] width 80 height 17
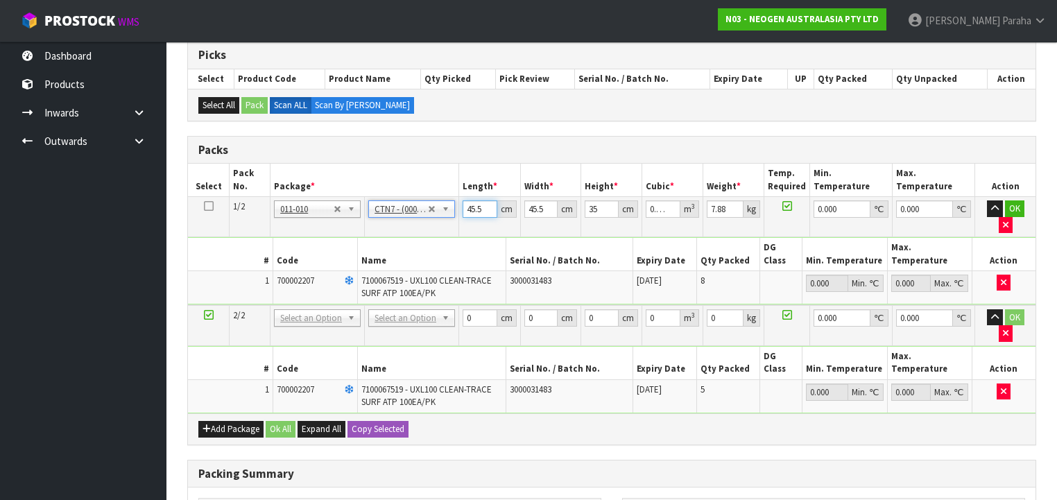
drag, startPoint x: 481, startPoint y: 206, endPoint x: 459, endPoint y: 199, distance: 23.2
click at [460, 200] on td "45.5 cm" at bounding box center [489, 217] width 61 height 40
click at [210, 206] on icon at bounding box center [209, 206] width 10 height 1
click at [390, 421] on button "Copy Selected" at bounding box center [377, 429] width 61 height 17
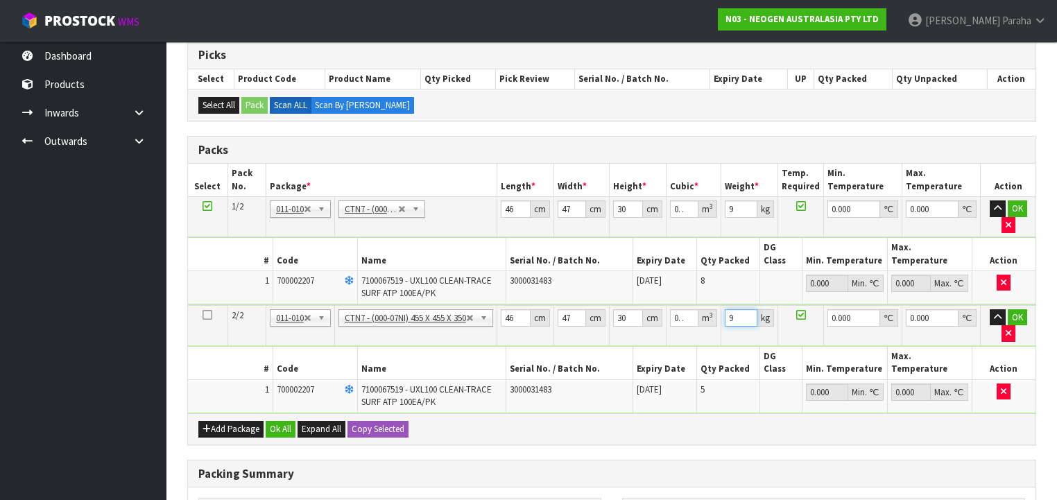
drag, startPoint x: 738, startPoint y: 301, endPoint x: 729, endPoint y: 303, distance: 9.3
click at [729, 309] on input "9" at bounding box center [741, 317] width 33 height 17
click at [285, 421] on button "Ok All" at bounding box center [281, 429] width 30 height 17
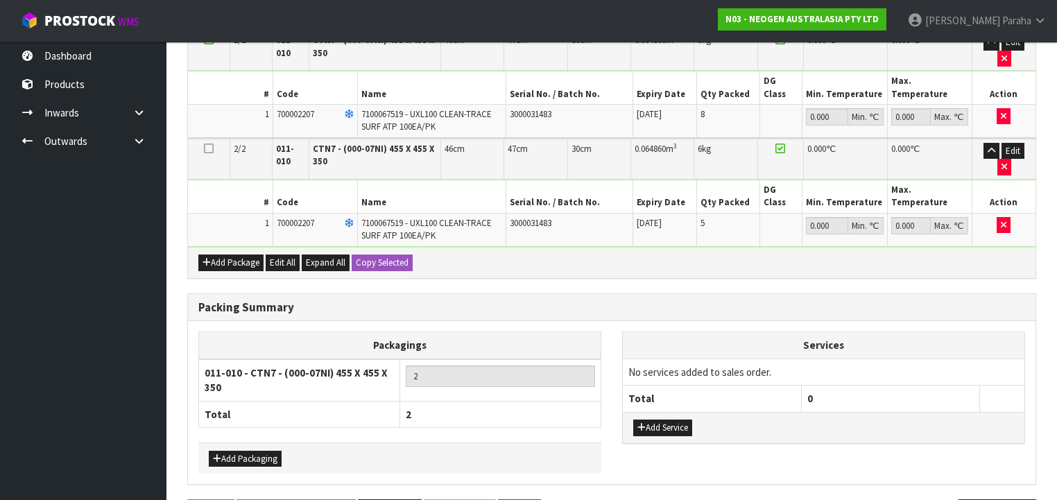
scroll to position [447, 0]
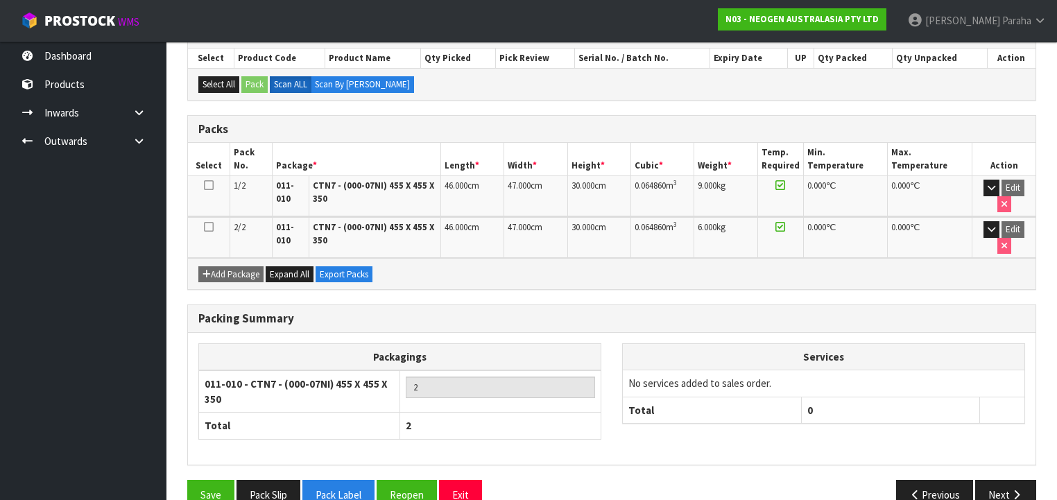
scroll to position [309, 0]
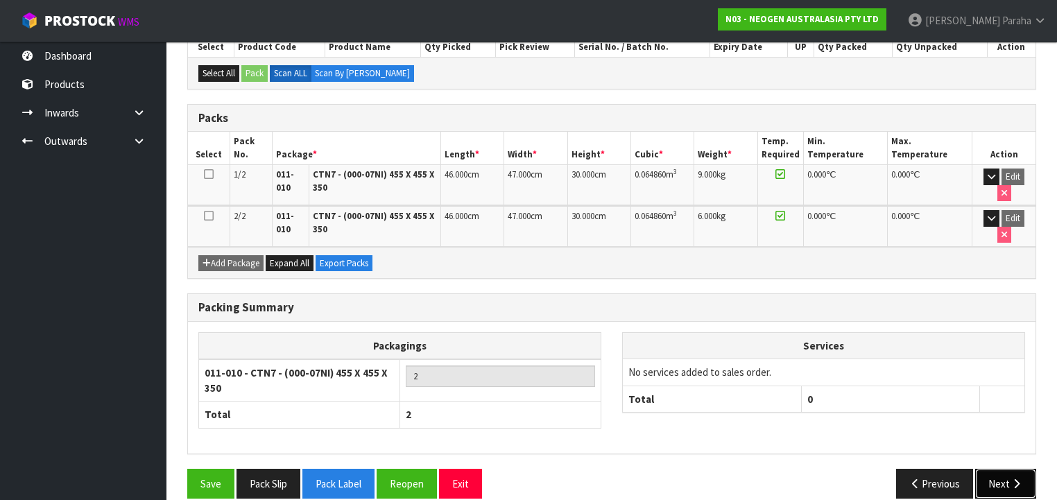
click at [995, 469] on button "Next" at bounding box center [1005, 484] width 61 height 30
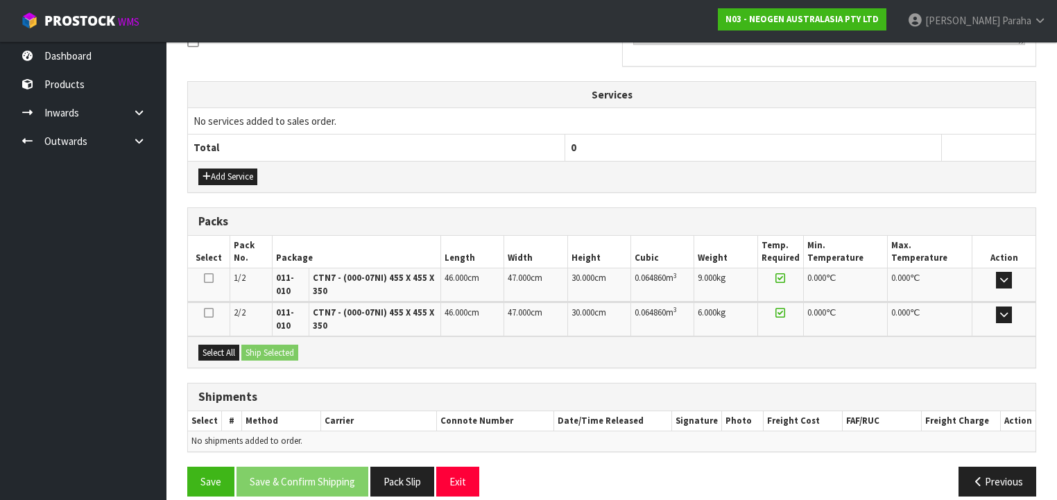
scroll to position [444, 0]
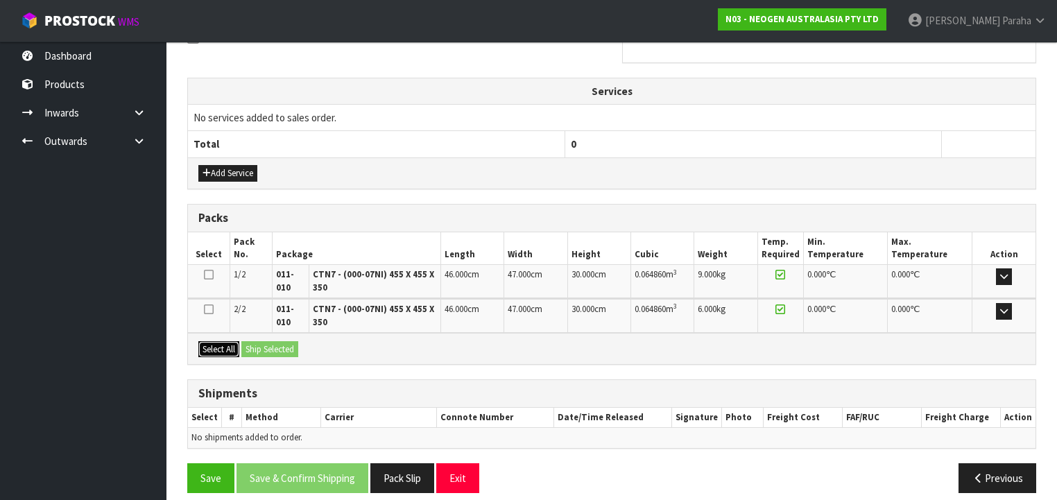
click at [218, 349] on button "Select All" at bounding box center [218, 349] width 41 height 17
click at [291, 345] on button "Ship Selected" at bounding box center [269, 349] width 57 height 17
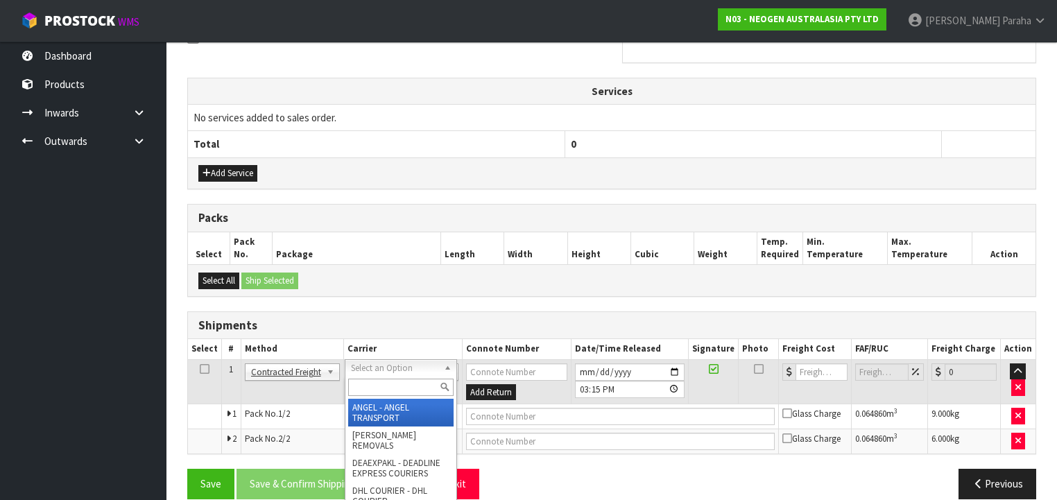
click at [405, 385] on input "text" at bounding box center [400, 387] width 105 height 17
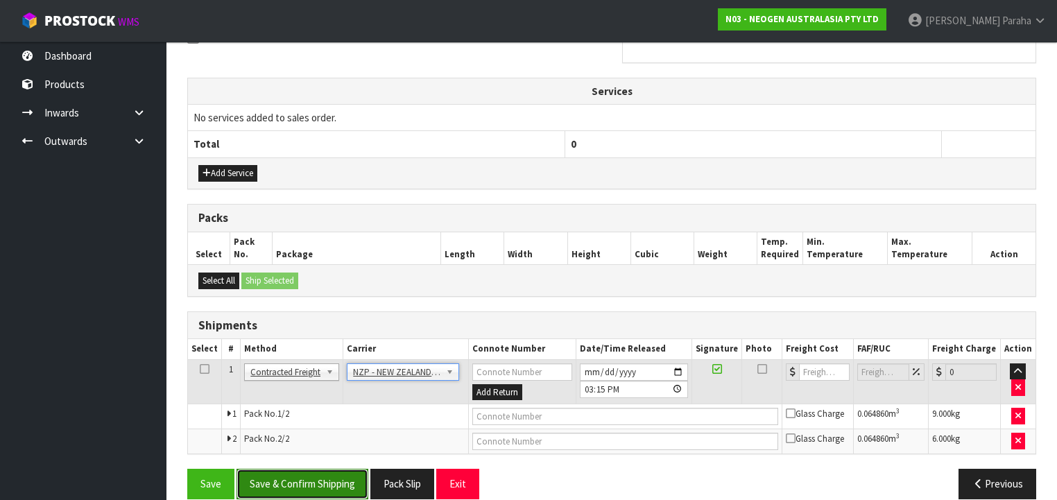
click at [343, 478] on button "Save & Confirm Shipping" at bounding box center [302, 484] width 132 height 30
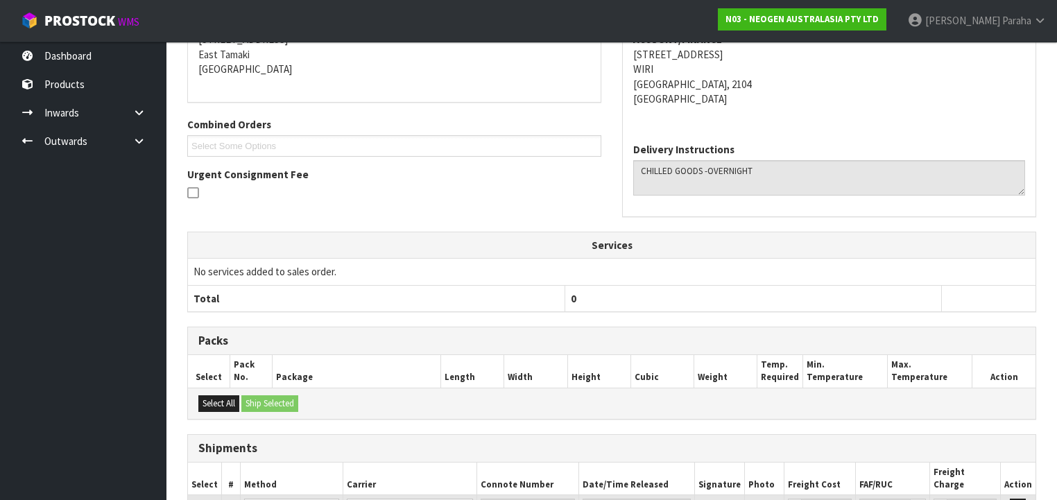
scroll to position [438, 0]
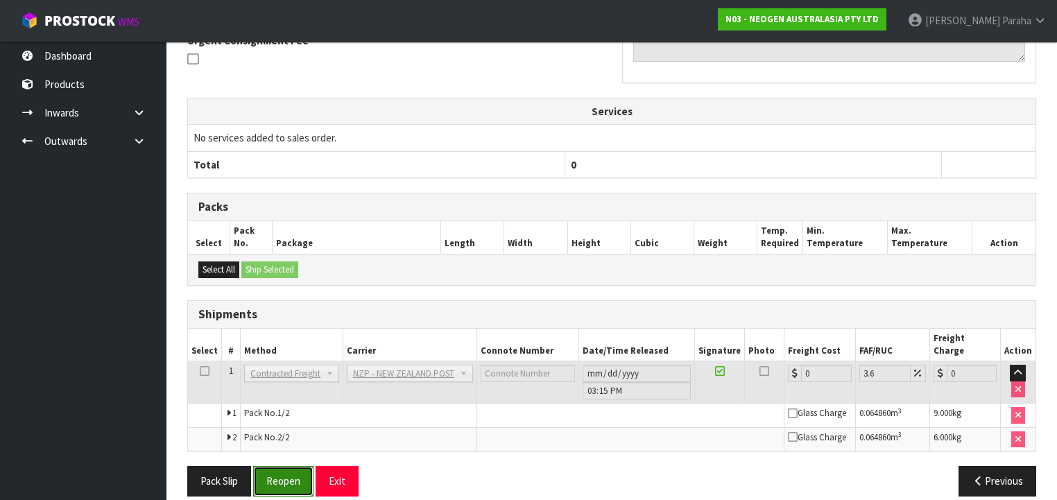
click at [276, 472] on button "Reopen" at bounding box center [283, 481] width 60 height 30
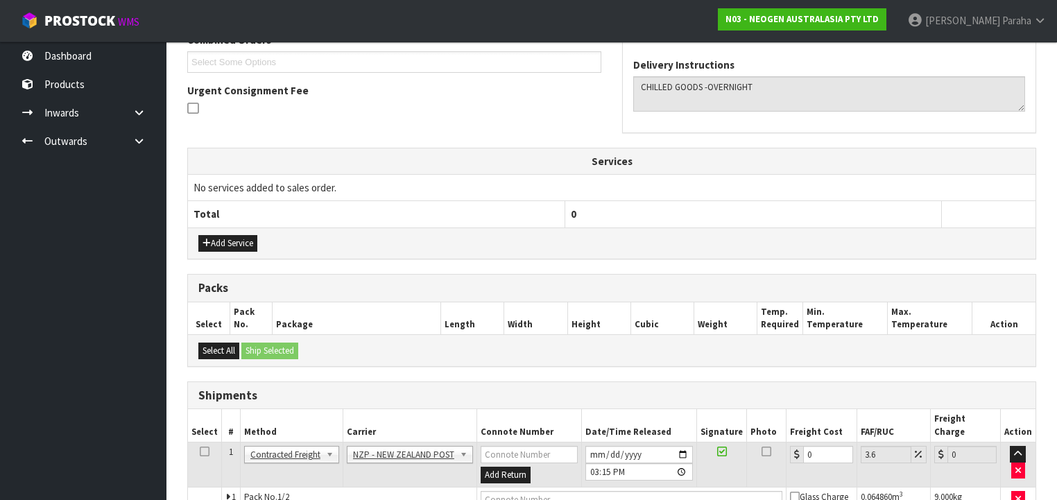
scroll to position [458, 0]
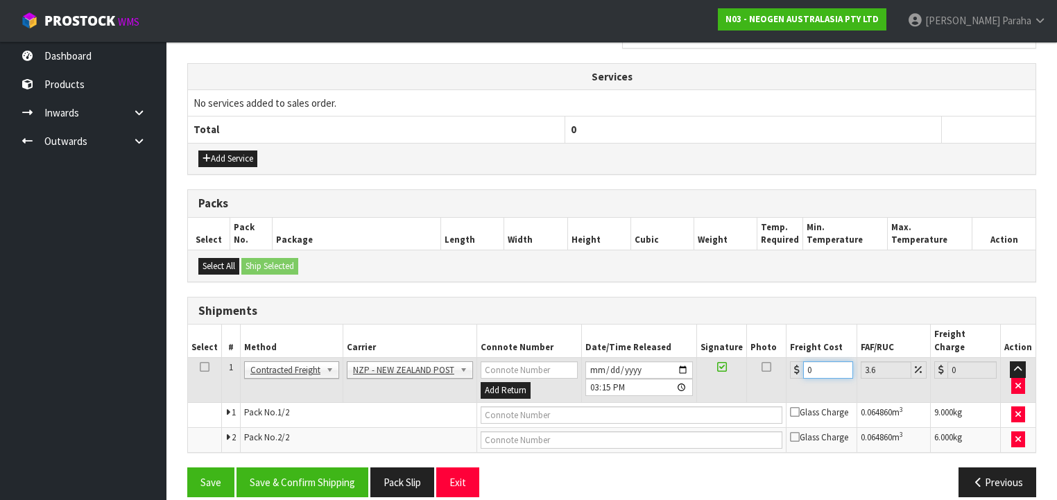
drag, startPoint x: 812, startPoint y: 354, endPoint x: 786, endPoint y: 358, distance: 26.0
click at [790, 361] on div "0" at bounding box center [821, 369] width 62 height 17
click at [275, 467] on button "Save & Confirm Shipping" at bounding box center [302, 482] width 132 height 30
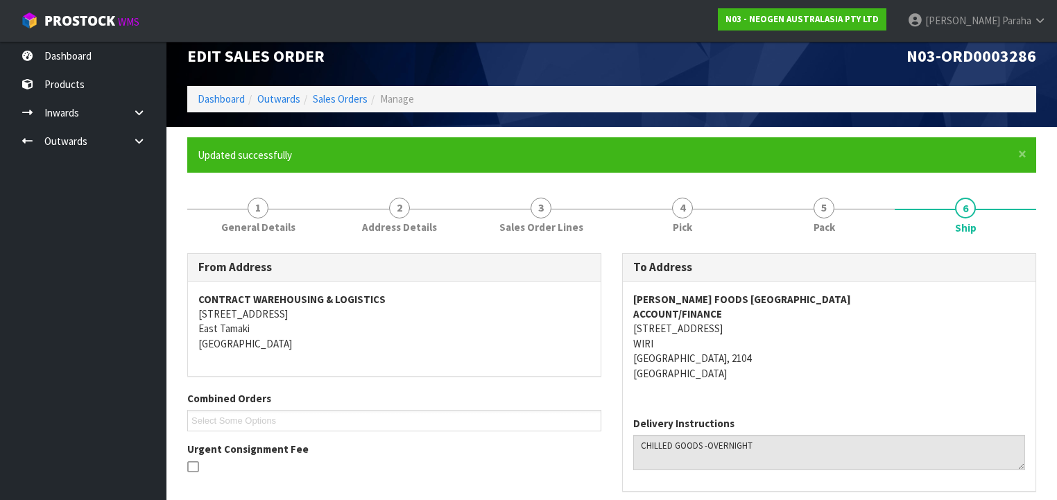
scroll to position [0, 0]
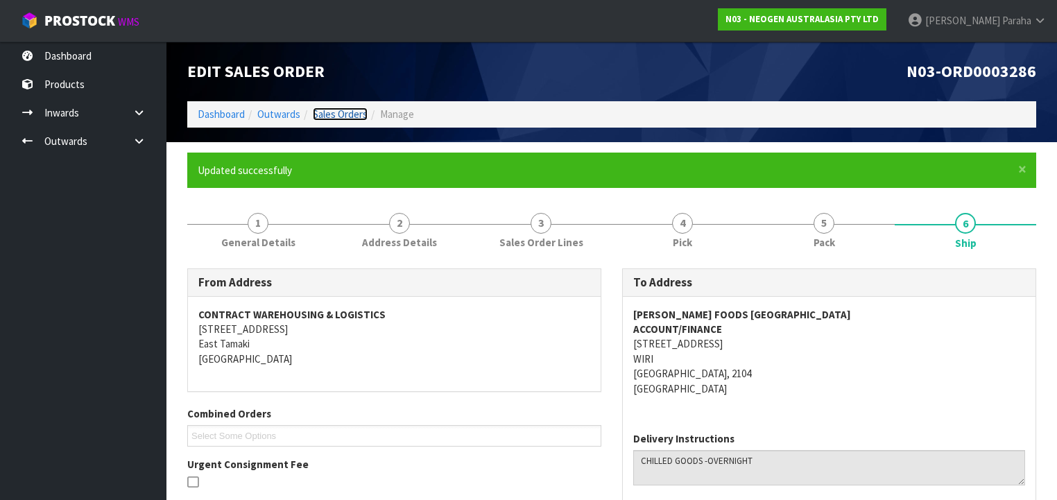
click at [343, 115] on link "Sales Orders" at bounding box center [340, 113] width 55 height 13
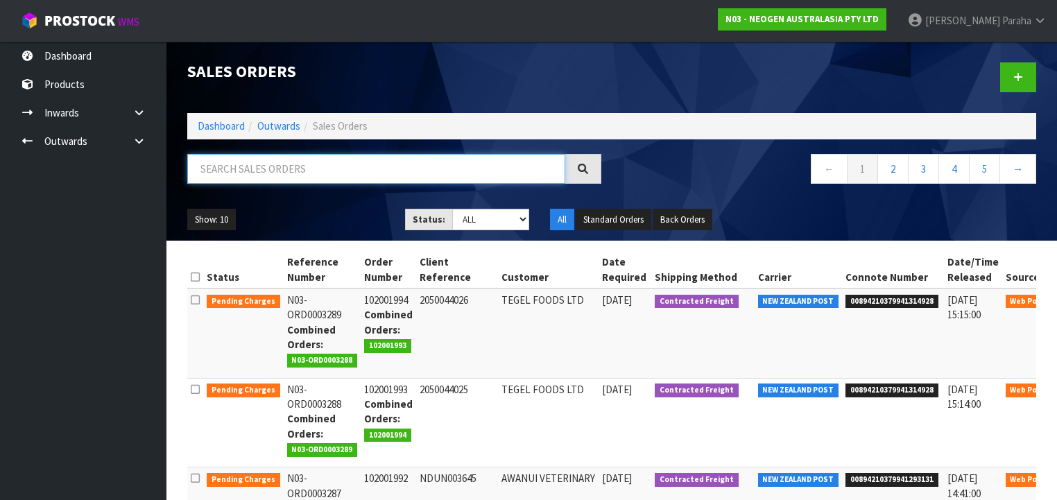
click at [353, 155] on input "text" at bounding box center [376, 169] width 378 height 30
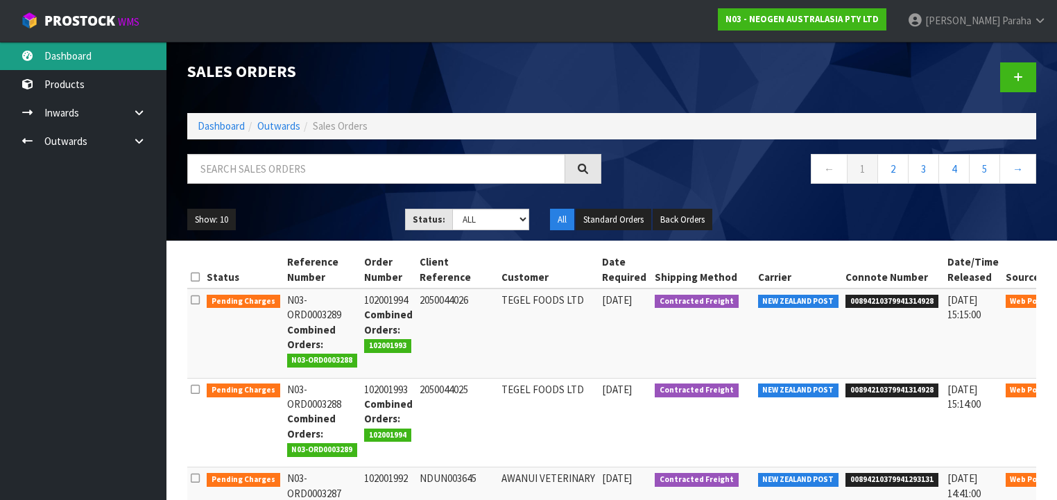
click at [95, 62] on link "Dashboard" at bounding box center [83, 56] width 166 height 28
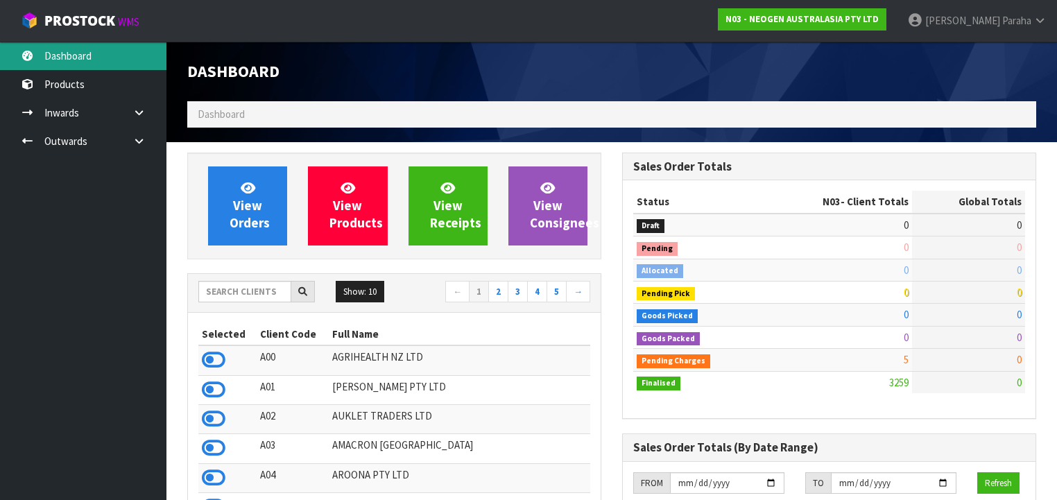
scroll to position [1195, 435]
click at [259, 284] on input "text" at bounding box center [244, 291] width 93 height 21
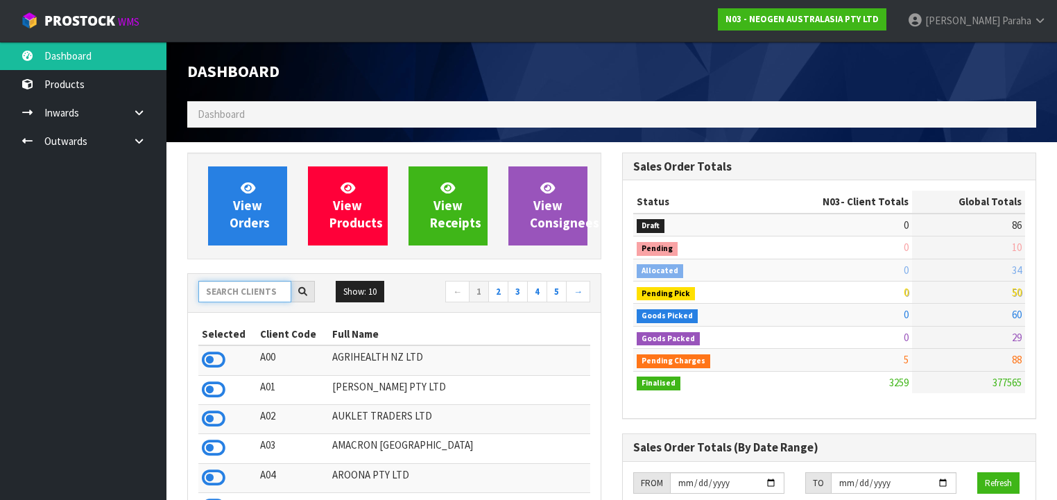
click at [268, 291] on input "text" at bounding box center [244, 291] width 93 height 21
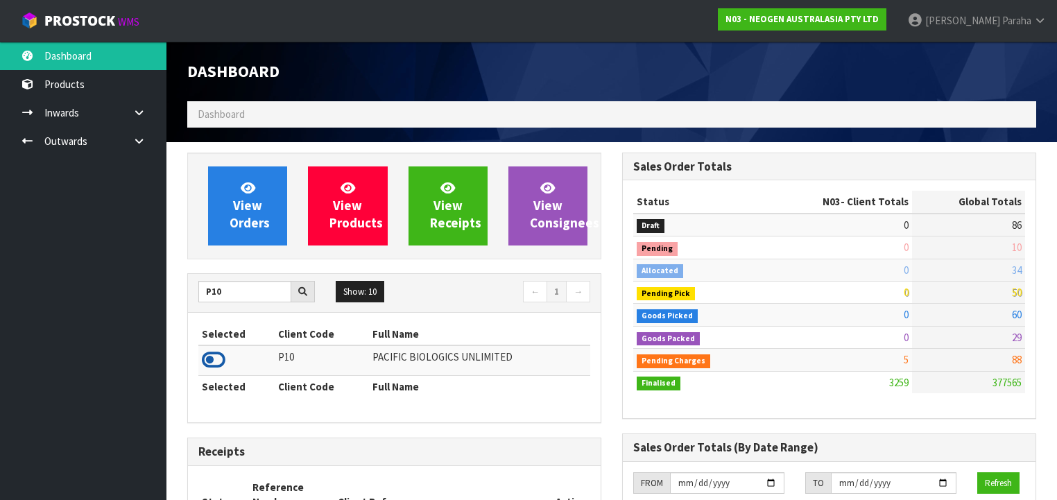
click at [216, 354] on icon at bounding box center [214, 359] width 24 height 21
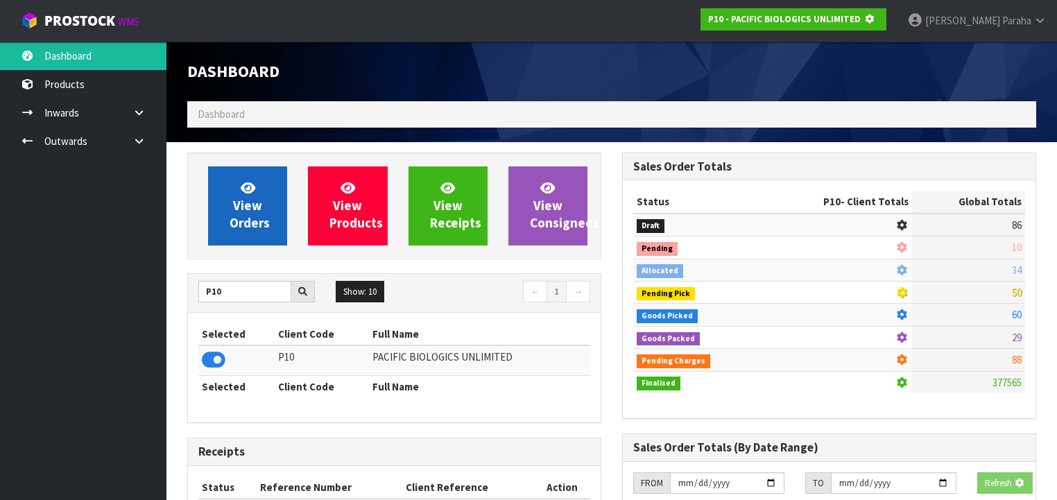
scroll to position [861, 435]
click at [252, 198] on span "View Orders" at bounding box center [249, 206] width 40 height 52
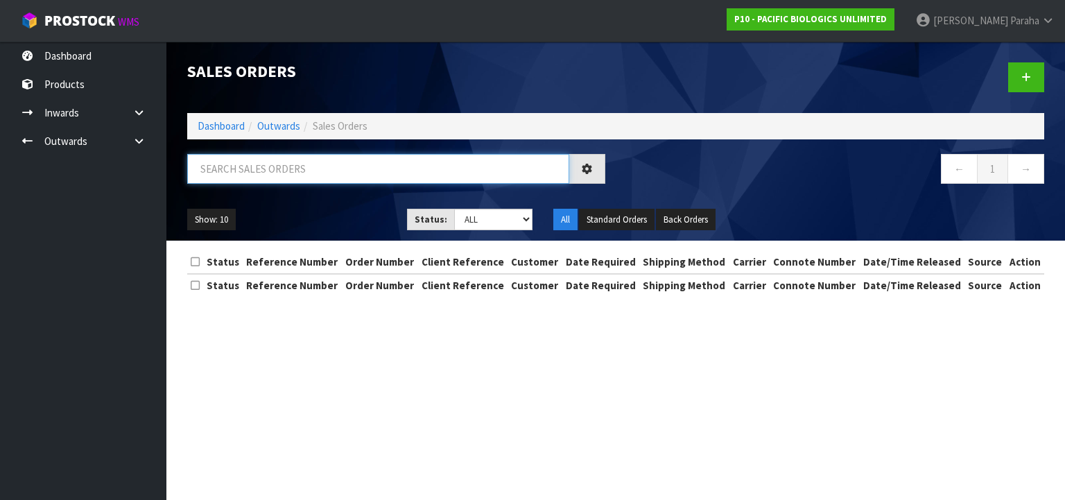
click at [241, 169] on input "text" at bounding box center [378, 169] width 382 height 30
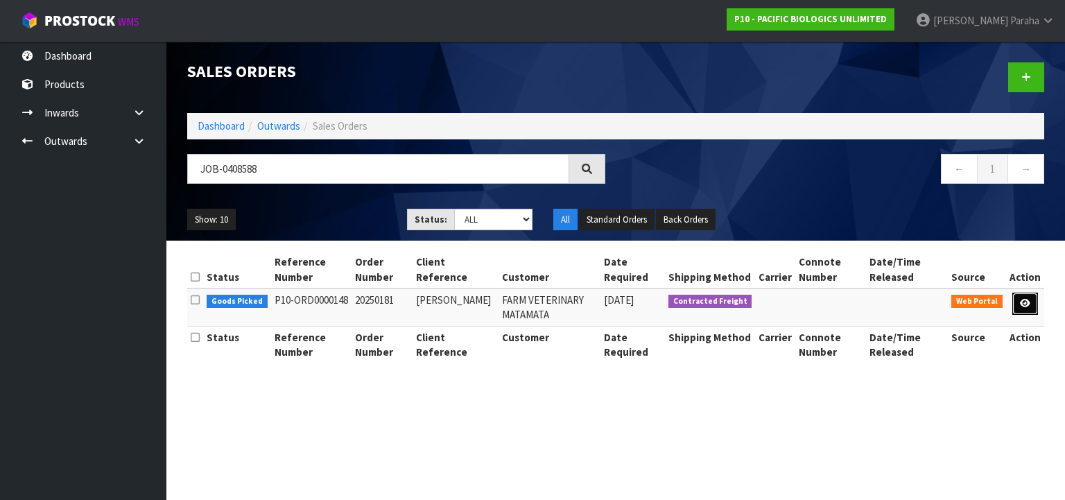
click at [1019, 302] on link at bounding box center [1025, 304] width 26 height 22
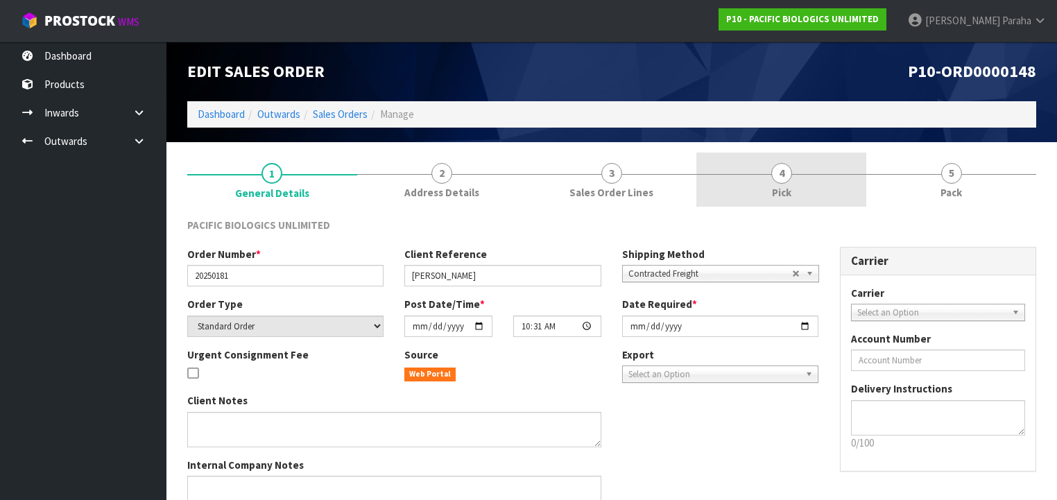
click at [779, 199] on span "Pick" at bounding box center [781, 192] width 19 height 15
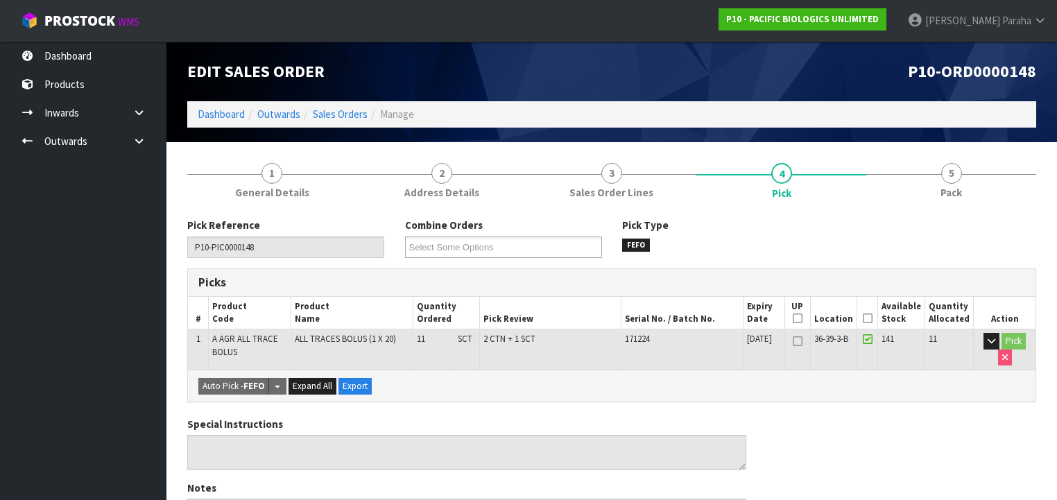
click at [871, 318] on icon at bounding box center [868, 318] width 10 height 1
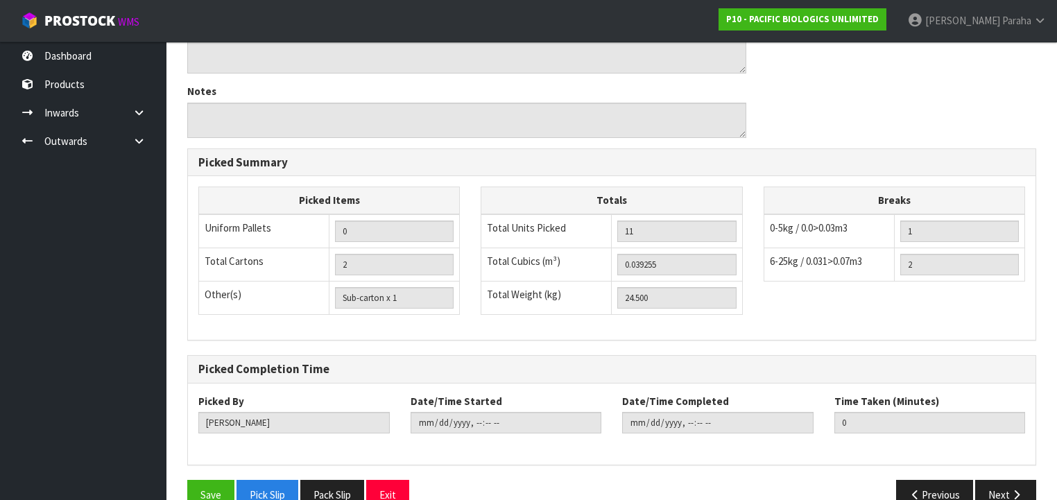
scroll to position [472, 0]
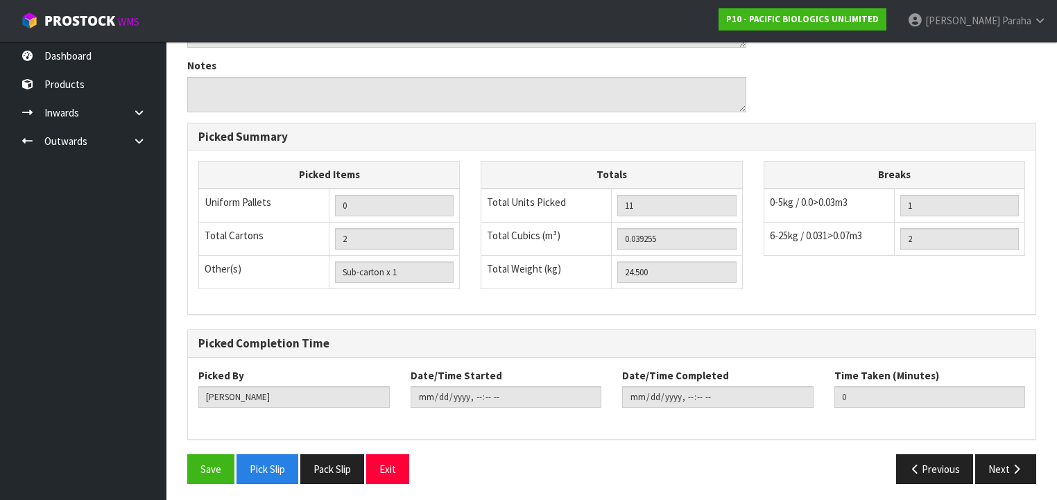
click at [183, 460] on div "Save Pick Slip Pack Slip Exit" at bounding box center [394, 469] width 435 height 30
click at [200, 462] on button "Save" at bounding box center [210, 469] width 47 height 30
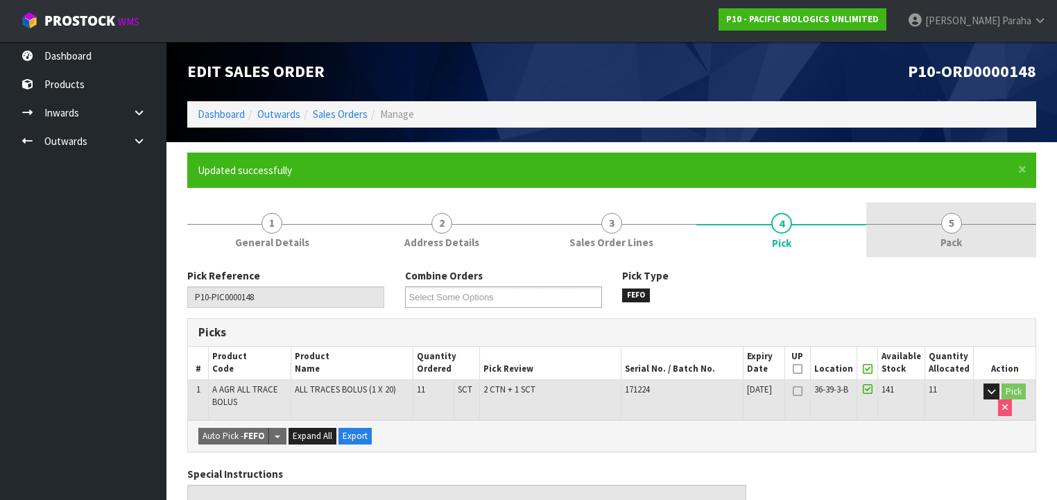
click at [951, 226] on span "5" at bounding box center [951, 223] width 21 height 21
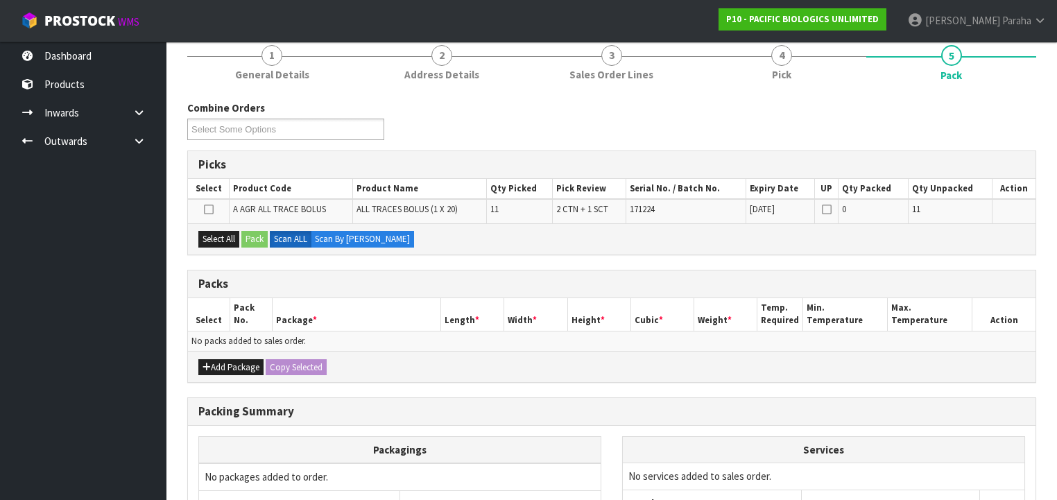
scroll to position [166, 0]
click at [229, 242] on button "Select All" at bounding box center [218, 240] width 41 height 17
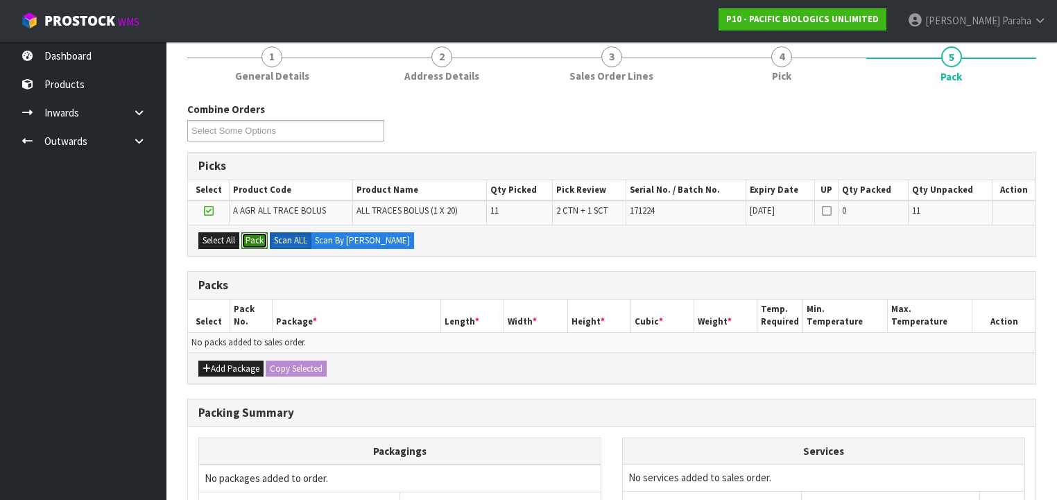
click at [252, 241] on button "Pack" at bounding box center [254, 240] width 26 height 17
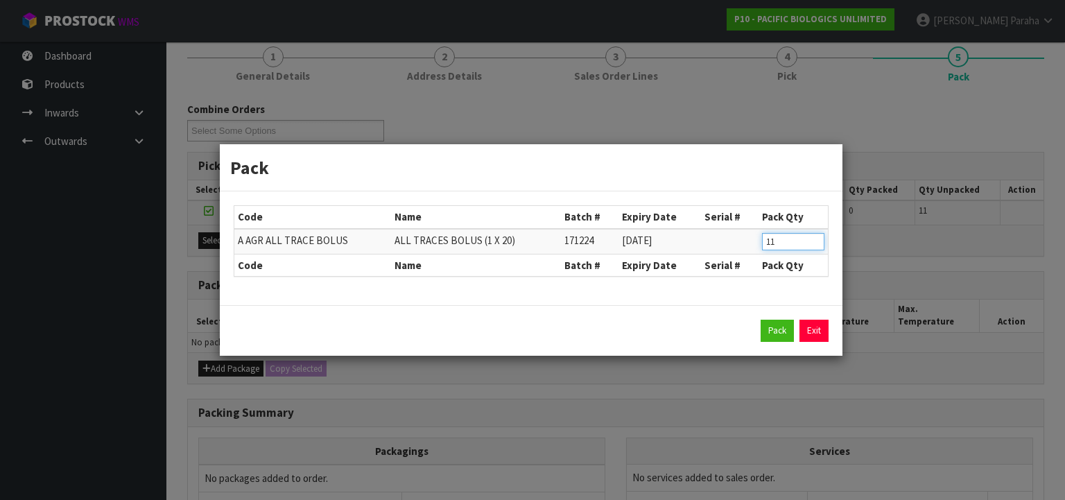
drag, startPoint x: 781, startPoint y: 247, endPoint x: 725, endPoint y: 228, distance: 58.5
click at [749, 243] on tr "A AGR ALL TRACE BOLUS ALL TRACES BOLUS (1 X 20) 171224 [DATE] 11" at bounding box center [530, 242] width 593 height 26
click button "Pack" at bounding box center [777, 331] width 33 height 22
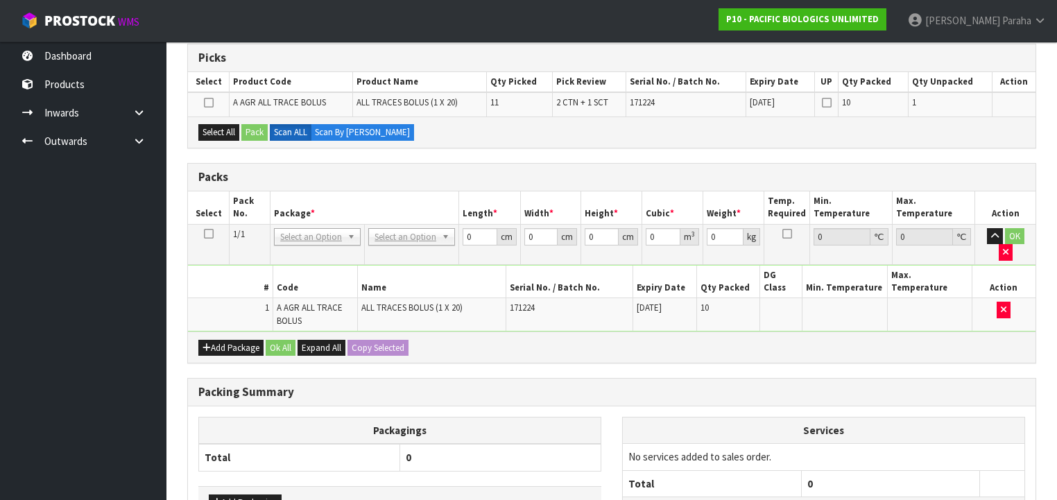
scroll to position [277, 0]
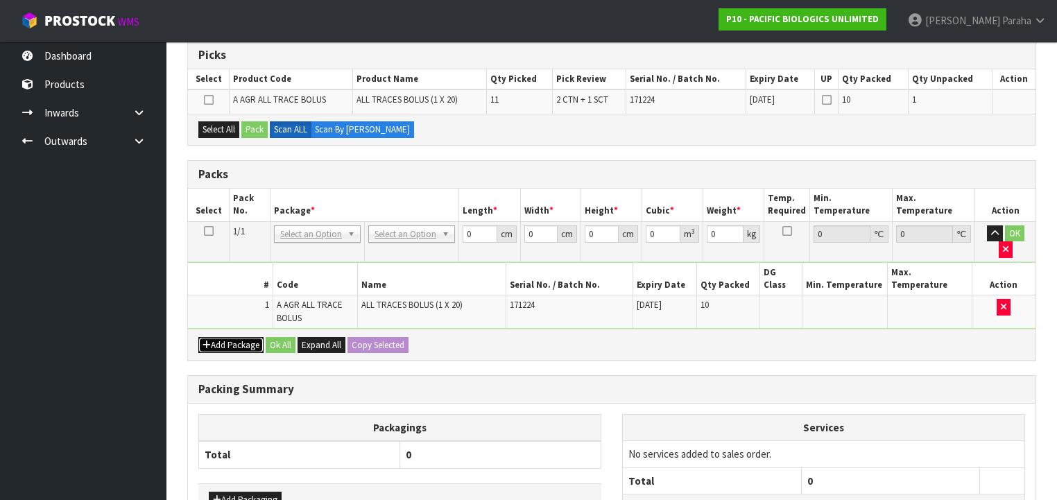
click at [223, 337] on button "Add Package" at bounding box center [230, 345] width 65 height 17
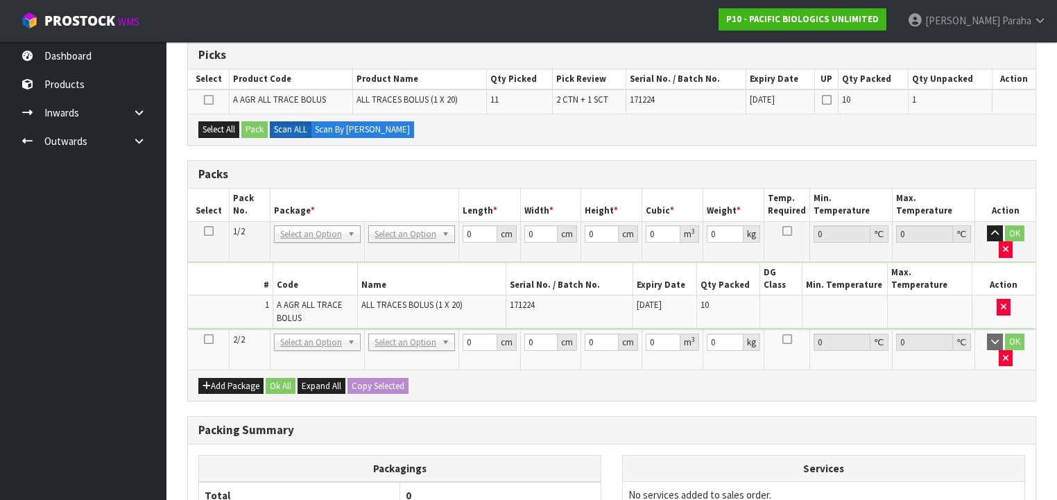
click at [205, 339] on icon at bounding box center [209, 339] width 10 height 1
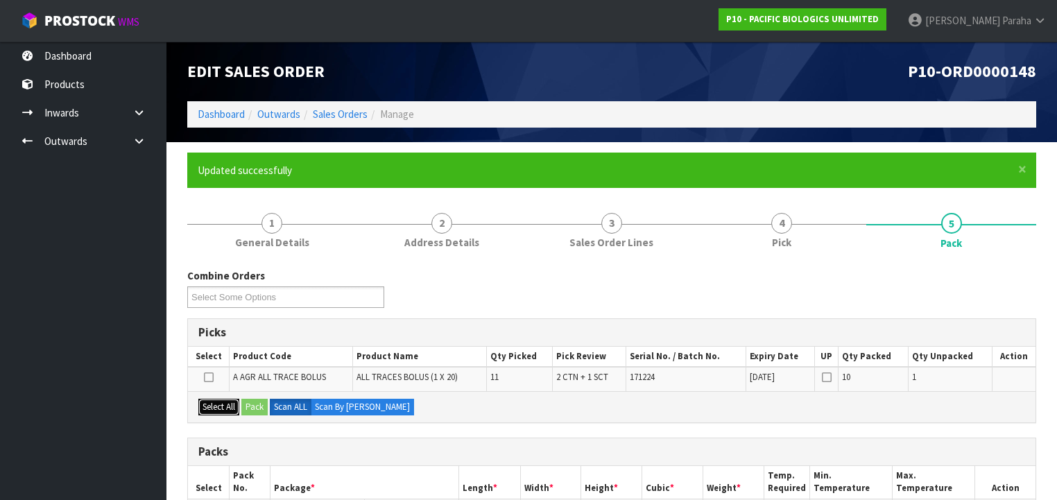
click at [222, 401] on button "Select All" at bounding box center [218, 407] width 41 height 17
click at [266, 406] on button "Pack" at bounding box center [254, 407] width 26 height 17
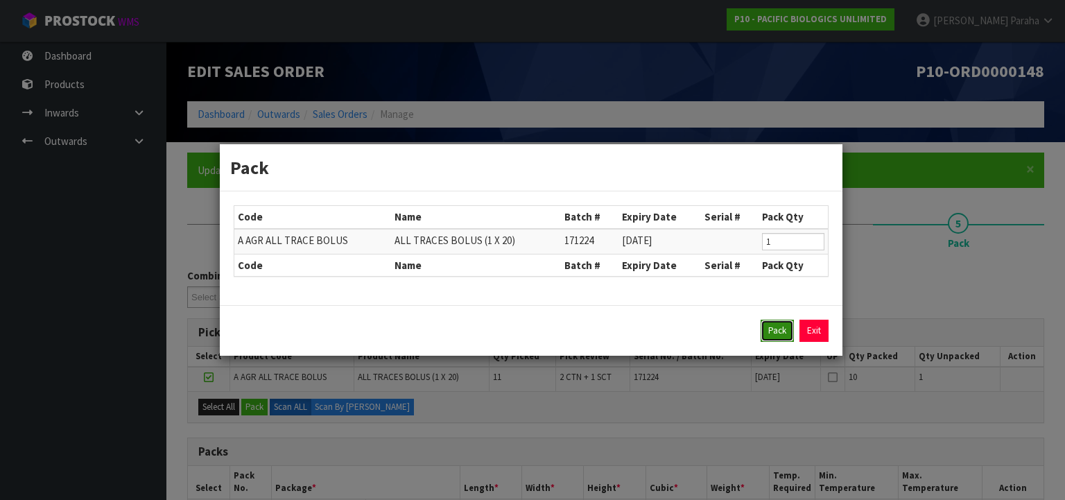
click at [772, 330] on button "Pack" at bounding box center [777, 331] width 33 height 22
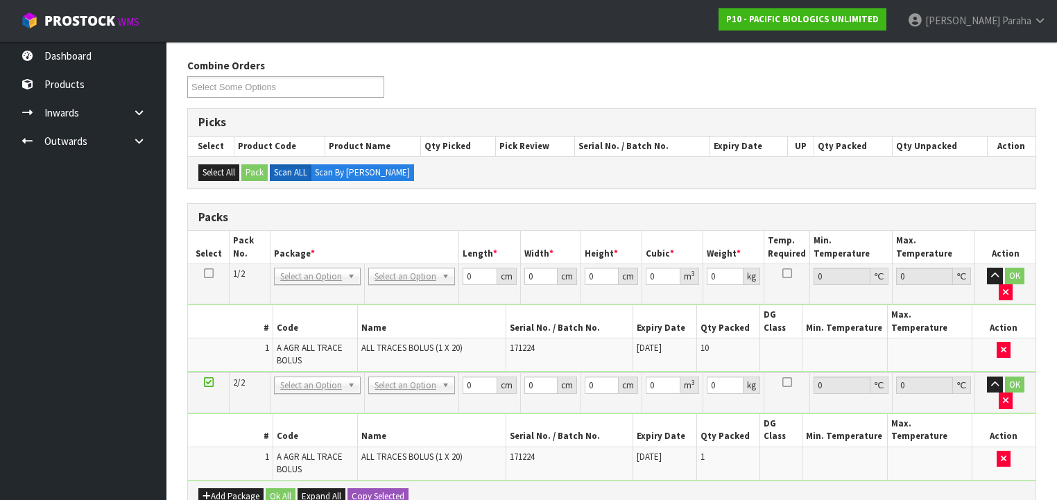
scroll to position [388, 0]
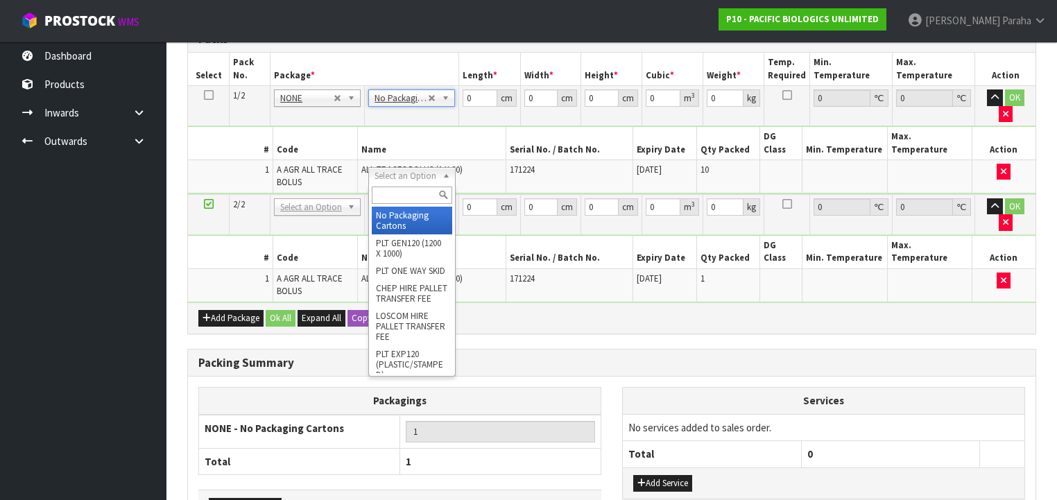
drag, startPoint x: 393, startPoint y: 177, endPoint x: 396, endPoint y: 200, distance: 22.4
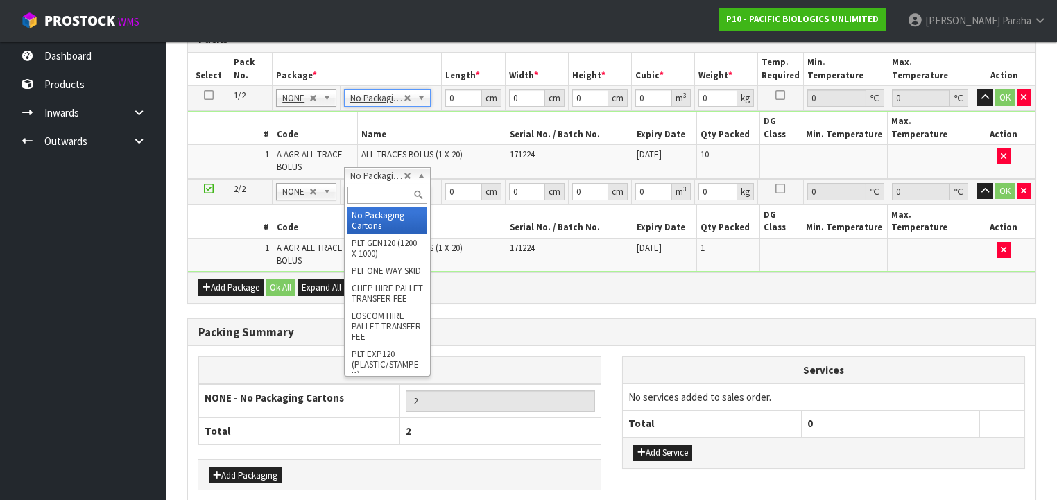
click at [383, 198] on input "text" at bounding box center [387, 195] width 80 height 17
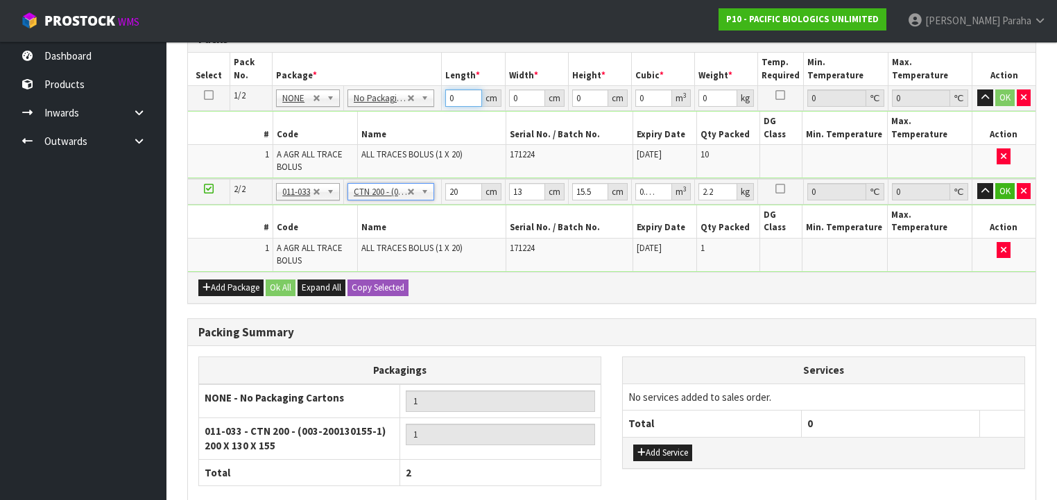
click at [441, 92] on tr "1/2 NONE 007-001 007-002 007-004 007-009 007-013 007-014 007-015 007-017 007-01…" at bounding box center [611, 98] width 847 height 25
click at [977, 89] on button "button" at bounding box center [985, 97] width 16 height 17
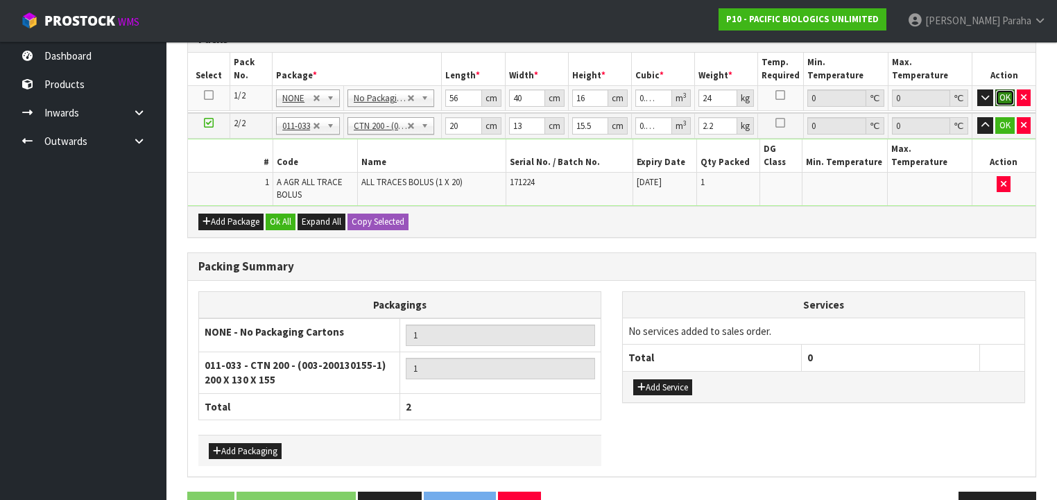
click button "OK" at bounding box center [1004, 97] width 19 height 17
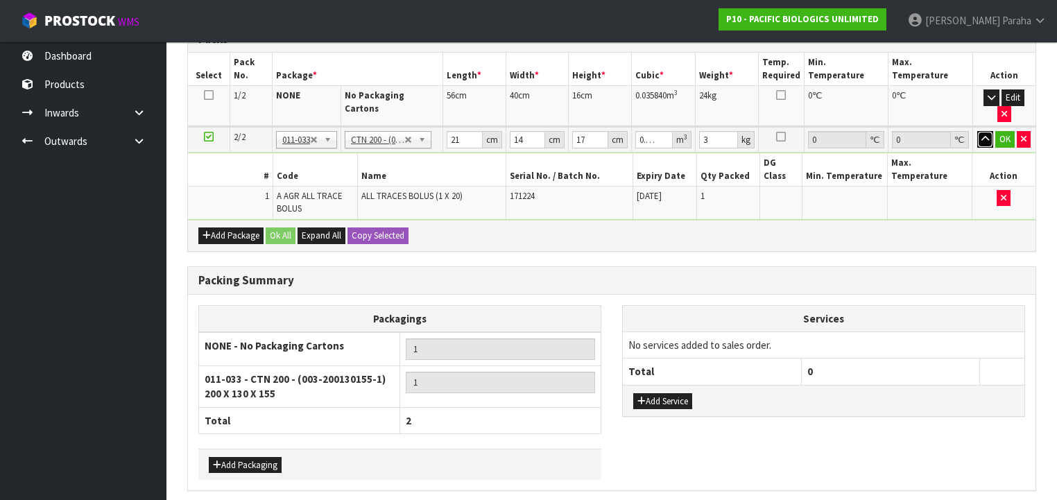
click at [977, 131] on button "button" at bounding box center [985, 139] width 16 height 17
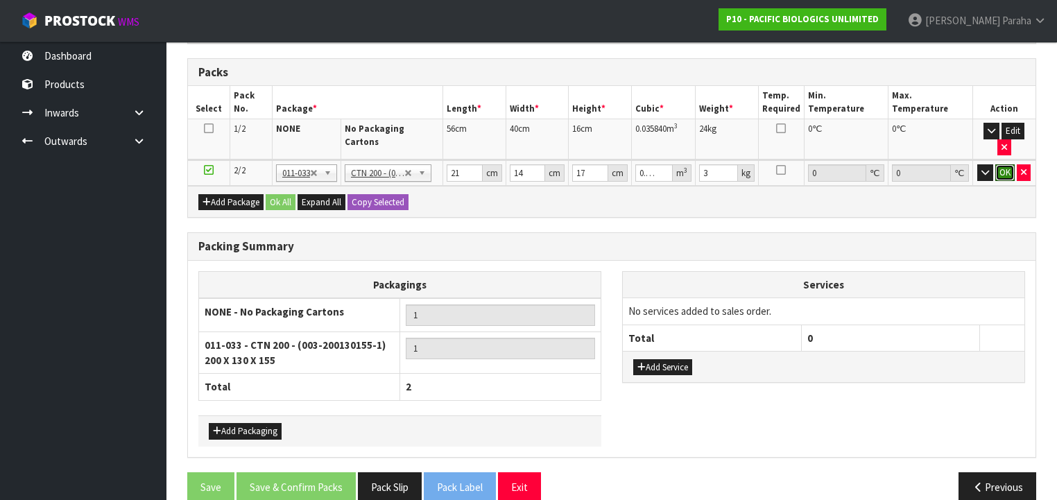
click button "OK" at bounding box center [1004, 172] width 19 height 17
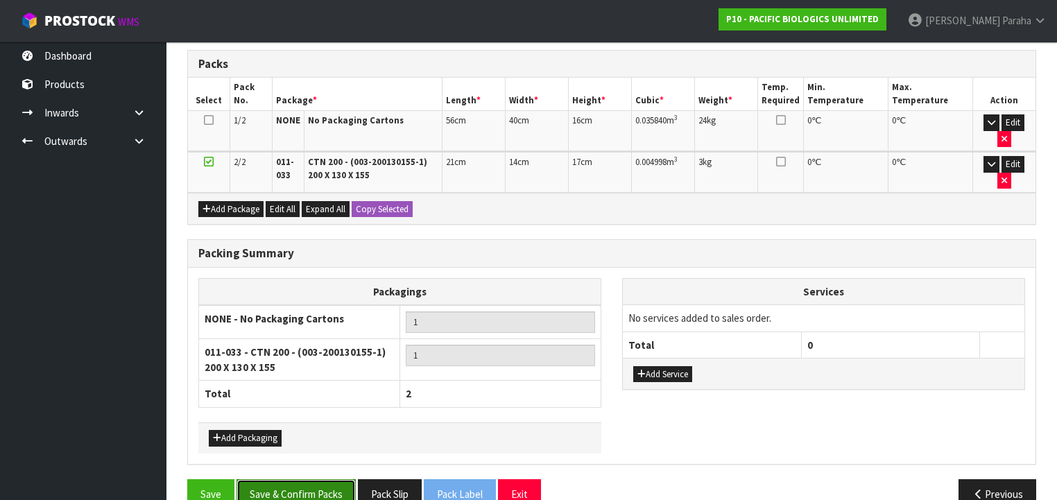
click at [306, 479] on button "Save & Confirm Packs" at bounding box center [295, 494] width 119 height 30
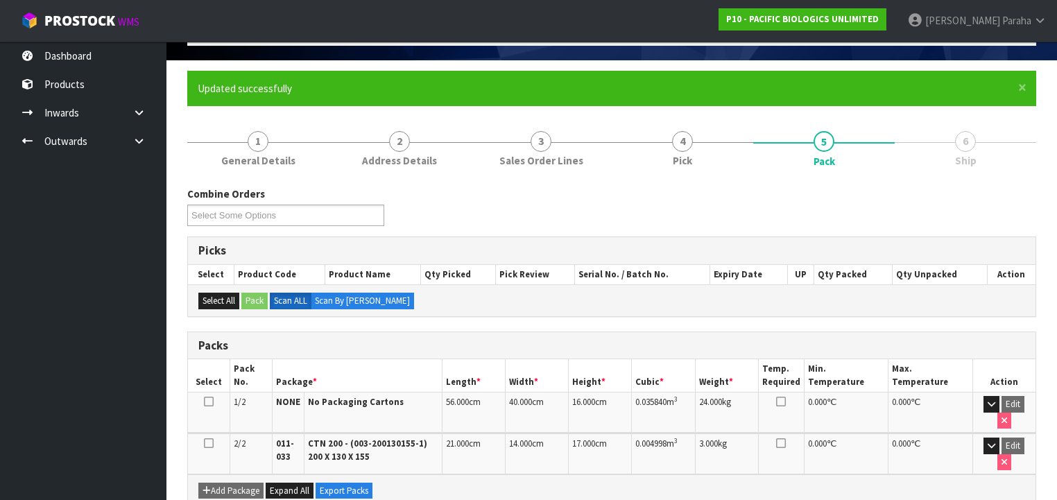
scroll to position [333, 0]
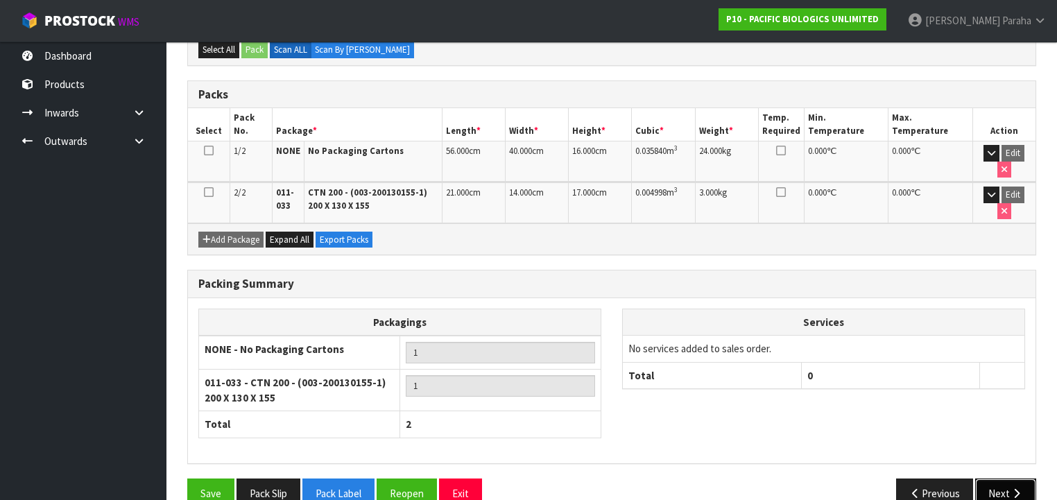
click at [1004, 478] on button "Next" at bounding box center [1005, 493] width 61 height 30
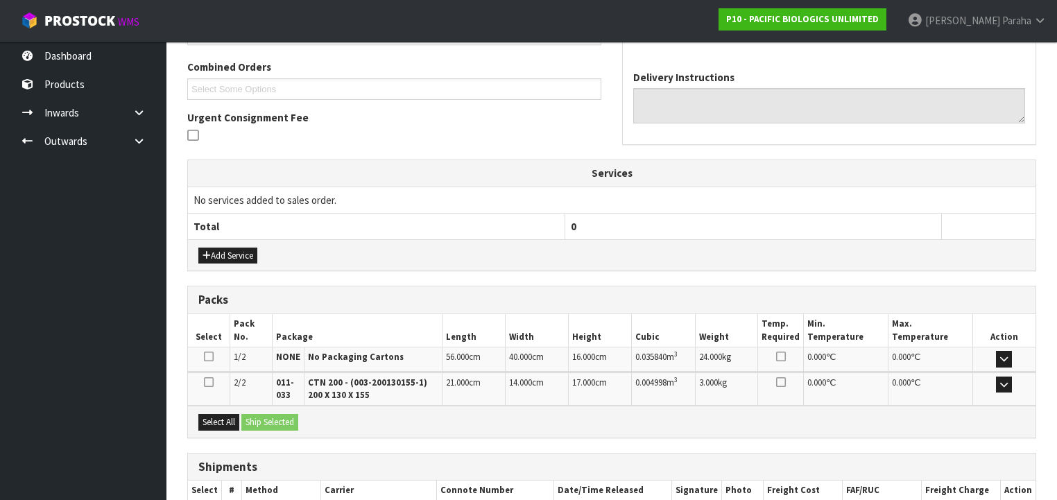
scroll to position [262, 0]
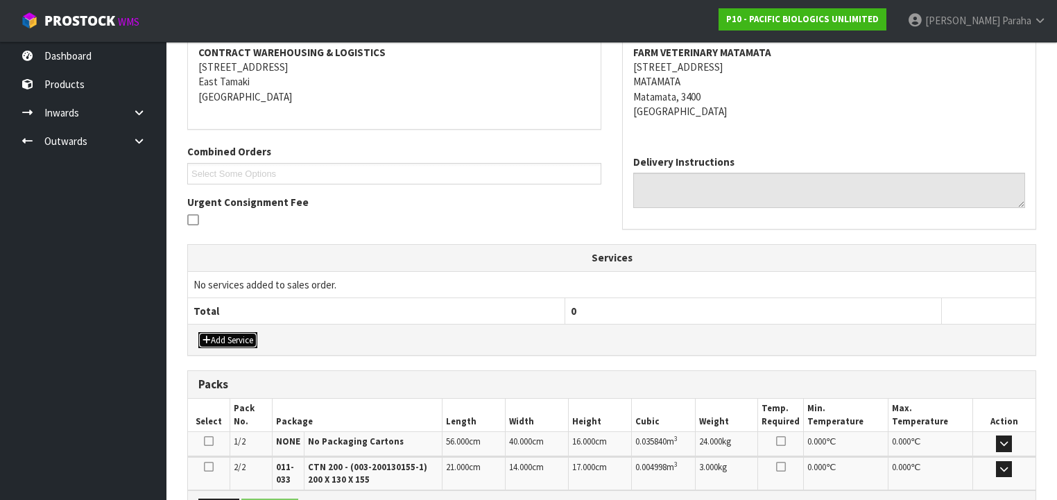
click at [236, 335] on button "Add Service" at bounding box center [227, 340] width 59 height 17
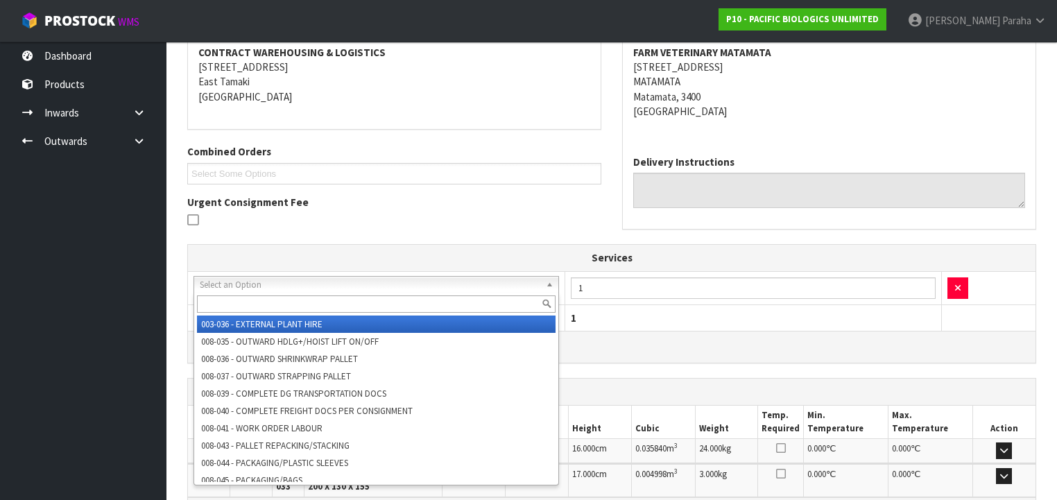
click at [256, 299] on input "text" at bounding box center [376, 303] width 358 height 17
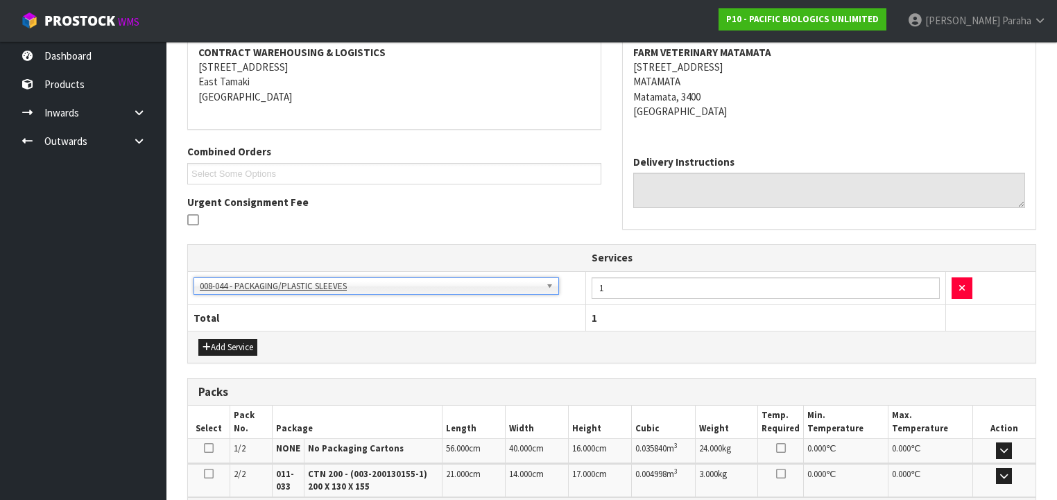
scroll to position [435, 0]
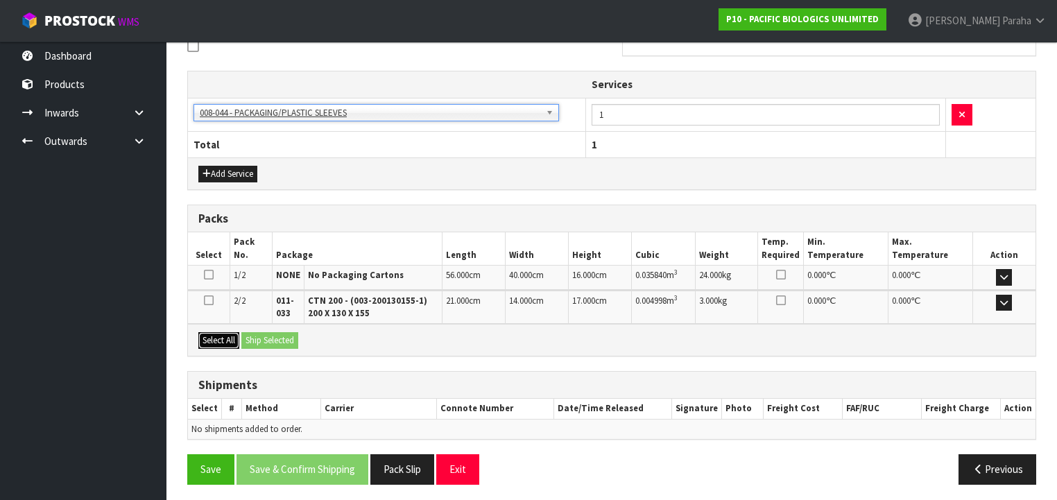
click at [220, 340] on button "Select All" at bounding box center [218, 340] width 41 height 17
click at [249, 338] on button "Ship Selected" at bounding box center [269, 340] width 57 height 17
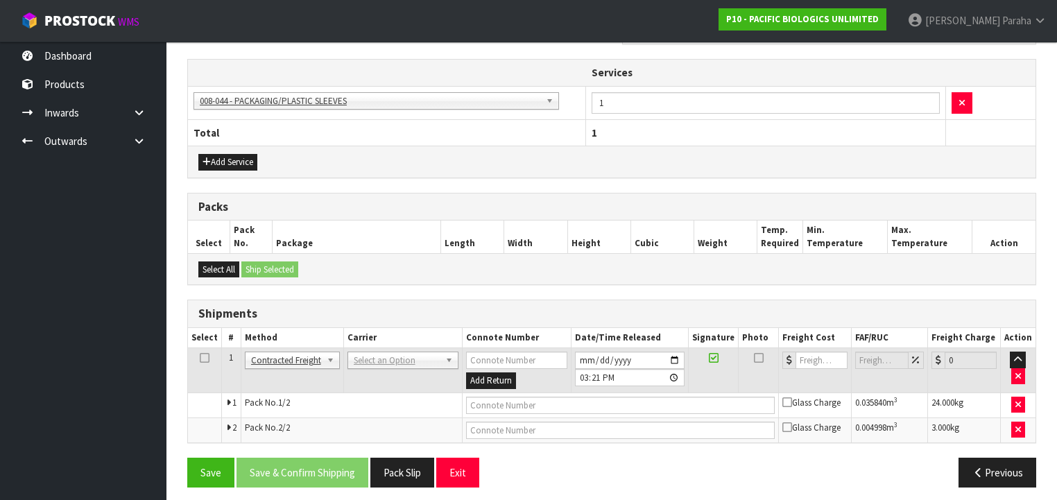
scroll to position [450, 0]
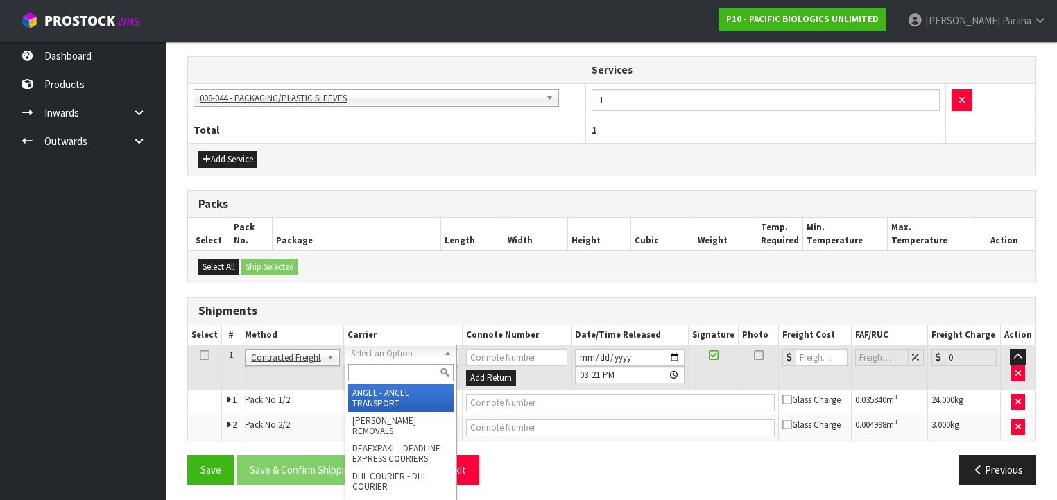
click at [390, 369] on input "text" at bounding box center [400, 372] width 105 height 17
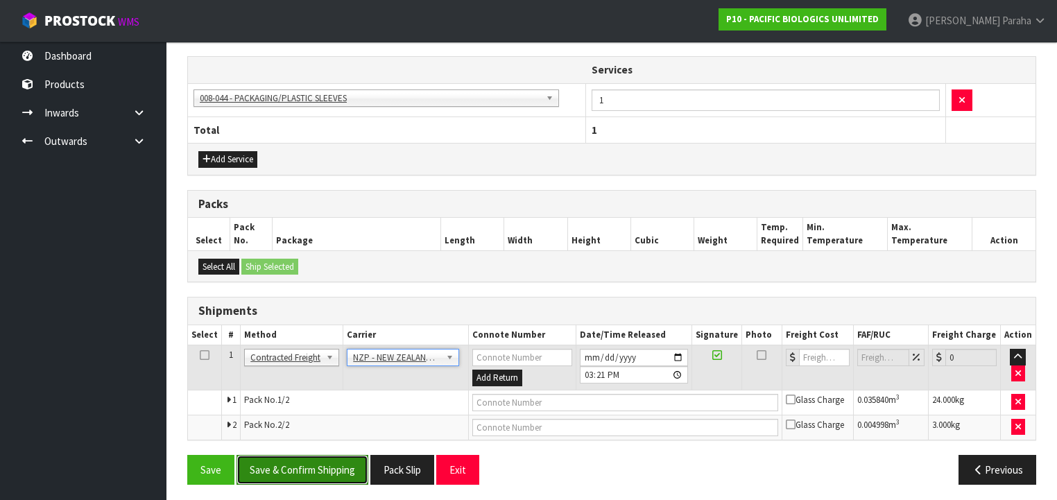
click at [336, 455] on button "Save & Confirm Shipping" at bounding box center [302, 470] width 132 height 30
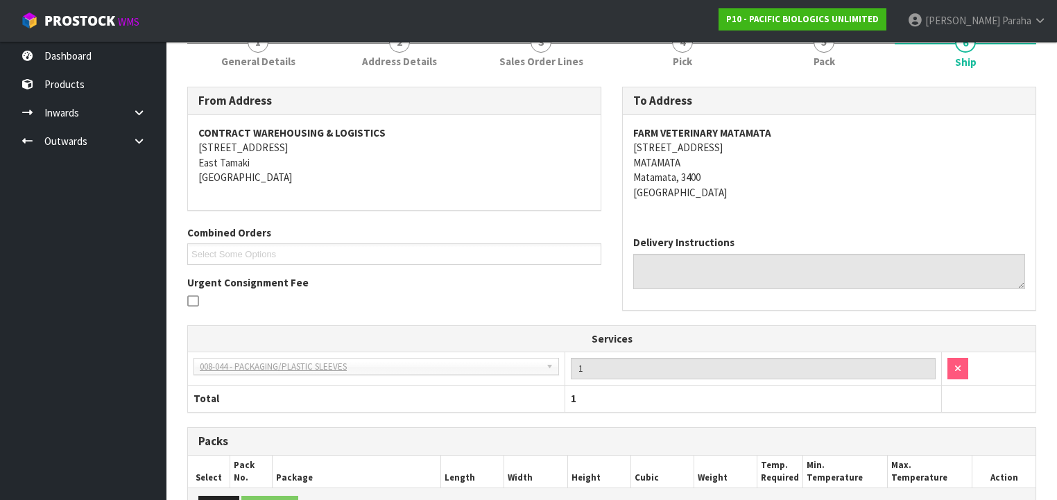
scroll to position [430, 0]
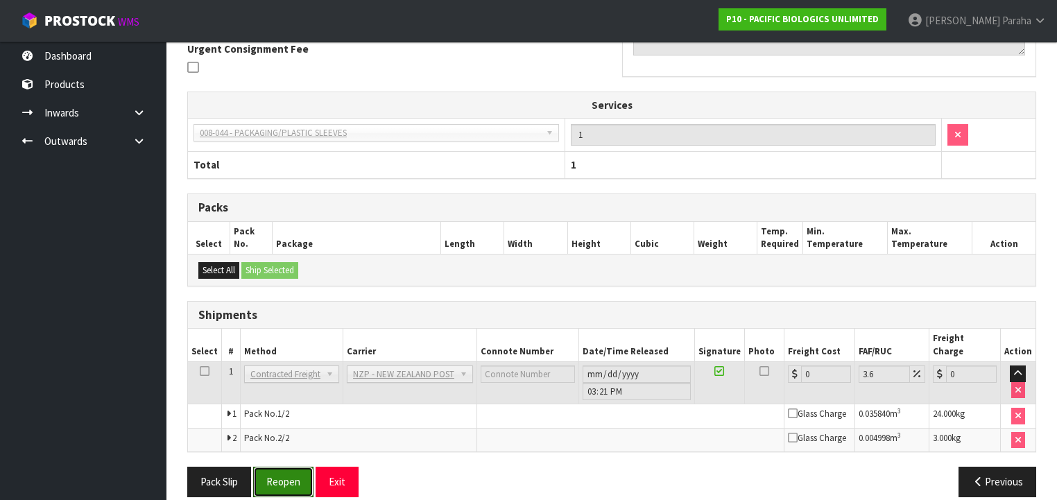
drag, startPoint x: 285, startPoint y: 466, endPoint x: 466, endPoint y: 463, distance: 181.0
click at [285, 467] on button "Reopen" at bounding box center [283, 482] width 60 height 30
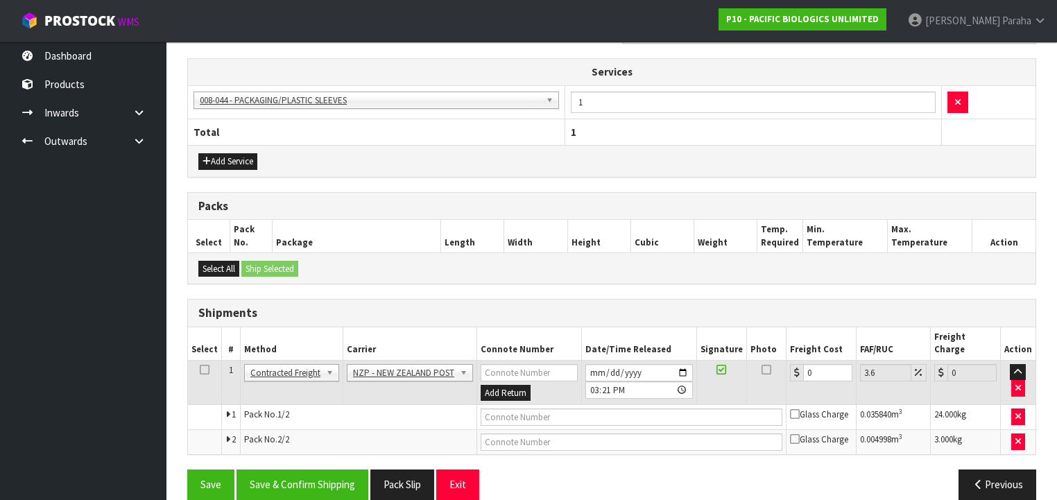
scroll to position [450, 0]
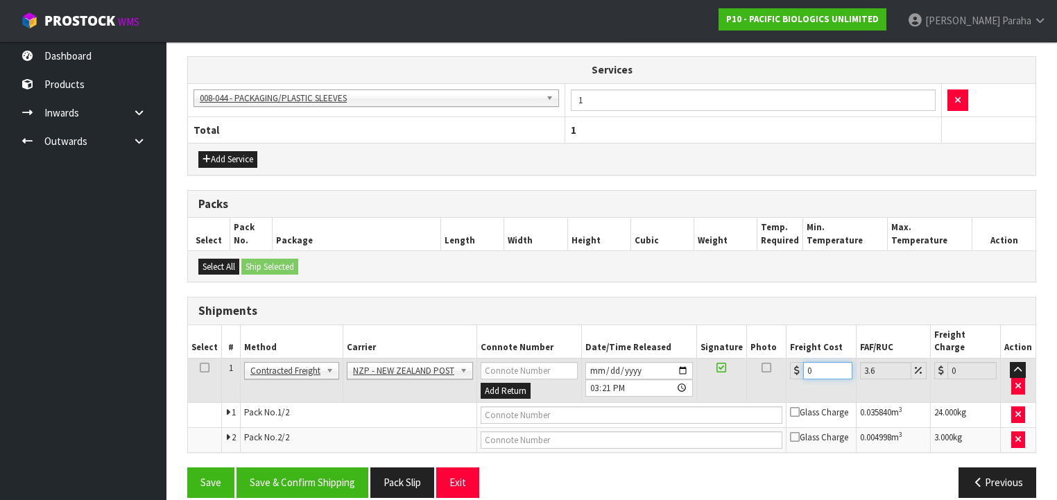
drag, startPoint x: 810, startPoint y: 348, endPoint x: 781, endPoint y: 338, distance: 30.0
click at [790, 362] on div "0" at bounding box center [821, 370] width 62 height 17
click at [307, 470] on button "Save & Confirm Shipping" at bounding box center [302, 482] width 132 height 30
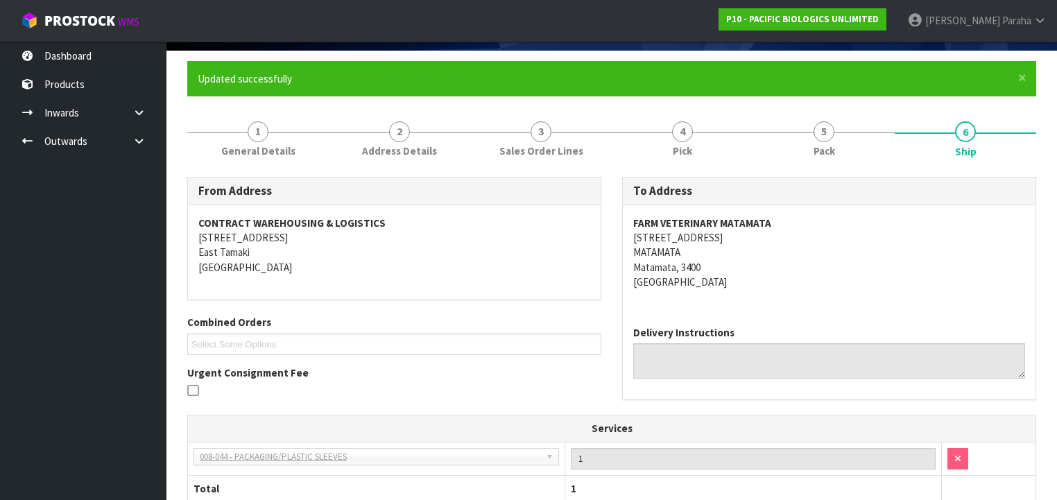
scroll to position [0, 0]
